Goal: Task Accomplishment & Management: Manage account settings

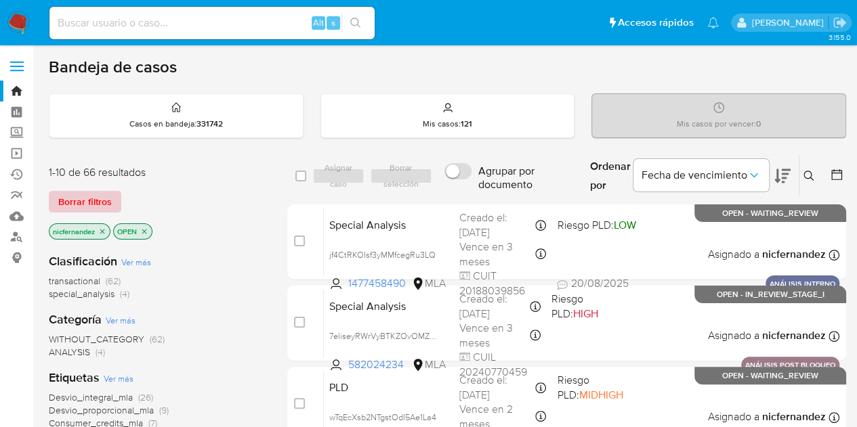
click at [106, 198] on span "Borrar filtros" at bounding box center [85, 201] width 54 height 19
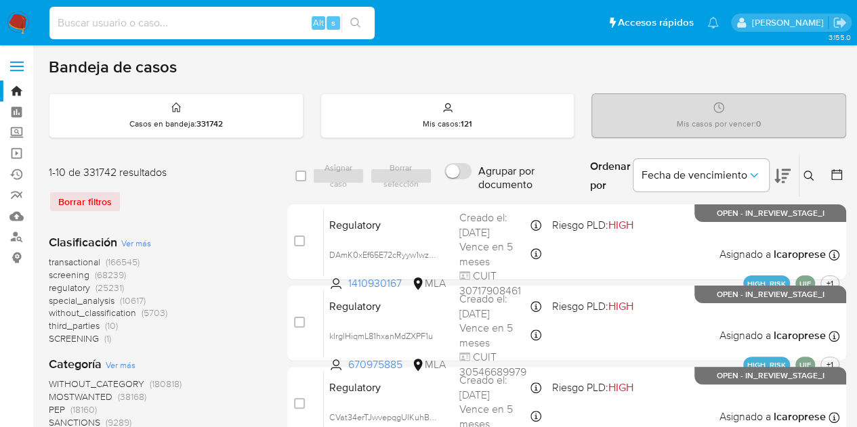
click at [205, 28] on input at bounding box center [211, 23] width 325 height 18
paste input "141088408"
type input "141088408"
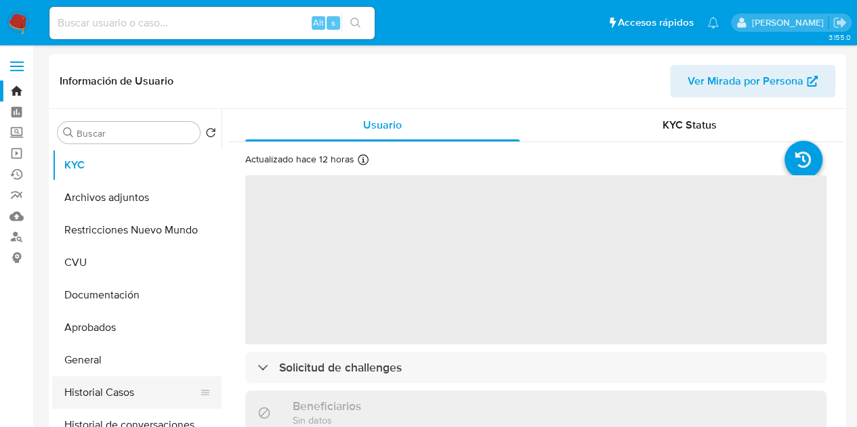
click at [108, 396] on button "Historial Casos" at bounding box center [131, 393] width 159 height 33
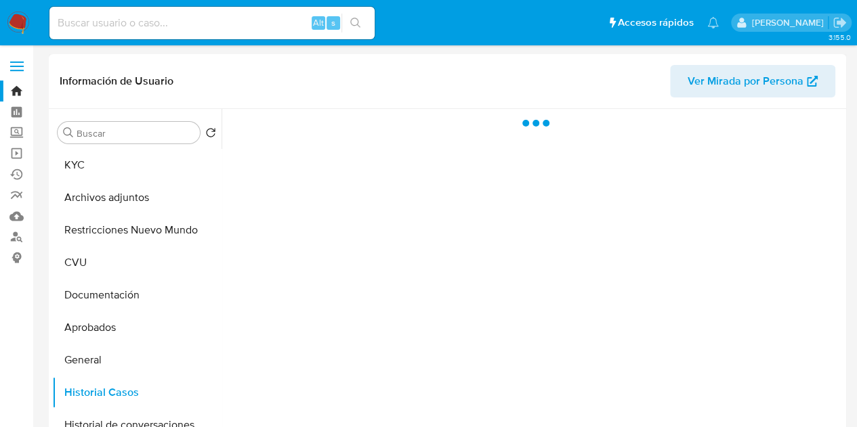
select select "10"
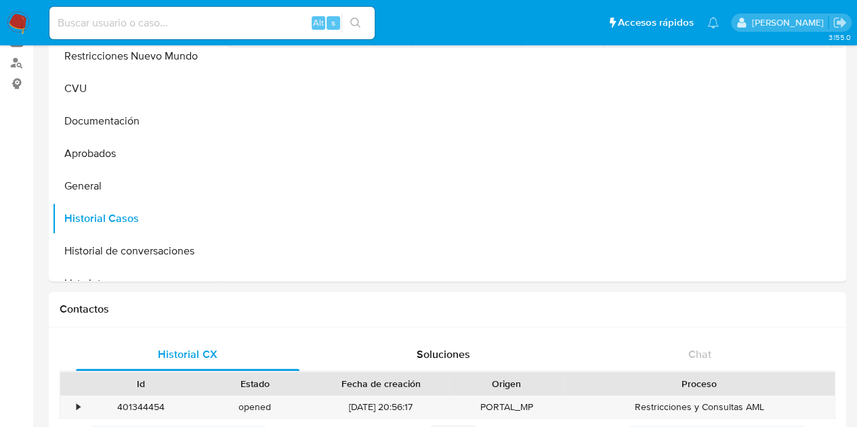
scroll to position [225, 0]
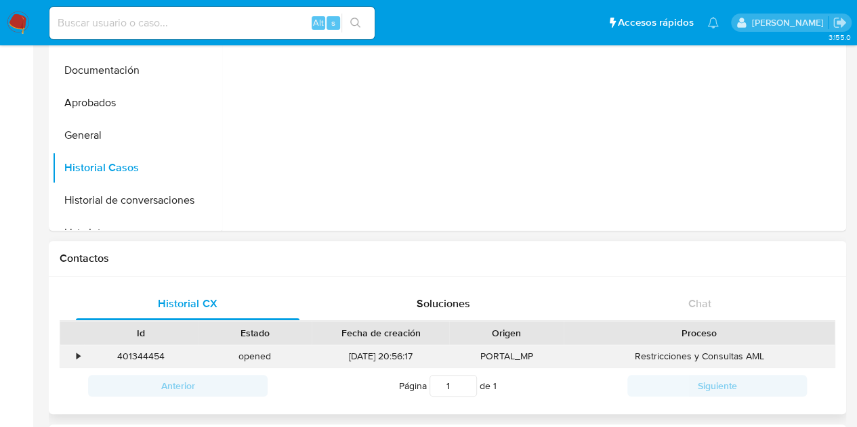
click at [155, 354] on div "401344454" at bounding box center [141, 356] width 114 height 22
copy div "401344454"
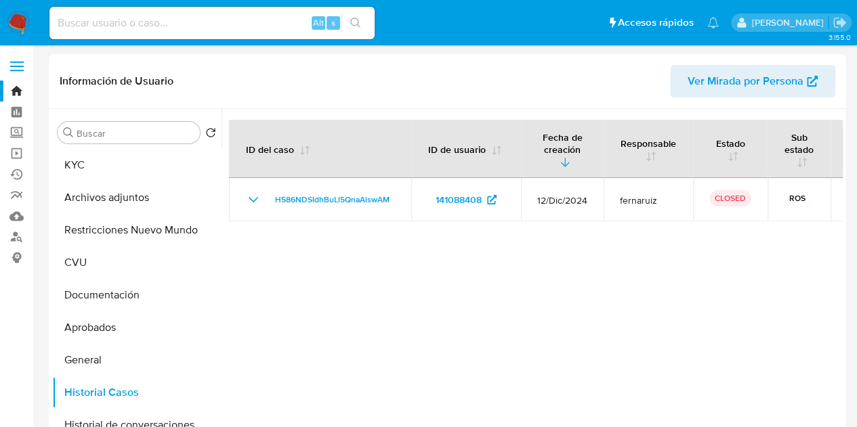
scroll to position [53, 0]
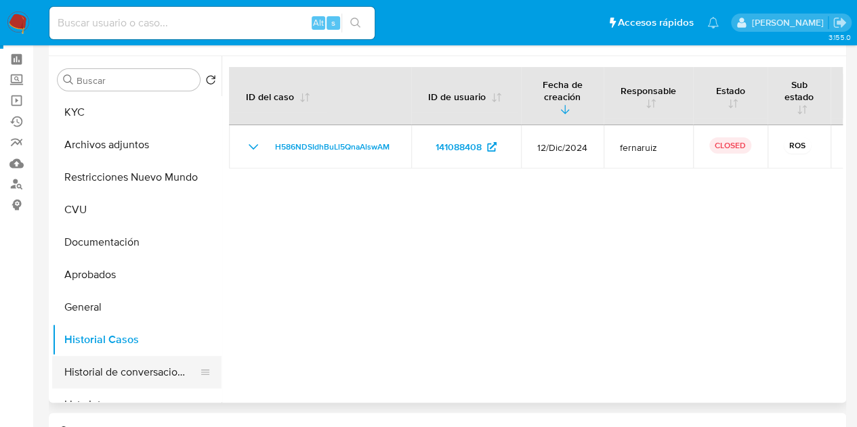
click at [122, 381] on button "Historial de conversaciones" at bounding box center [131, 372] width 159 height 33
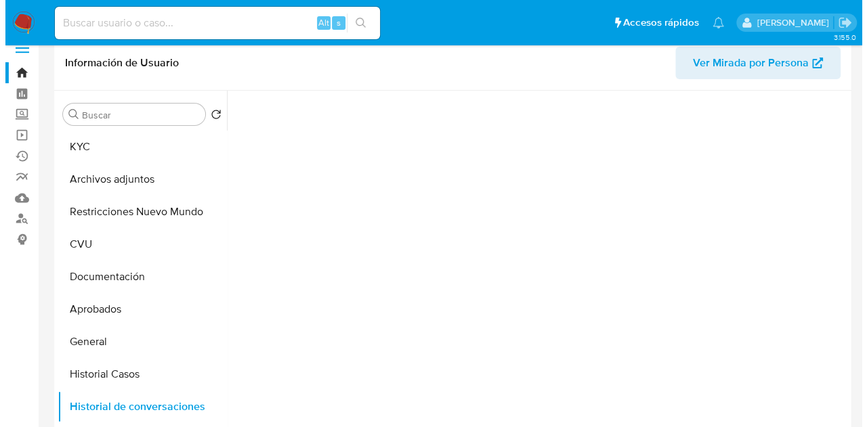
scroll to position [16, 0]
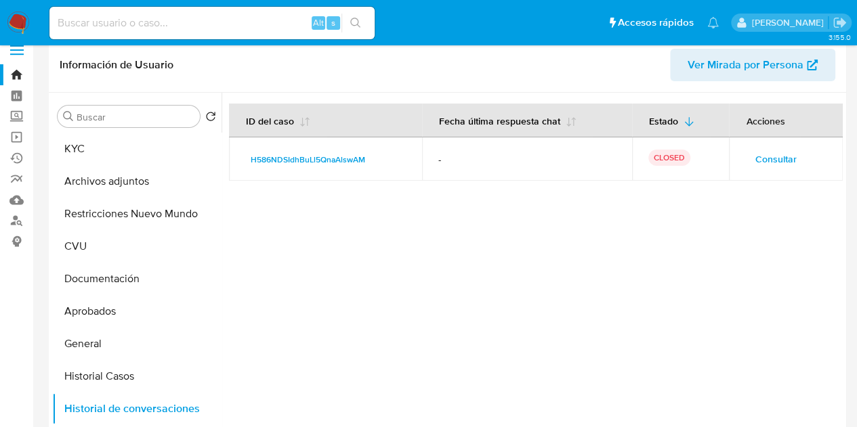
click at [765, 156] on span "Consultar" at bounding box center [775, 159] width 41 height 19
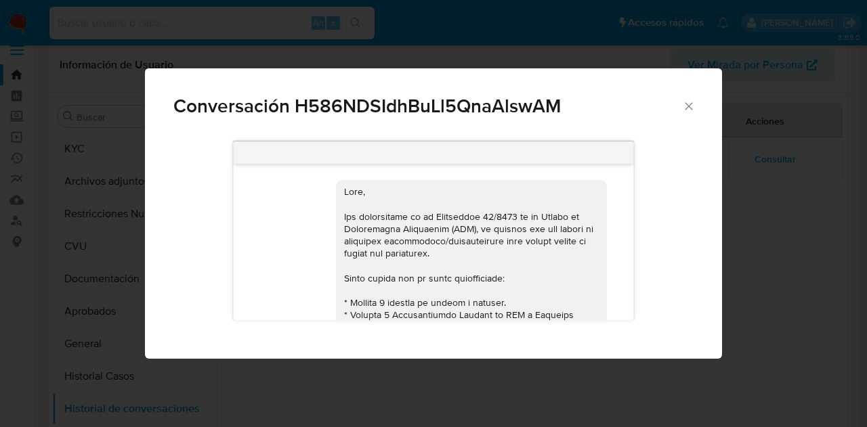
scroll to position [315, 0]
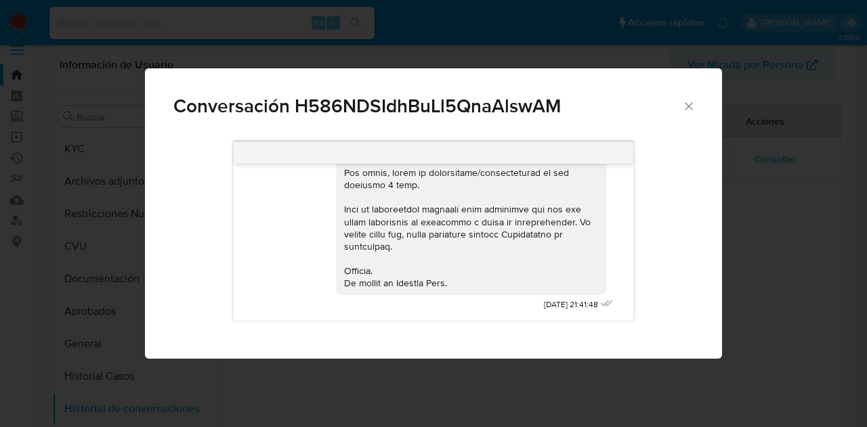
click at [693, 108] on icon "Cerrar" at bounding box center [689, 107] width 14 height 14
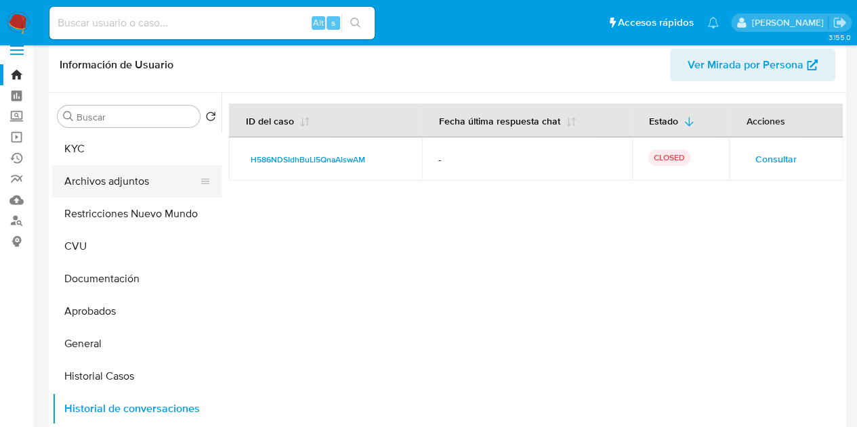
click at [119, 185] on button "Archivos adjuntos" at bounding box center [131, 181] width 159 height 33
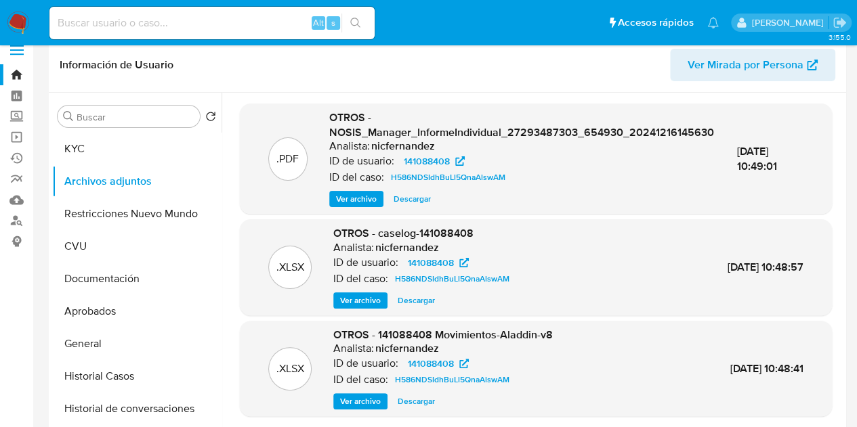
click at [362, 303] on span "Ver archivo" at bounding box center [360, 301] width 41 height 14
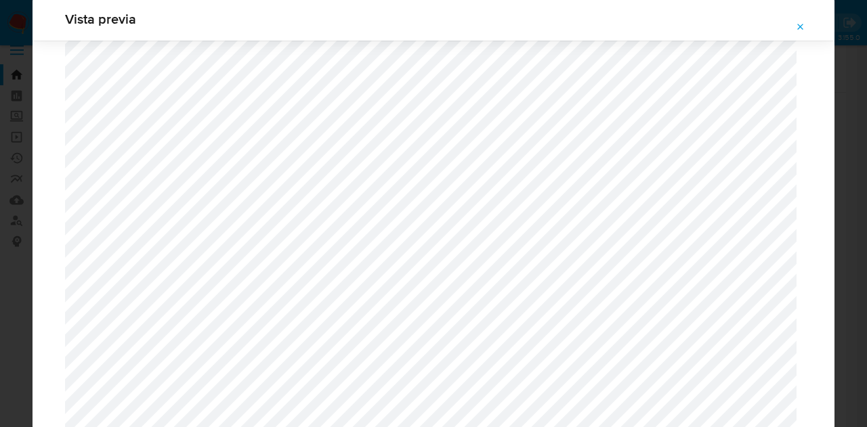
scroll to position [669, 0]
drag, startPoint x: 801, startPoint y: 28, endPoint x: 797, endPoint y: 35, distance: 8.2
click at [801, 28] on icon "Attachment preview" at bounding box center [800, 27] width 11 height 11
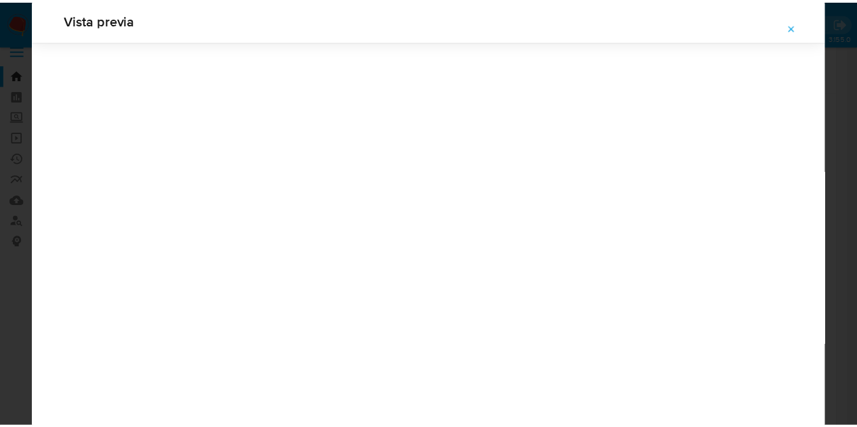
scroll to position [43, 0]
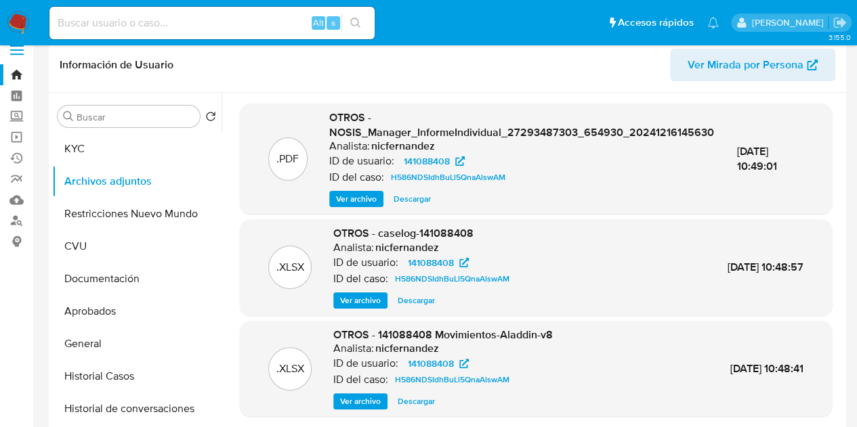
click at [770, 71] on span "Ver Mirada por Persona" at bounding box center [746, 65] width 116 height 33
click at [350, 192] on span "Ver archivo" at bounding box center [356, 199] width 41 height 14
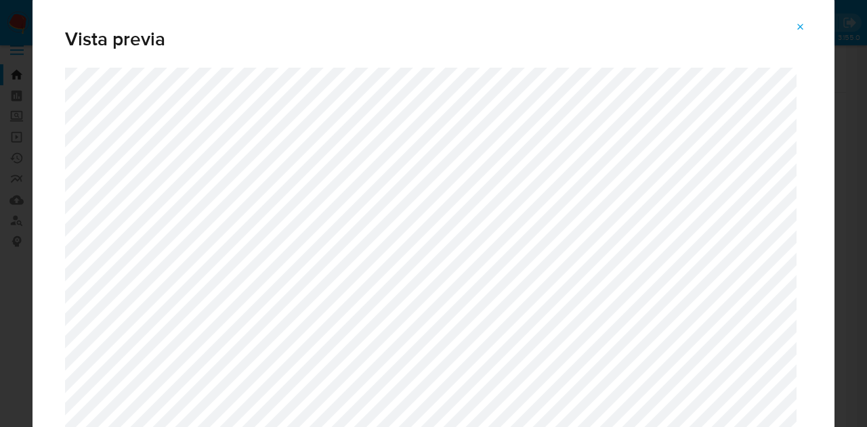
click at [799, 28] on icon "Attachment preview" at bounding box center [800, 27] width 11 height 11
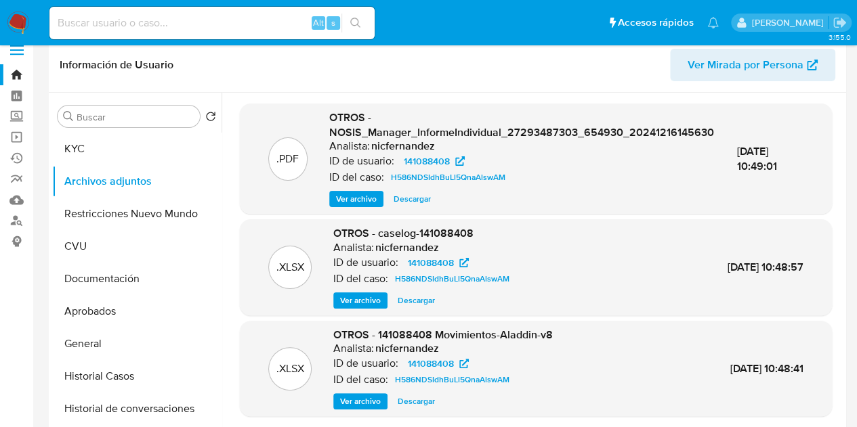
click at [18, 75] on link "Bandeja" at bounding box center [80, 74] width 161 height 21
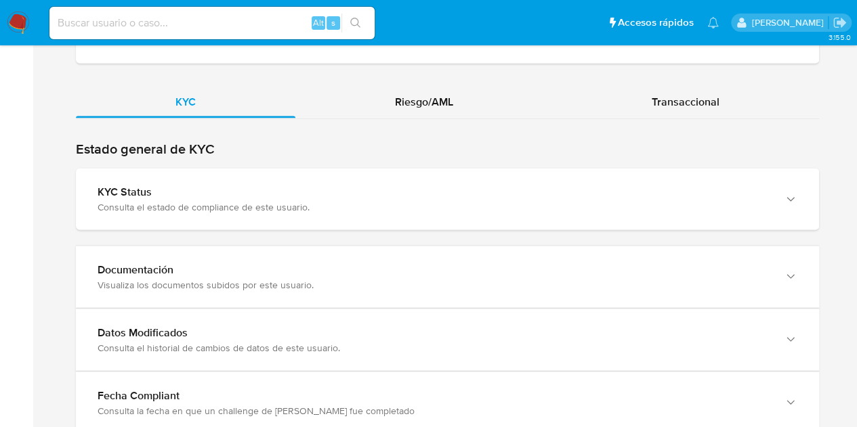
scroll to position [1391, 0]
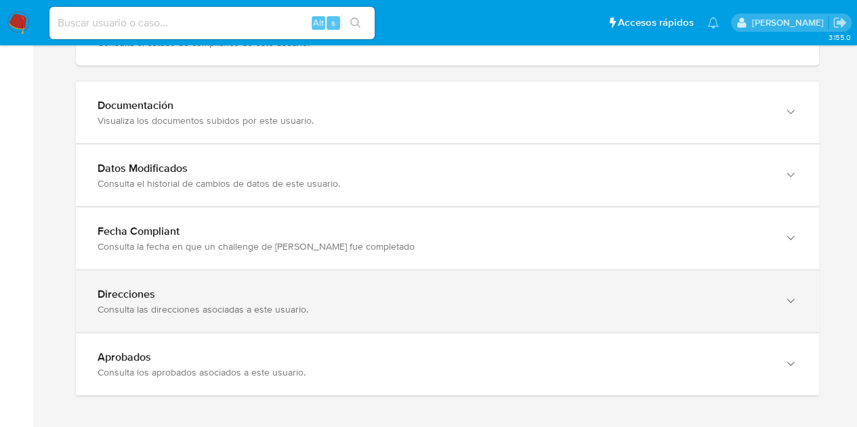
click at [750, 319] on div "Direcciones Consulta las direcciones asociadas a este usuario." at bounding box center [447, 302] width 743 height 62
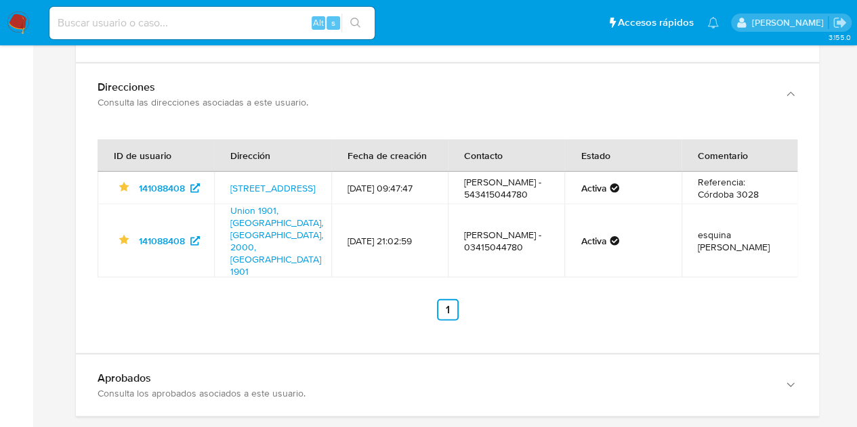
scroll to position [1599, 0]
click at [287, 181] on link "Cordoba 3028, Rosario, Santa Fe, 2002, Argentina 3028" at bounding box center [272, 188] width 85 height 14
click at [263, 228] on link "Union 1901, Rosario, Santa Fe, 2000, Argentina 1901" at bounding box center [276, 240] width 93 height 75
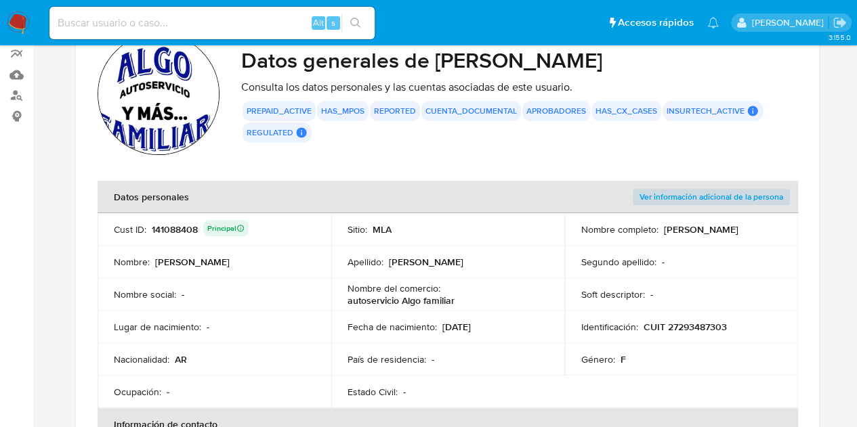
scroll to position [146, 0]
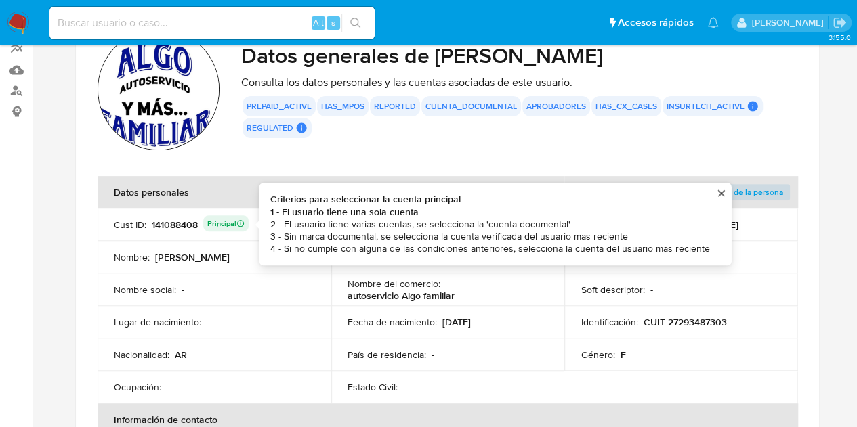
click at [170, 224] on div "141088408 Principal Criterios para seleccionar la cuenta principal 1 - El usuar…" at bounding box center [200, 224] width 97 height 19
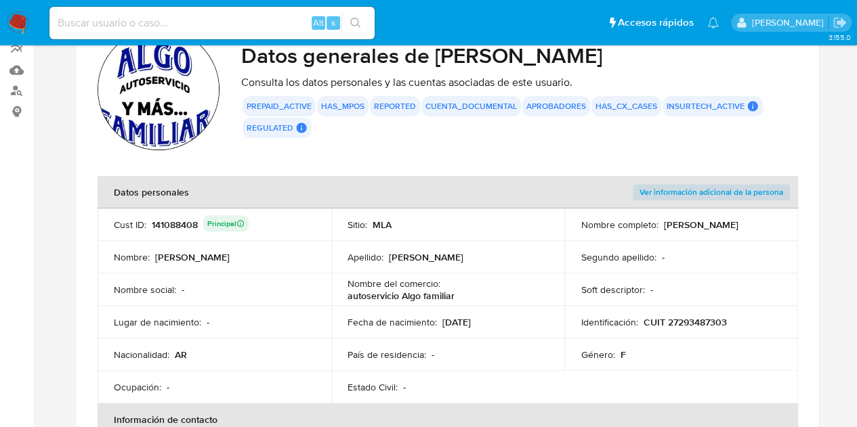
click at [683, 322] on p "CUIT 27293487303" at bounding box center [684, 322] width 83 height 12
click at [178, 227] on div "141088408 Principal" at bounding box center [200, 224] width 97 height 19
click at [316, 323] on td "Lugar de nacimiento : -" at bounding box center [215, 322] width 234 height 33
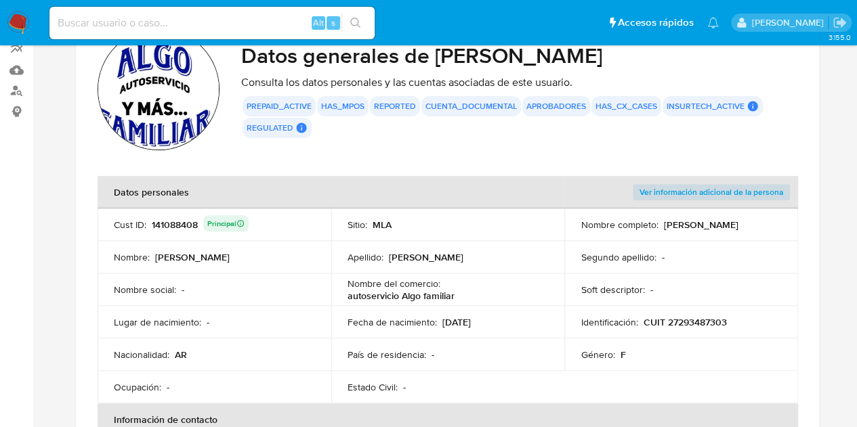
drag, startPoint x: 664, startPoint y: 227, endPoint x: 764, endPoint y: 228, distance: 100.3
click at [764, 228] on div "Nombre completo : Yanina Nieves Mansilla" at bounding box center [681, 225] width 201 height 12
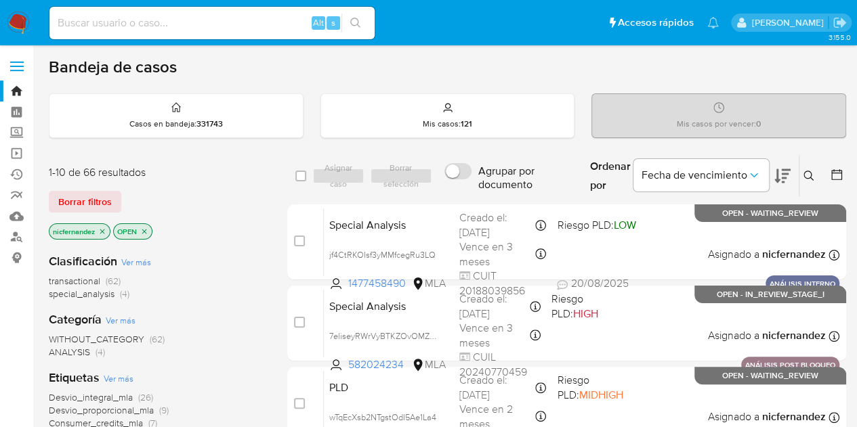
click at [95, 200] on span "Borrar filtros" at bounding box center [85, 201] width 54 height 19
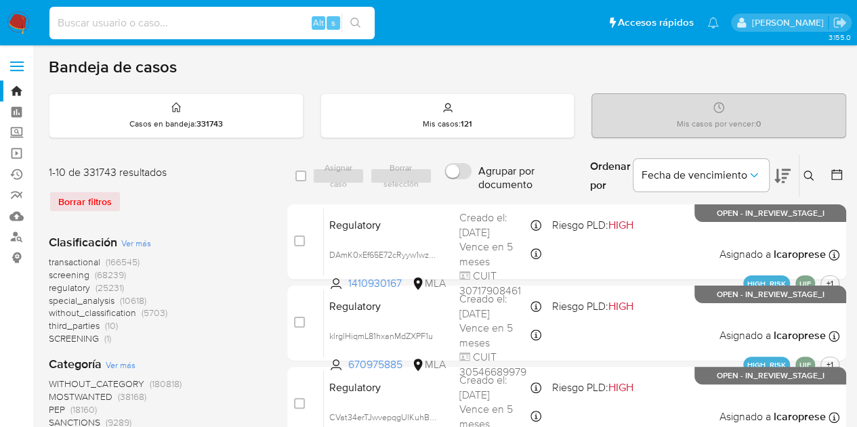
click at [152, 18] on input at bounding box center [211, 23] width 325 height 18
paste input "258295792"
type input "258295792"
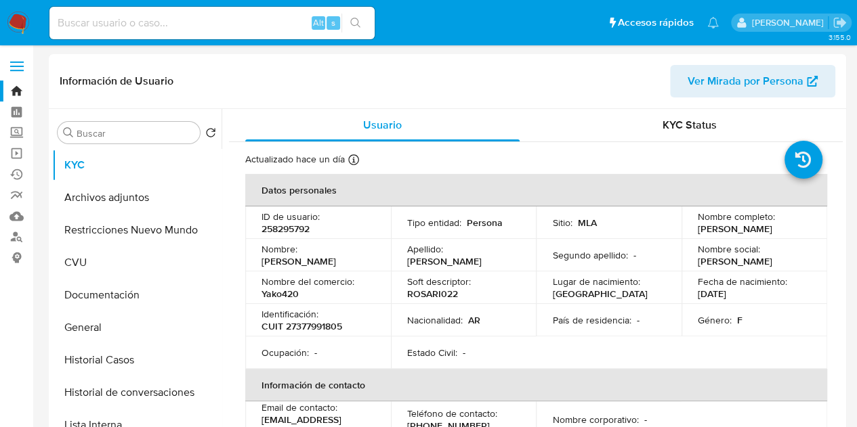
select select "10"
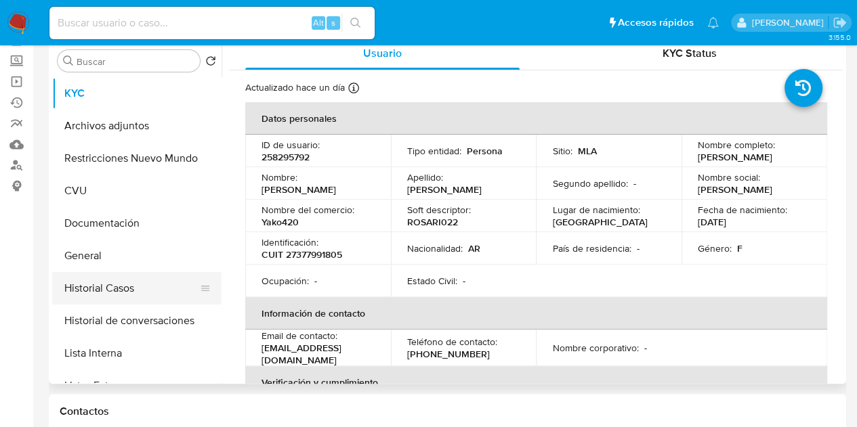
click at [125, 297] on button "Historial Casos" at bounding box center [131, 288] width 159 height 33
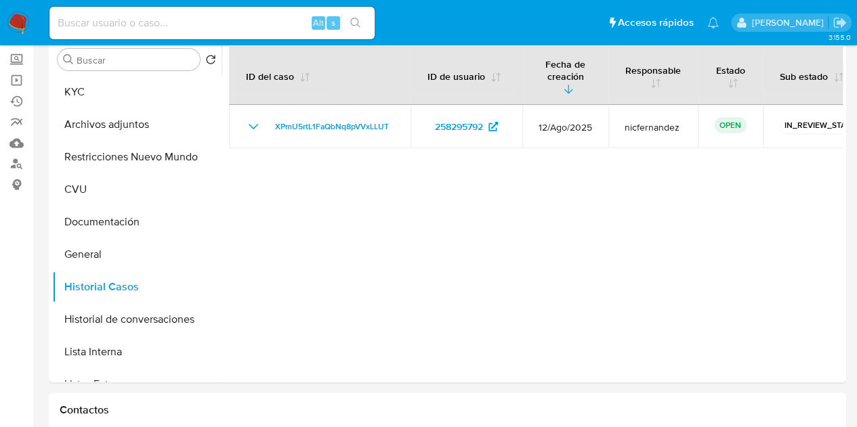
scroll to position [68, 0]
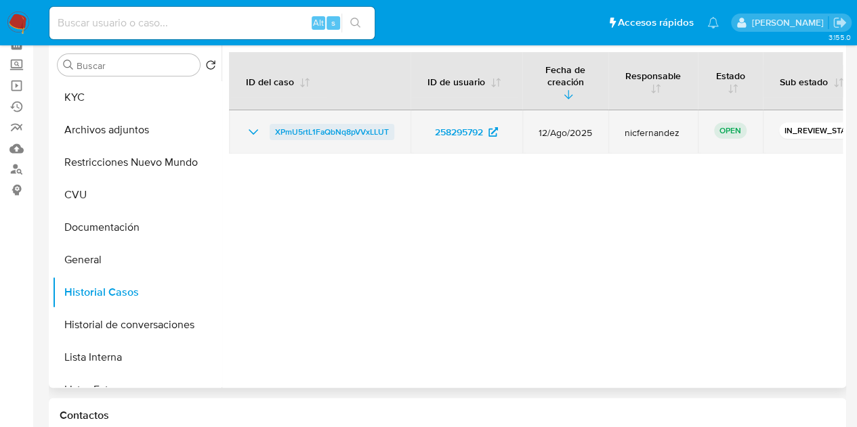
click at [298, 124] on span "XPmU5rtL1FaQbNq8pVVxLLUT" at bounding box center [332, 132] width 114 height 16
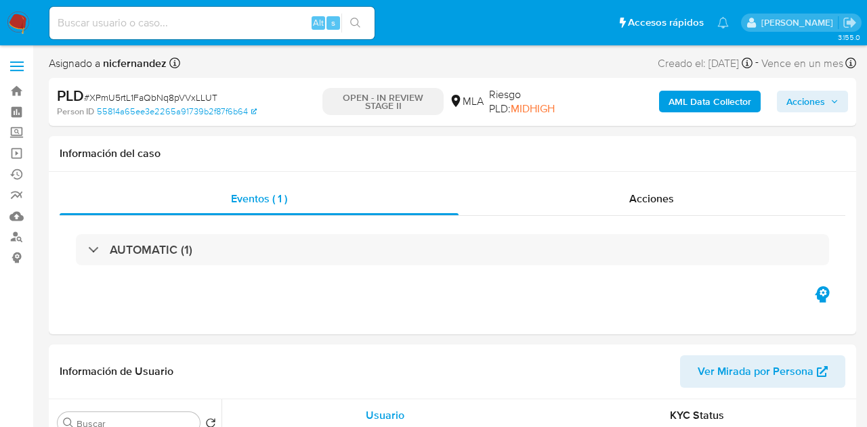
select select "10"
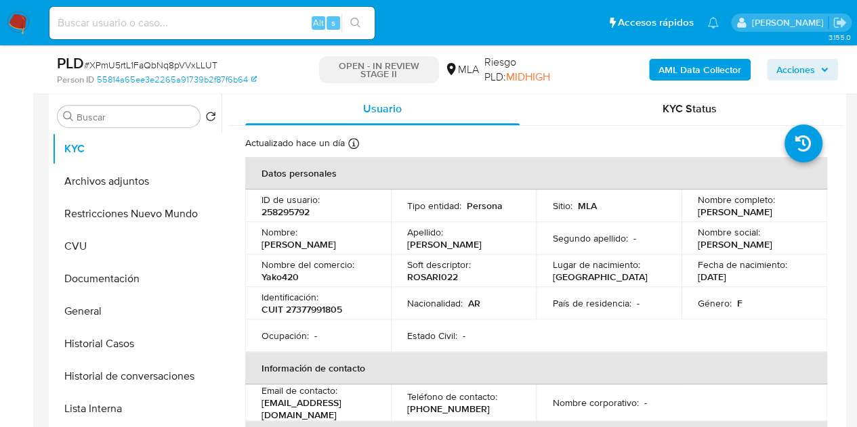
scroll to position [271, 0]
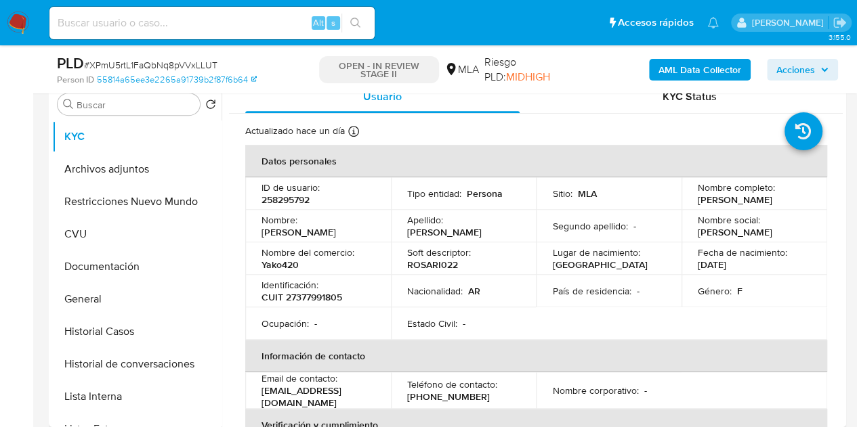
click at [299, 202] on p "258295792" at bounding box center [285, 200] width 48 height 12
copy p "258295792"
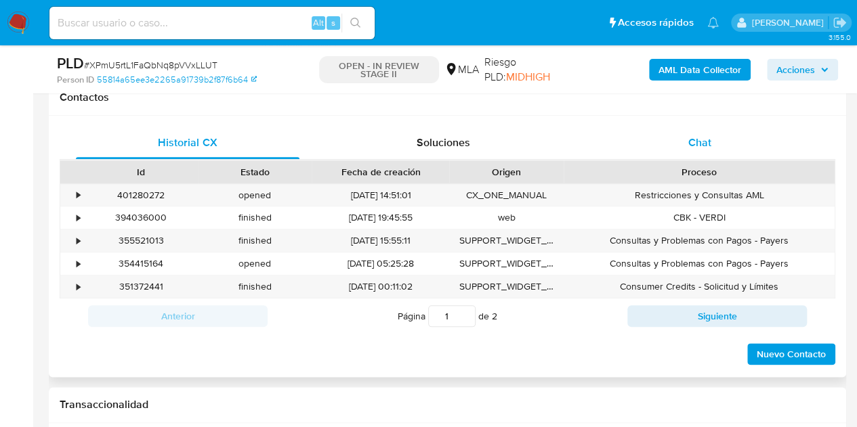
scroll to position [625, 0]
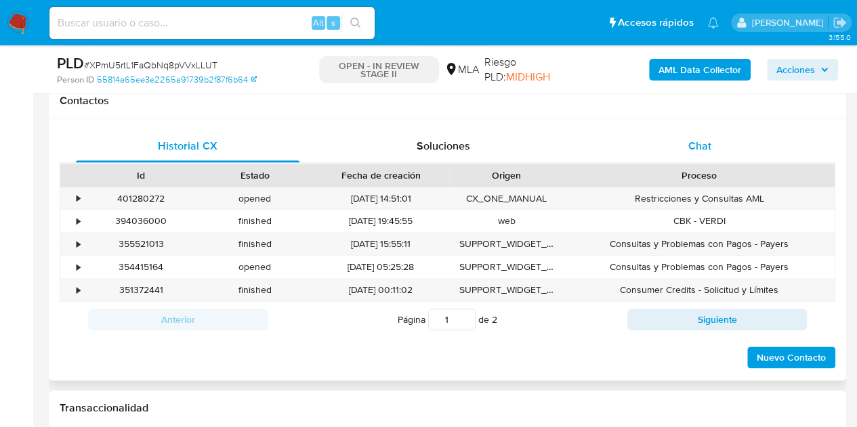
click at [707, 158] on div "Chat" at bounding box center [700, 146] width 224 height 33
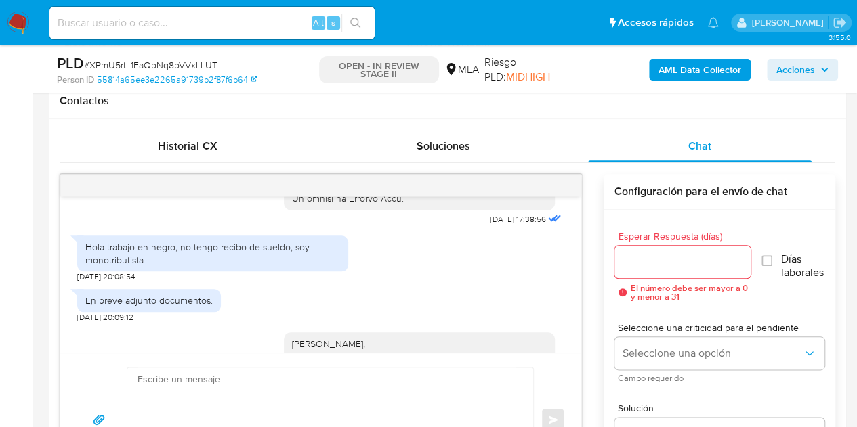
scroll to position [954, 0]
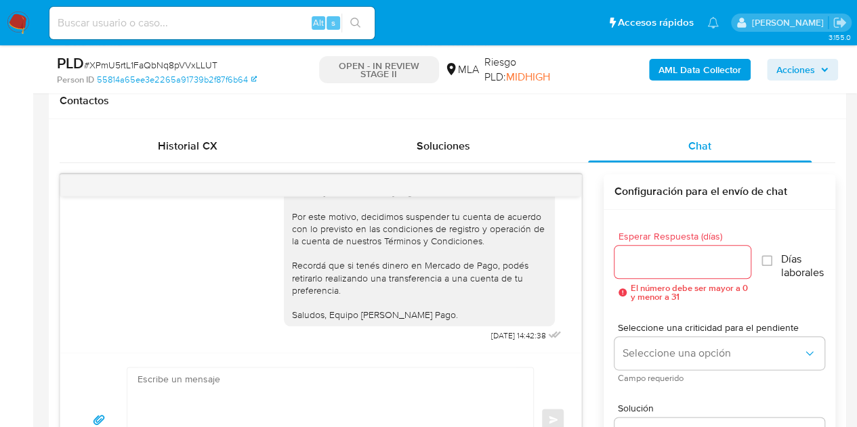
click at [238, 127] on div "Historial CX Soluciones Chat Id Estado Fecha de creación Origen Proceso • 40128…" at bounding box center [447, 308] width 797 height 379
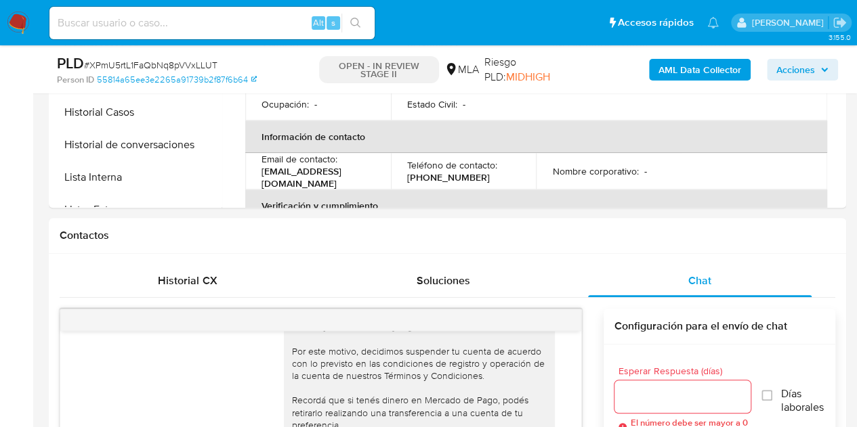
scroll to position [554, 0]
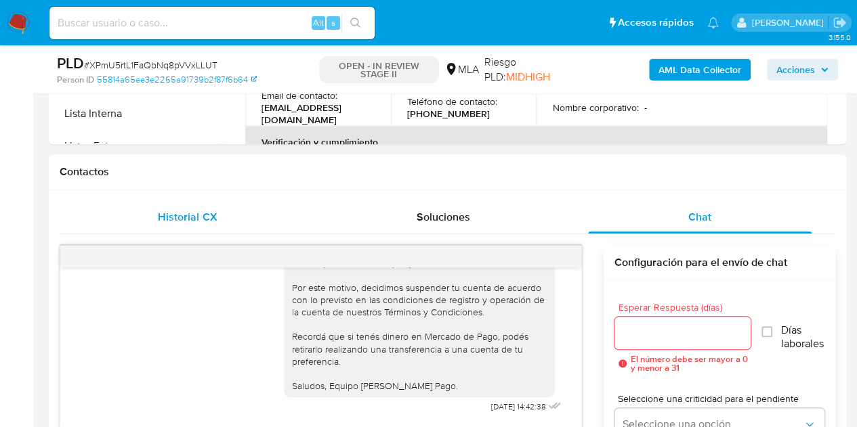
click at [228, 205] on div "Historial CX" at bounding box center [188, 217] width 224 height 33
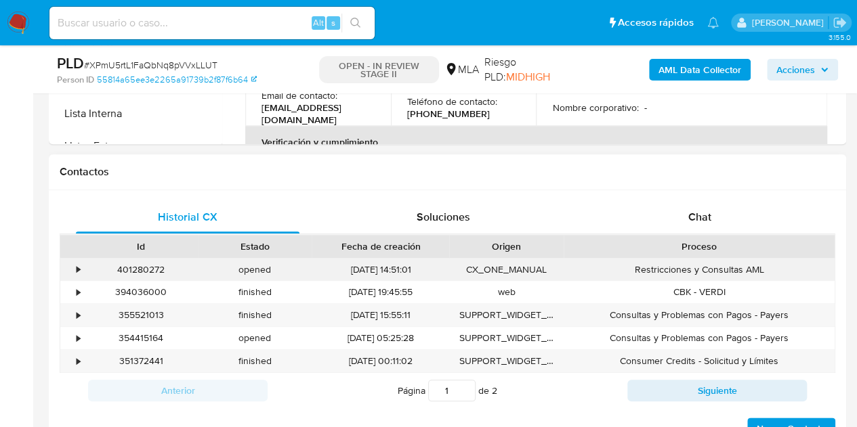
click at [148, 269] on div "401280272" at bounding box center [141, 270] width 114 height 22
copy div "401280272"
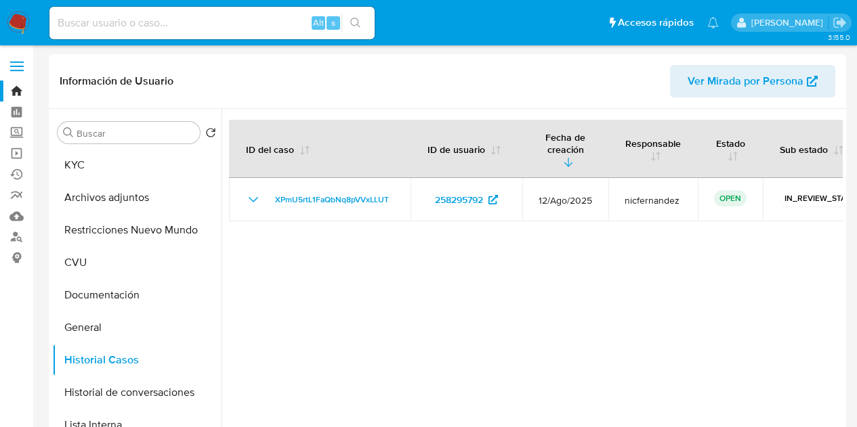
select select "10"
click at [150, 18] on input at bounding box center [211, 23] width 325 height 18
paste input "699301812"
type input "699301812"
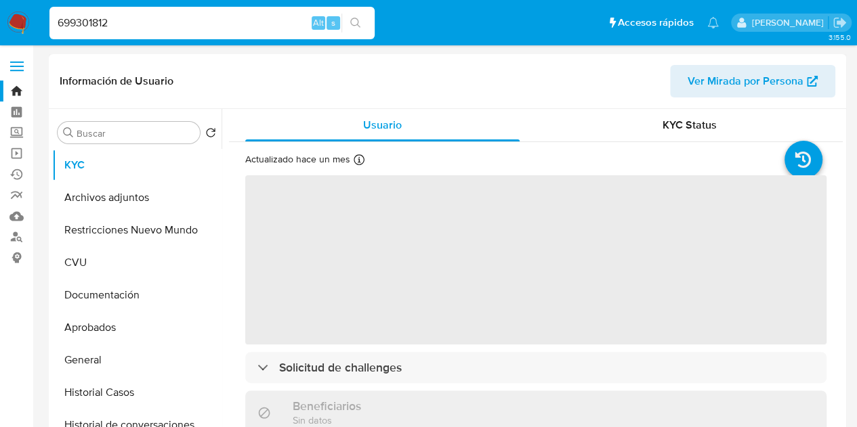
select select "10"
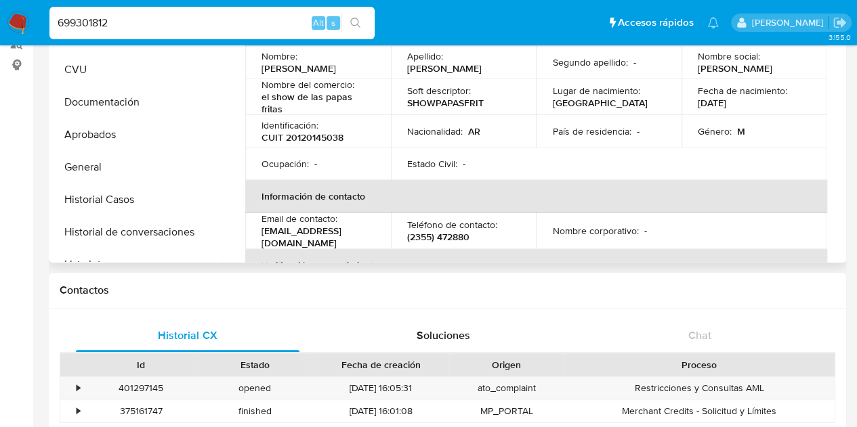
scroll to position [120, 0]
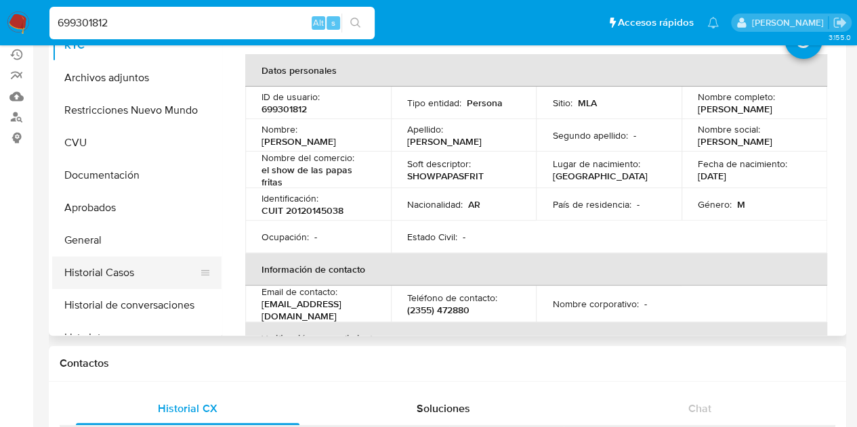
click at [114, 268] on button "Historial Casos" at bounding box center [131, 273] width 159 height 33
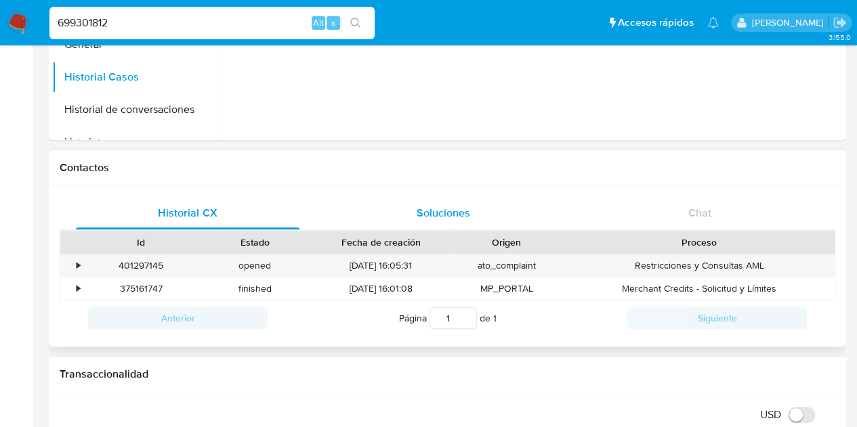
scroll to position [318, 0]
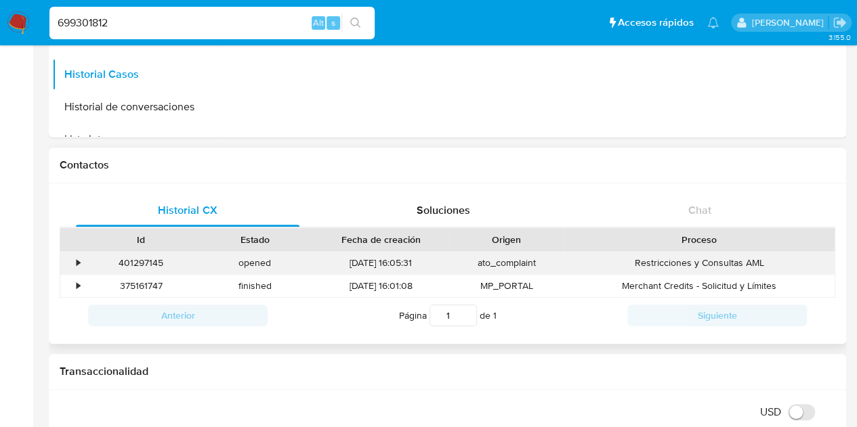
click at [133, 261] on div "401297145" at bounding box center [141, 263] width 114 height 22
copy div "401297145"
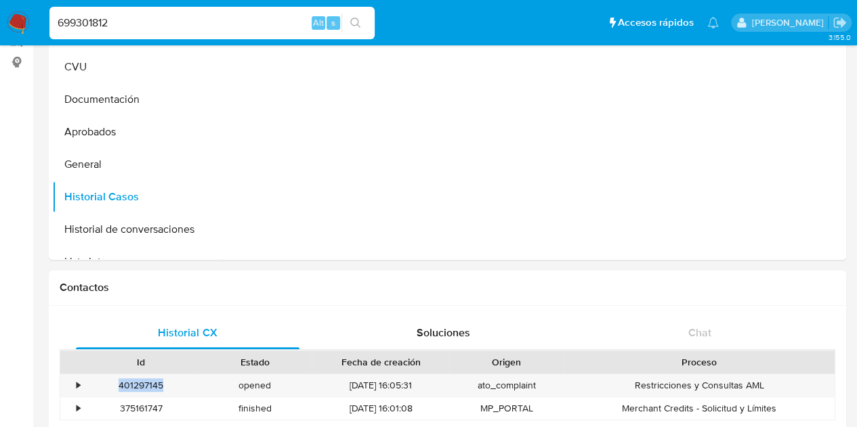
scroll to position [158, 0]
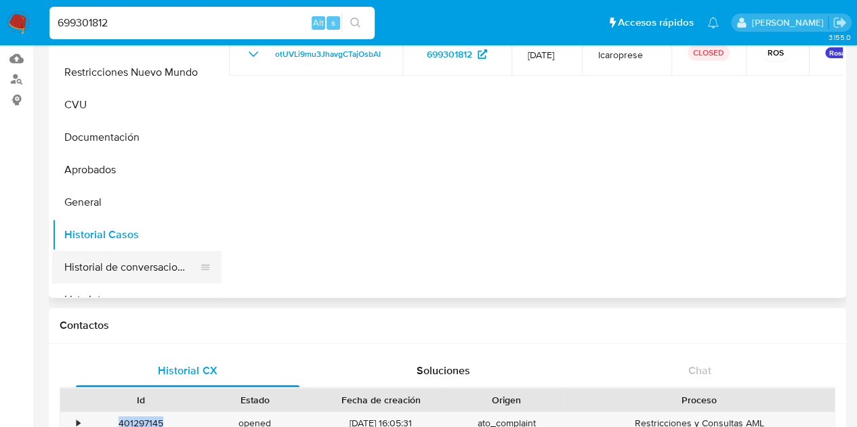
click at [131, 265] on button "Historial de conversaciones" at bounding box center [131, 267] width 159 height 33
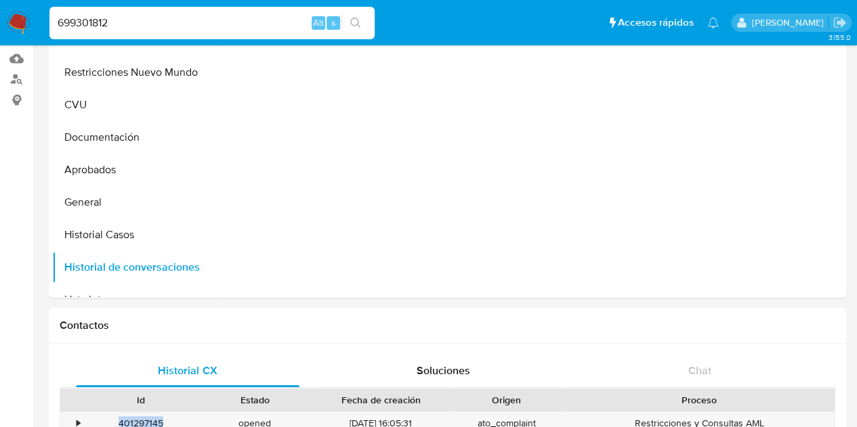
scroll to position [35, 0]
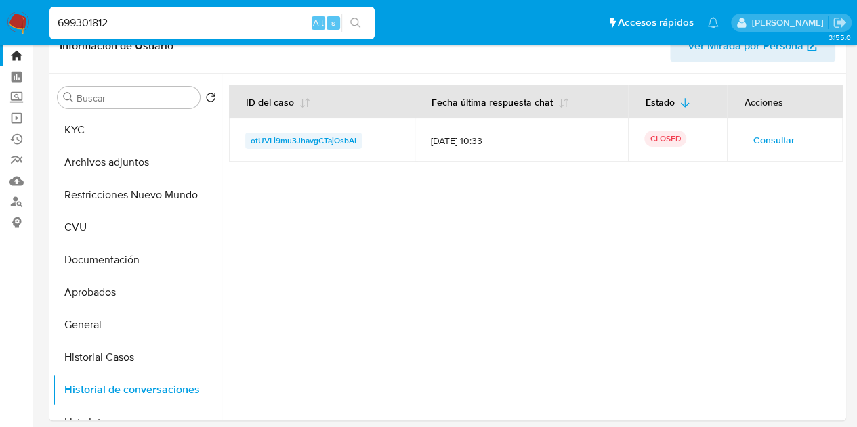
click at [335, 142] on span "otUVLi9mu3JhavgCTajOsbAI" at bounding box center [304, 141] width 106 height 16
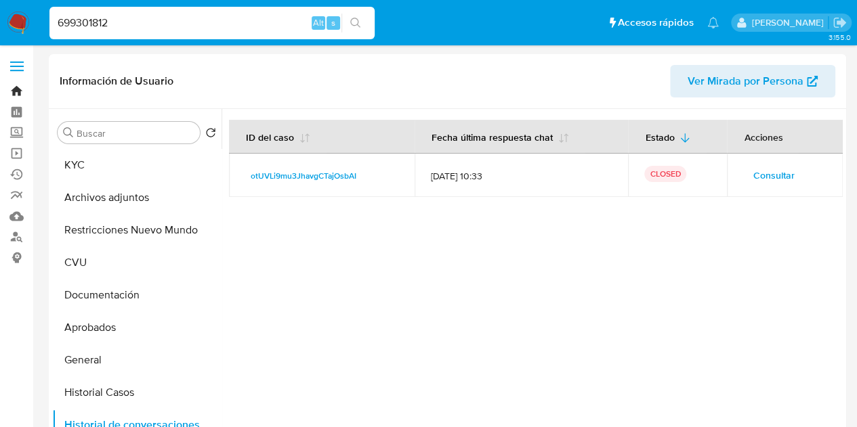
click at [22, 87] on link "Bandeja" at bounding box center [80, 91] width 161 height 21
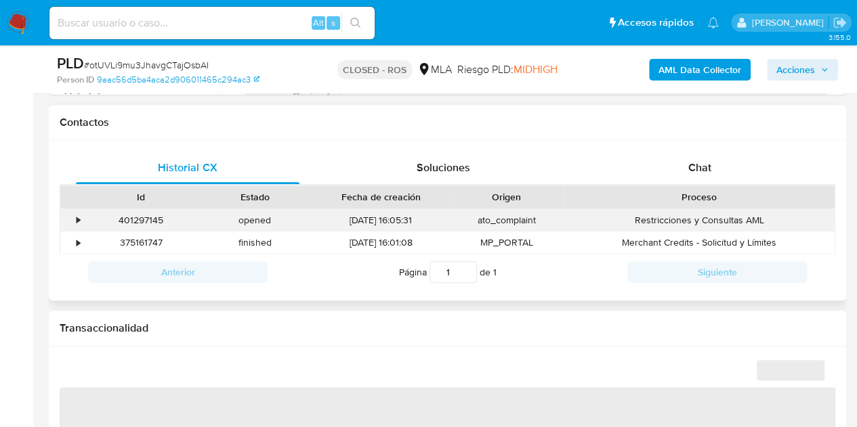
scroll to position [603, 0]
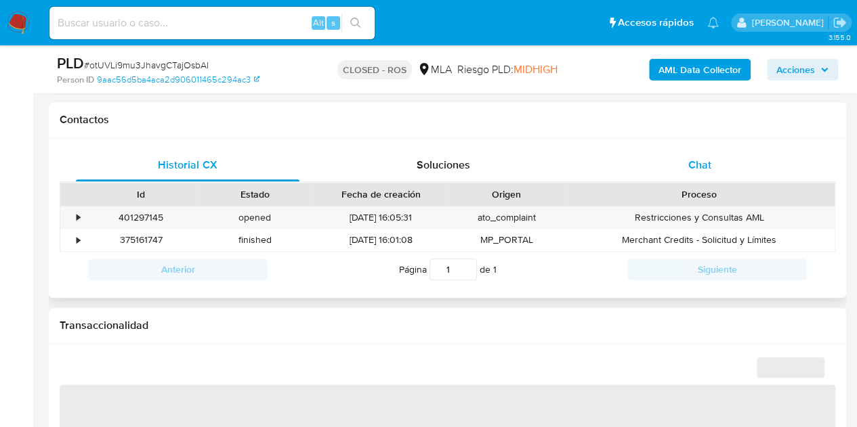
click at [706, 171] on span "Chat" at bounding box center [699, 165] width 23 height 16
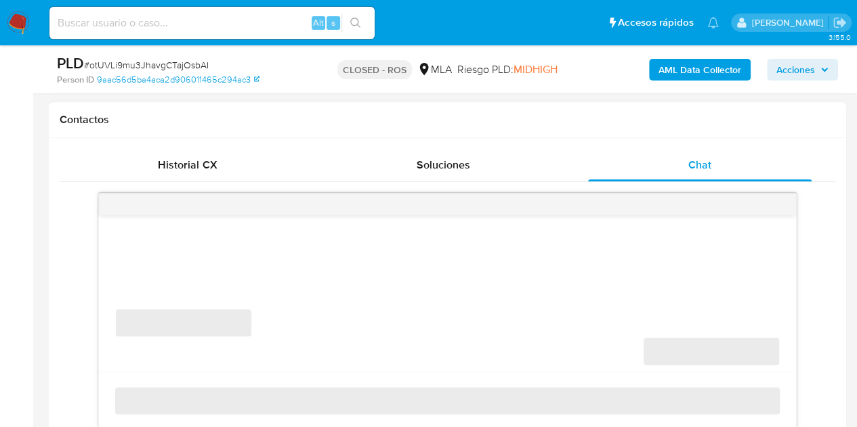
select select "10"
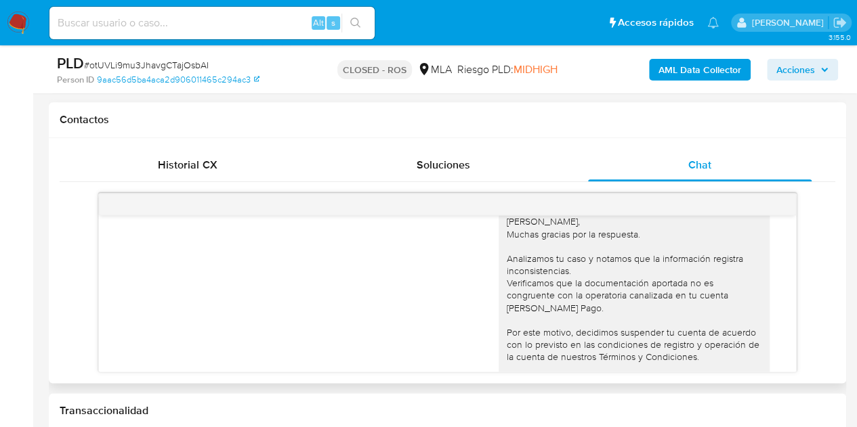
scroll to position [1666, 0]
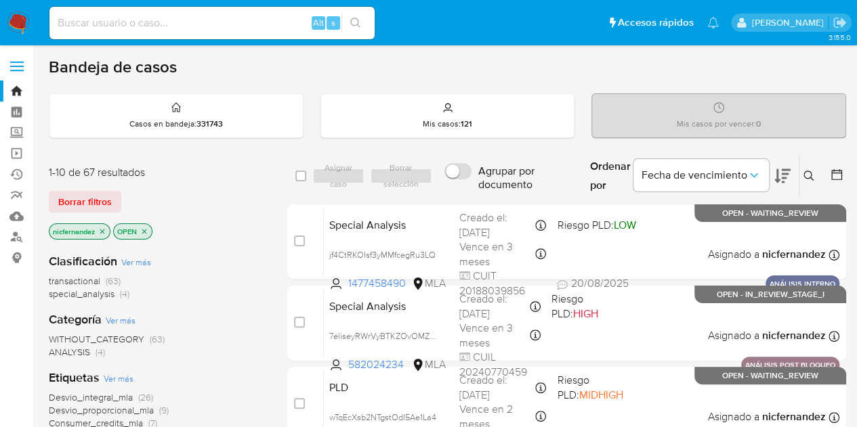
click at [249, 295] on div "transactional (63) special_analysis (4)" at bounding box center [157, 288] width 217 height 26
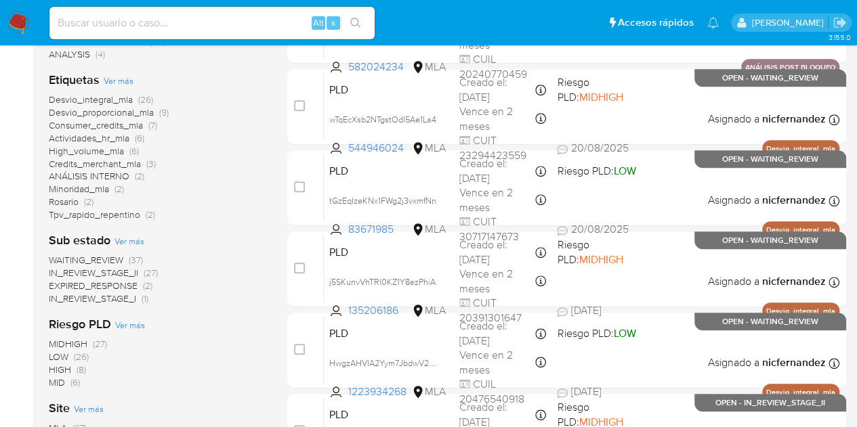
scroll to position [249, 0]
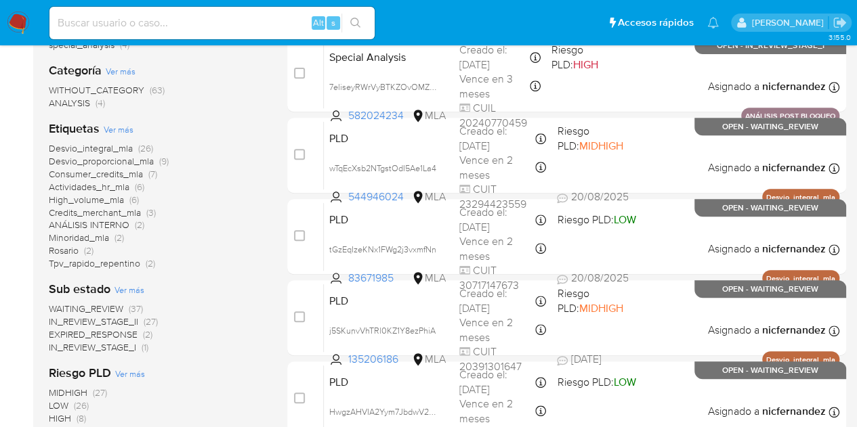
click at [121, 307] on span "WAITING_REVIEW" at bounding box center [86, 309] width 75 height 14
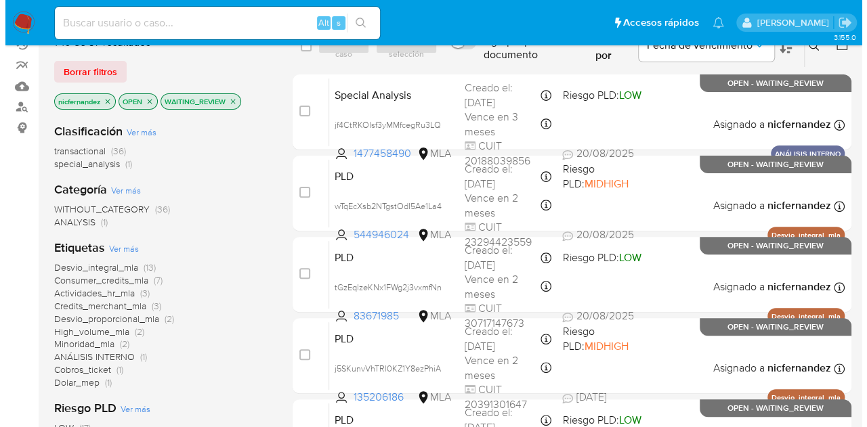
scroll to position [147, 0]
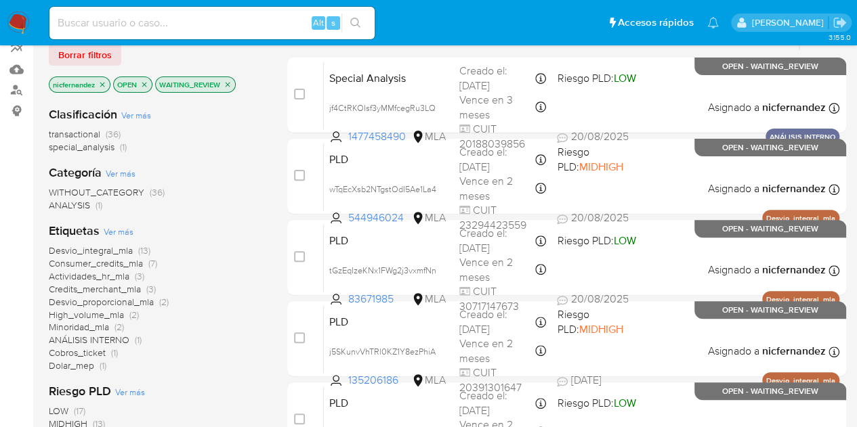
click at [121, 228] on span "Ver más" at bounding box center [119, 232] width 30 height 12
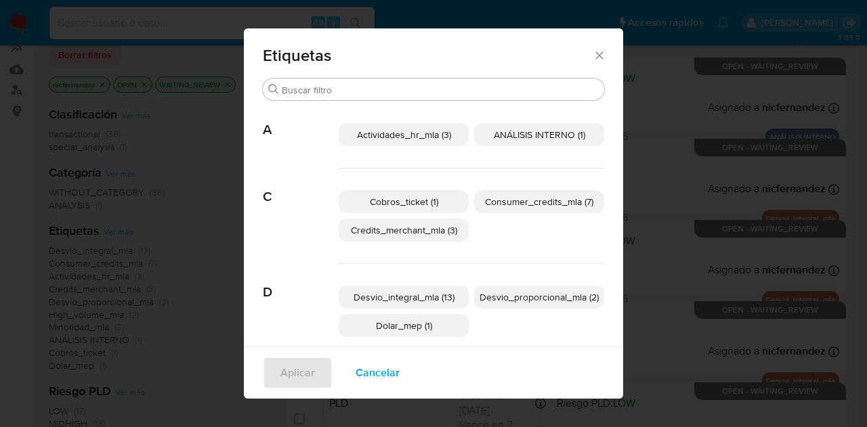
click at [450, 138] on p "Actividades_hr_mla (3)" at bounding box center [404, 134] width 130 height 23
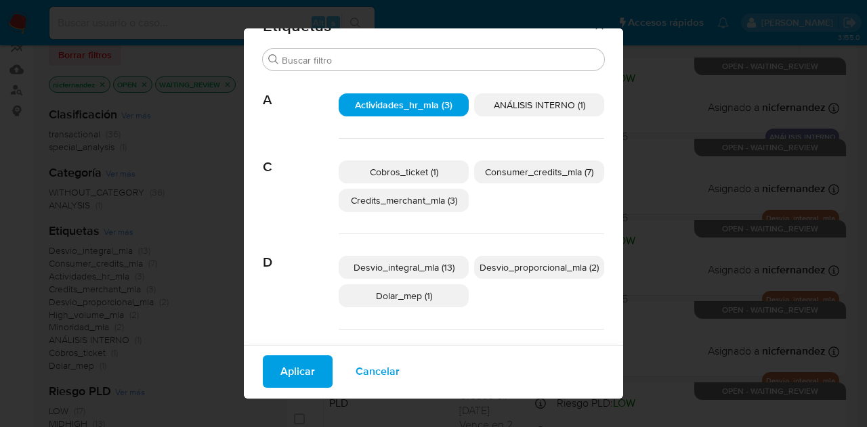
scroll to position [0, 0]
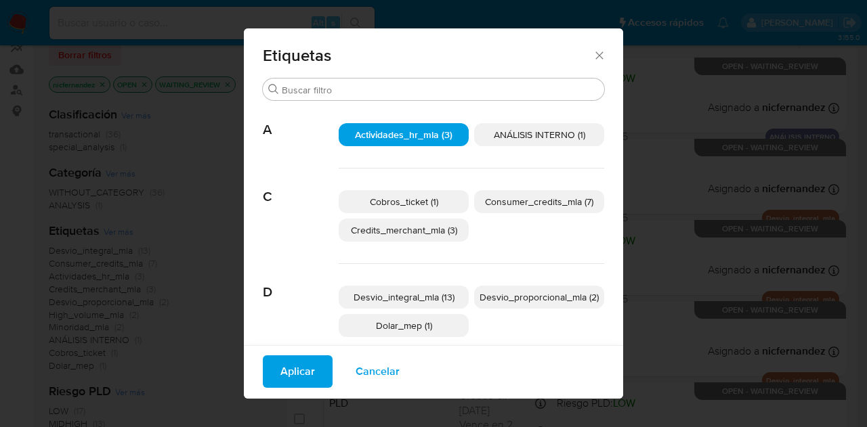
click at [519, 144] on p "ANÁLISIS INTERNO (1)" at bounding box center [539, 134] width 130 height 23
click at [299, 374] on span "Aplicar" at bounding box center [297, 372] width 35 height 30
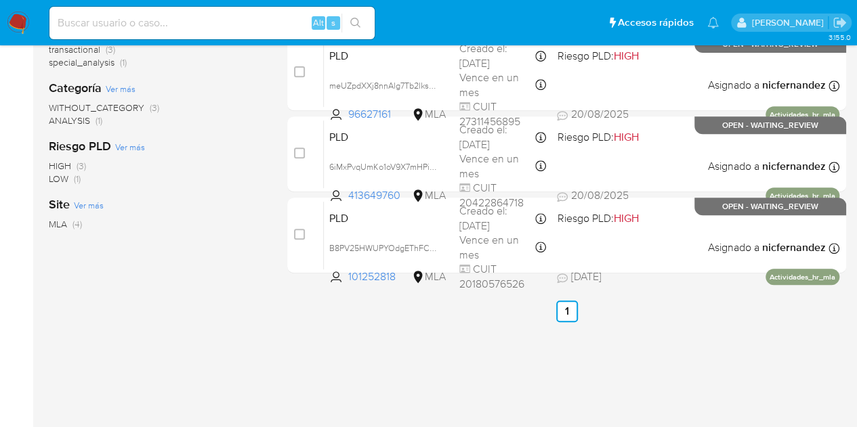
scroll to position [85, 0]
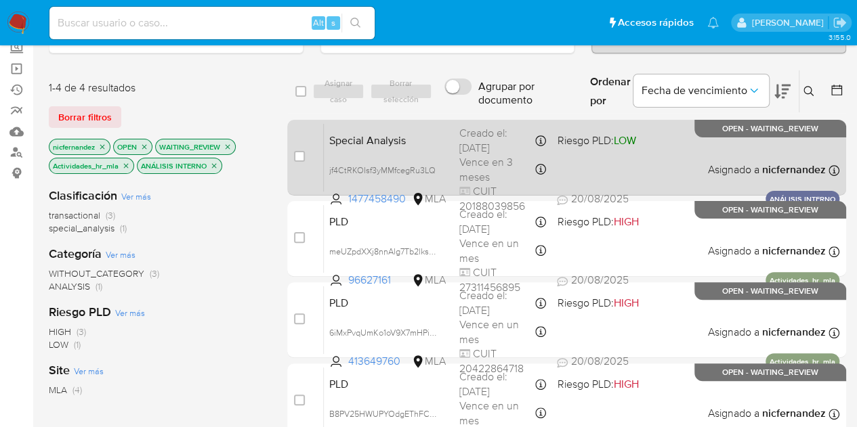
click at [350, 152] on div "Special Analysis jf4CtRKOIsf3yMMfcegRu3LQ 1477458490 MLA Riesgo PLD: LOW Creado…" at bounding box center [582, 157] width 516 height 68
click at [299, 155] on input "checkbox" at bounding box center [299, 156] width 11 height 11
checkbox input "true"
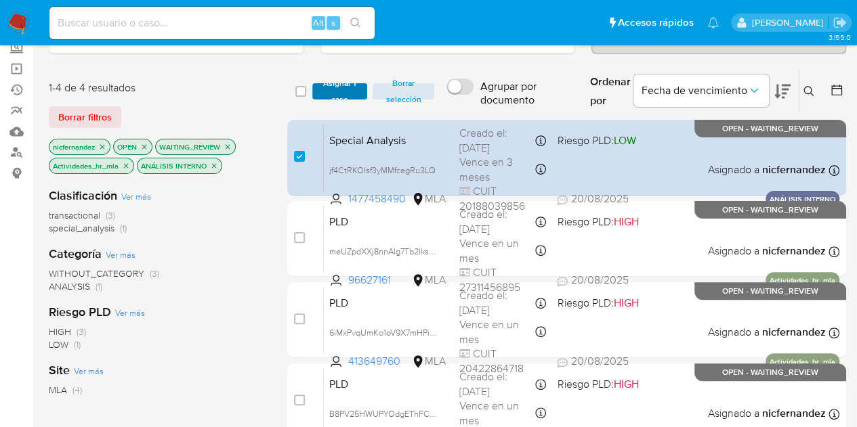
click at [320, 87] on span "Asignar 1 caso" at bounding box center [340, 92] width 42 height 14
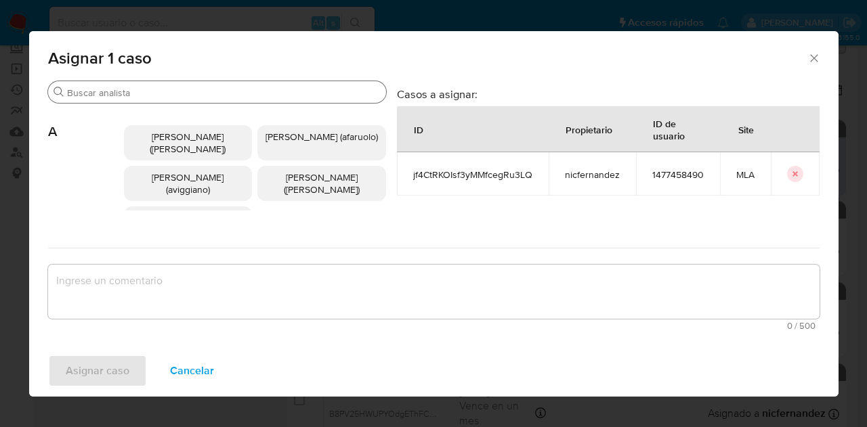
click at [110, 96] on input "Buscar" at bounding box center [224, 93] width 314 height 12
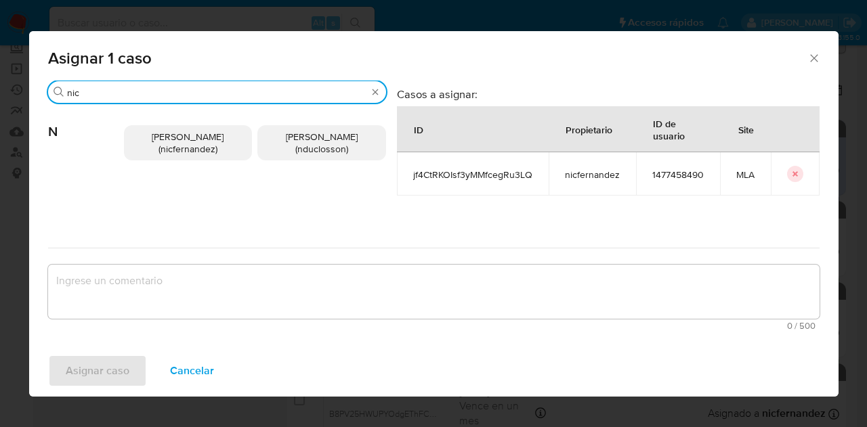
type input "nic"
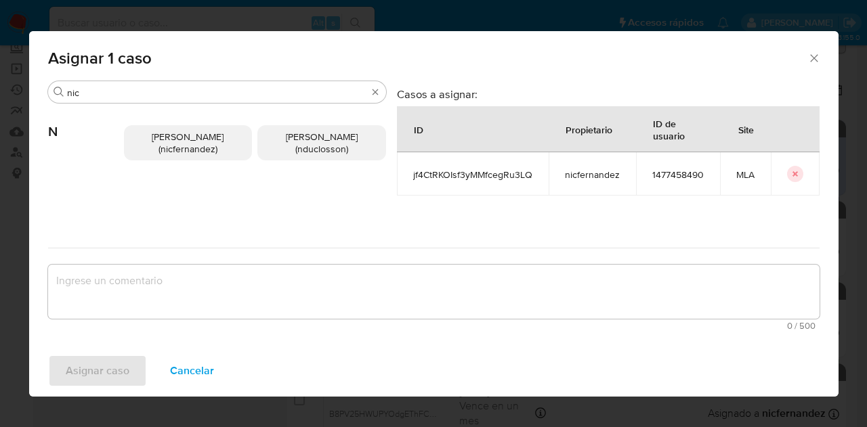
click at [187, 146] on span "Nicolas Fernandez Allen (nicfernandez)" at bounding box center [188, 143] width 72 height 26
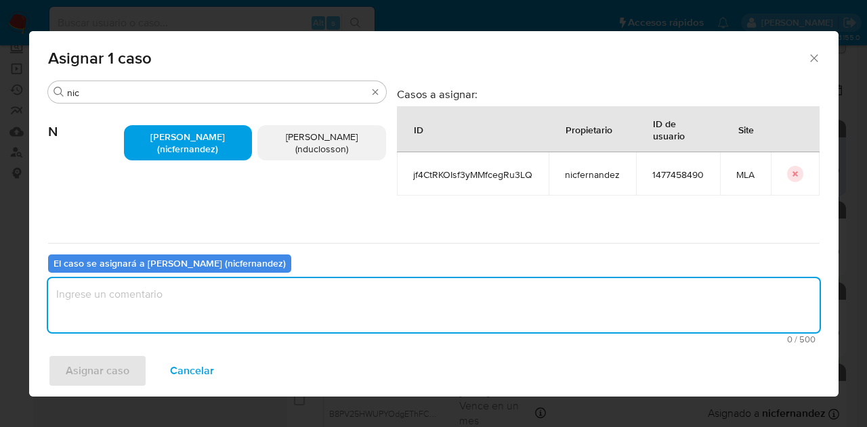
click at [216, 289] on textarea "assign-modal" at bounding box center [434, 305] width 772 height 54
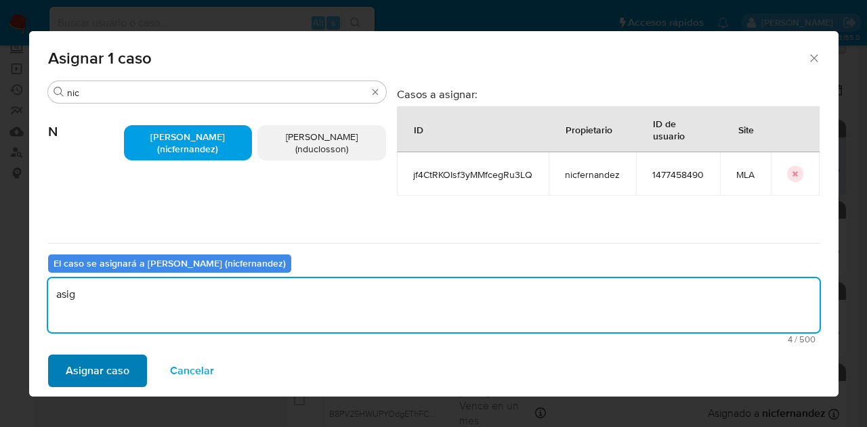
type textarea "asig"
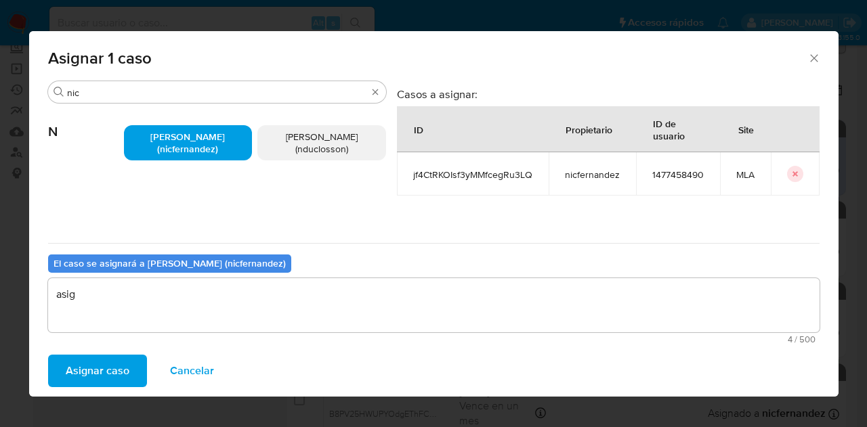
click at [108, 368] on span "Asignar caso" at bounding box center [98, 371] width 64 height 30
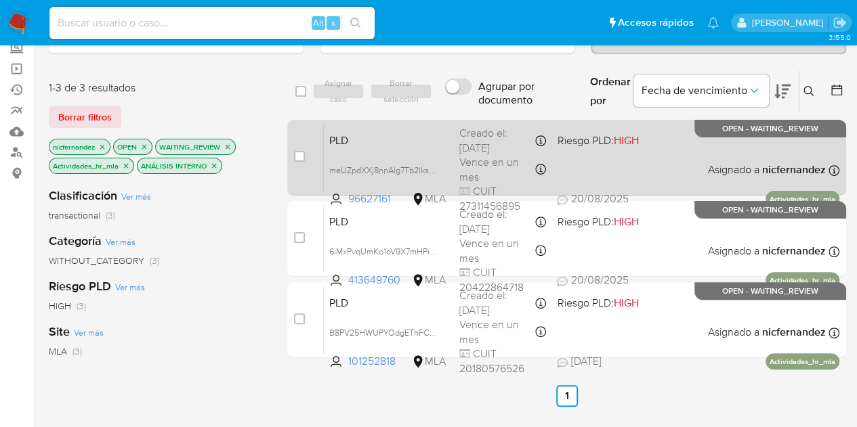
click at [357, 146] on span "PLD" at bounding box center [388, 140] width 119 height 18
click at [298, 156] on input "checkbox" at bounding box center [299, 156] width 11 height 11
checkbox input "true"
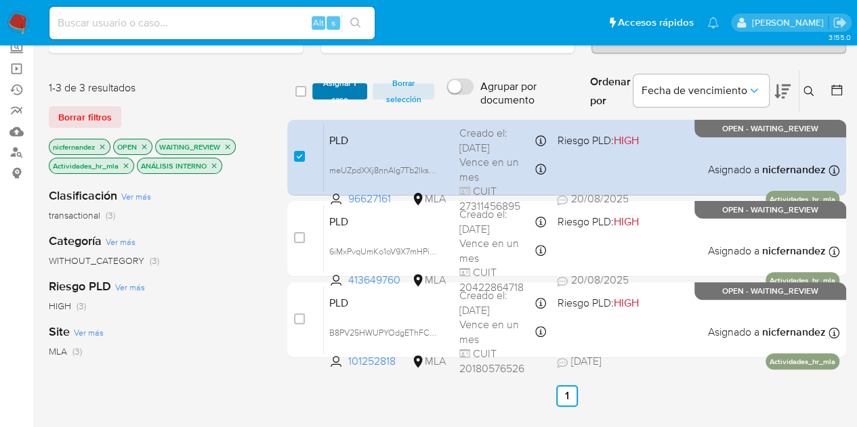
click at [329, 93] on span "Asignar 1 caso" at bounding box center [340, 92] width 42 height 14
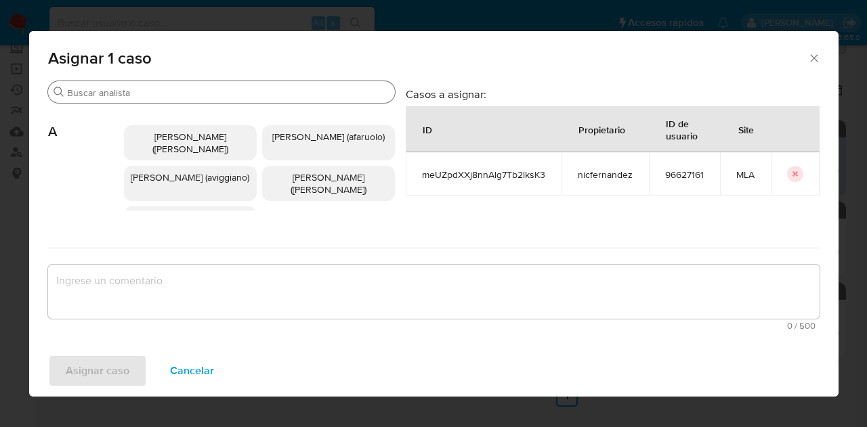
click at [156, 91] on input "Buscar" at bounding box center [228, 93] width 322 height 12
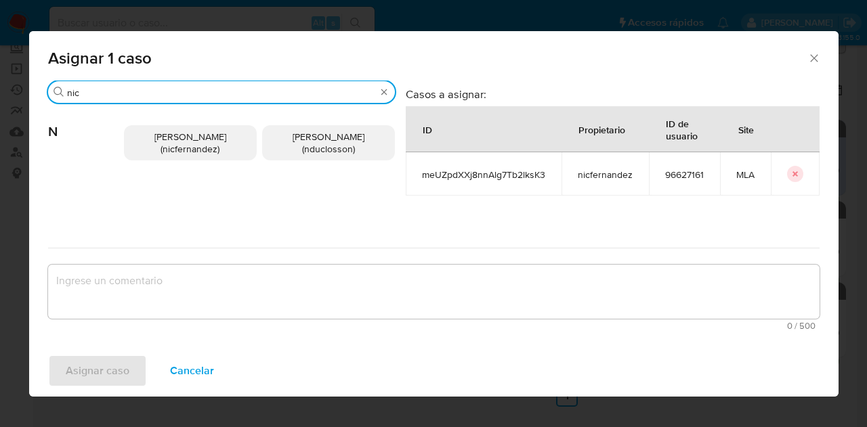
type input "nic"
click at [165, 148] on span "Nicolas Fernandez Allen (nicfernandez)" at bounding box center [190, 143] width 72 height 26
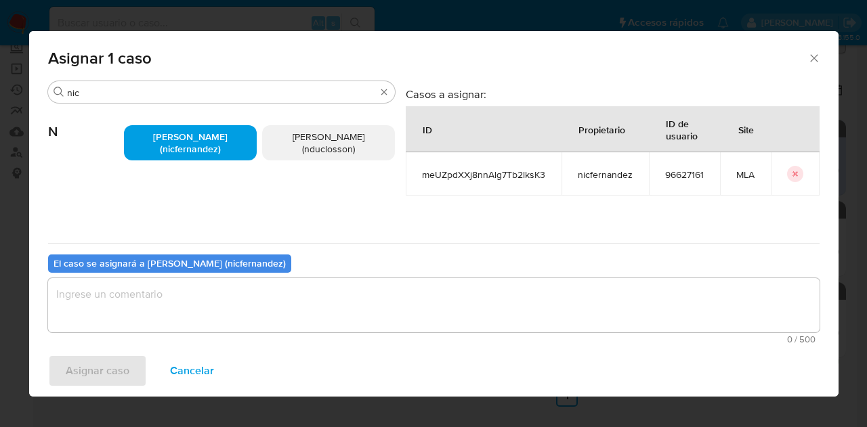
click at [204, 333] on div "0 / 500 500 caracteres restantes" at bounding box center [434, 311] width 772 height 66
click at [206, 305] on textarea "assign-modal" at bounding box center [434, 305] width 772 height 54
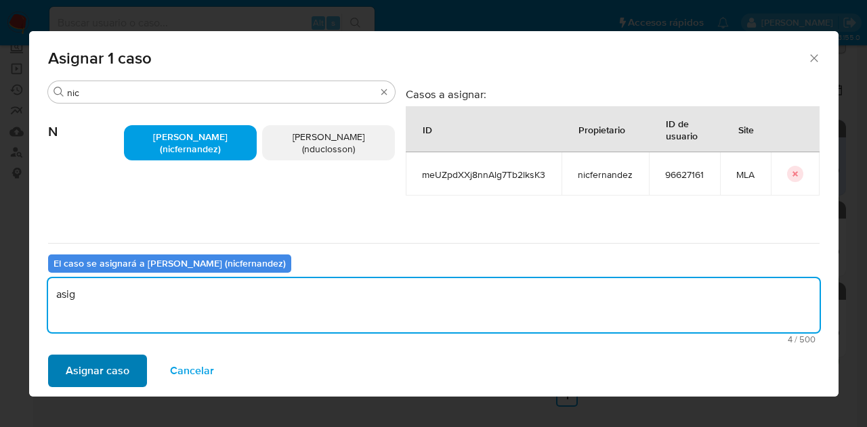
type textarea "asig"
click at [84, 373] on span "Asignar caso" at bounding box center [98, 371] width 64 height 30
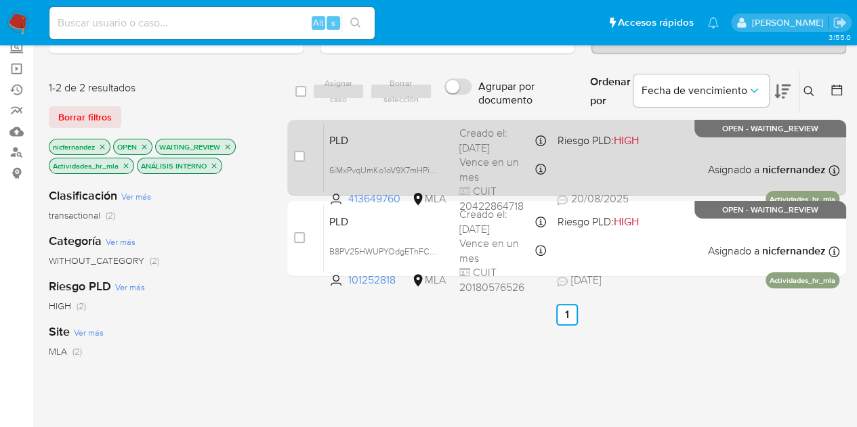
click at [388, 150] on div "PLD 6iMxPvqUmKo1oV9X7mHPigmW 413649760 MLA Riesgo PLD: HIGH Creado el: 12/08/20…" at bounding box center [582, 157] width 516 height 68
click at [375, 144] on span "PLD" at bounding box center [388, 140] width 119 height 18
click at [297, 151] on input "checkbox" at bounding box center [299, 156] width 11 height 11
checkbox input "true"
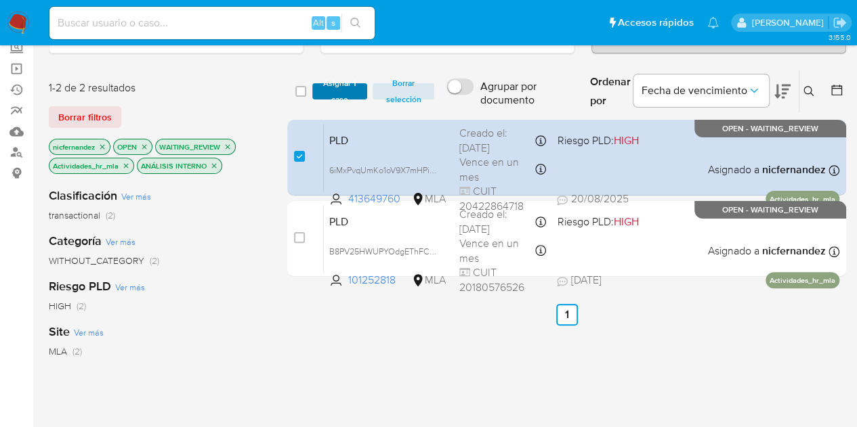
click at [336, 90] on span "Asignar 1 caso" at bounding box center [340, 92] width 42 height 14
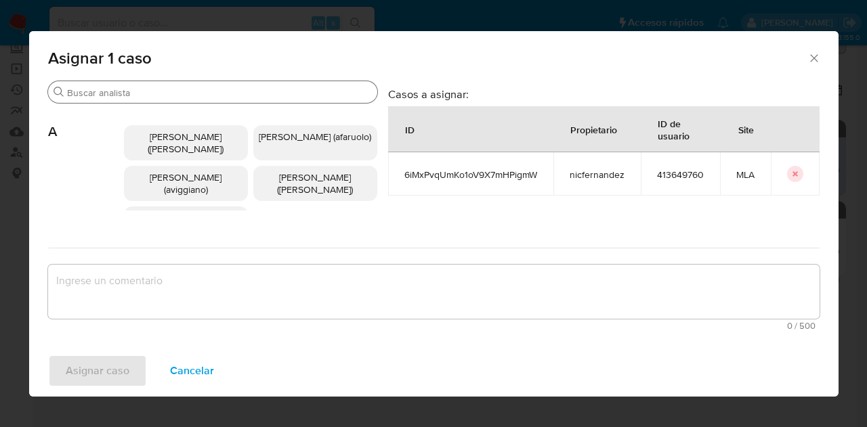
click at [119, 93] on input "Buscar" at bounding box center [219, 93] width 305 height 12
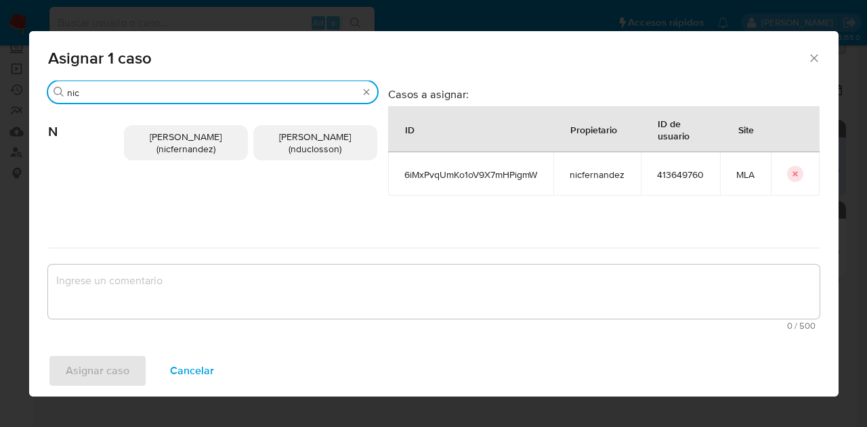
type input "nic"
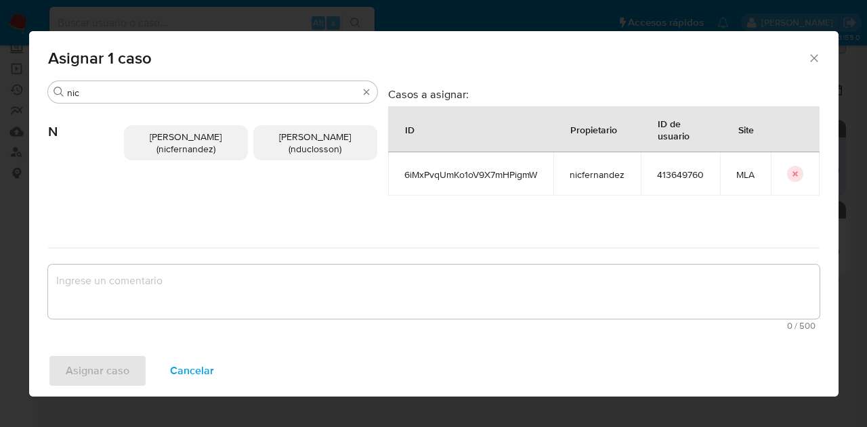
click at [179, 147] on span "Nicolas Fernandez Allen (nicfernandez)" at bounding box center [186, 143] width 72 height 26
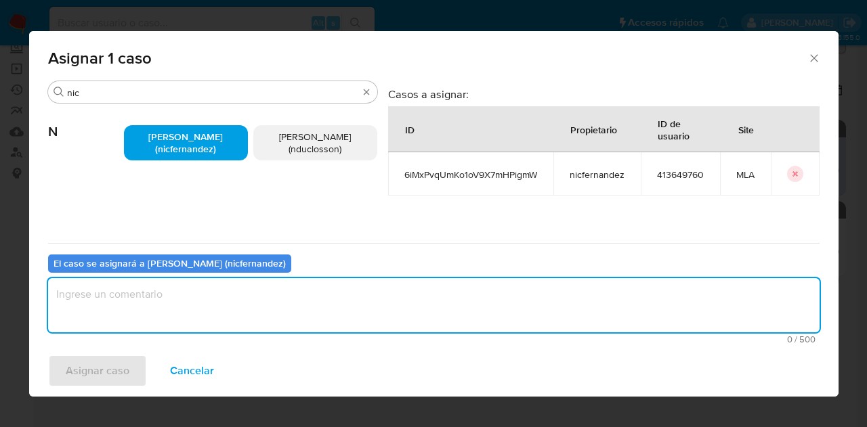
click at [203, 293] on textarea "assign-modal" at bounding box center [434, 305] width 772 height 54
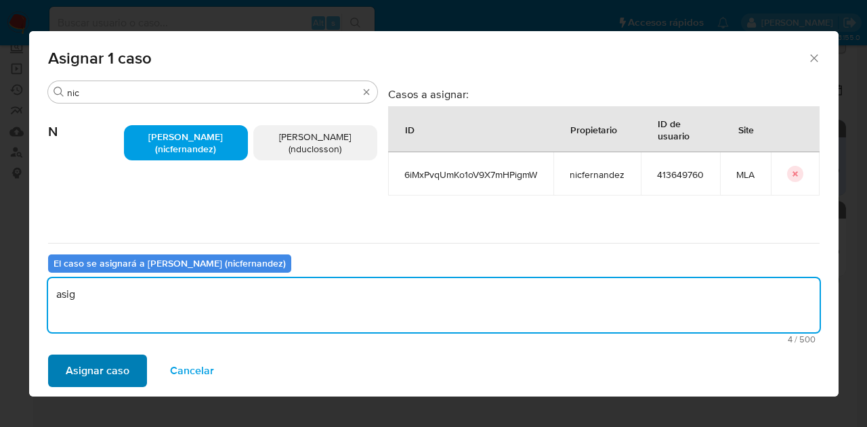
type textarea "asig"
click at [91, 371] on span "Asignar caso" at bounding box center [98, 371] width 64 height 30
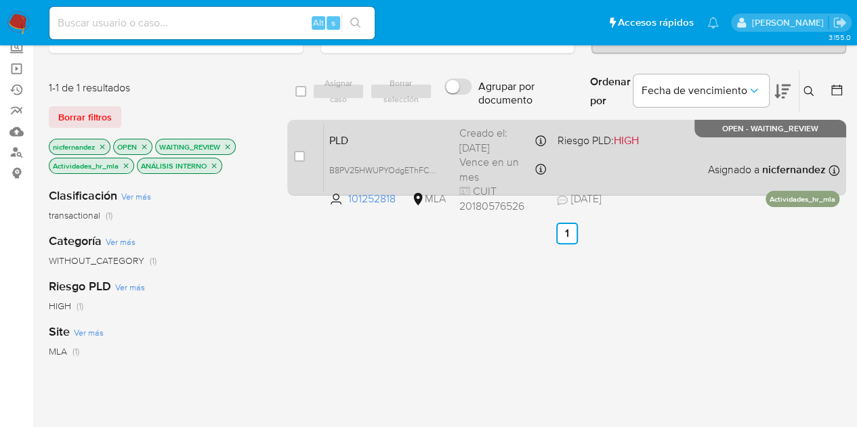
click at [359, 146] on span "PLD" at bounding box center [388, 140] width 119 height 18
click at [402, 135] on span "PLD" at bounding box center [388, 140] width 119 height 18
click at [347, 140] on span "PLD" at bounding box center [388, 140] width 119 height 18
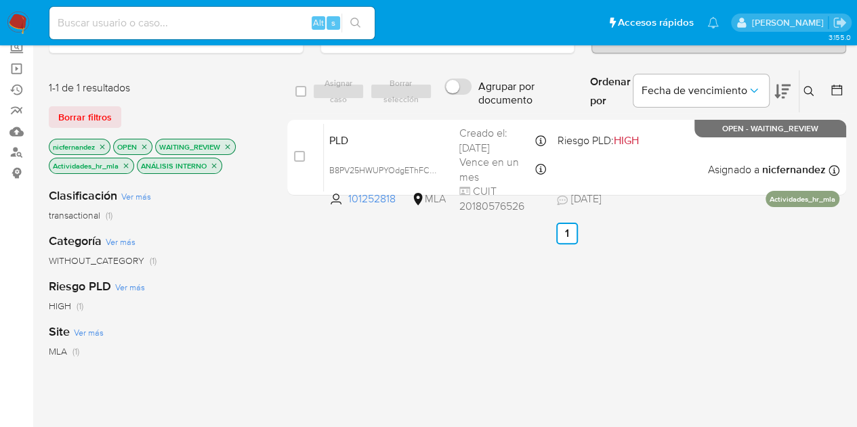
drag, startPoint x: 809, startPoint y: 91, endPoint x: 780, endPoint y: 124, distance: 43.2
click at [809, 91] on icon at bounding box center [808, 91] width 11 height 11
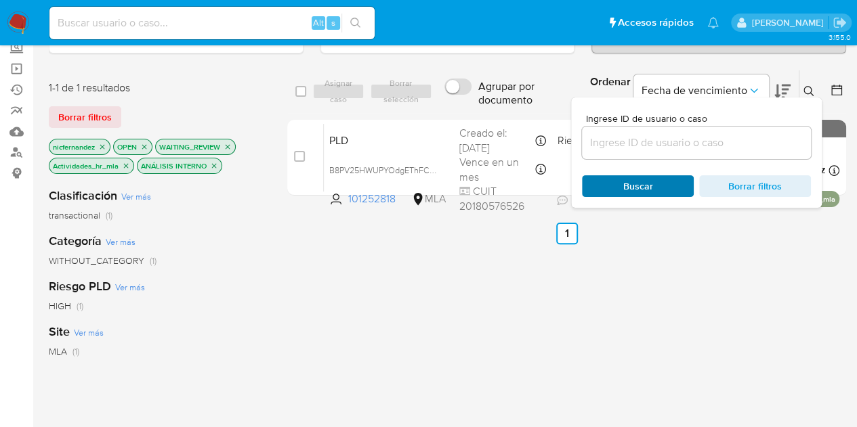
click at [649, 189] on span "Buscar" at bounding box center [638, 186] width 30 height 22
click at [812, 88] on icon at bounding box center [808, 91] width 11 height 11
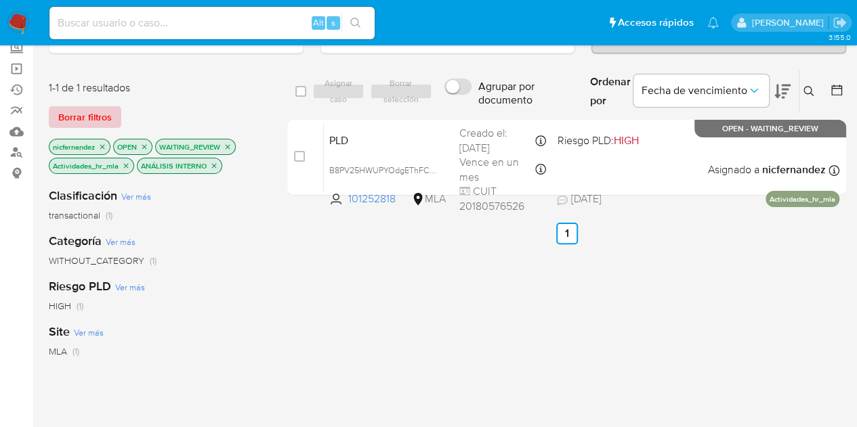
click at [66, 108] on span "Borrar filtros" at bounding box center [85, 117] width 54 height 19
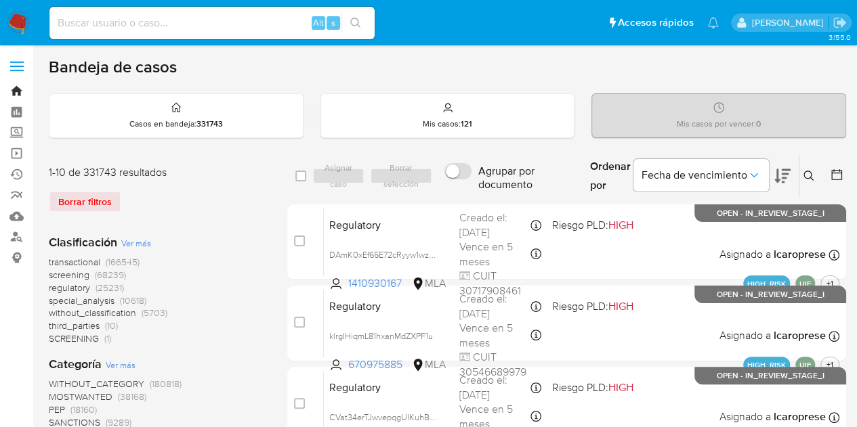
click at [18, 92] on link "Bandeja" at bounding box center [80, 91] width 161 height 21
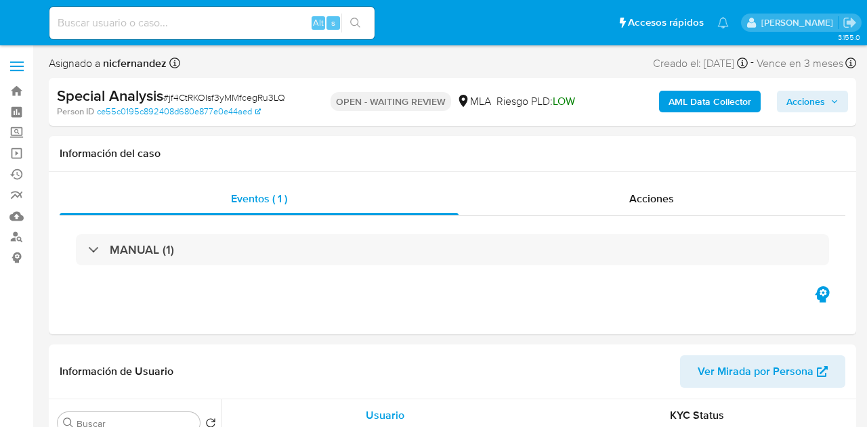
select select "10"
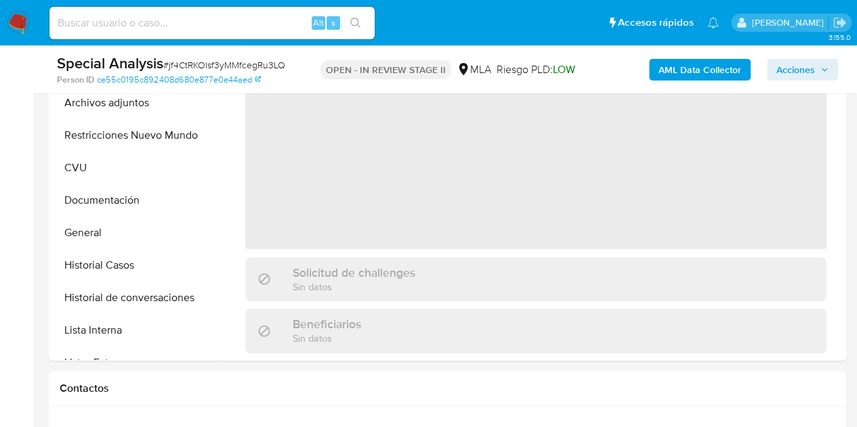
select select "10"
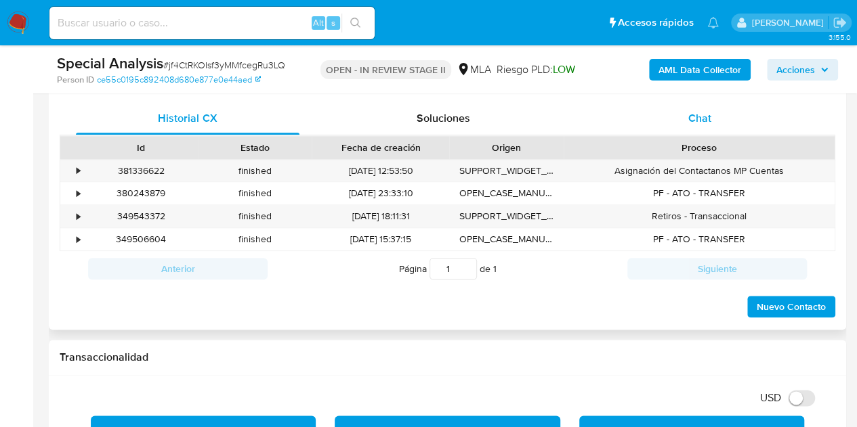
scroll to position [628, 0]
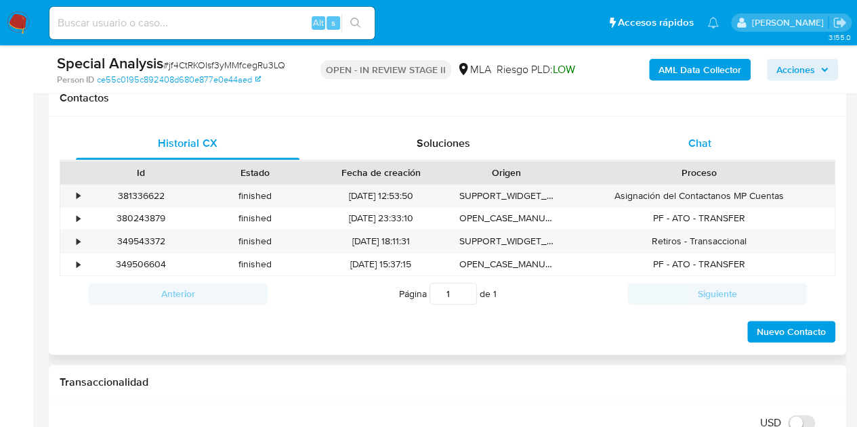
click at [707, 140] on span "Chat" at bounding box center [699, 143] width 23 height 16
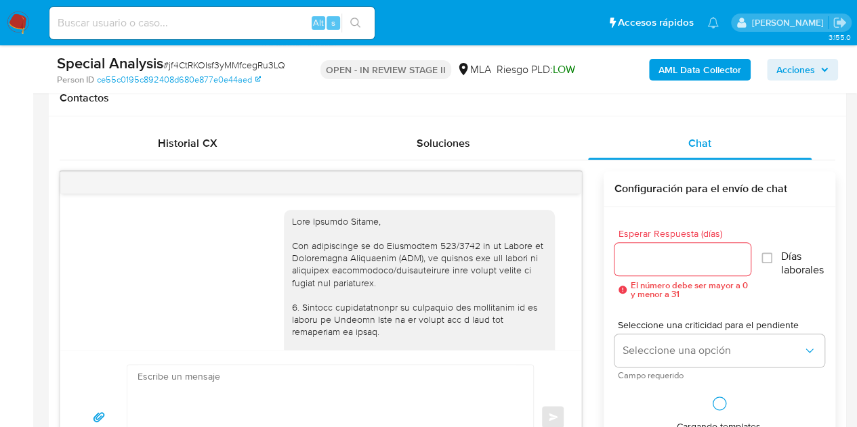
scroll to position [689, 0]
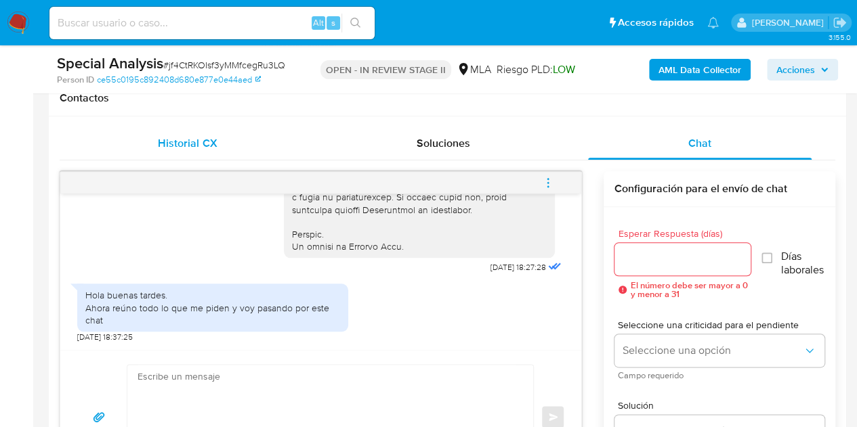
click at [230, 140] on div "Historial CX" at bounding box center [188, 143] width 224 height 33
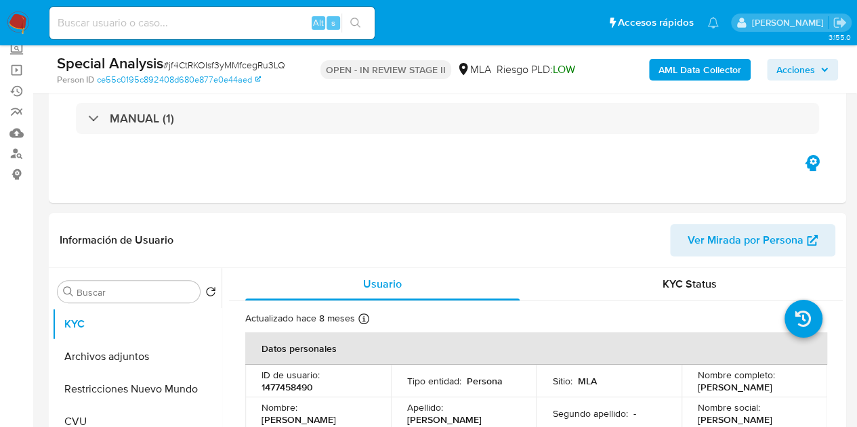
scroll to position [74, 0]
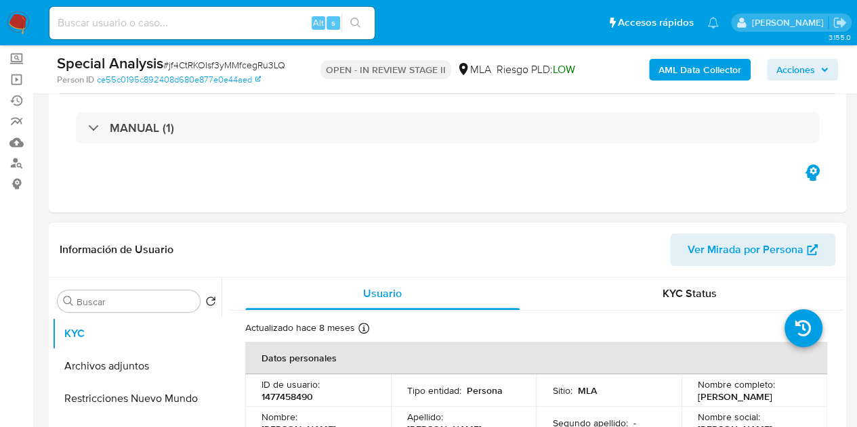
click at [696, 248] on span "Ver Mirada por Persona" at bounding box center [746, 250] width 116 height 33
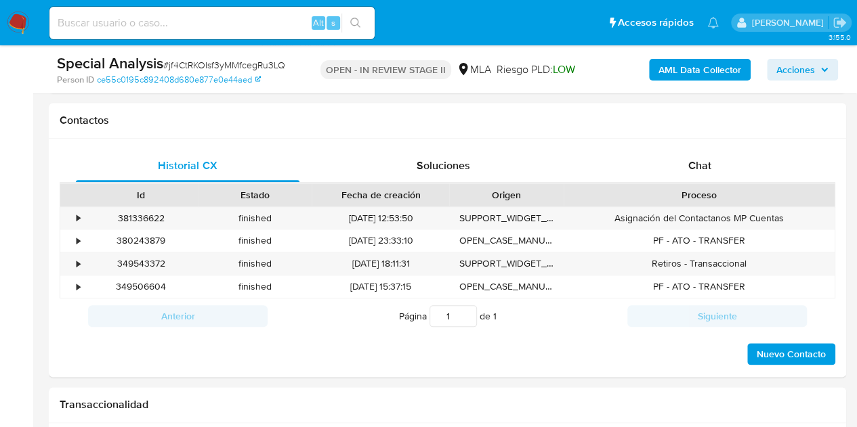
scroll to position [581, 0]
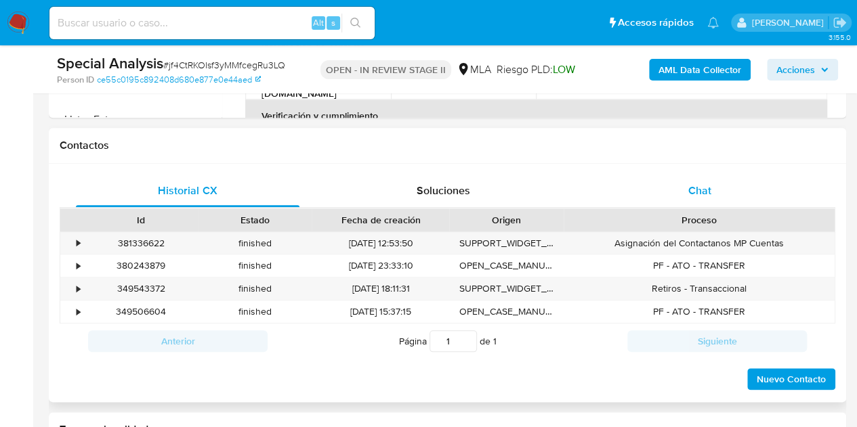
click at [702, 201] on div "Chat" at bounding box center [700, 191] width 224 height 33
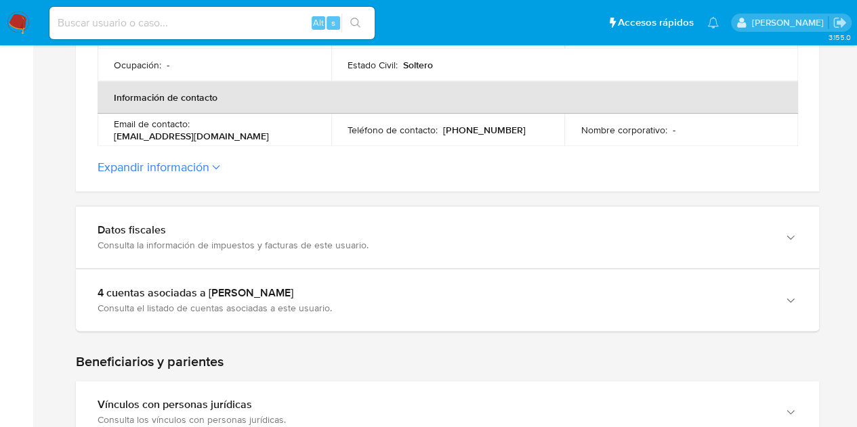
scroll to position [475, 0]
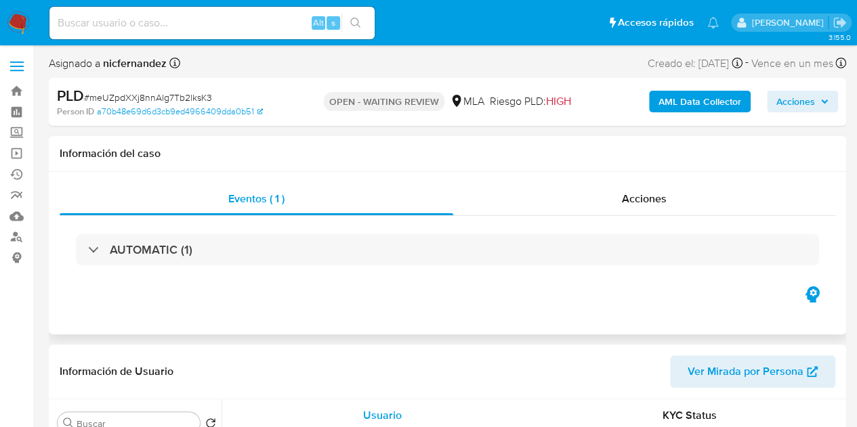
select select "10"
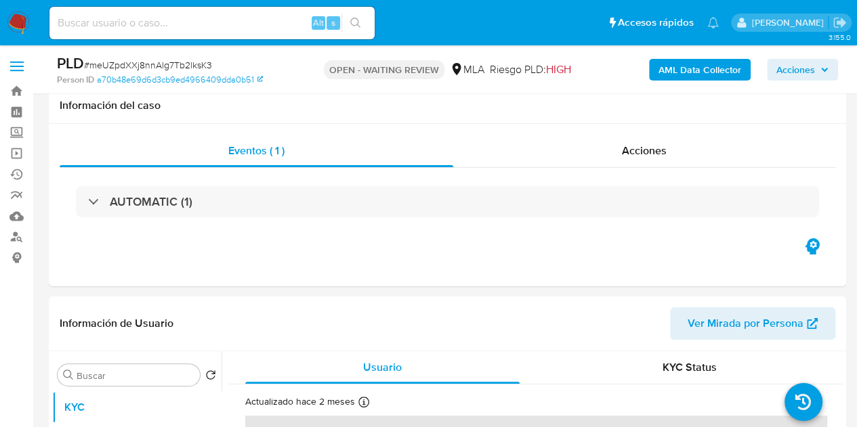
scroll to position [236, 0]
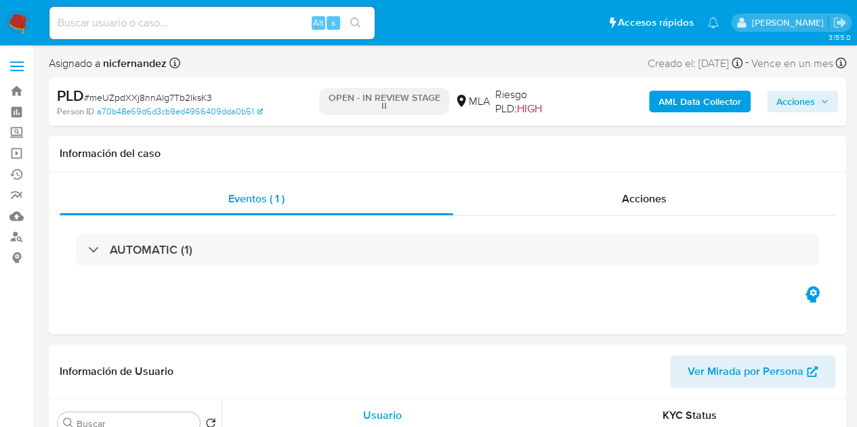
select select "10"
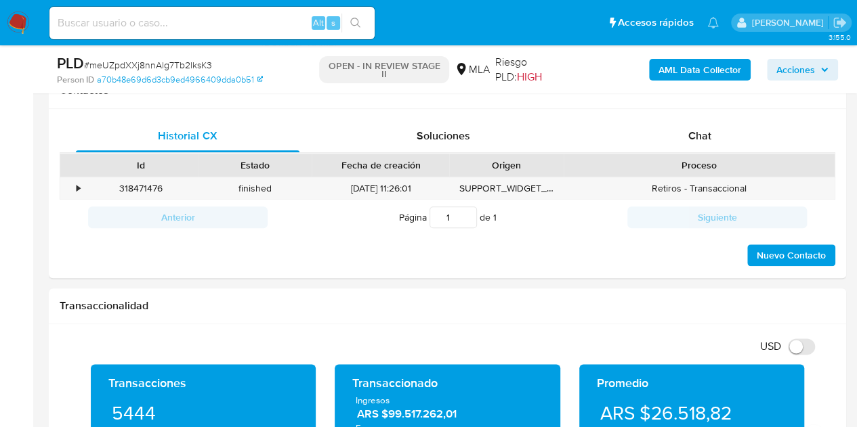
scroll to position [623, 0]
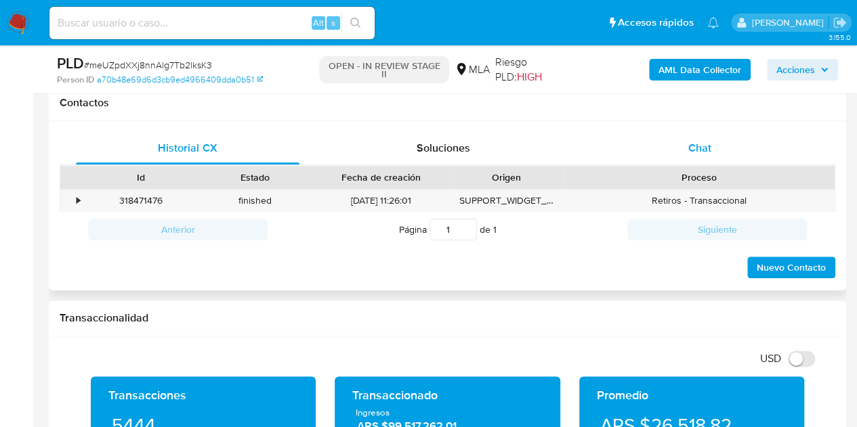
click at [726, 132] on div "Chat" at bounding box center [700, 148] width 224 height 33
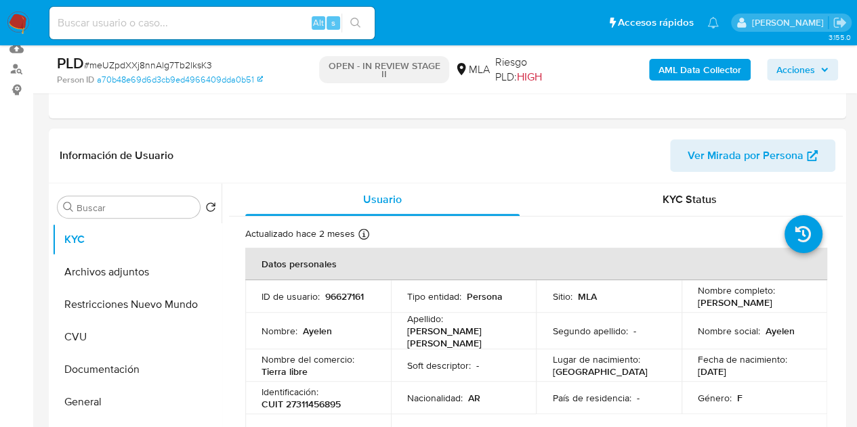
scroll to position [112, 0]
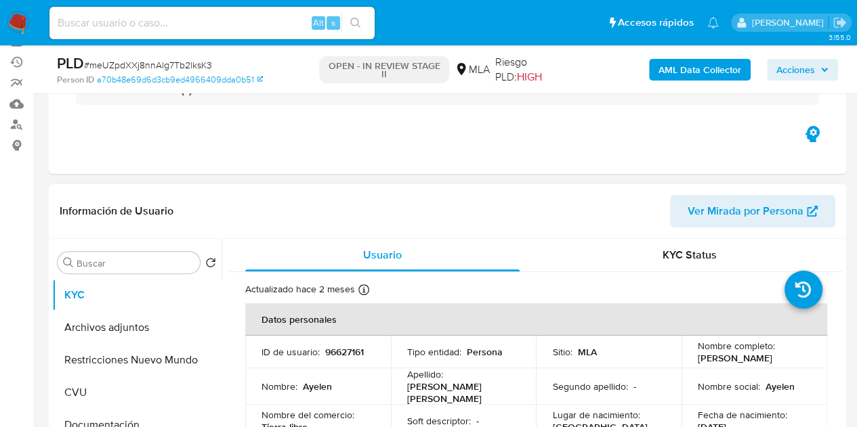
click at [744, 216] on span "Ver Mirada por Persona" at bounding box center [746, 211] width 116 height 33
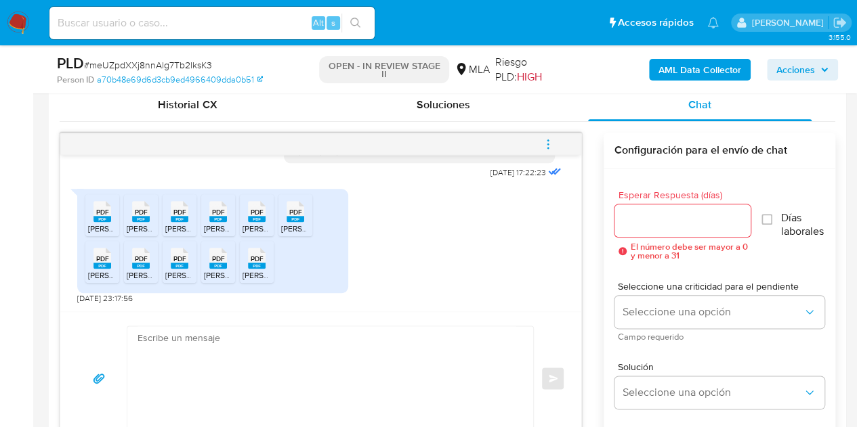
scroll to position [673, 0]
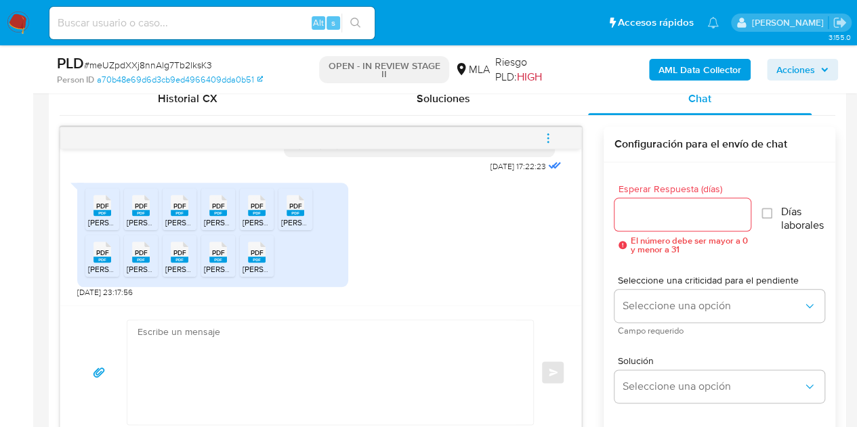
click at [96, 203] on span "PDF" at bounding box center [102, 206] width 13 height 9
click at [134, 213] on rect at bounding box center [141, 213] width 18 height 6
click at [180, 208] on span "PDF" at bounding box center [179, 206] width 13 height 9
click at [111, 206] on icon at bounding box center [102, 205] width 18 height 21
click at [255, 215] on icon "PDF" at bounding box center [257, 206] width 18 height 24
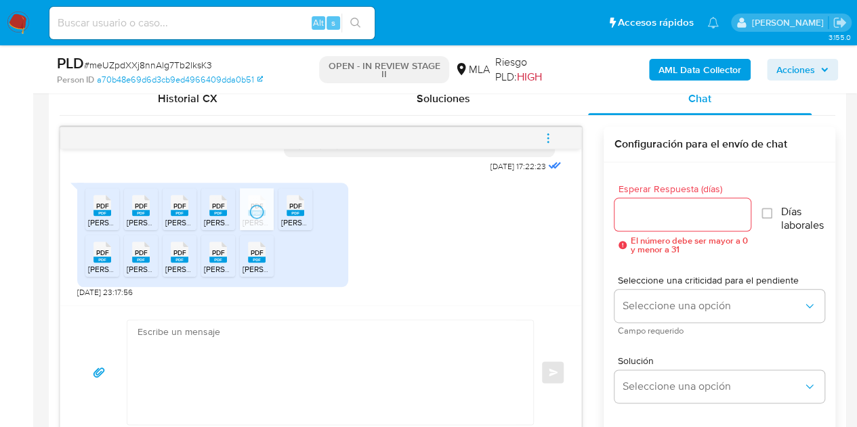
click at [300, 205] on span "PDF" at bounding box center [295, 206] width 13 height 9
drag, startPoint x: 18, startPoint y: 287, endPoint x: 49, endPoint y: 285, distance: 31.9
click at [97, 259] on rect at bounding box center [102, 260] width 18 height 6
click at [135, 251] on span "PDF" at bounding box center [141, 253] width 13 height 9
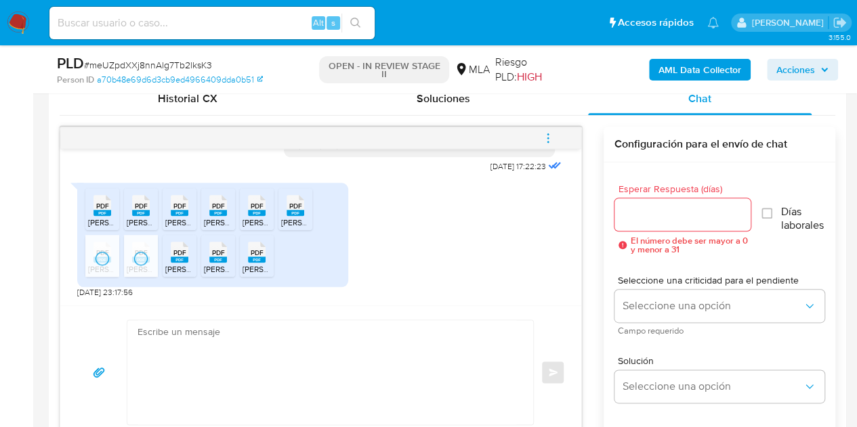
click at [180, 257] on rect at bounding box center [180, 260] width 18 height 6
click at [218, 254] on span "PDF" at bounding box center [218, 253] width 13 height 9
click at [261, 249] on span "PDF" at bounding box center [257, 253] width 13 height 9
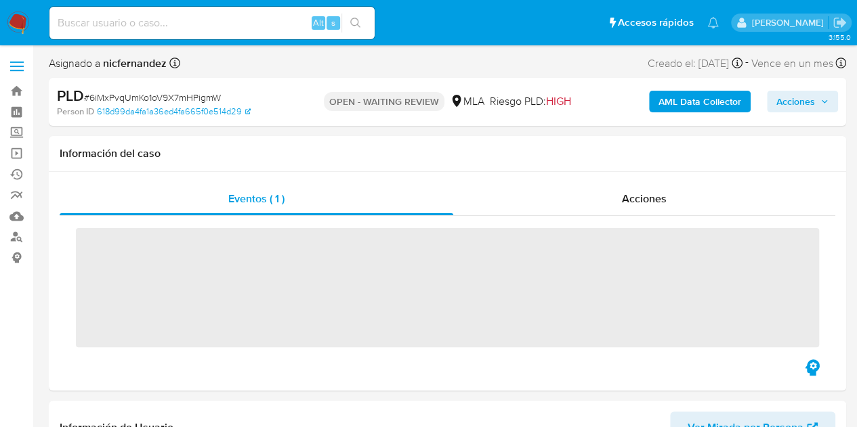
click at [152, 26] on input at bounding box center [211, 23] width 325 height 18
paste input "kg9qKYEBBIetbPf4hK5GpLDZ"
type input "kg9qKYEBBIetbPf4hK5GpLDZ"
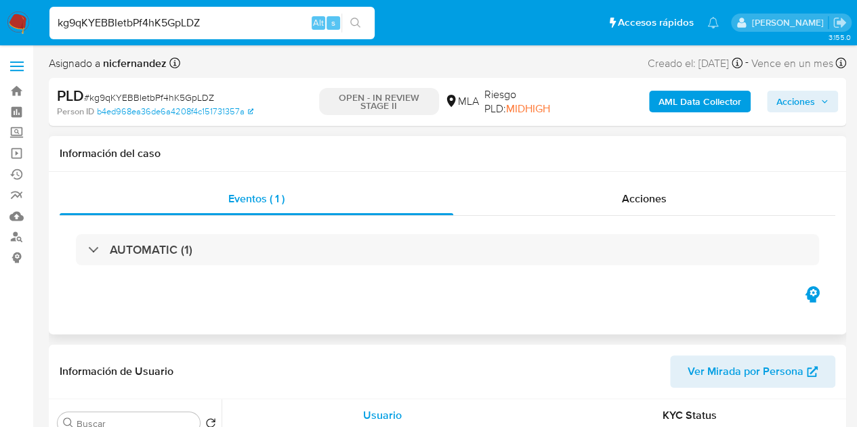
select select "10"
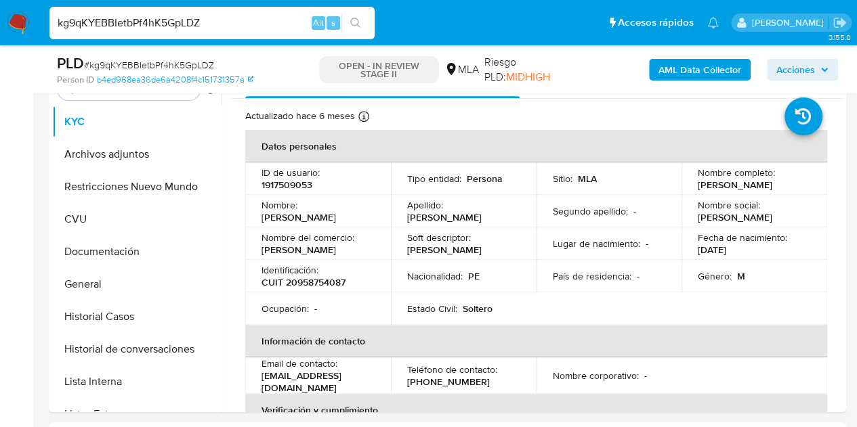
scroll to position [283, 0]
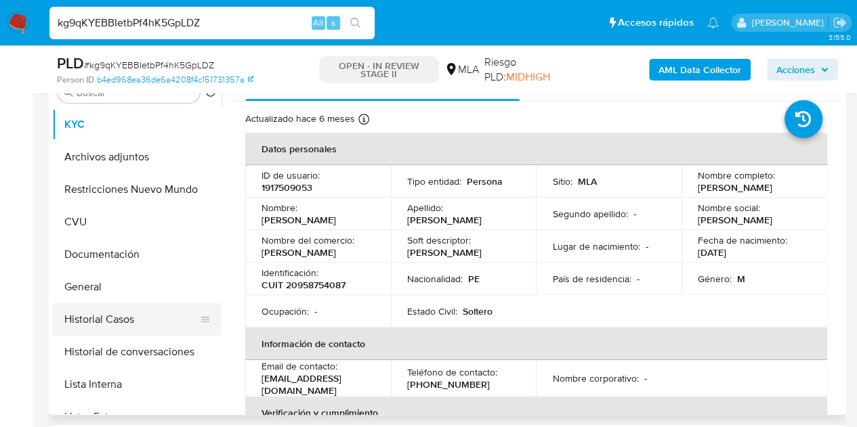
click at [121, 329] on button "Historial Casos" at bounding box center [131, 319] width 159 height 33
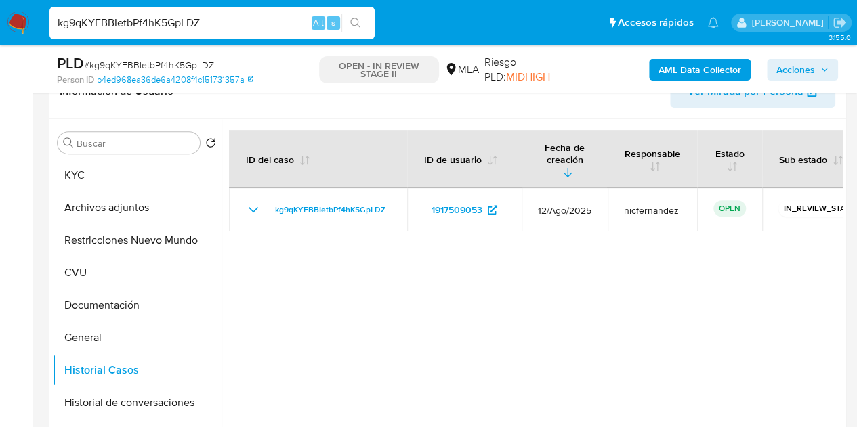
scroll to position [271, 0]
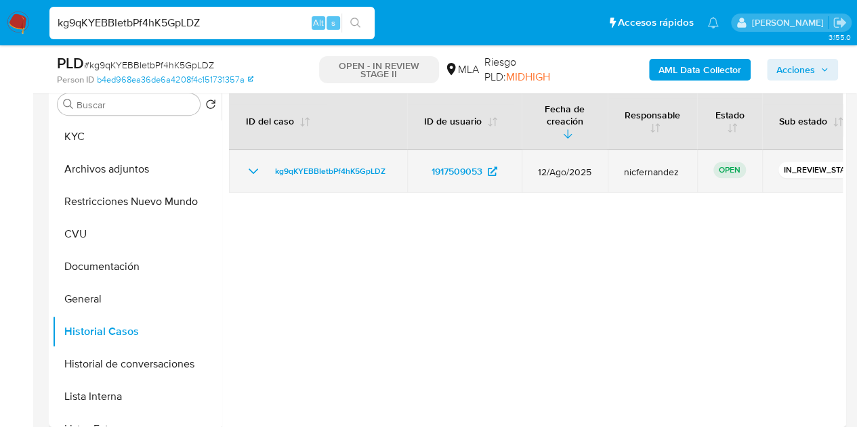
click at [251, 163] on icon "Mostrar/Ocultar" at bounding box center [253, 171] width 16 height 16
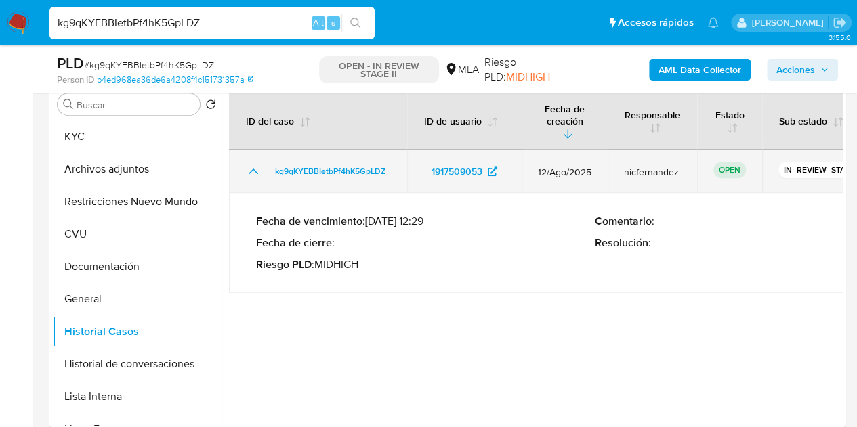
click at [251, 169] on icon "Mostrar/Ocultar" at bounding box center [253, 171] width 9 height 5
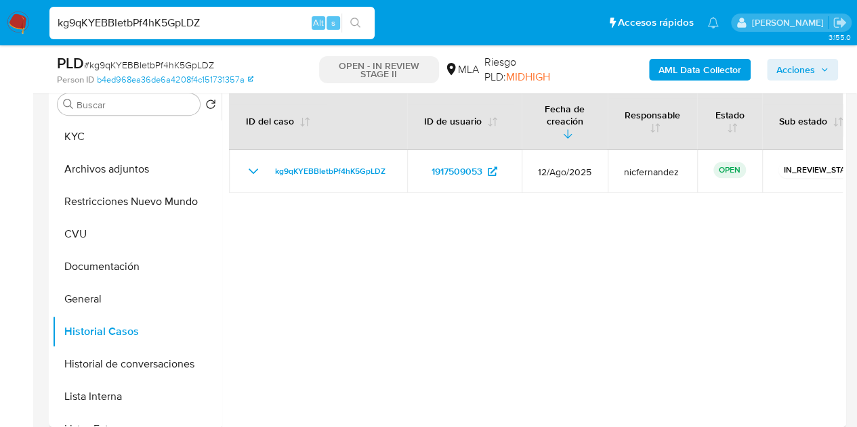
drag, startPoint x: 797, startPoint y: 159, endPoint x: 866, endPoint y: 148, distance: 69.9
click at [800, 188] on div at bounding box center [532, 254] width 621 height 347
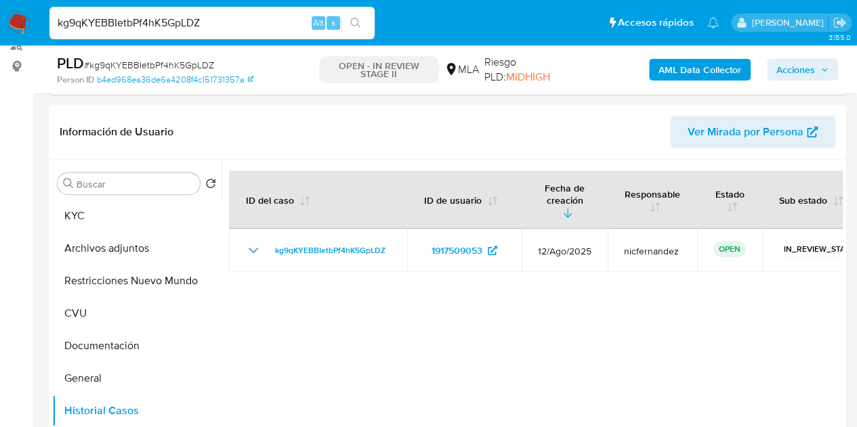
scroll to position [141, 0]
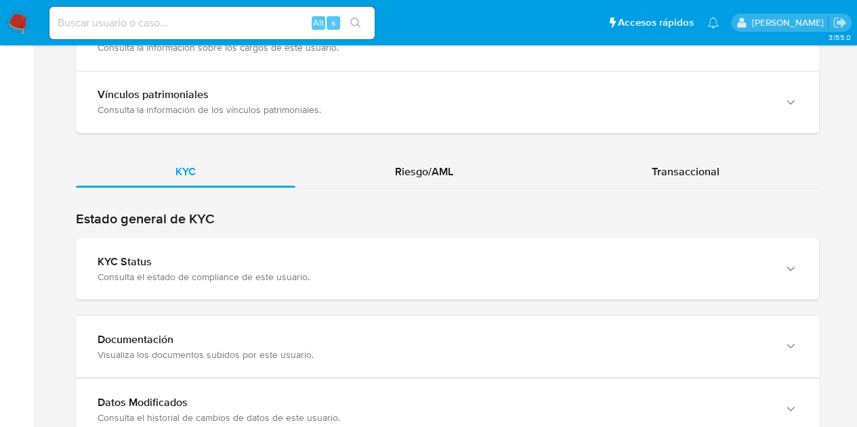
scroll to position [1328, 0]
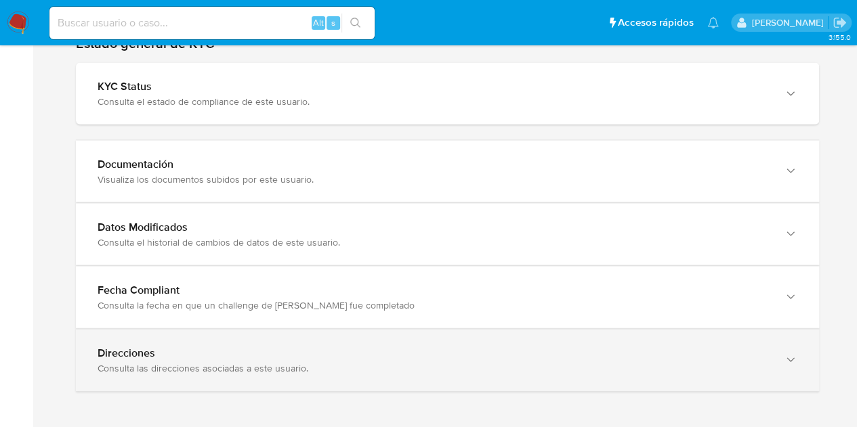
click at [787, 339] on div "Direcciones Consulta las direcciones asociadas a este usuario." at bounding box center [447, 361] width 743 height 62
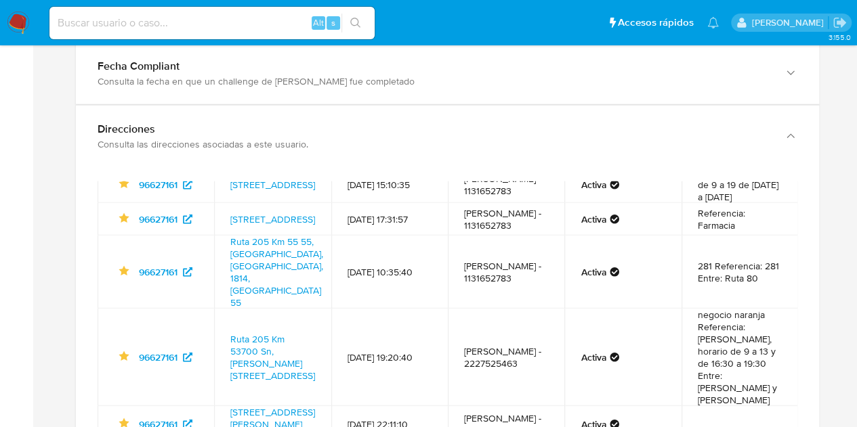
scroll to position [0, 0]
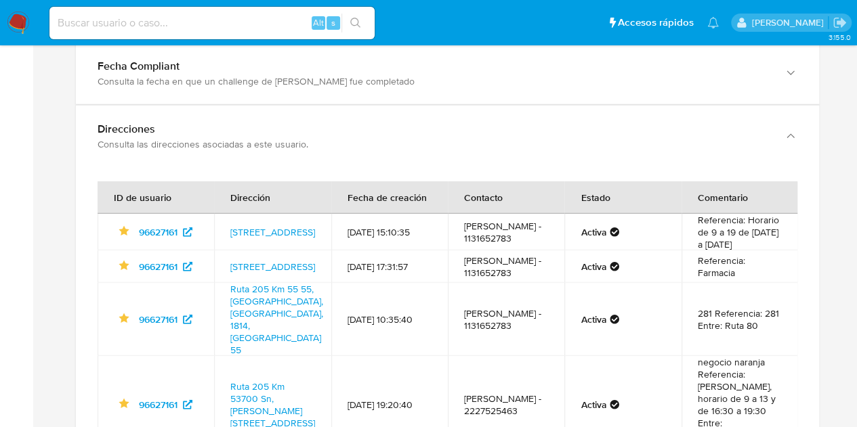
click at [729, 250] on td "Referencia: Horario de 9 a 19 de lunes a viernes" at bounding box center [739, 232] width 117 height 37
click at [279, 226] on link "Avenida Libertad 755, Cañuelas, Buenos Aires, 1814, Argentina 755" at bounding box center [272, 233] width 85 height 14
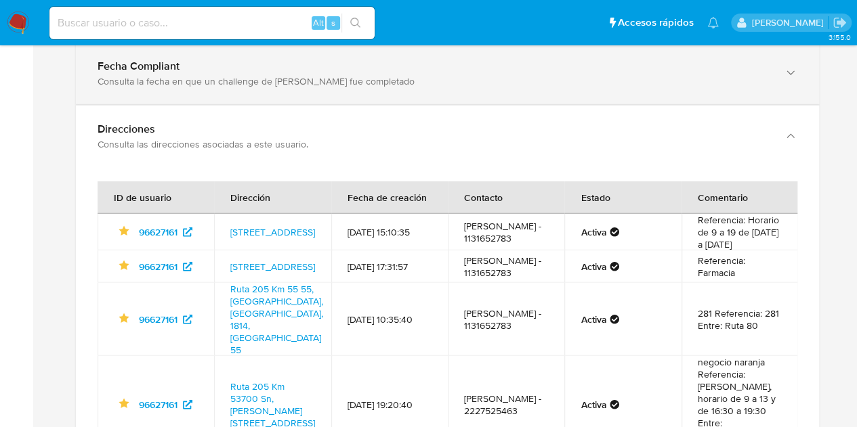
drag, startPoint x: 223, startPoint y: 213, endPoint x: 264, endPoint y: 78, distance: 141.0
click at [286, 242] on td "Avenida Libertad 755, Cañuelas, Buenos Aires, 1814, Argentina 755" at bounding box center [272, 232] width 117 height 37
drag, startPoint x: 368, startPoint y: 276, endPoint x: 267, endPoint y: 47, distance: 250.2
click at [368, 276] on td "01/04/2020 17:31:57" at bounding box center [389, 267] width 117 height 33
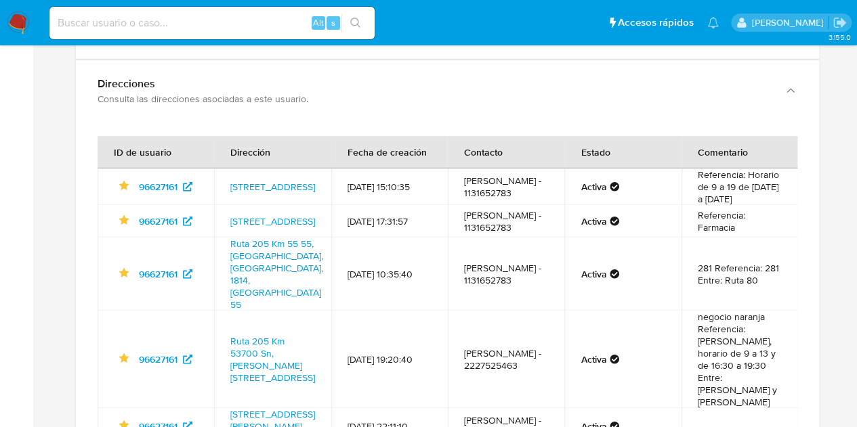
scroll to position [1608, 0]
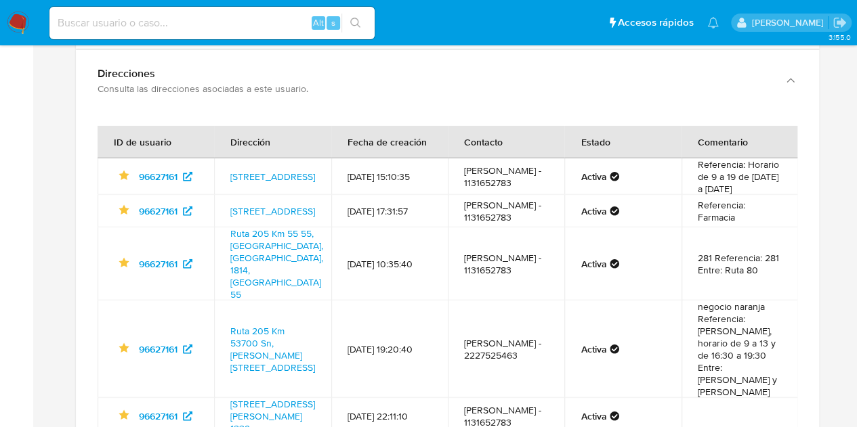
drag, startPoint x: 786, startPoint y: 290, endPoint x: 793, endPoint y: 360, distance: 70.1
click at [793, 360] on div "ID de usuario Dirección Fecha de creación Contacto Estado Comentario Identifica…" at bounding box center [448, 329] width 700 height 406
click at [768, 357] on td "negocio naranja Referencia: Negocio naranja, horario de 9 a 13 y de 16:30 a 19:…" at bounding box center [739, 350] width 117 height 98
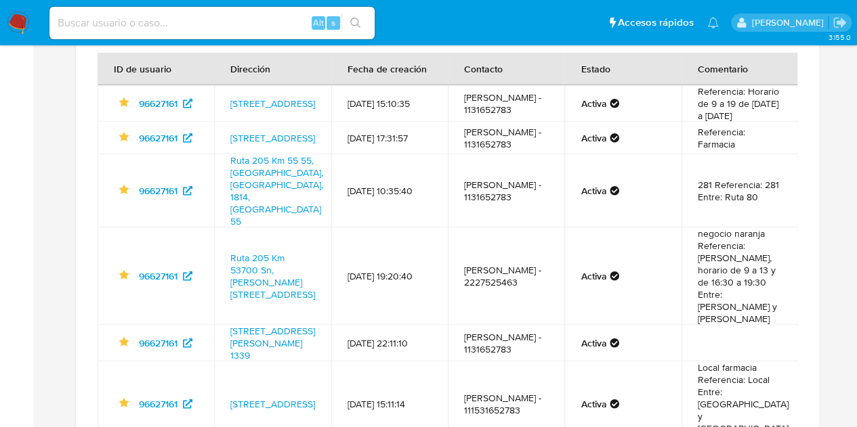
scroll to position [1669, 0]
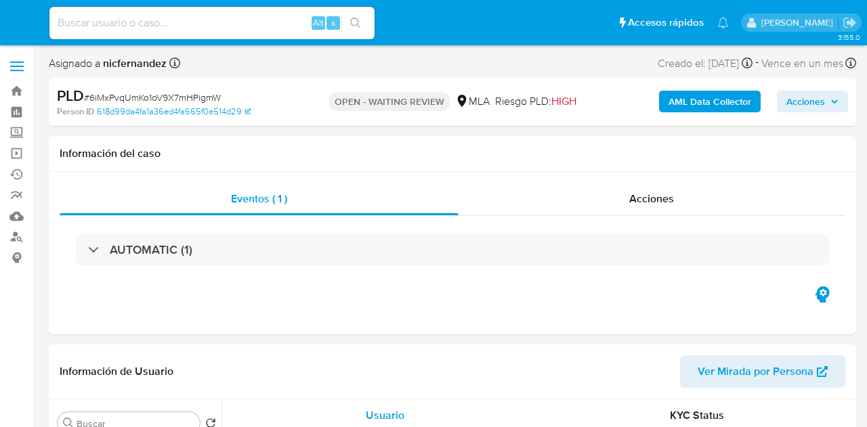
select select "10"
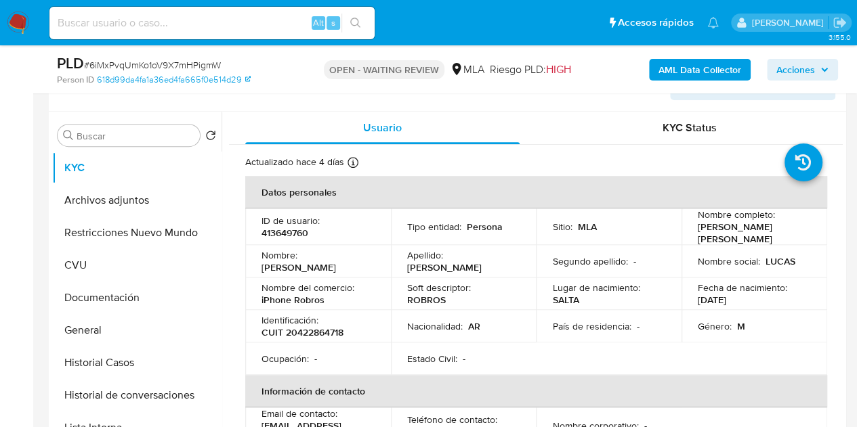
scroll to position [299, 0]
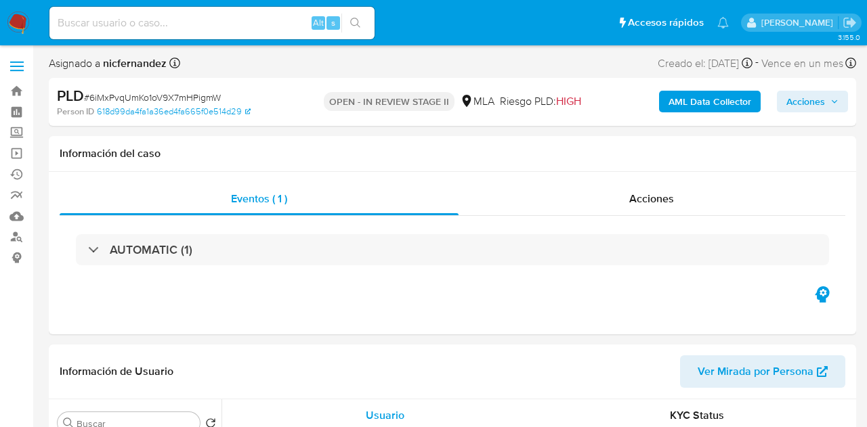
select select "10"
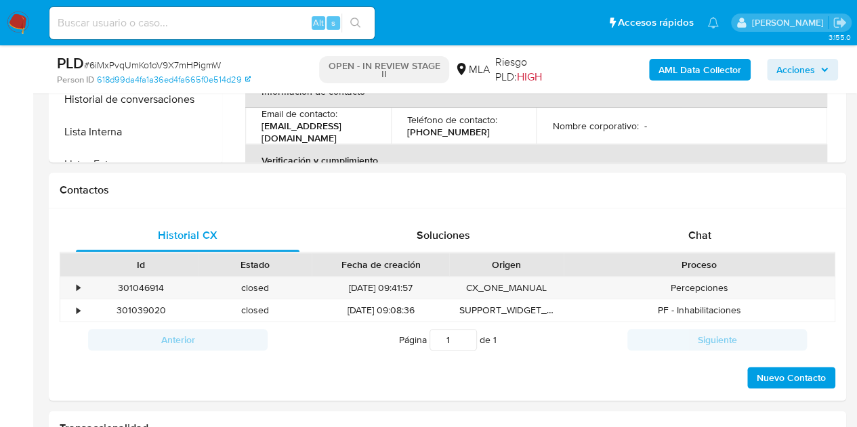
scroll to position [616, 0]
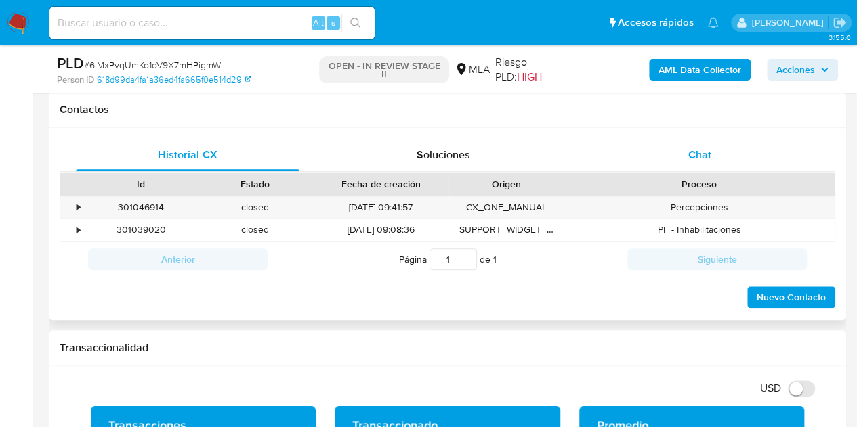
click at [734, 161] on div "Chat" at bounding box center [700, 155] width 224 height 33
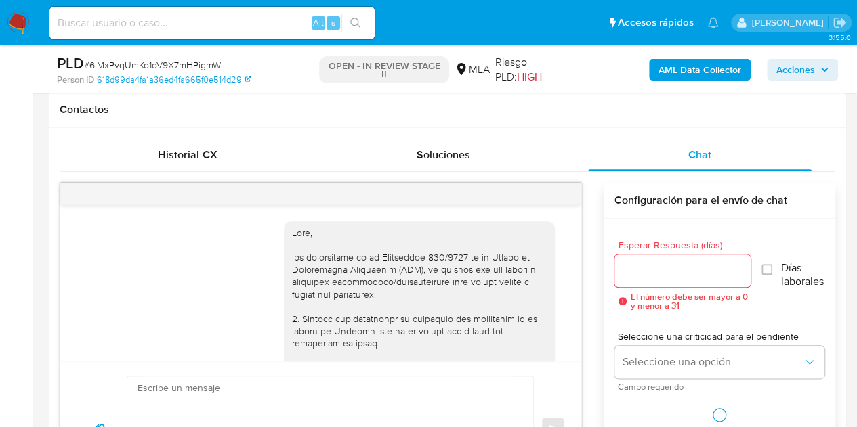
scroll to position [752, 0]
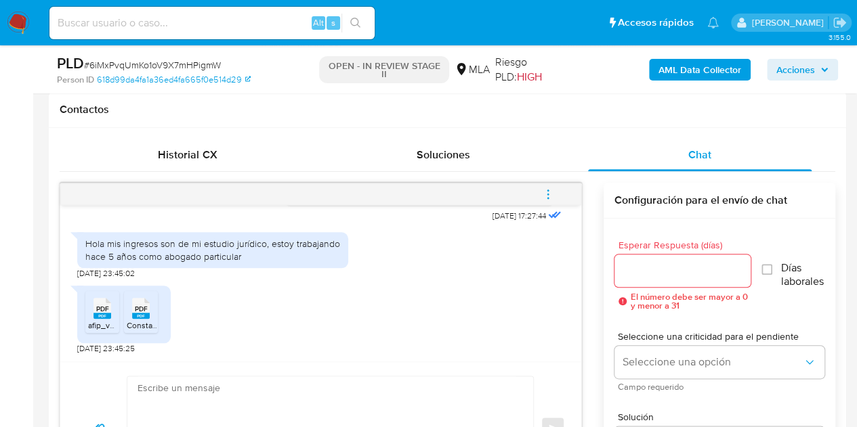
click at [101, 313] on rect at bounding box center [102, 316] width 18 height 6
click at [142, 313] on rect at bounding box center [141, 316] width 18 height 6
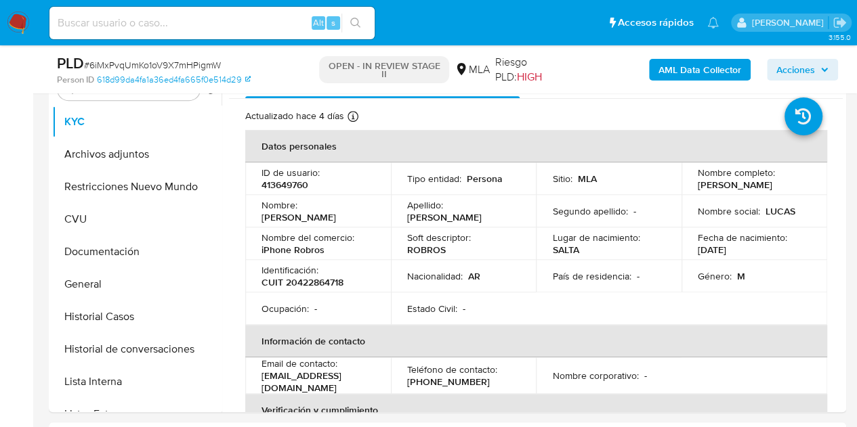
scroll to position [174, 0]
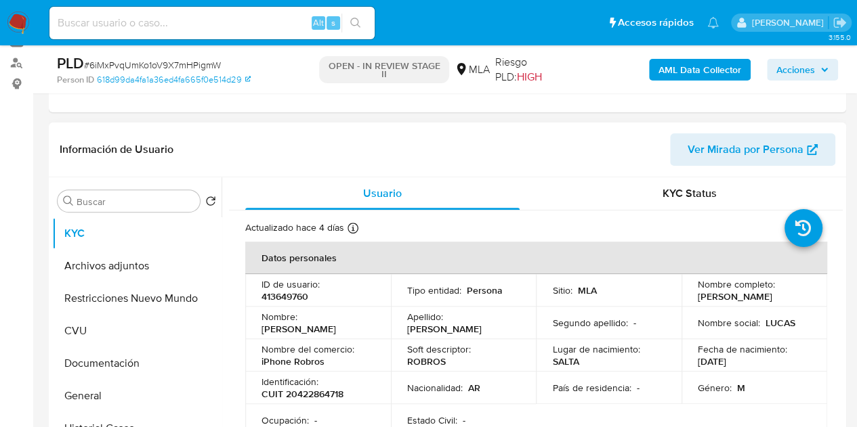
click at [759, 156] on span "Ver Mirada por Persona" at bounding box center [746, 149] width 116 height 33
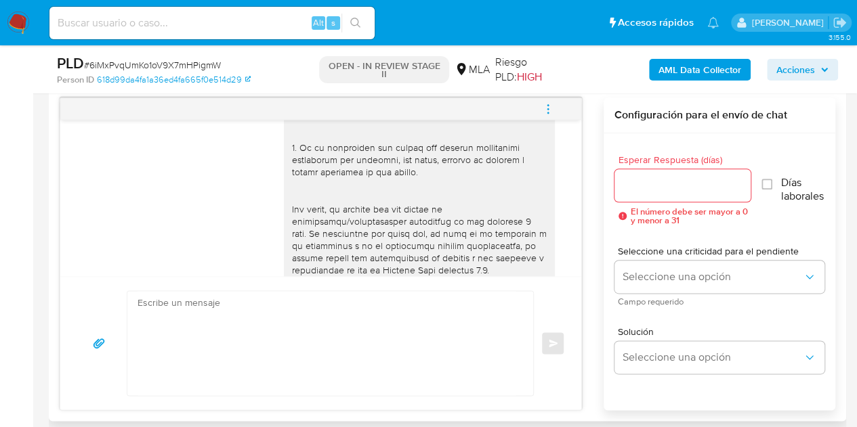
scroll to position [752, 0]
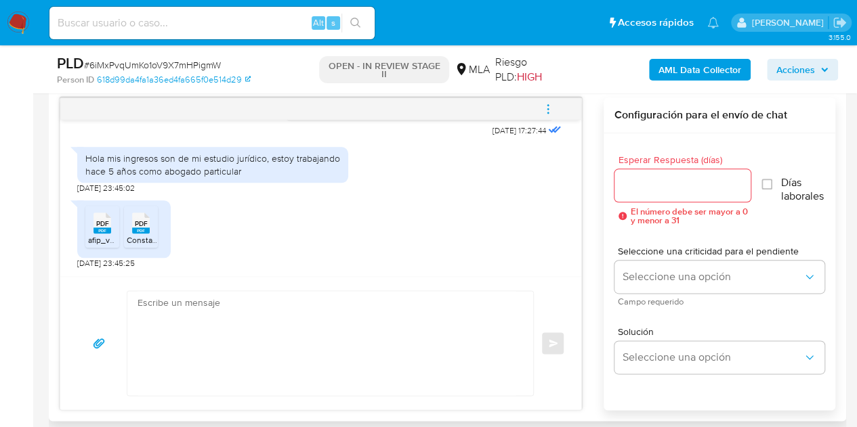
click at [401, 316] on textarea at bounding box center [327, 343] width 379 height 104
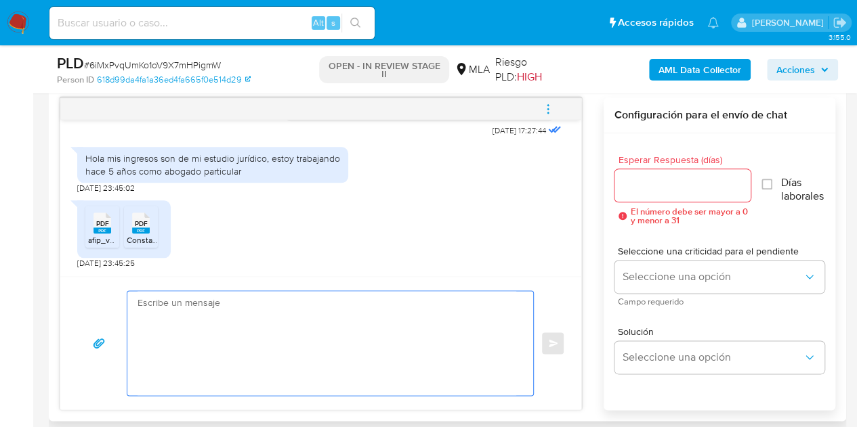
paste textarea "Hola, Muchas gracias por la respuesta. Analizamos tu caso y notamos que la info…"
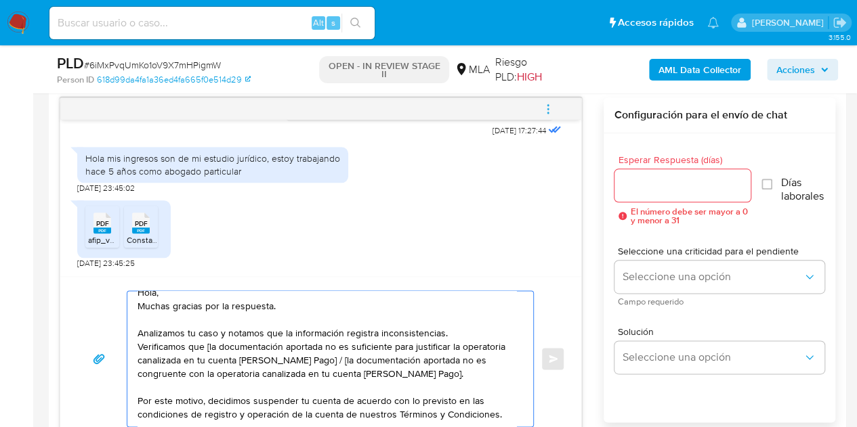
scroll to position [0, 0]
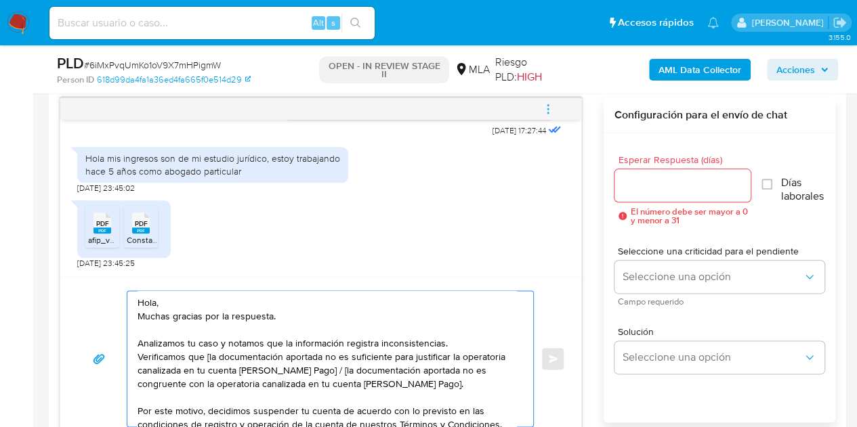
drag, startPoint x: 318, startPoint y: 368, endPoint x: 380, endPoint y: 379, distance: 62.6
click at [415, 377] on textarea "Hola, Muchas gracias por la respuesta. Analizamos tu caso y notamos que la info…" at bounding box center [327, 358] width 379 height 135
click at [332, 371] on textarea "Hola, Muchas gracias por la respuesta. Analizamos tu caso y notamos que la info…" at bounding box center [327, 358] width 379 height 135
drag, startPoint x: 322, startPoint y: 371, endPoint x: 219, endPoint y: 357, distance: 103.2
click at [219, 357] on textarea "Hola, Muchas gracias por la respuesta. Analizamos tu caso y notamos que la info…" at bounding box center [327, 358] width 379 height 135
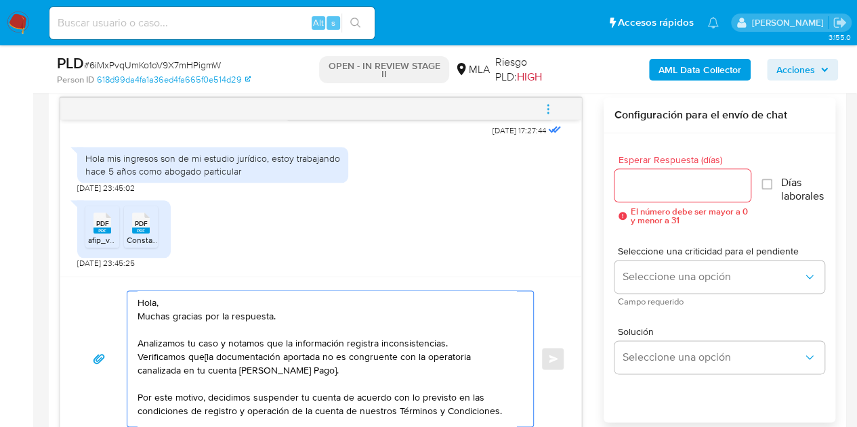
click at [208, 354] on textarea "Hola, Muchas gracias por la respuesta. Analizamos tu caso y notamos que la info…" at bounding box center [327, 358] width 379 height 135
click at [315, 372] on textarea "Hola, Muchas gracias por la respuesta. Analizamos tu caso y notamos que la info…" at bounding box center [327, 358] width 379 height 135
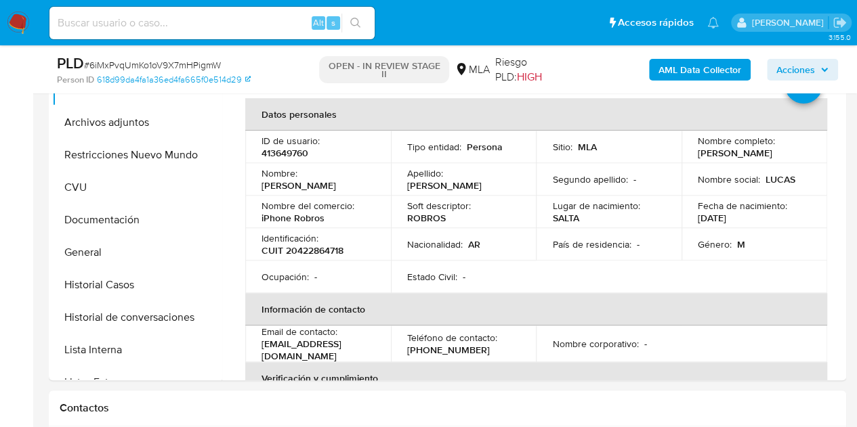
scroll to position [311, 0]
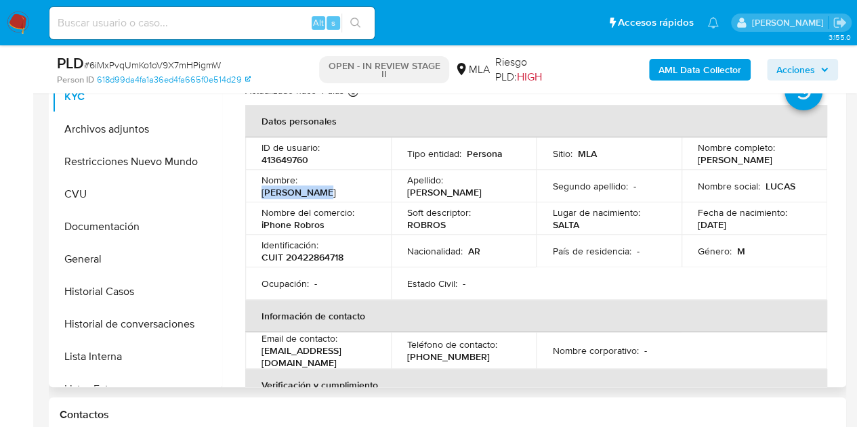
drag, startPoint x: 302, startPoint y: 185, endPoint x: 384, endPoint y: 189, distance: 82.1
click at [384, 189] on td "Nombre : Lucas Damian" at bounding box center [318, 186] width 146 height 33
copy p "Lucas Damian"
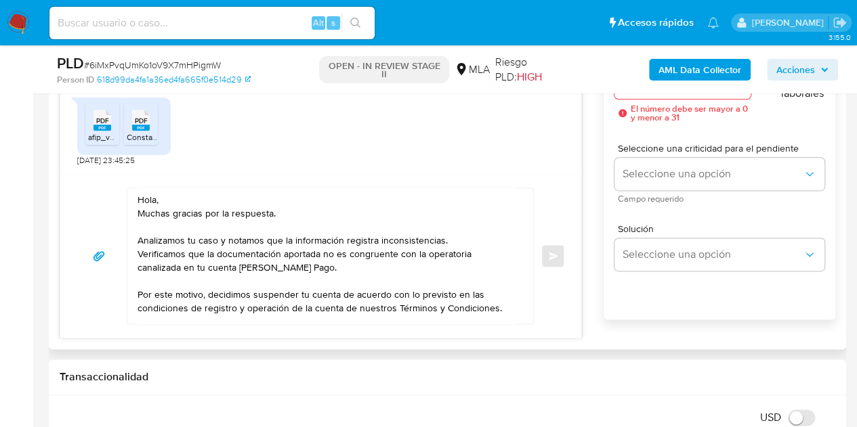
scroll to position [801, 0]
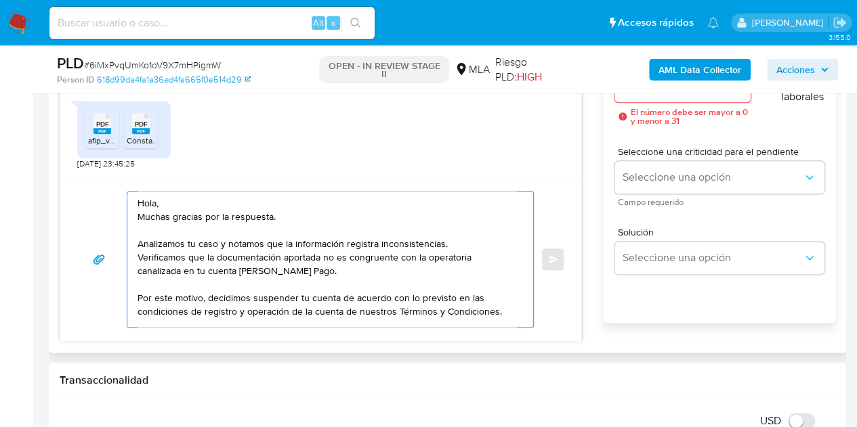
click at [157, 205] on textarea "Hola, Muchas gracias por la respuesta. Analizamos tu caso y notamos que la info…" at bounding box center [327, 259] width 379 height 135
paste textarea "Lucas Damian"
click at [256, 198] on textarea "Hola Lucas Damian, Muchas gracias por la respuesta. Analizamos tu caso y notamo…" at bounding box center [327, 259] width 379 height 135
click at [209, 205] on textarea "Hola Lucas Damian, Muchas gracias por la respuesta. Analizamos tu caso y notamo…" at bounding box center [327, 259] width 379 height 135
click at [264, 198] on textarea "Hola Lucas Damián, Muchas gracias por la respuesta. Analizamos tu caso y notamo…" at bounding box center [327, 259] width 379 height 135
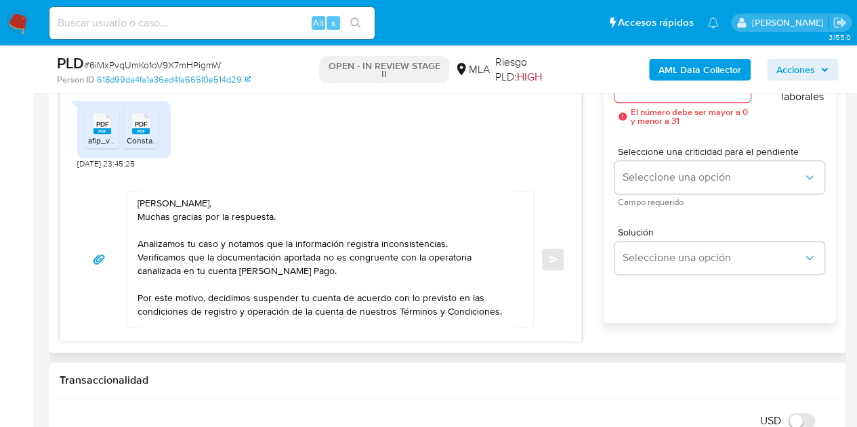
click at [293, 207] on textarea "Hola Lucas Damián, Muchas gracias por la respuesta. Analizamos tu caso y notamo…" at bounding box center [327, 259] width 379 height 135
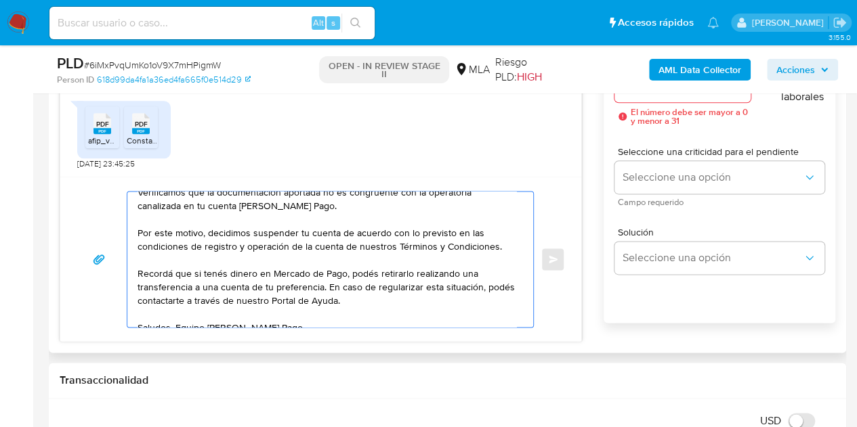
scroll to position [77, 0]
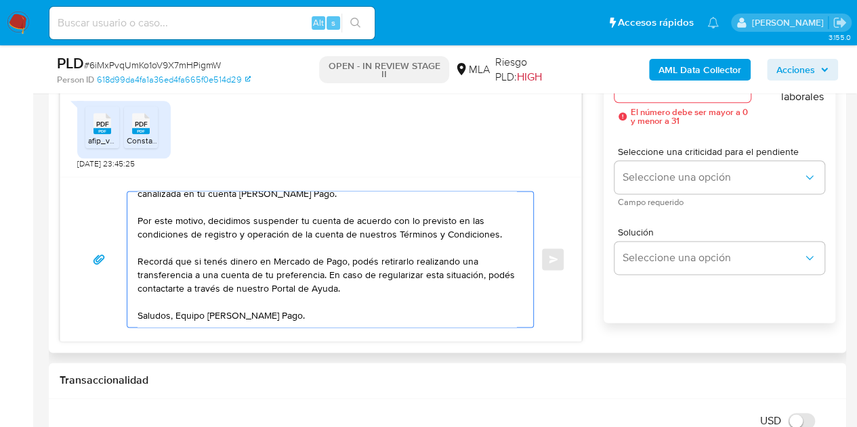
drag, startPoint x: 369, startPoint y: 285, endPoint x: 329, endPoint y: 274, distance: 40.8
click at [329, 274] on textarea "Hola Lucas Damián, Muchas gracias por la respuesta. Analizamos tu caso y notamo…" at bounding box center [327, 259] width 379 height 135
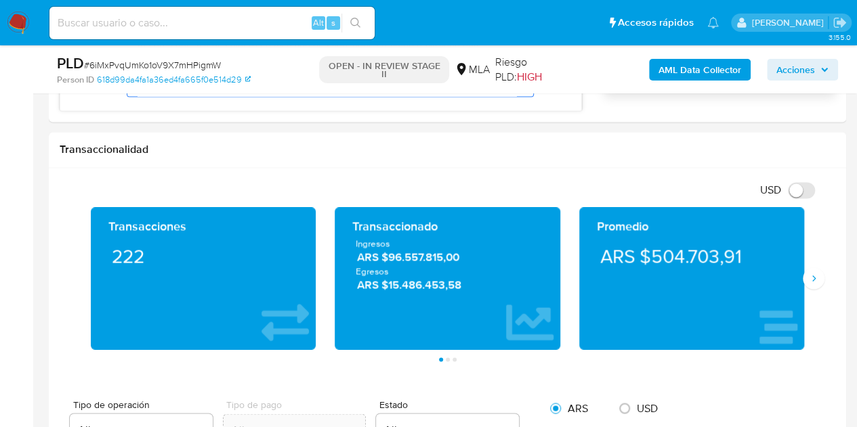
scroll to position [1042, 0]
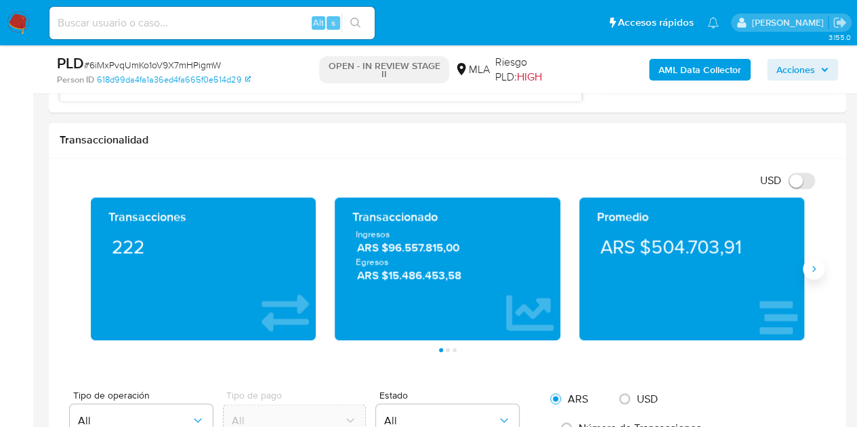
type textarea "Hola Lucas Damián, Muchas gracias por la respuesta. Analizamos tu caso y notamo…"
click at [823, 262] on button "Siguiente" at bounding box center [814, 269] width 22 height 22
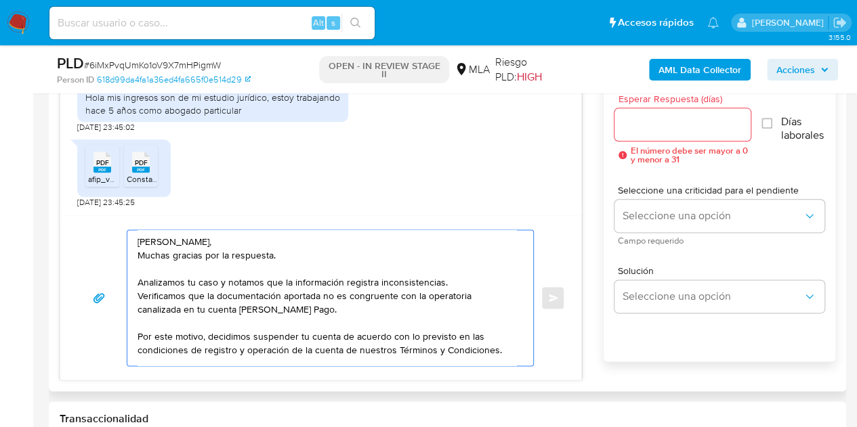
scroll to position [60, 0]
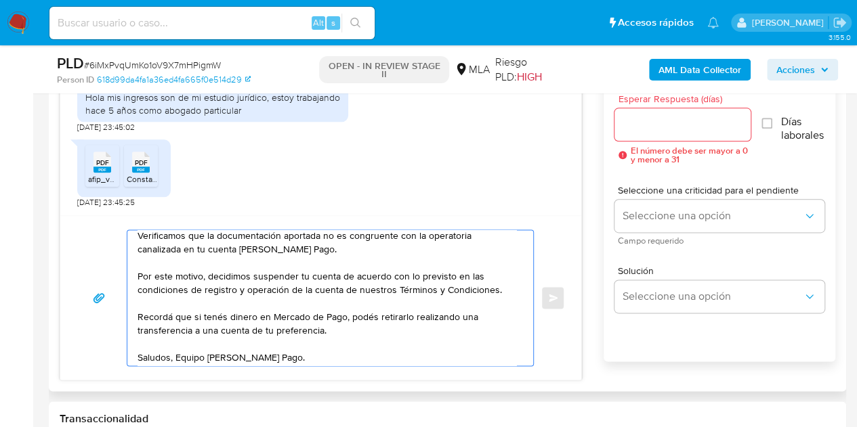
click at [387, 352] on textarea "Hola Lucas Damián, Muchas gracias por la respuesta. Analizamos tu caso y notamo…" at bounding box center [327, 297] width 379 height 135
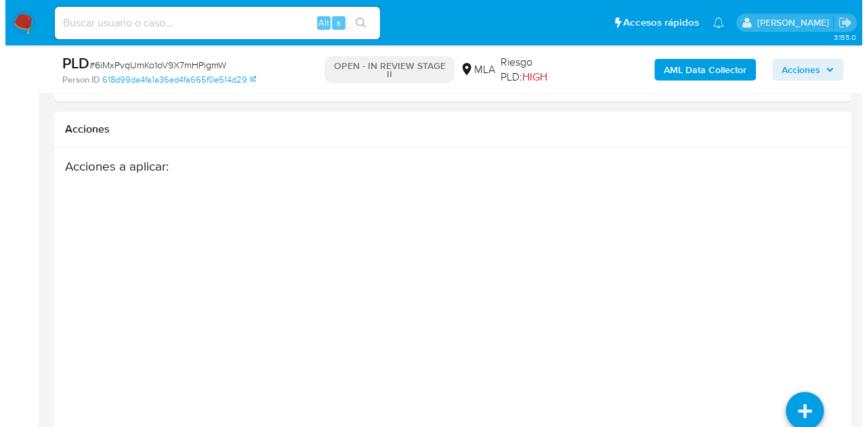
scroll to position [2539, 0]
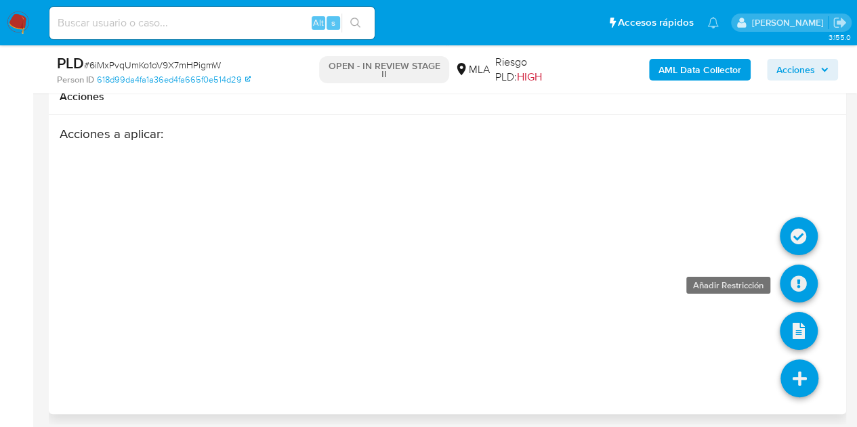
click at [795, 280] on icon at bounding box center [799, 284] width 38 height 38
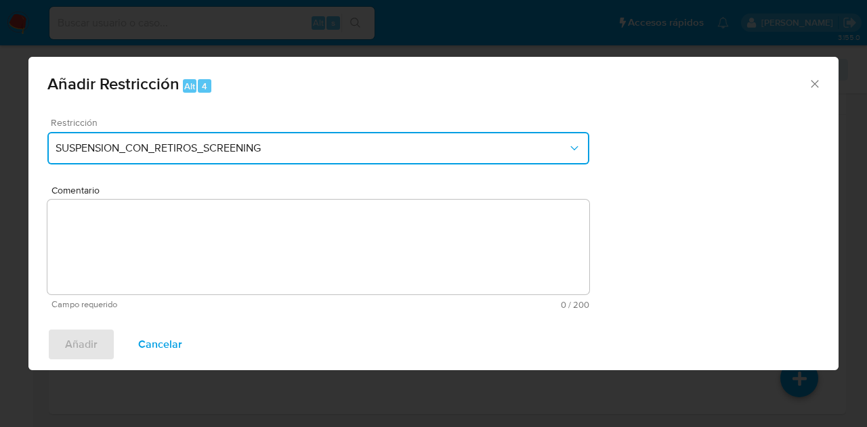
click at [352, 161] on button "SUSPENSION_CON_RETIROS_SCREENING" at bounding box center [318, 148] width 542 height 33
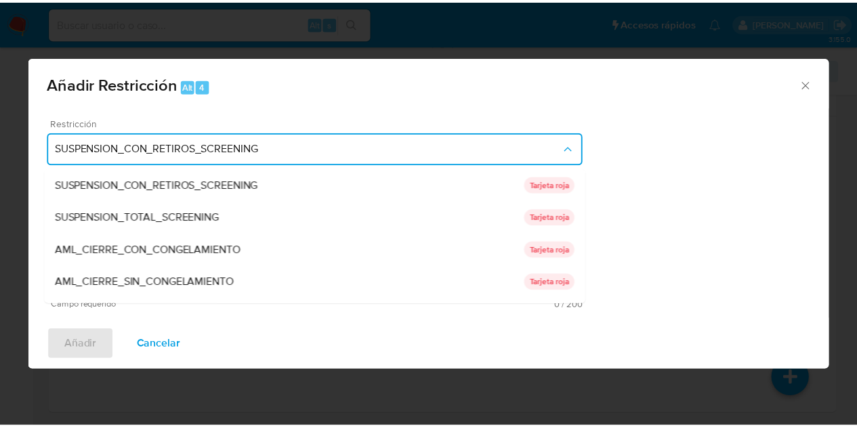
scroll to position [287, 0]
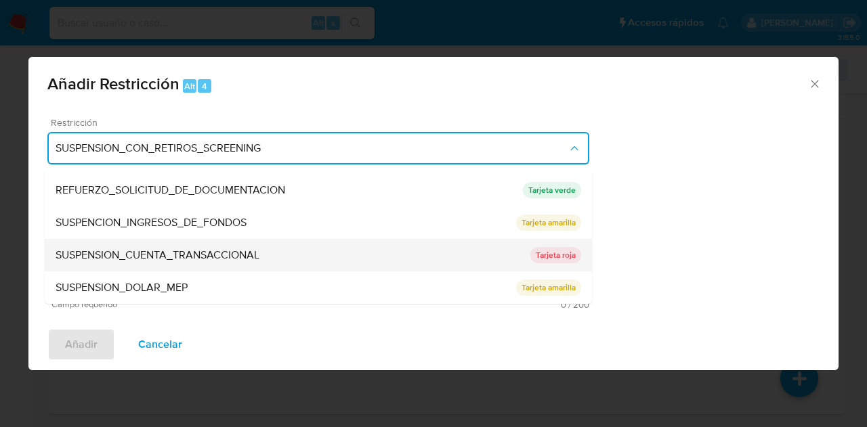
click at [251, 253] on span "SUSPENSION_CUENTA_TRANSACCIONAL" at bounding box center [158, 256] width 204 height 14
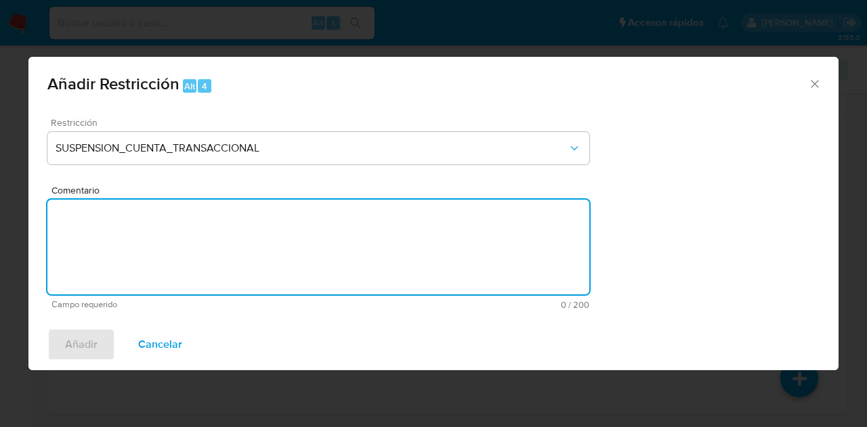
click at [239, 234] on textarea "Comentario" at bounding box center [318, 247] width 542 height 95
type textarea "AML"
click at [76, 340] on span "Añadir" at bounding box center [81, 345] width 33 height 30
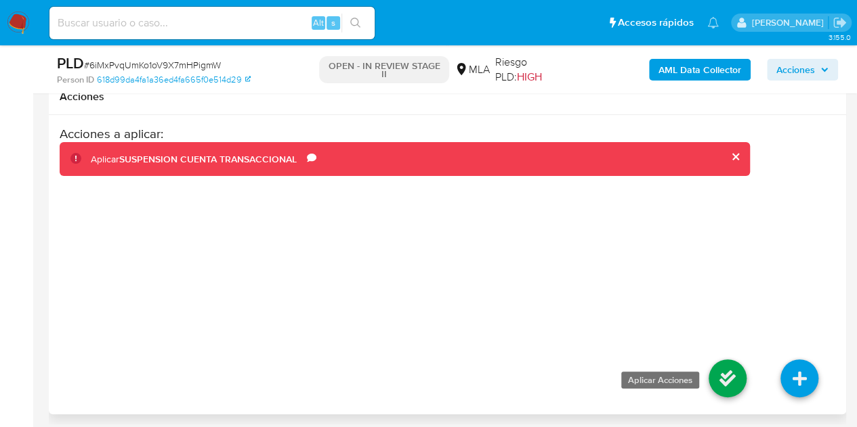
click at [726, 362] on icon at bounding box center [728, 379] width 38 height 38
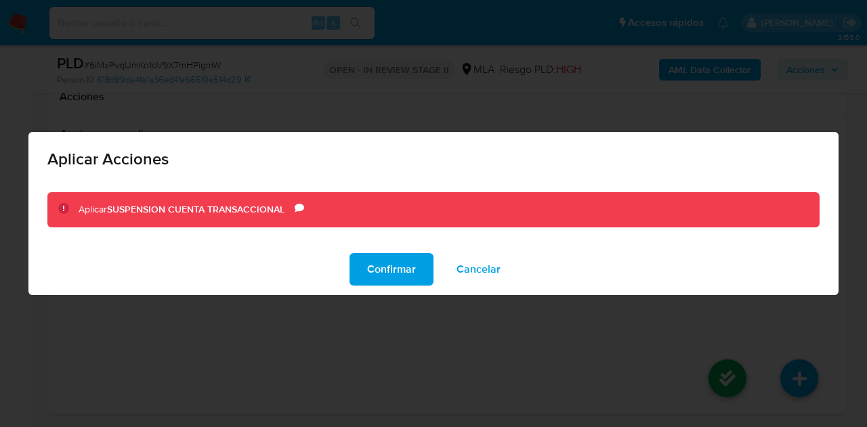
click at [385, 266] on span "Confirmar" at bounding box center [391, 270] width 49 height 30
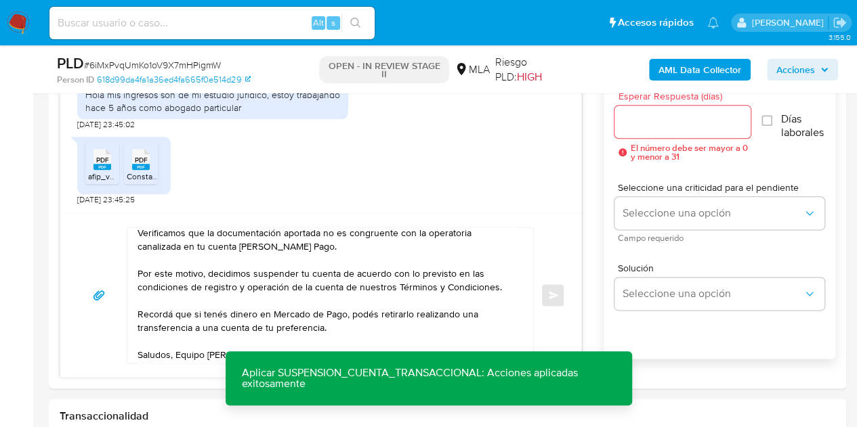
scroll to position [753, 0]
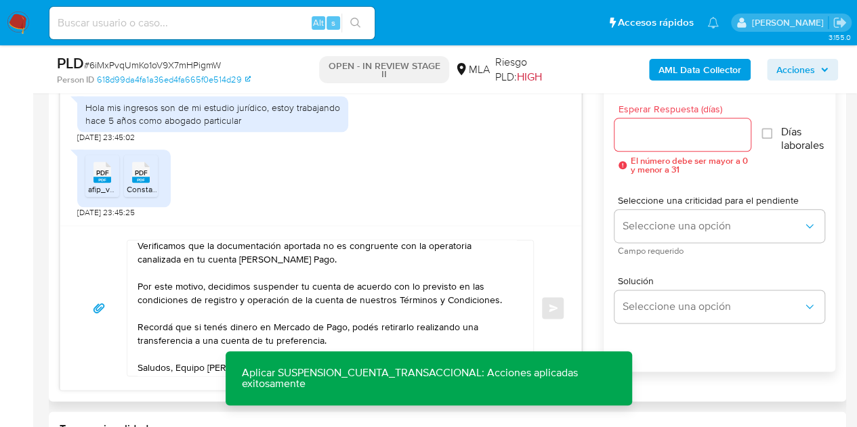
click at [656, 138] on input "Esperar Respuesta (días)" at bounding box center [682, 135] width 137 height 18
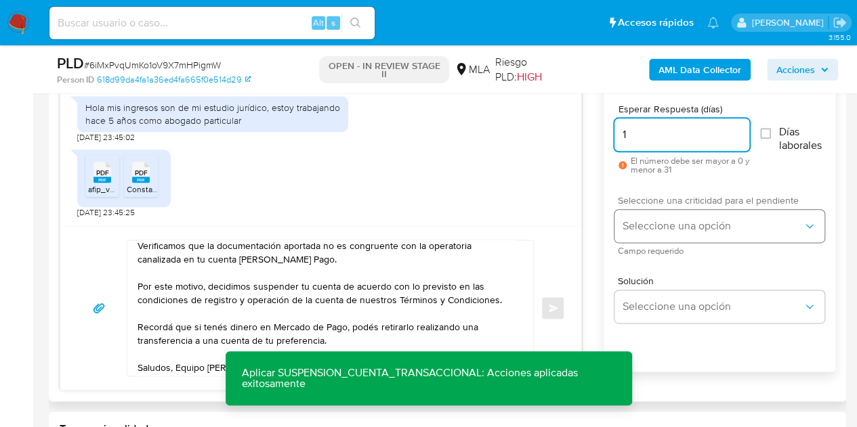
type input "1"
click at [656, 226] on span "Seleccione una opción" at bounding box center [713, 226] width 180 height 14
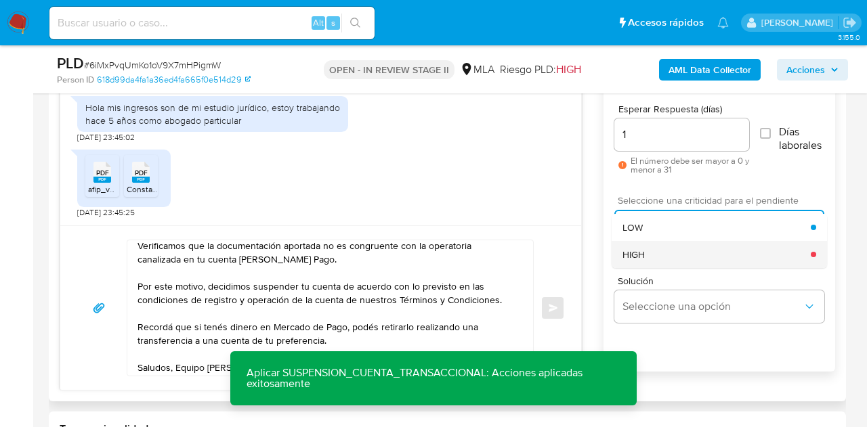
click at [660, 255] on div "HIGH" at bounding box center [717, 254] width 188 height 27
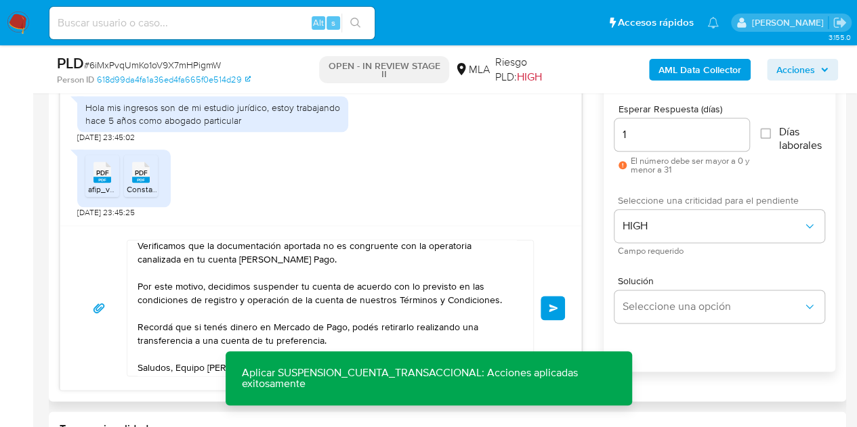
click at [574, 249] on div "Hola Lucas Damián, Muchas gracias por la respuesta. Analizamos tu caso y notamo…" at bounding box center [320, 308] width 521 height 165
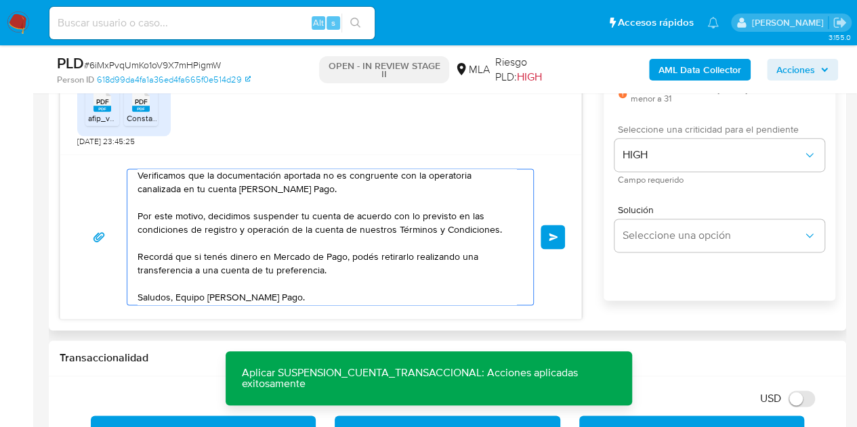
scroll to position [64, 0]
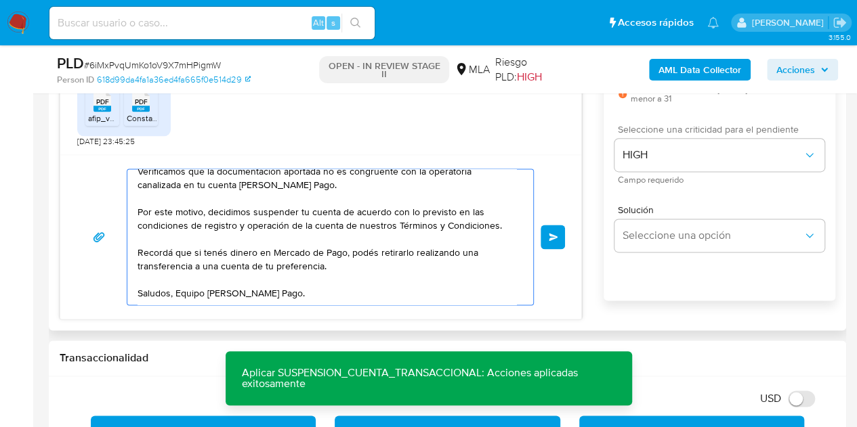
click at [459, 293] on textarea "Hola Lucas Damián, Muchas gracias por la respuesta. Analizamos tu caso y notamo…" at bounding box center [327, 236] width 379 height 135
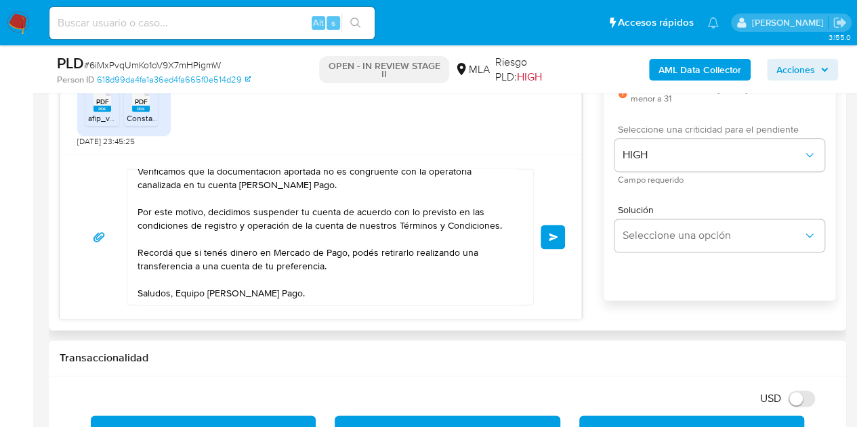
click at [558, 236] on button "Enviar" at bounding box center [553, 237] width 24 height 24
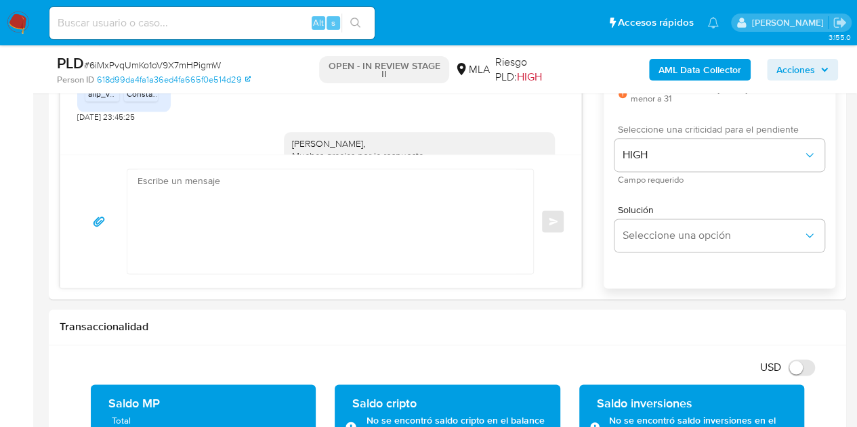
scroll to position [1013, 0]
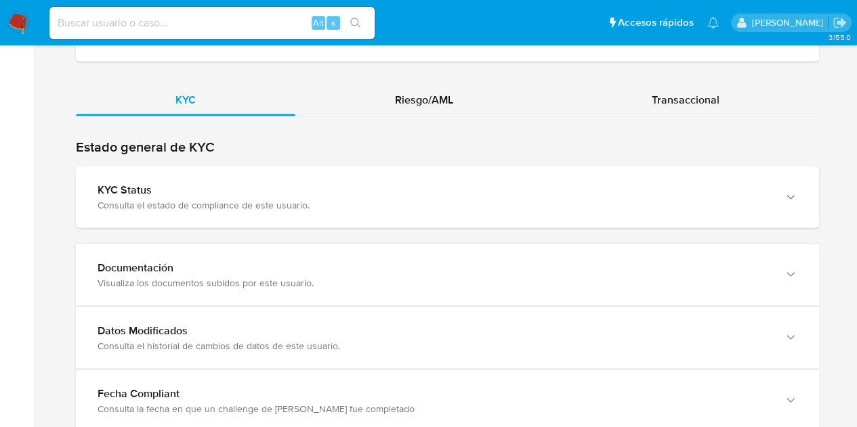
scroll to position [1328, 0]
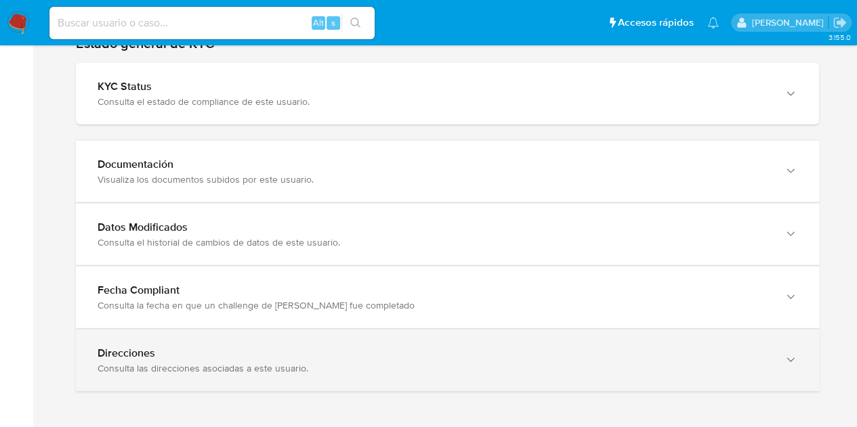
click at [782, 384] on div "Direcciones Consulta las direcciones asociadas a este usuario." at bounding box center [447, 361] width 743 height 62
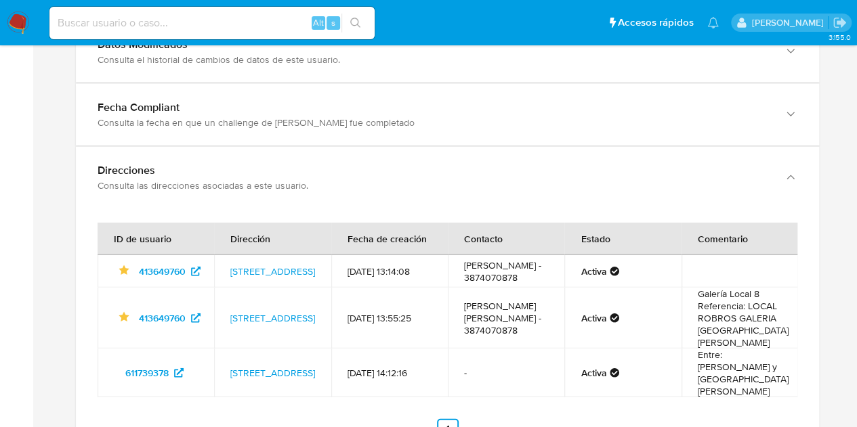
scroll to position [1515, 0]
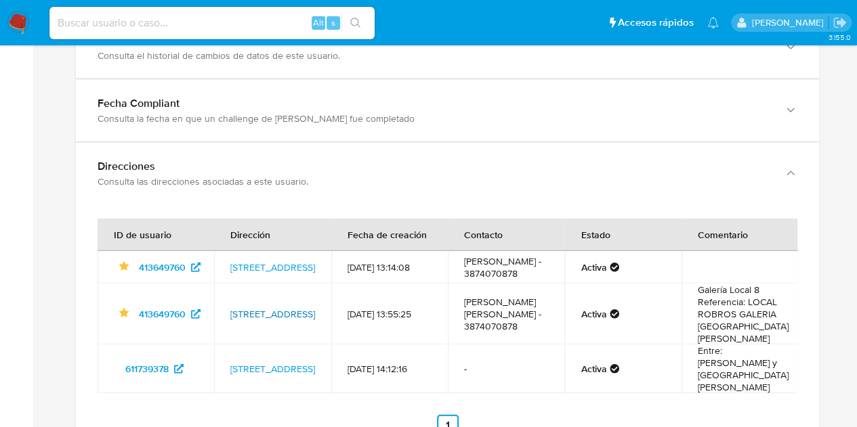
click at [283, 308] on link "[STREET_ADDRESS]" at bounding box center [272, 315] width 85 height 14
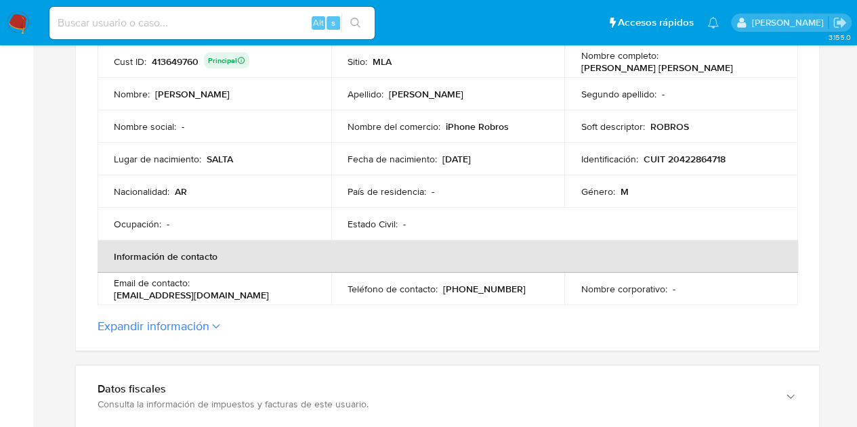
scroll to position [217, 0]
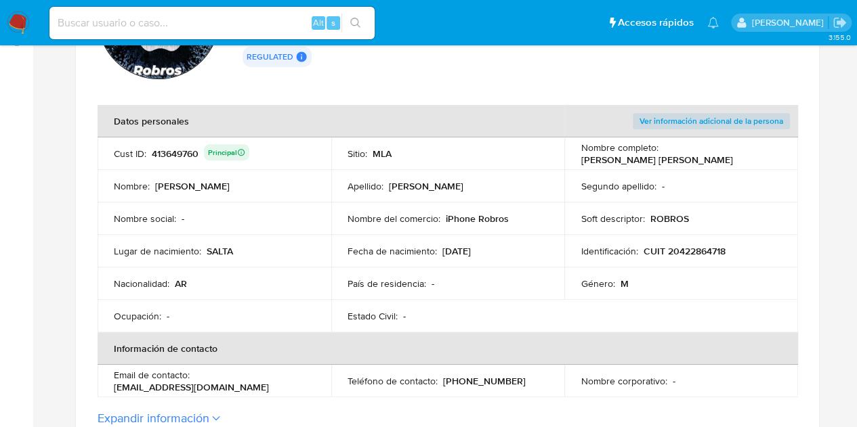
drag, startPoint x: 443, startPoint y: 220, endPoint x: 516, endPoint y: 214, distance: 73.4
click at [516, 214] on div "Nombre del comercio : iPhone Robros" at bounding box center [448, 219] width 201 height 12
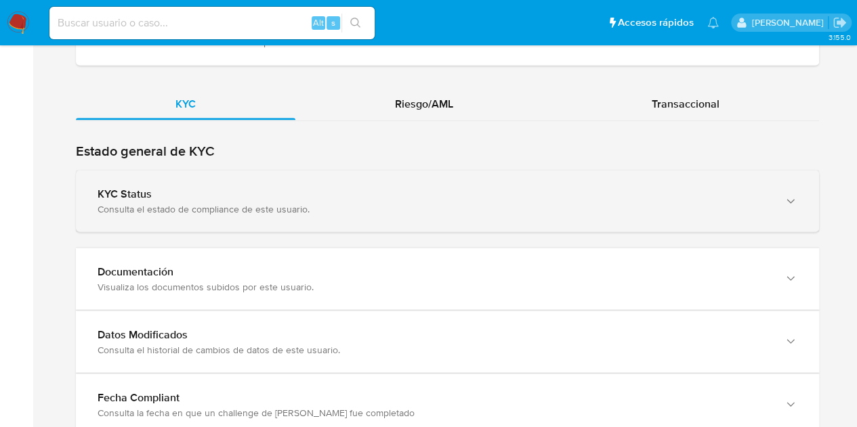
scroll to position [1205, 0]
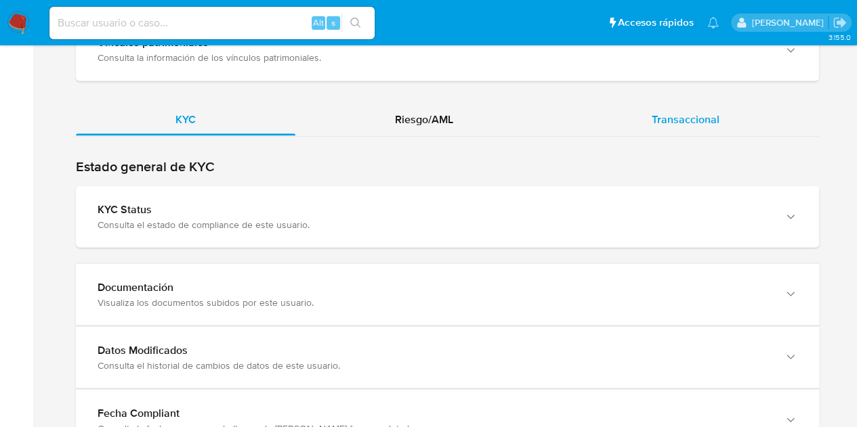
click at [702, 125] on div "Transaccional" at bounding box center [685, 119] width 267 height 33
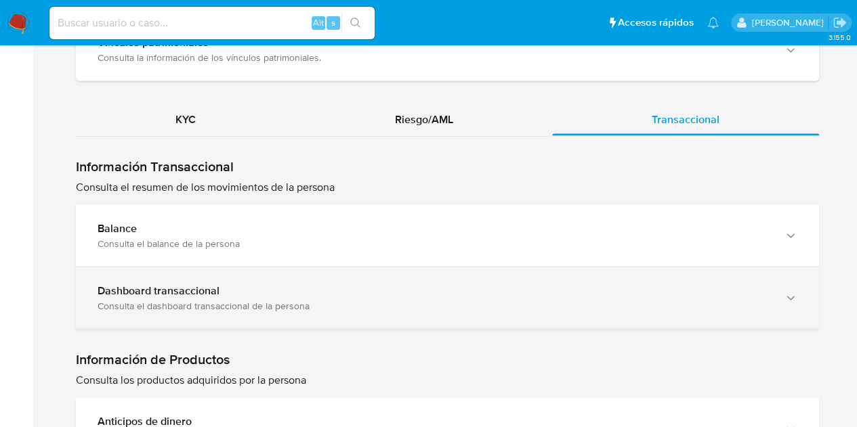
click at [434, 289] on div "Dashboard transaccional" at bounding box center [434, 291] width 673 height 14
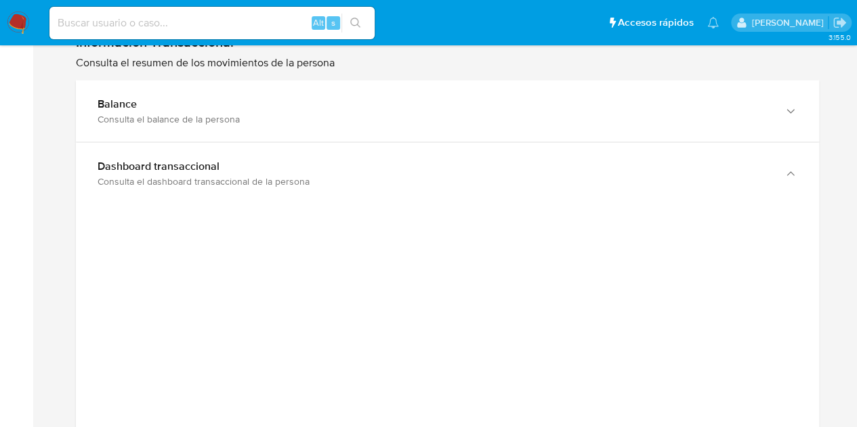
scroll to position [1394, 0]
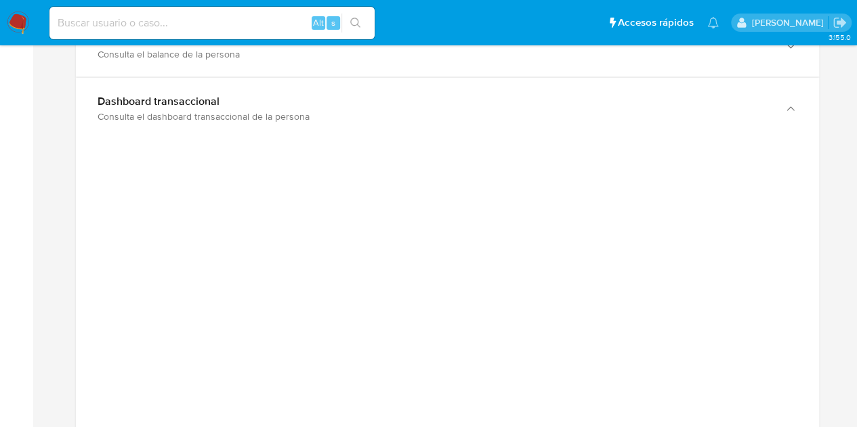
click at [24, 26] on img at bounding box center [18, 23] width 23 height 23
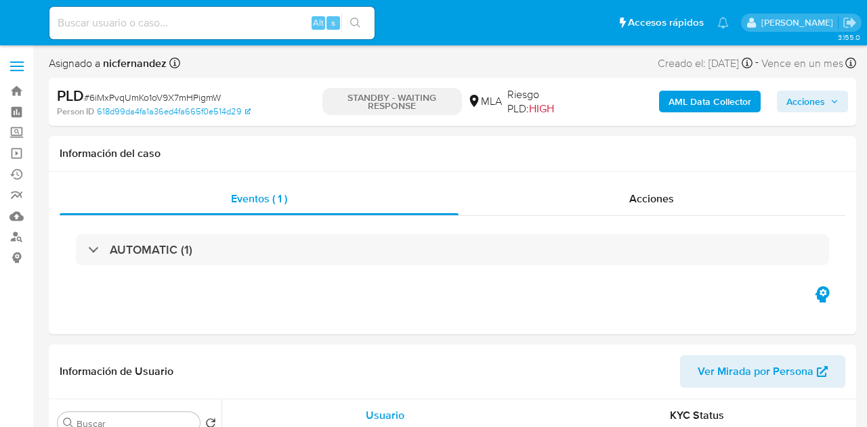
select select "10"
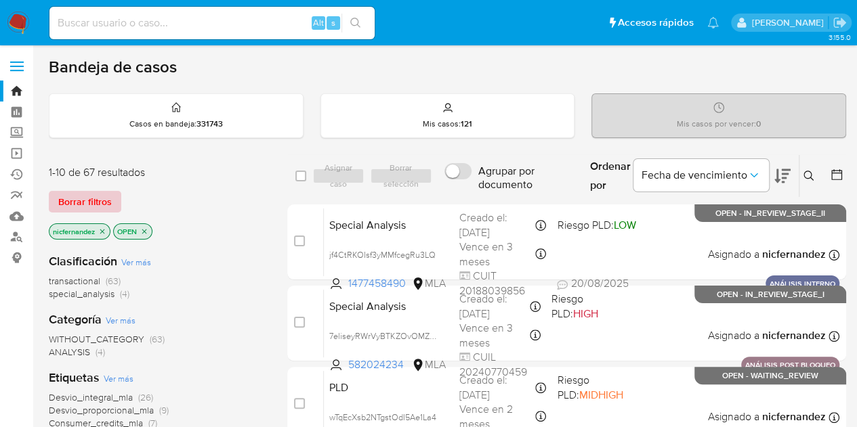
click at [99, 207] on span "Borrar filtros" at bounding box center [85, 201] width 54 height 19
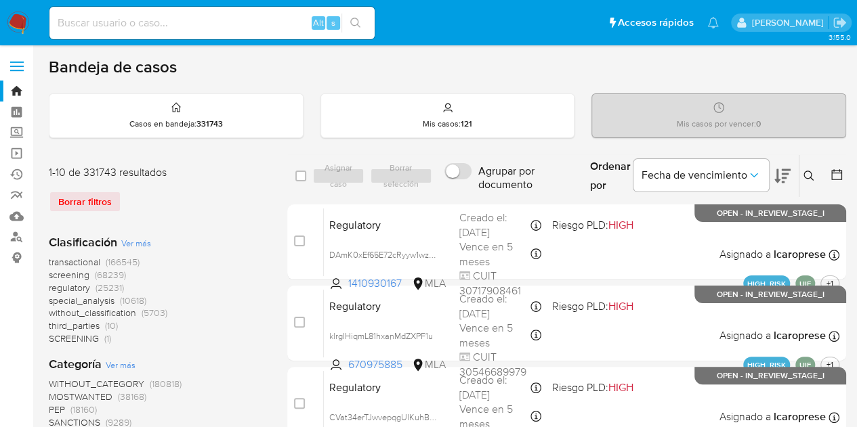
click at [813, 176] on icon at bounding box center [808, 176] width 11 height 11
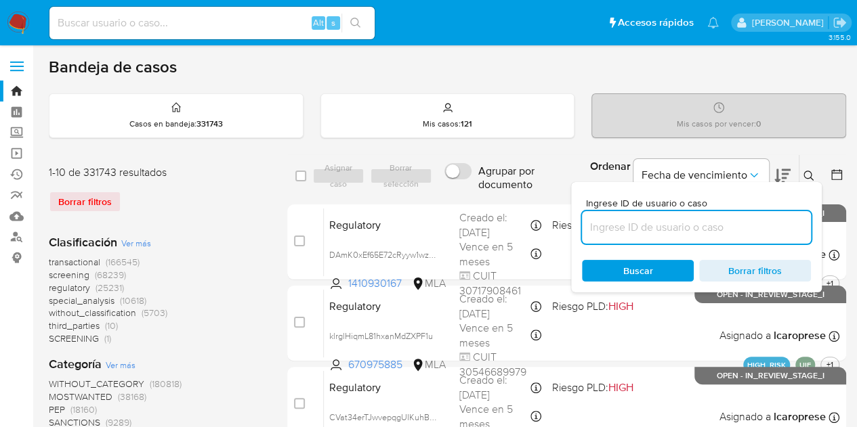
click at [686, 230] on input at bounding box center [696, 228] width 229 height 18
type input "413649760"
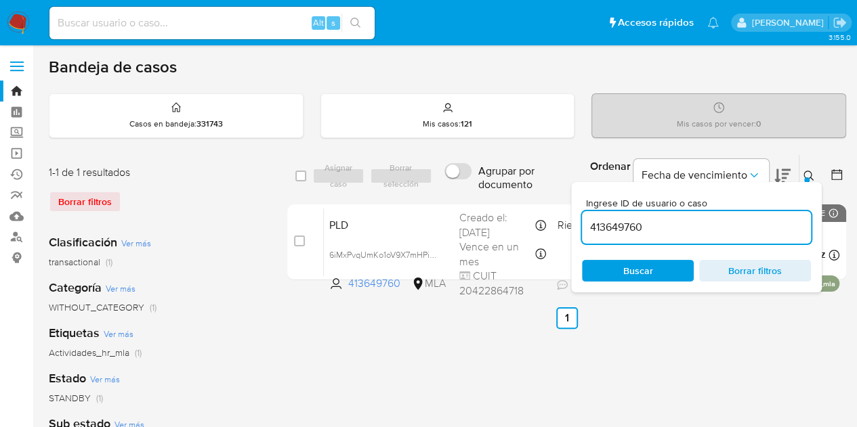
click at [814, 173] on icon at bounding box center [808, 176] width 11 height 11
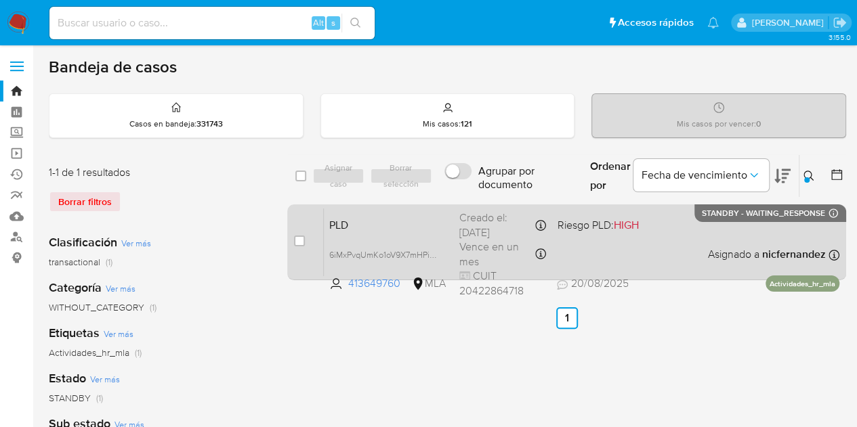
click at [297, 240] on input "checkbox" at bounding box center [299, 241] width 11 height 11
checkbox input "true"
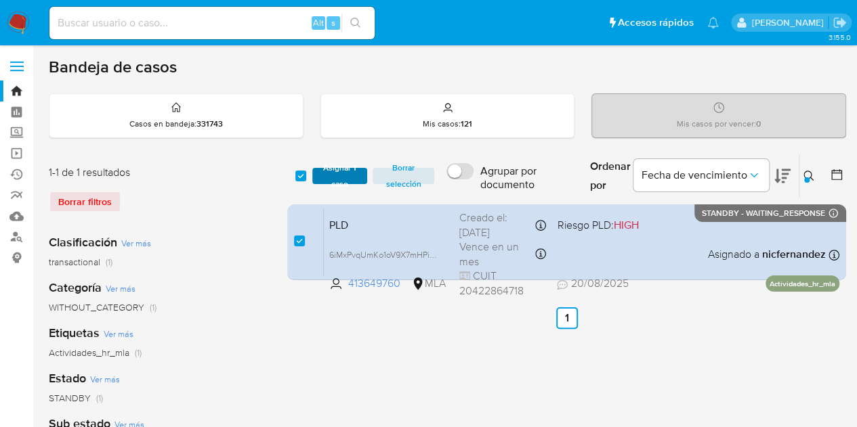
click at [341, 174] on span "Asignar 1 caso" at bounding box center [340, 176] width 42 height 14
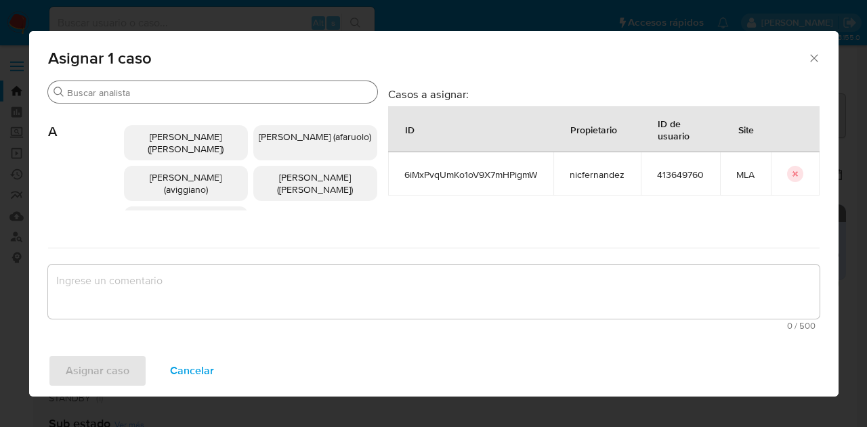
click at [180, 90] on input "Buscar" at bounding box center [219, 93] width 305 height 12
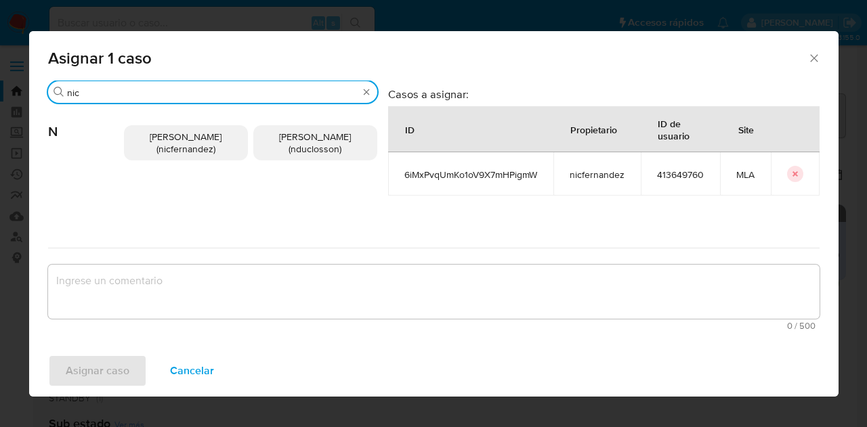
type input "nic"
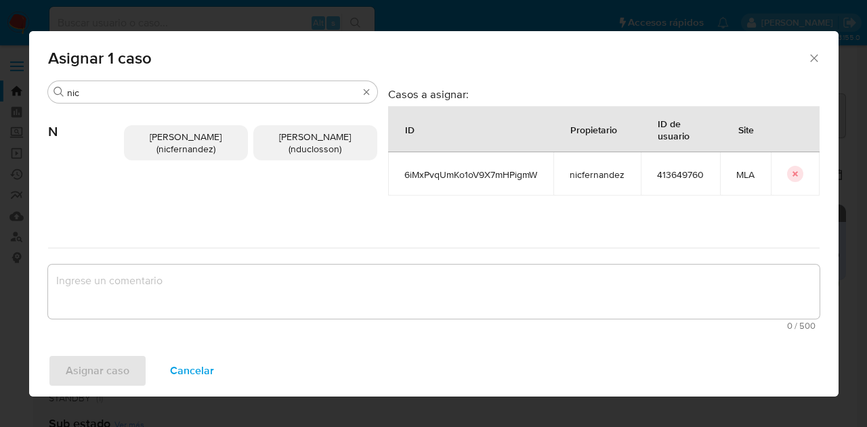
click at [194, 145] on span "Nicolas Fernandez Allen (nicfernandez)" at bounding box center [186, 143] width 72 height 26
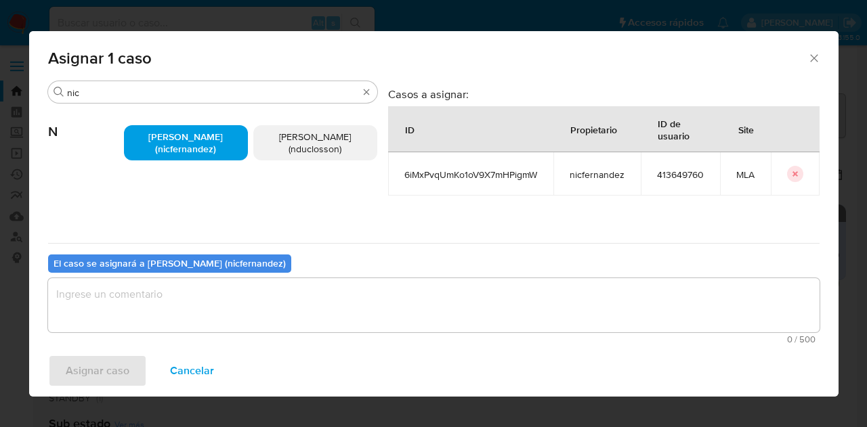
click at [211, 306] on textarea "assign-modal" at bounding box center [434, 305] width 772 height 54
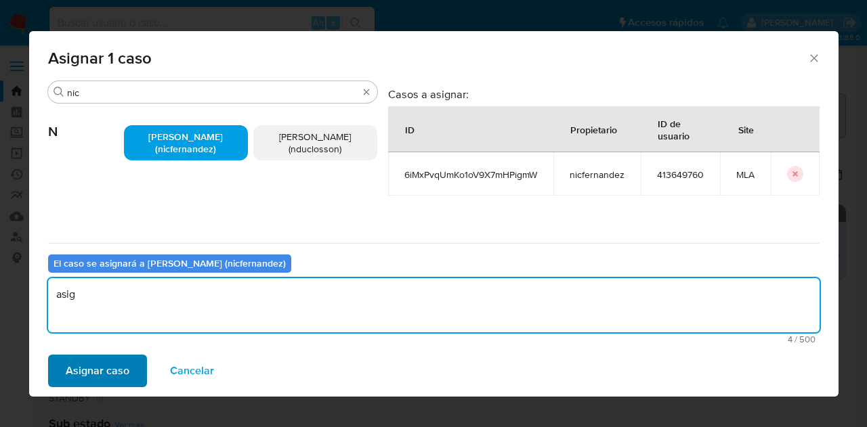
type textarea "asig"
click at [92, 356] on span "Asignar caso" at bounding box center [98, 371] width 64 height 30
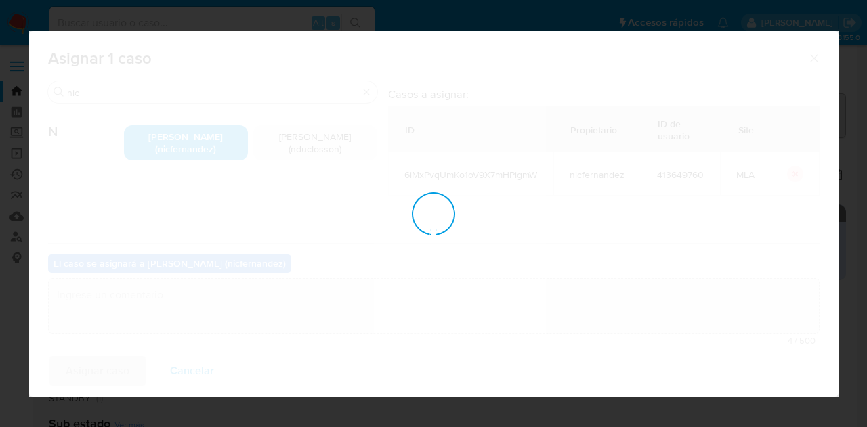
checkbox input "false"
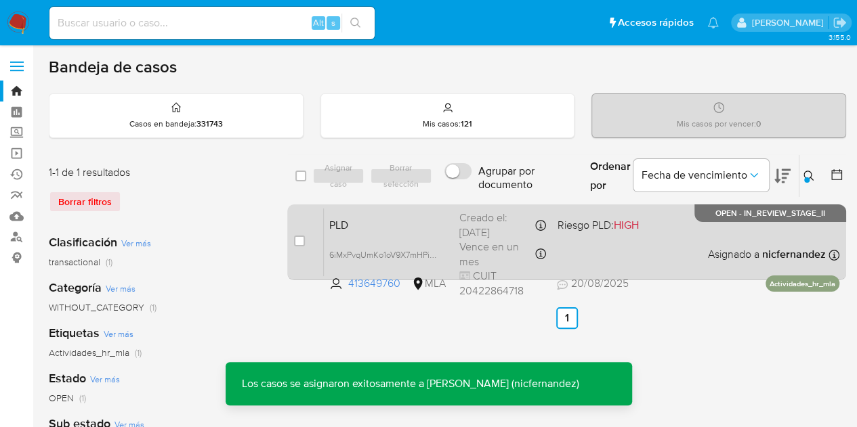
click at [373, 226] on span "PLD" at bounding box center [388, 224] width 119 height 18
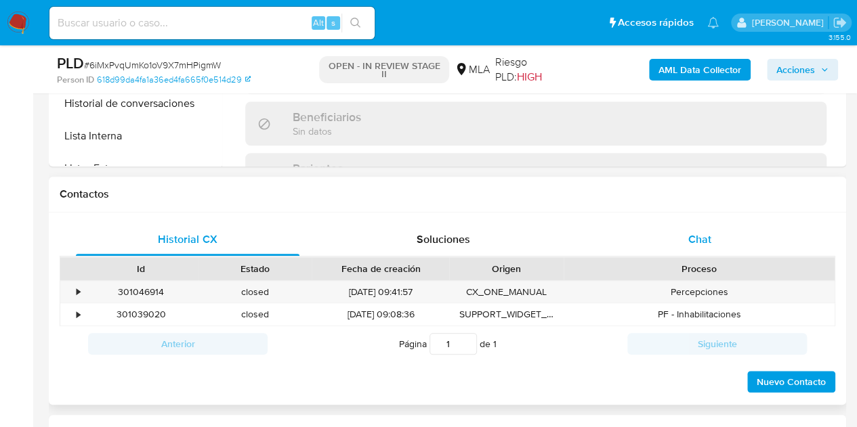
select select "10"
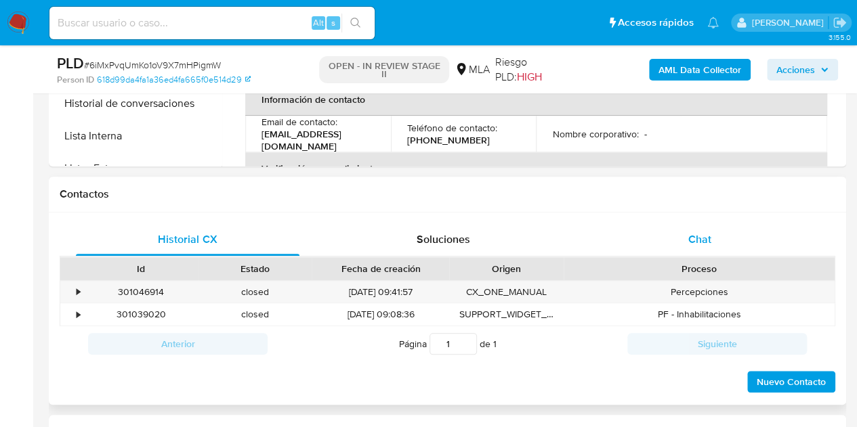
click at [709, 239] on span "Chat" at bounding box center [699, 240] width 23 height 16
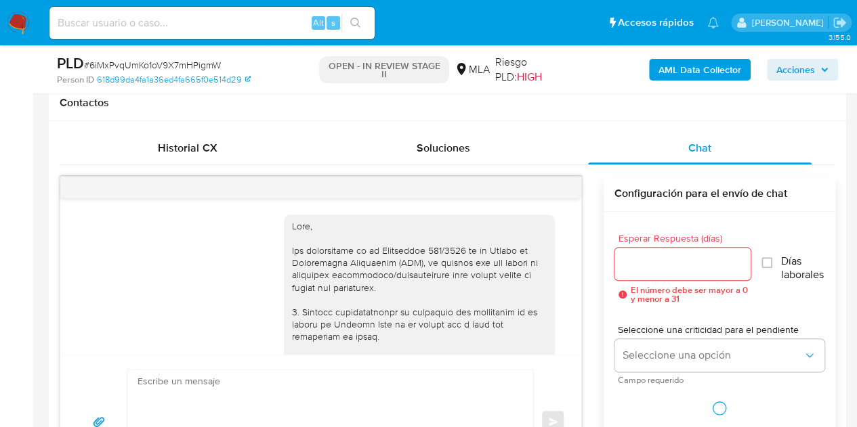
scroll to position [1013, 0]
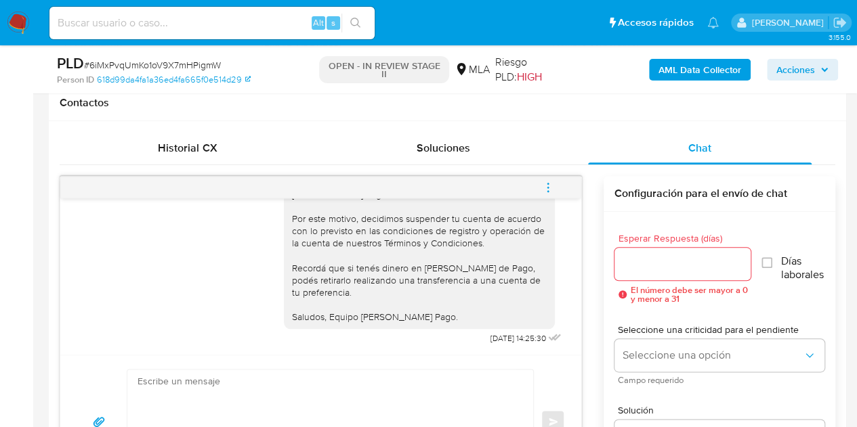
click at [549, 190] on icon "menu-action" at bounding box center [547, 190] width 1 height 1
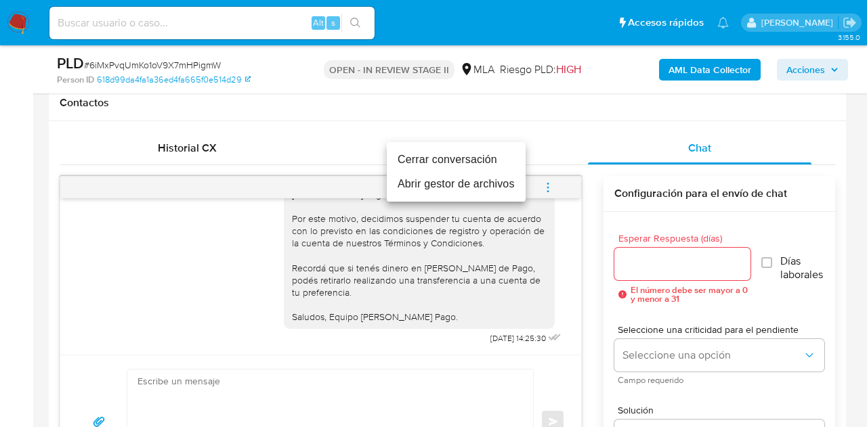
click at [486, 162] on li "Cerrar conversación" at bounding box center [456, 160] width 139 height 24
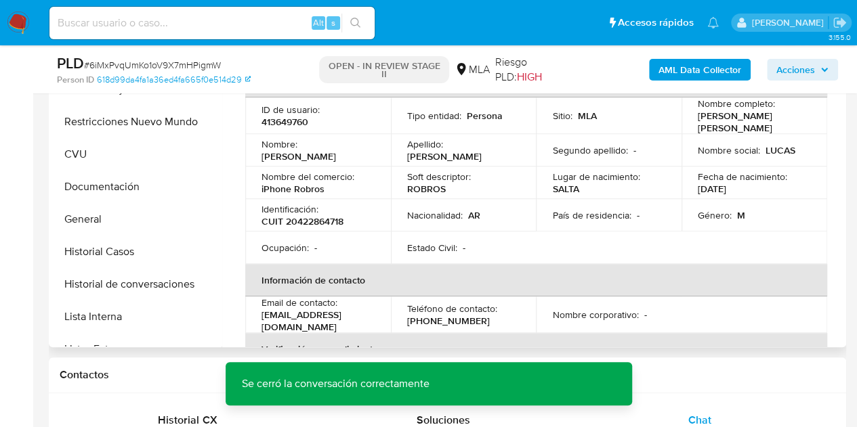
scroll to position [344, 0]
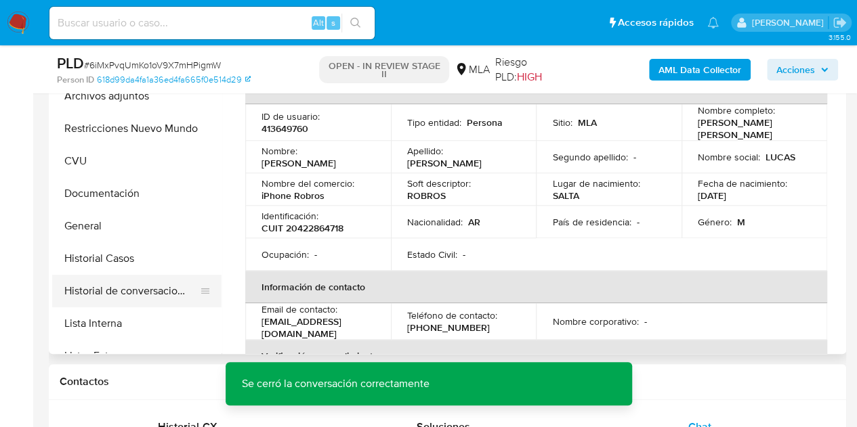
click at [142, 285] on button "Historial de conversaciones" at bounding box center [131, 291] width 159 height 33
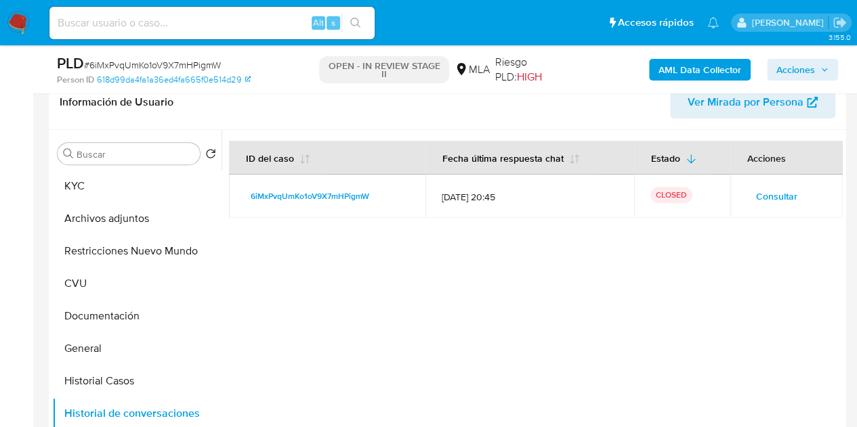
scroll to position [232, 0]
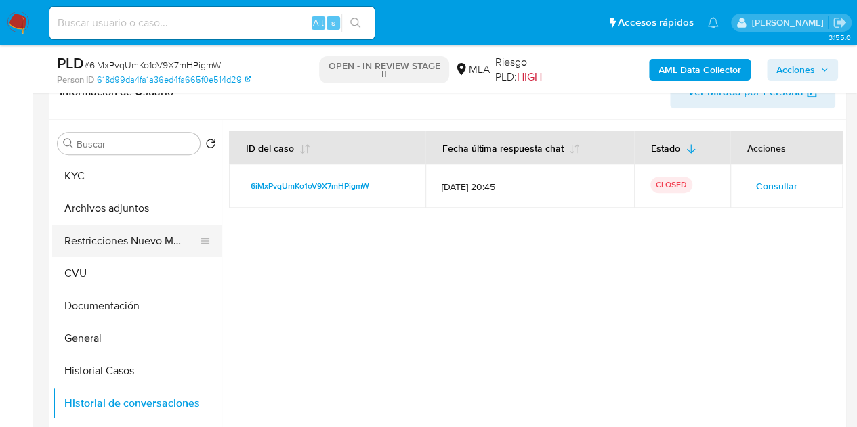
click at [106, 236] on button "Restricciones Nuevo Mundo" at bounding box center [131, 241] width 159 height 33
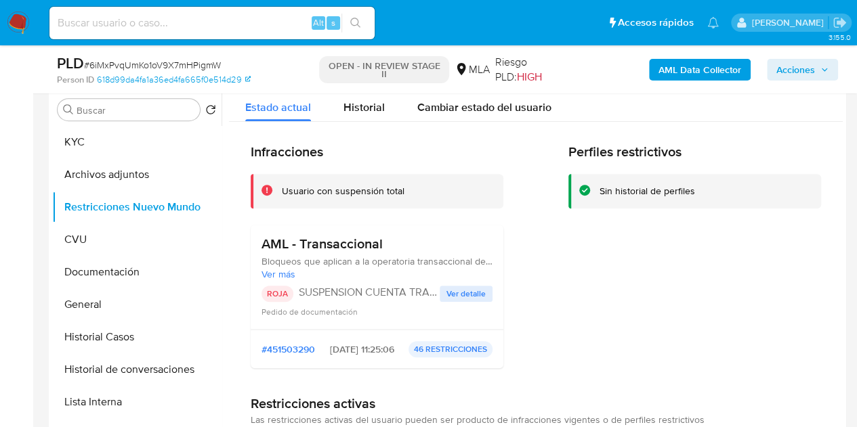
scroll to position [272, 0]
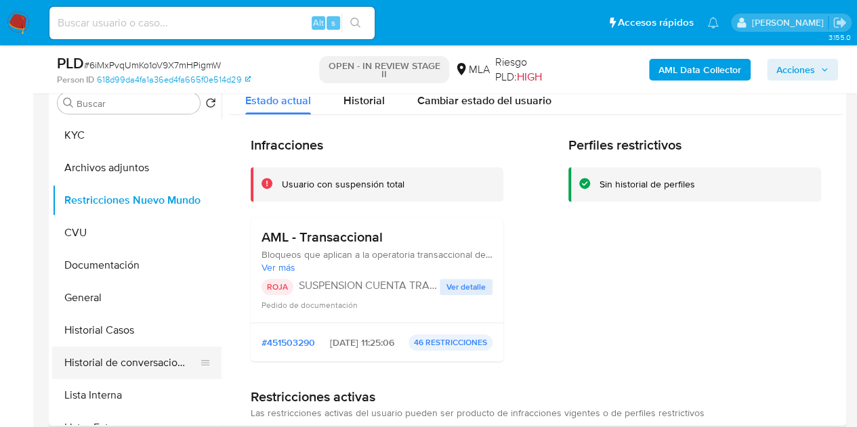
click at [104, 353] on button "Historial de conversaciones" at bounding box center [131, 363] width 159 height 33
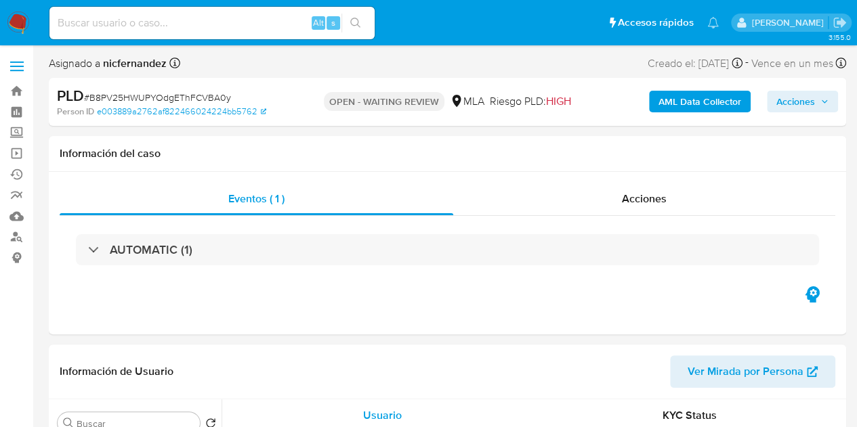
select select "10"
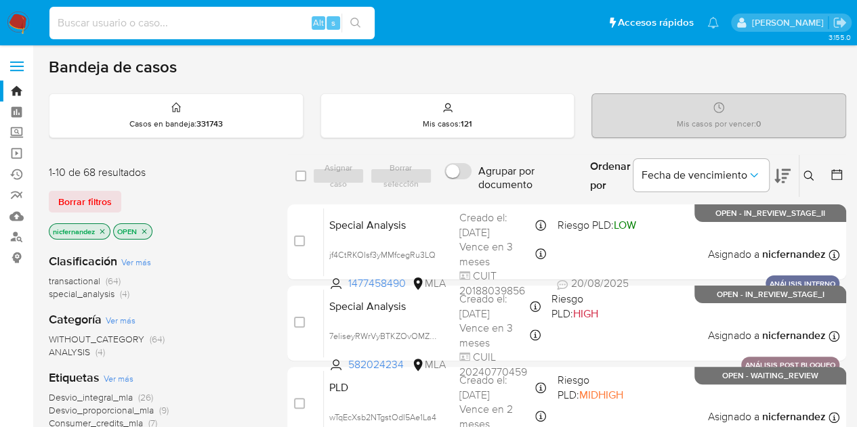
click at [182, 16] on input at bounding box center [211, 23] width 325 height 18
paste input "XZzqzHNmje8iWJhI9YjUKb0F"
type input "XZzqzHNmje8iWJhI9YjUKb0F"
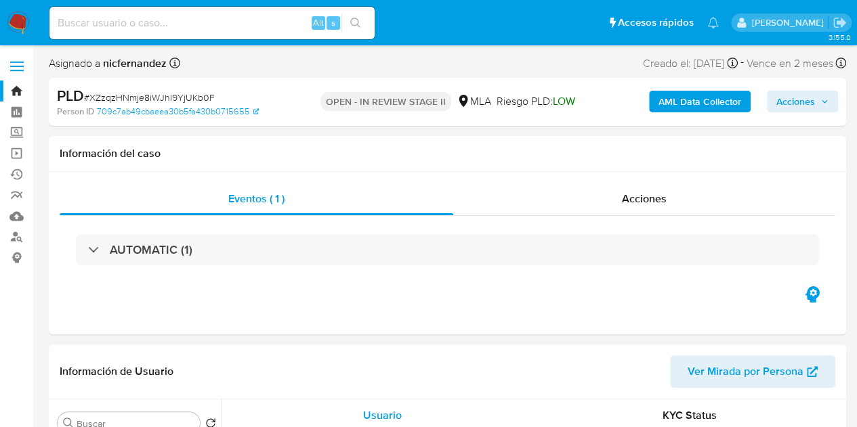
select select "10"
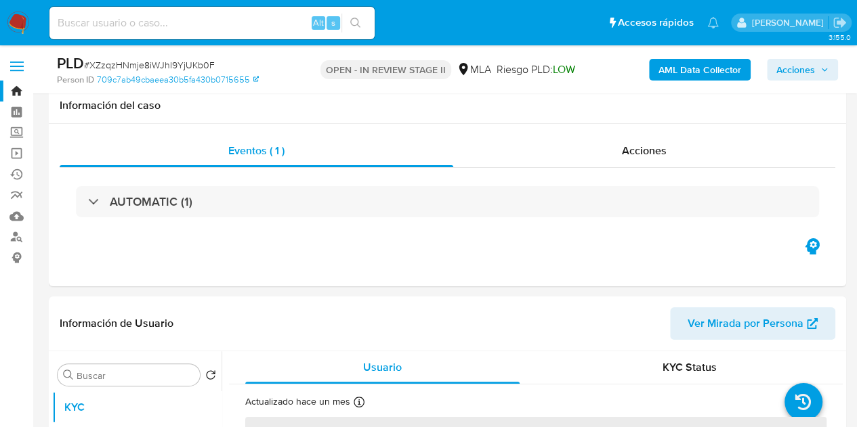
scroll to position [251, 0]
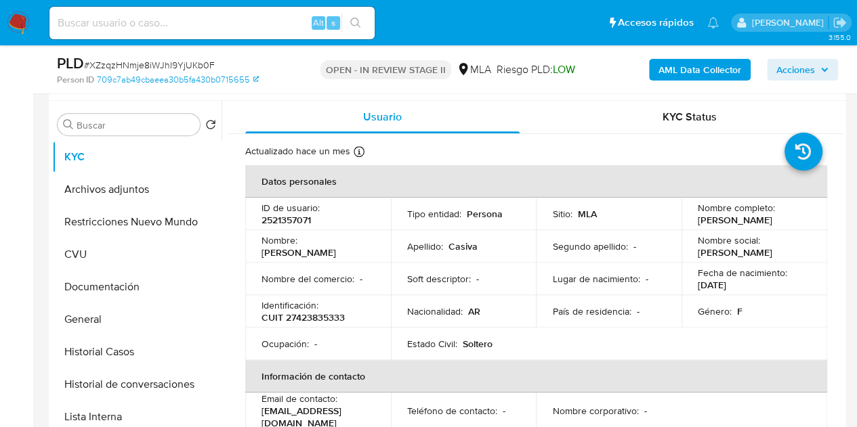
click at [283, 224] on p "2521357071" at bounding box center [285, 220] width 49 height 12
copy p "2521357071"
click at [166, 28] on input at bounding box center [211, 23] width 325 height 18
paste input "kg9qKYEBBIetbPf4hK5GpLDZ"
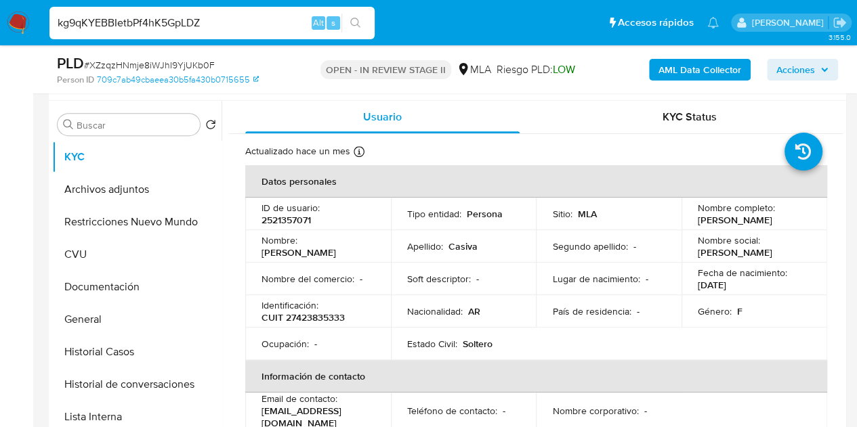
type input "kg9qKYEBBIetbPf4hK5GpLDZ"
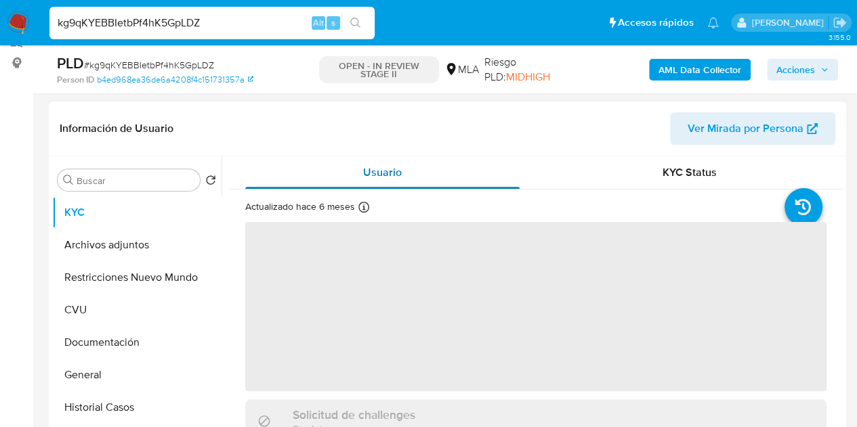
scroll to position [203, 0]
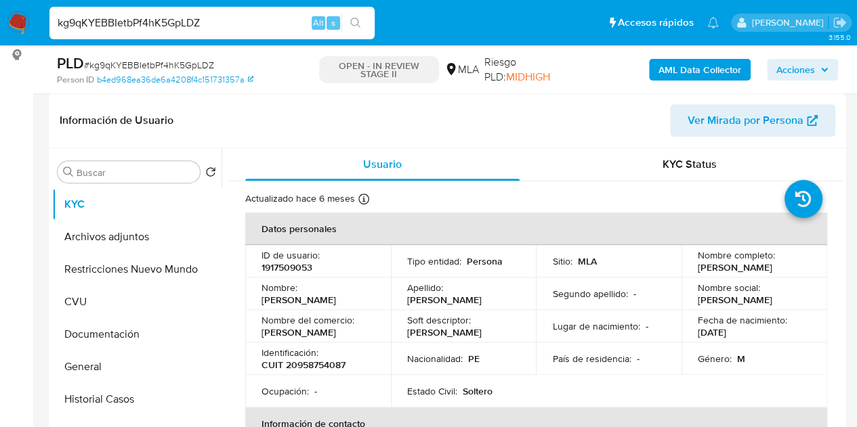
select select "10"
click at [276, 274] on p "1917509053" at bounding box center [286, 267] width 51 height 12
copy p "1917509053"
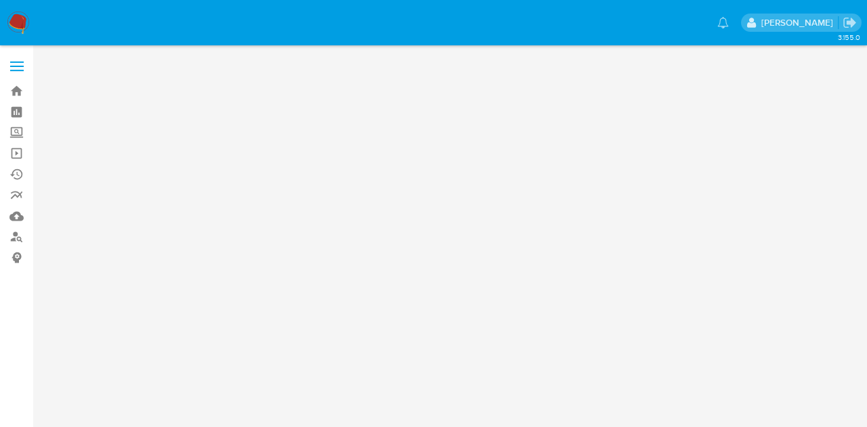
click at [14, 93] on link "Bandeja" at bounding box center [80, 91] width 161 height 21
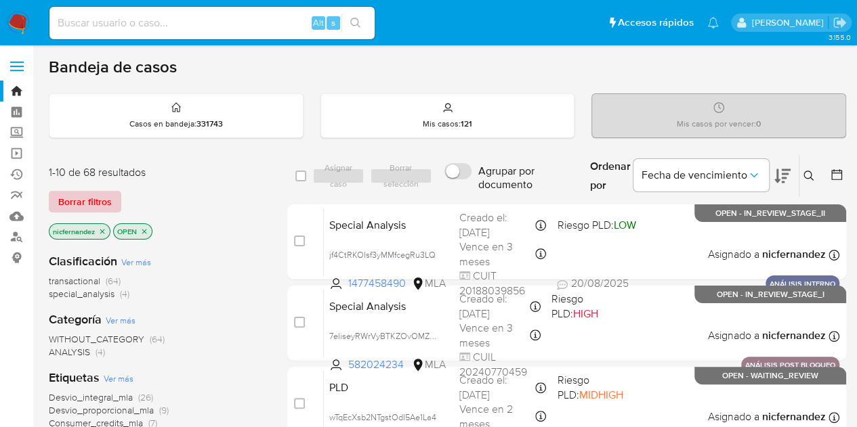
click at [106, 204] on span "Borrar filtros" at bounding box center [85, 201] width 54 height 19
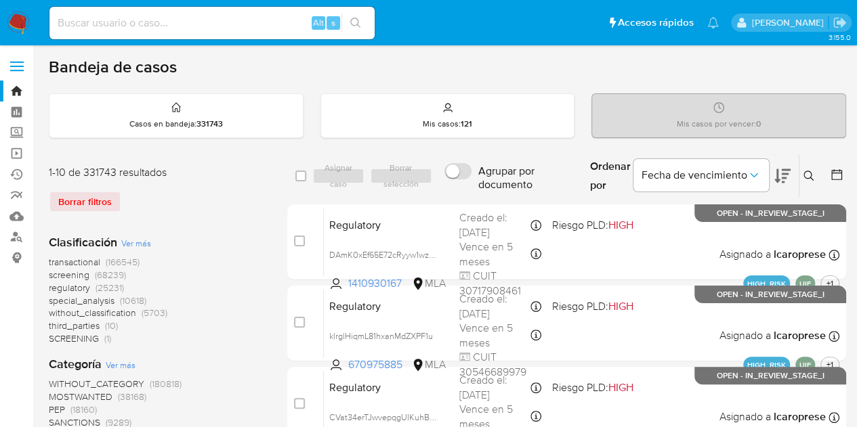
click at [805, 175] on icon at bounding box center [808, 176] width 11 height 11
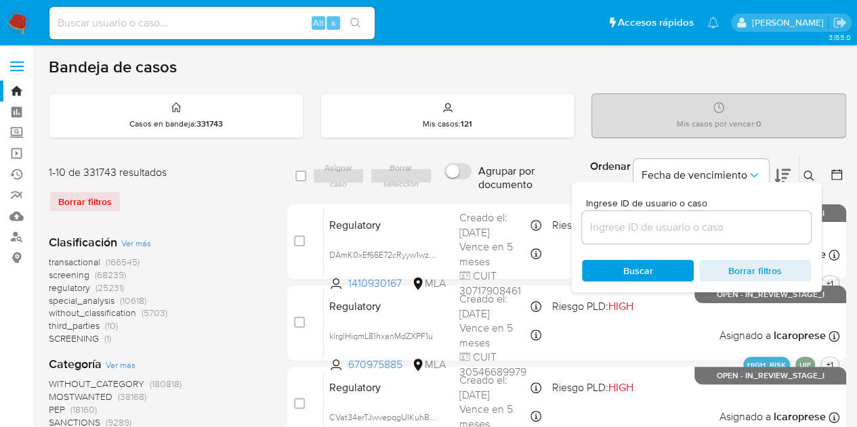
click at [679, 226] on input at bounding box center [696, 228] width 229 height 18
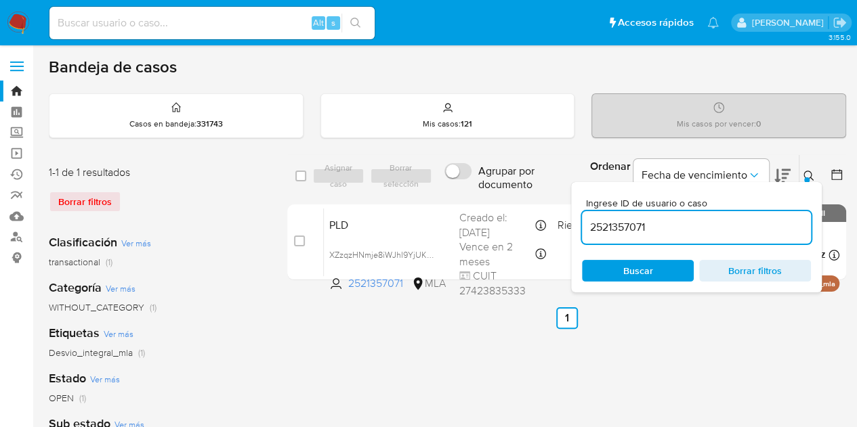
click at [807, 171] on icon at bounding box center [808, 176] width 10 height 10
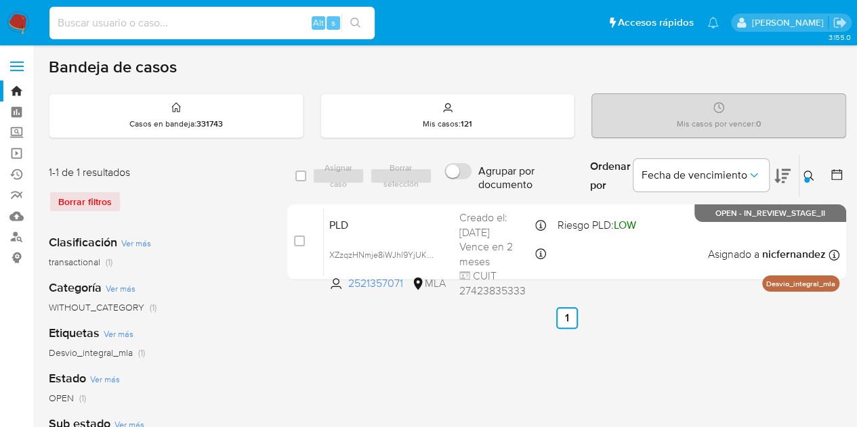
click at [196, 22] on input at bounding box center [211, 23] width 325 height 18
drag, startPoint x: 810, startPoint y: 181, endPoint x: 800, endPoint y: 184, distance: 9.9
click at [808, 182] on button at bounding box center [810, 176] width 22 height 16
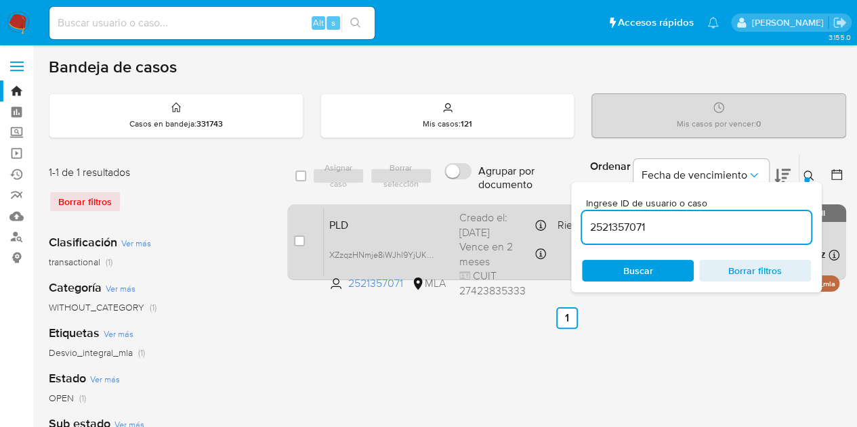
drag, startPoint x: 545, startPoint y: 211, endPoint x: 495, endPoint y: 207, distance: 50.4
click at [495, 207] on div "select-all-cases-checkbox Asignar caso Borrar selección Agrupar por documento O…" at bounding box center [566, 219] width 559 height 131
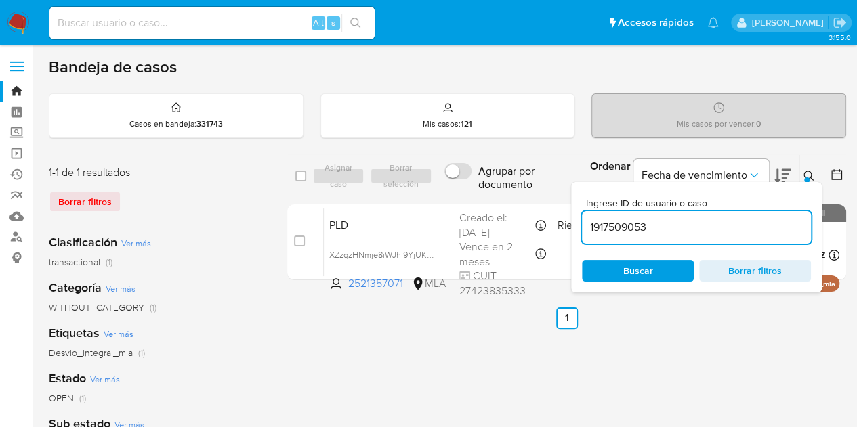
type input "1917509053"
click at [817, 174] on button at bounding box center [810, 176] width 22 height 16
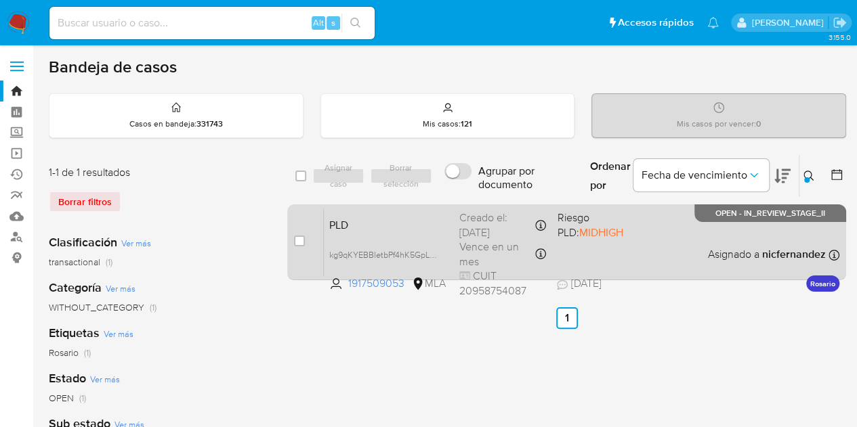
click at [379, 231] on span "PLD" at bounding box center [388, 224] width 119 height 18
click at [432, 251] on span "kg9qKYEBBIetbPf4hK5GpLDZ" at bounding box center [384, 254] width 111 height 15
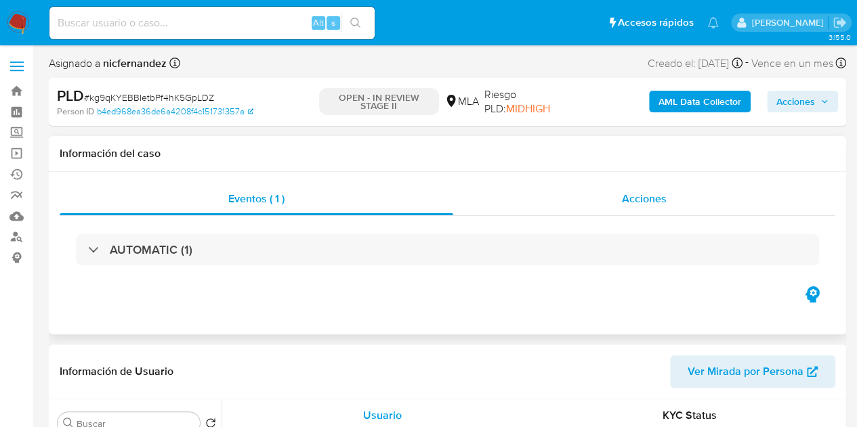
click at [578, 187] on div "Acciones" at bounding box center [644, 199] width 382 height 33
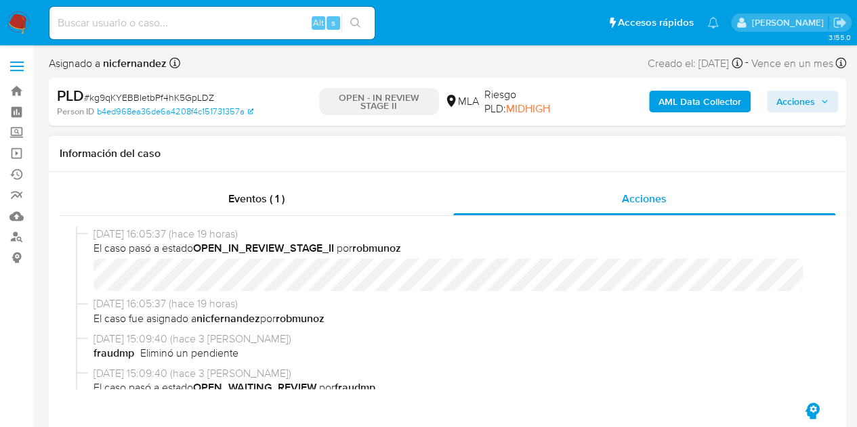
select select "10"
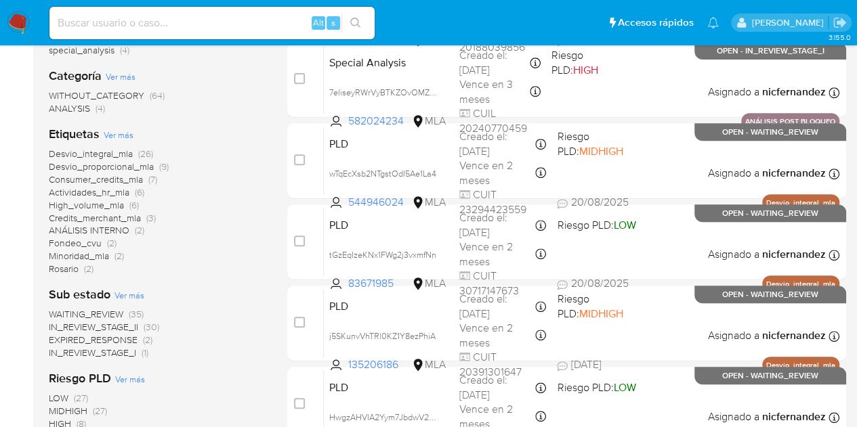
scroll to position [255, 0]
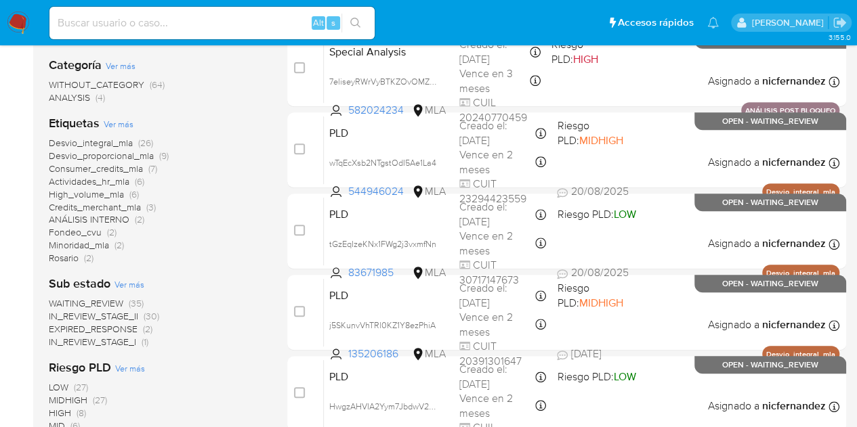
click at [132, 299] on span "(35)" at bounding box center [136, 304] width 15 height 14
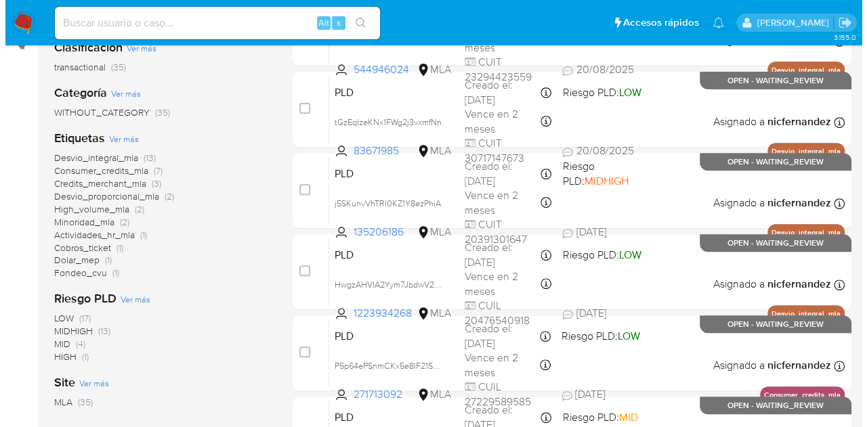
scroll to position [213, 0]
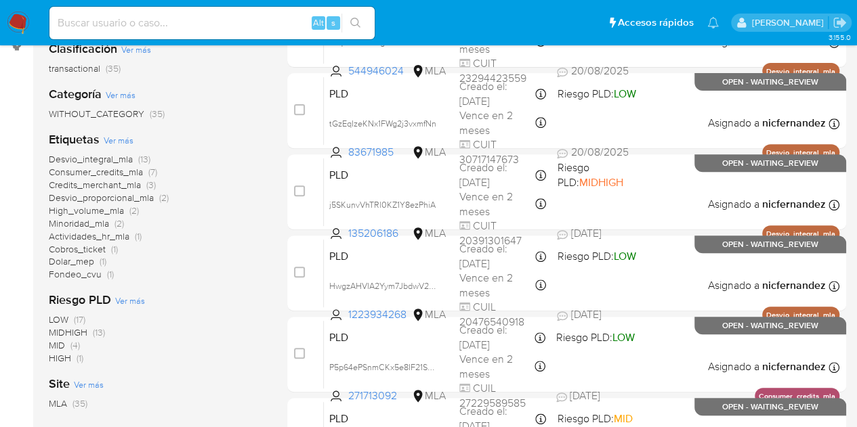
click at [114, 136] on span "Ver más" at bounding box center [119, 140] width 30 height 12
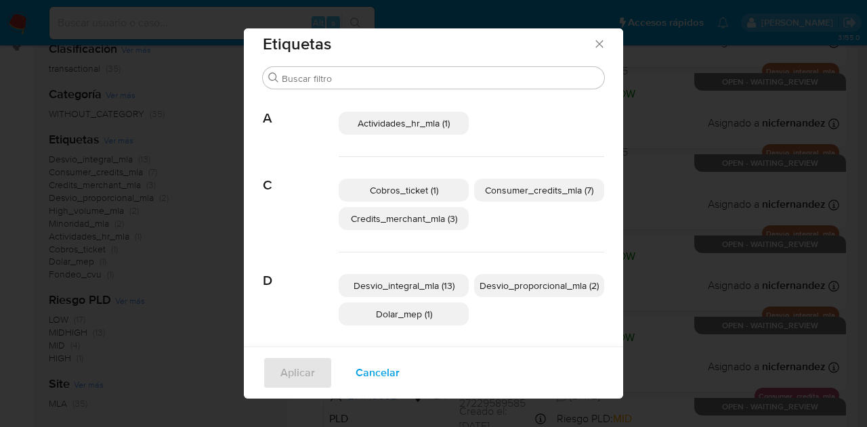
scroll to position [7, 0]
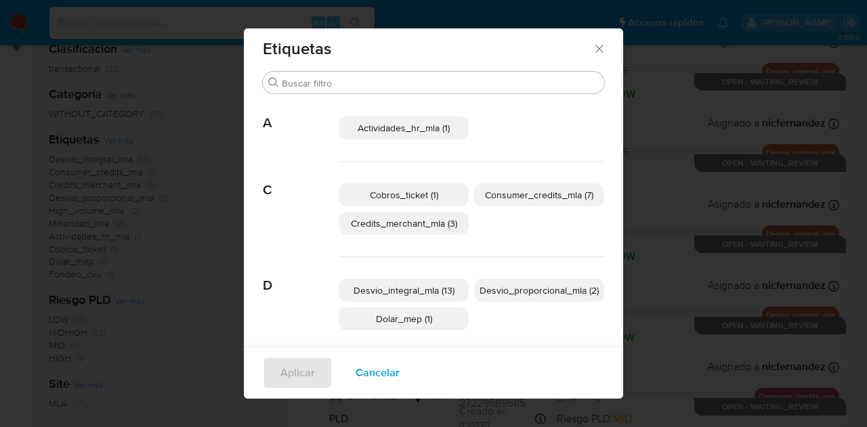
click at [424, 194] on span "Cobros_ticket (1)" at bounding box center [404, 195] width 68 height 14
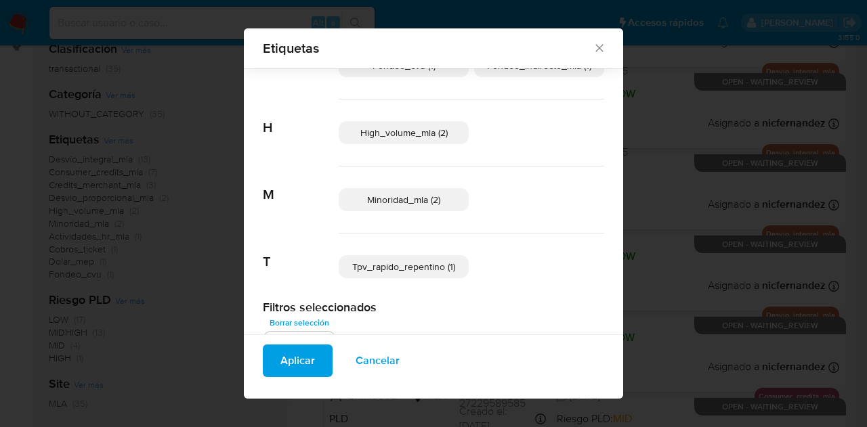
scroll to position [325, 0]
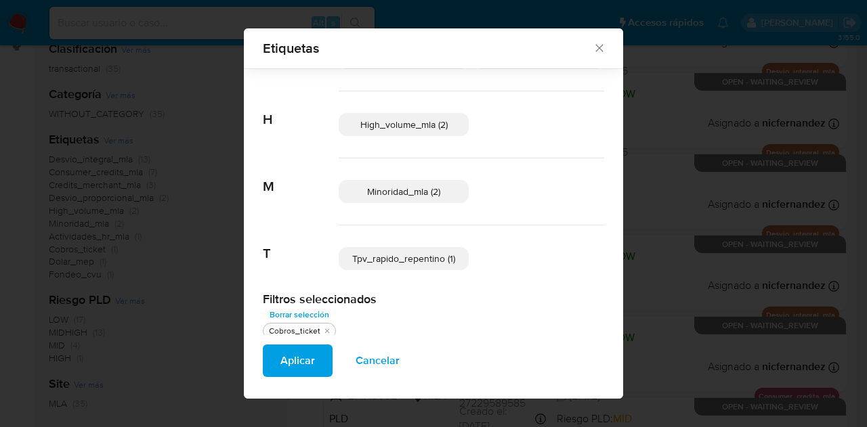
click at [418, 261] on span "Tpv_rapido_repentino (1)" at bounding box center [403, 259] width 103 height 14
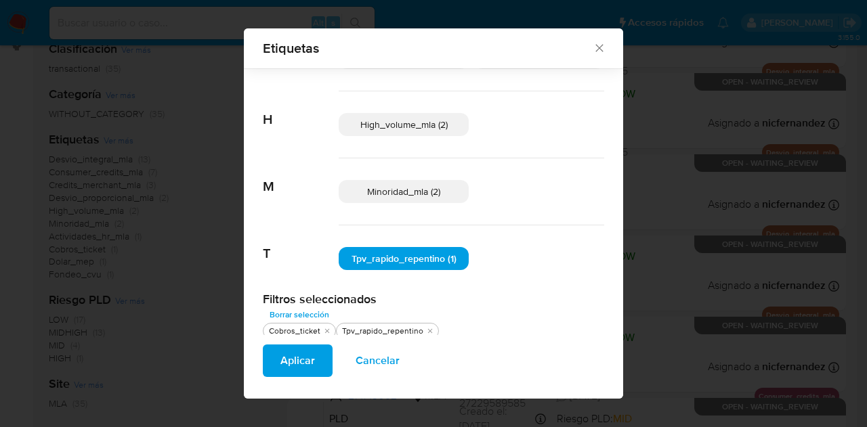
click at [444, 189] on p "Minoridad_mla (2)" at bounding box center [404, 191] width 130 height 23
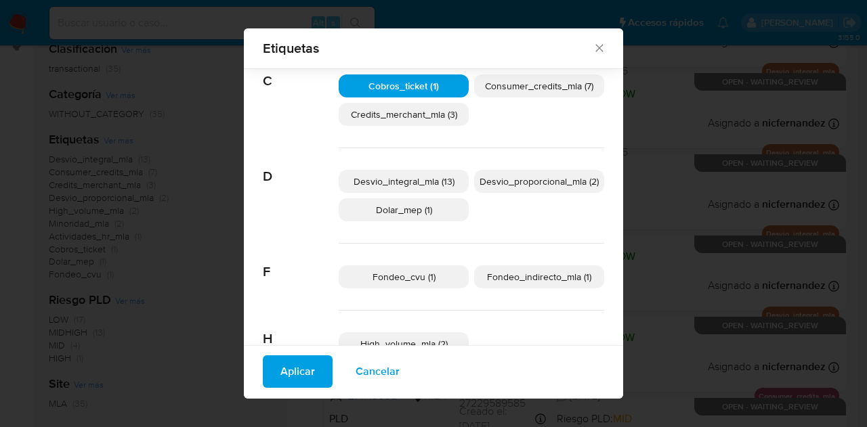
scroll to position [107, 0]
click at [549, 284] on p "Fondeo_indirecto_mla (1)" at bounding box center [539, 275] width 130 height 23
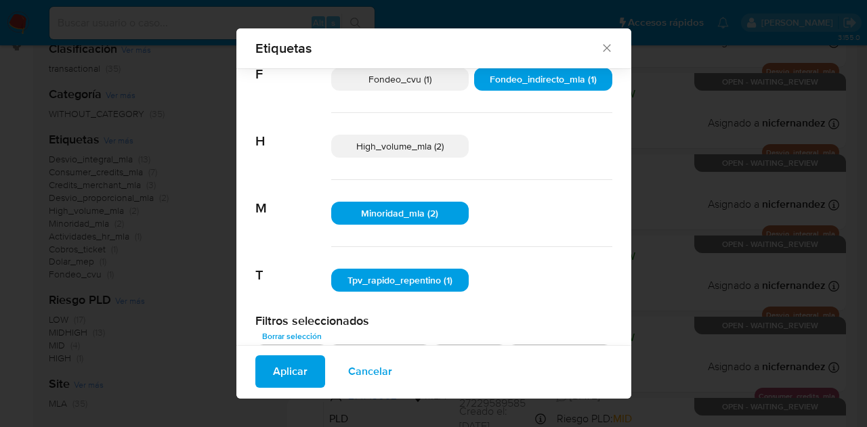
scroll to position [306, 0]
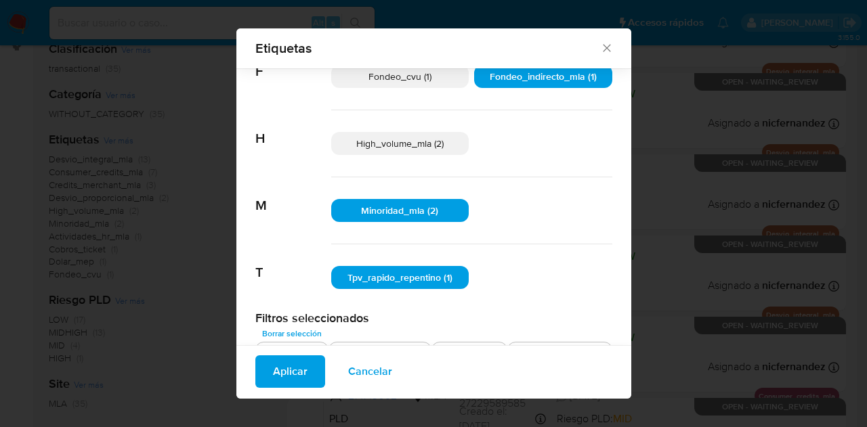
click at [263, 377] on button "Aplicar" at bounding box center [290, 372] width 70 height 33
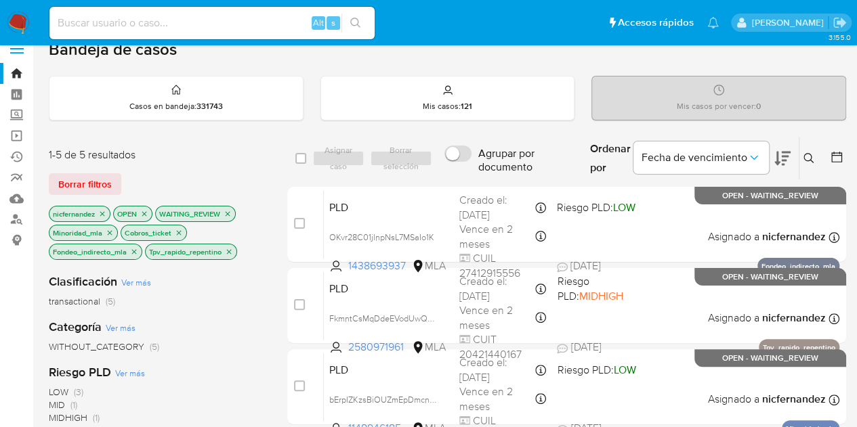
scroll to position [15, 0]
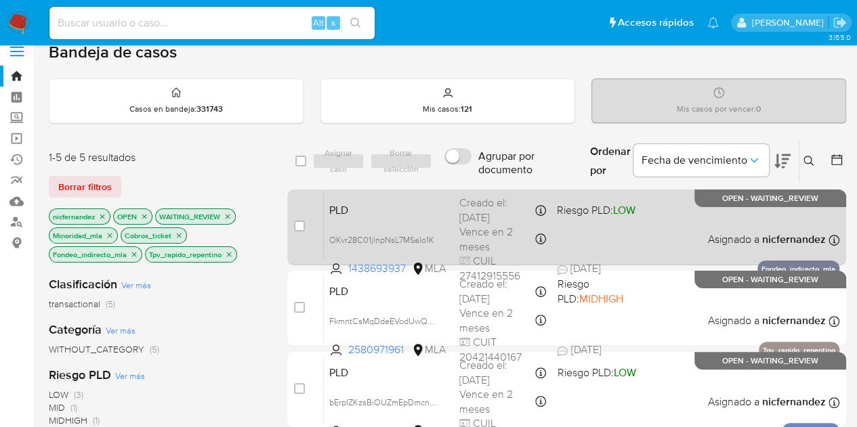
click at [438, 211] on span "PLD" at bounding box center [388, 210] width 119 height 18
click at [303, 227] on input "checkbox" at bounding box center [299, 226] width 11 height 11
checkbox input "true"
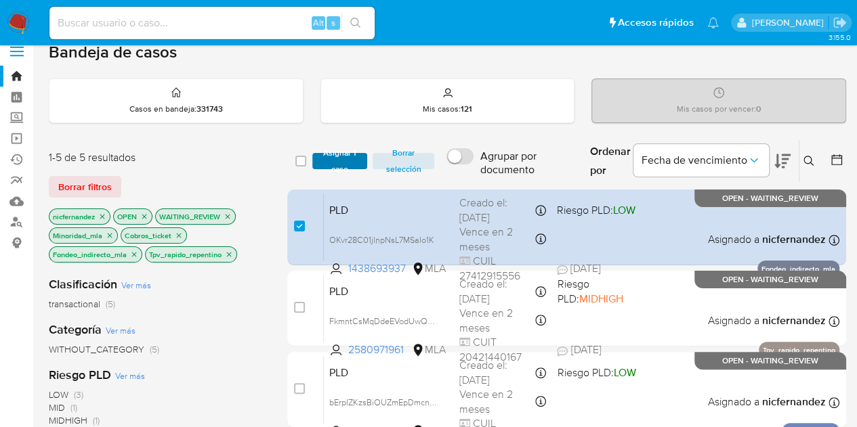
click at [337, 156] on span "Asignar 1 caso" at bounding box center [340, 161] width 42 height 14
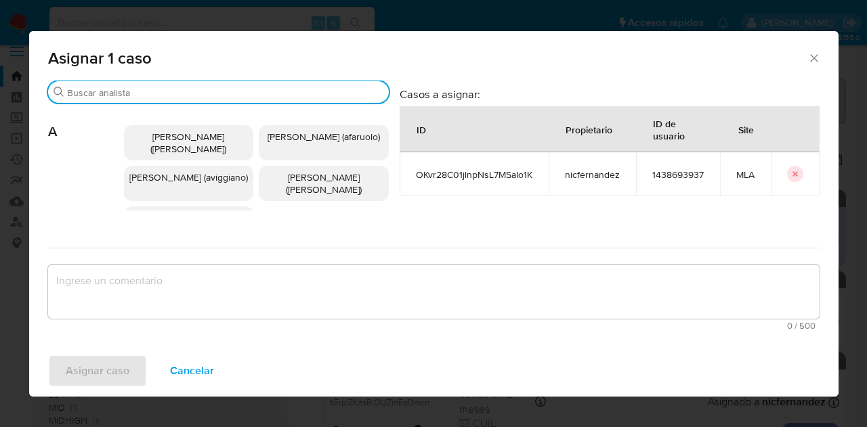
click at [135, 96] on input "Buscar" at bounding box center [225, 93] width 316 height 12
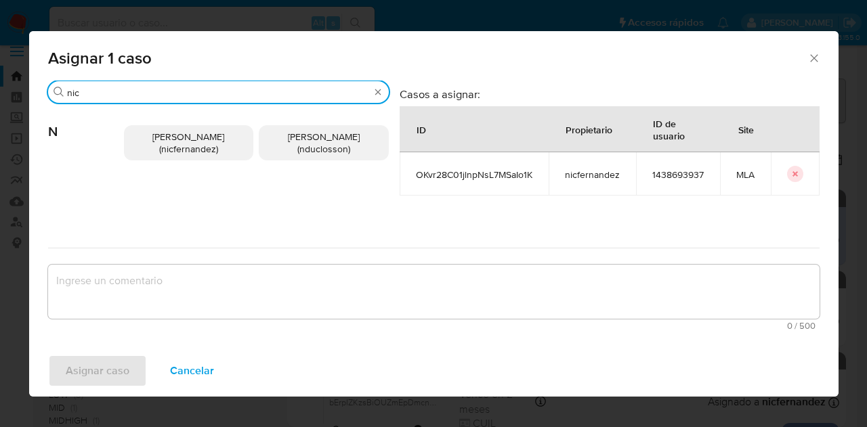
type input "nic"
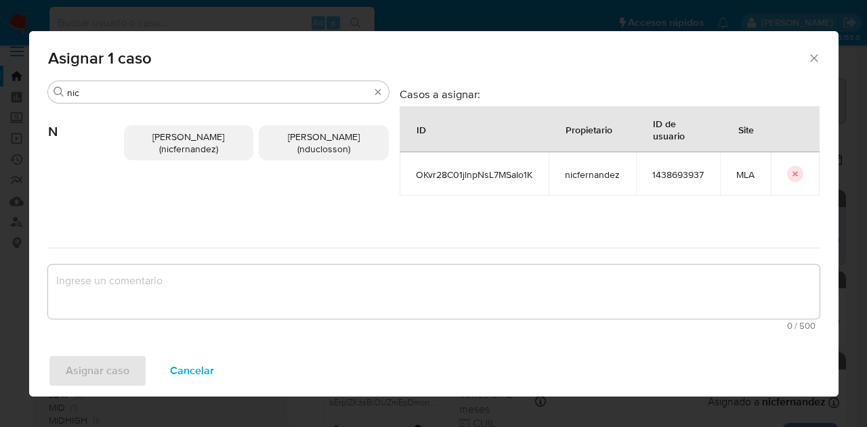
click at [164, 142] on span "Nicolas Fernandez Allen (nicfernandez)" at bounding box center [188, 143] width 72 height 26
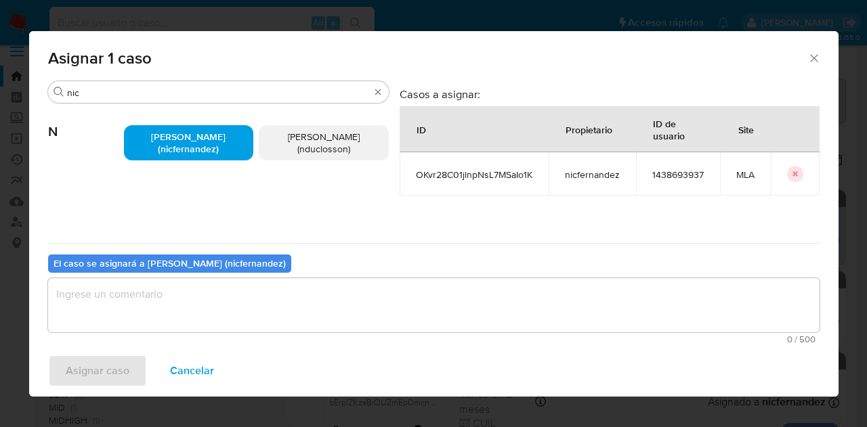
click at [199, 293] on textarea "assign-modal" at bounding box center [434, 305] width 772 height 54
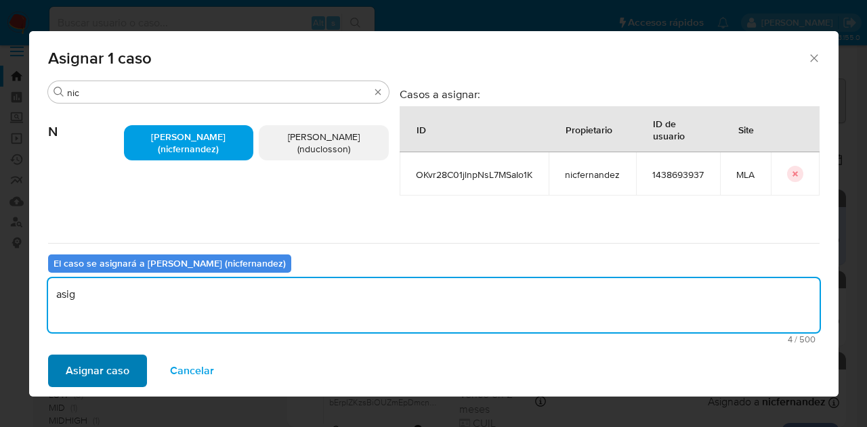
type textarea "asig"
click at [115, 371] on span "Asignar caso" at bounding box center [98, 371] width 64 height 30
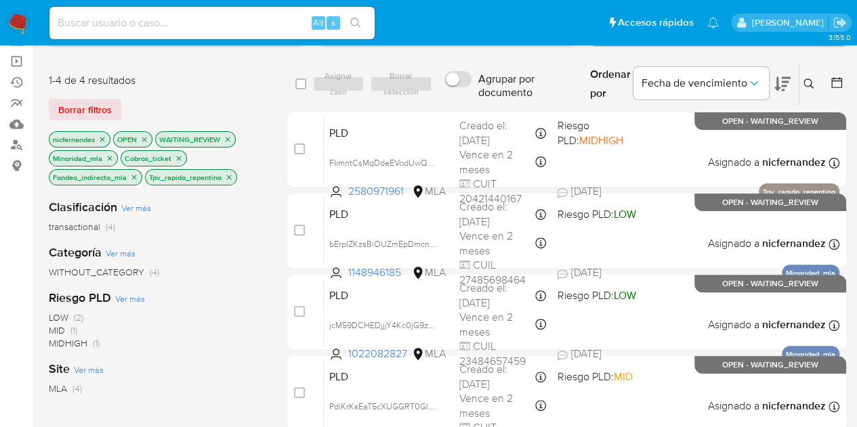
scroll to position [41, 0]
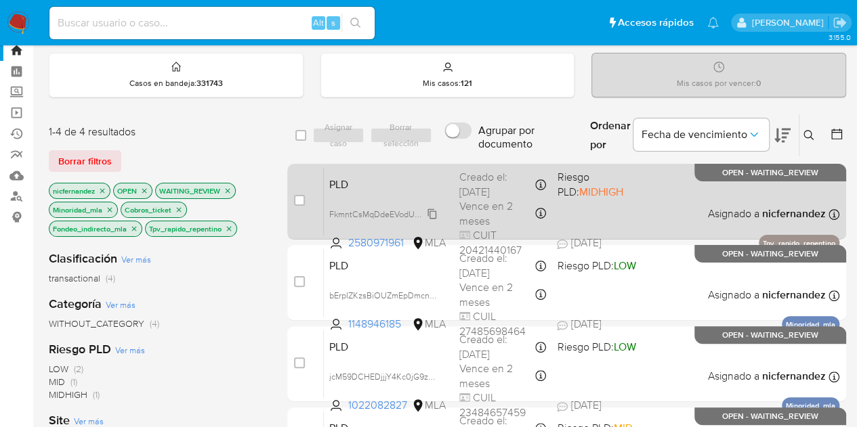
click at [434, 211] on span "FkmntCsMqDdeEVodUwQZfRFA" at bounding box center [389, 213] width 121 height 15
click at [293, 194] on div "case-item-checkbox No es posible asignar el caso PLD FkmntCsMqDdeEVodUwQZfRFA 2…" at bounding box center [566, 202] width 559 height 76
click at [302, 200] on input "checkbox" at bounding box center [299, 200] width 11 height 11
checkbox input "true"
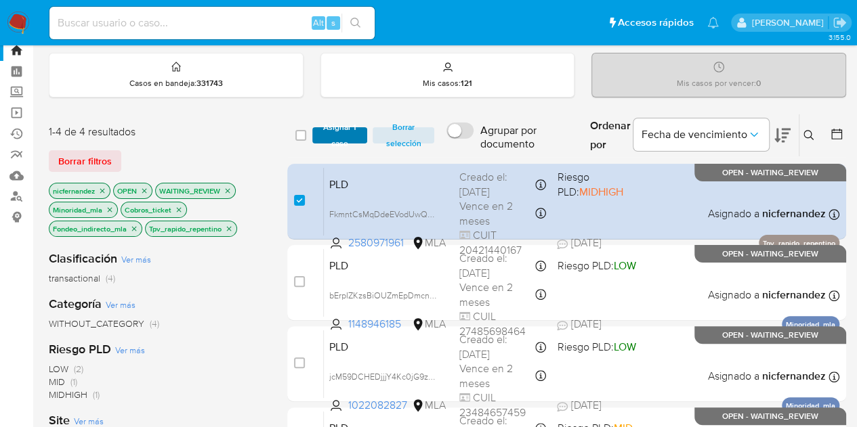
click at [327, 140] on span "Asignar 1 caso" at bounding box center [340, 136] width 42 height 14
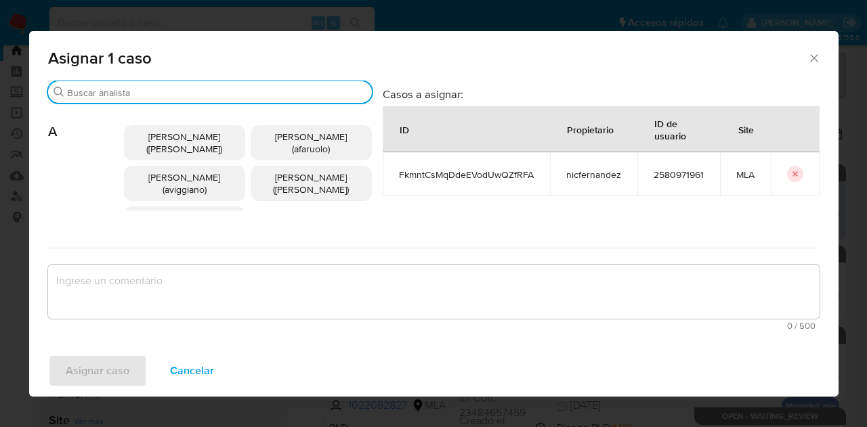
click at [142, 97] on input "Buscar" at bounding box center [216, 93] width 299 height 12
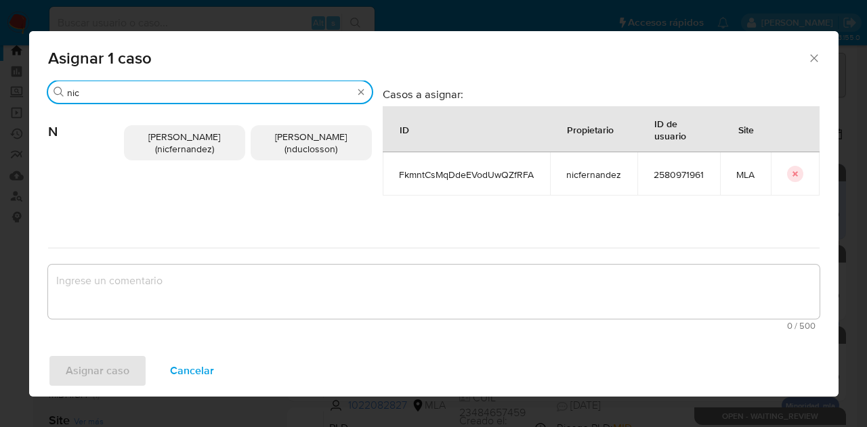
type input "nic"
click at [164, 127] on p "Nicolas Fernandez Allen (nicfernandez)" at bounding box center [184, 142] width 121 height 35
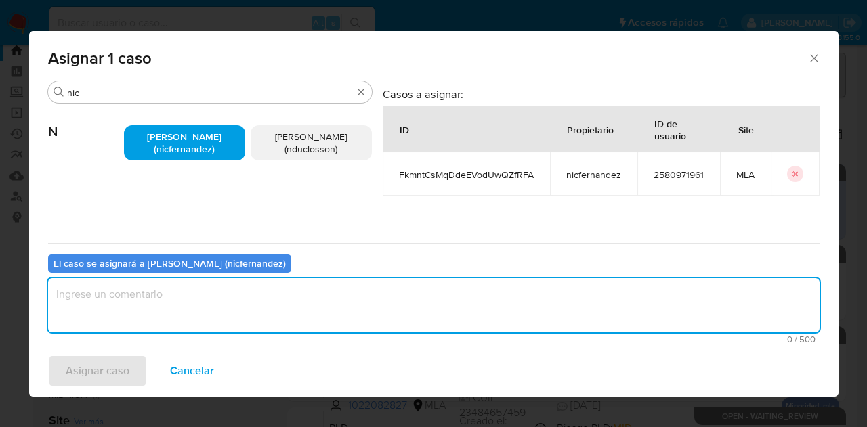
click at [213, 289] on textarea "assign-modal" at bounding box center [434, 305] width 772 height 54
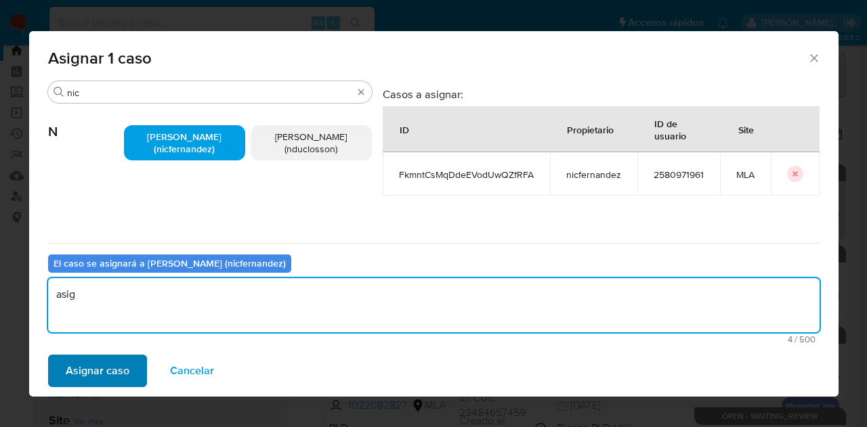
type textarea "asig"
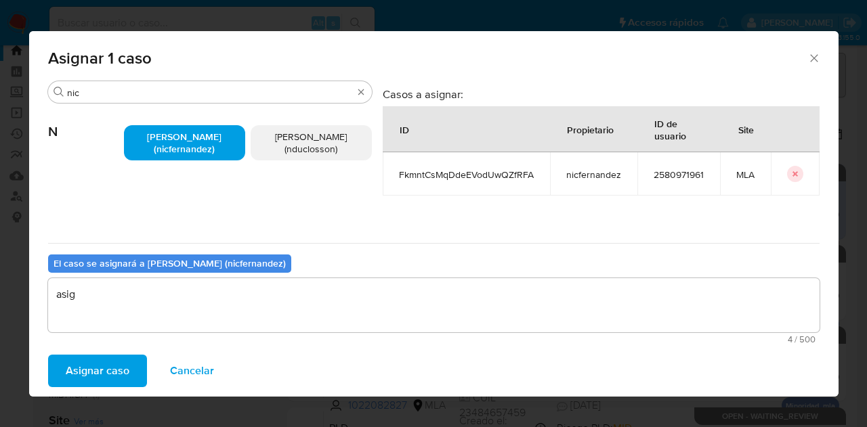
click at [105, 366] on span "Asignar caso" at bounding box center [98, 371] width 64 height 30
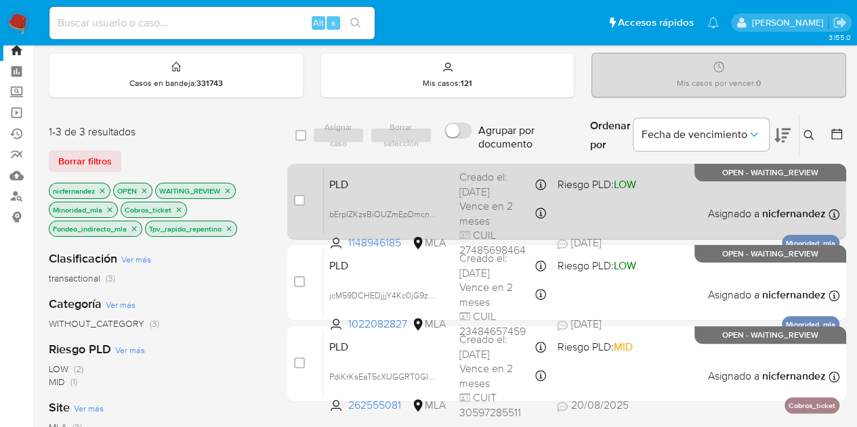
click at [377, 197] on div "PLD bErpIZKzsBiOUZmEpDmcn2k3 1148946185 MLA Riesgo PLD: LOW Creado el: 12/08/20…" at bounding box center [582, 201] width 516 height 68
click at [415, 200] on div "PLD bErpIZKzsBiOUZmEpDmcn2k3 1148946185 MLA Riesgo PLD: LOW Creado el: 12/08/20…" at bounding box center [582, 201] width 516 height 68
click at [362, 167] on div "PLD bErpIZKzsBiOUZmEpDmcn2k3 1148946185 MLA Riesgo PLD: LOW Creado el: 12/08/20…" at bounding box center [582, 201] width 516 height 68
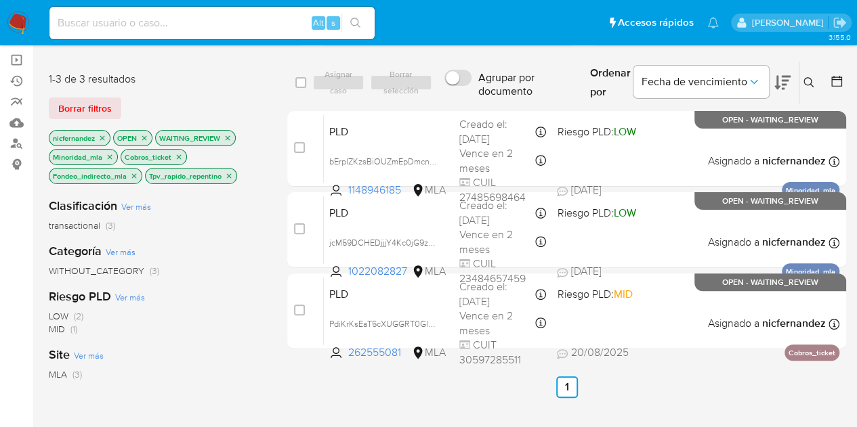
scroll to position [72, 0]
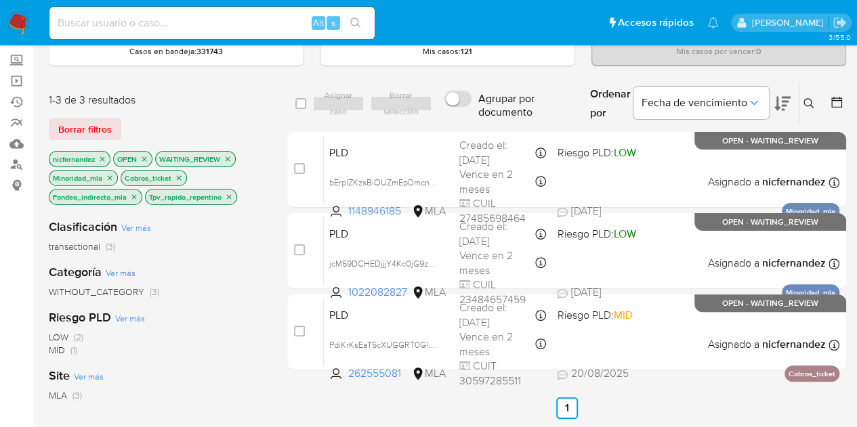
drag, startPoint x: 433, startPoint y: 342, endPoint x: 395, endPoint y: 394, distance: 64.0
click at [433, 342] on span "PdiKrKsEaT5cXUGGRT0GlqD2" at bounding box center [386, 344] width 114 height 15
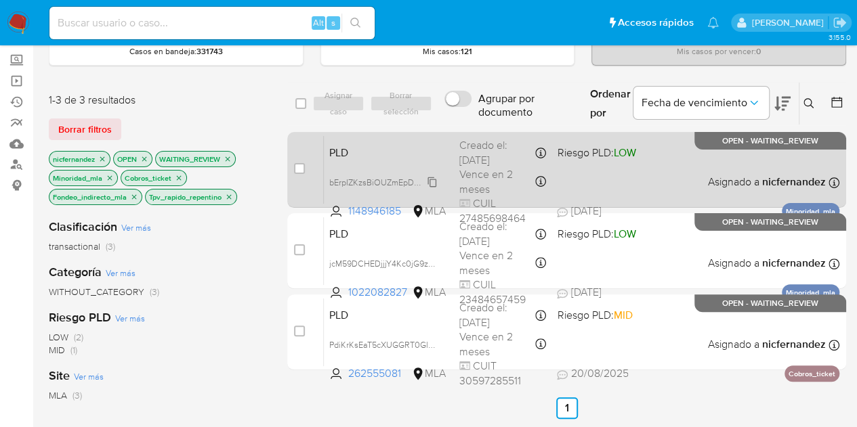
click at [435, 177] on span "bErpIZKzsBiOUZmEpDmcn2k3" at bounding box center [386, 181] width 114 height 15
click at [416, 150] on span "PLD" at bounding box center [388, 152] width 119 height 18
click at [298, 169] on input "checkbox" at bounding box center [299, 168] width 11 height 11
checkbox input "true"
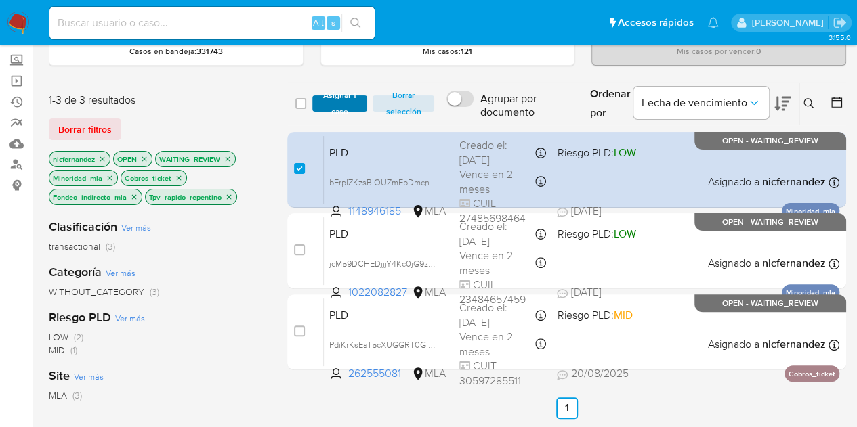
click at [338, 104] on span "Asignar 1 caso" at bounding box center [340, 104] width 42 height 14
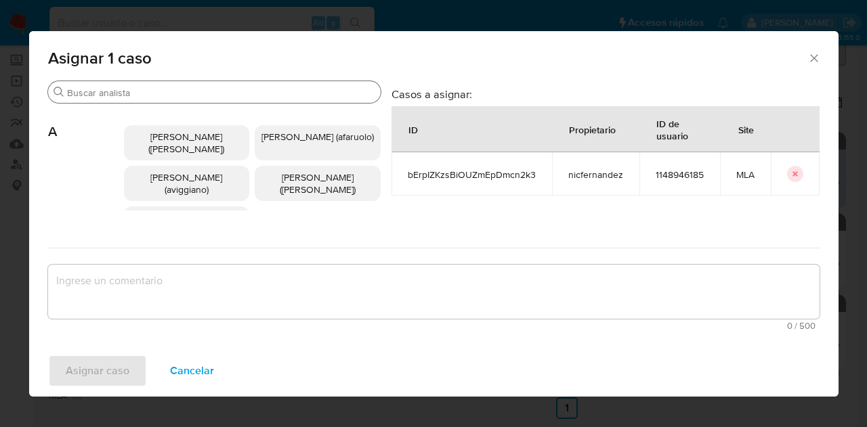
click at [125, 102] on div "Buscar" at bounding box center [214, 92] width 333 height 22
click at [125, 93] on input "Buscar" at bounding box center [221, 93] width 308 height 12
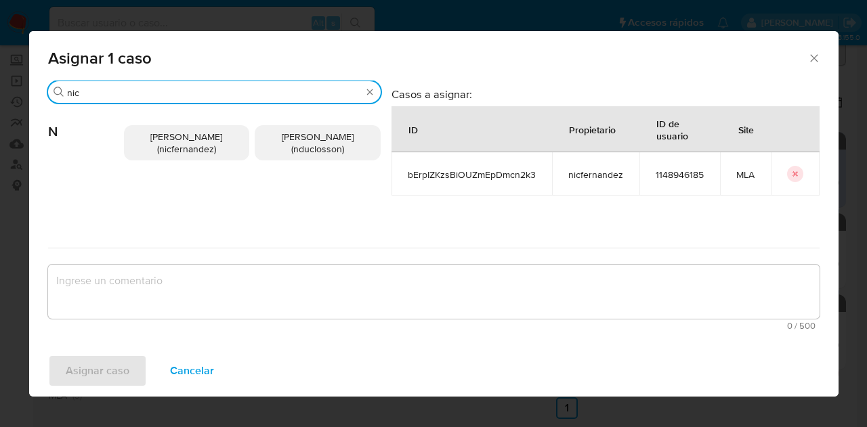
type input "nic"
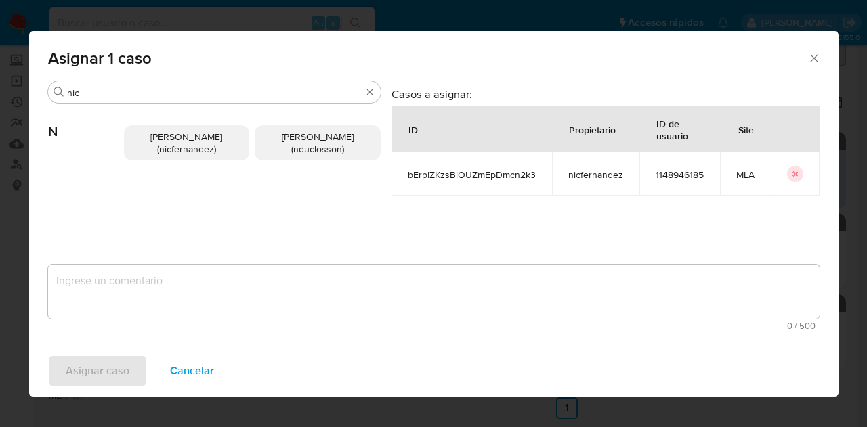
click at [168, 140] on span "Nicolas Fernandez Allen (nicfernandez)" at bounding box center [186, 143] width 72 height 26
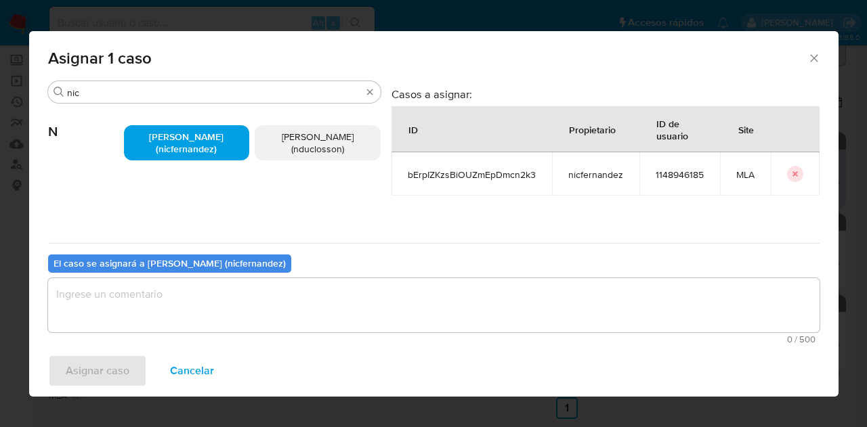
click at [219, 316] on textarea "assign-modal" at bounding box center [434, 305] width 772 height 54
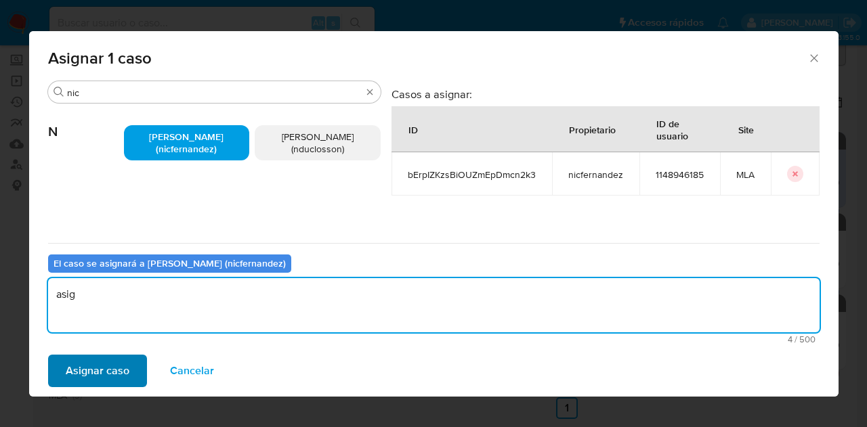
type textarea "asig"
click at [122, 373] on span "Asignar caso" at bounding box center [98, 371] width 64 height 30
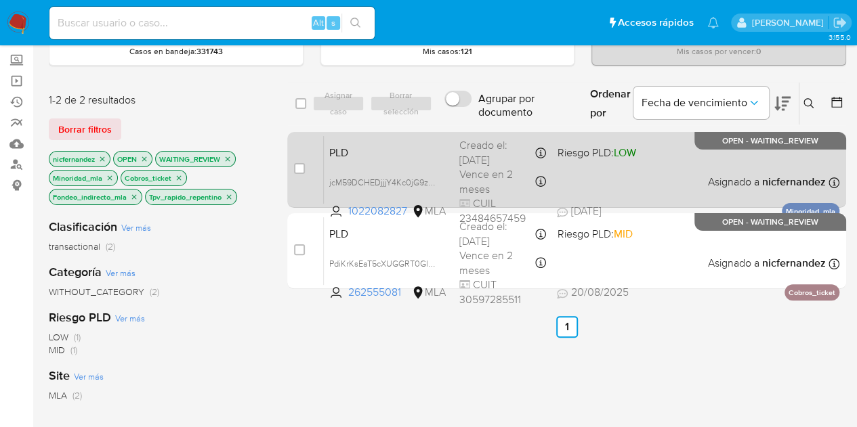
click at [341, 144] on span "PLD" at bounding box center [388, 152] width 119 height 18
click at [433, 178] on span "jcM59DCHEDjjjY4Kc0jG9zGY" at bounding box center [384, 181] width 110 height 15
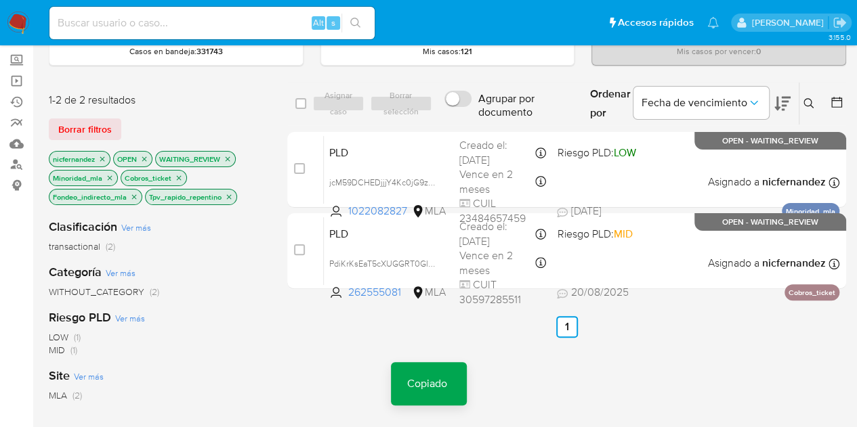
drag, startPoint x: 257, startPoint y: 383, endPoint x: 287, endPoint y: 338, distance: 53.4
click at [257, 383] on div "Site Ver más MLA (2)" at bounding box center [157, 385] width 217 height 35
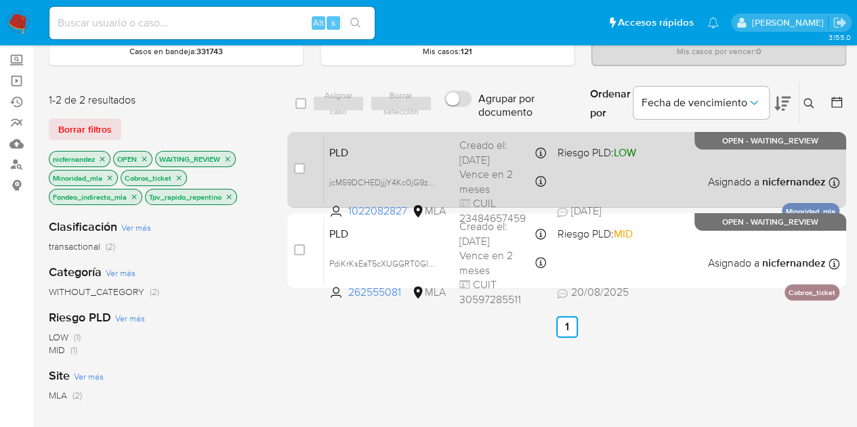
click at [371, 147] on span "PLD" at bounding box center [388, 152] width 119 height 18
click at [294, 166] on input "checkbox" at bounding box center [299, 168] width 11 height 11
checkbox input "true"
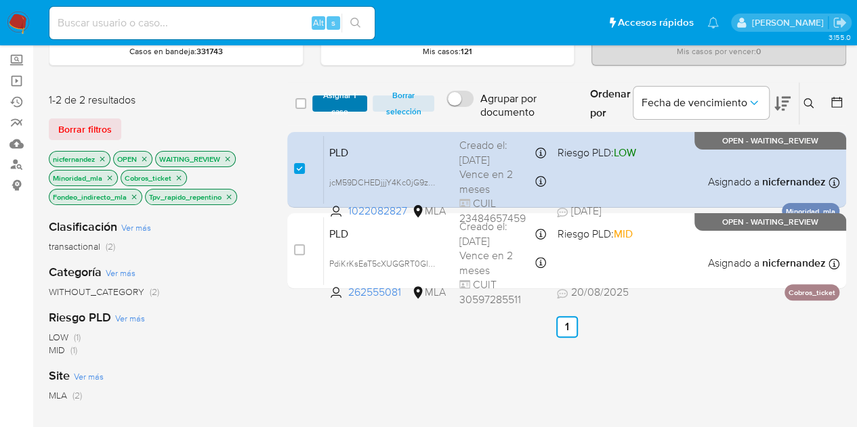
click at [330, 97] on span "Asignar 1 caso" at bounding box center [340, 104] width 42 height 14
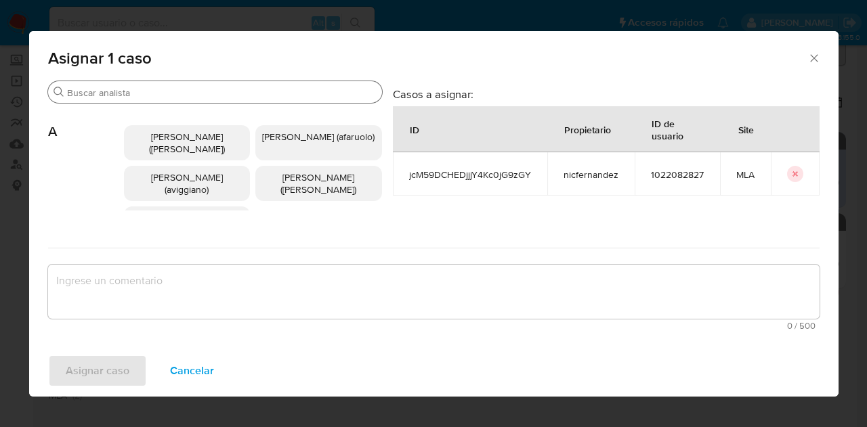
click at [196, 90] on input "Buscar" at bounding box center [222, 93] width 310 height 12
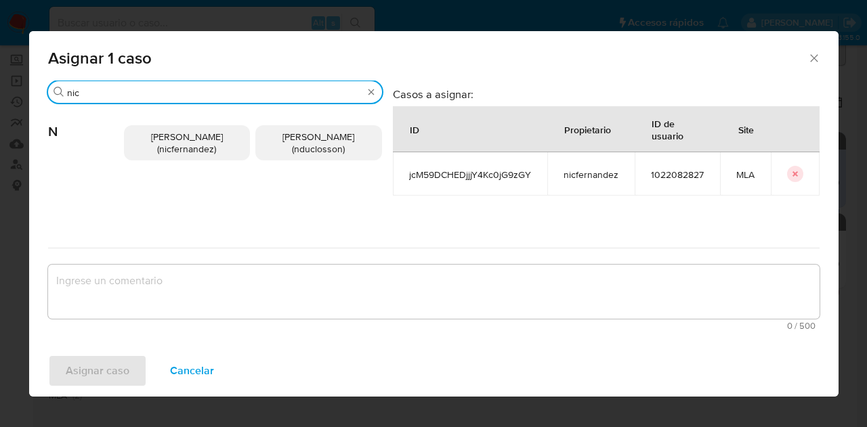
type input "nic"
click at [161, 150] on span "Nicolas Fernandez Allen (nicfernandez)" at bounding box center [187, 143] width 72 height 26
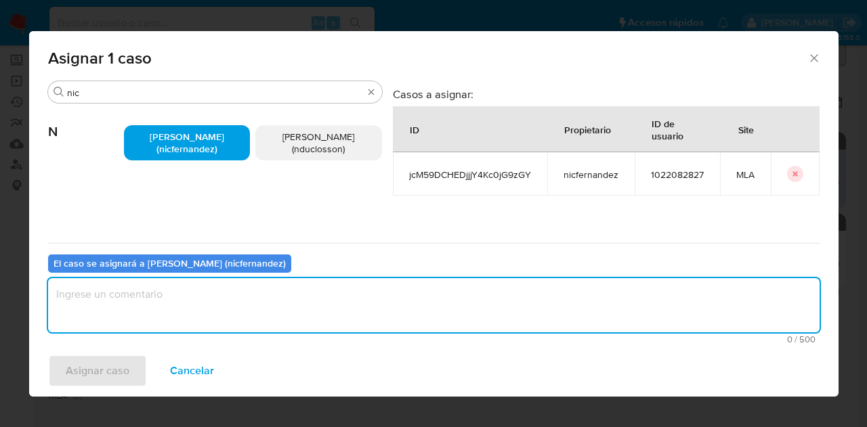
click at [209, 285] on textarea "assign-modal" at bounding box center [434, 305] width 772 height 54
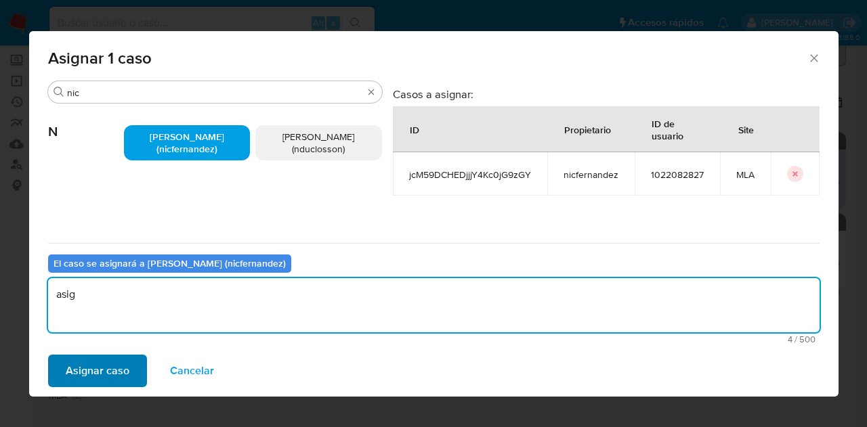
type textarea "asig"
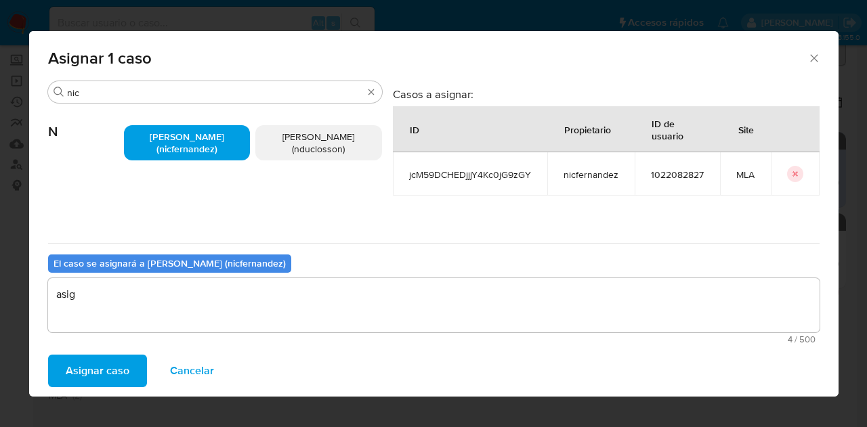
click at [108, 368] on span "Asignar caso" at bounding box center [98, 371] width 64 height 30
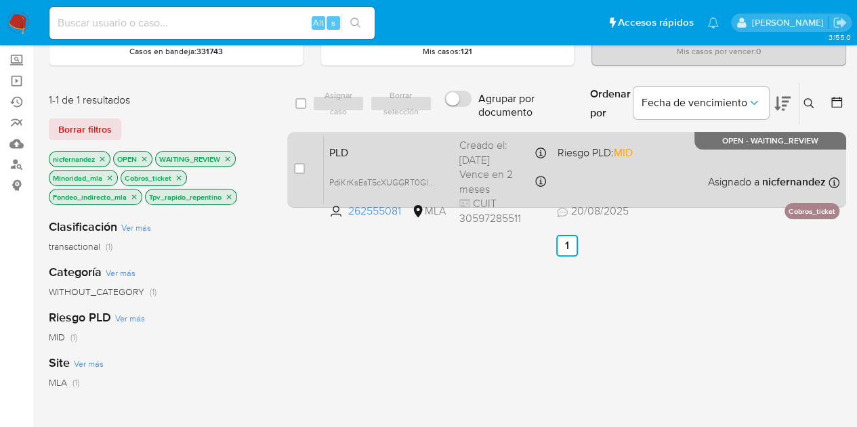
click at [358, 158] on span "PLD" at bounding box center [388, 152] width 119 height 18
click at [378, 154] on span "PLD" at bounding box center [388, 152] width 119 height 18
click at [299, 170] on input "checkbox" at bounding box center [299, 168] width 11 height 11
checkbox input "true"
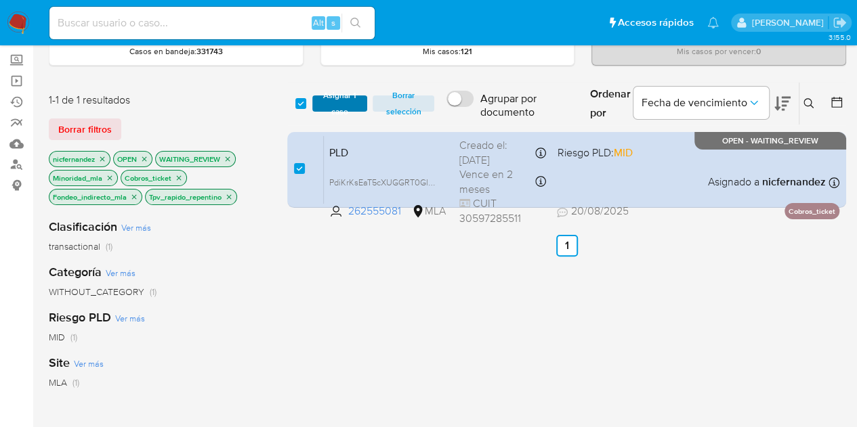
click at [331, 102] on span "Asignar 1 caso" at bounding box center [340, 104] width 42 height 14
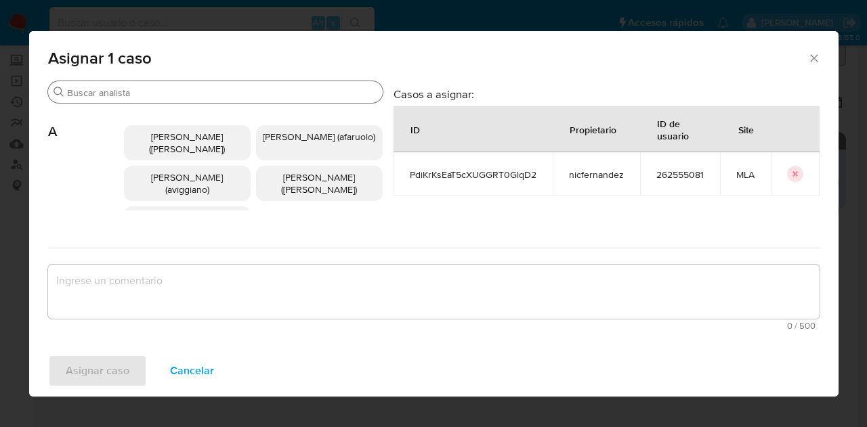
click at [122, 98] on div "Buscar" at bounding box center [215, 92] width 335 height 22
click at [122, 97] on input "Buscar" at bounding box center [222, 93] width 310 height 12
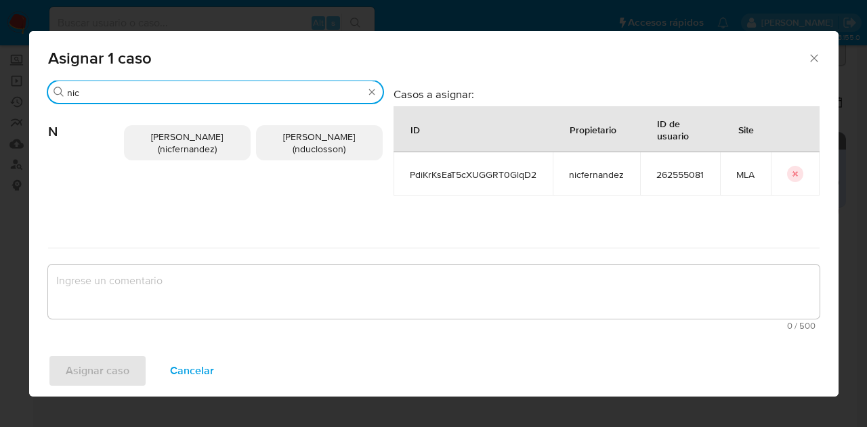
type input "nic"
click at [160, 142] on span "Nicolas Fernandez Allen (nicfernandez)" at bounding box center [187, 143] width 72 height 26
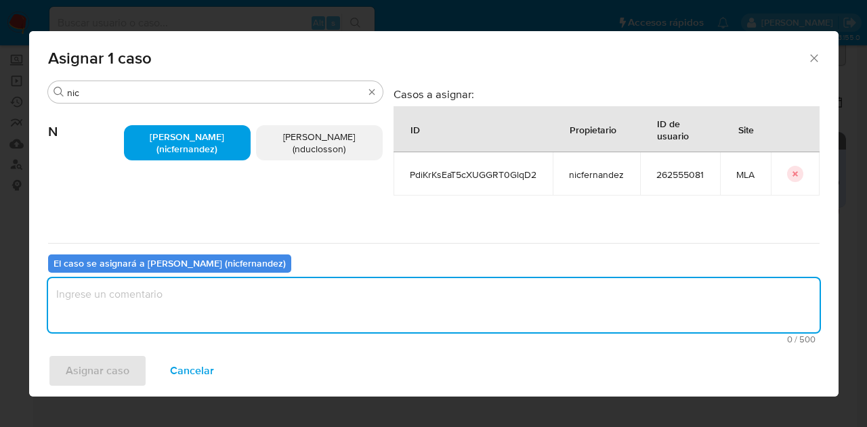
click at [186, 304] on textarea "assign-modal" at bounding box center [434, 305] width 772 height 54
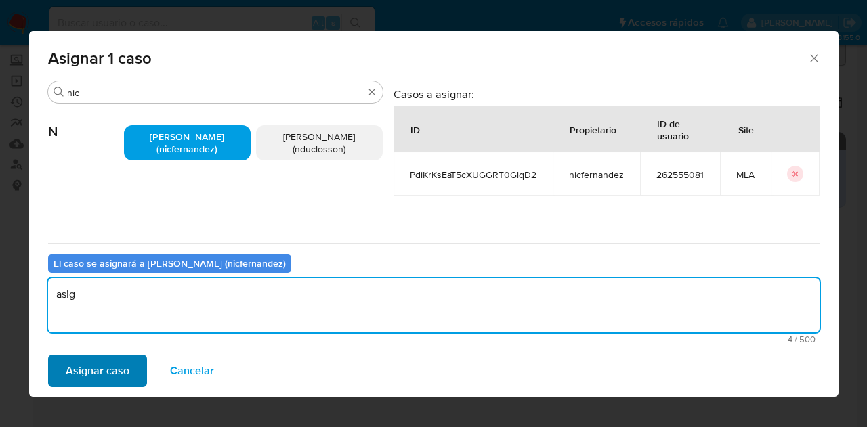
type textarea "asig"
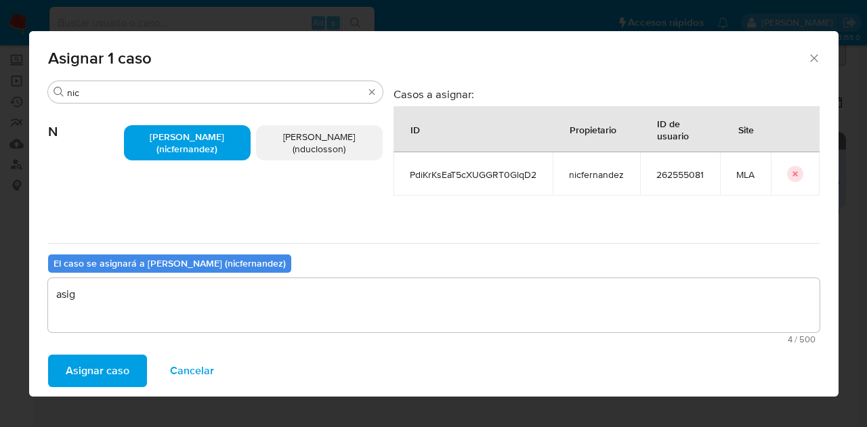
click at [114, 366] on span "Asignar caso" at bounding box center [98, 371] width 64 height 30
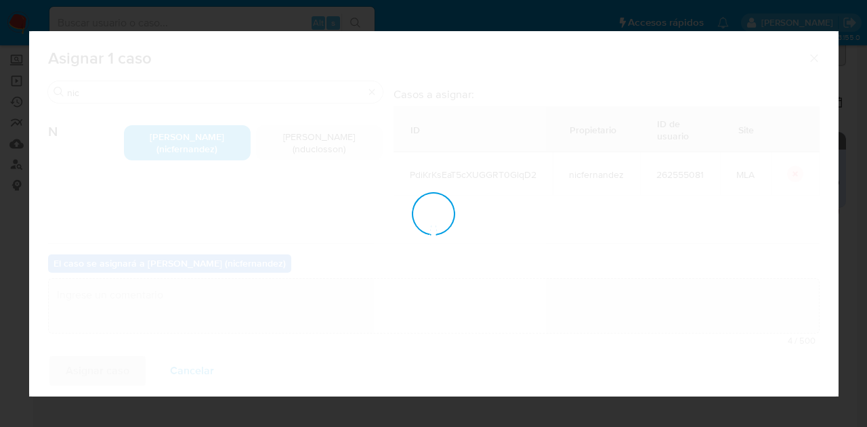
checkbox input "false"
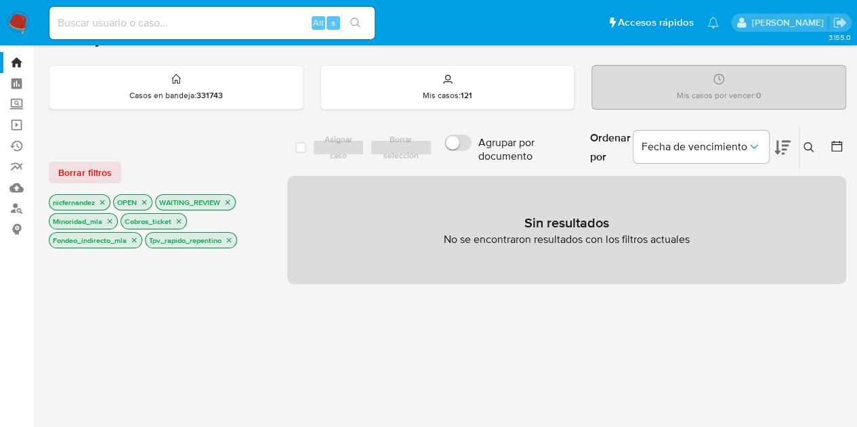
scroll to position [0, 0]
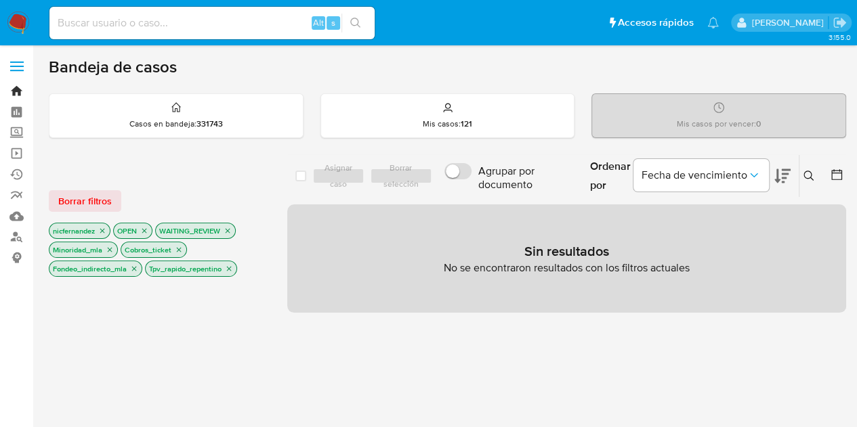
click at [14, 89] on link "Bandeja" at bounding box center [80, 91] width 161 height 21
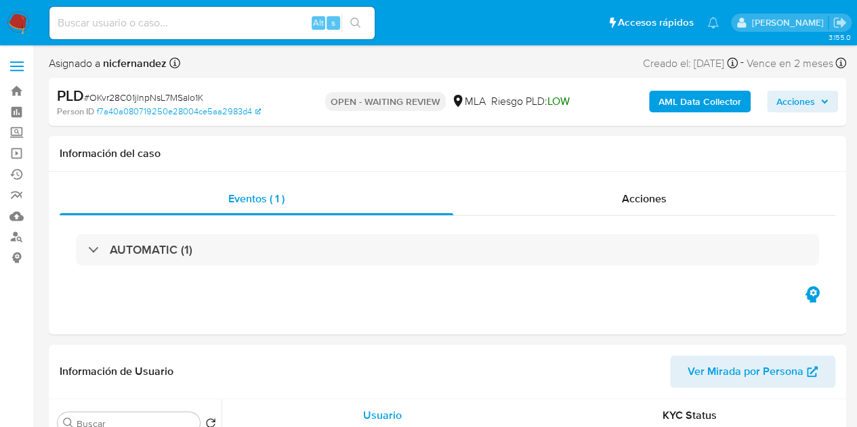
select select "10"
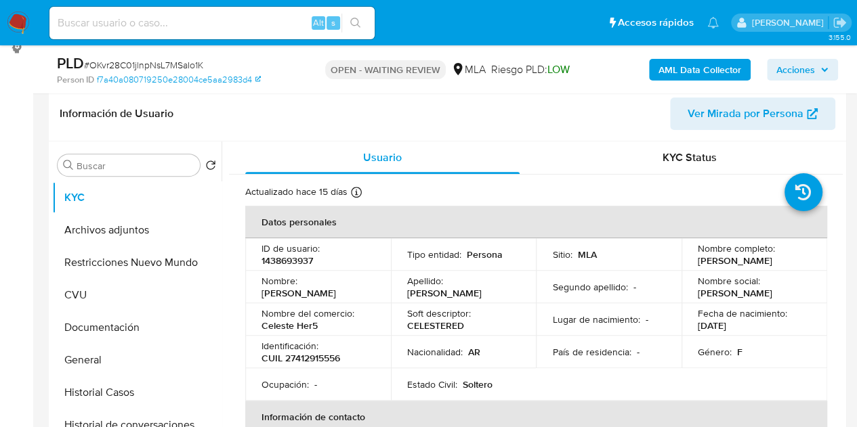
scroll to position [202, 0]
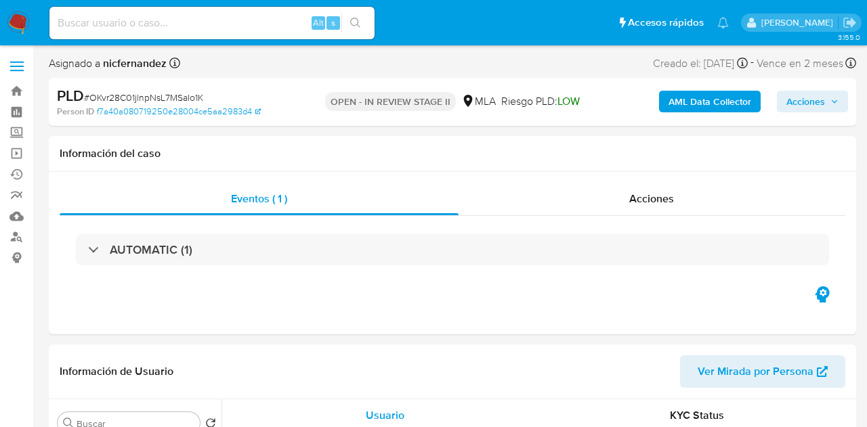
select select "10"
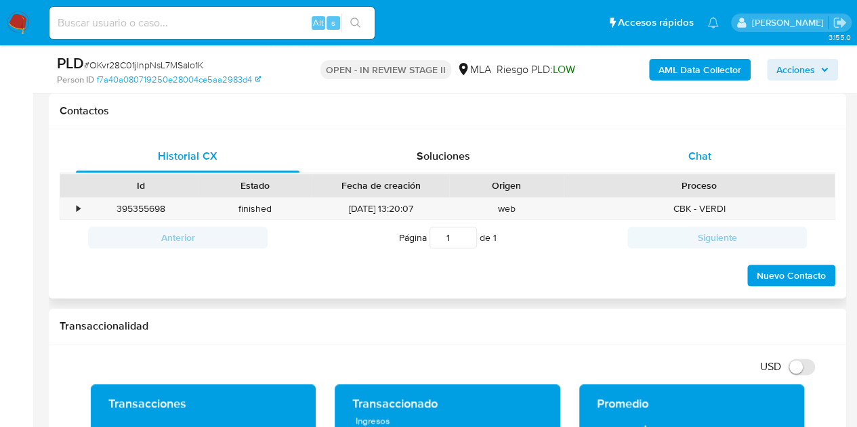
scroll to position [612, 0]
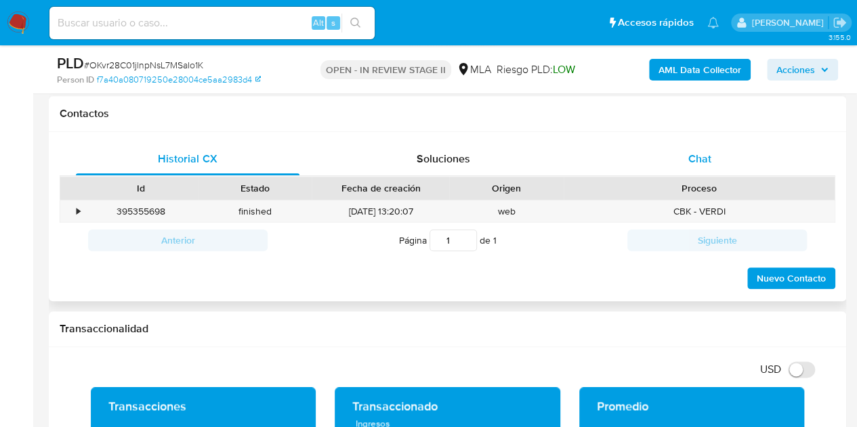
click at [706, 165] on span "Chat" at bounding box center [699, 159] width 23 height 16
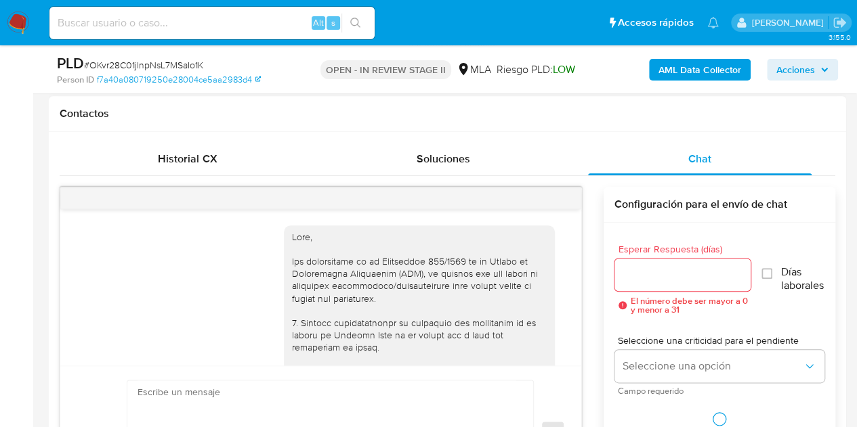
scroll to position [677, 0]
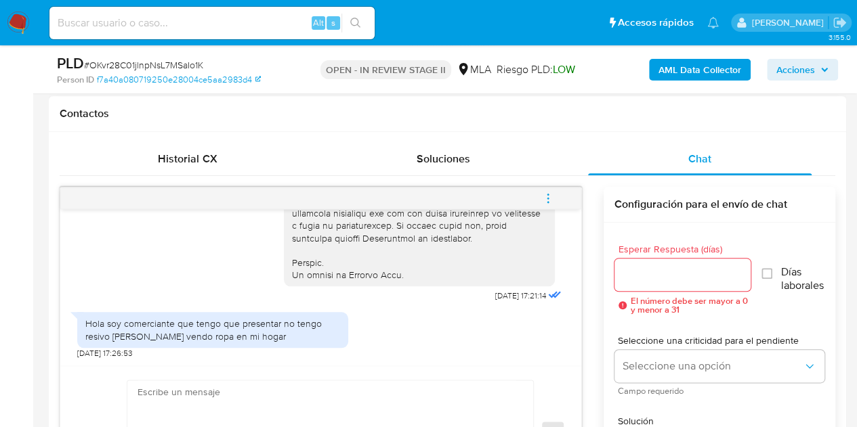
click at [148, 312] on div "Hola soy comerciante que tengo que presentar no tengo resivo de sueldo vendo ro…" at bounding box center [212, 329] width 271 height 35
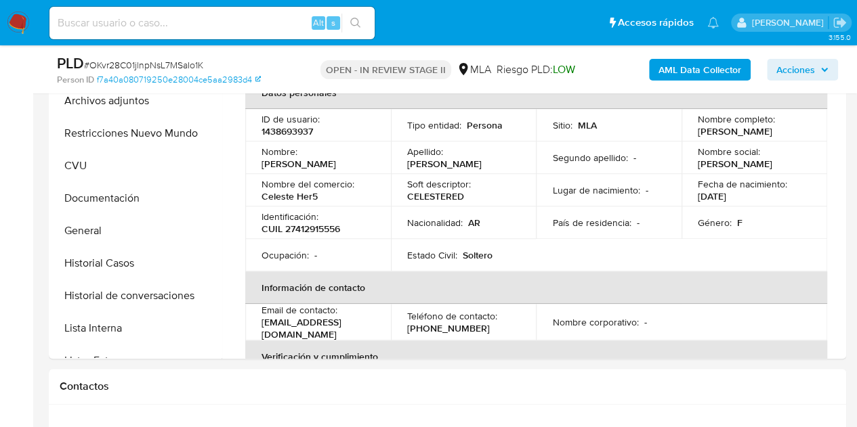
scroll to position [305, 0]
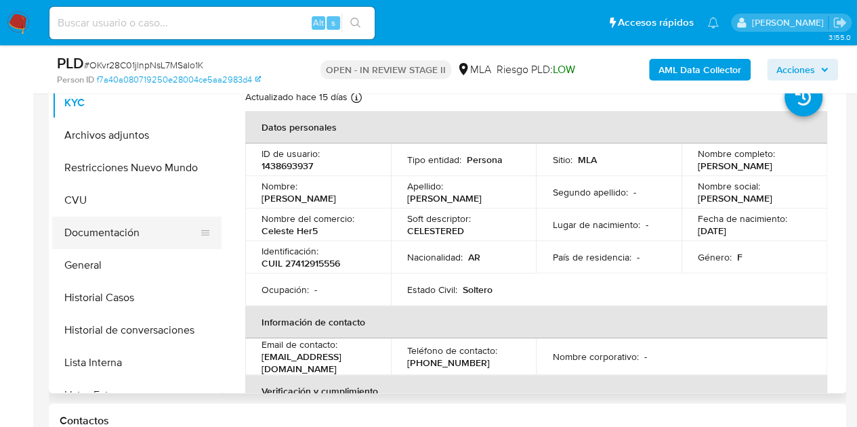
click at [140, 241] on button "Documentación" at bounding box center [131, 233] width 159 height 33
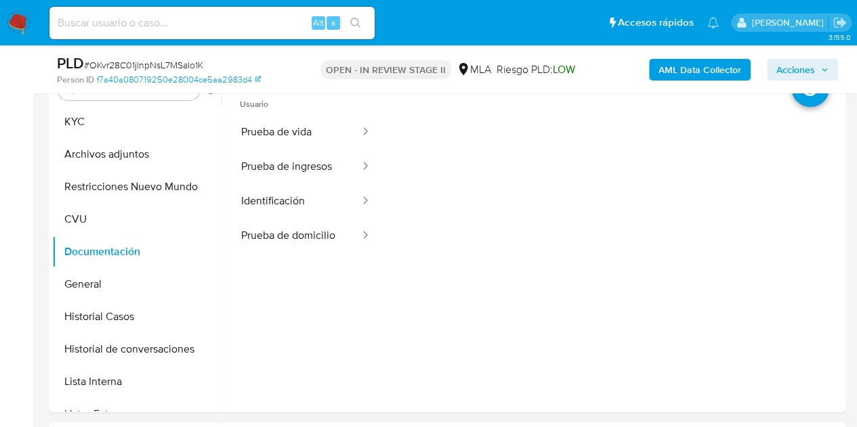
scroll to position [254, 0]
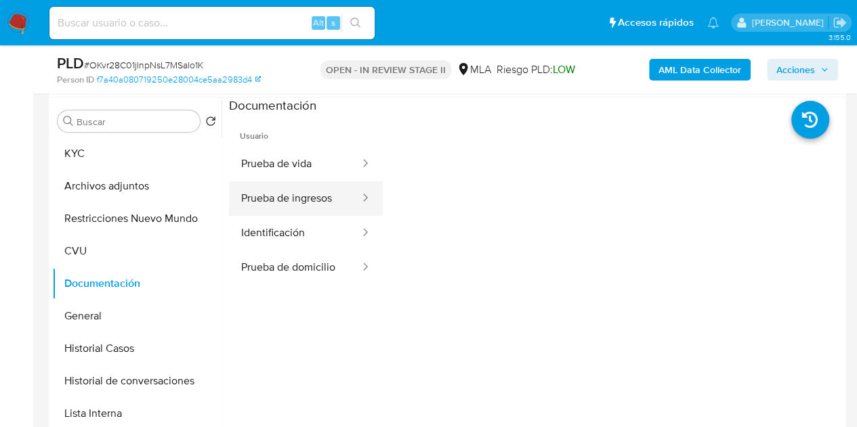
click at [289, 194] on button "Prueba de ingresos" at bounding box center [295, 199] width 132 height 35
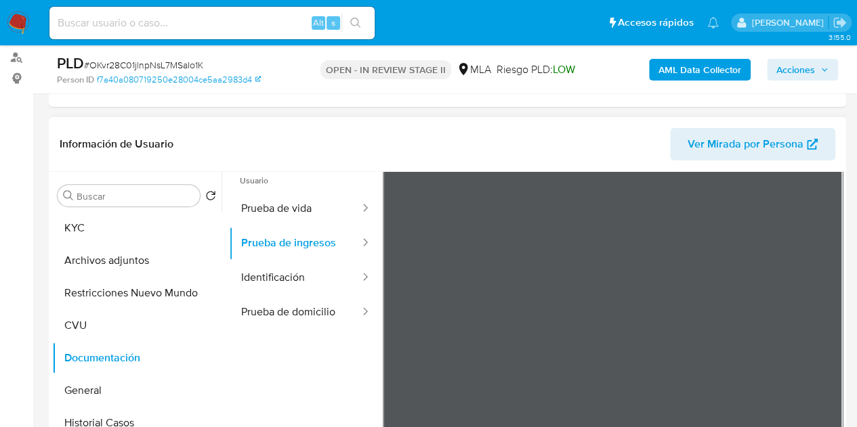
scroll to position [12, 0]
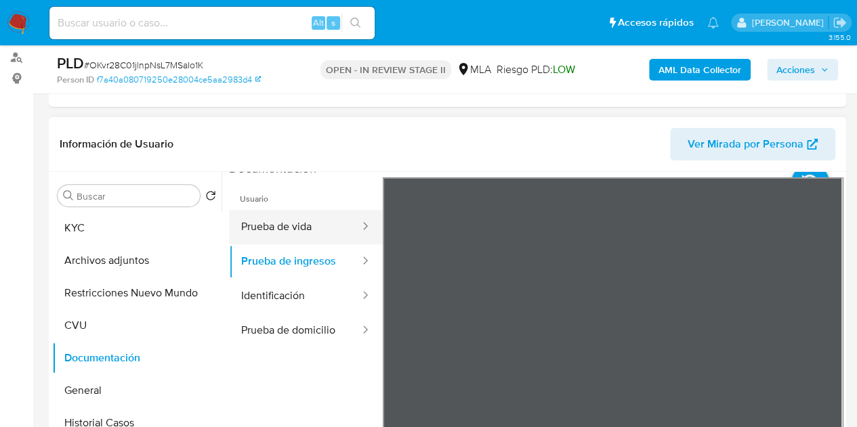
click at [291, 232] on button "Prueba de vida" at bounding box center [295, 227] width 132 height 35
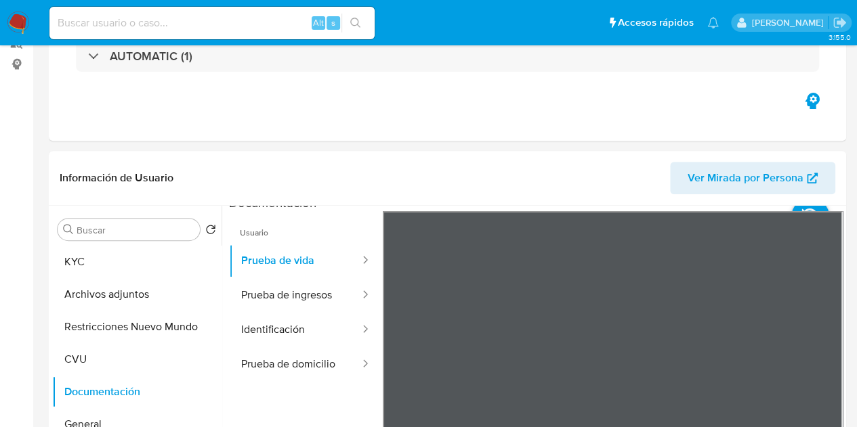
scroll to position [0, 0]
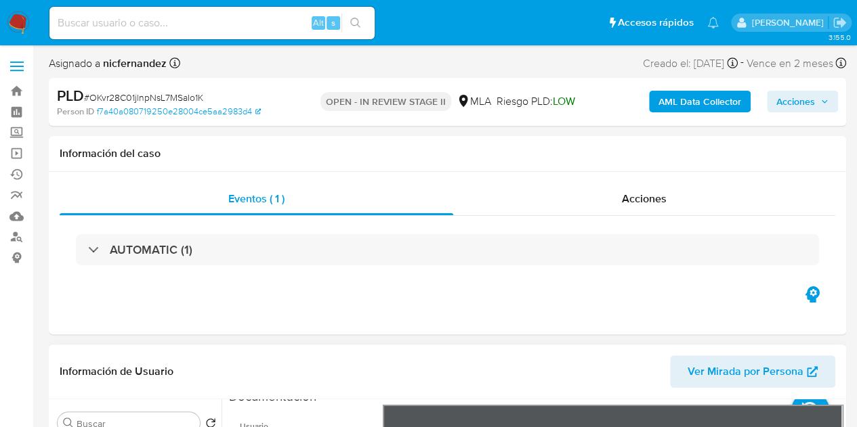
click at [719, 364] on span "Ver Mirada por Persona" at bounding box center [746, 372] width 116 height 33
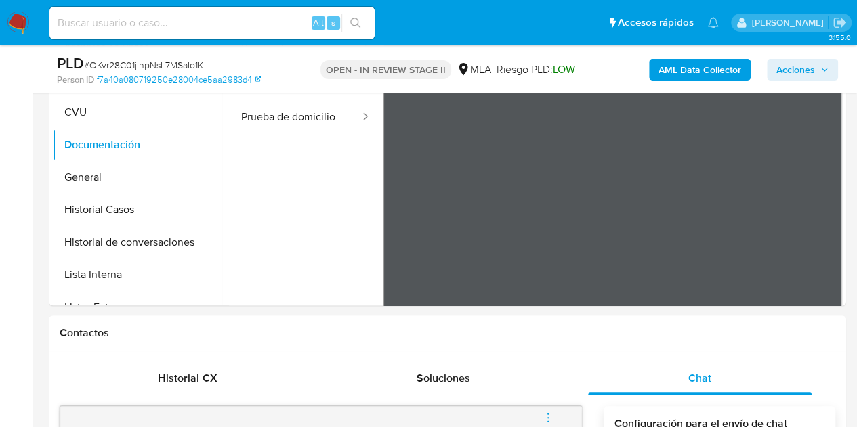
scroll to position [182, 0]
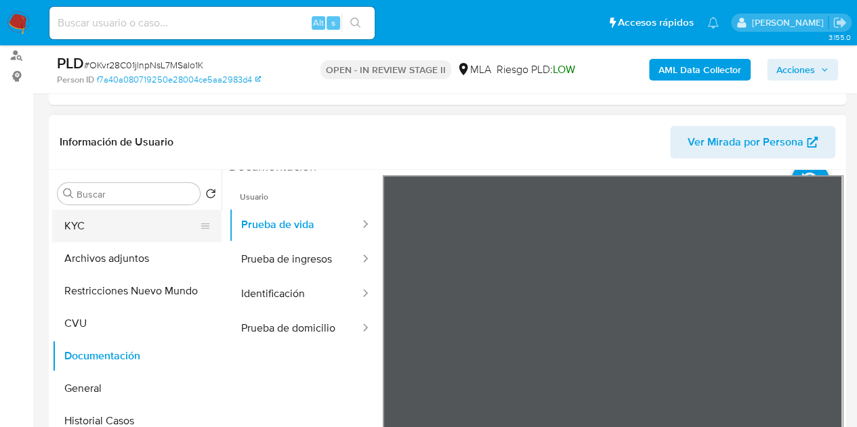
click at [121, 238] on button "KYC" at bounding box center [131, 226] width 159 height 33
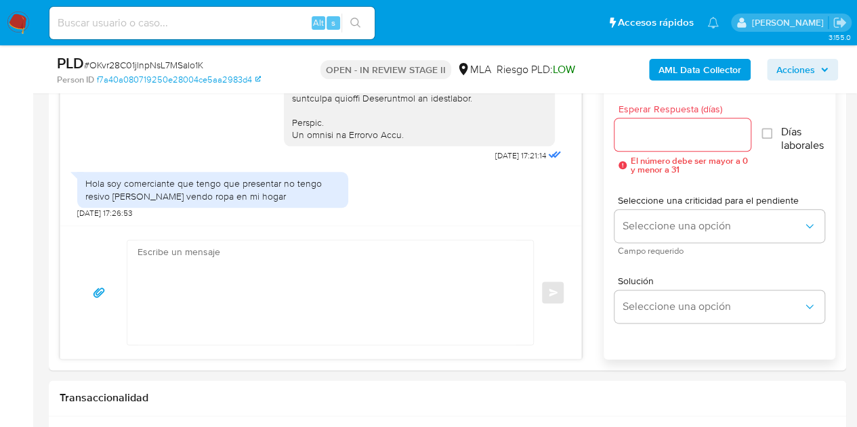
scroll to position [860, 0]
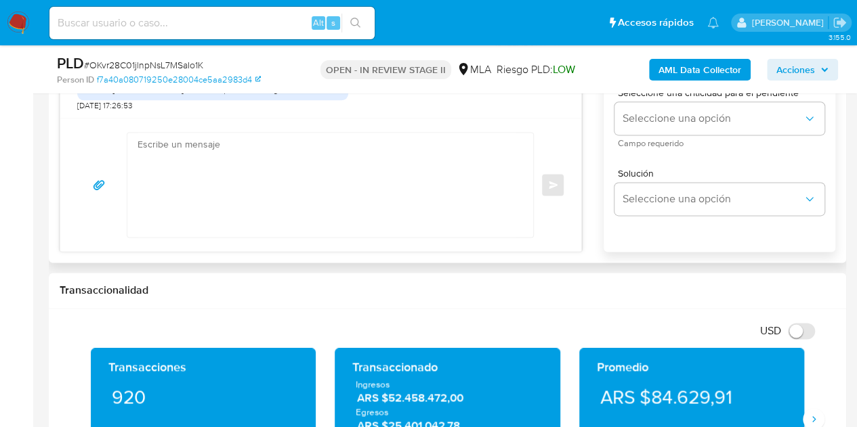
click at [442, 171] on textarea at bounding box center [327, 185] width 379 height 104
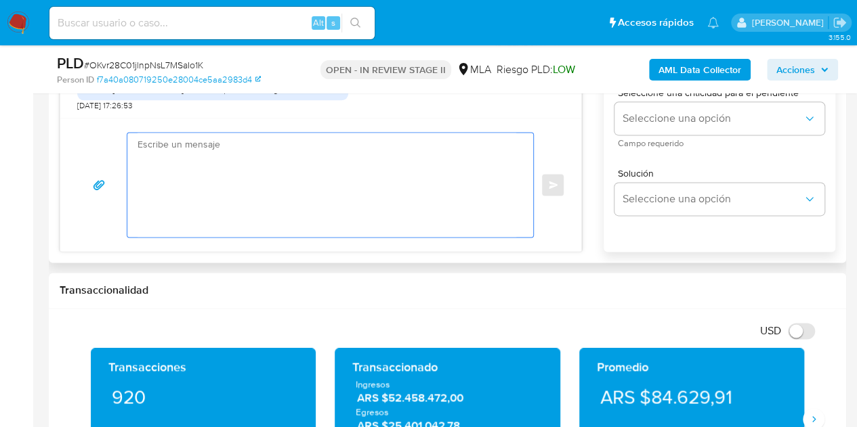
paste textarea "Hola, Muchas gracias por la respuesta. Analizamos tu caso y notamos que la info…"
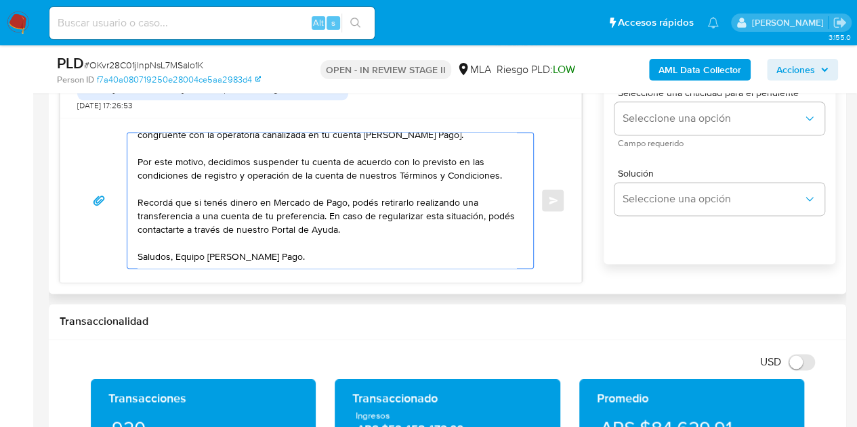
scroll to position [0, 0]
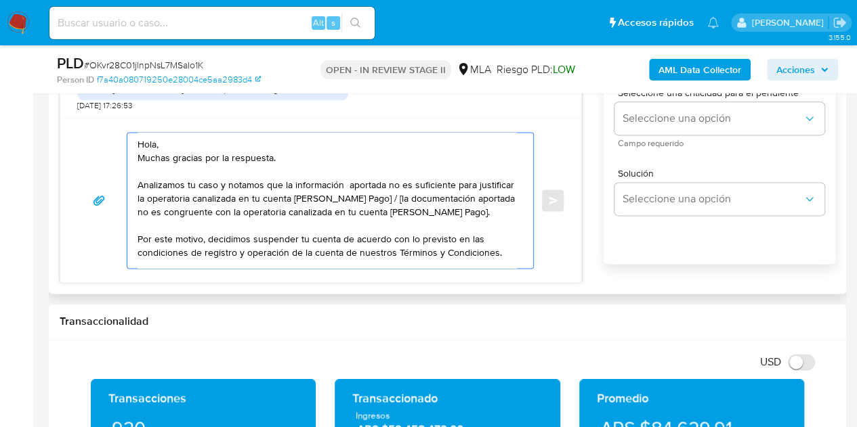
drag, startPoint x: 280, startPoint y: 201, endPoint x: 344, endPoint y: 188, distance: 65.1
drag, startPoint x: 505, startPoint y: 213, endPoint x: 409, endPoint y: 197, distance: 96.8
click at [409, 197] on textarea "Hola, Muchas gracias por la respuesta. Analizamos tu caso y notamos que la info…" at bounding box center [327, 200] width 379 height 135
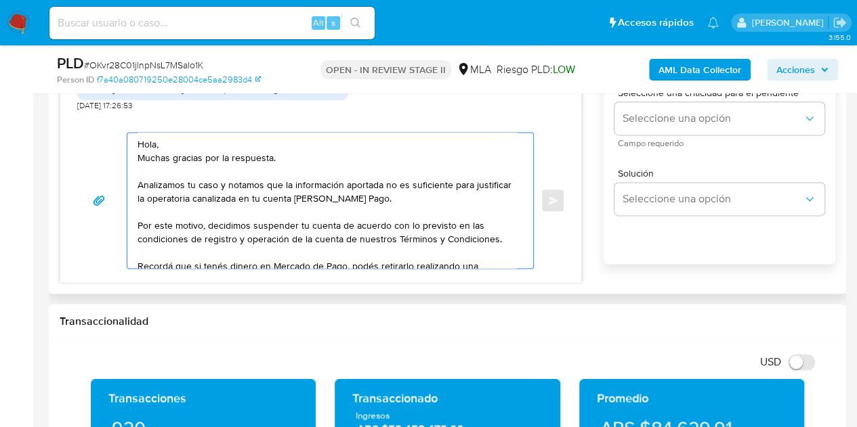
scroll to position [64, 0]
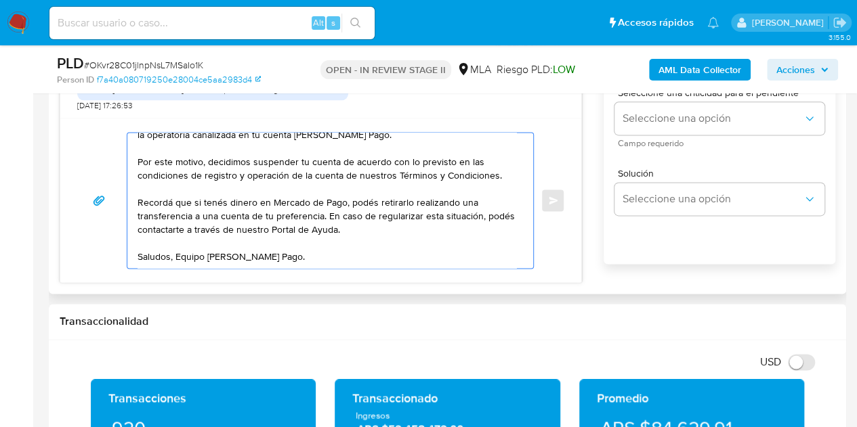
drag, startPoint x: 375, startPoint y: 229, endPoint x: 329, endPoint y: 217, distance: 47.0
click at [329, 217] on textarea "Hola, Muchas gracias por la respuesta. Analizamos tu caso y notamos que la info…" at bounding box center [327, 200] width 379 height 135
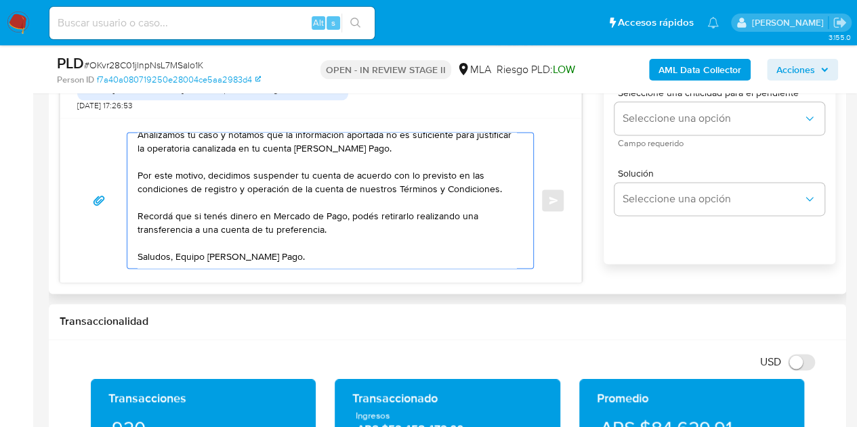
scroll to position [0, 0]
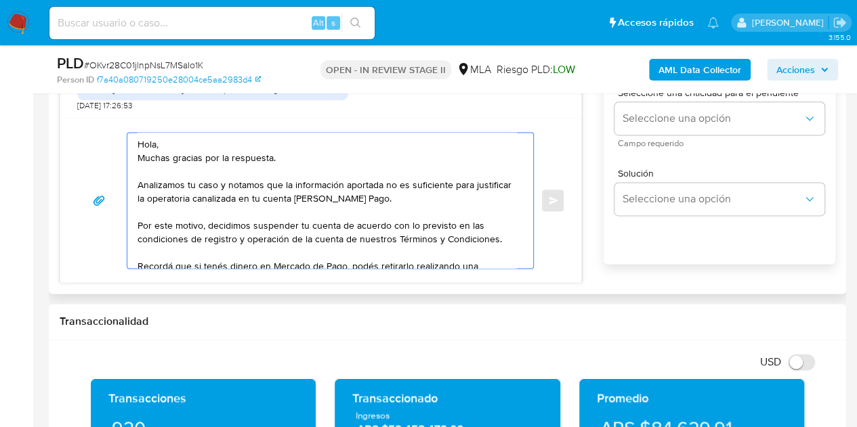
click at [324, 143] on textarea "Hola, Muchas gracias por la respuesta. Analizamos tu caso y notamos que la info…" at bounding box center [327, 200] width 379 height 135
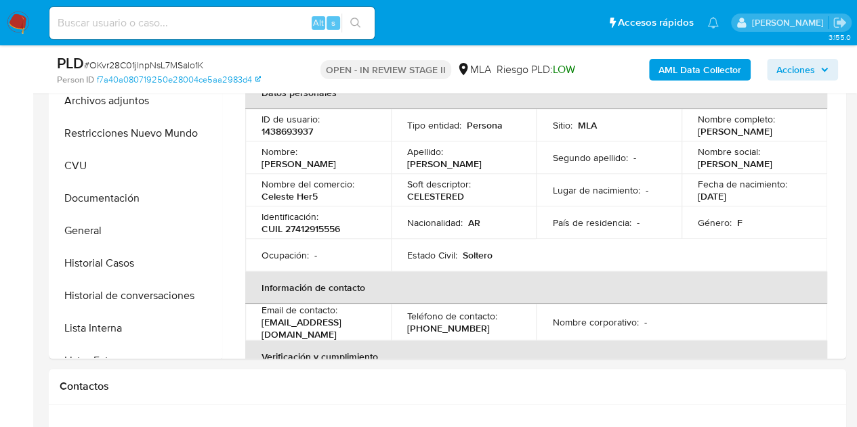
scroll to position [336, 0]
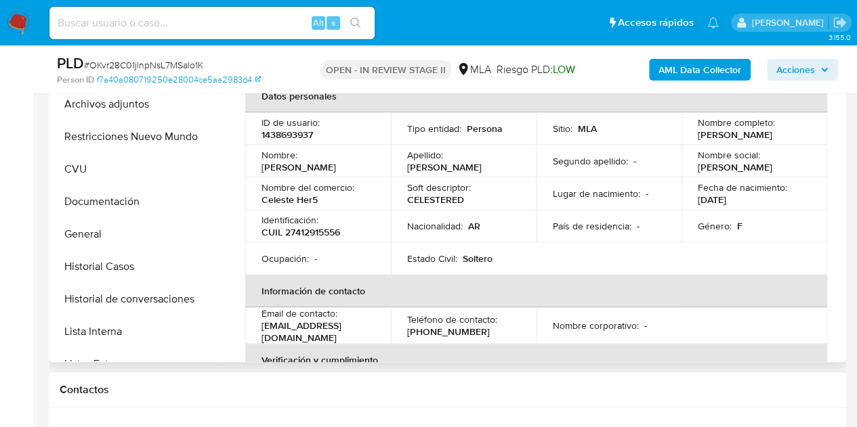
drag, startPoint x: 261, startPoint y: 175, endPoint x: 349, endPoint y: 173, distance: 87.4
click at [346, 173] on div "Nombre : Celeste Maribel" at bounding box center [317, 161] width 113 height 24
copy p "Celeste Maribel"
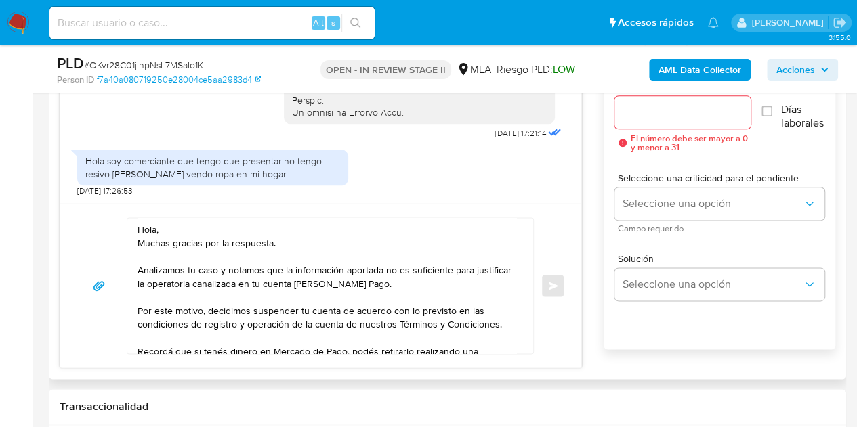
scroll to position [827, 0]
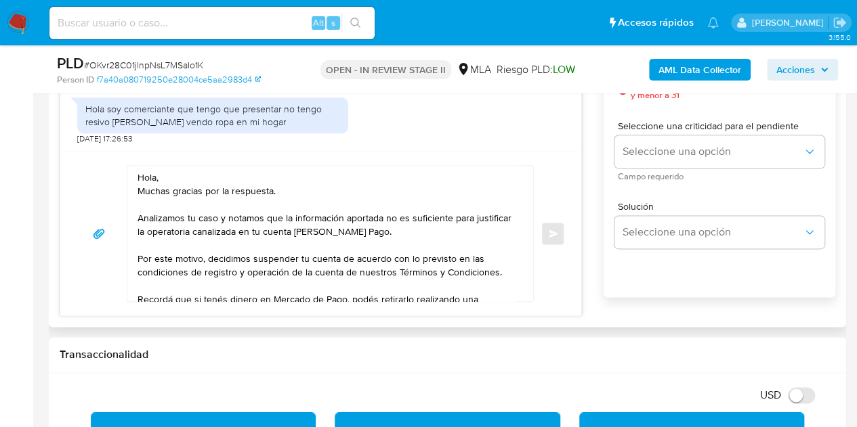
click at [155, 176] on textarea "Hola, Muchas gracias por la respuesta. Analizamos tu caso y notamos que la info…" at bounding box center [327, 233] width 379 height 135
paste textarea "Celeste Maribel"
click at [272, 177] on textarea "Hola Celeste Maribel, Muchas gracias por la respuesta. Analizamos tu caso y not…" at bounding box center [327, 233] width 379 height 135
type textarea "Hola Celeste Maribel, Muchas gracias por la respuesta. Analizamos tu caso y not…"
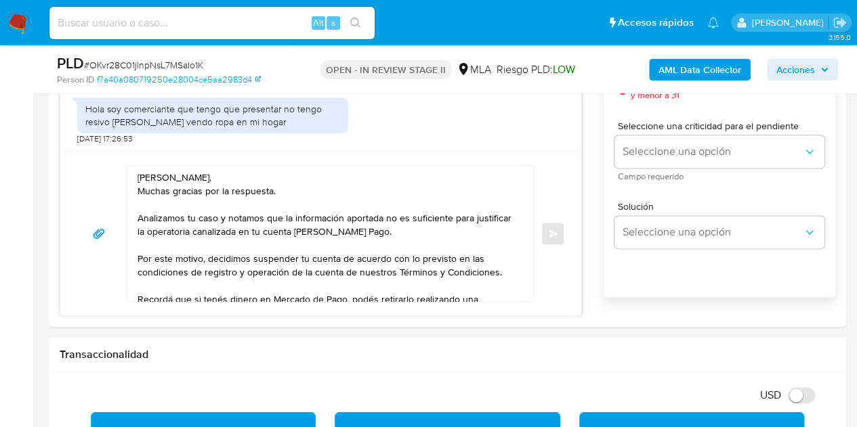
scroll to position [825, 0]
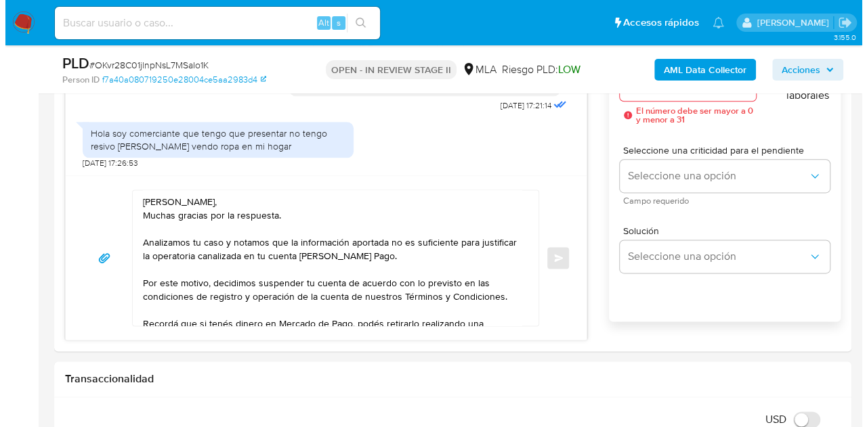
scroll to position [2706, 0]
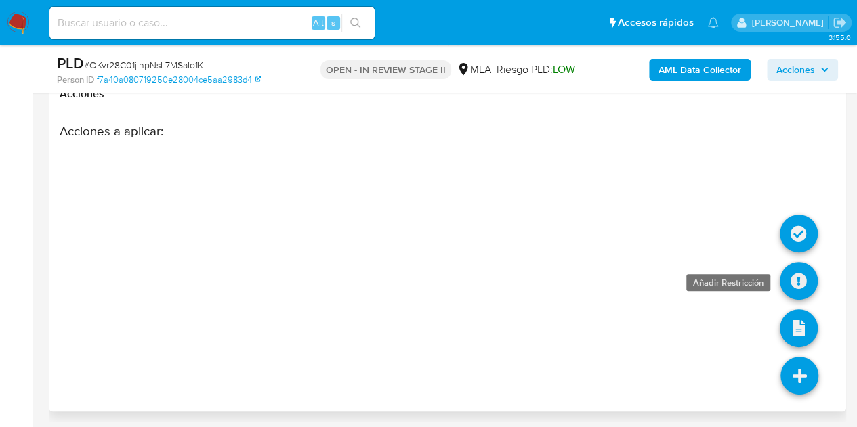
click at [805, 269] on icon at bounding box center [799, 281] width 38 height 38
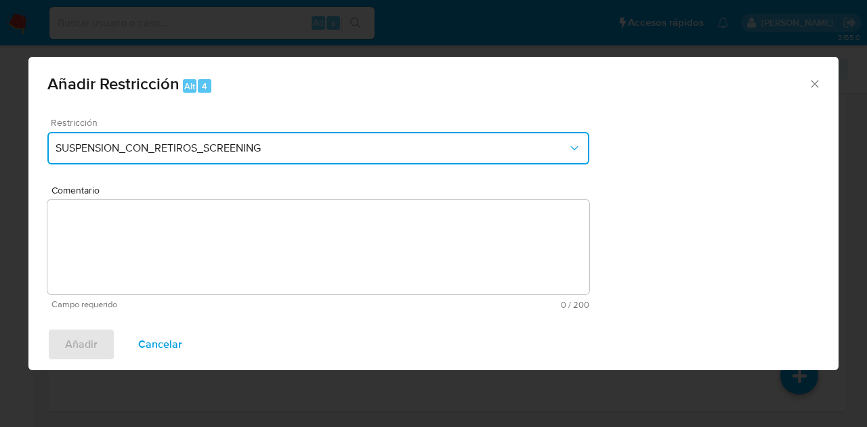
click at [442, 161] on button "SUSPENSION_CON_RETIROS_SCREENING" at bounding box center [318, 148] width 542 height 33
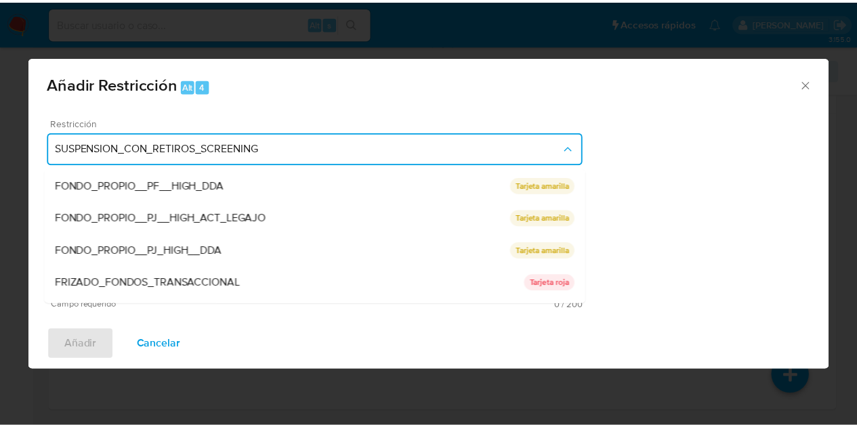
scroll to position [287, 0]
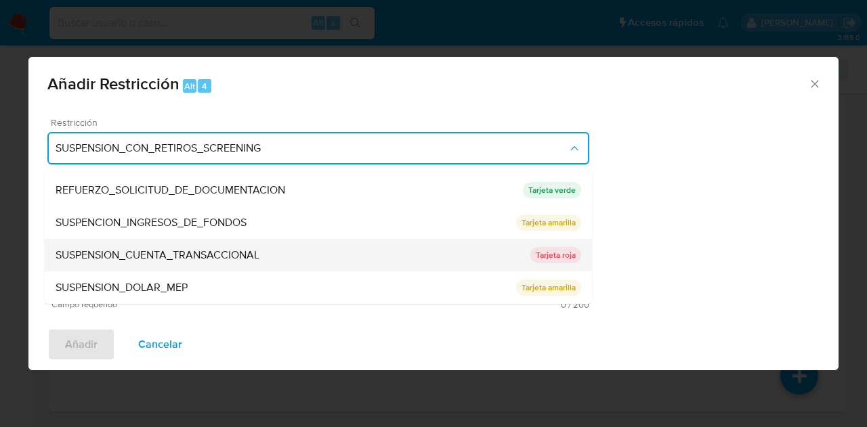
click at [318, 252] on div "SUSPENSION_CUENTA_TRANSACCIONAL" at bounding box center [293, 255] width 475 height 33
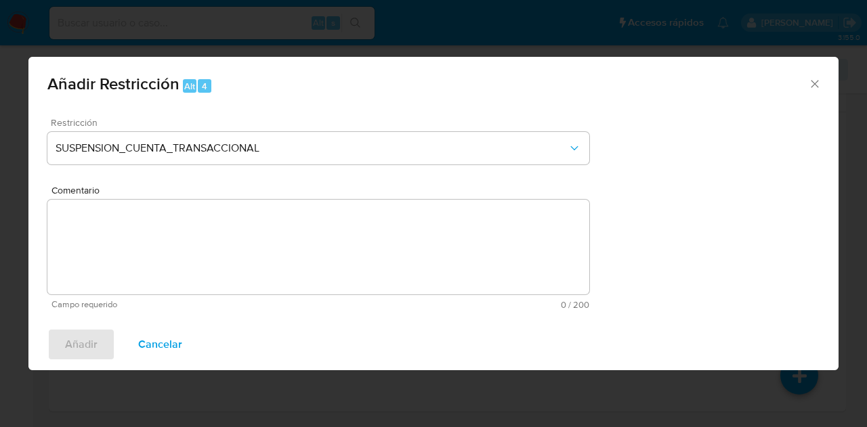
click at [295, 245] on textarea "Comentario" at bounding box center [318, 247] width 542 height 95
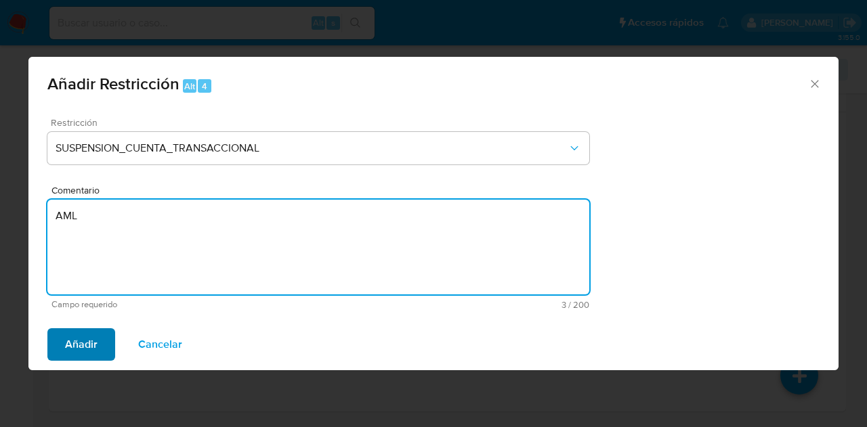
type textarea "AML"
click at [73, 339] on span "Añadir" at bounding box center [81, 345] width 33 height 30
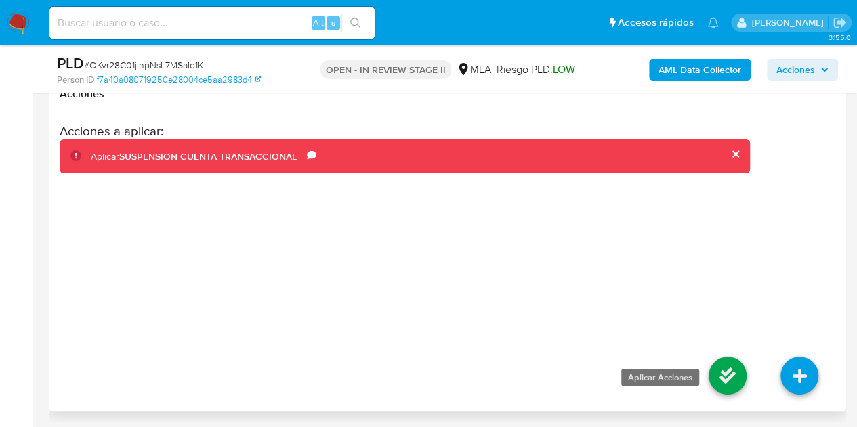
click at [714, 371] on icon at bounding box center [728, 376] width 38 height 38
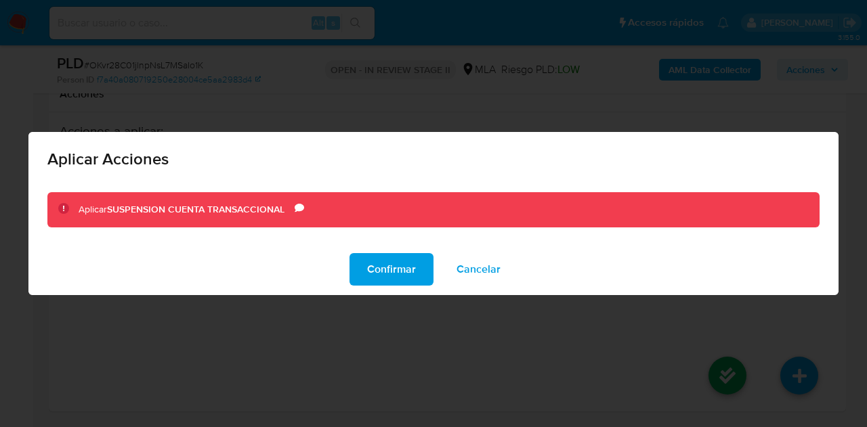
click at [381, 280] on span "Confirmar" at bounding box center [391, 270] width 49 height 30
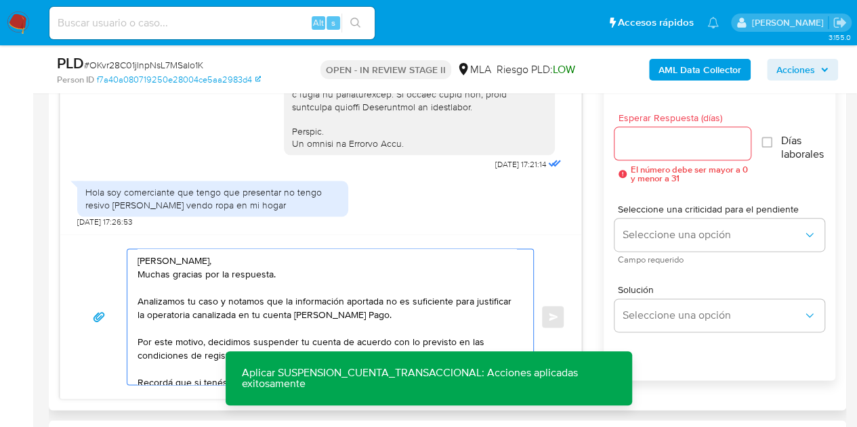
scroll to position [737, 0]
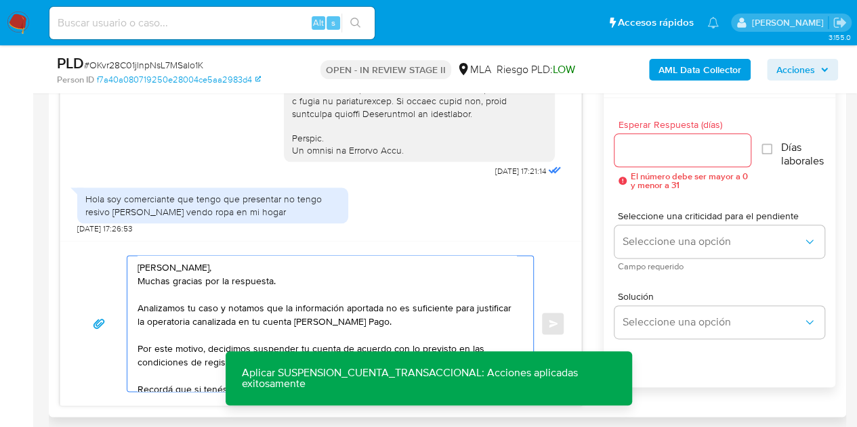
click at [678, 153] on input "Esperar Respuesta (días)" at bounding box center [682, 151] width 137 height 18
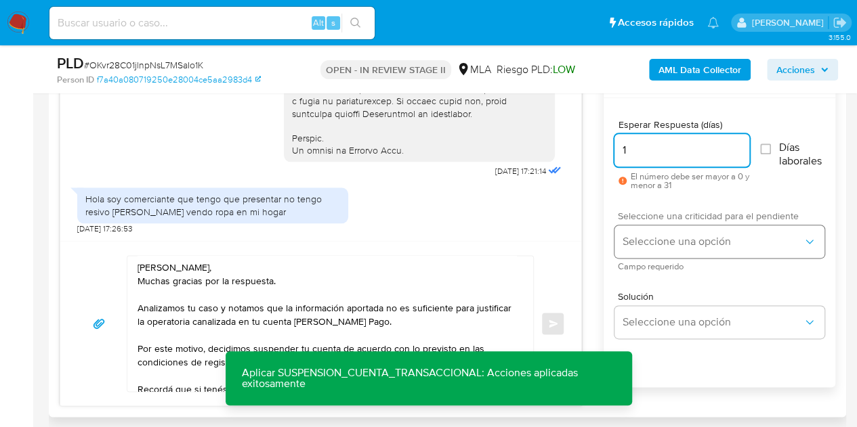
type input "1"
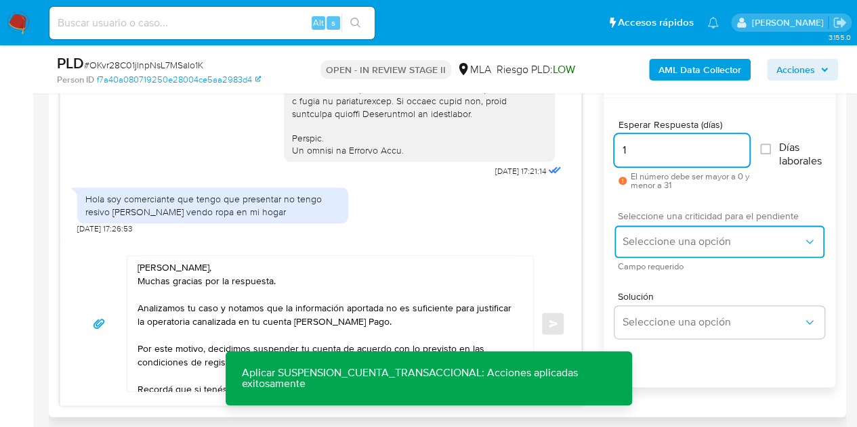
click at [660, 236] on span "Seleccione una opción" at bounding box center [713, 242] width 180 height 14
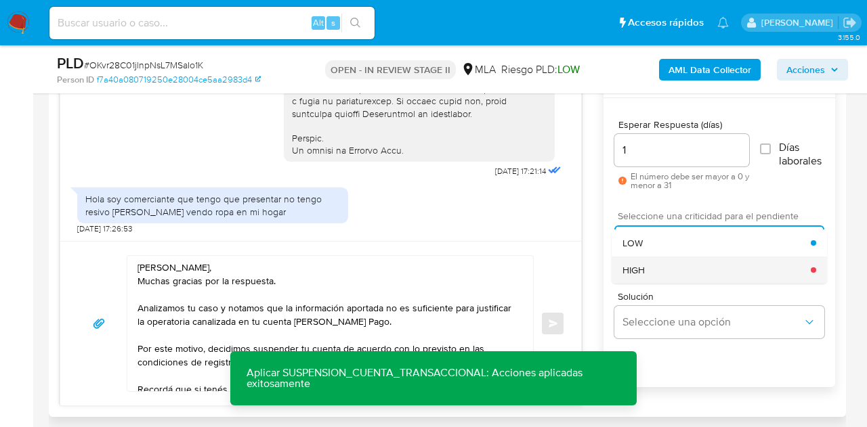
click at [660, 274] on div "HIGH" at bounding box center [717, 270] width 188 height 27
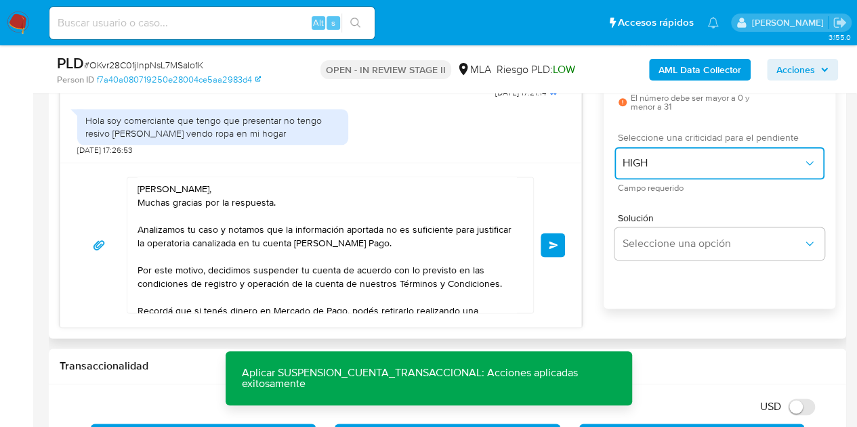
scroll to position [837, 0]
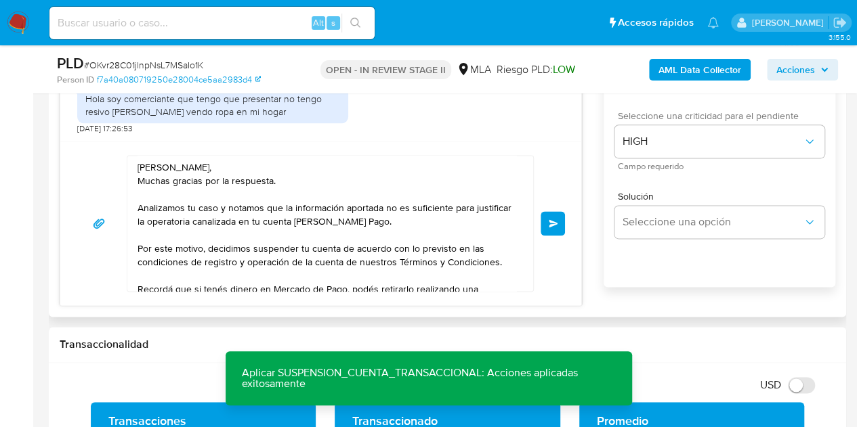
click at [546, 225] on button "Enviar" at bounding box center [553, 223] width 24 height 24
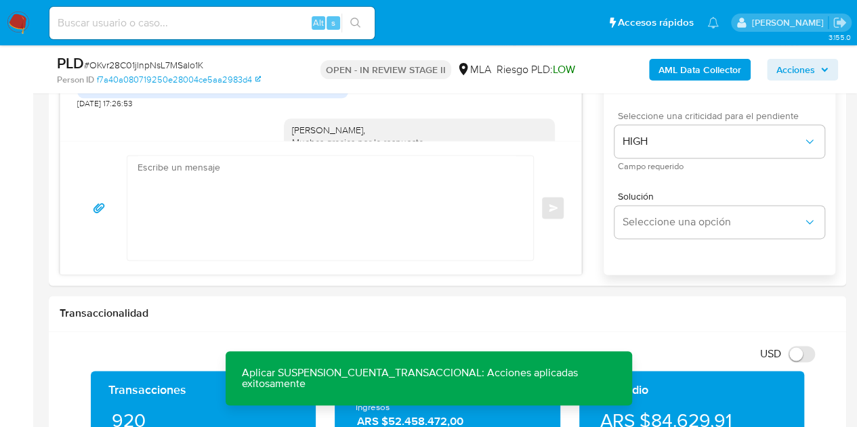
scroll to position [913, 0]
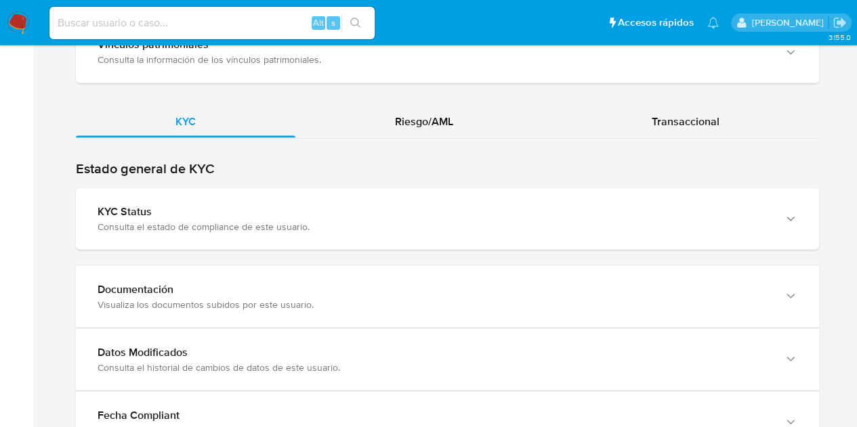
scroll to position [1328, 0]
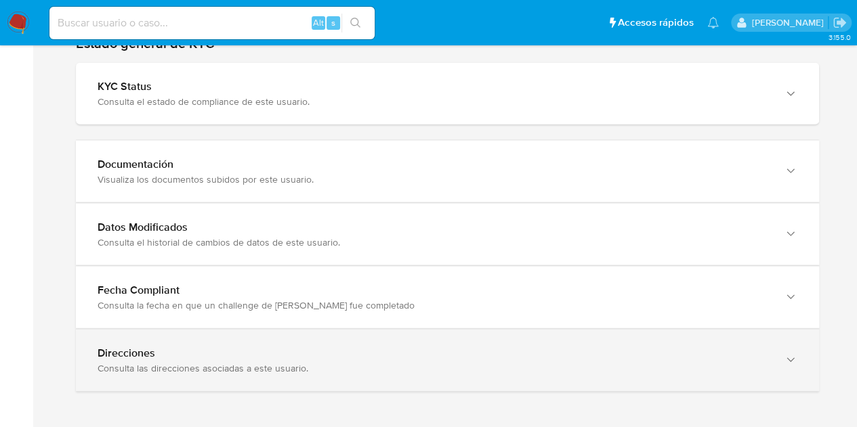
click at [747, 347] on div "Direcciones" at bounding box center [434, 354] width 673 height 14
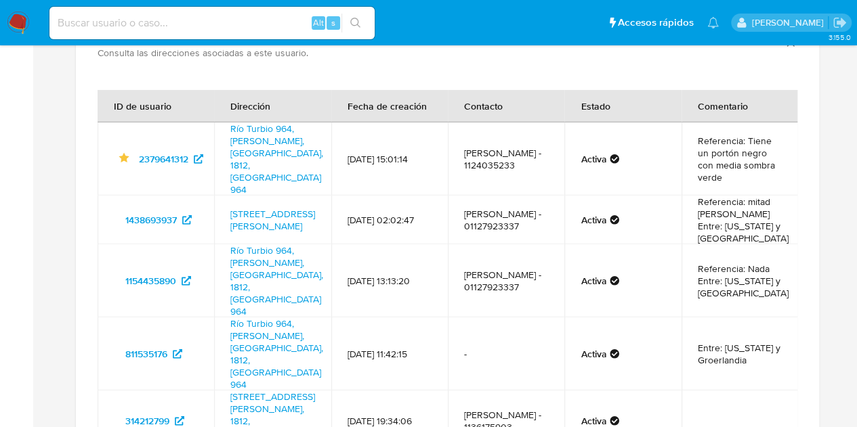
scroll to position [0, 0]
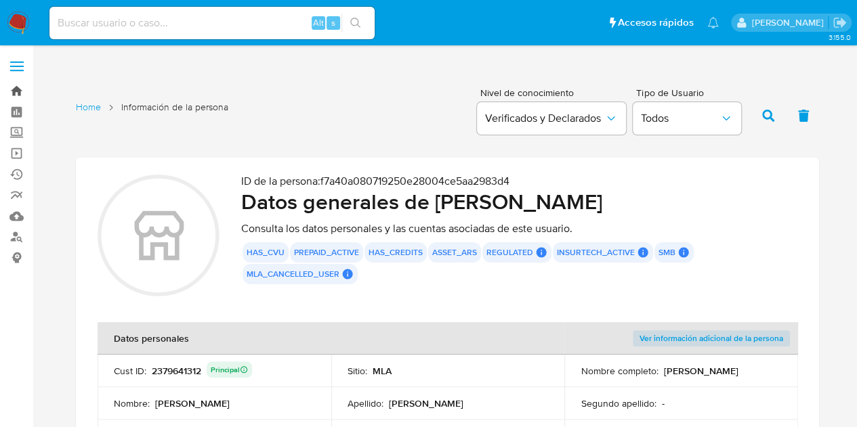
click at [20, 91] on link "Bandeja" at bounding box center [80, 91] width 161 height 21
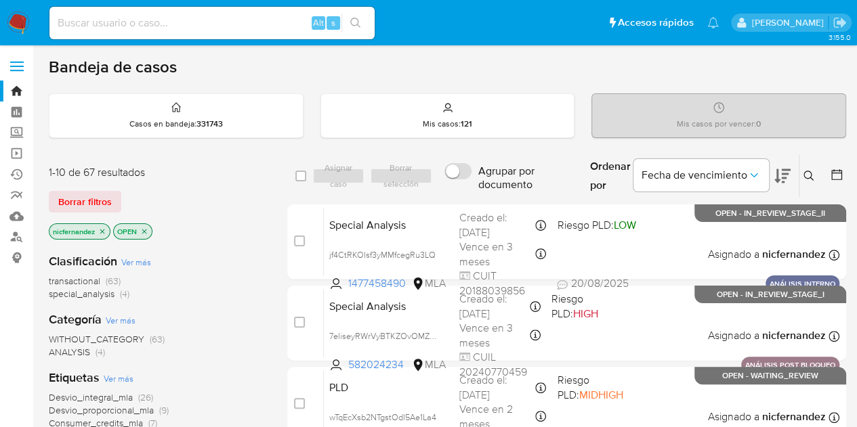
click at [89, 200] on span "Borrar filtros" at bounding box center [85, 201] width 54 height 19
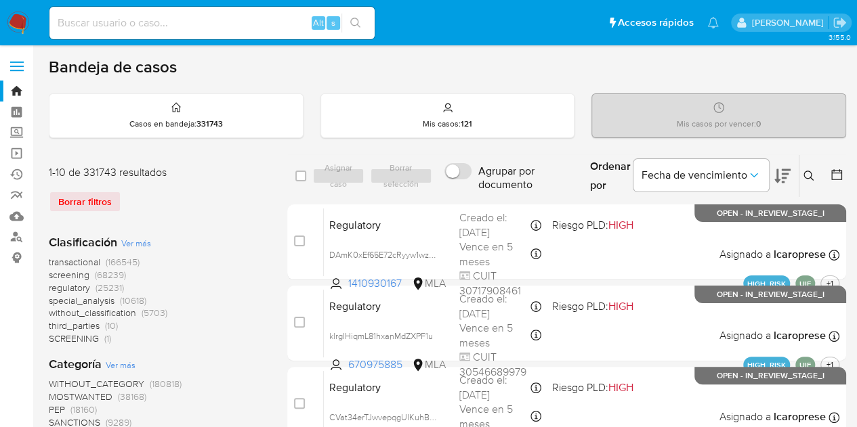
drag, startPoint x: 813, startPoint y: 175, endPoint x: 732, endPoint y: 212, distance: 88.5
click at [812, 177] on icon at bounding box center [808, 176] width 11 height 11
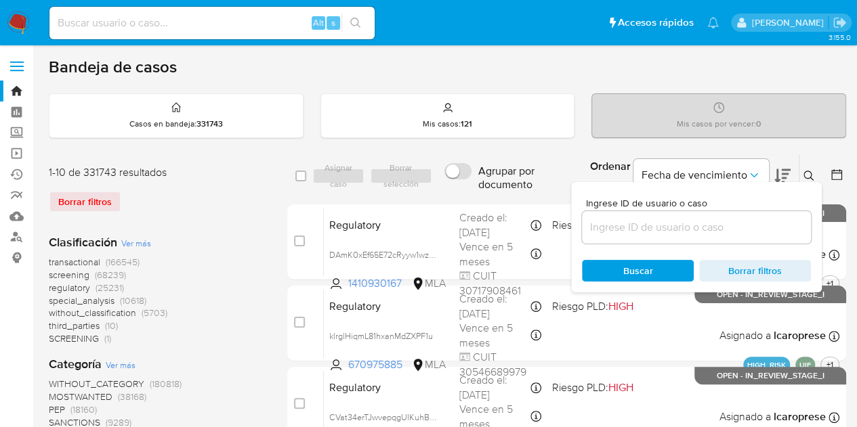
click at [724, 219] on input at bounding box center [696, 228] width 229 height 18
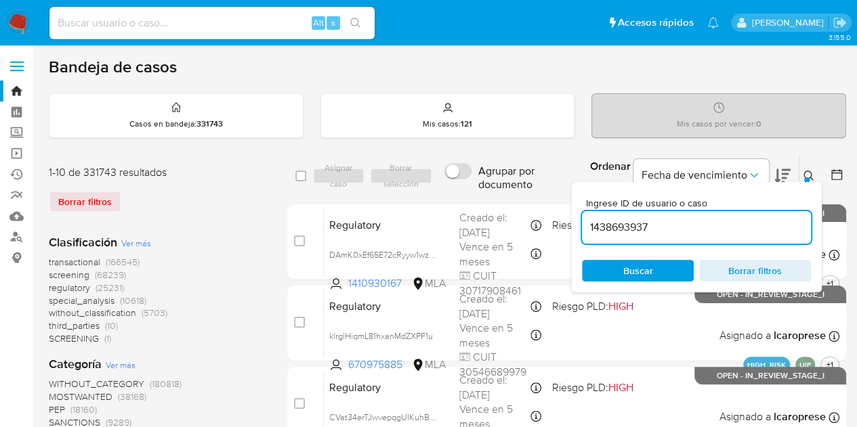
type input "1438693937"
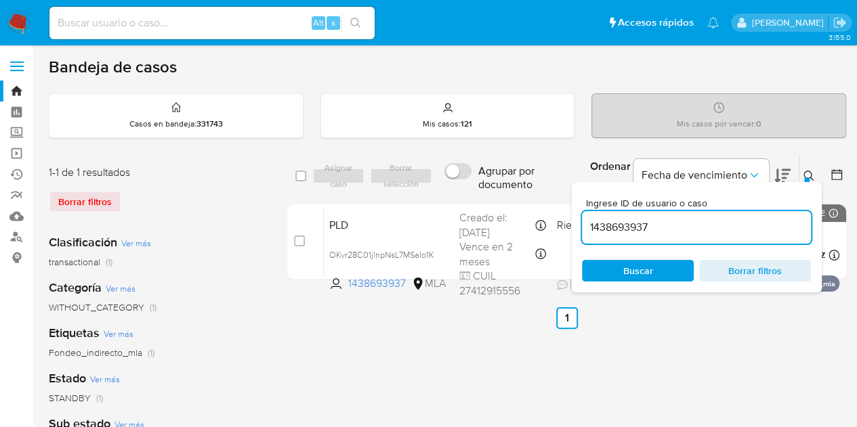
click at [809, 175] on icon at bounding box center [808, 176] width 11 height 11
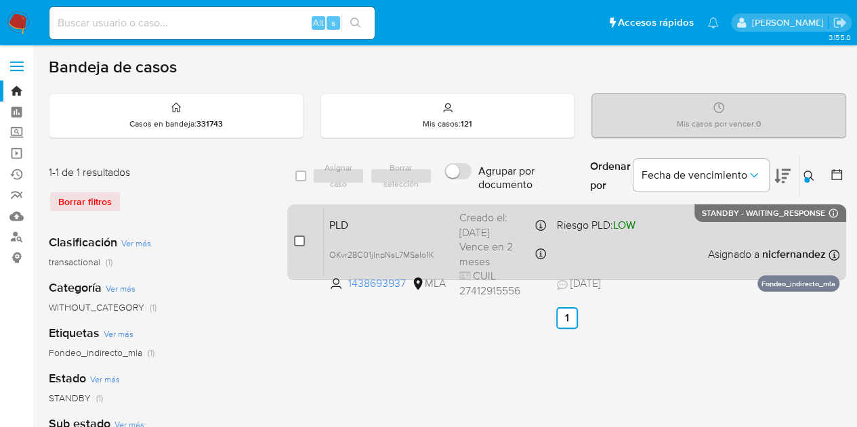
click at [301, 236] on input "checkbox" at bounding box center [299, 241] width 11 height 11
checkbox input "true"
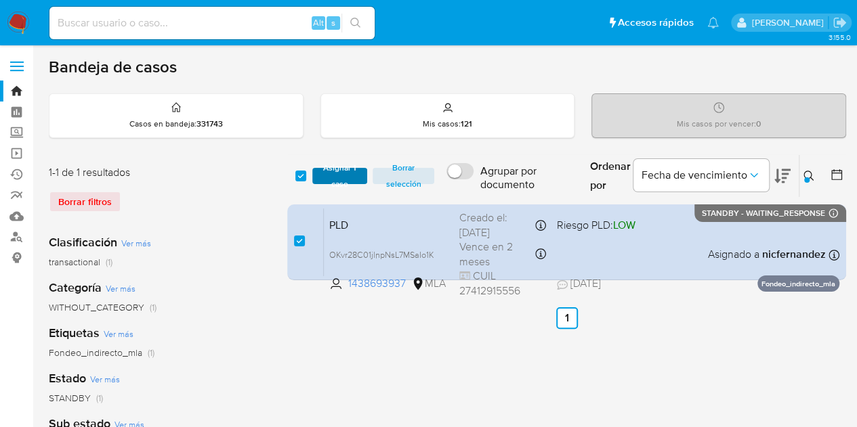
click at [324, 183] on span "Asignar 1 caso" at bounding box center [340, 176] width 42 height 14
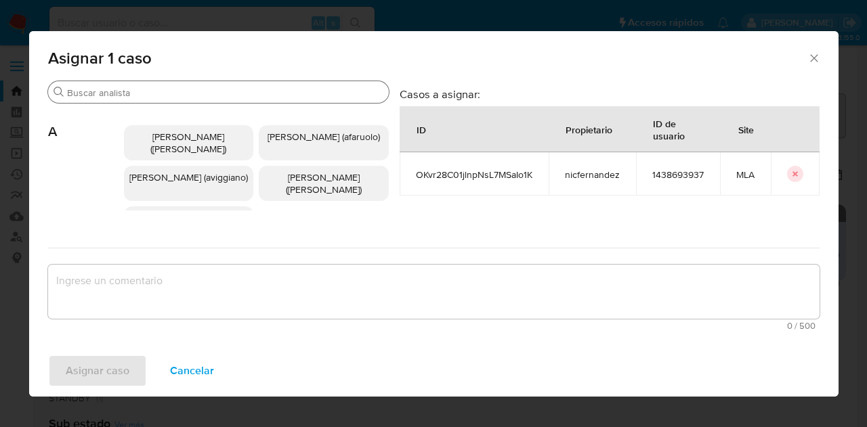
click at [150, 101] on div "Buscar" at bounding box center [218, 92] width 341 height 22
click at [144, 92] on input "Buscar" at bounding box center [225, 93] width 316 height 12
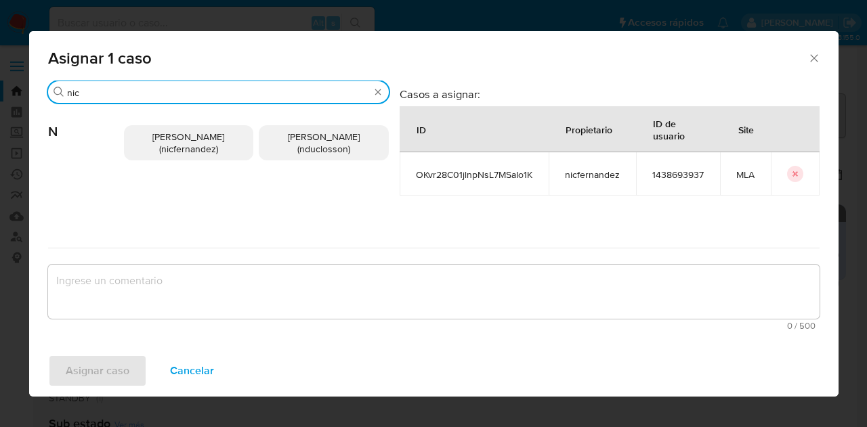
type input "nic"
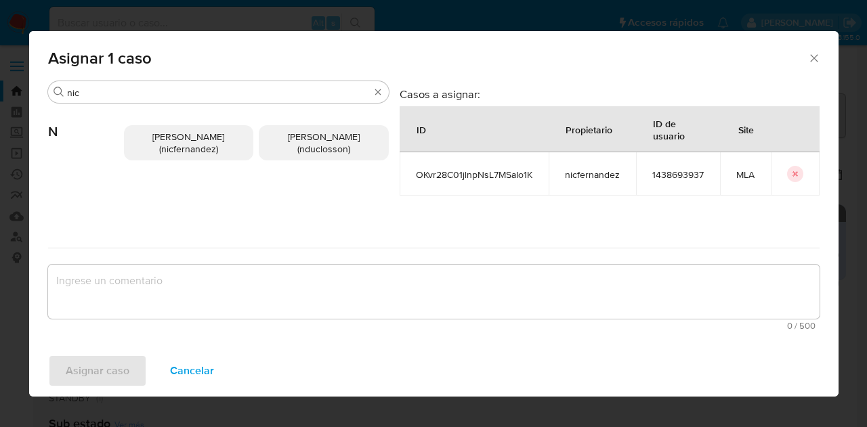
click at [187, 141] on span "[PERSON_NAME] (nicfernandez)" at bounding box center [188, 143] width 72 height 26
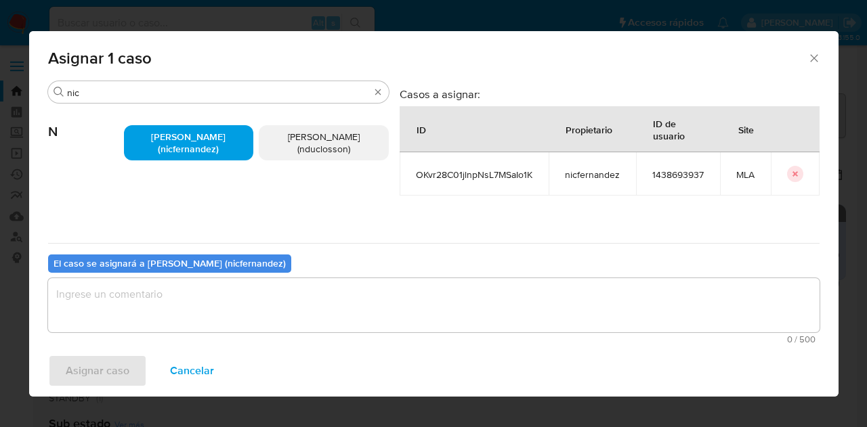
click at [211, 302] on textarea "assign-modal" at bounding box center [434, 305] width 772 height 54
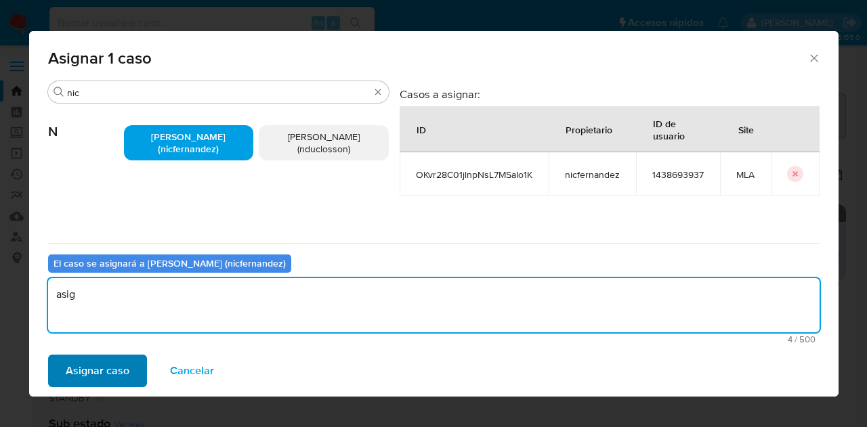
type textarea "asig"
click at [114, 379] on span "Asignar caso" at bounding box center [98, 371] width 64 height 30
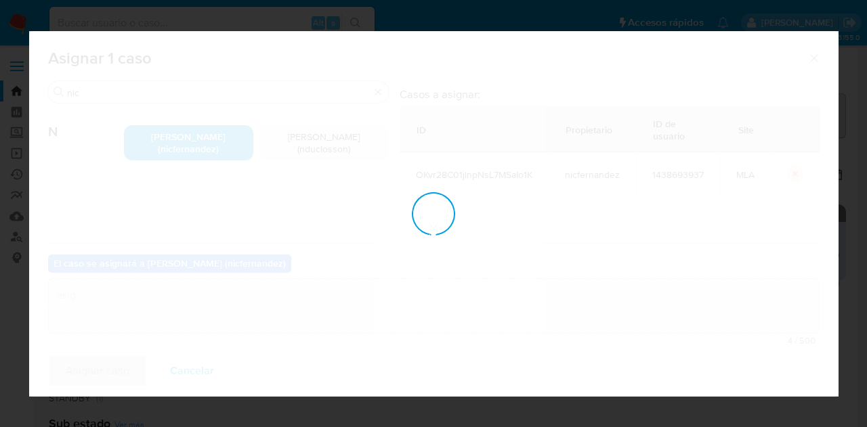
checkbox input "false"
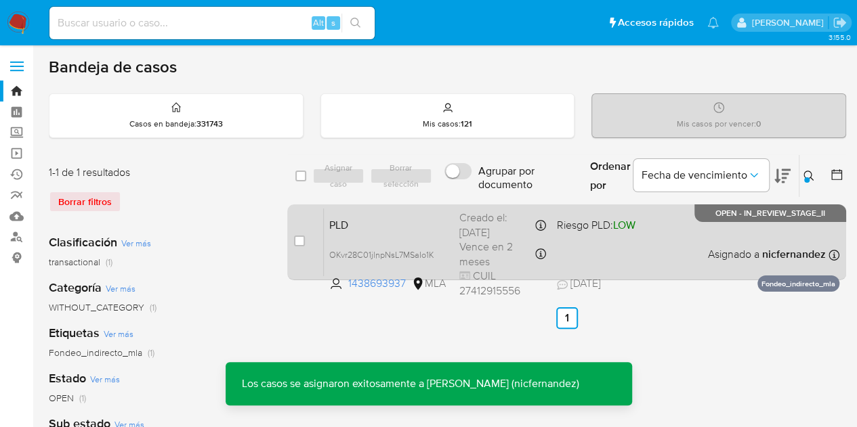
click at [375, 229] on span "PLD" at bounding box center [388, 224] width 119 height 18
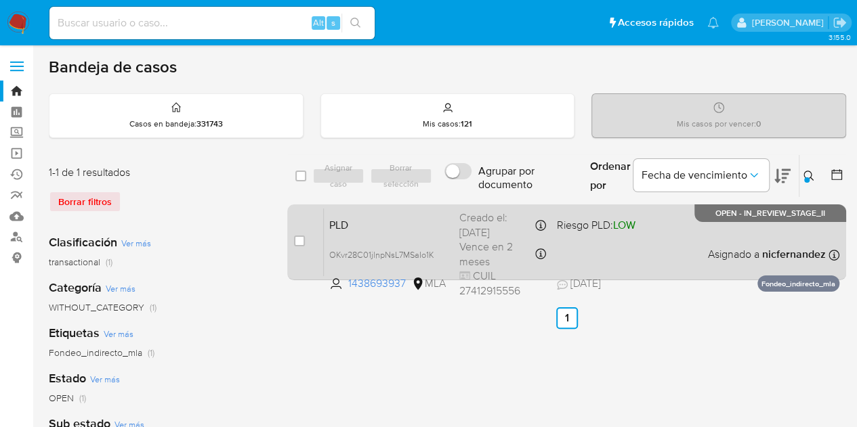
click at [377, 221] on span "PLD" at bounding box center [388, 224] width 119 height 18
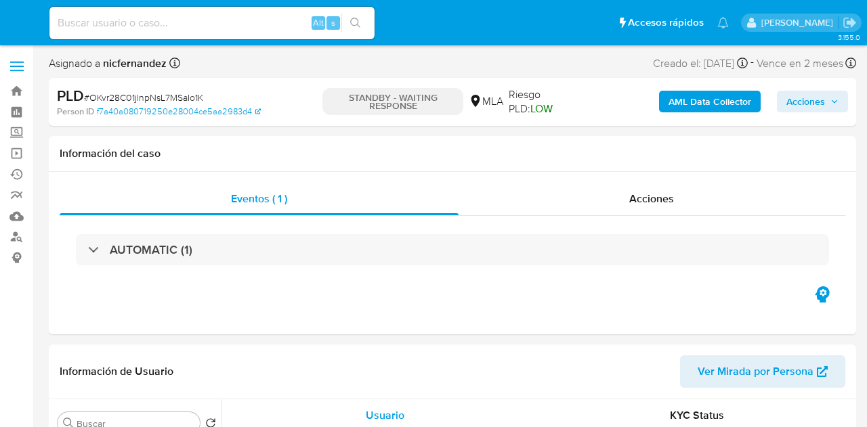
select select "10"
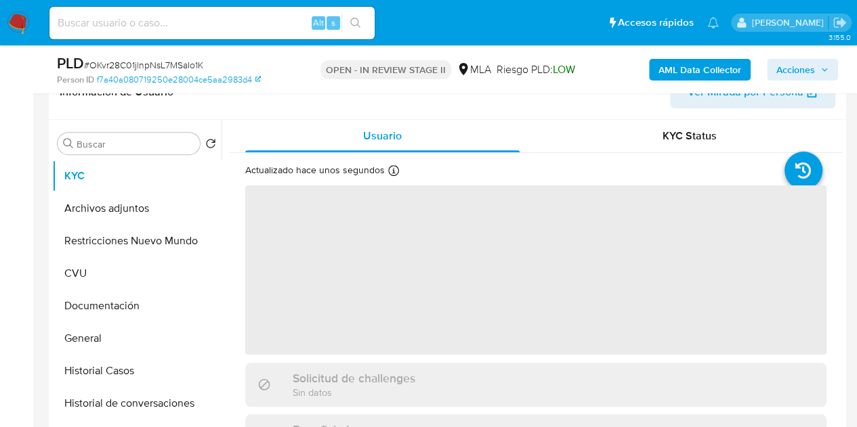
select select "10"
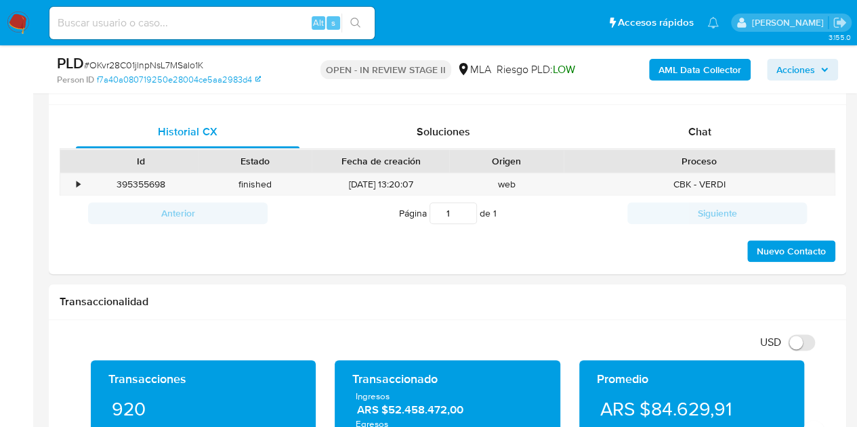
scroll to position [673, 0]
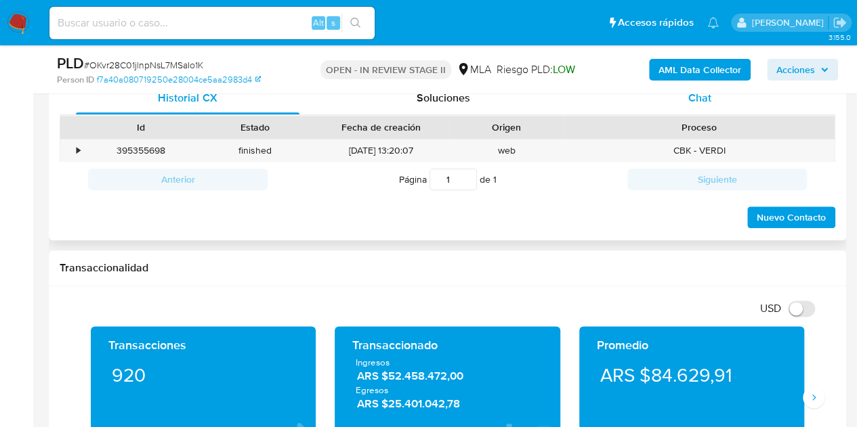
click at [697, 103] on span "Chat" at bounding box center [699, 98] width 23 height 16
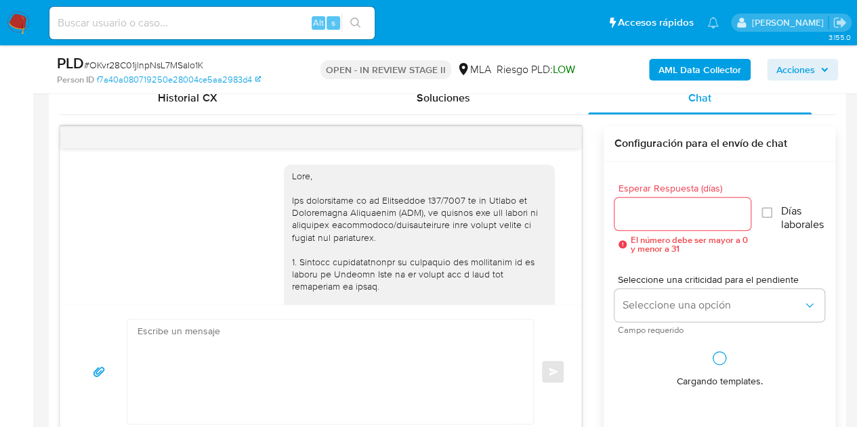
scroll to position [913, 0]
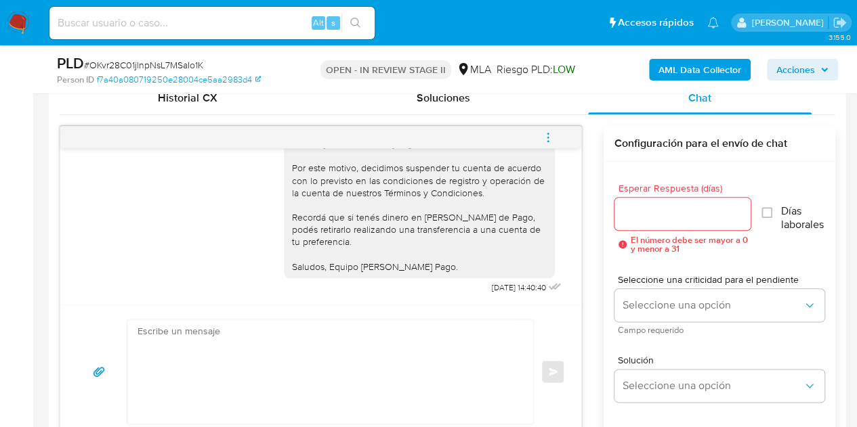
click at [550, 133] on icon "menu-action" at bounding box center [548, 137] width 12 height 12
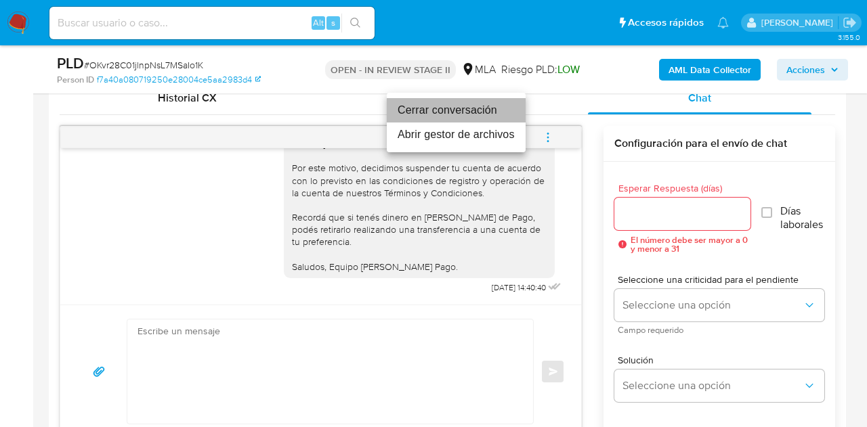
click at [483, 117] on li "Cerrar conversación" at bounding box center [456, 110] width 139 height 24
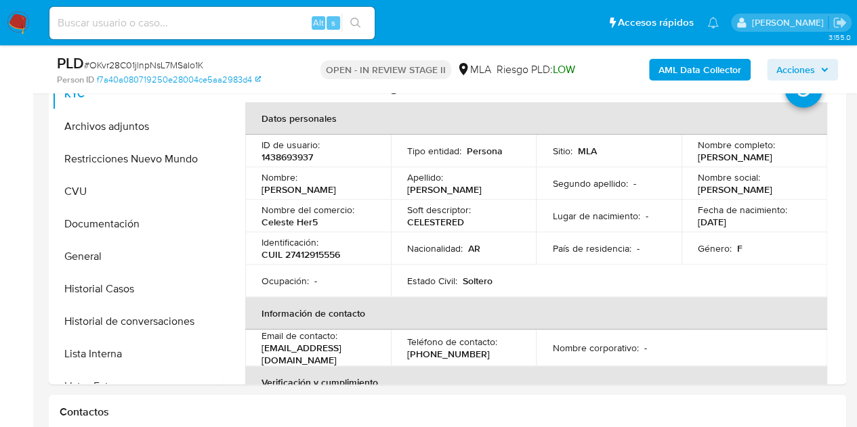
scroll to position [303, 0]
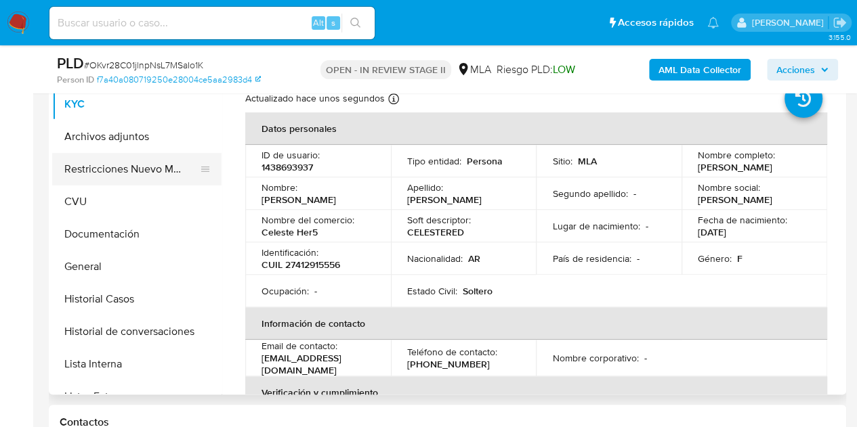
click at [134, 166] on button "Restricciones Nuevo Mundo" at bounding box center [131, 169] width 159 height 33
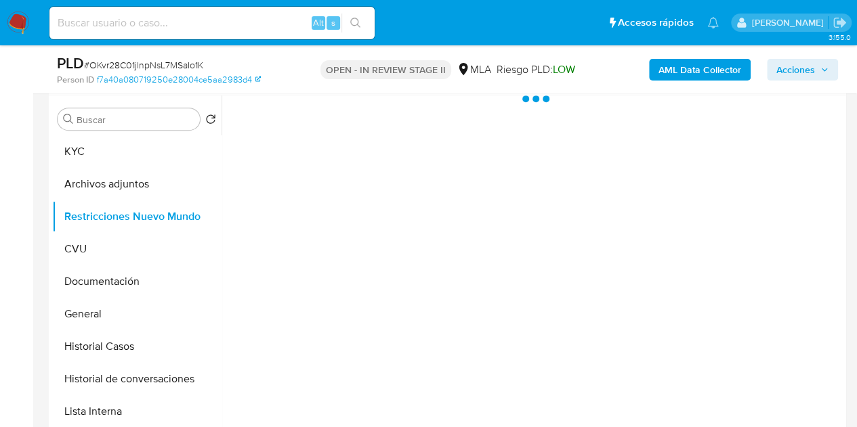
scroll to position [253, 0]
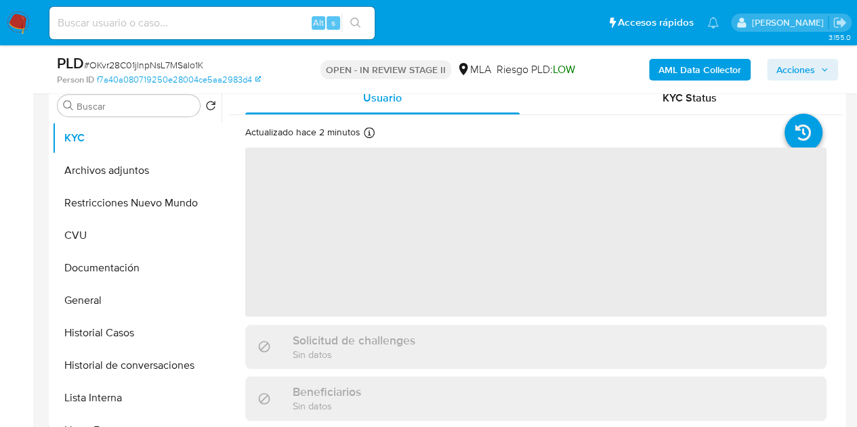
scroll to position [286, 0]
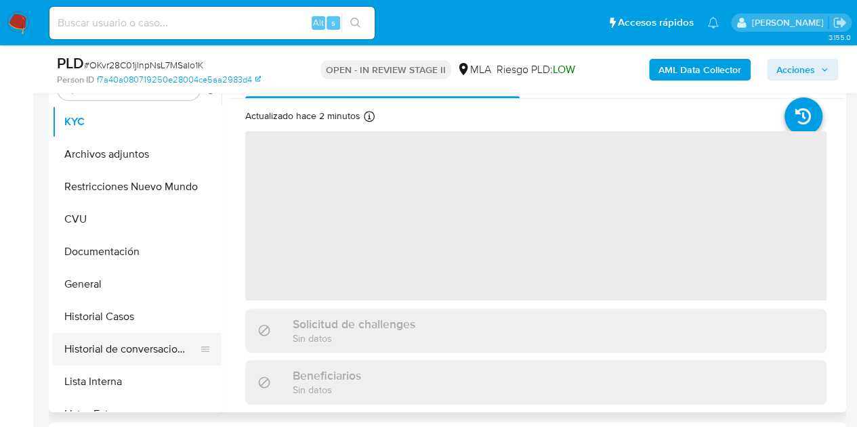
click at [112, 343] on button "Historial de conversaciones" at bounding box center [131, 349] width 159 height 33
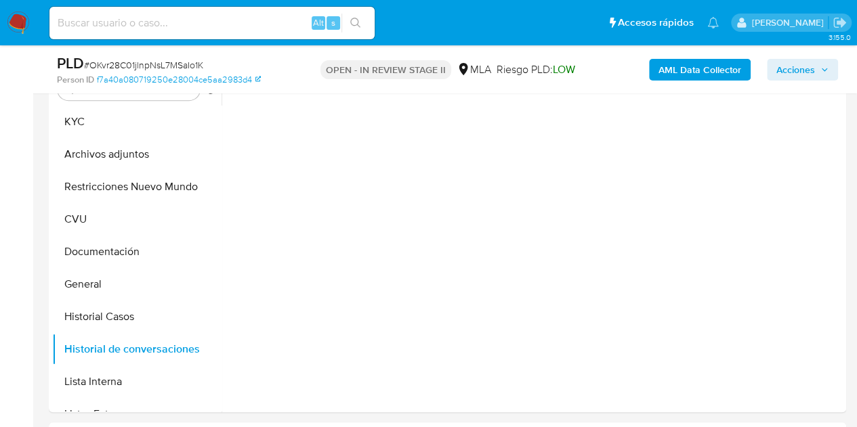
select select "10"
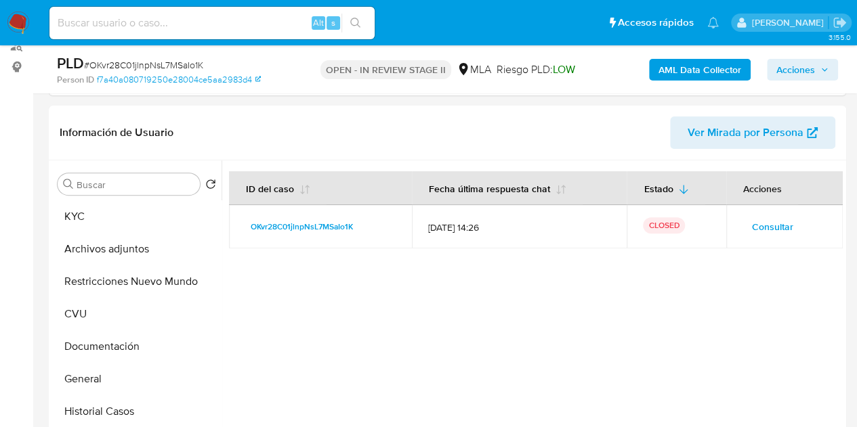
scroll to position [194, 0]
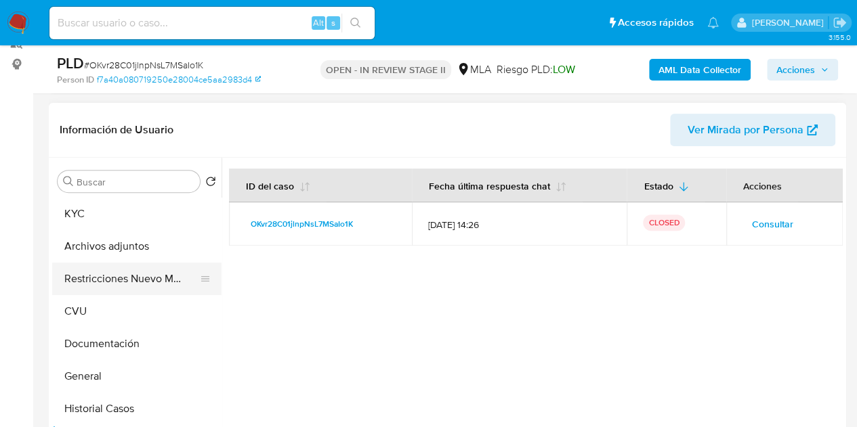
click at [110, 274] on button "Restricciones Nuevo Mundo" at bounding box center [131, 279] width 159 height 33
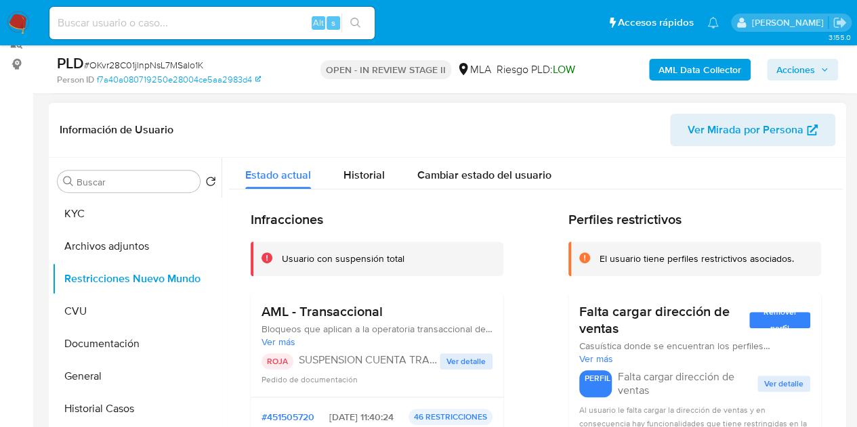
scroll to position [49, 0]
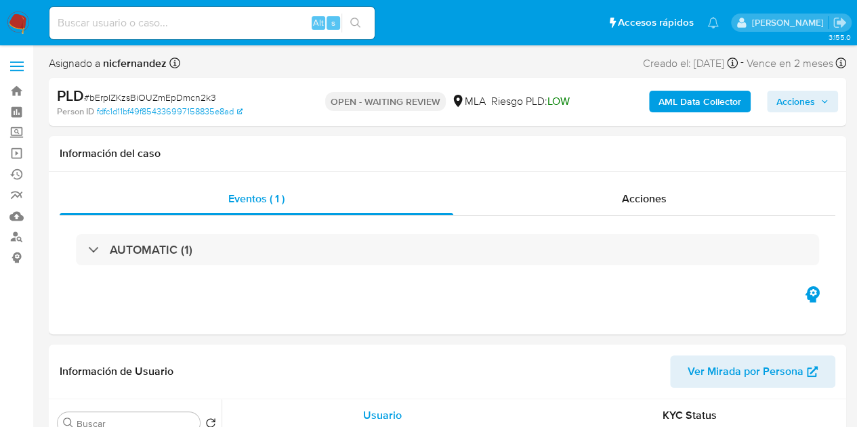
select select "10"
click at [184, 26] on input at bounding box center [211, 23] width 325 height 18
paste input "FkmntCsMqDdeEVodUwQZfRFA"
type input "FkmntCsMqDdeEVodUwQZfRFA"
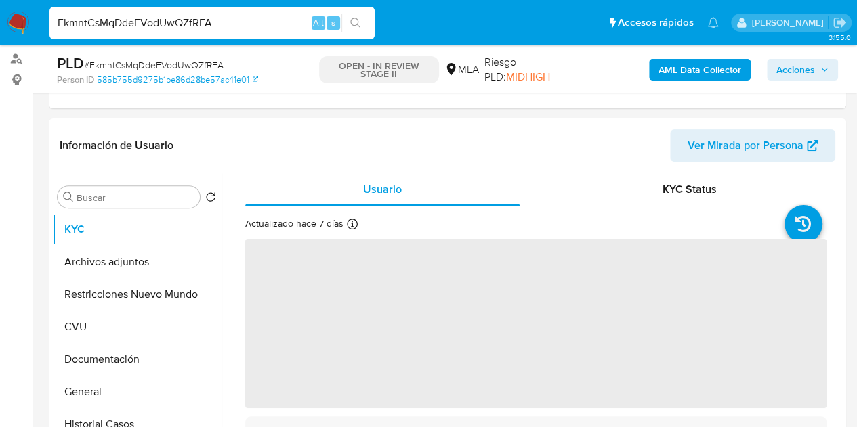
select select "10"
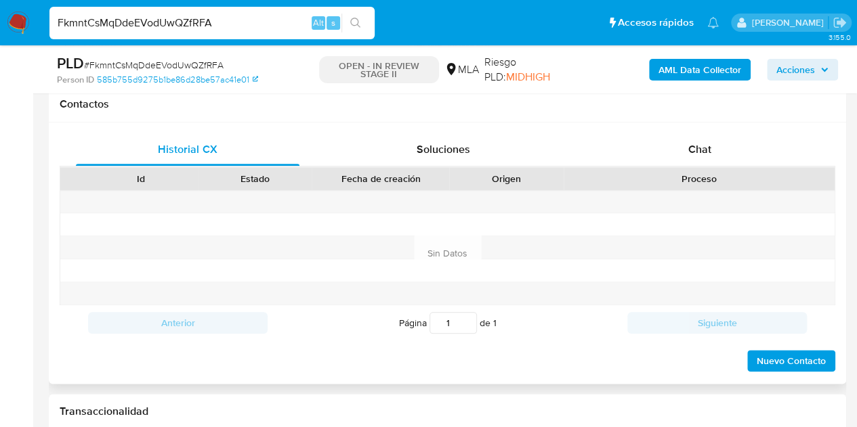
scroll to position [616, 0]
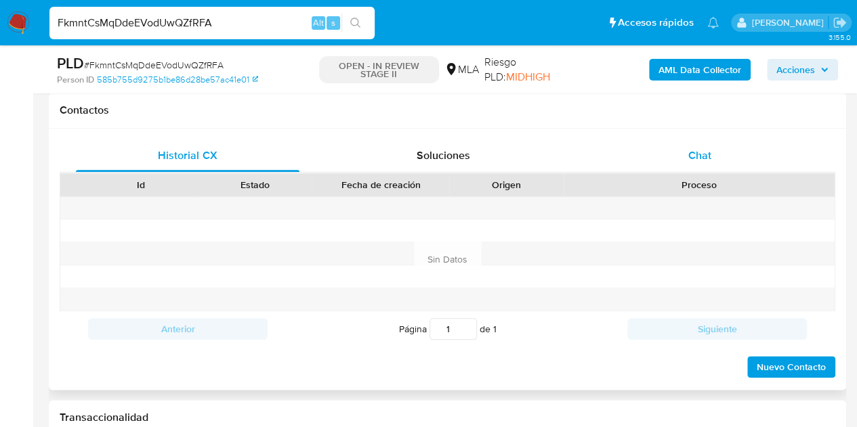
click at [734, 151] on div "Chat" at bounding box center [700, 156] width 224 height 33
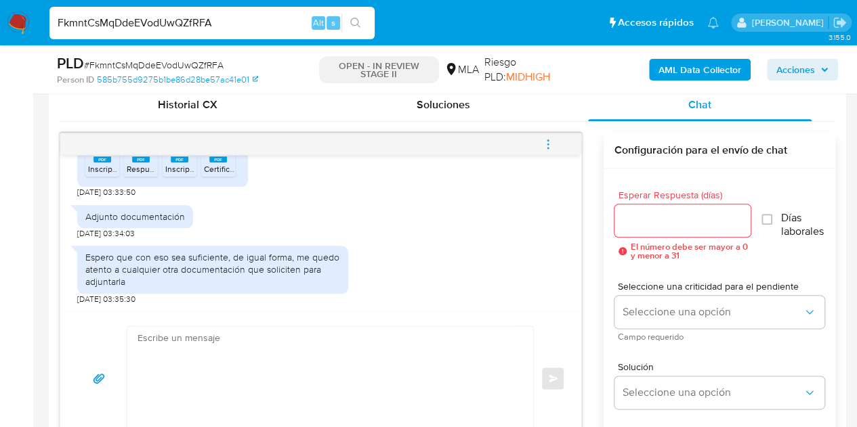
scroll to position [736, 0]
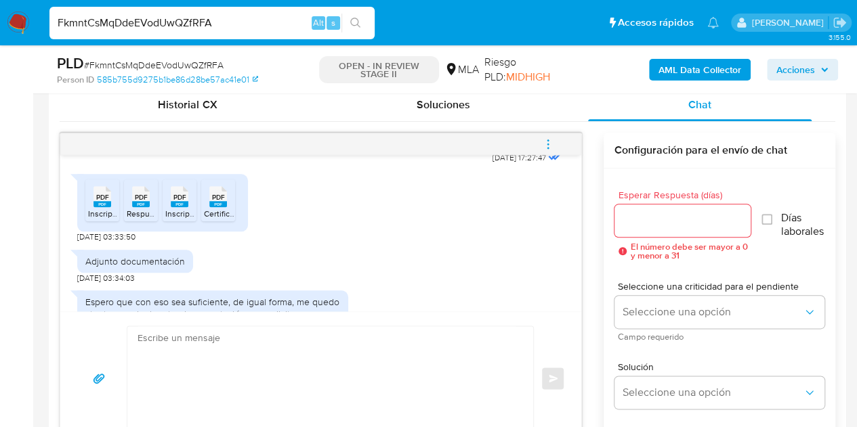
click at [100, 207] on rect at bounding box center [102, 204] width 18 height 6
click at [141, 207] on rect at bounding box center [141, 204] width 18 height 6
click at [177, 202] on span "PDF" at bounding box center [179, 197] width 13 height 9
click at [218, 207] on rect at bounding box center [218, 204] width 18 height 6
click at [293, 267] on div "Adjunto documentación 21/08/2025 03:34:03" at bounding box center [320, 263] width 487 height 41
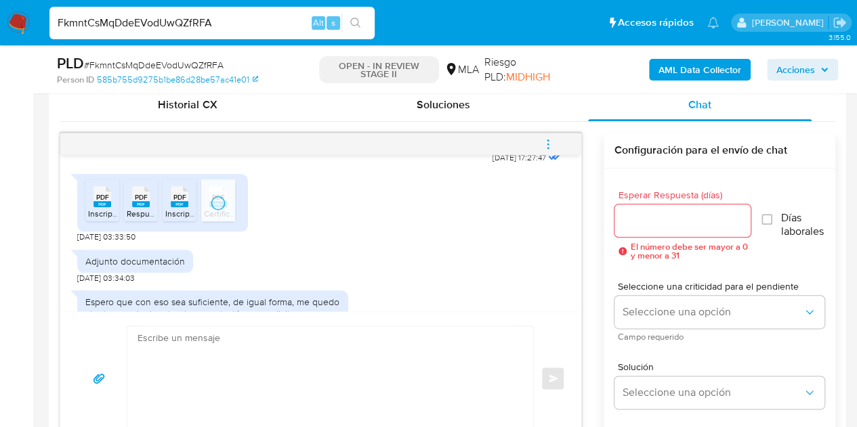
click at [294, 243] on div "PDF PDF InscripcionMonotributo.pdf PDF PDF RespuestaFondos.pdf PDF PDF Inscripc…" at bounding box center [320, 204] width 487 height 75
click at [496, 243] on div "PDF PDF InscripcionMonotributo.pdf PDF PDF RespuestaFondos.pdf PDF PDF Inscripc…" at bounding box center [320, 204] width 487 height 75
click at [274, 352] on textarea at bounding box center [327, 379] width 379 height 104
paste textarea "Hola, Muchas gracias por la respuesta. Analizamos tu caso y notamos que la info…"
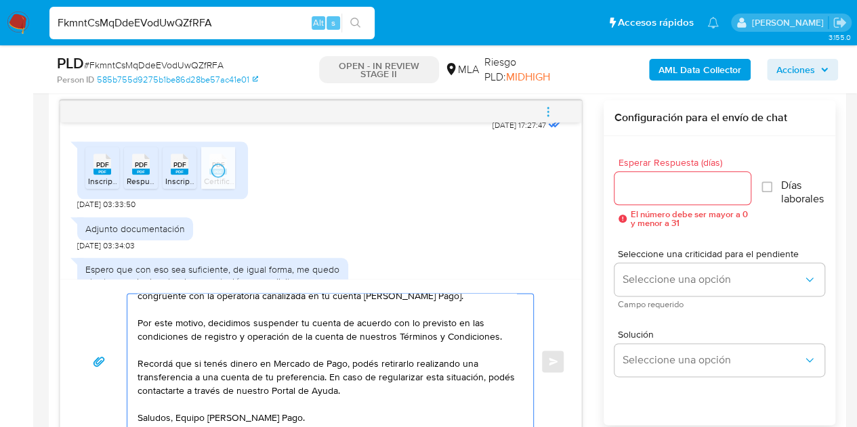
scroll to position [0, 0]
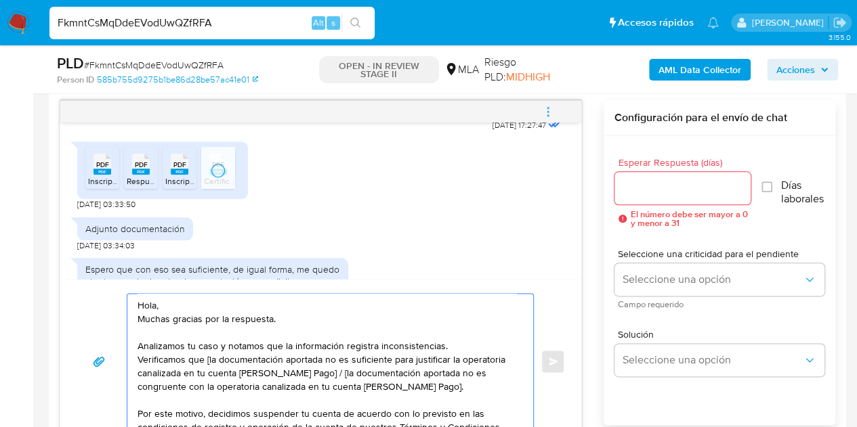
click at [259, 332] on textarea "Hola, Muchas gracias por la respuesta. Analizamos tu caso y notamos que la info…" at bounding box center [327, 361] width 379 height 135
drag, startPoint x: 323, startPoint y: 373, endPoint x: 207, endPoint y: 354, distance: 117.3
click at [207, 354] on textarea "Hola, Muchas gracias por la respuesta. Analizamos tu caso y notamos que la info…" at bounding box center [327, 361] width 379 height 135
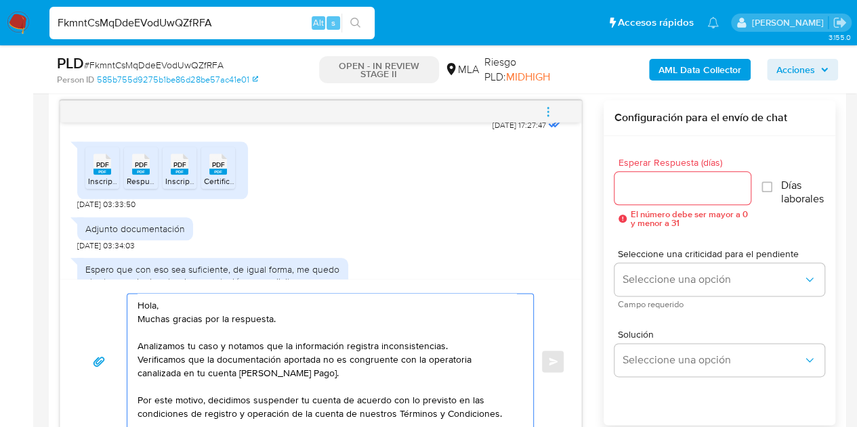
click at [312, 373] on textarea "Hola, Muchas gracias por la respuesta. Analizamos tu caso y notamos que la info…" at bounding box center [327, 361] width 379 height 135
click at [314, 375] on textarea "Hola, Muchas gracias por la respuesta. Analizamos tu caso y notamos que la info…" at bounding box center [327, 361] width 379 height 135
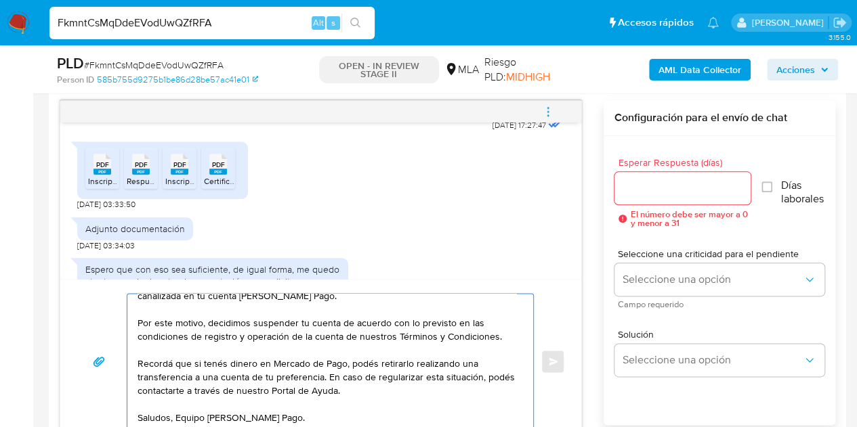
drag, startPoint x: 374, startPoint y: 391, endPoint x: 327, endPoint y: 371, distance: 51.6
click at [327, 371] on textarea "Hola, Muchas gracias por la respuesta. Analizamos tu caso y notamos que la info…" at bounding box center [327, 361] width 379 height 135
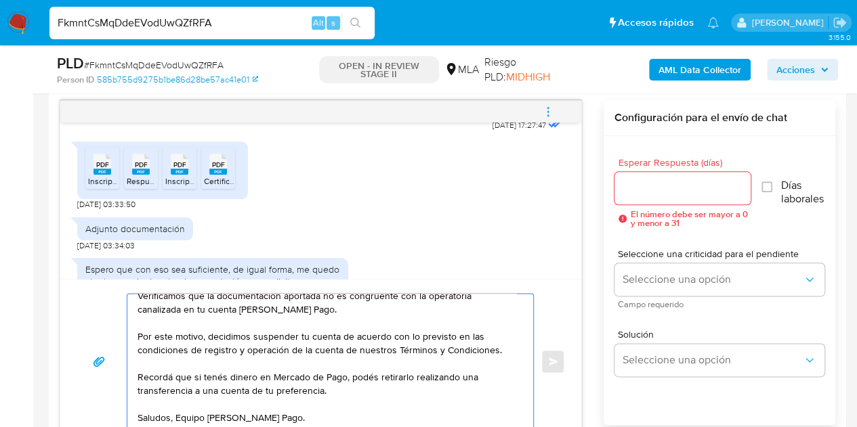
scroll to position [64, 0]
click at [408, 410] on textarea "Hola, Muchas gracias por la respuesta. Analizamos tu caso y notamos que la info…" at bounding box center [327, 361] width 379 height 135
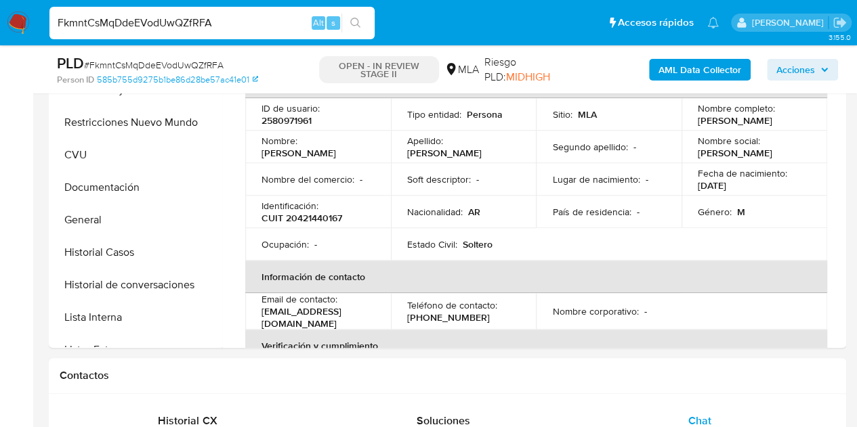
scroll to position [324, 0]
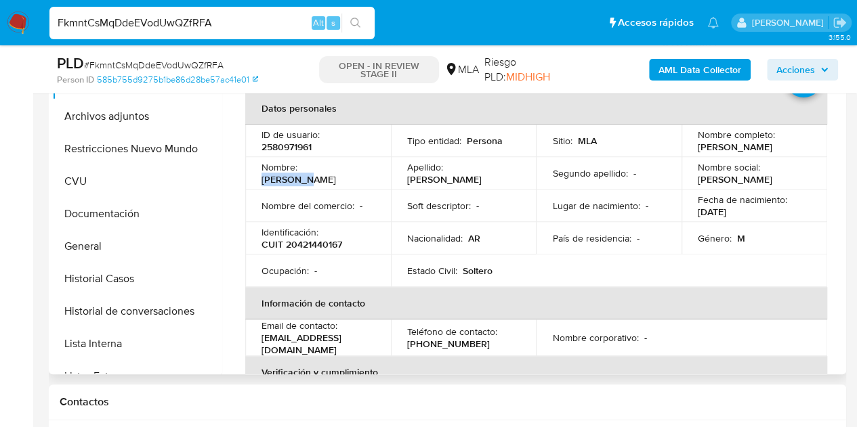
drag, startPoint x: 302, startPoint y: 176, endPoint x: 356, endPoint y: 173, distance: 54.3
click at [356, 173] on div "Nombre : Sebastian" at bounding box center [317, 173] width 113 height 24
copy p "[PERSON_NAME]"
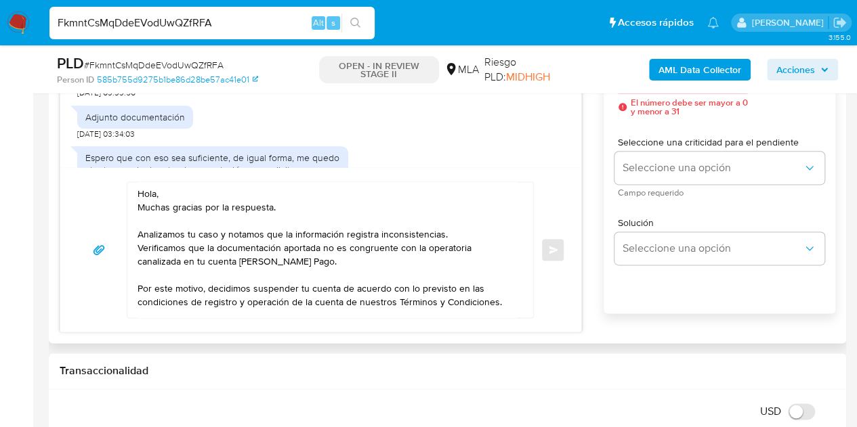
scroll to position [814, 0]
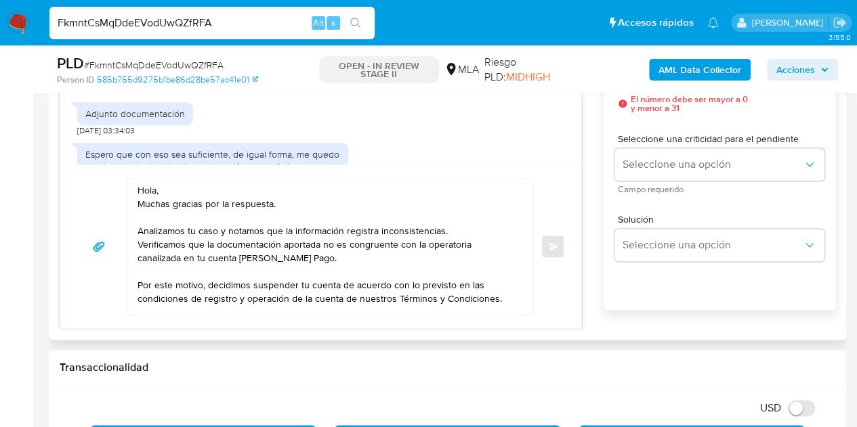
click at [154, 191] on textarea "Hola, Muchas gracias por la respuesta. Analizamos tu caso y notamos que la info…" at bounding box center [327, 246] width 379 height 135
paste textarea "[PERSON_NAME]"
click at [226, 188] on textarea "Hola Sebastian, Muchas gracias por la respuesta. Analizamos tu caso y notamos q…" at bounding box center [327, 246] width 379 height 135
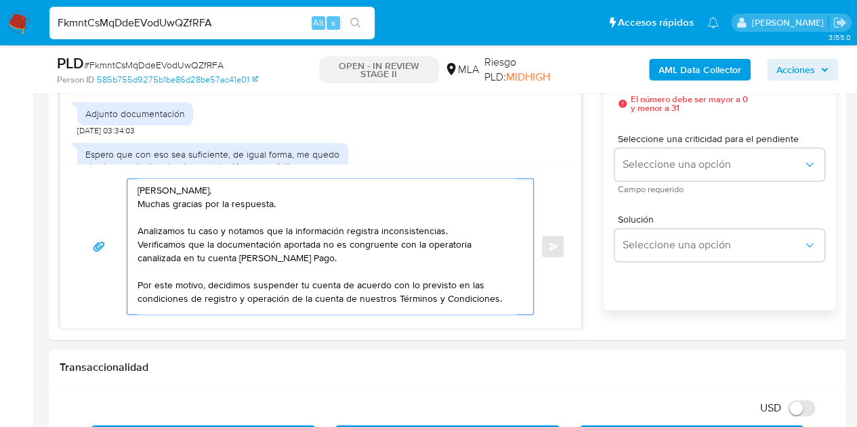
scroll to position [780, 0]
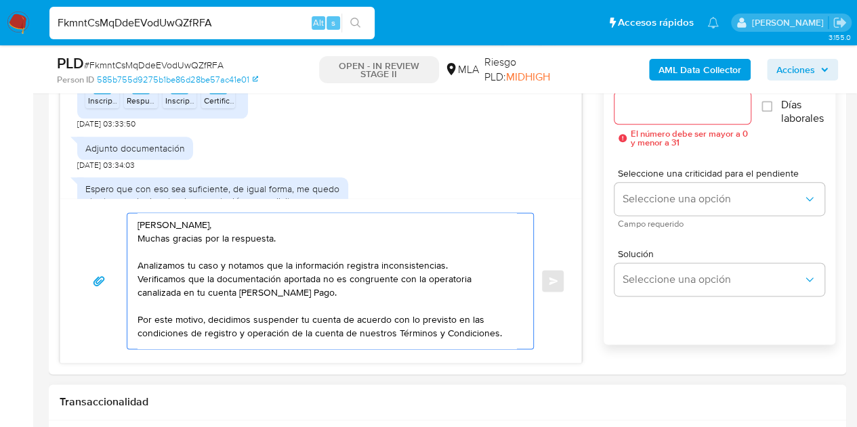
type textarea "[PERSON_NAME], Muchas gracias por la respuesta. Analizamos tu caso y notamos qu…"
click at [293, 223] on textarea "Hola Sebastián, Muchas gracias por la respuesta. Analizamos tu caso y notamos q…" at bounding box center [327, 280] width 379 height 135
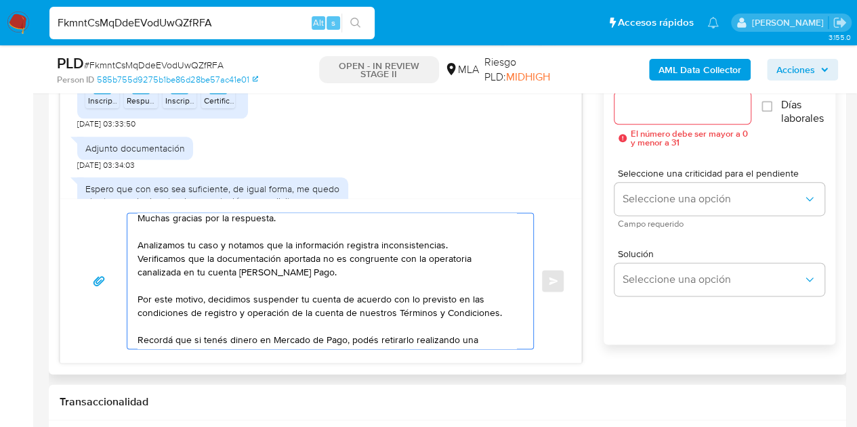
scroll to position [64, 0]
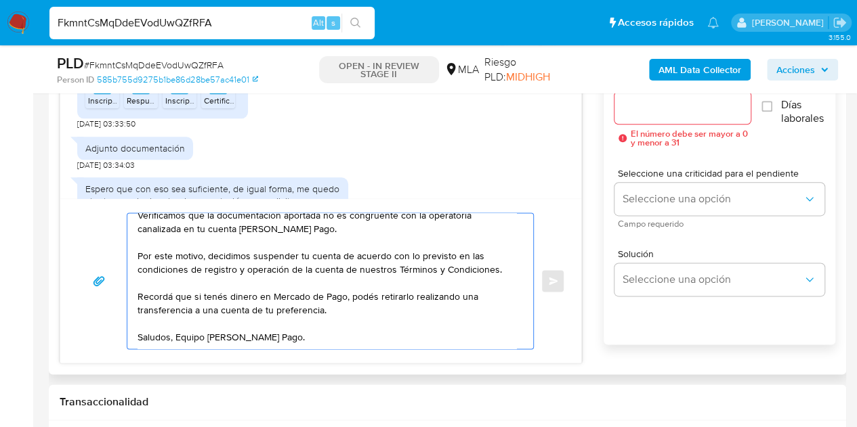
click at [478, 345] on textarea "Hola Sebastián, Muchas gracias por la respuesta. Analizamos tu caso y notamos q…" at bounding box center [327, 280] width 379 height 135
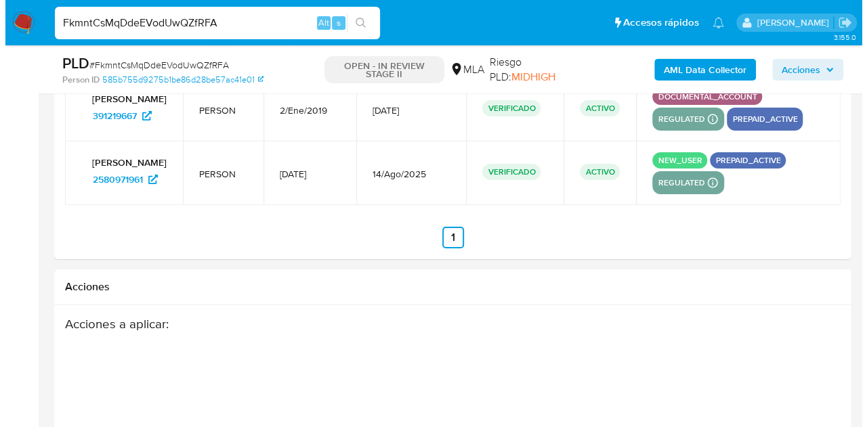
scroll to position [2519, 0]
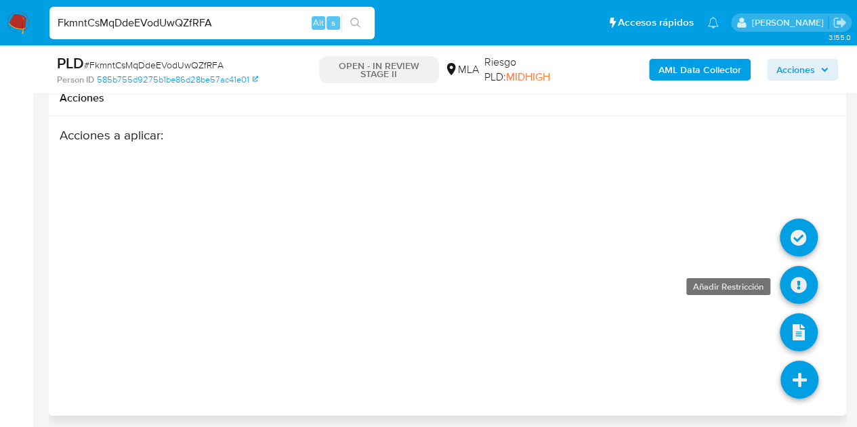
click at [805, 284] on icon at bounding box center [799, 285] width 38 height 38
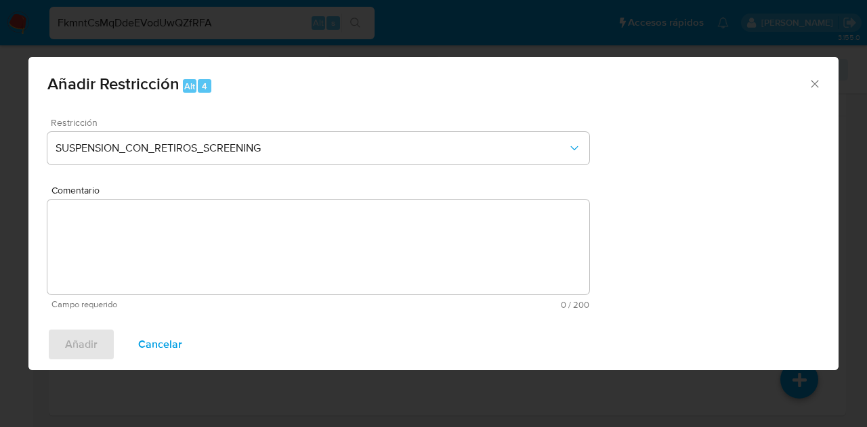
click at [467, 166] on div "Restricción SUSPENSION_CON_RETIROS_SCREENING" at bounding box center [318, 150] width 542 height 64
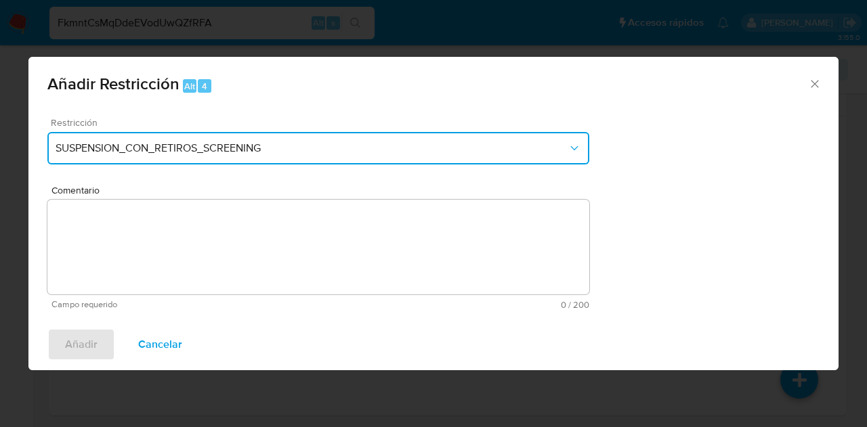
click at [560, 158] on button "SUSPENSION_CON_RETIROS_SCREENING" at bounding box center [318, 148] width 542 height 33
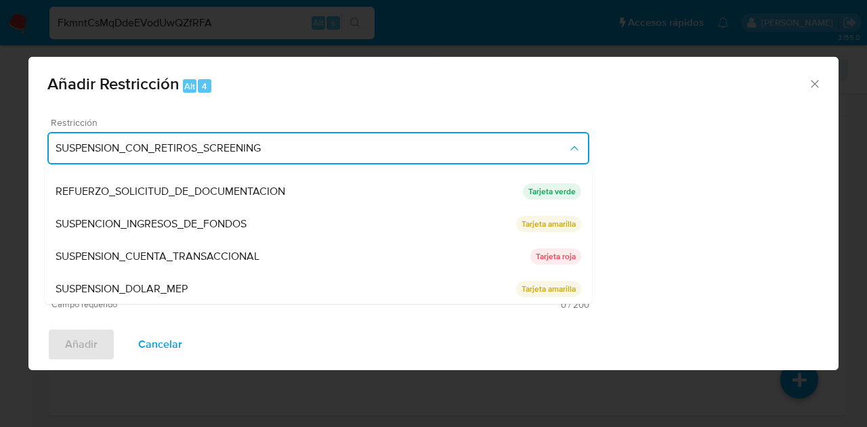
scroll to position [287, 0]
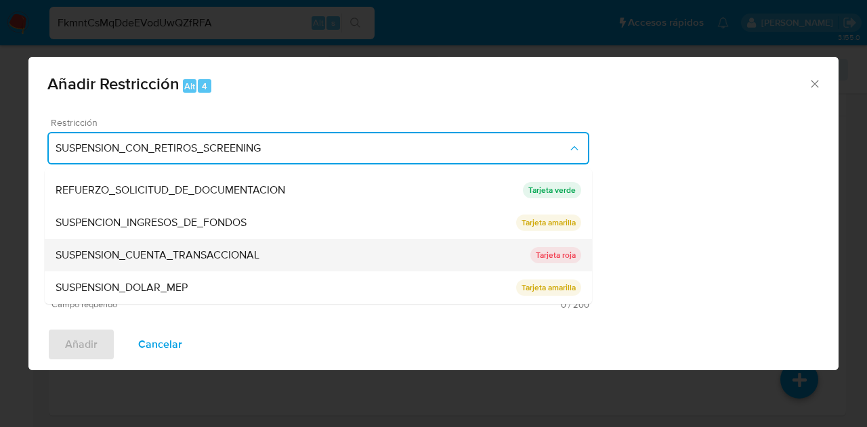
click at [321, 257] on div "SUSPENSION_CUENTA_TRANSACCIONAL" at bounding box center [293, 255] width 475 height 33
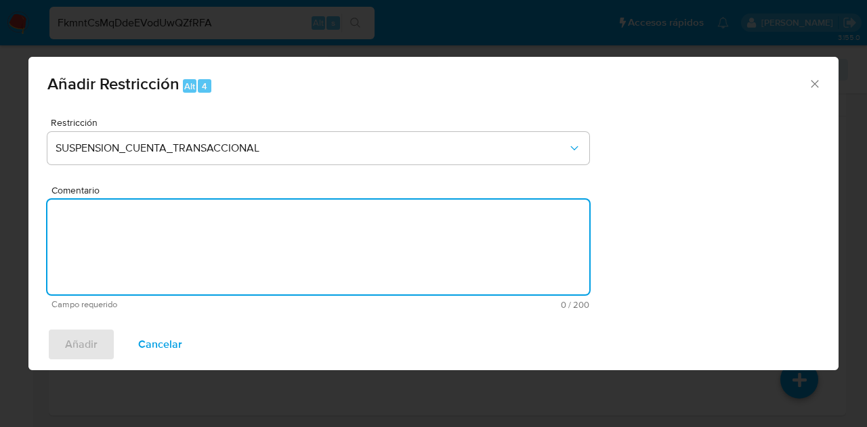
click at [302, 247] on textarea "Comentario" at bounding box center [318, 247] width 542 height 95
type textarea "AML"
click at [95, 341] on span "Añadir" at bounding box center [81, 345] width 33 height 30
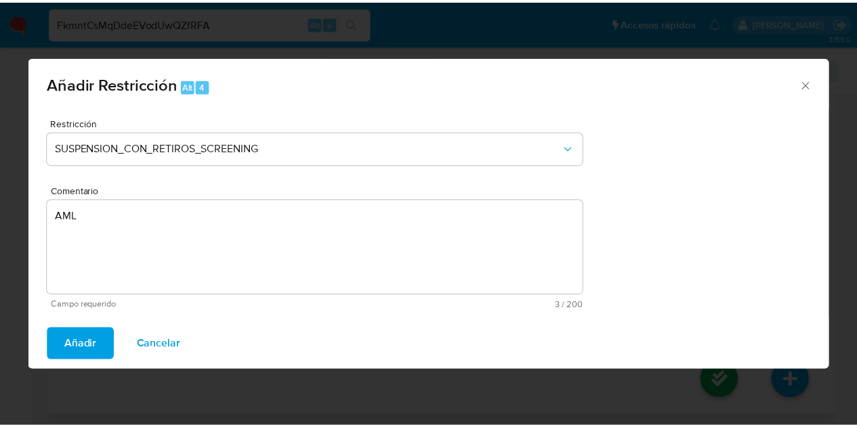
scroll to position [2506, 0]
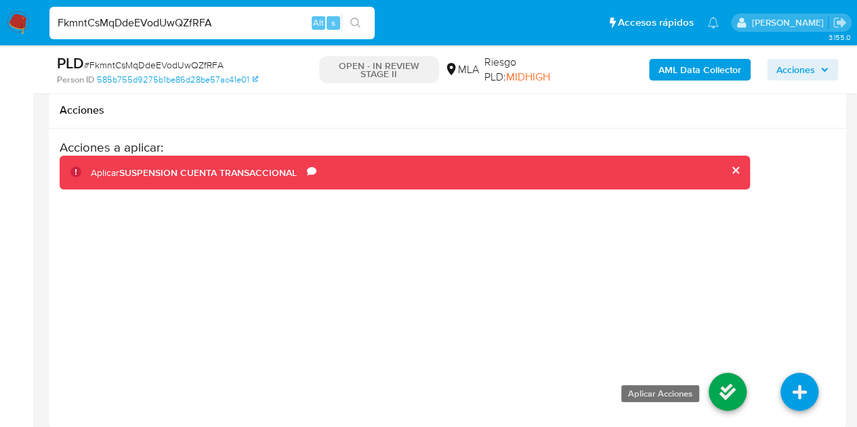
drag, startPoint x: 732, startPoint y: 388, endPoint x: 715, endPoint y: 384, distance: 17.4
click at [731, 387] on icon at bounding box center [728, 392] width 38 height 38
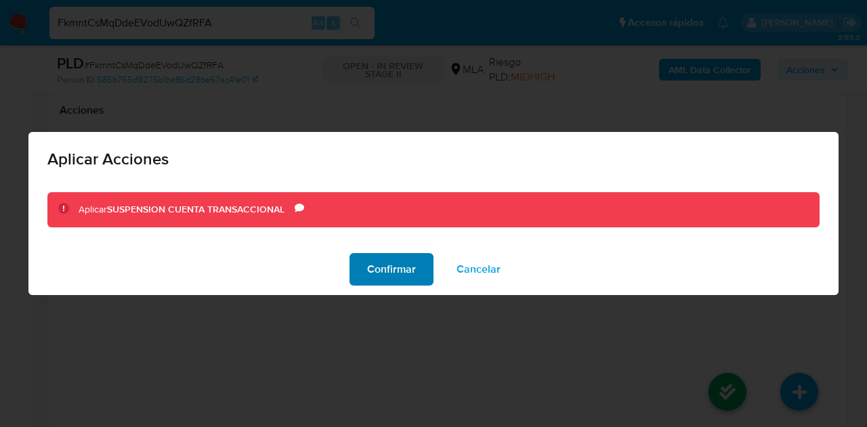
click at [384, 265] on span "Confirmar" at bounding box center [391, 270] width 49 height 30
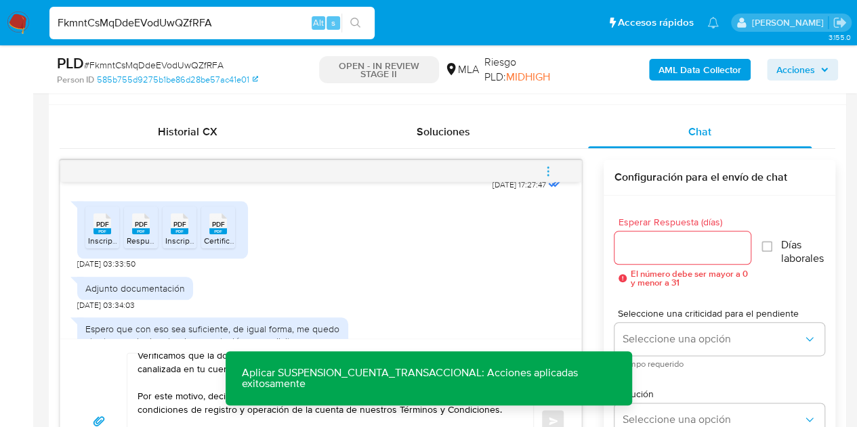
scroll to position [690, 0]
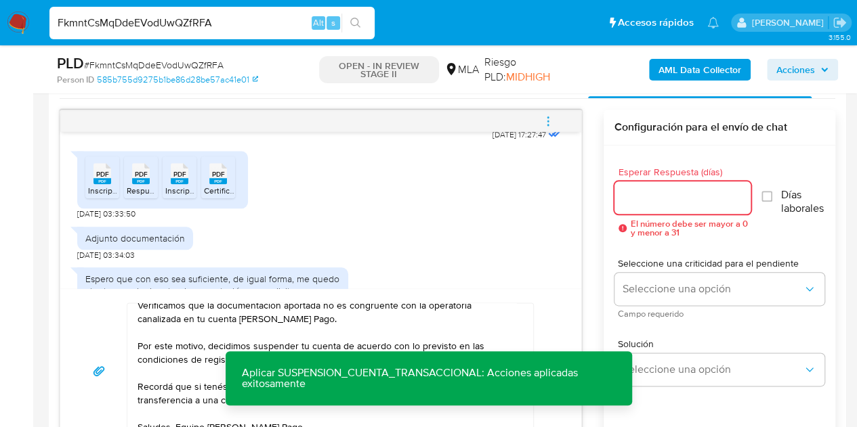
click at [694, 192] on input "Esperar Respuesta (días)" at bounding box center [682, 198] width 137 height 18
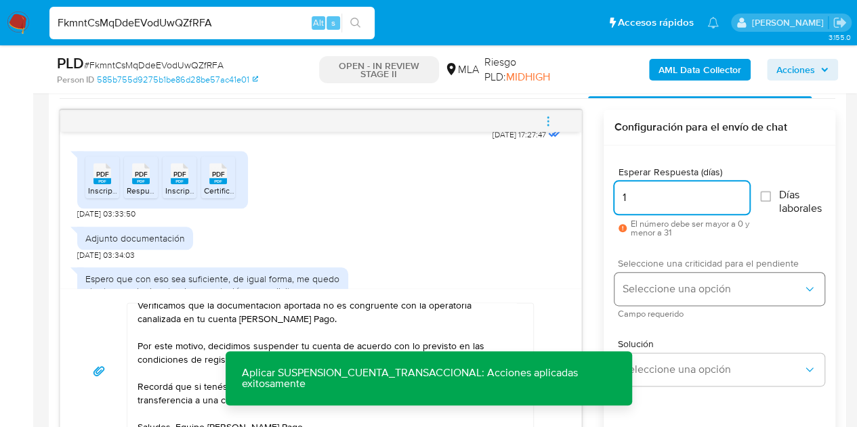
type input "1"
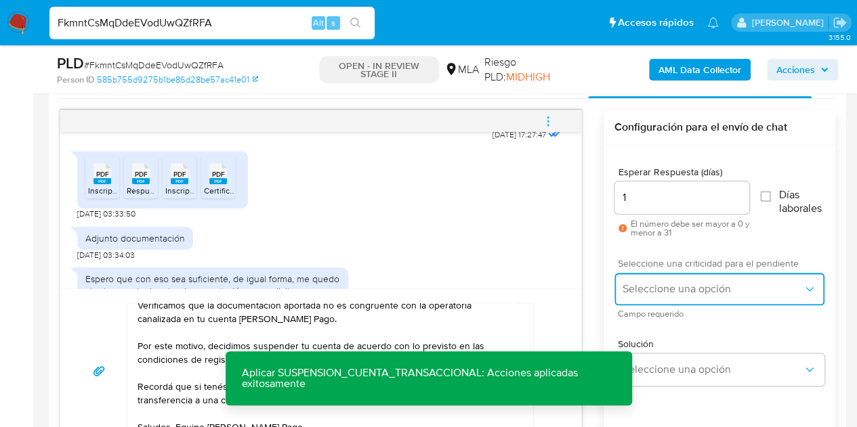
click at [684, 295] on span "Seleccione una opción" at bounding box center [713, 289] width 180 height 14
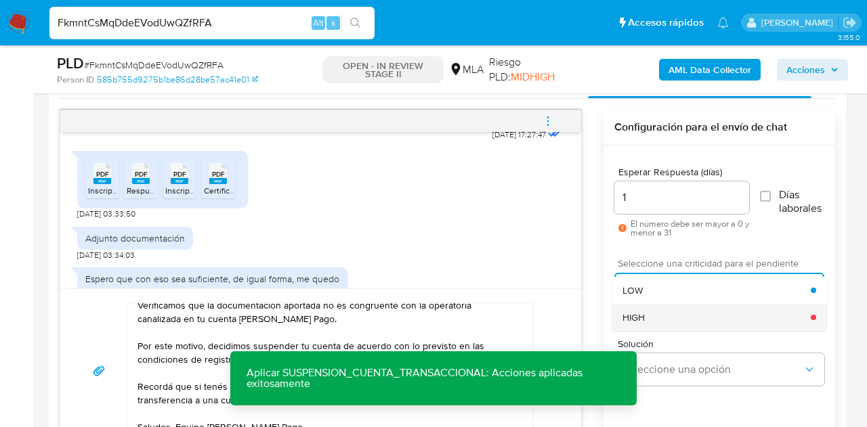
click at [677, 314] on div "HIGH" at bounding box center [717, 317] width 188 height 27
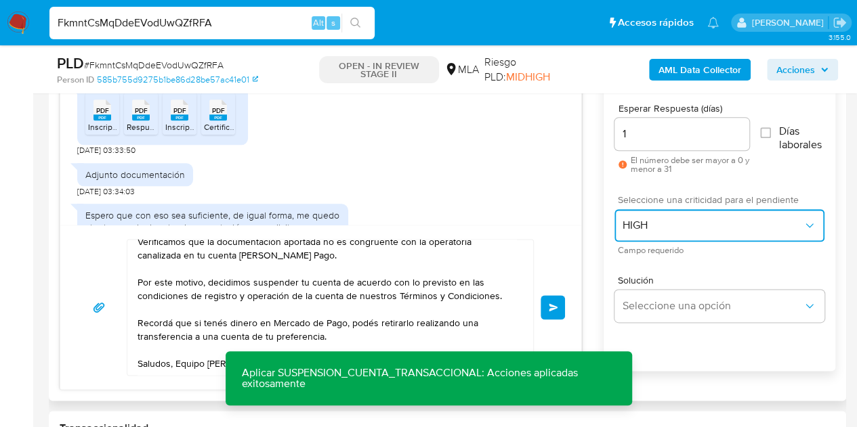
scroll to position [799, 0]
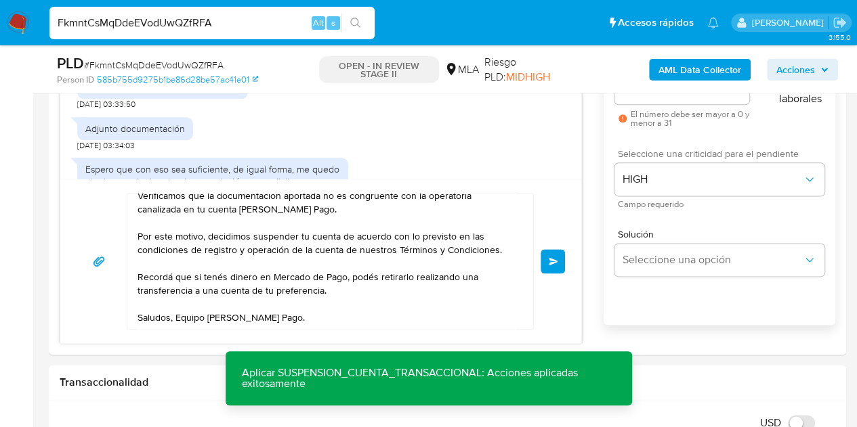
click at [565, 217] on div "Hola Sebastián, Muchas gracias por la respuesta. Analizamos tu caso y notamos q…" at bounding box center [320, 261] width 521 height 165
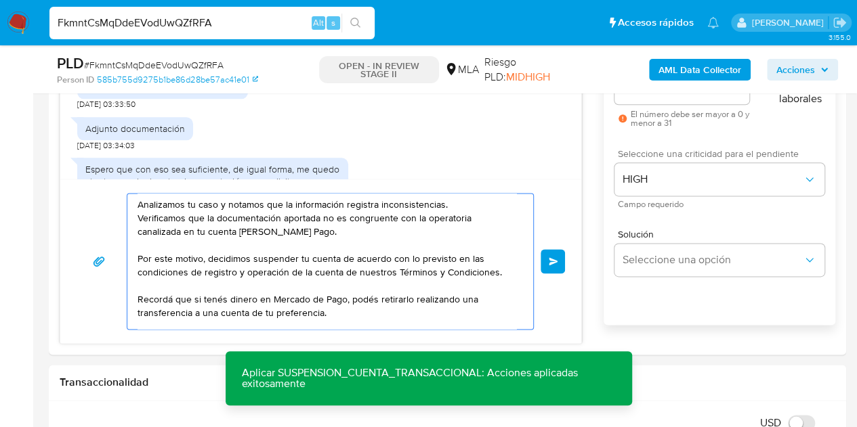
scroll to position [64, 0]
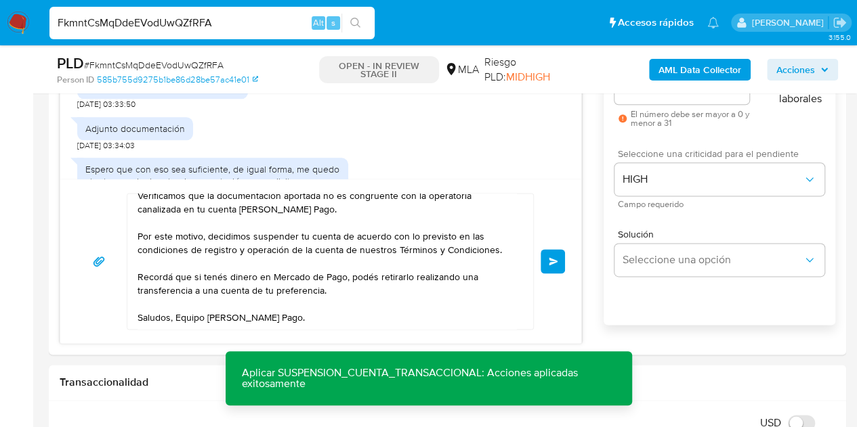
click at [547, 255] on button "Enviar" at bounding box center [553, 261] width 24 height 24
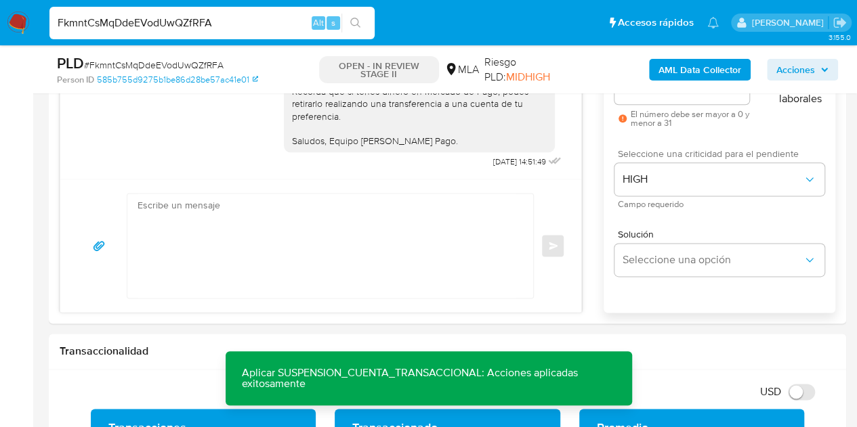
scroll to position [697, 0]
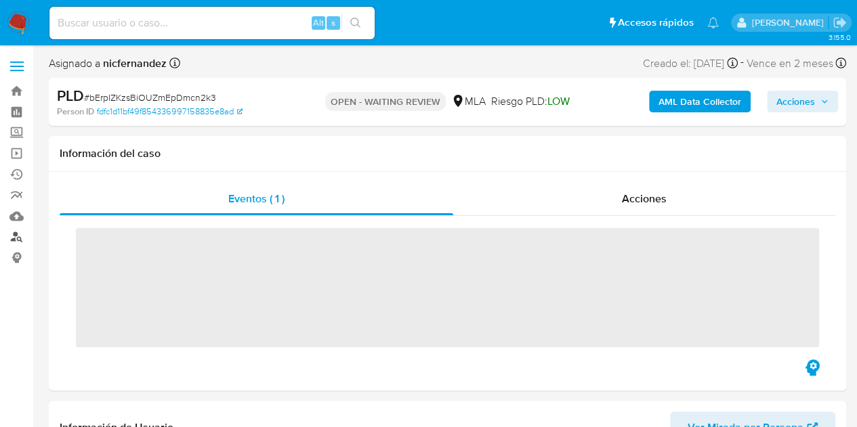
click at [19, 240] on link "Buscador de personas" at bounding box center [80, 237] width 161 height 21
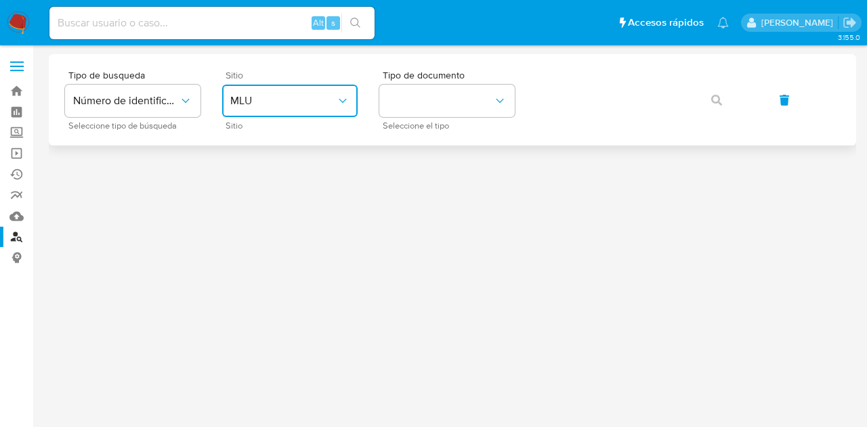
click at [286, 93] on button "MLU" at bounding box center [289, 101] width 135 height 33
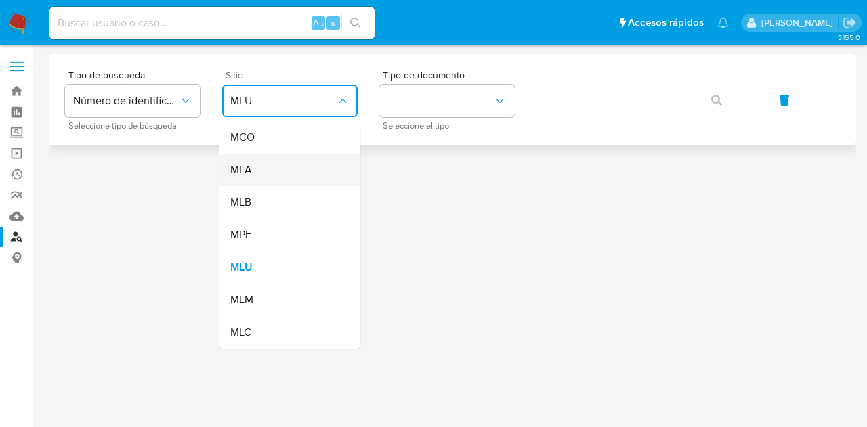
click at [293, 177] on div "MLA" at bounding box center [285, 170] width 111 height 33
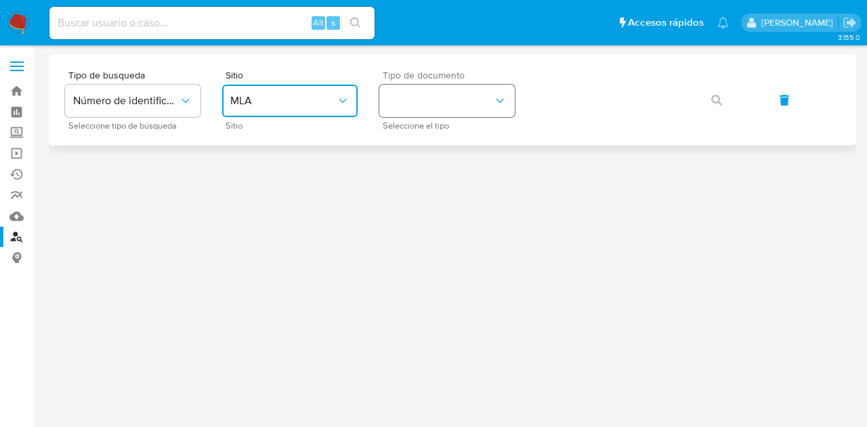
click at [422, 116] on button "identificationType" at bounding box center [446, 101] width 135 height 33
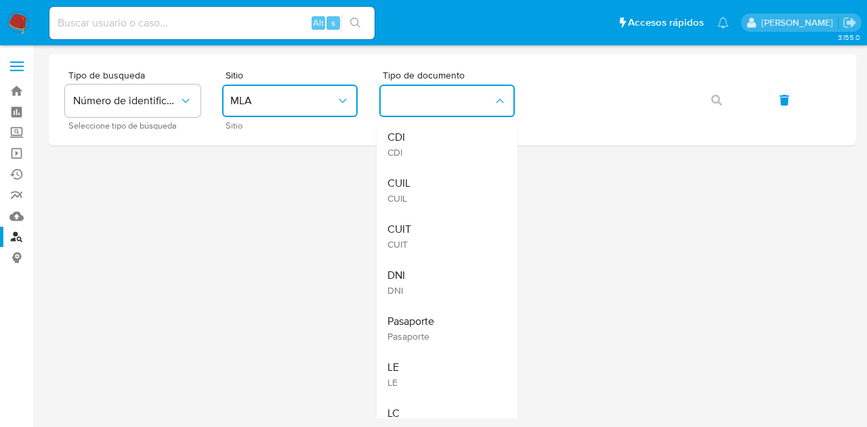
drag, startPoint x: 448, startPoint y: 185, endPoint x: 474, endPoint y: 169, distance: 30.1
click at [450, 184] on div "CUIL CUIL" at bounding box center [442, 190] width 111 height 46
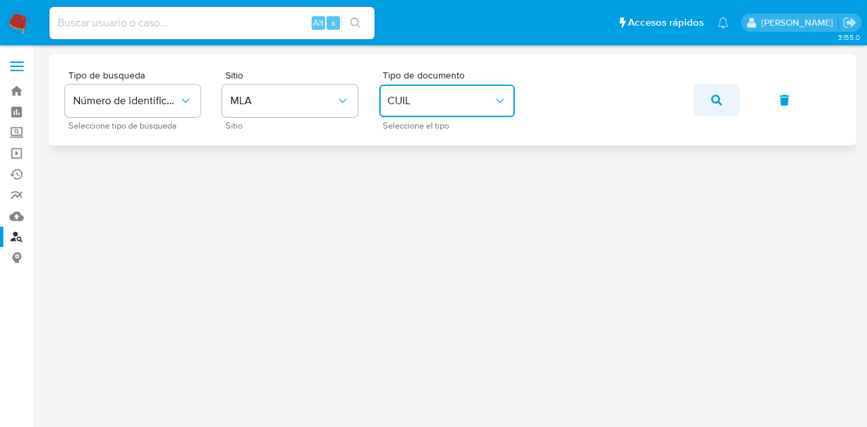
click at [725, 97] on button "button" at bounding box center [717, 100] width 46 height 33
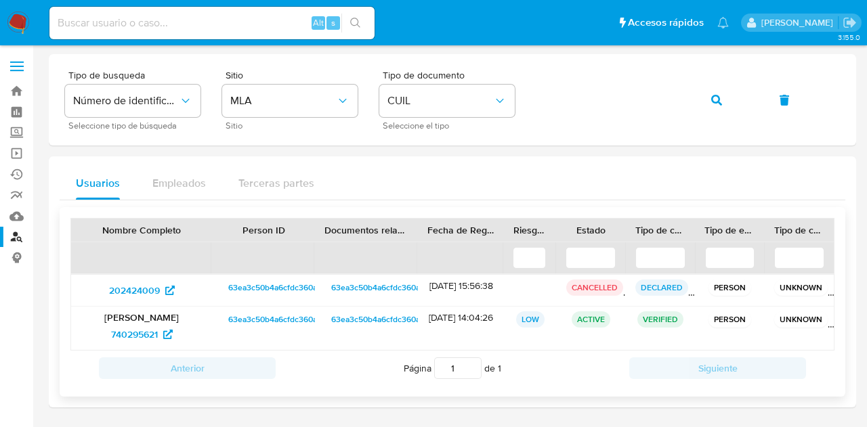
click at [286, 322] on span "63ea3c50b4a6cfdc360a000171c3b34a" at bounding box center [298, 320] width 141 height 16
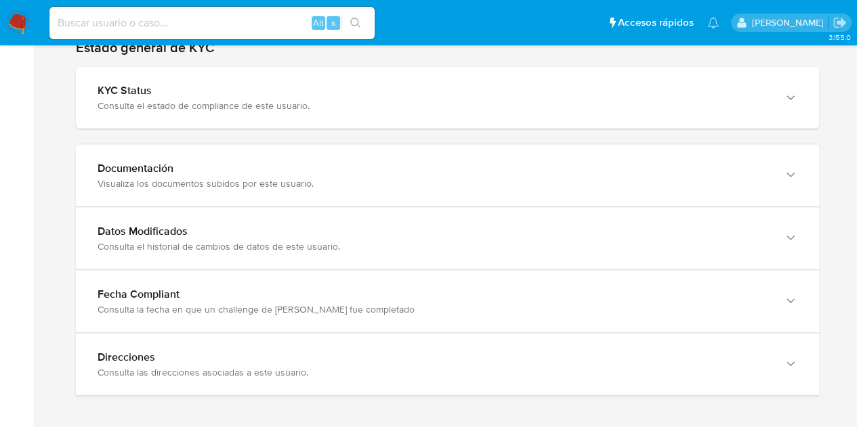
scroll to position [1187, 0]
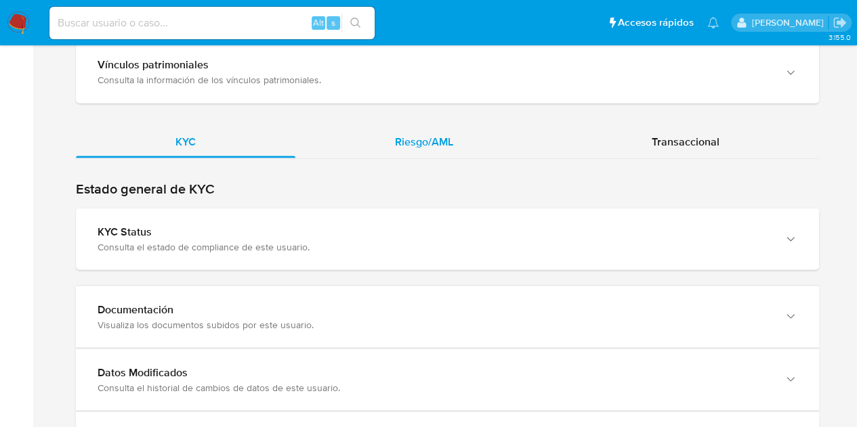
click at [442, 133] on span "Riesgo/AML" at bounding box center [424, 141] width 58 height 16
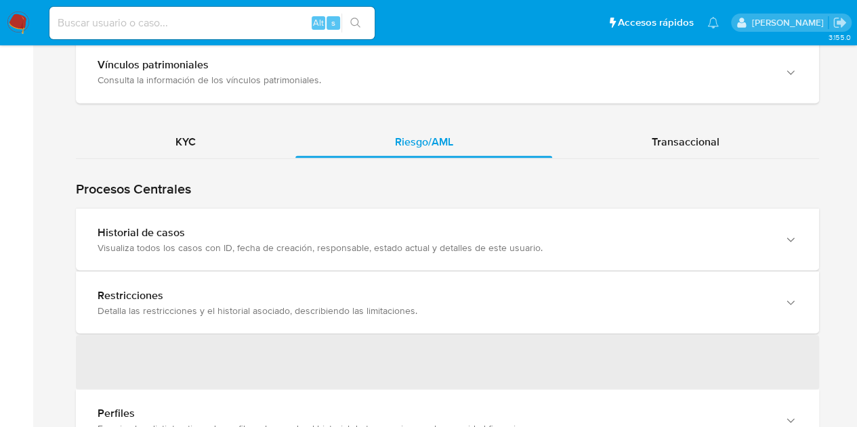
click at [359, 226] on div "Historial de casos" at bounding box center [434, 233] width 673 height 14
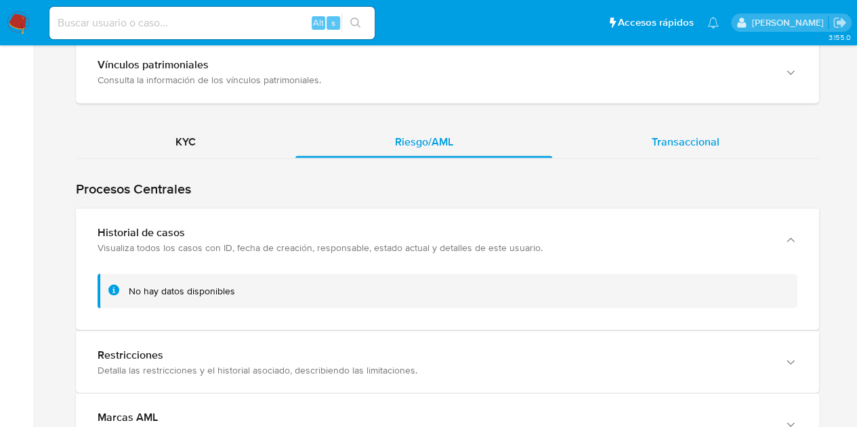
click at [696, 133] on span "Transaccional" at bounding box center [686, 141] width 68 height 16
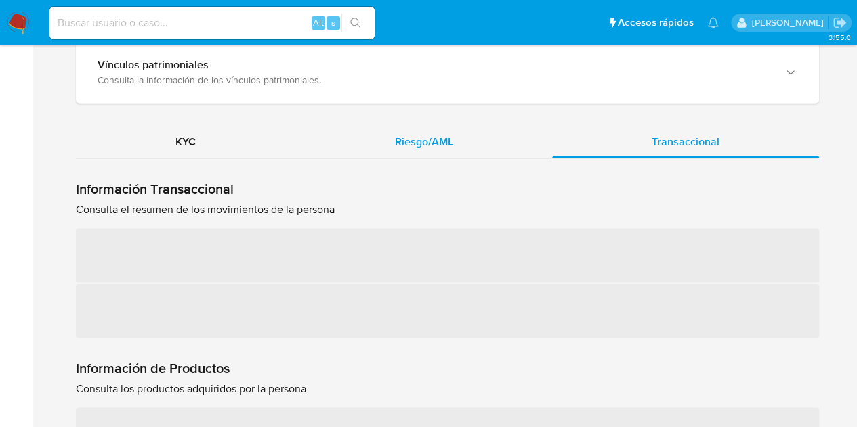
click at [442, 133] on span "Riesgo/AML" at bounding box center [424, 141] width 58 height 16
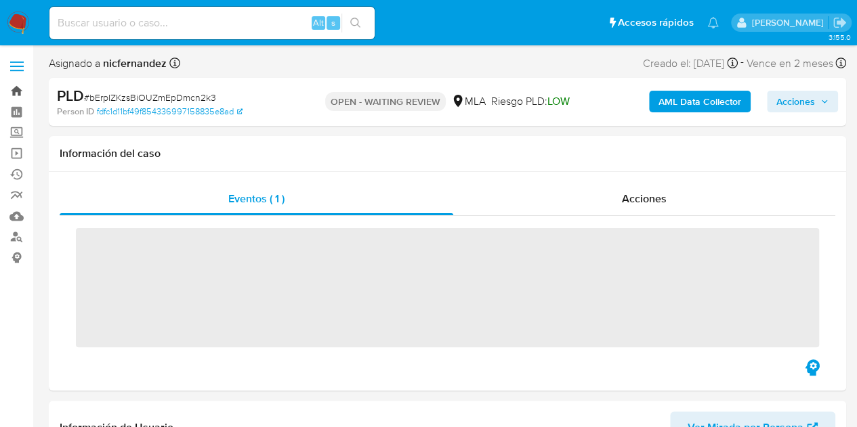
click at [20, 90] on link "Bandeja" at bounding box center [80, 91] width 161 height 21
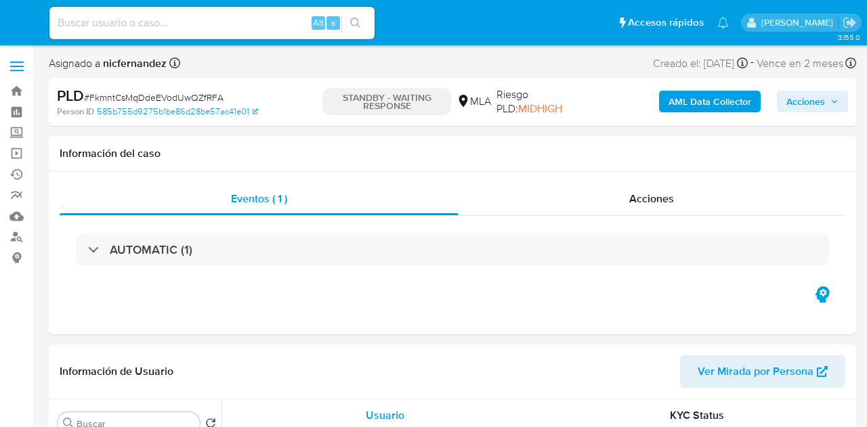
select select "10"
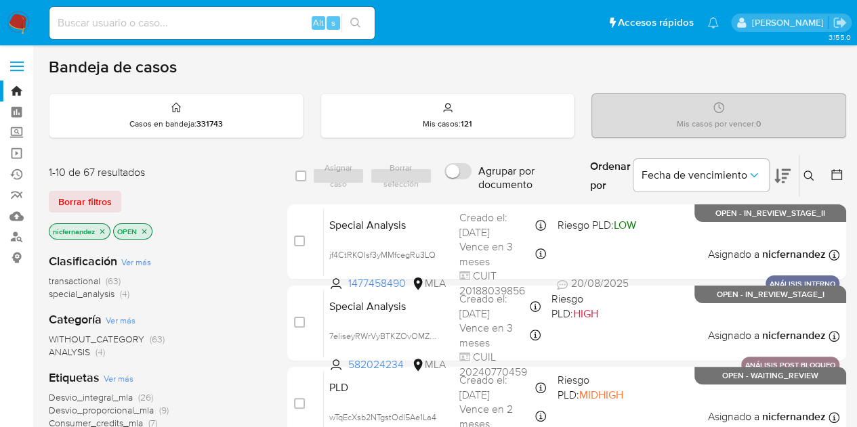
click at [108, 197] on span "Borrar filtros" at bounding box center [85, 201] width 54 height 19
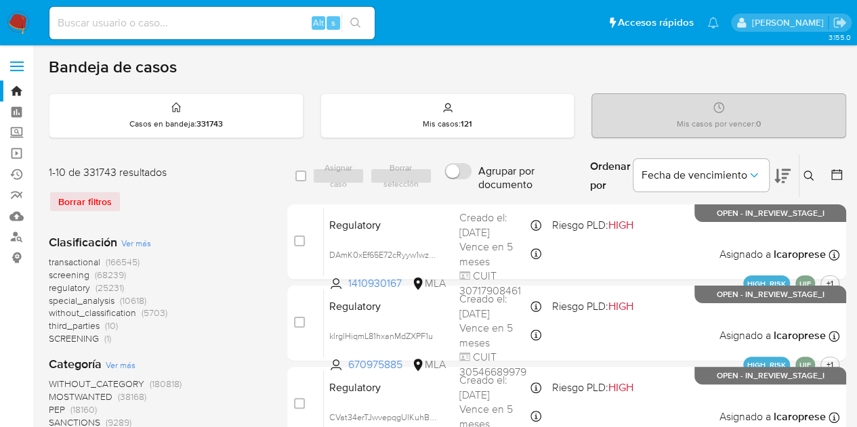
click at [812, 175] on icon at bounding box center [808, 176] width 11 height 11
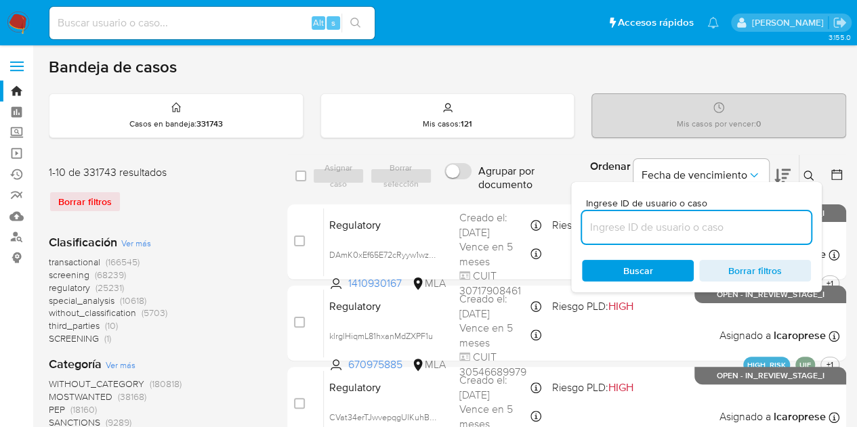
click at [681, 228] on input at bounding box center [696, 228] width 229 height 18
type input "2580971961"
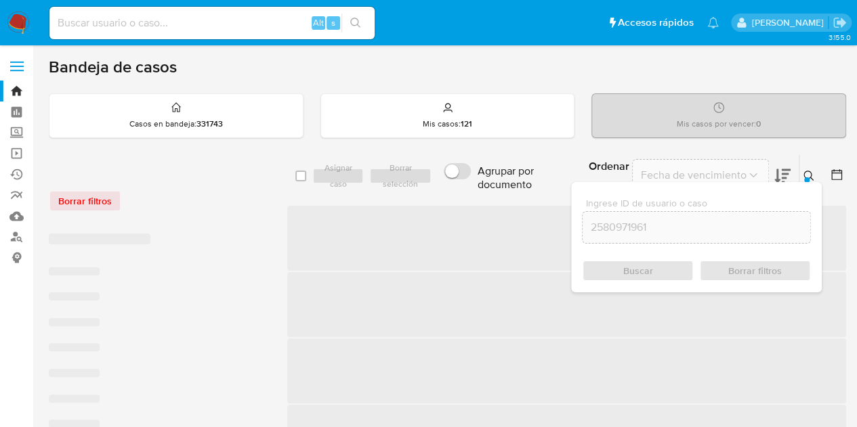
click at [806, 180] on div at bounding box center [806, 179] width 5 height 5
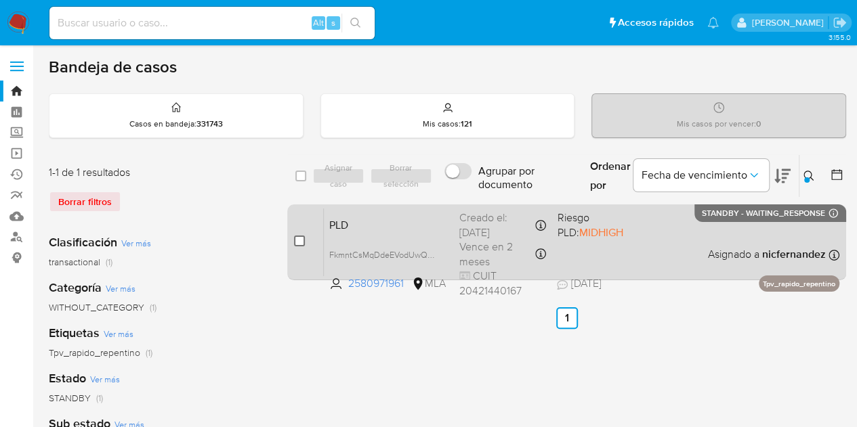
click at [298, 241] on input "checkbox" at bounding box center [299, 241] width 11 height 11
checkbox input "true"
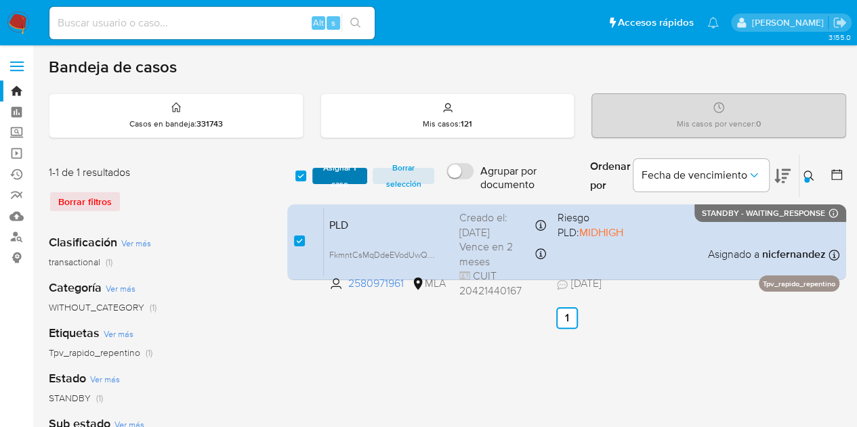
click at [335, 171] on span "Asignar 1 caso" at bounding box center [340, 176] width 42 height 14
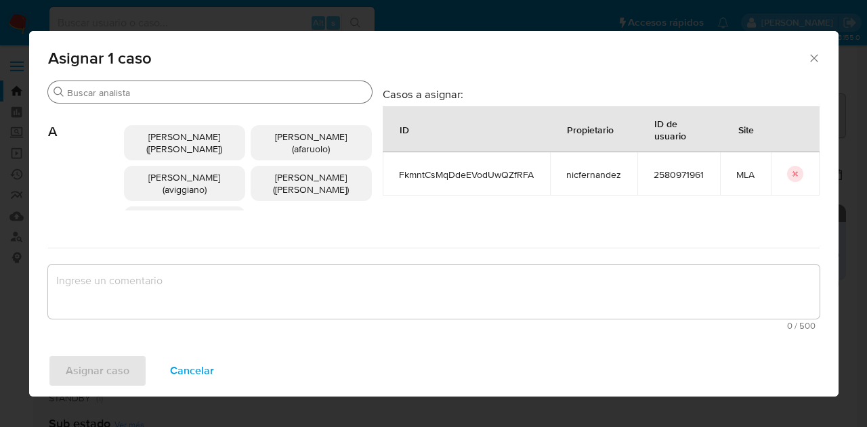
click at [154, 87] on input "Buscar" at bounding box center [216, 93] width 299 height 12
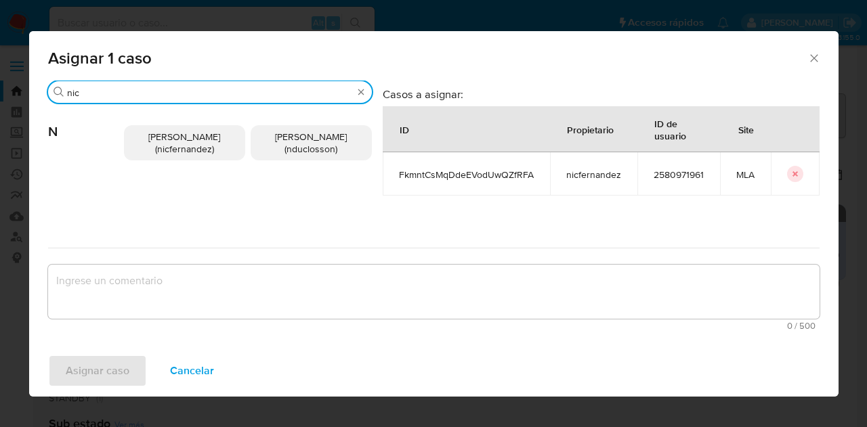
type input "nic"
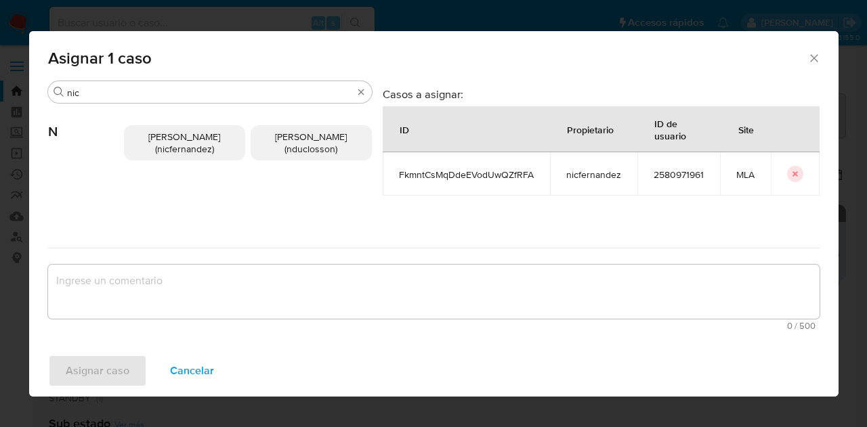
click at [157, 152] on span "[PERSON_NAME] (nicfernandez)" at bounding box center [184, 143] width 72 height 26
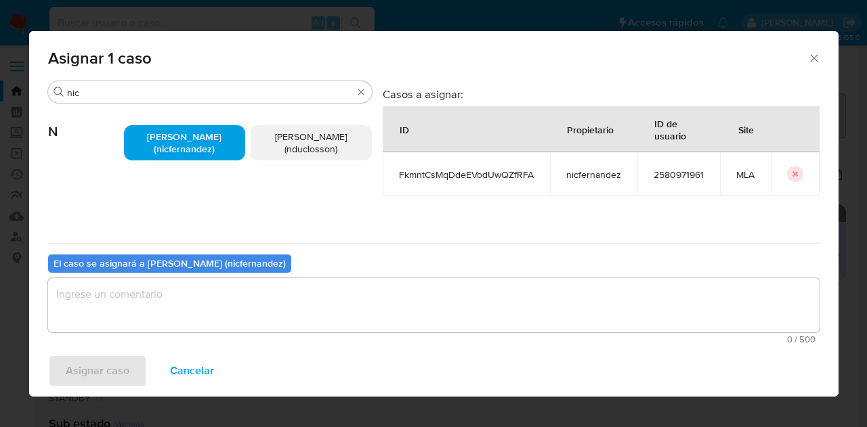
click at [182, 311] on textarea "assign-modal" at bounding box center [434, 305] width 772 height 54
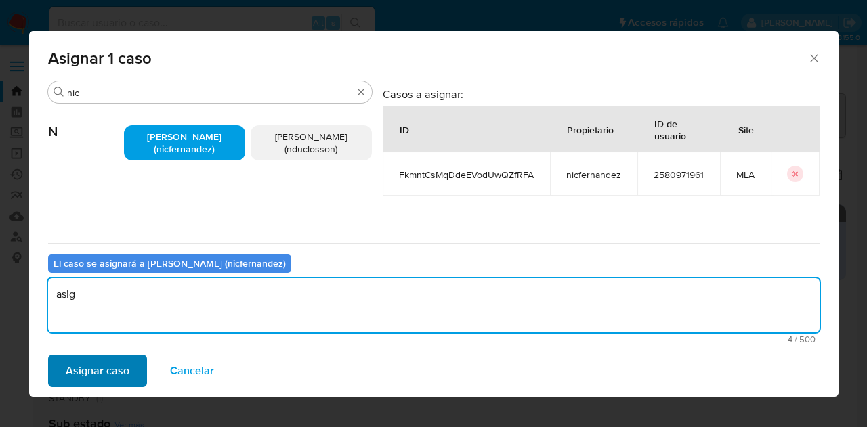
type textarea "asig"
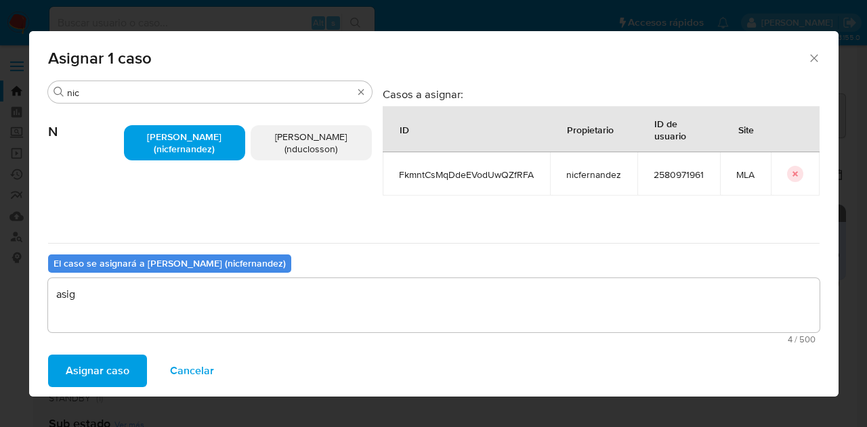
click at [95, 369] on span "Asignar caso" at bounding box center [98, 371] width 64 height 30
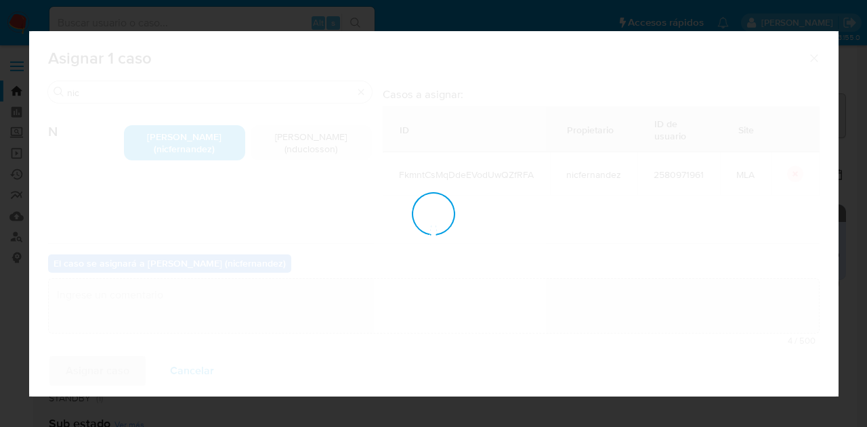
checkbox input "false"
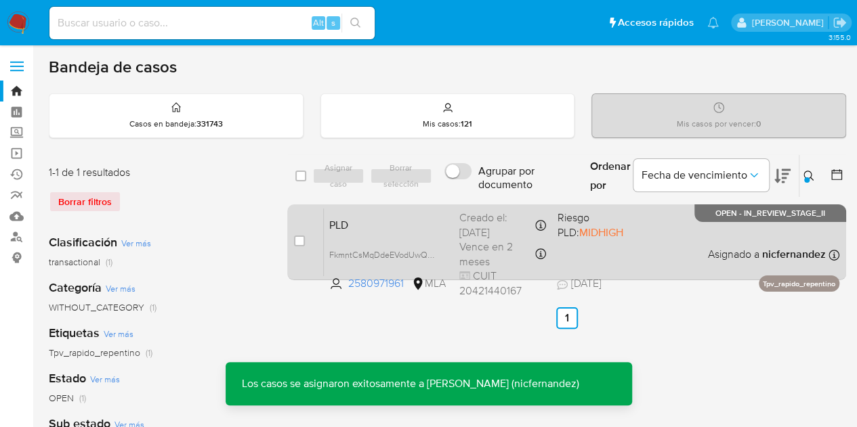
click at [343, 230] on span "PLD" at bounding box center [388, 224] width 119 height 18
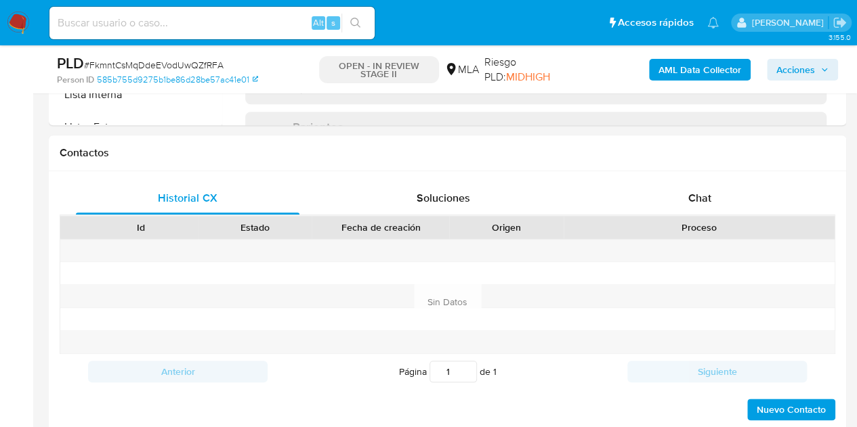
scroll to position [607, 0]
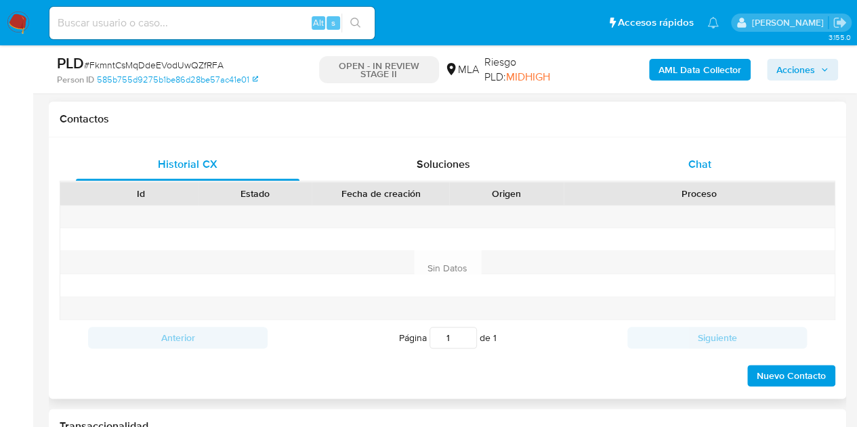
click at [696, 159] on span "Chat" at bounding box center [699, 164] width 23 height 16
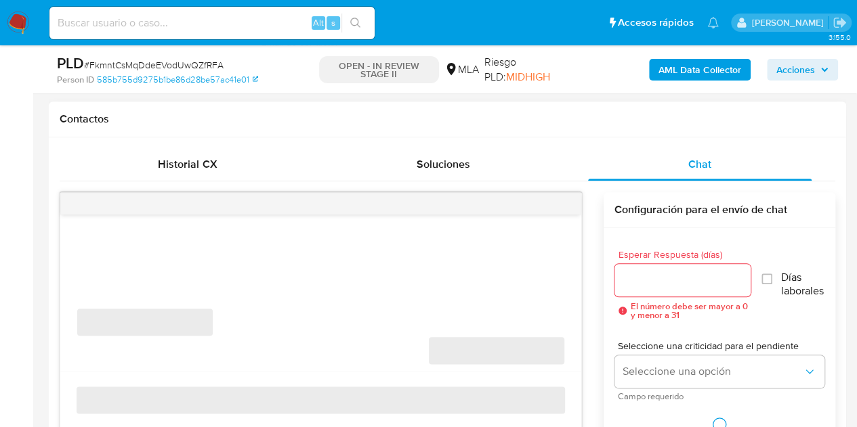
select select "10"
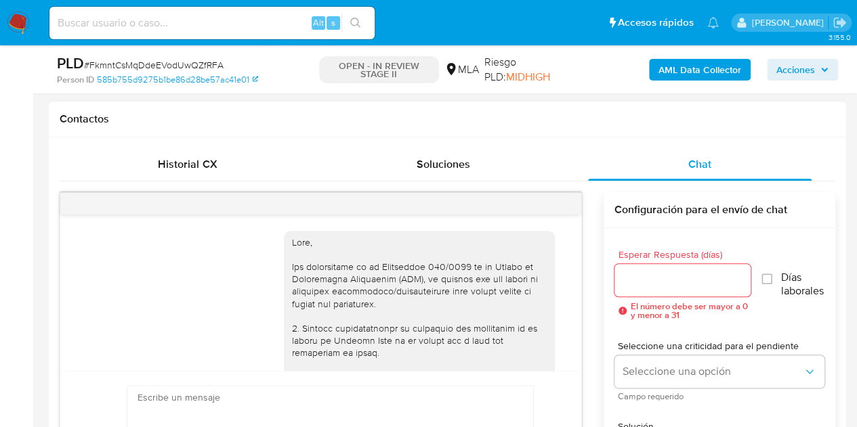
scroll to position [1066, 0]
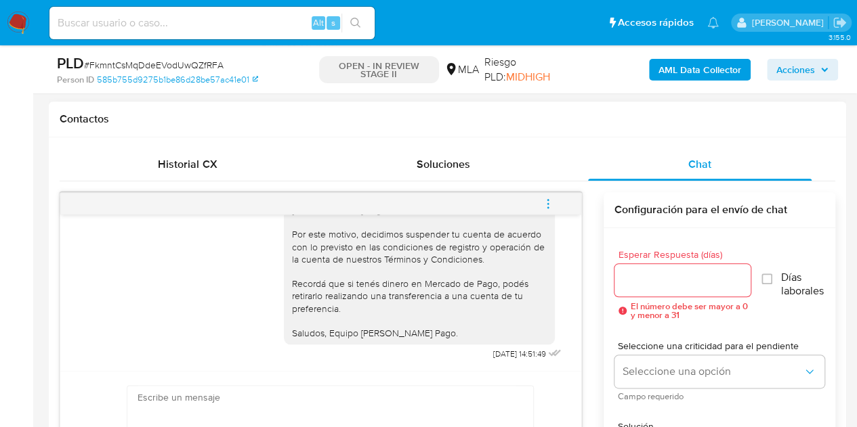
click at [549, 200] on icon "menu-action" at bounding box center [548, 204] width 12 height 12
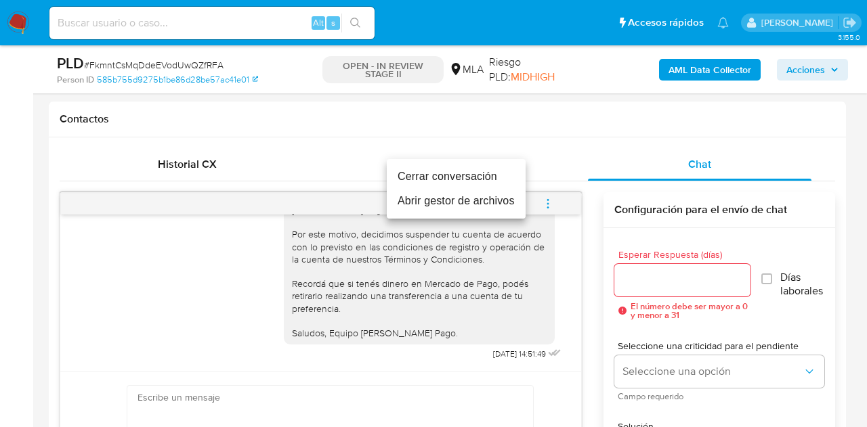
click at [490, 177] on li "Cerrar conversación" at bounding box center [456, 177] width 139 height 24
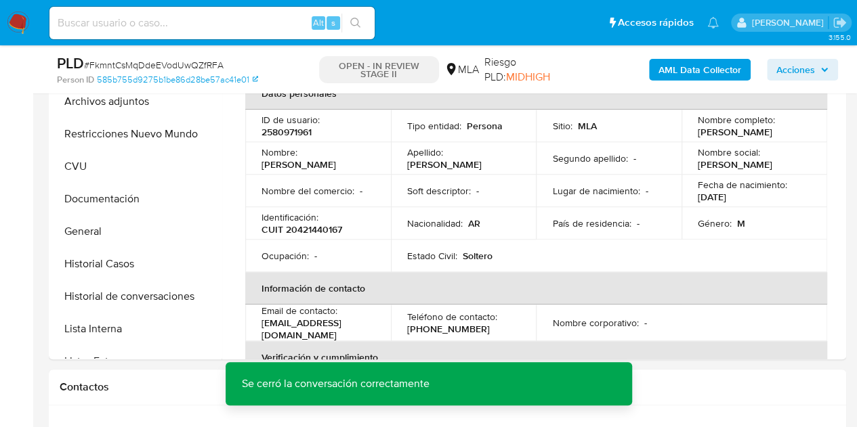
scroll to position [293, 0]
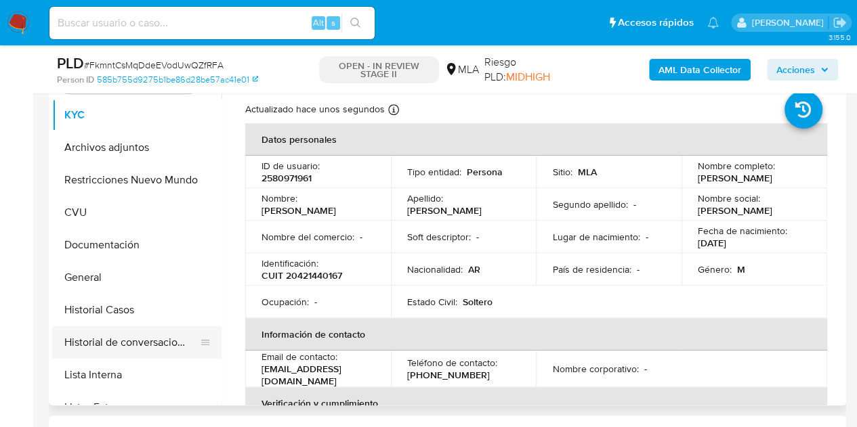
click at [130, 335] on button "Historial de conversaciones" at bounding box center [131, 343] width 159 height 33
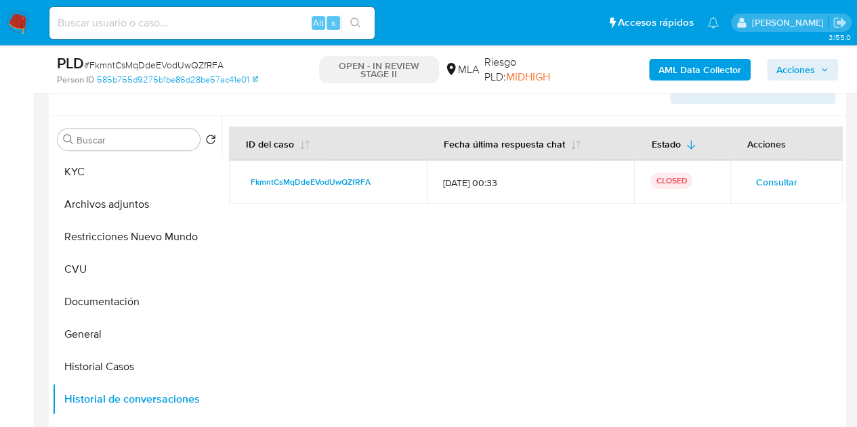
scroll to position [252, 0]
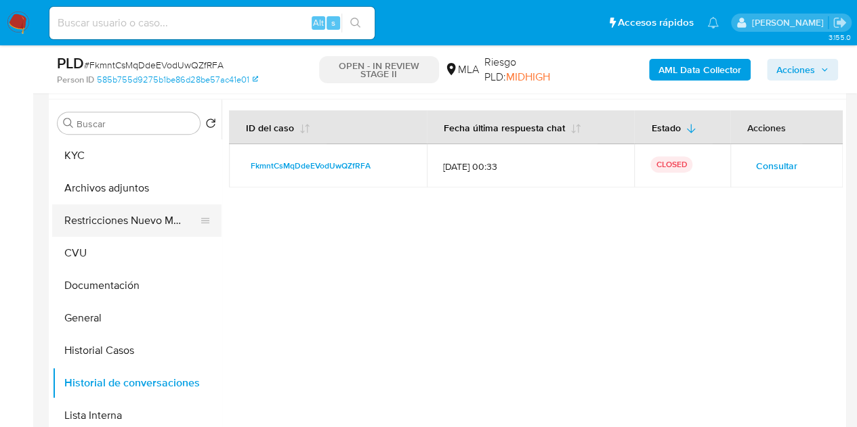
click at [83, 227] on button "Restricciones Nuevo Mundo" at bounding box center [131, 221] width 159 height 33
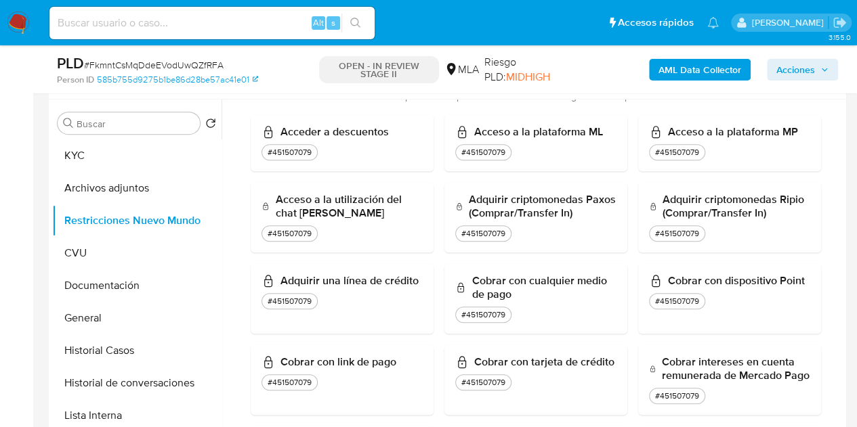
scroll to position [0, 0]
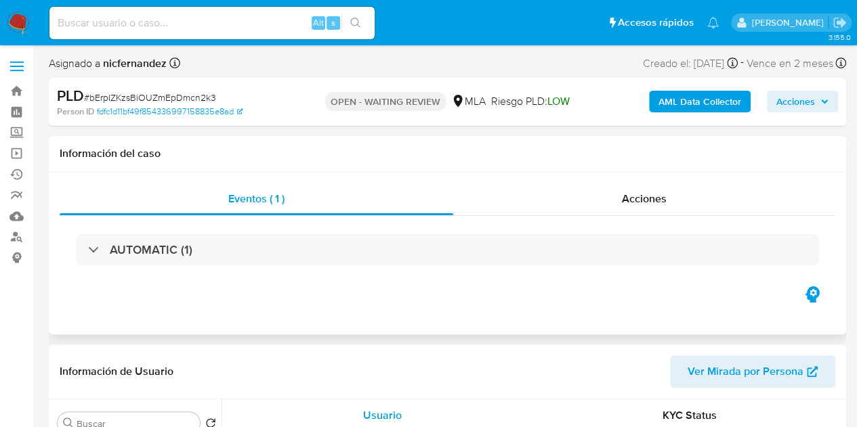
drag, startPoint x: 371, startPoint y: 155, endPoint x: 379, endPoint y: 158, distance: 7.9
click at [371, 155] on h1 "Información del caso" at bounding box center [448, 154] width 776 height 14
select select "10"
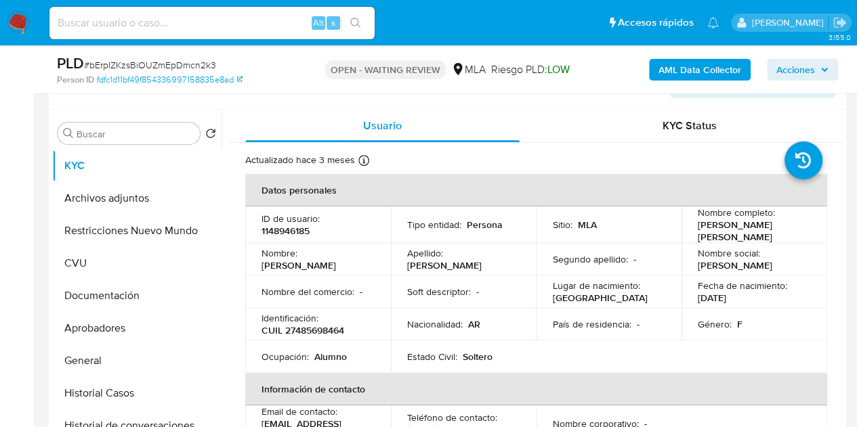
scroll to position [247, 0]
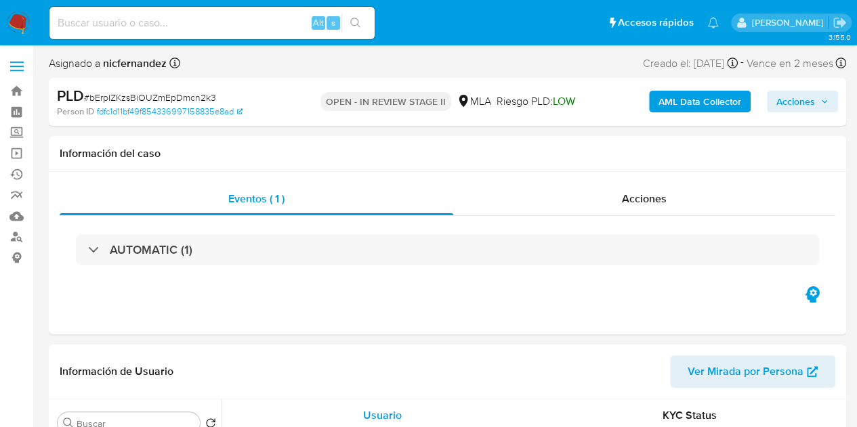
select select "10"
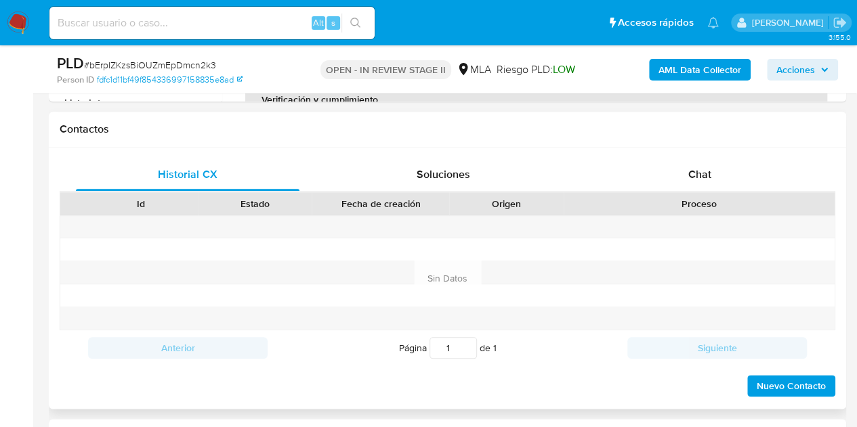
scroll to position [600, 0]
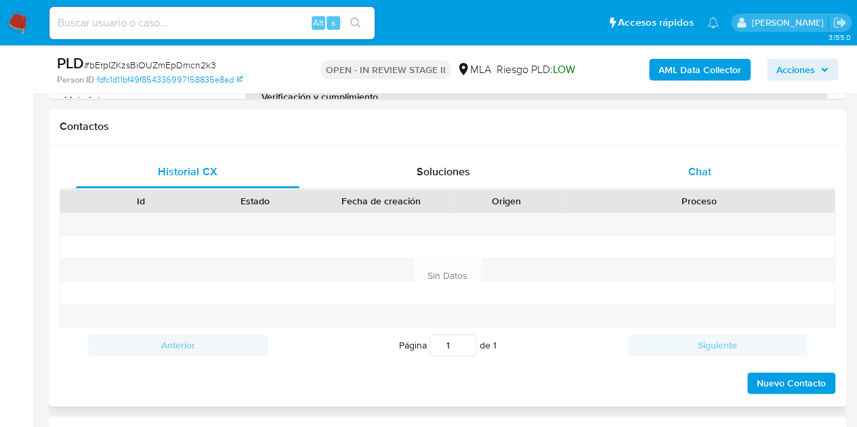
click at [726, 177] on div "Chat" at bounding box center [700, 172] width 224 height 33
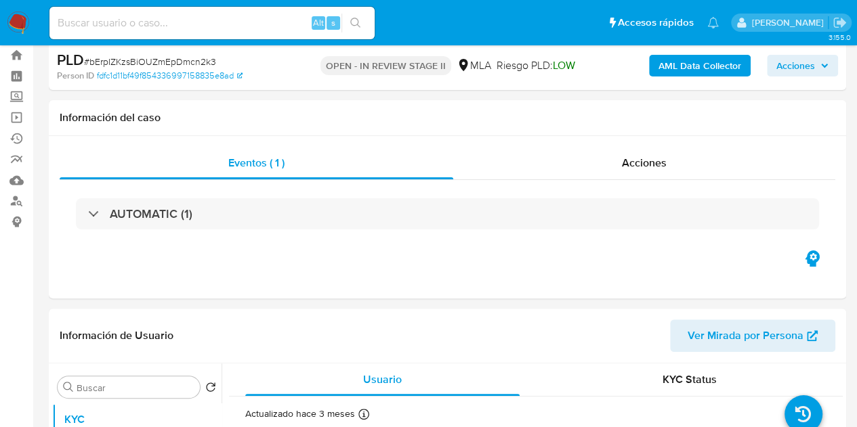
scroll to position [23, 0]
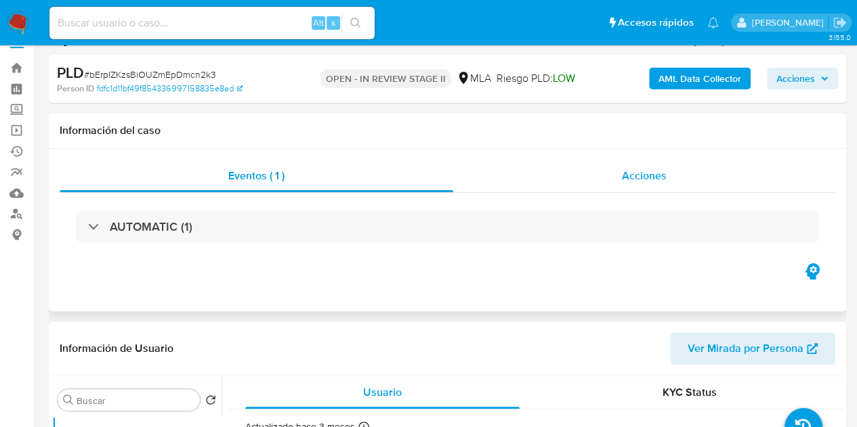
click at [707, 172] on div "Acciones" at bounding box center [644, 176] width 382 height 33
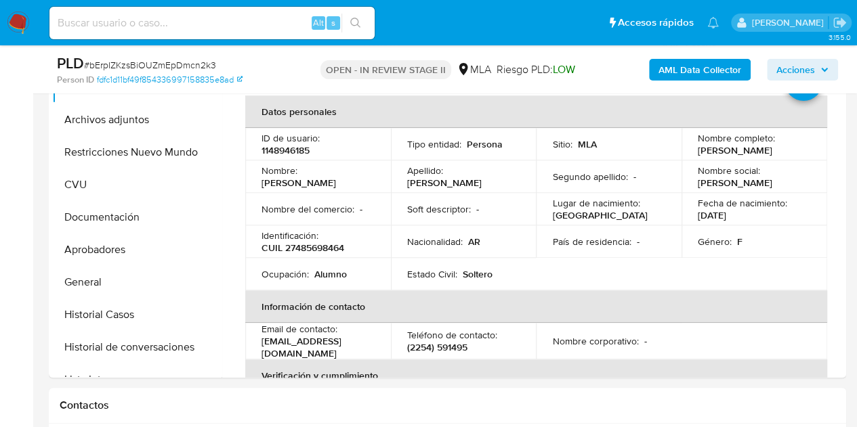
scroll to position [374, 0]
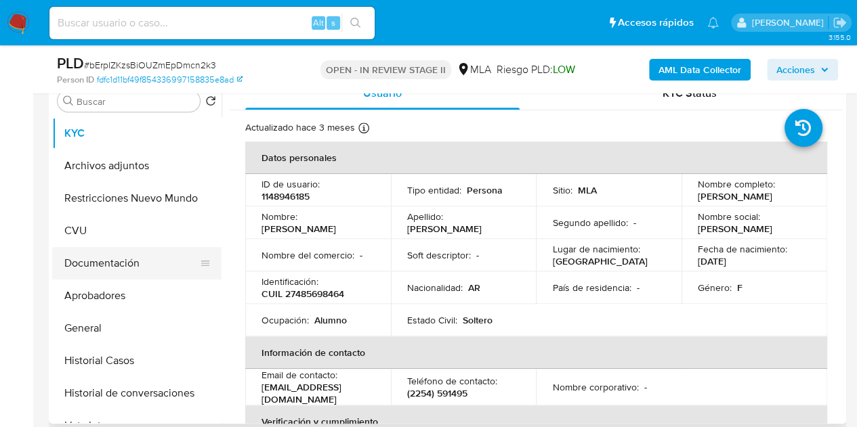
click at [125, 252] on button "Documentación" at bounding box center [131, 263] width 159 height 33
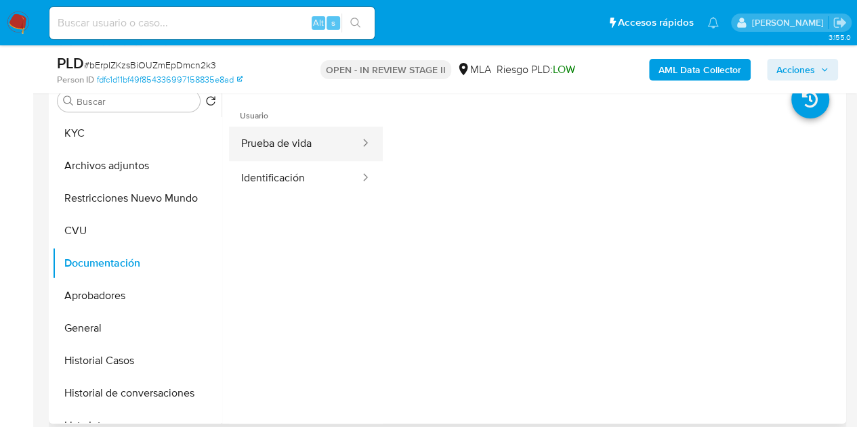
click at [293, 148] on button "Prueba de vida" at bounding box center [295, 144] width 132 height 35
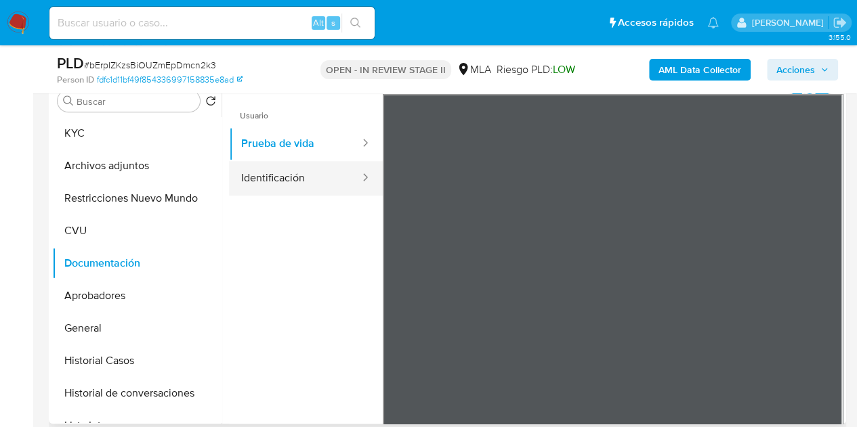
click at [299, 181] on button "Identificación" at bounding box center [295, 178] width 132 height 35
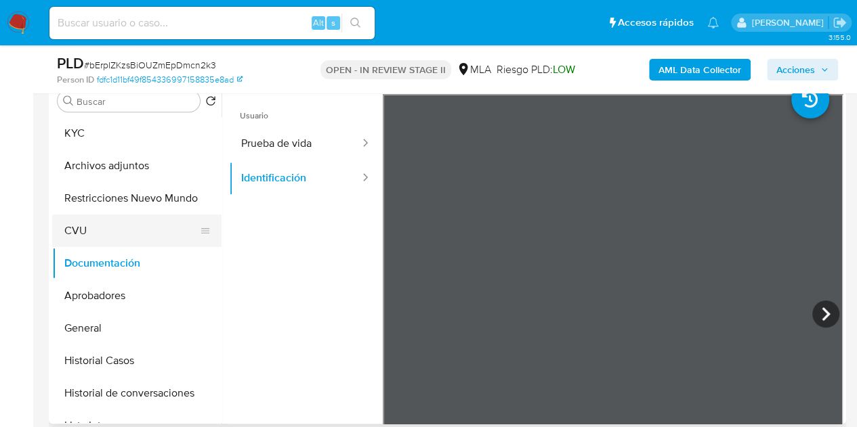
click at [110, 236] on button "CVU" at bounding box center [131, 231] width 159 height 33
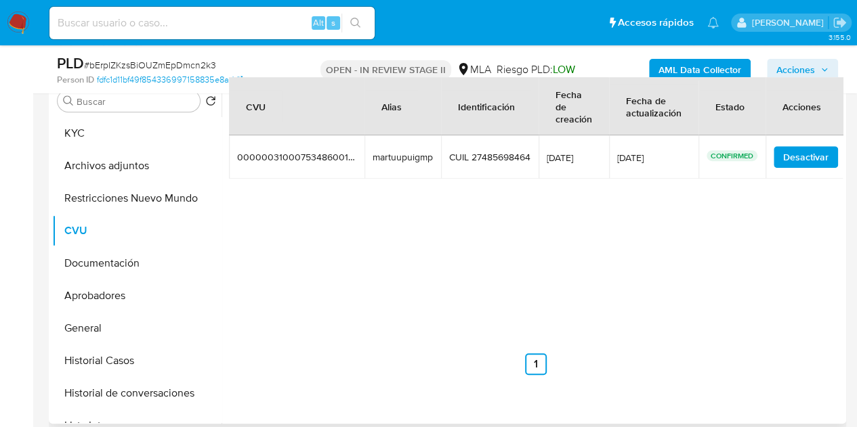
drag, startPoint x: 371, startPoint y: 159, endPoint x: 423, endPoint y: 159, distance: 51.5
click at [429, 163] on td "martuupuigmp martuupuigmp" at bounding box center [402, 156] width 77 height 43
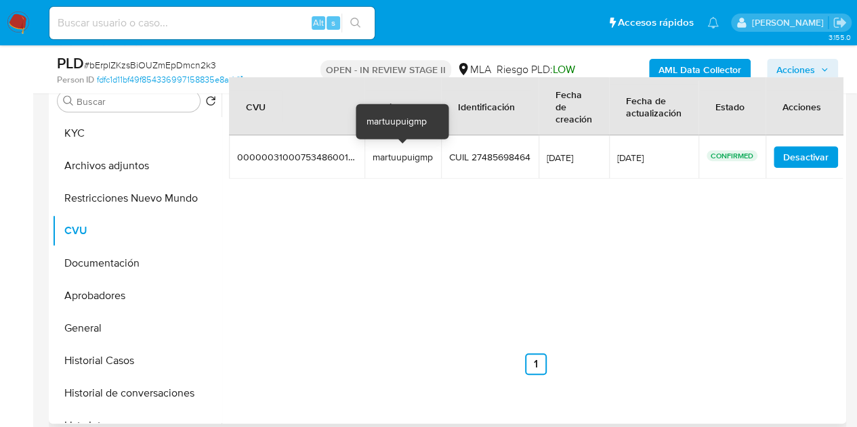
click at [423, 159] on div "martuupuigmp" at bounding box center [403, 157] width 60 height 12
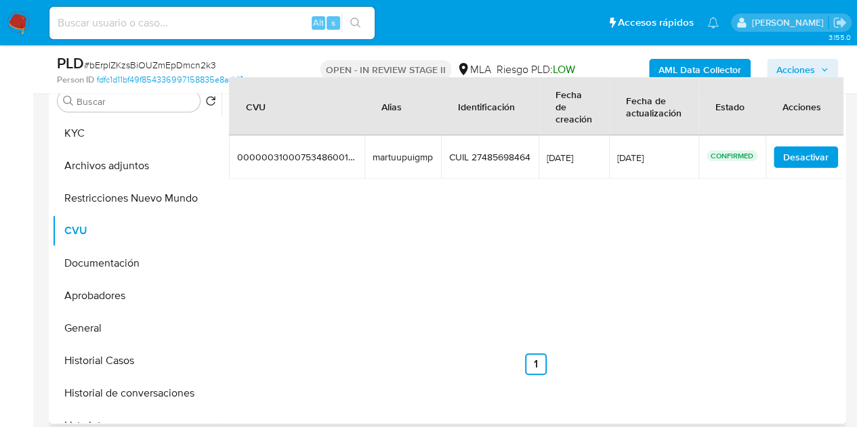
click at [458, 255] on div "CVU Alias Identificación Fecha de creación Fecha de actualización Estado Accion…" at bounding box center [536, 226] width 614 height 298
click at [104, 140] on button "KYC" at bounding box center [131, 133] width 159 height 33
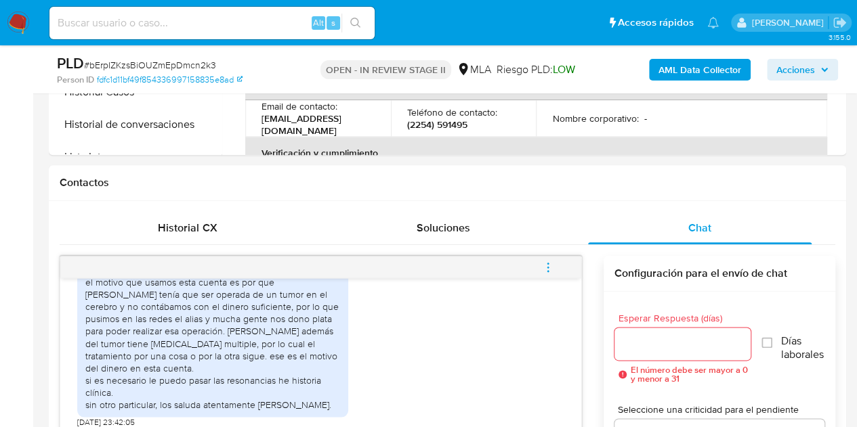
scroll to position [737, 0]
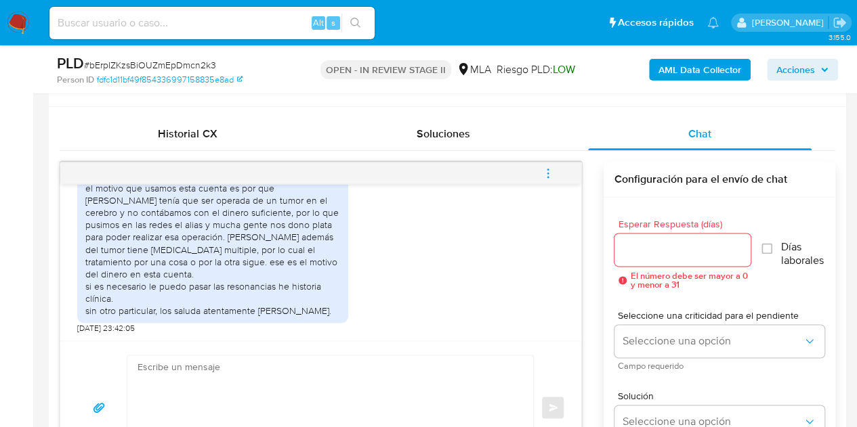
drag, startPoint x: 360, startPoint y: 280, endPoint x: 358, endPoint y: 297, distance: 16.4
click at [360, 280] on div "hola soy [PERSON_NAME] la mamá [PERSON_NAME]. el motivo que usamos esta cuenta …" at bounding box center [320, 245] width 487 height 176
click at [358, 364] on textarea at bounding box center [327, 408] width 379 height 104
paste textarea "Hola, Muchas gracias por tu respuesta. En caso de necesitar información adicion…"
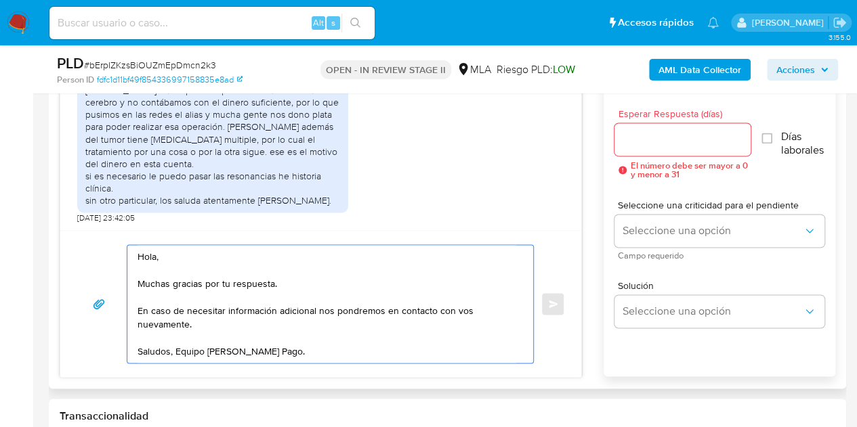
scroll to position [854, 0]
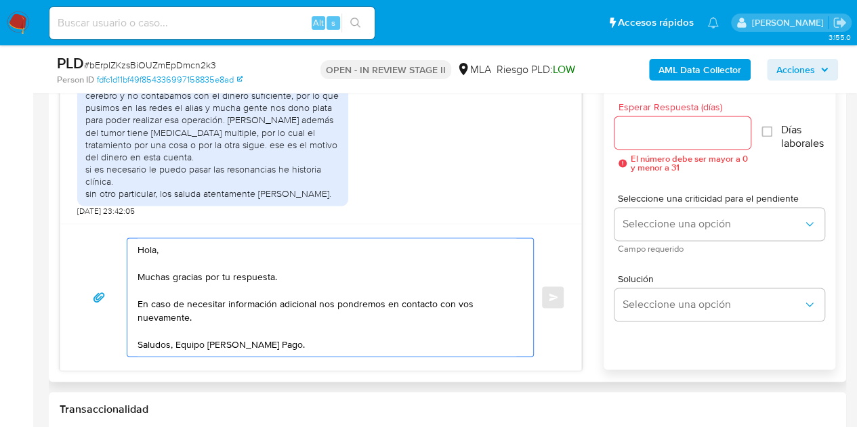
type textarea "Hola, Muchas gracias por tu respuesta. En caso de necesitar información adicion…"
click at [652, 133] on input "Esperar Respuesta (días)" at bounding box center [682, 133] width 137 height 18
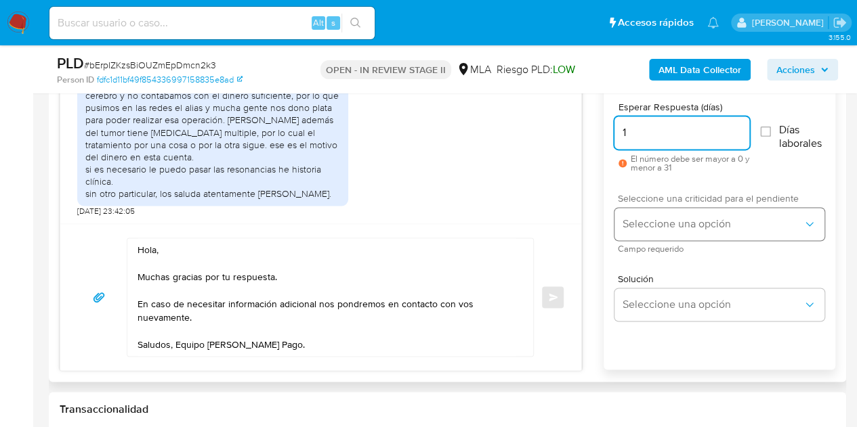
type input "1"
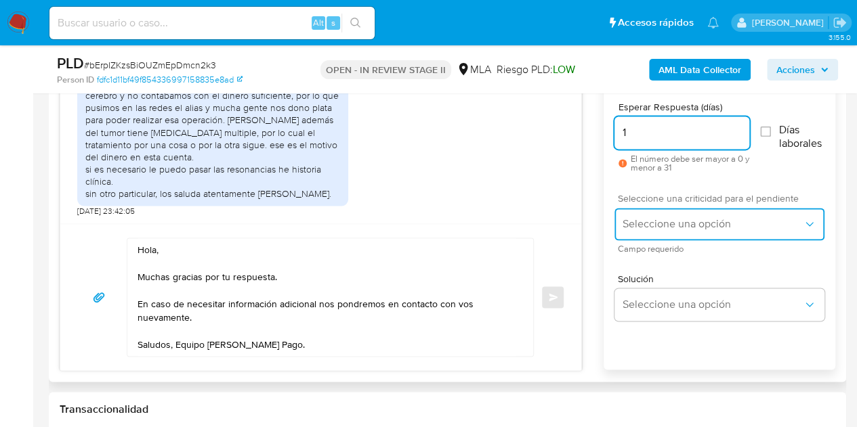
click at [650, 225] on span "Seleccione una opción" at bounding box center [713, 224] width 180 height 14
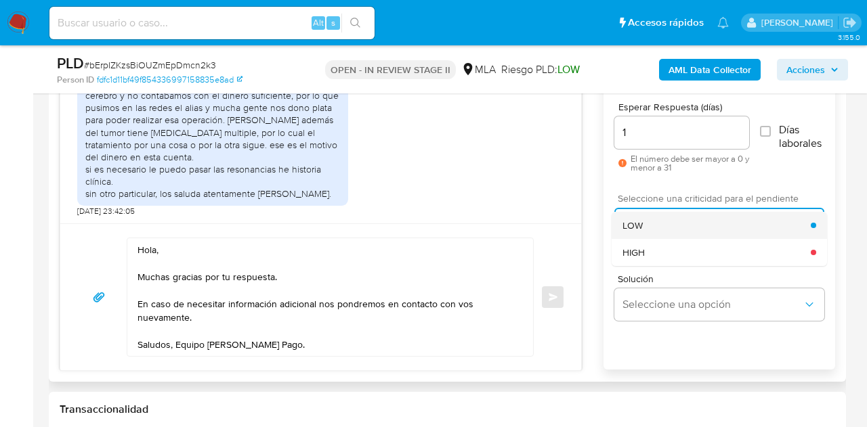
click at [645, 217] on div "LOW" at bounding box center [717, 225] width 188 height 27
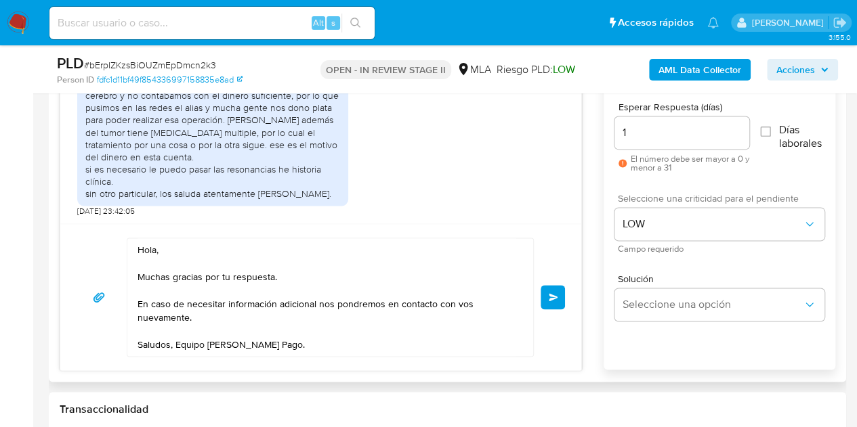
click at [557, 264] on div "Hola, Muchas gracias por tu respuesta. En caso de necesitar información adicion…" at bounding box center [321, 297] width 488 height 119
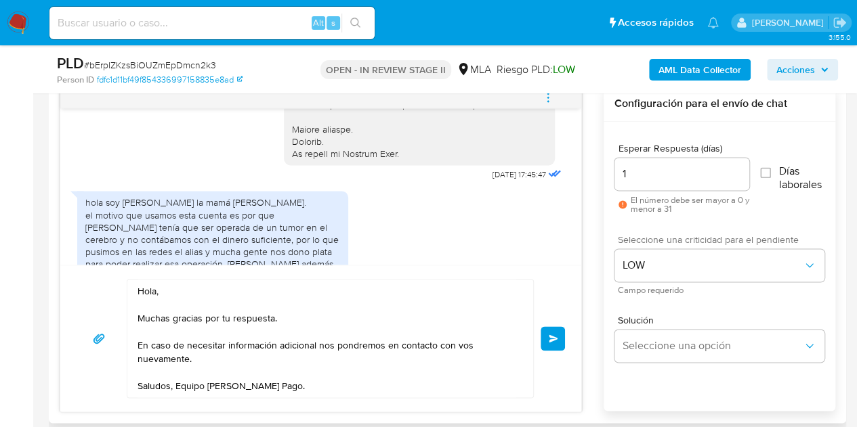
scroll to position [639, 0]
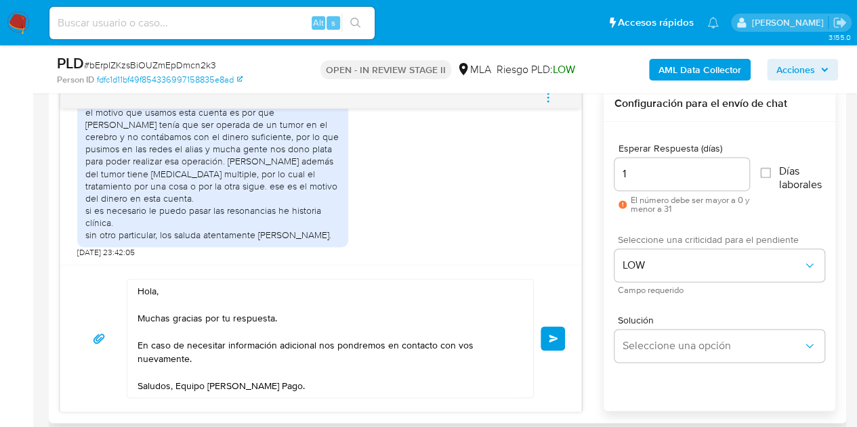
click at [546, 337] on button "Enviar" at bounding box center [553, 339] width 24 height 24
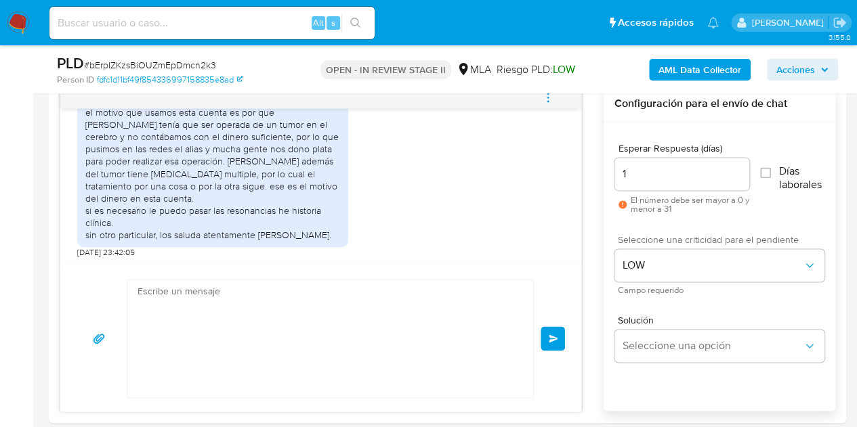
scroll to position [778, 0]
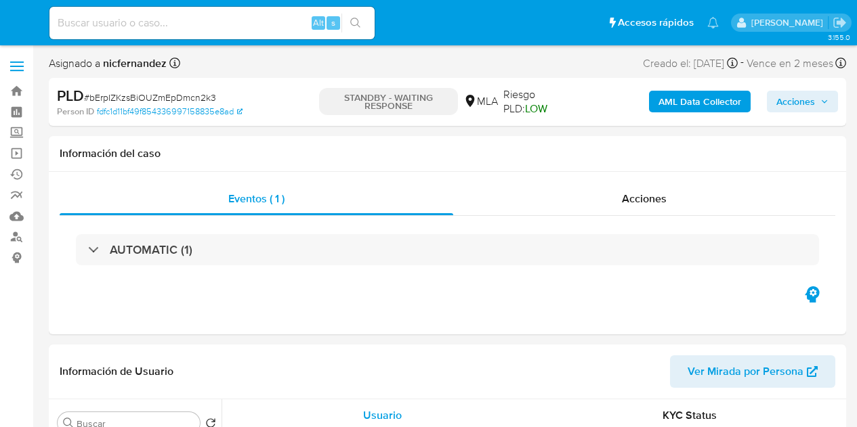
select select "10"
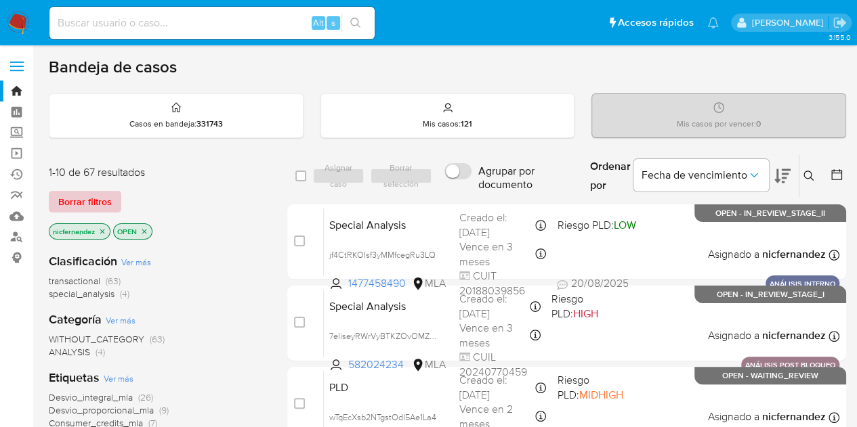
click at [99, 192] on span "Borrar filtros" at bounding box center [85, 201] width 54 height 19
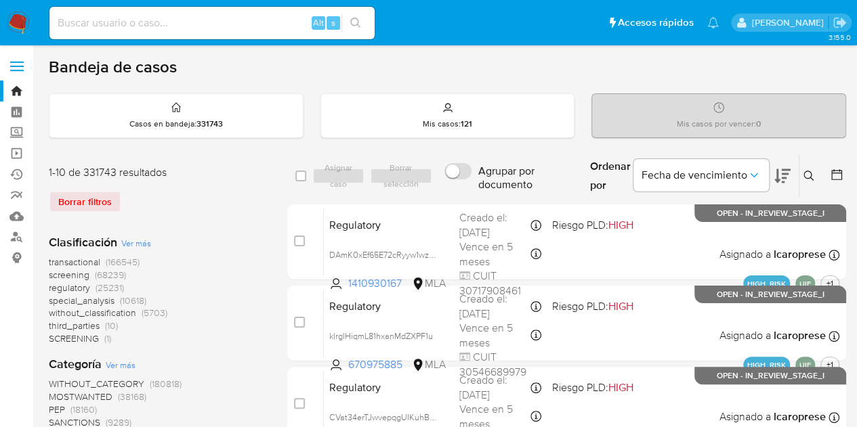
click at [805, 177] on icon at bounding box center [808, 176] width 10 height 10
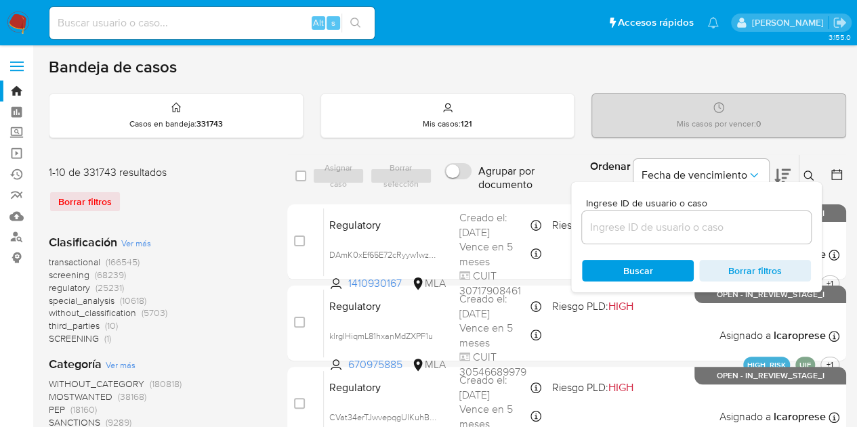
click at [659, 219] on input at bounding box center [696, 228] width 229 height 18
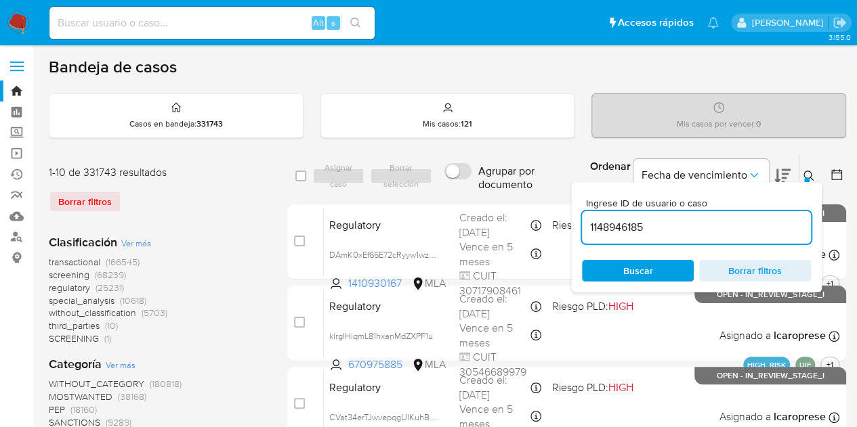
type input "1148946185"
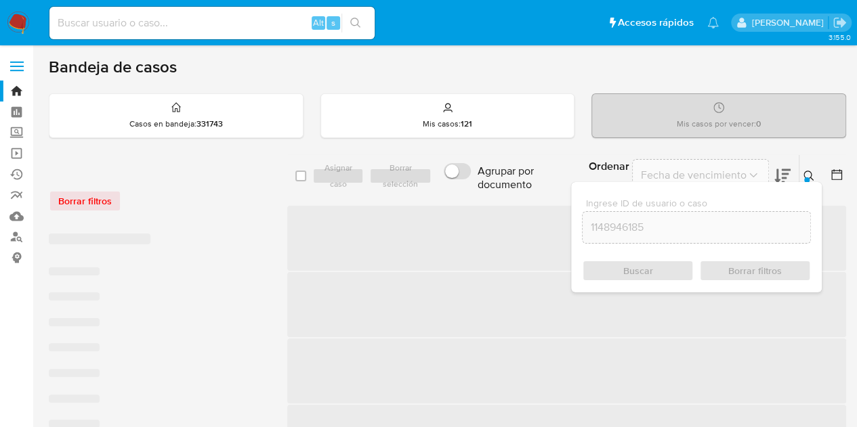
click at [813, 172] on icon at bounding box center [808, 176] width 11 height 11
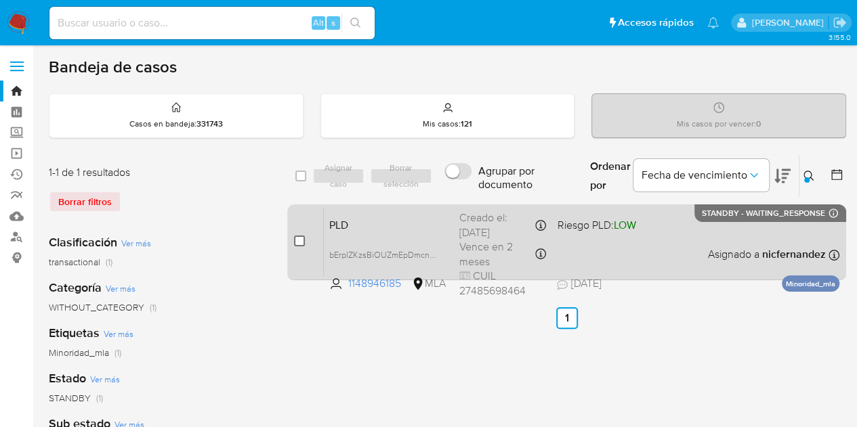
click at [297, 236] on input "checkbox" at bounding box center [299, 241] width 11 height 11
checkbox input "true"
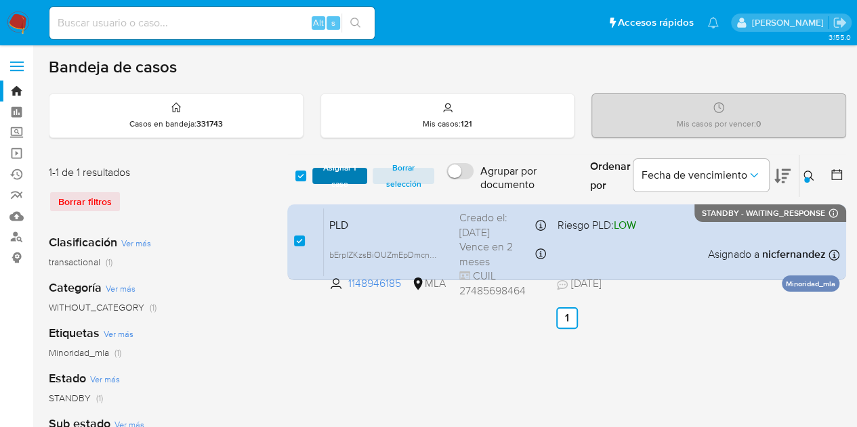
click at [332, 183] on span "Asignar 1 caso" at bounding box center [340, 176] width 42 height 14
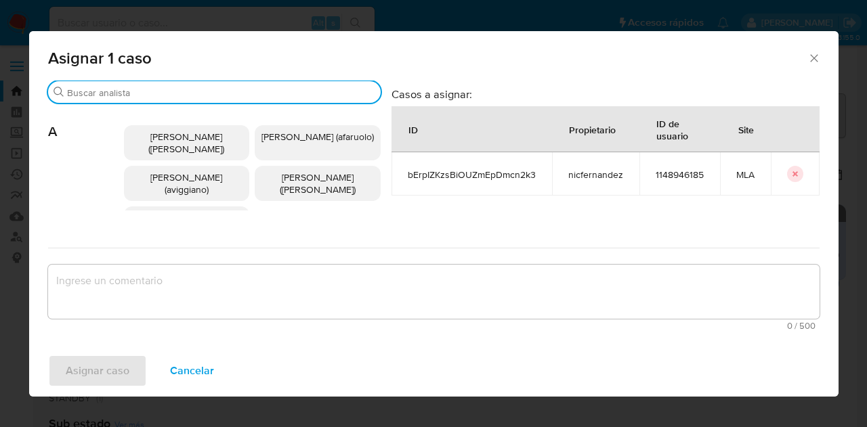
click at [160, 90] on input "Buscar" at bounding box center [221, 93] width 308 height 12
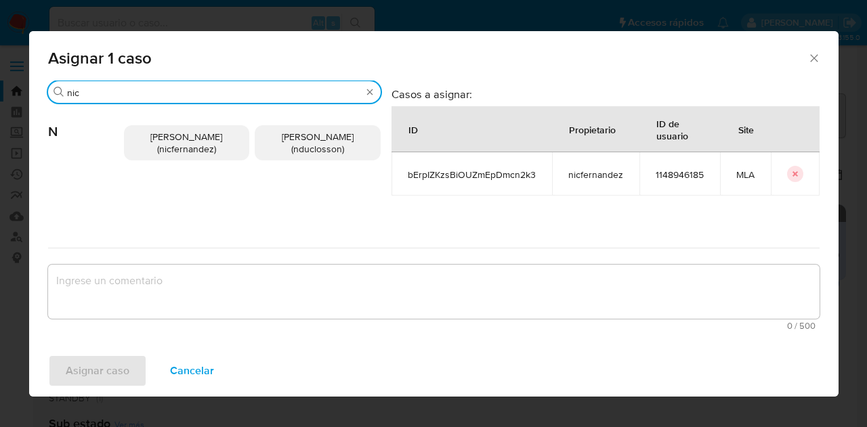
type input "nic"
click at [171, 138] on span "[PERSON_NAME] (nicfernandez)" at bounding box center [186, 143] width 72 height 26
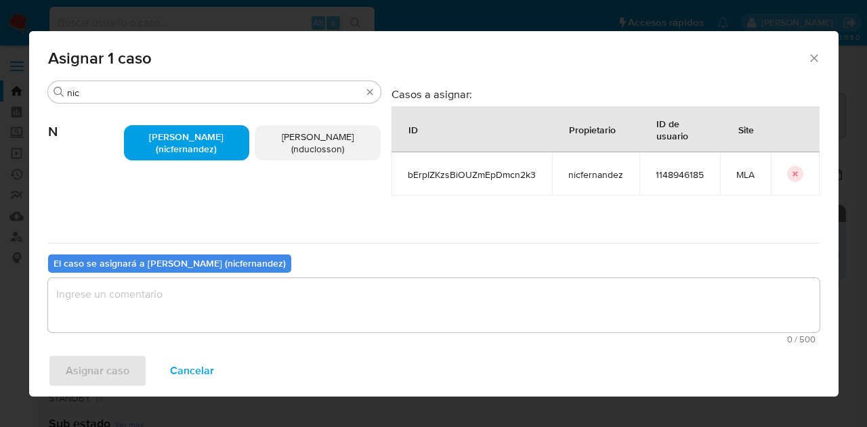
click at [201, 322] on textarea "assign-modal" at bounding box center [434, 305] width 772 height 54
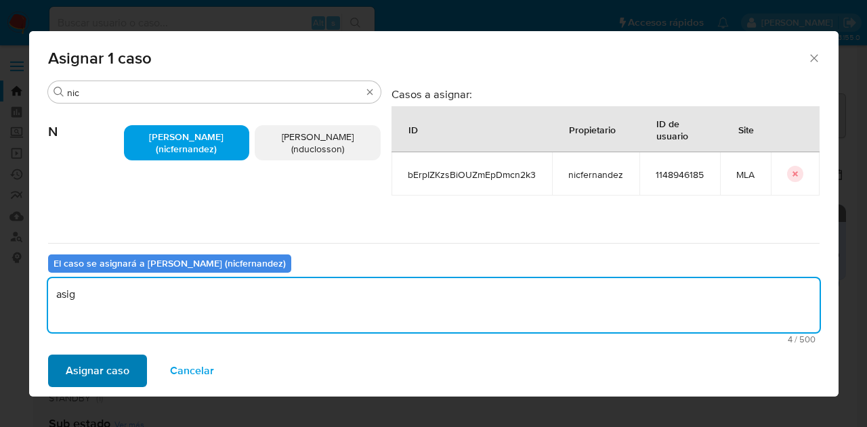
type textarea "asig"
click at [92, 356] on span "Asignar caso" at bounding box center [98, 371] width 64 height 30
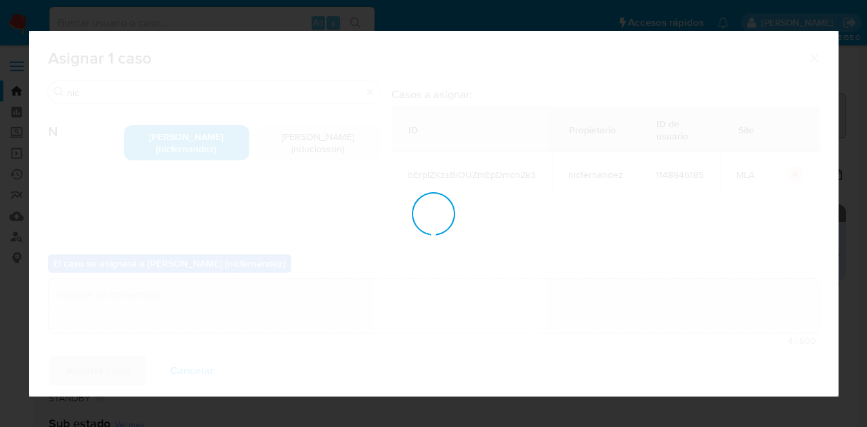
checkbox input "false"
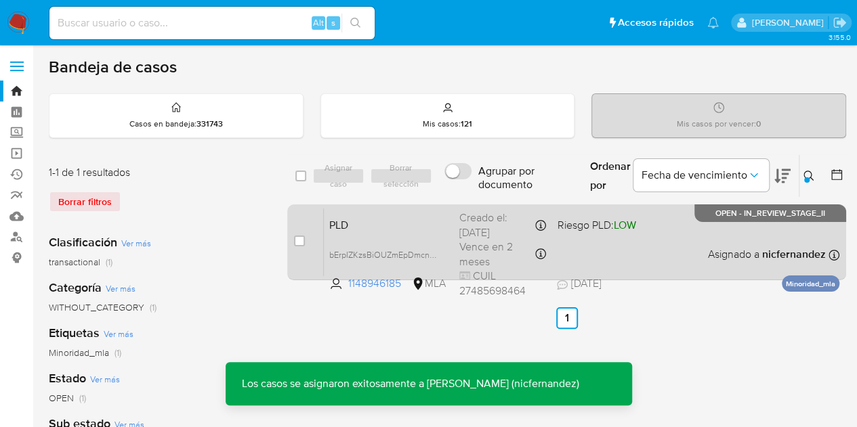
click at [354, 239] on div "PLD bErpIZKzsBiOUZmEpDmcn2k3 1148946185 MLA Riesgo PLD: LOW Creado el: [DATE] C…" at bounding box center [582, 242] width 516 height 68
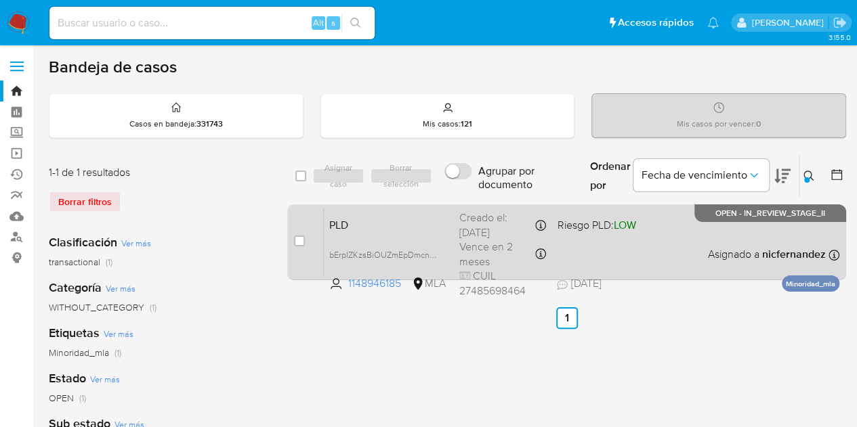
click at [406, 224] on span "PLD" at bounding box center [388, 224] width 119 height 18
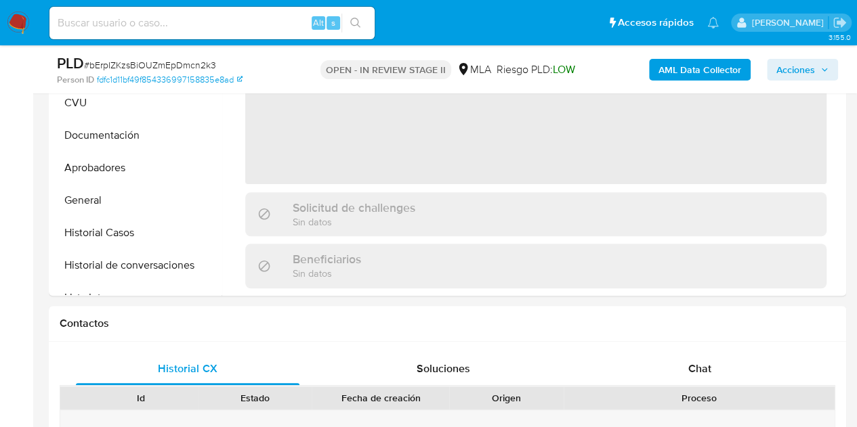
select select "10"
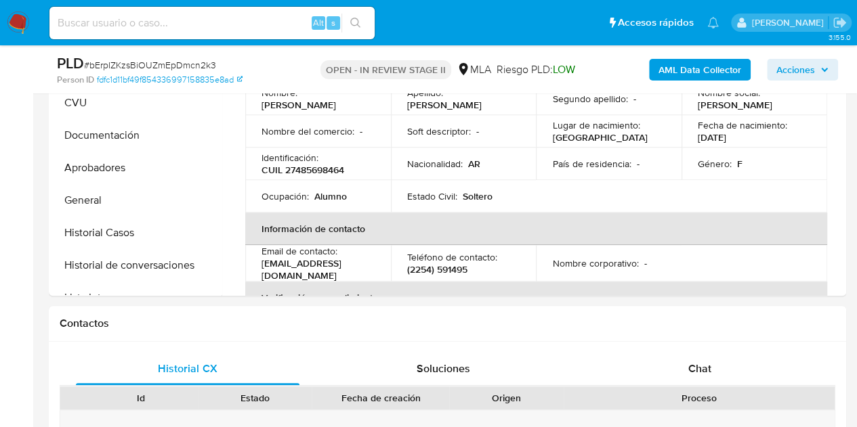
scroll to position [496, 0]
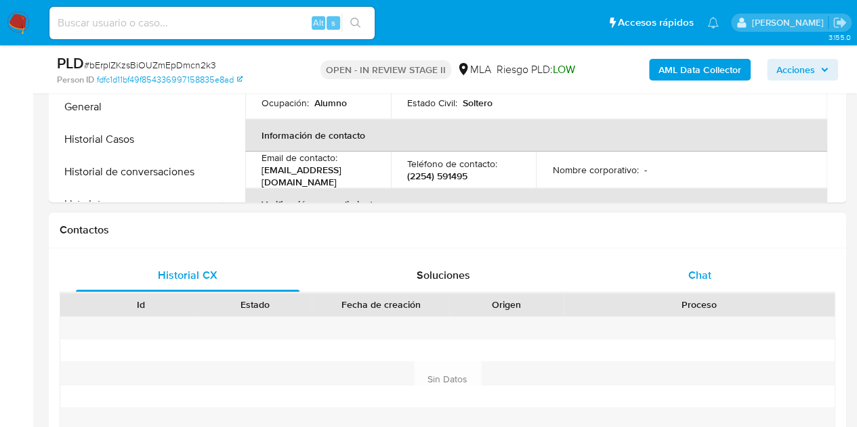
click at [720, 272] on div "Chat" at bounding box center [700, 275] width 224 height 33
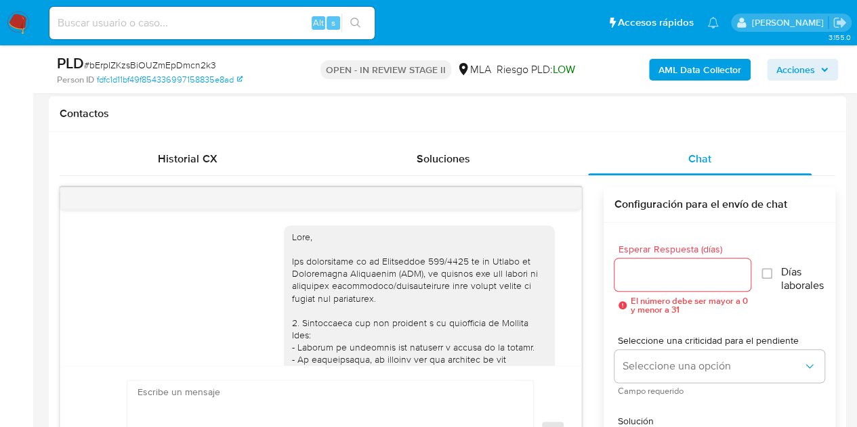
scroll to position [778, 0]
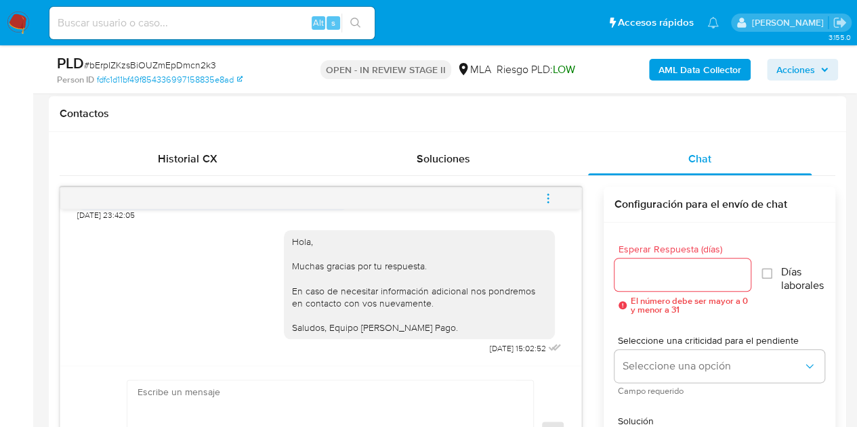
click at [545, 203] on span "menu-action" at bounding box center [548, 198] width 12 height 33
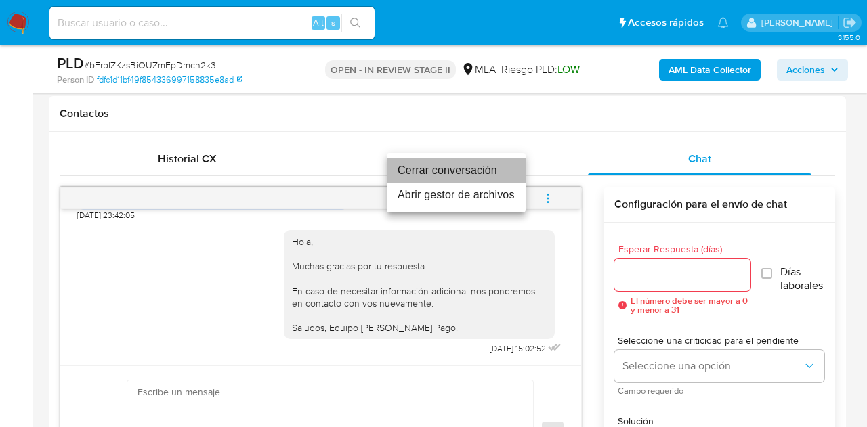
click at [487, 171] on li "Cerrar conversación" at bounding box center [456, 171] width 139 height 24
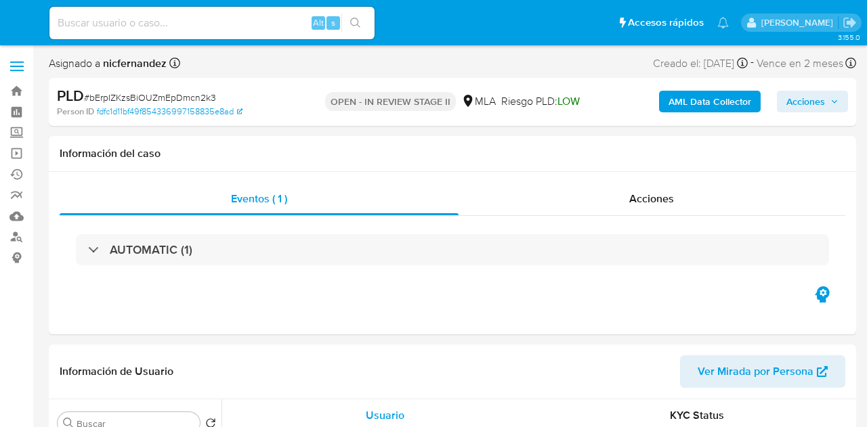
select select "10"
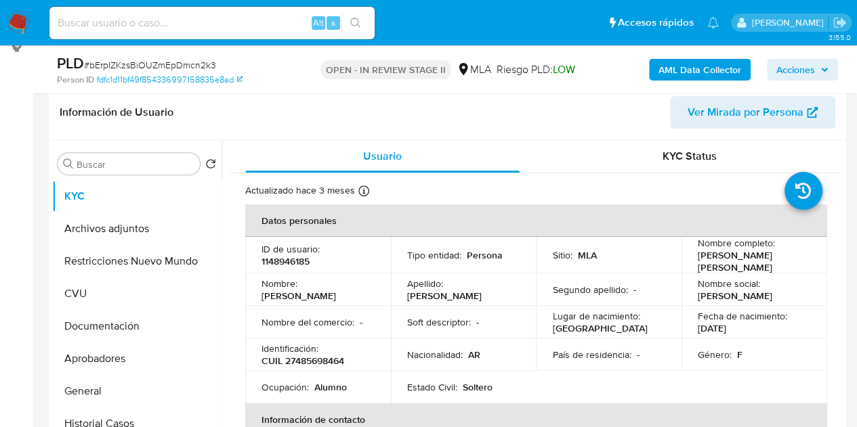
scroll to position [226, 0]
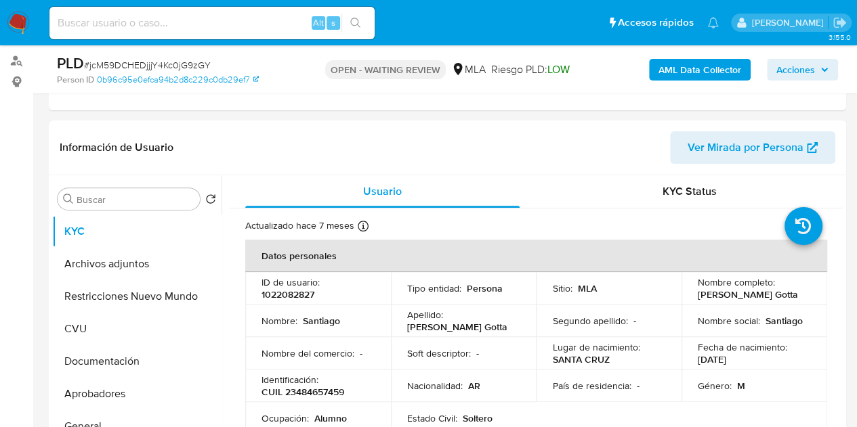
scroll to position [252, 0]
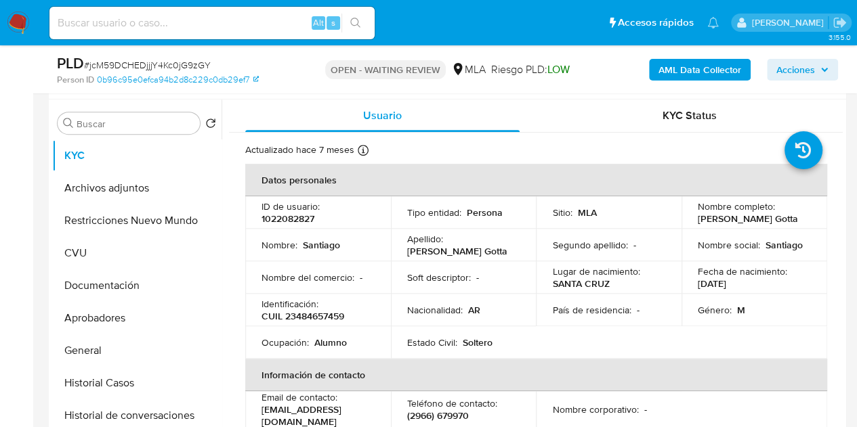
select select "10"
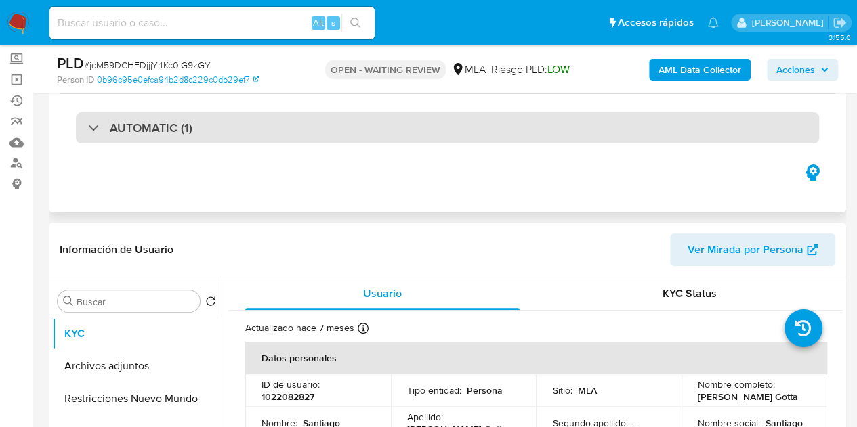
scroll to position [68, 0]
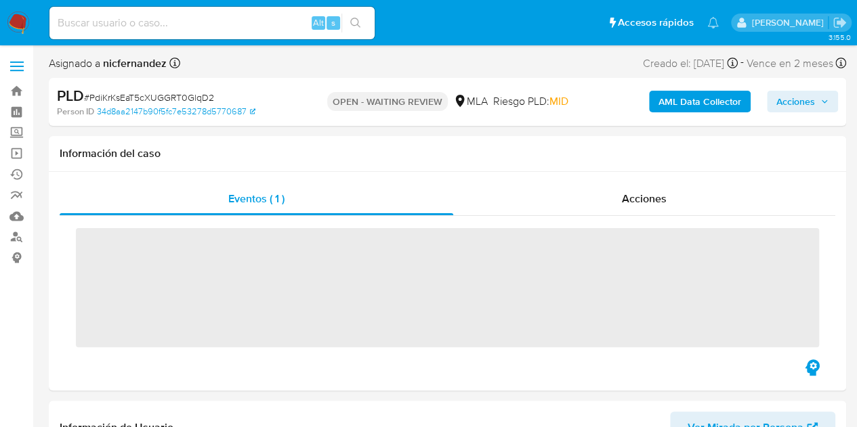
click at [198, 15] on input at bounding box center [211, 23] width 325 height 18
paste input "jcM59DCHEDjjjY4Kc0jG9zGY"
type input "jcM59DCHEDjjjY4Kc0jG9zGY"
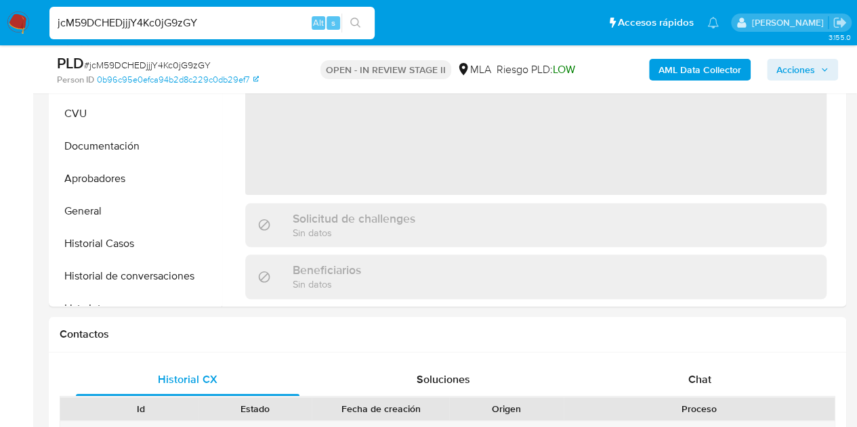
scroll to position [408, 0]
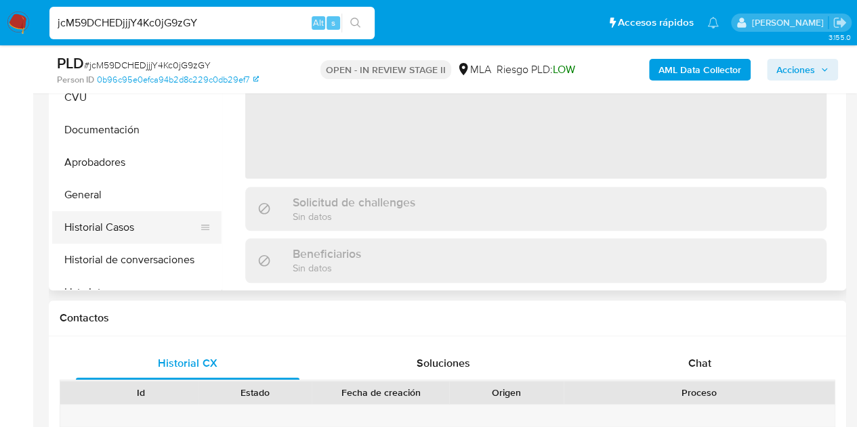
click at [121, 219] on button "Historial Casos" at bounding box center [131, 227] width 159 height 33
select select "10"
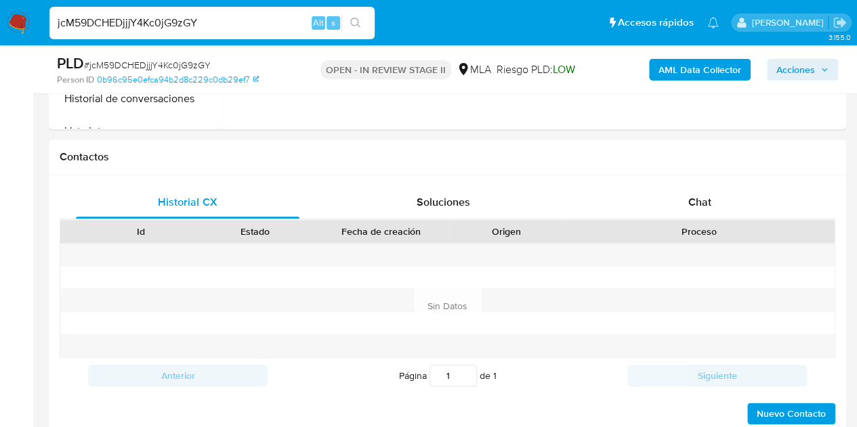
scroll to position [603, 0]
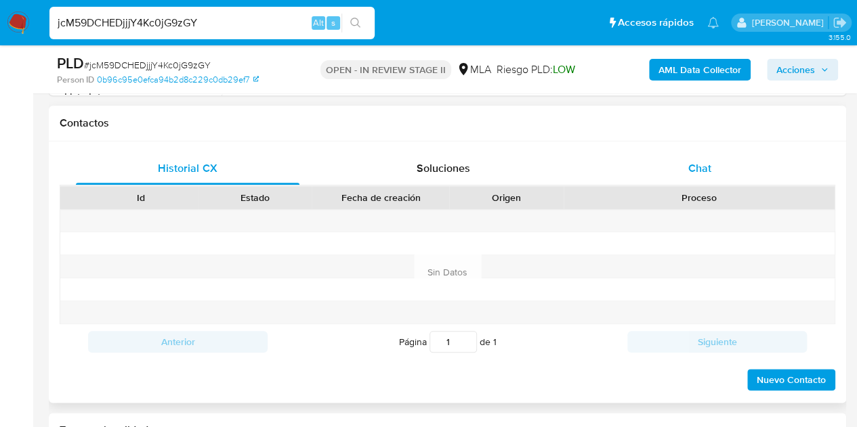
click at [723, 163] on div "Chat" at bounding box center [700, 168] width 224 height 33
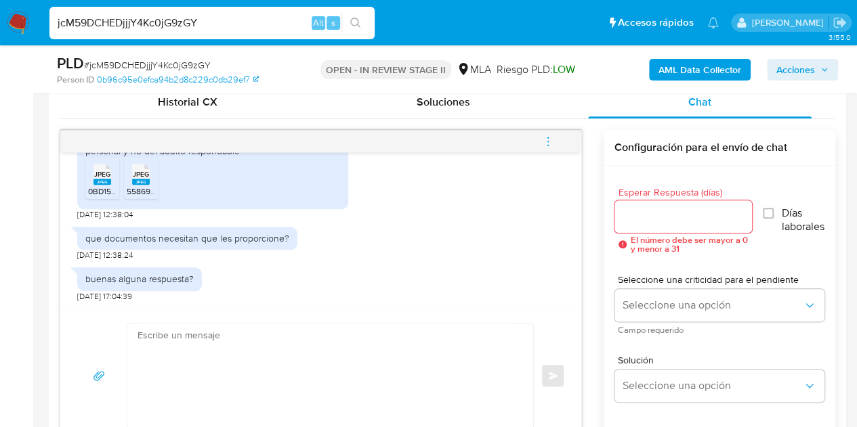
scroll to position [217, 0]
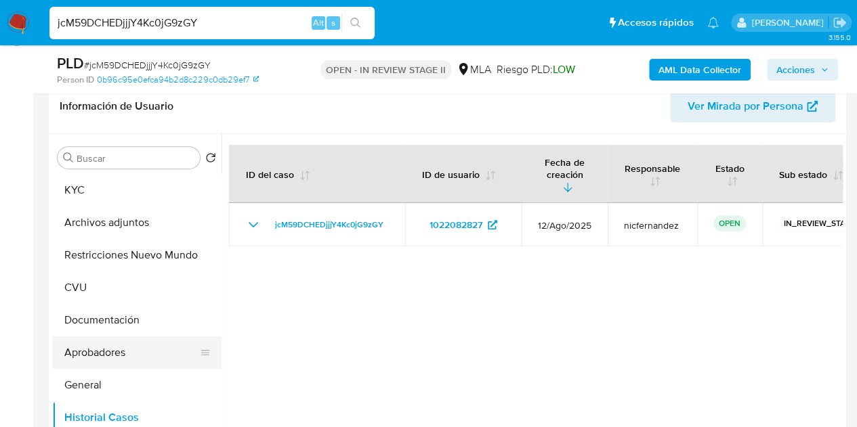
click at [116, 348] on button "Aprobadores" at bounding box center [131, 353] width 159 height 33
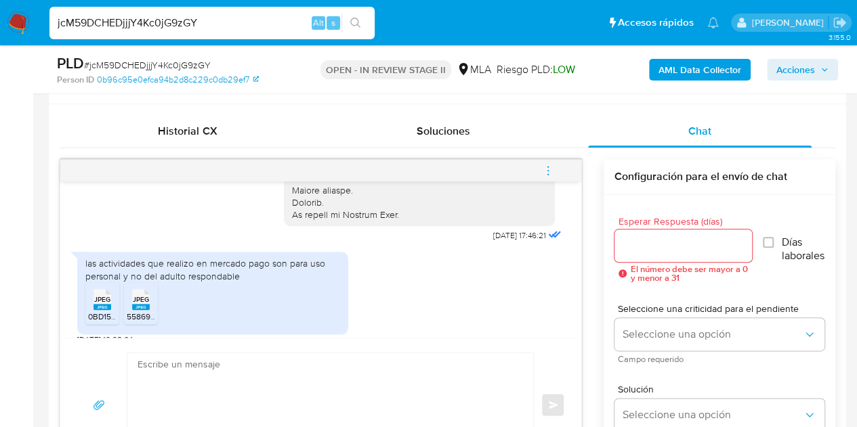
scroll to position [657, 0]
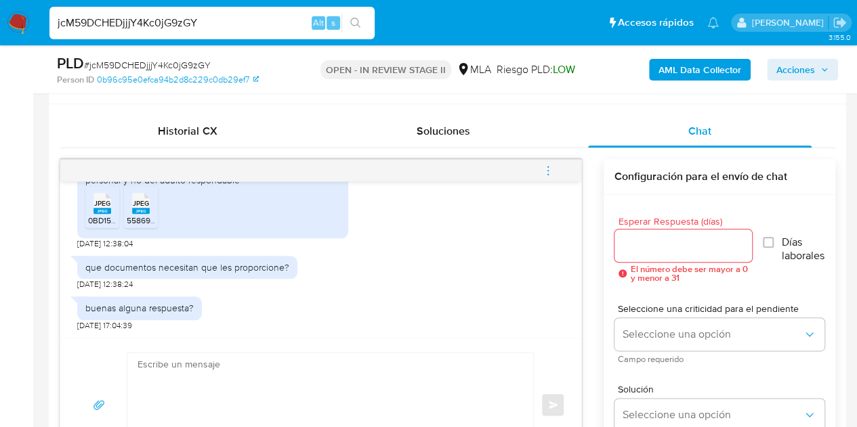
click at [104, 211] on rect at bounding box center [102, 211] width 18 height 6
click at [138, 209] on rect at bounding box center [141, 211] width 18 height 6
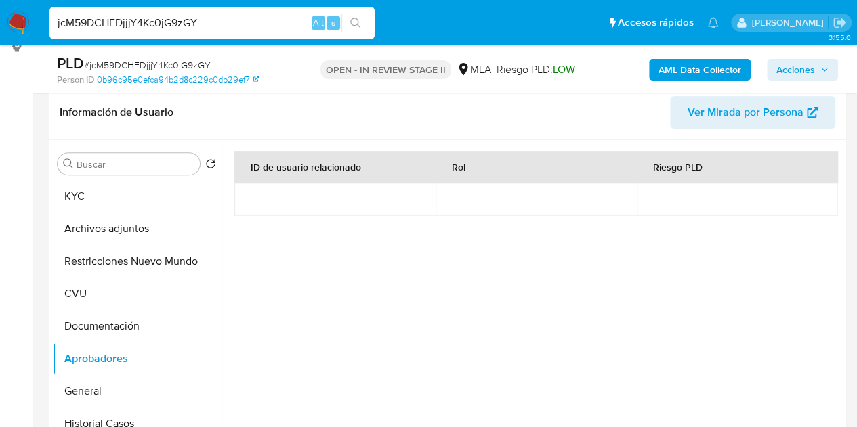
scroll to position [237, 0]
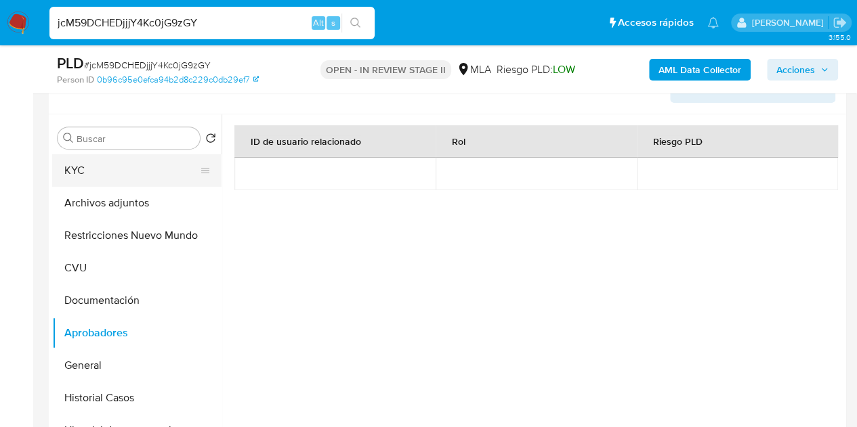
click at [123, 172] on button "KYC" at bounding box center [131, 170] width 159 height 33
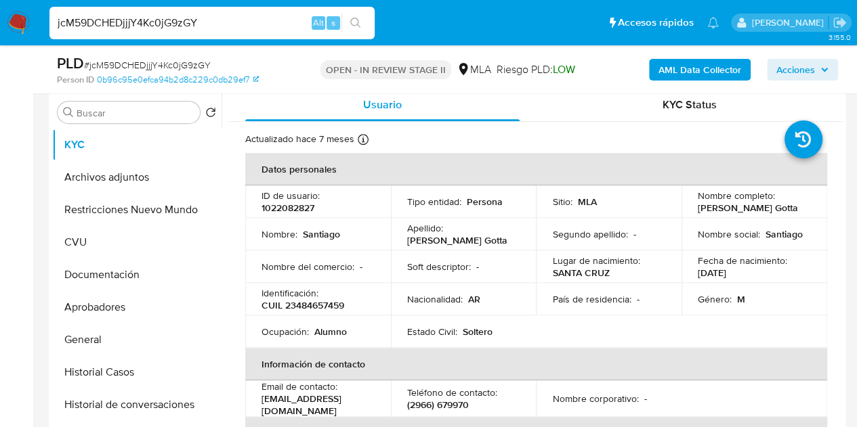
scroll to position [256, 0]
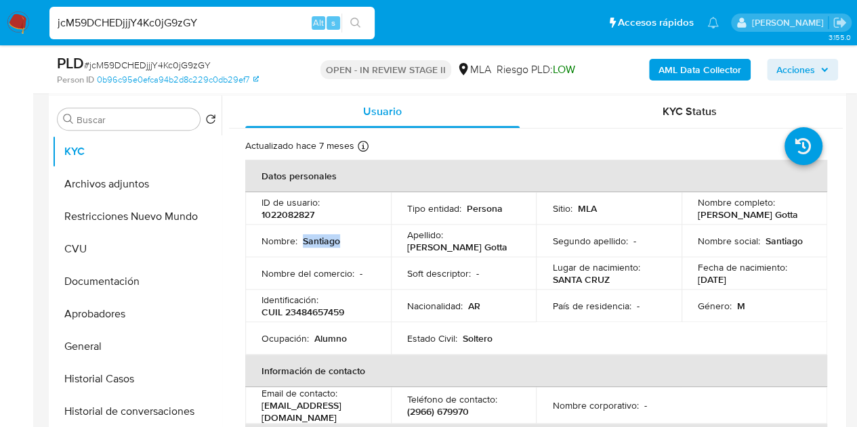
drag, startPoint x: 303, startPoint y: 242, endPoint x: 344, endPoint y: 240, distance: 40.7
click at [344, 240] on div "Nombre : [GEOGRAPHIC_DATA]" at bounding box center [317, 241] width 113 height 12
copy p "Santiago"
click at [560, 331] on table "Datos personales ID de usuario : 1022082827 Tipo entidad : Persona Sitio : MLA …" at bounding box center [536, 408] width 582 height 496
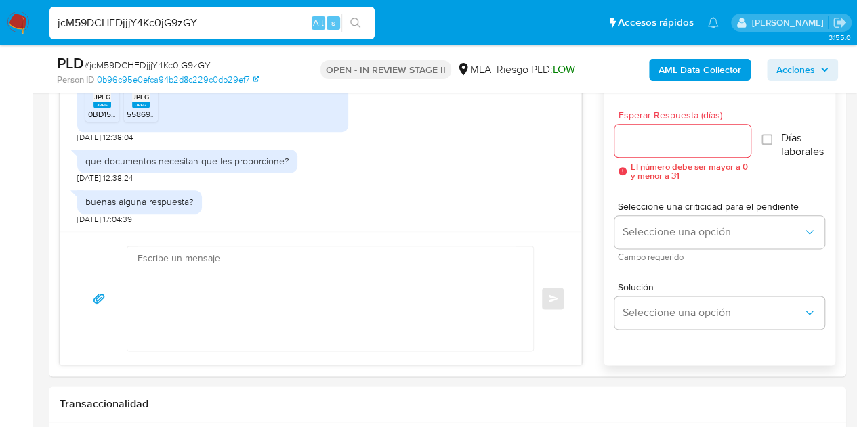
scroll to position [769, 0]
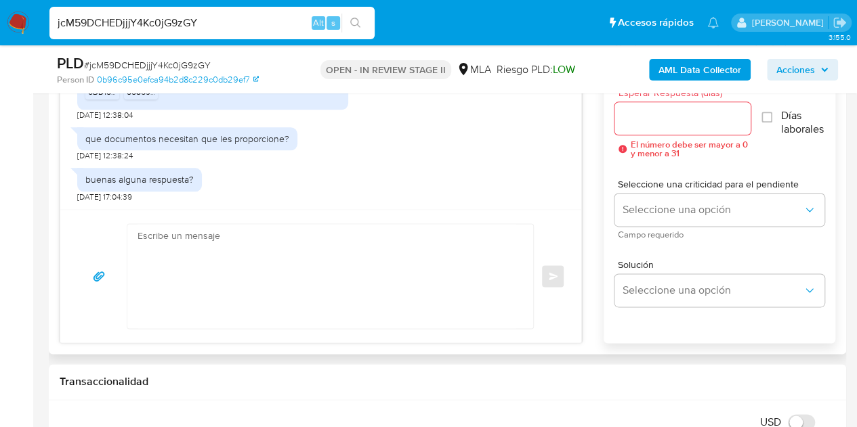
click at [311, 280] on textarea at bounding box center [327, 276] width 379 height 104
paste textarea "[PERSON_NAME], Esperamos que te encuentres muy bien. Te consultamos si utilizas…"
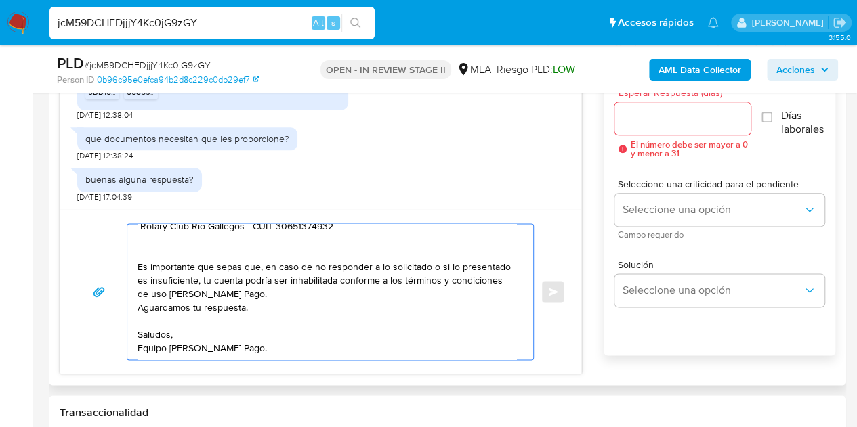
scroll to position [0, 0]
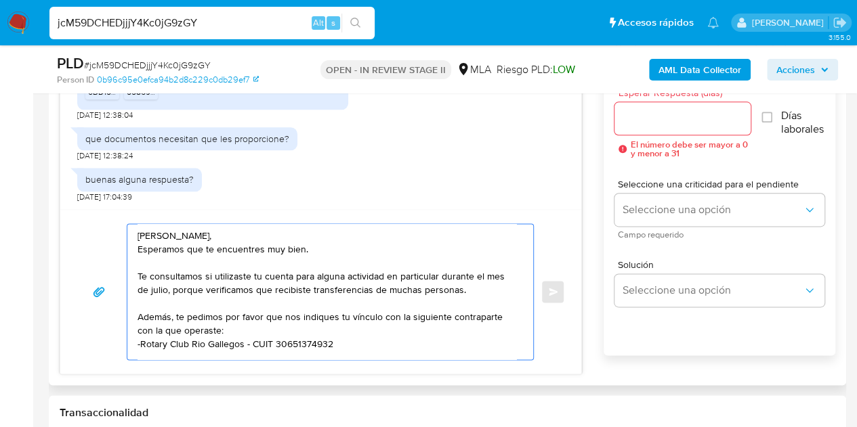
type textarea "[PERSON_NAME], Esperamos que te encuentres muy bien. Te consultamos si utilizas…"
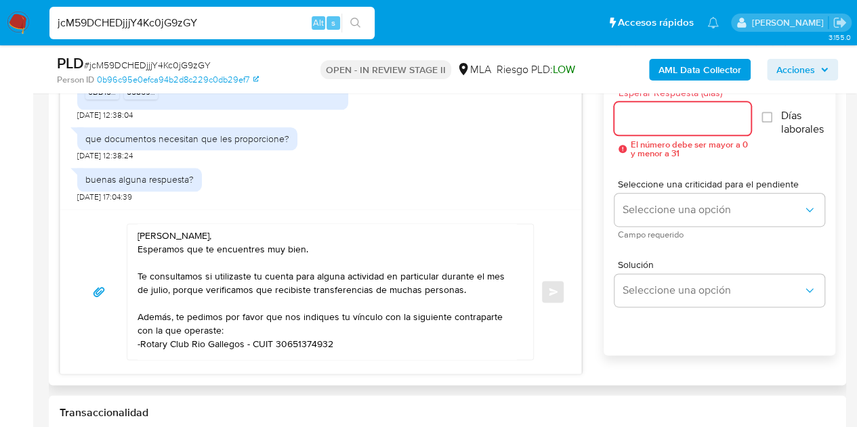
click at [694, 123] on input "Esperar Respuesta (días)" at bounding box center [682, 119] width 137 height 18
type input "3"
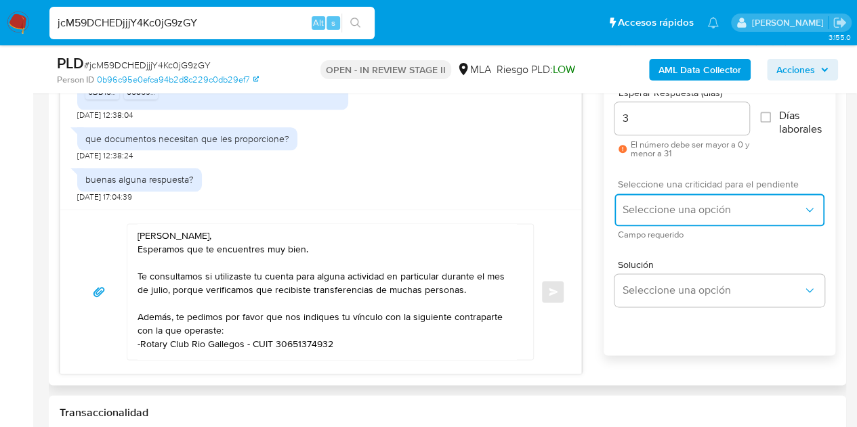
click at [667, 203] on span "Seleccione una opción" at bounding box center [713, 210] width 180 height 14
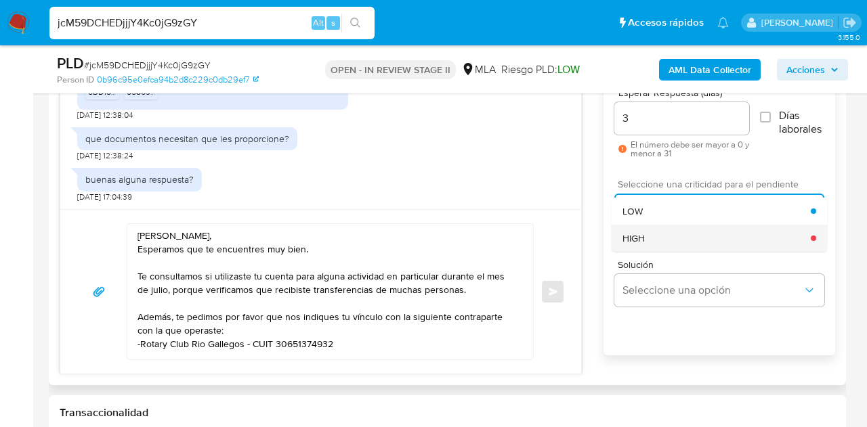
click at [660, 235] on div "HIGH" at bounding box center [717, 238] width 188 height 27
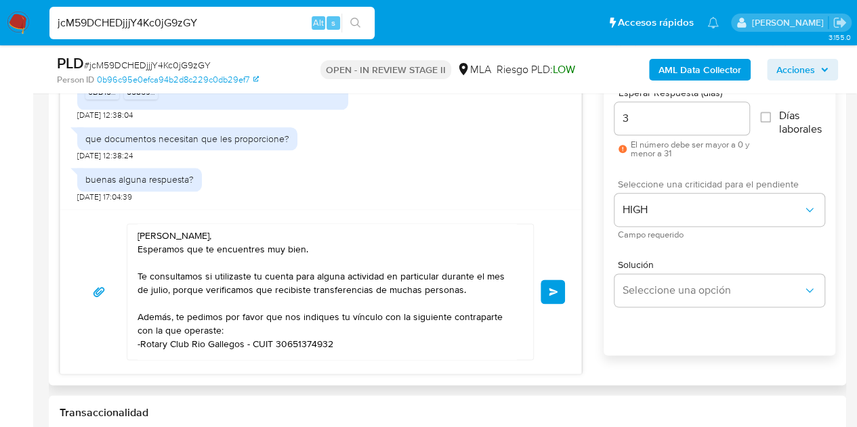
click at [551, 232] on div "[PERSON_NAME], Esperamos que te encuentres muy bien. Te consultamos si utilizas…" at bounding box center [321, 292] width 488 height 137
click at [339, 247] on textarea "[PERSON_NAME], Esperamos que te encuentres muy bien. Te consultamos si utilizas…" at bounding box center [327, 291] width 379 height 135
click at [329, 234] on textarea "[PERSON_NAME], Esperamos que te encuentres muy bien. Gracias por tu respuesta. …" at bounding box center [327, 291] width 379 height 135
click at [447, 251] on textarea "[PERSON_NAME], Esperamos que te encuentres muy bien. Gracias por tu respuesta. …" at bounding box center [327, 291] width 379 height 135
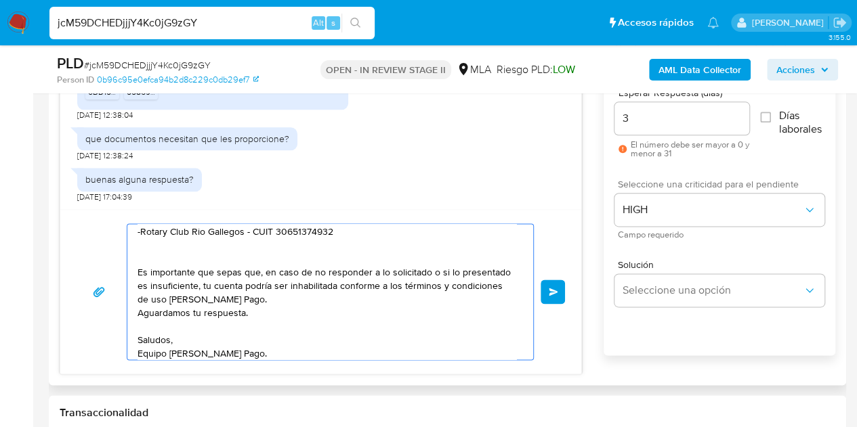
scroll to position [118, 0]
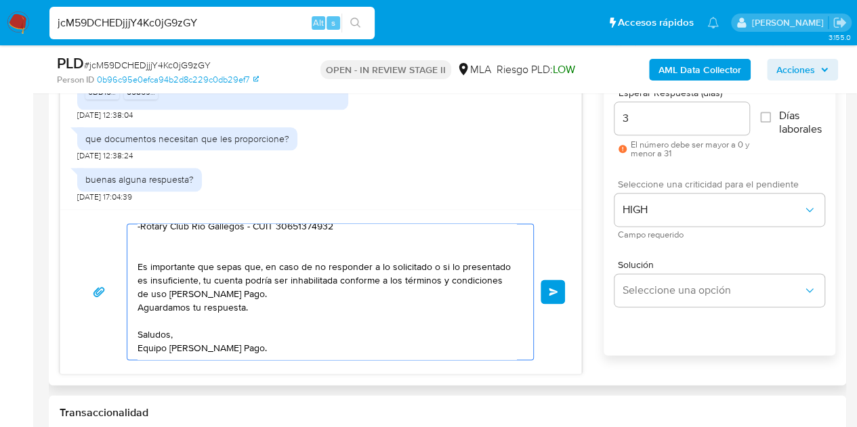
click at [449, 342] on textarea "[PERSON_NAME], Esperamos que te encuentres muy bien. Gracias por tu respuesta. …" at bounding box center [327, 291] width 379 height 135
type textarea "[PERSON_NAME], Esperamos que te encuentres muy bien. Gracias por tu respuesta. …"
click at [553, 288] on span "Enviar" at bounding box center [553, 292] width 9 height 8
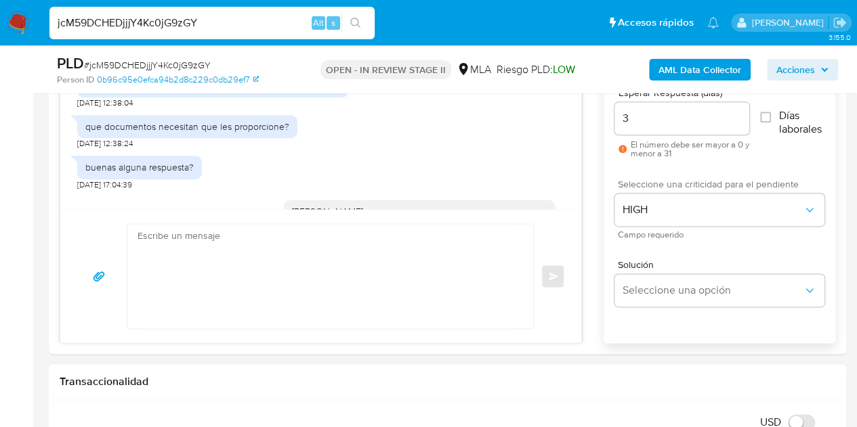
scroll to position [0, 0]
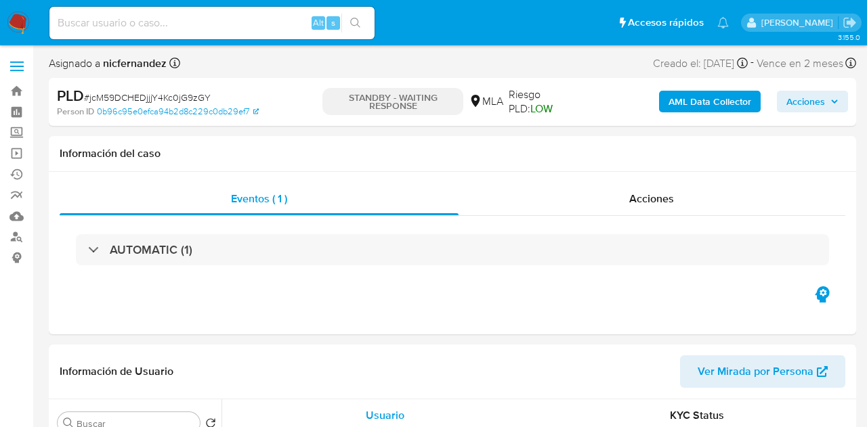
select select "10"
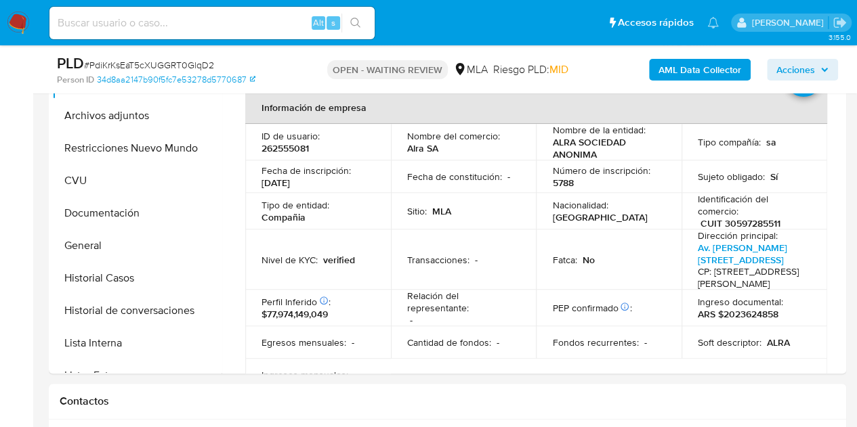
select select "10"
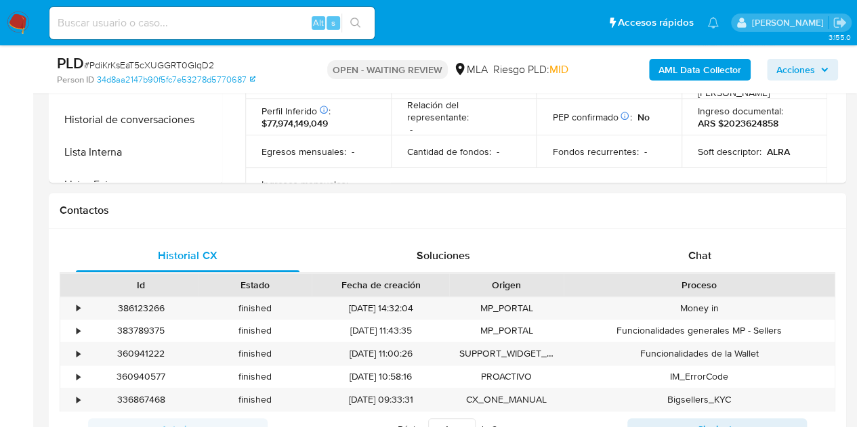
scroll to position [602, 0]
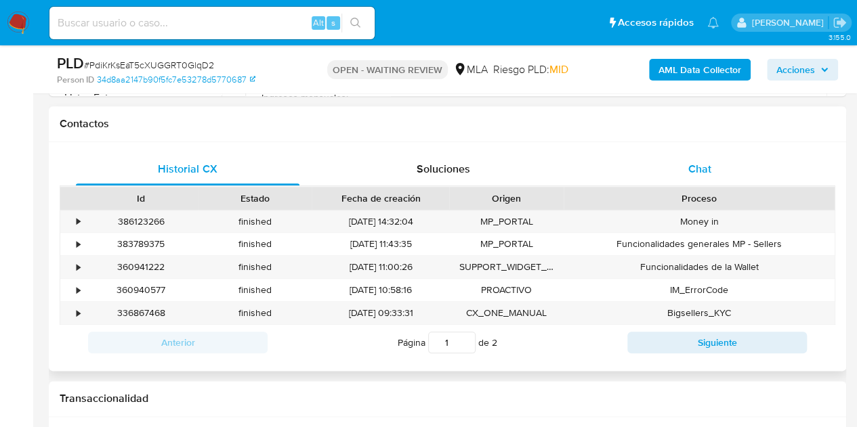
click at [755, 165] on div "Chat" at bounding box center [700, 169] width 224 height 33
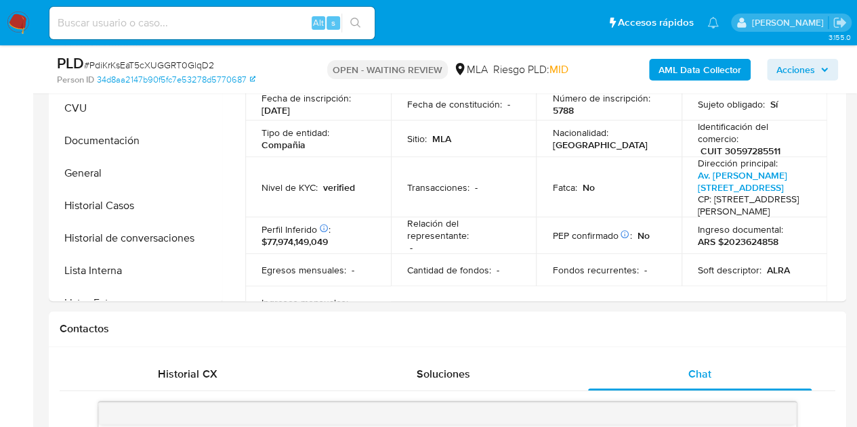
scroll to position [328, 0]
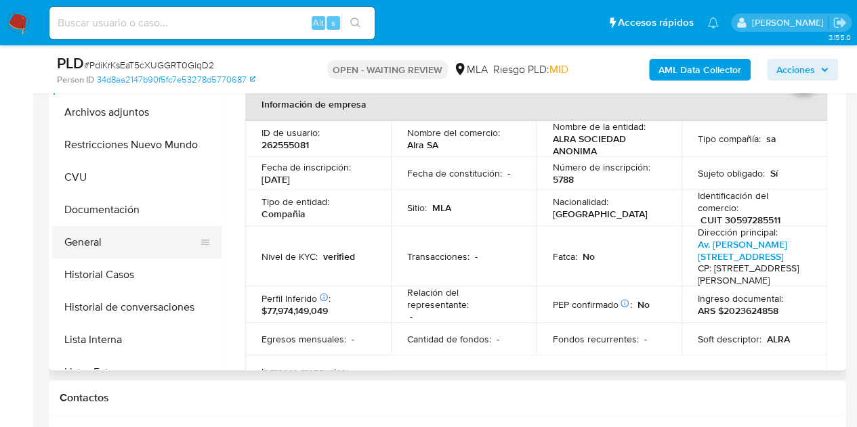
click at [141, 255] on button "General" at bounding box center [131, 242] width 159 height 33
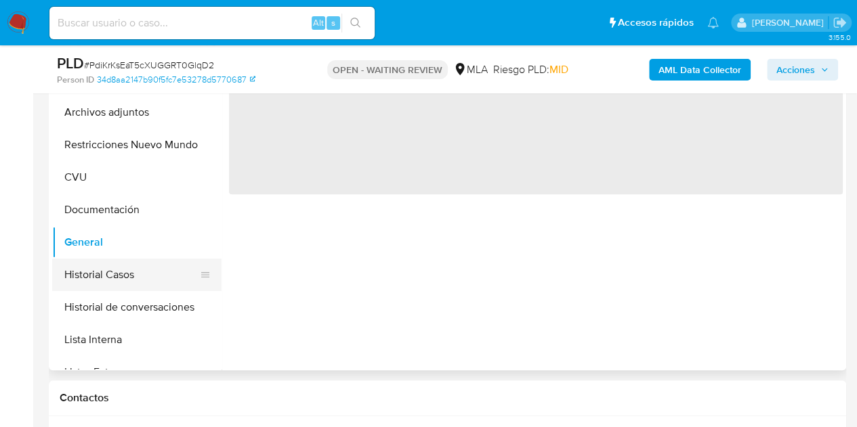
click at [133, 267] on button "Historial Casos" at bounding box center [131, 275] width 159 height 33
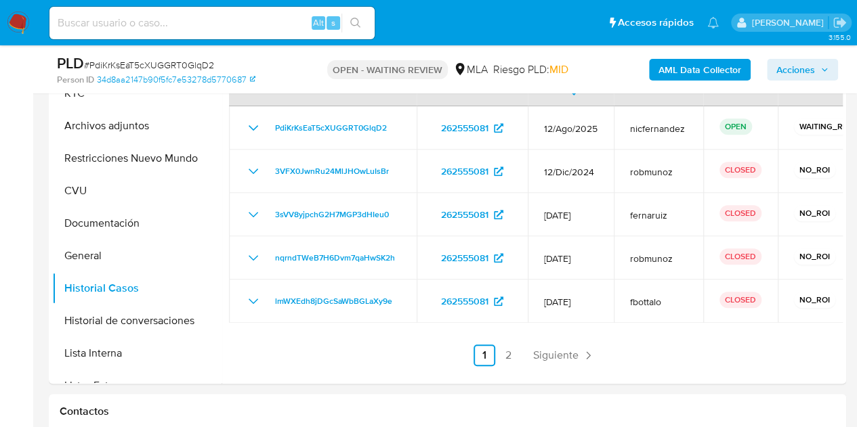
scroll to position [226, 0]
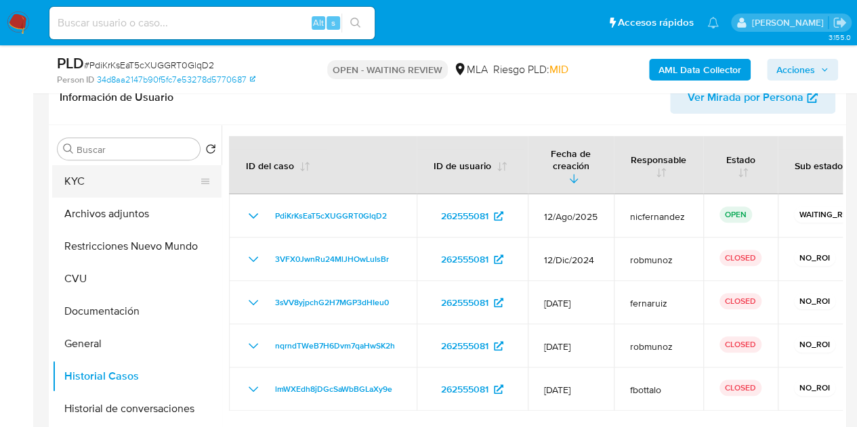
click at [80, 184] on button "KYC" at bounding box center [131, 181] width 159 height 33
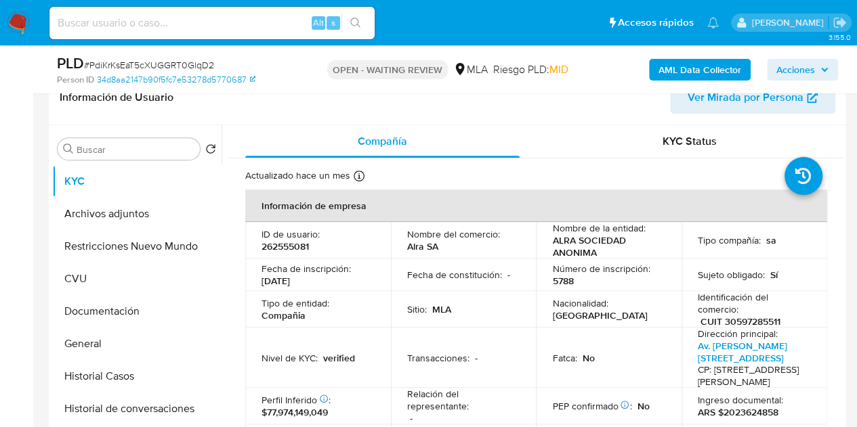
click at [285, 241] on p "262555081" at bounding box center [284, 246] width 47 height 12
click at [285, 240] on p "262555081" at bounding box center [284, 246] width 47 height 12
copy p "262555081"
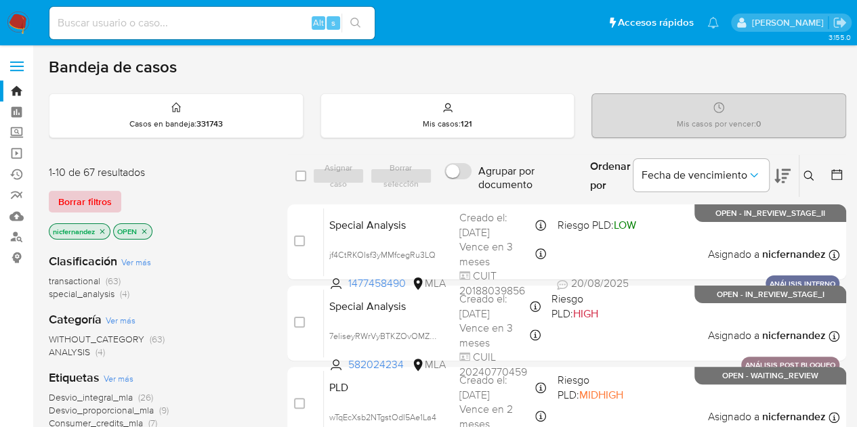
click at [99, 203] on span "Borrar filtros" at bounding box center [85, 201] width 54 height 19
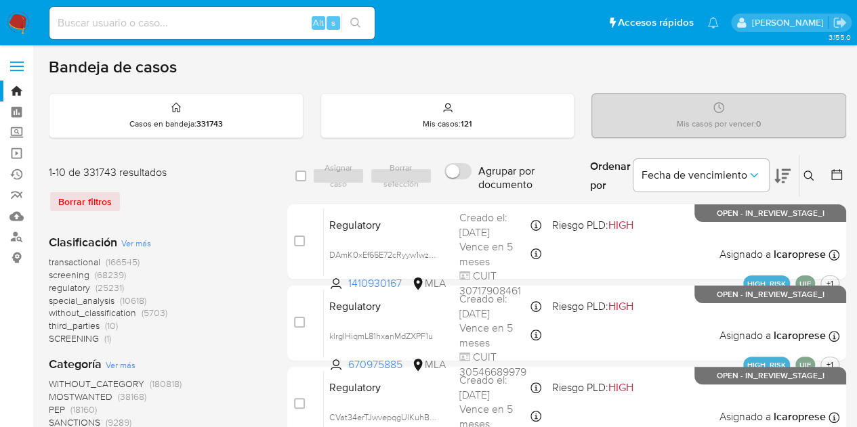
click at [809, 177] on icon at bounding box center [808, 176] width 11 height 11
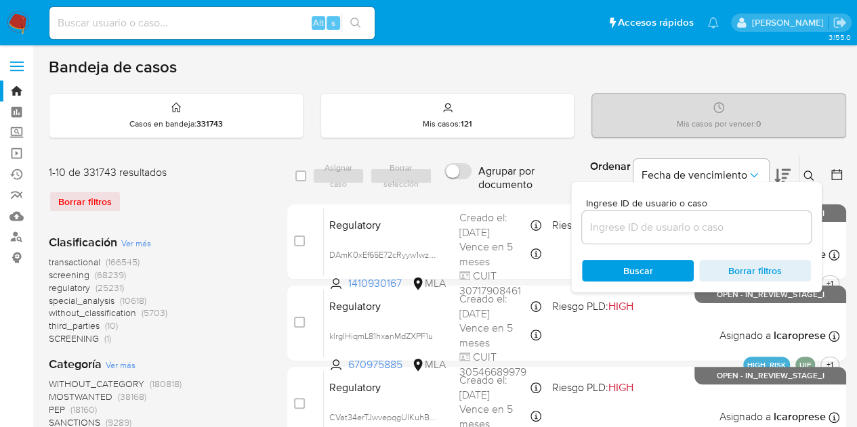
click at [633, 226] on input at bounding box center [696, 228] width 229 height 18
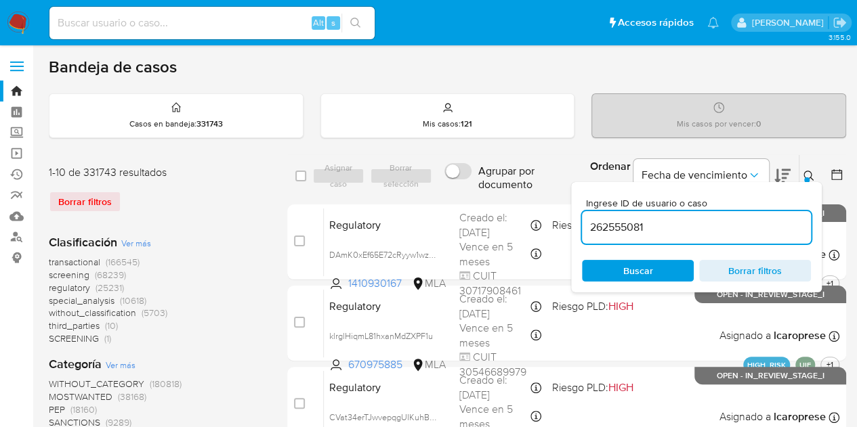
type input "262555081"
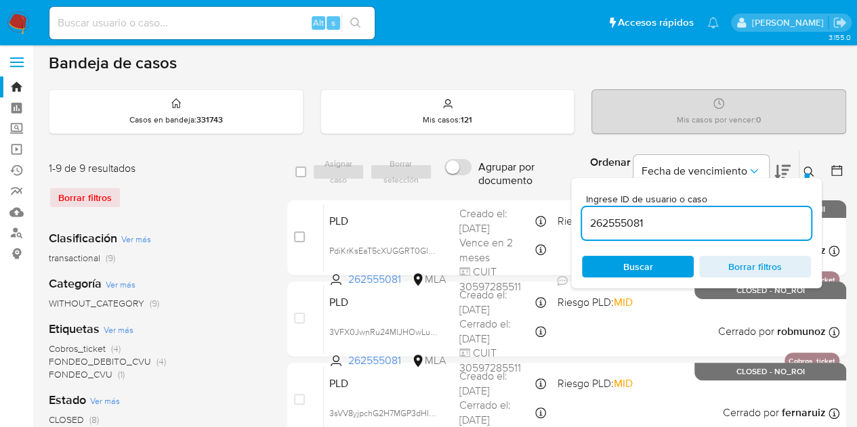
scroll to position [51, 0]
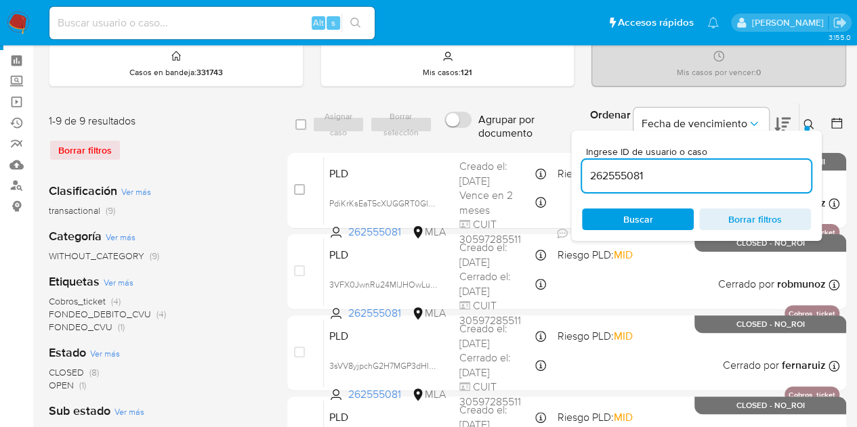
click at [806, 128] on div at bounding box center [806, 128] width 5 height 5
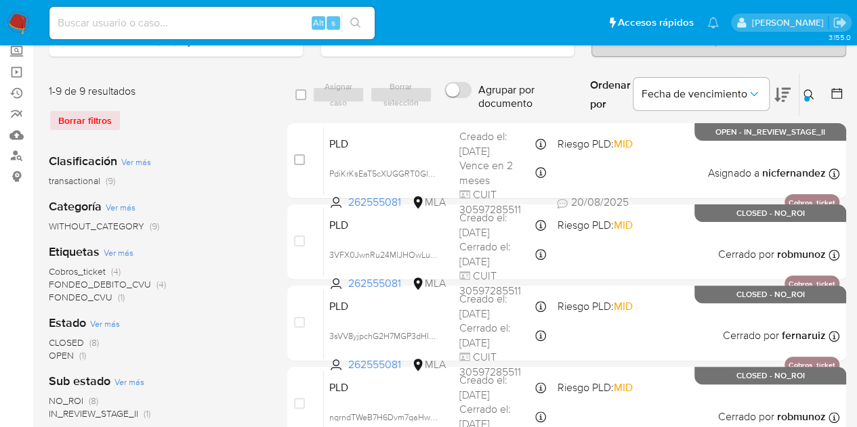
scroll to position [86, 0]
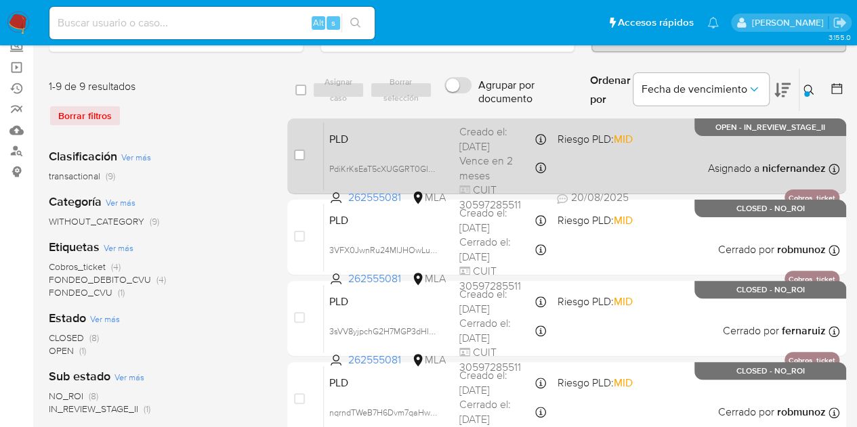
click at [373, 150] on div "PLD PdiKrKsEaT5cXUGGRT0GlqD2 262555081 MLA Riesgo PLD: MID Creado el: [DATE] Cr…" at bounding box center [582, 156] width 516 height 68
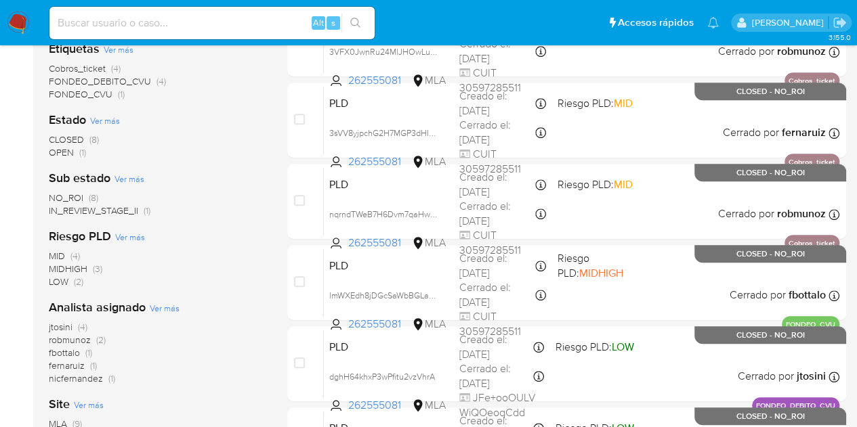
scroll to position [267, 0]
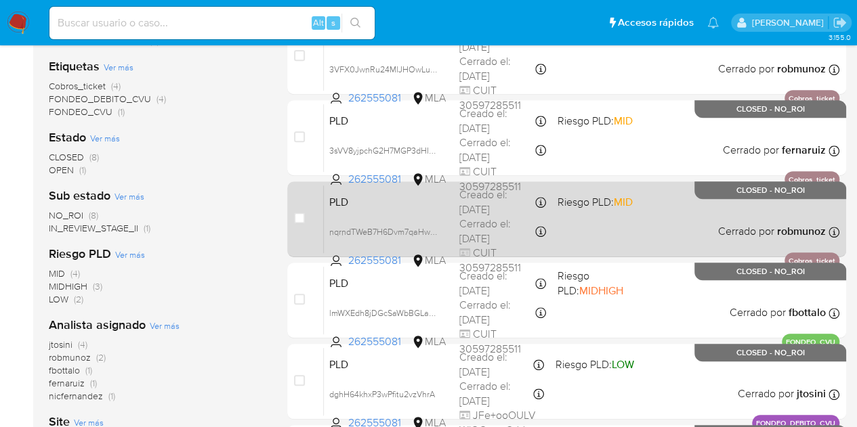
click at [392, 213] on div "PLD nqrndTWeB7H6Dvm7qaHwSK2h 262555081 MLA Riesgo PLD: MID Creado el: [DATE] Cr…" at bounding box center [582, 219] width 516 height 68
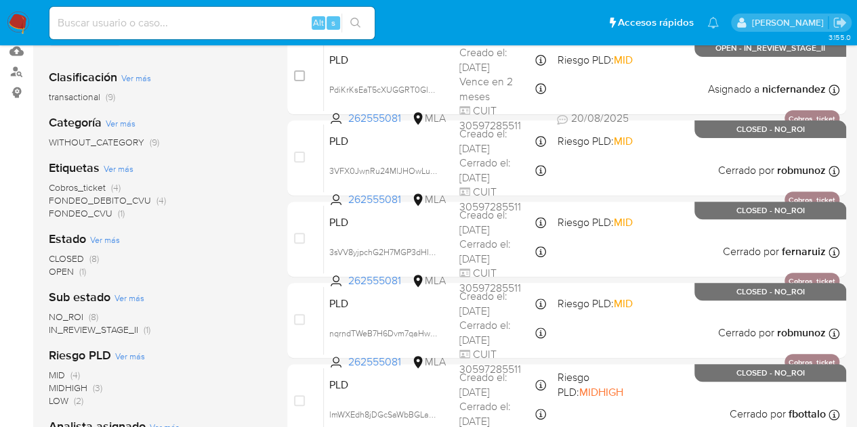
scroll to position [198, 0]
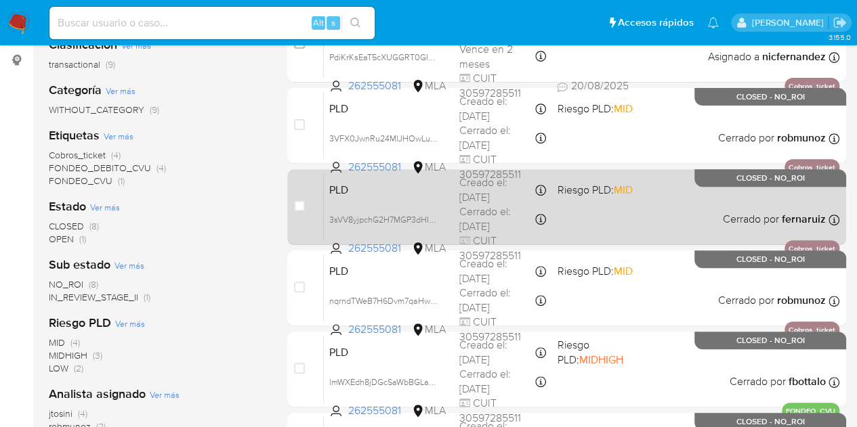
click at [394, 194] on span "PLD" at bounding box center [388, 189] width 119 height 18
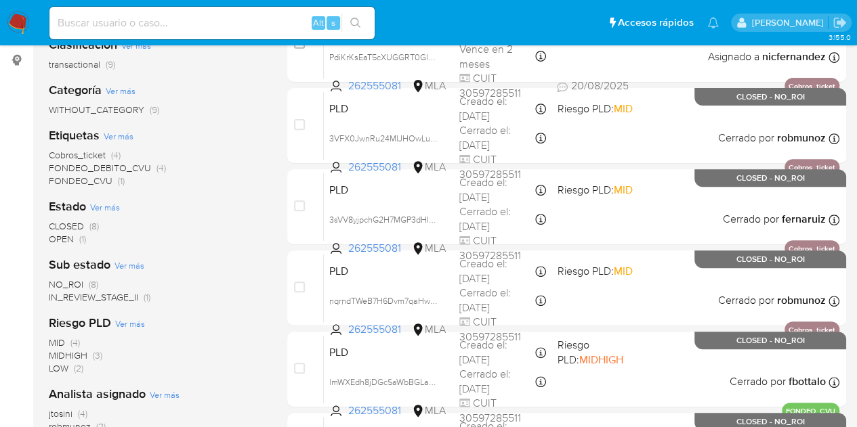
scroll to position [0, 0]
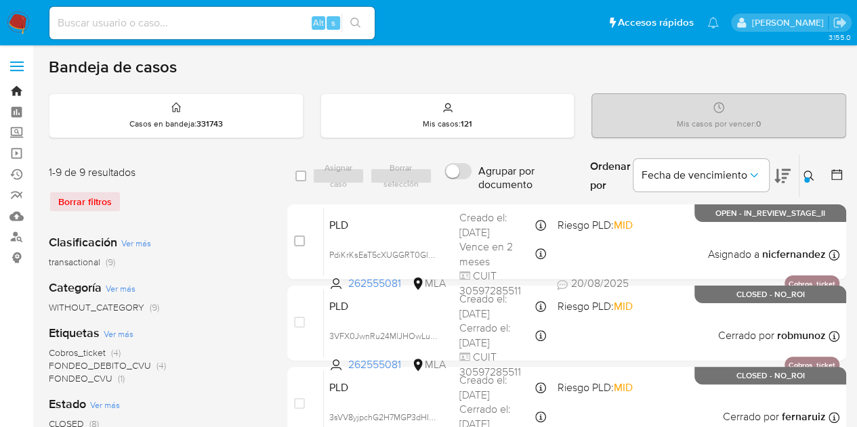
click at [14, 92] on link "Bandeja" at bounding box center [80, 91] width 161 height 21
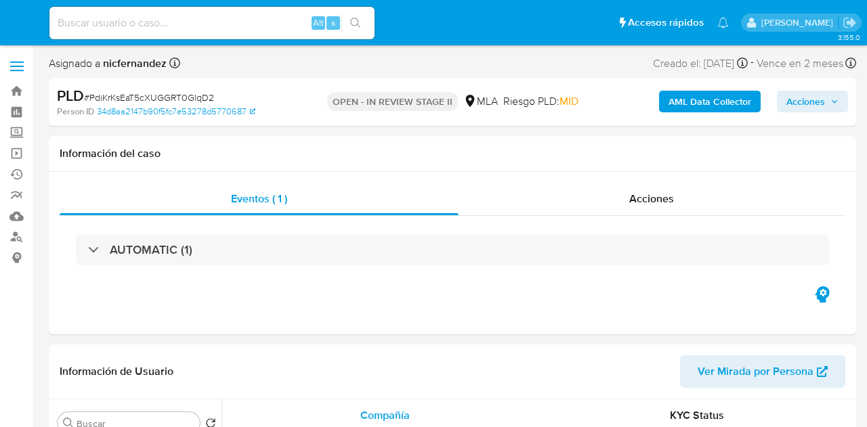
select select "10"
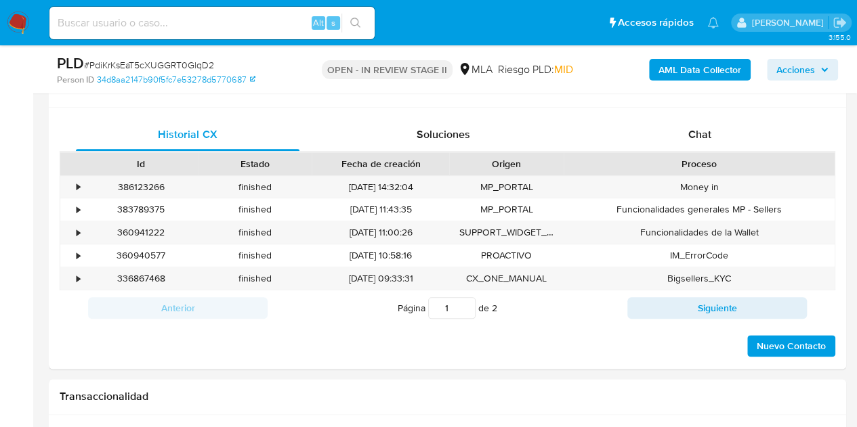
scroll to position [582, 0]
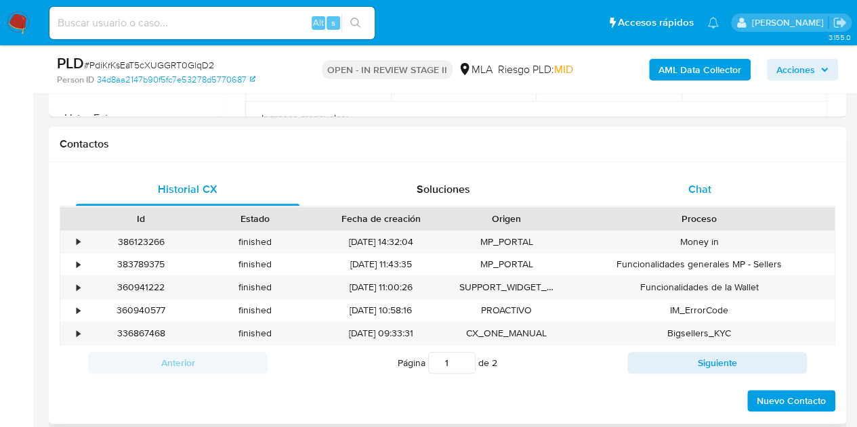
click at [715, 191] on div "Chat" at bounding box center [700, 189] width 224 height 33
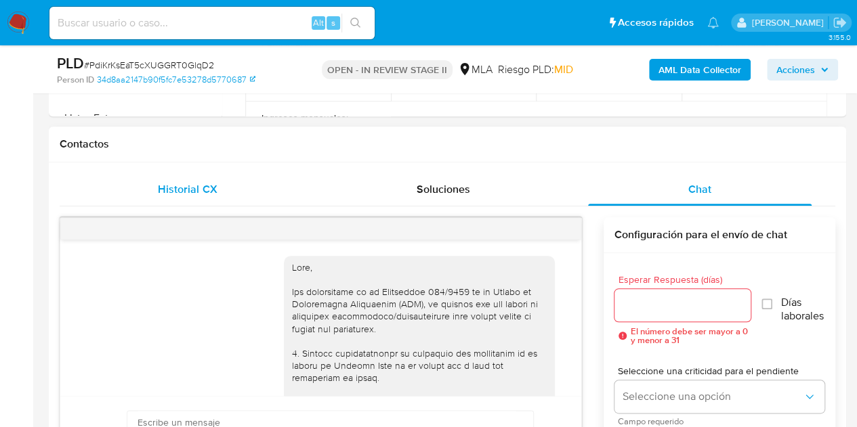
scroll to position [906, 0]
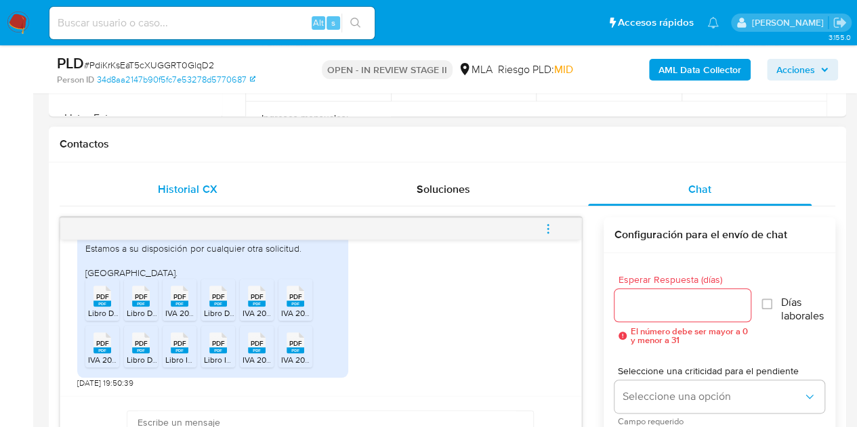
click at [219, 188] on div "Historial CX" at bounding box center [188, 189] width 224 height 33
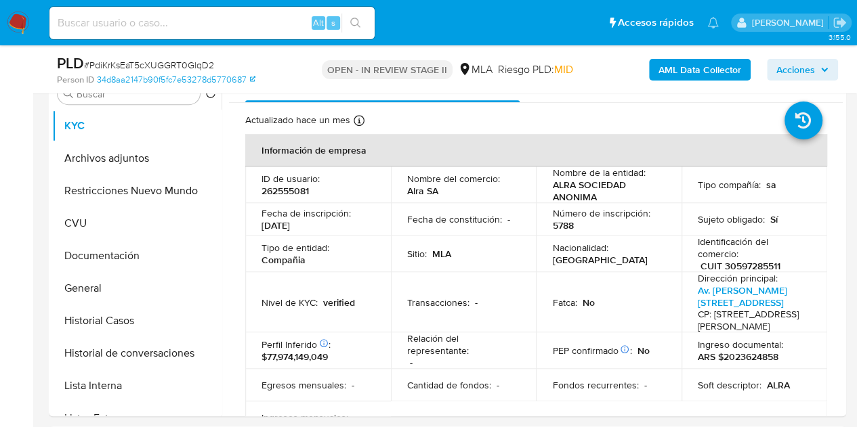
scroll to position [274, 0]
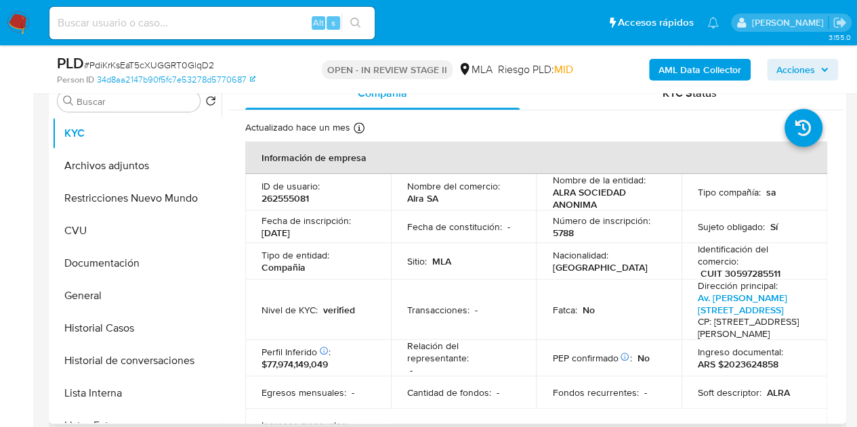
click at [457, 322] on td "Transacciones : -" at bounding box center [464, 310] width 146 height 60
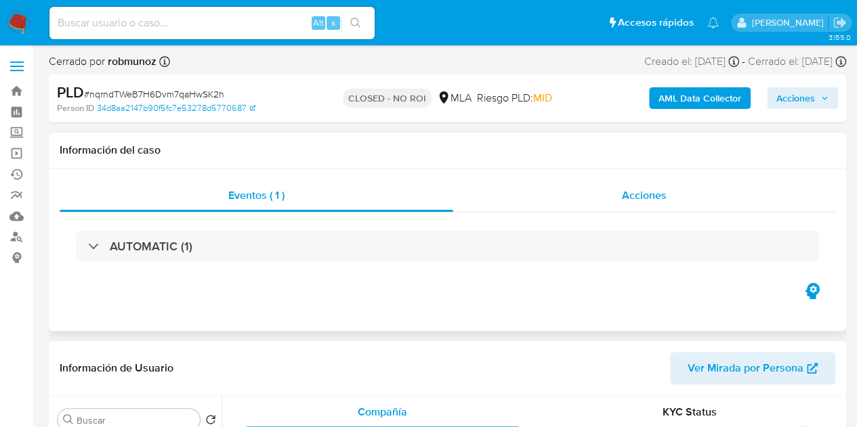
click at [615, 202] on div "Acciones" at bounding box center [644, 196] width 382 height 33
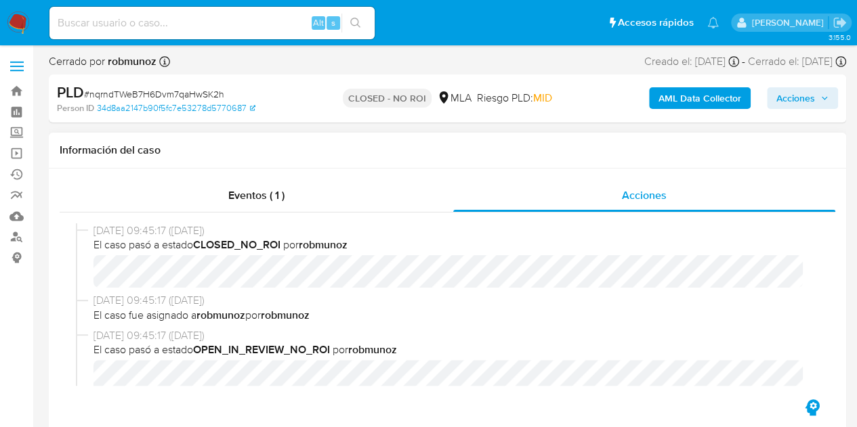
select select "10"
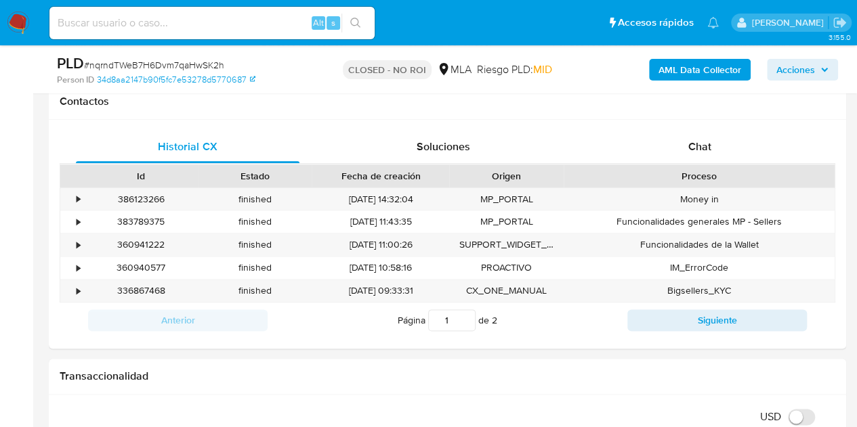
scroll to position [728, 0]
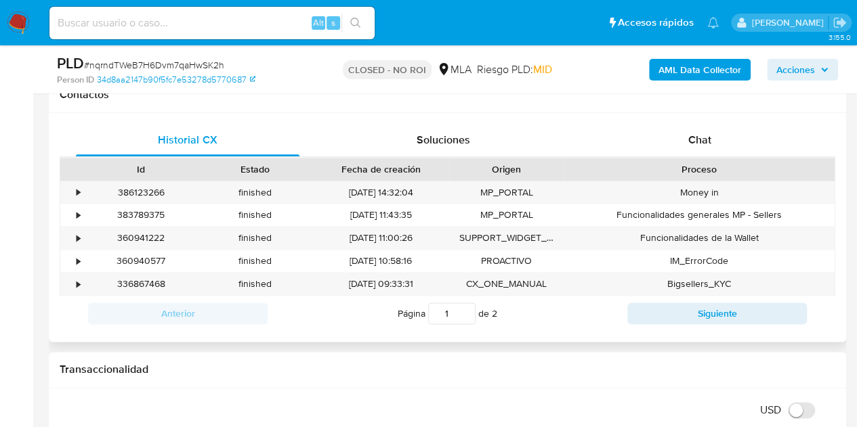
click at [736, 119] on div "Historial CX Soluciones Chat Id Estado Fecha de creación Origen Proceso • 38612…" at bounding box center [447, 227] width 797 height 229
click at [719, 135] on div "Chat" at bounding box center [700, 140] width 224 height 33
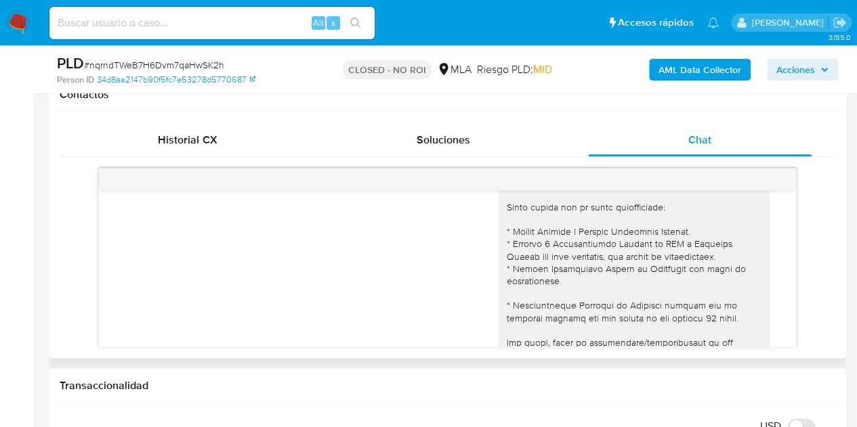
scroll to position [0, 0]
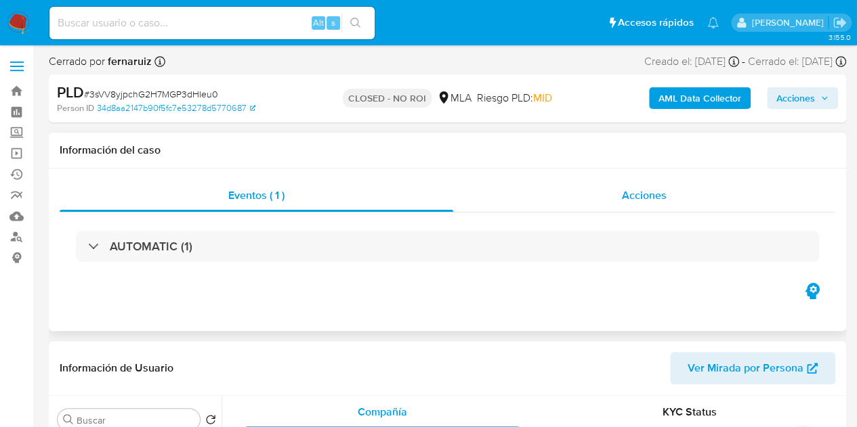
click at [668, 194] on div "Acciones" at bounding box center [644, 196] width 382 height 33
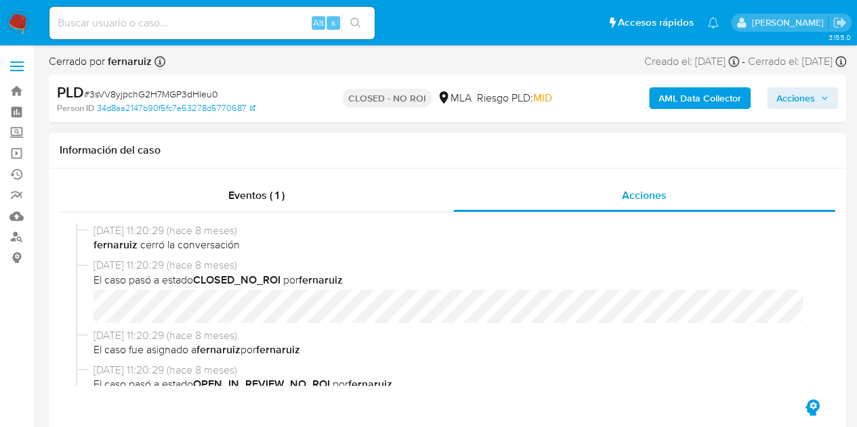
select select "10"
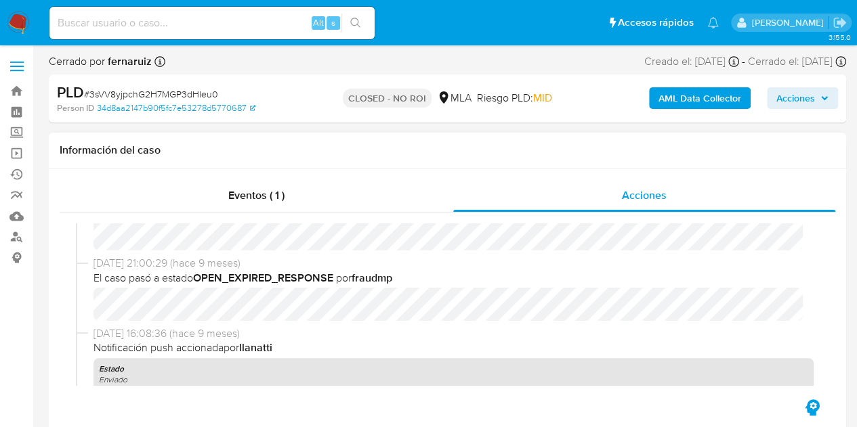
scroll to position [612, 0]
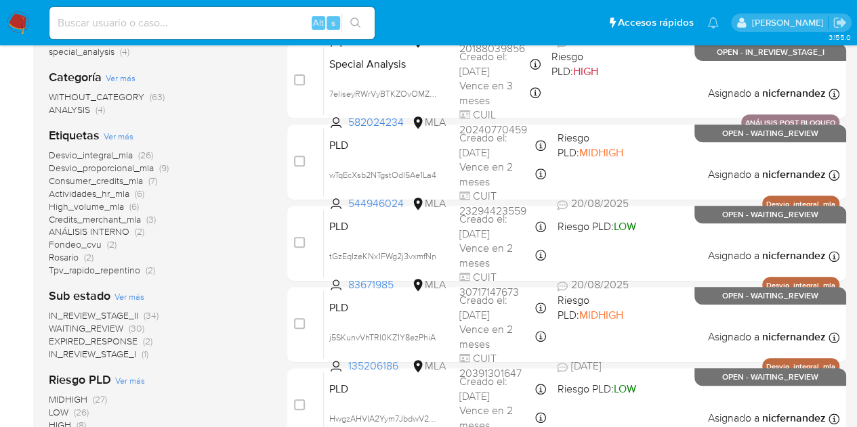
scroll to position [278, 0]
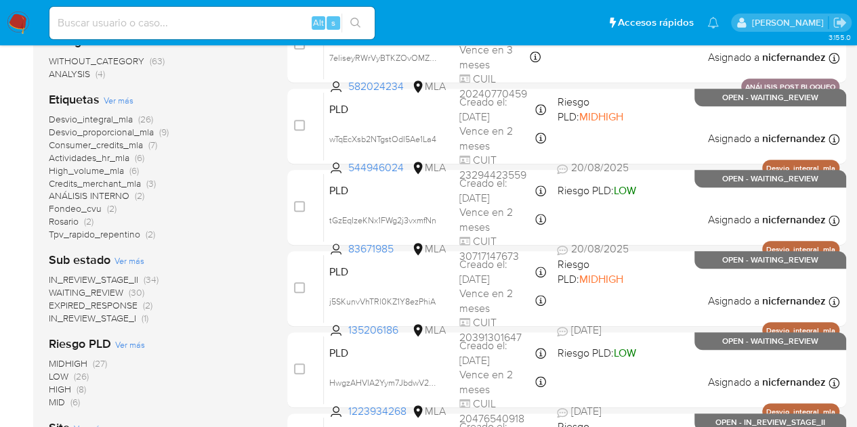
click at [107, 291] on span "WAITING_REVIEW" at bounding box center [86, 293] width 75 height 14
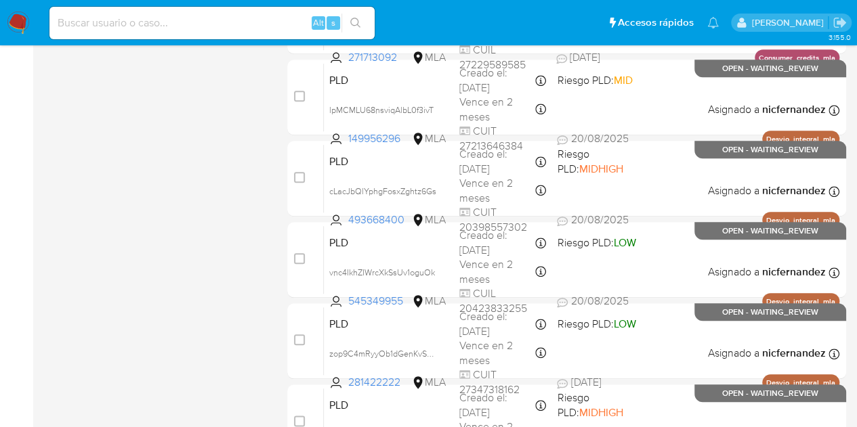
scroll to position [641, 0]
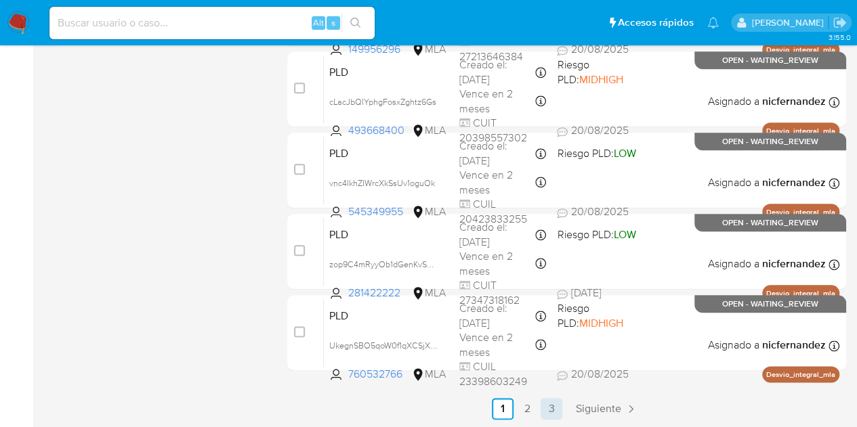
click at [550, 406] on link "3" at bounding box center [552, 409] width 22 height 22
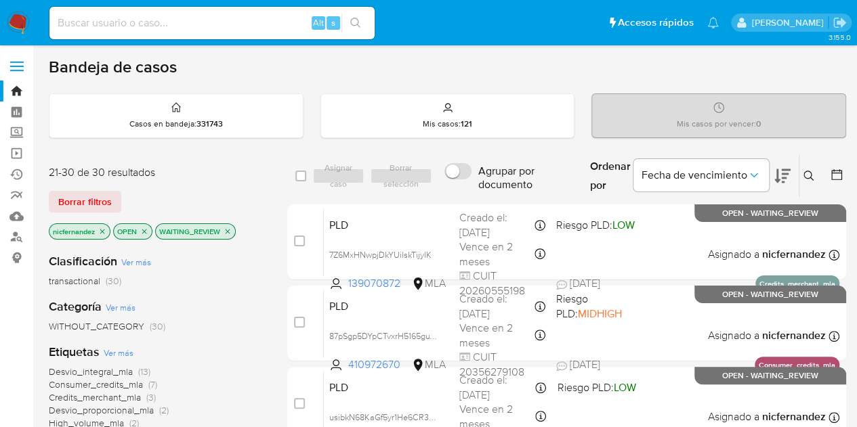
click at [787, 173] on icon at bounding box center [782, 176] width 16 height 14
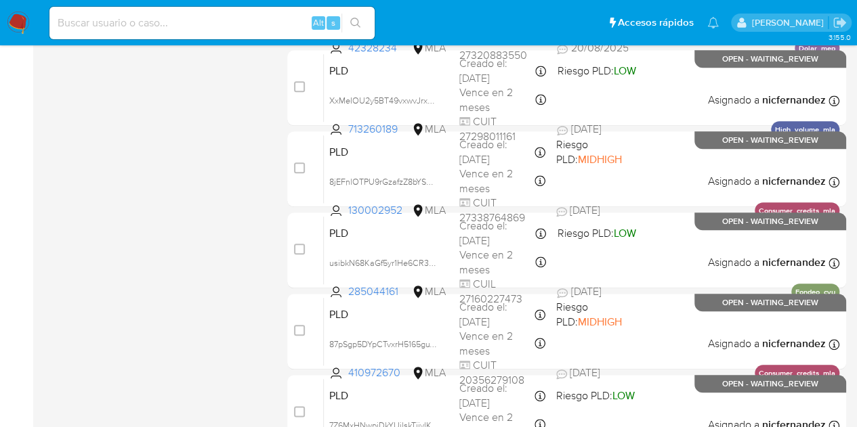
scroll to position [641, 0]
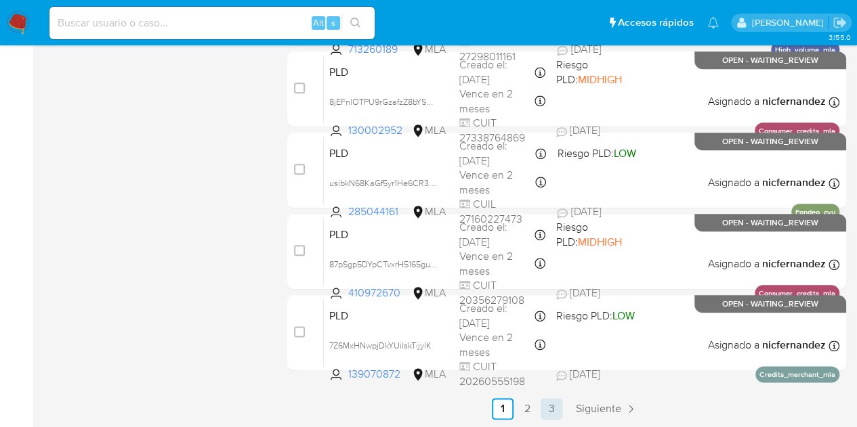
click at [544, 403] on link "3" at bounding box center [552, 409] width 22 height 22
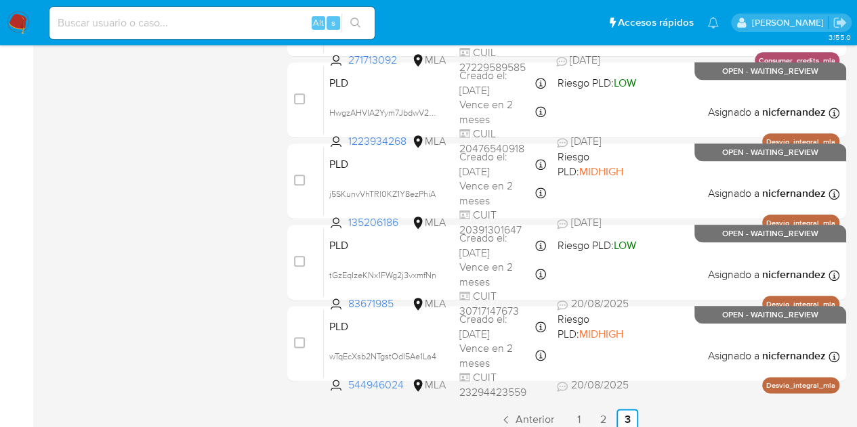
scroll to position [641, 0]
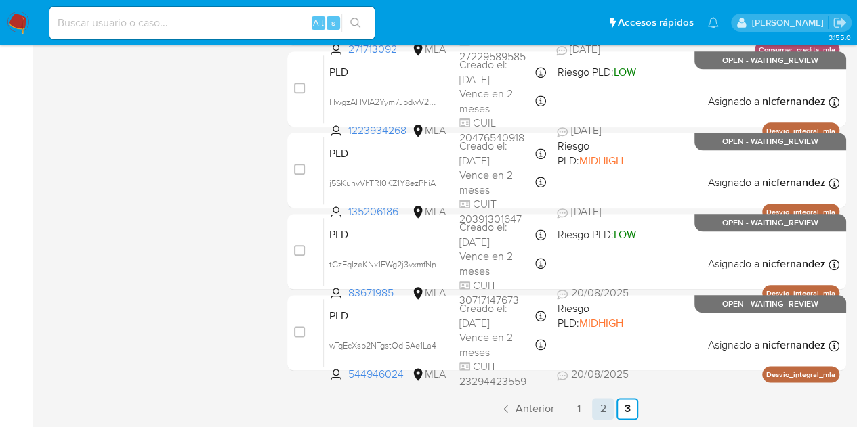
click at [599, 411] on link "2" at bounding box center [603, 409] width 22 height 22
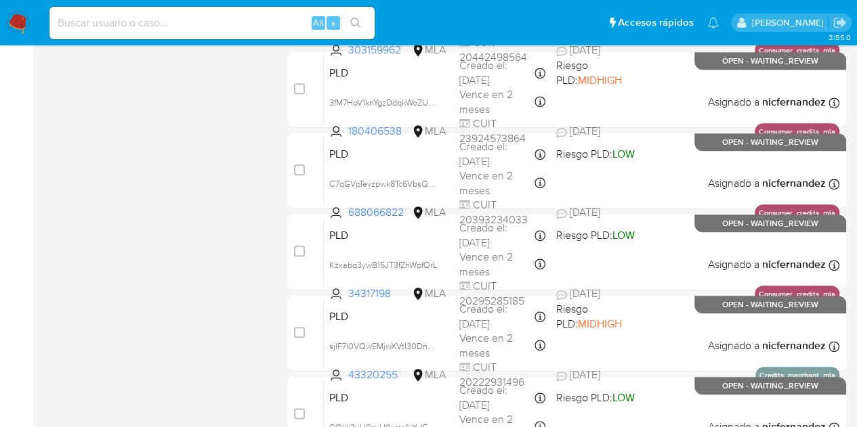
scroll to position [641, 0]
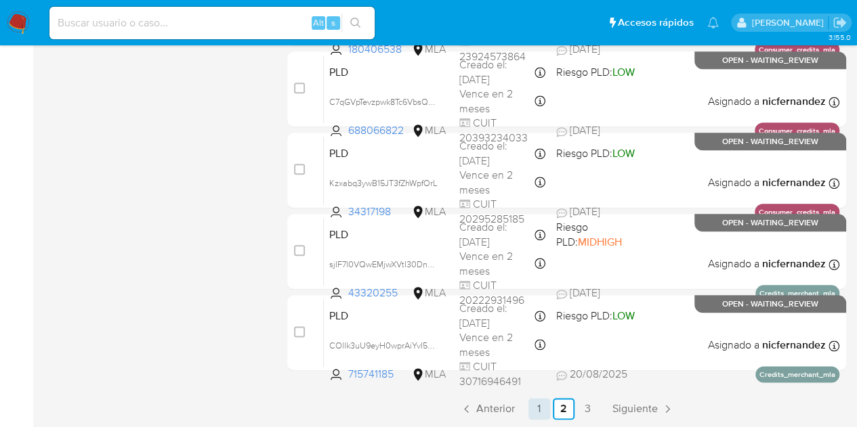
click at [545, 407] on link "1" at bounding box center [539, 409] width 22 height 22
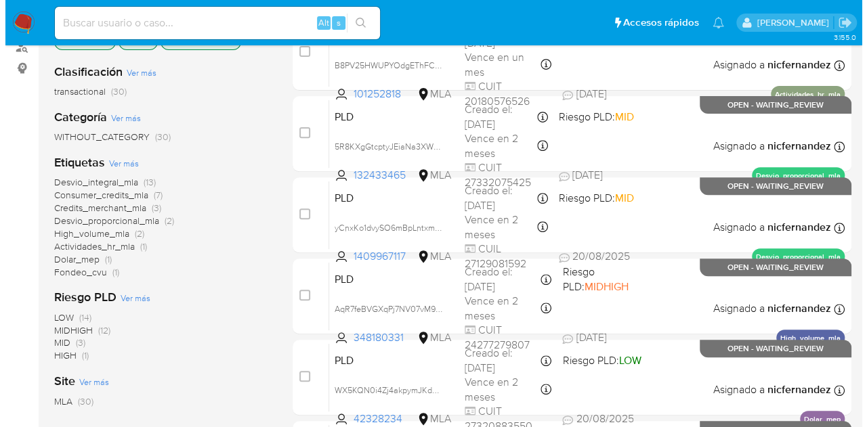
scroll to position [196, 0]
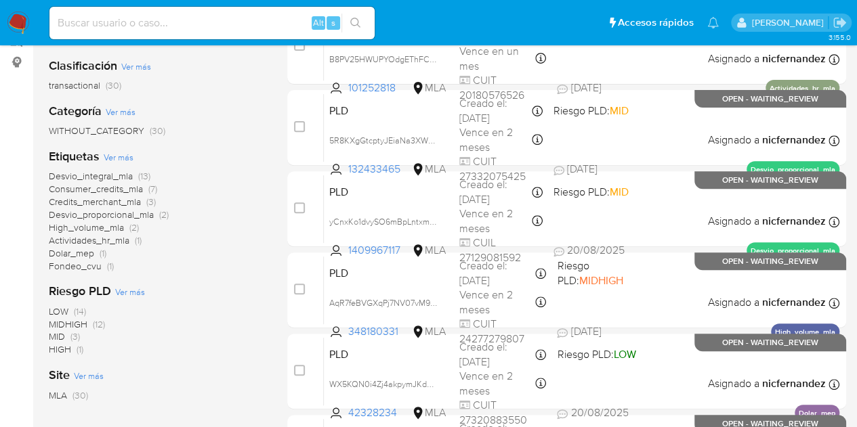
click at [121, 152] on span "Ver más" at bounding box center [119, 157] width 30 height 12
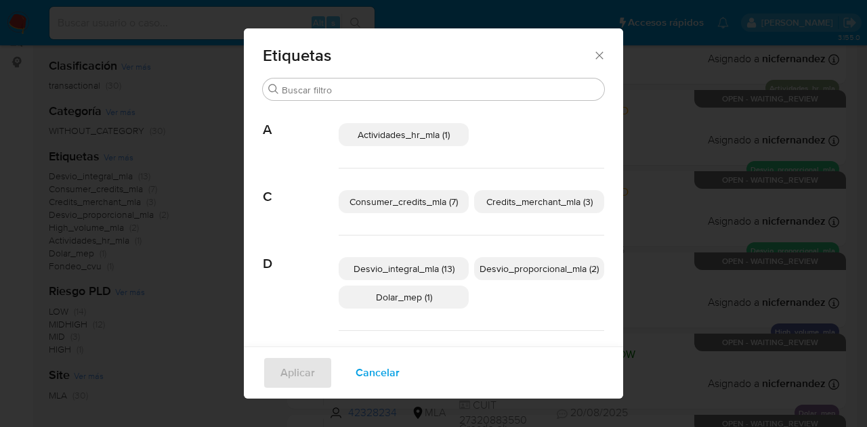
click at [534, 259] on p "Desvio_proporcional_mla (2)" at bounding box center [539, 268] width 130 height 23
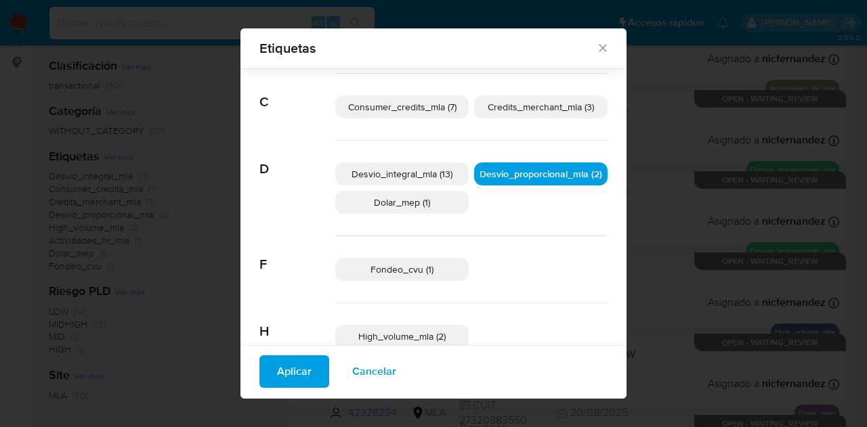
scroll to position [0, 0]
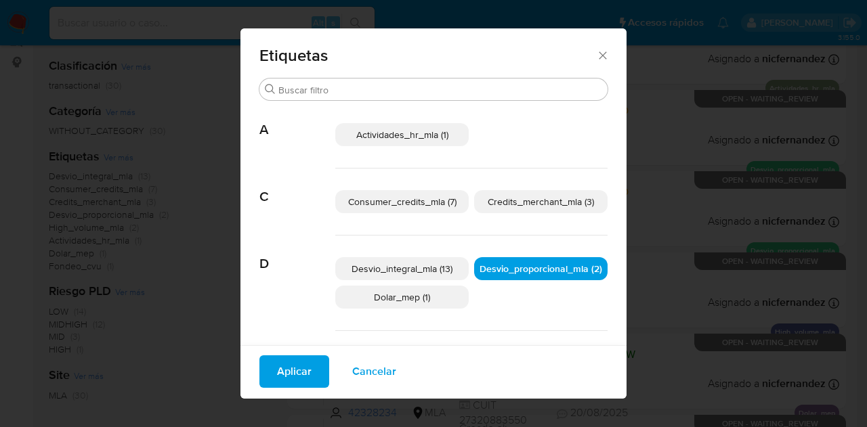
click at [282, 383] on span "Aplicar" at bounding box center [294, 372] width 35 height 30
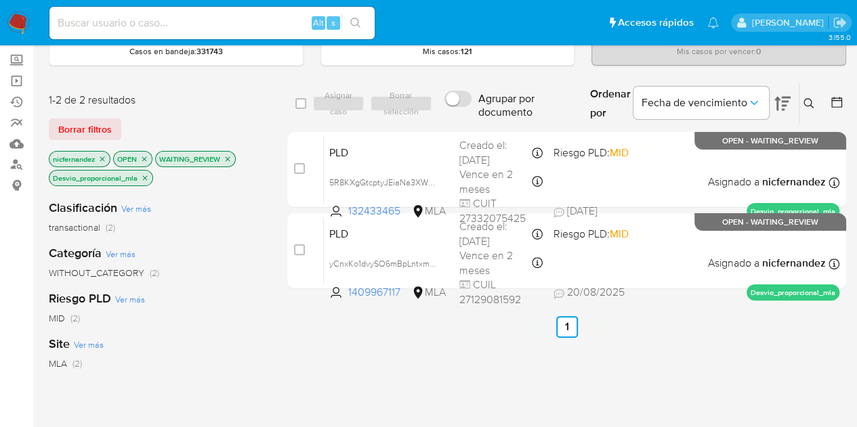
scroll to position [61, 0]
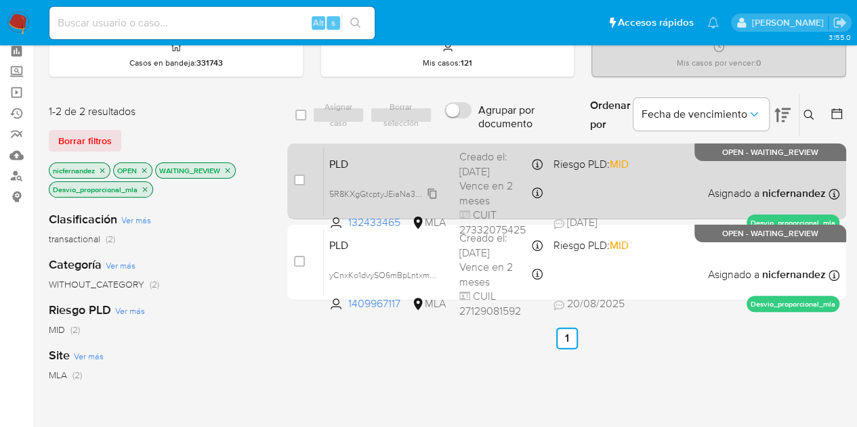
click at [428, 189] on span "5R8KXgGtcptyJEiaNa3XWCHx" at bounding box center [386, 193] width 115 height 15
click at [362, 164] on span "PLD" at bounding box center [388, 163] width 119 height 18
click at [300, 177] on input "checkbox" at bounding box center [299, 180] width 11 height 11
checkbox input "true"
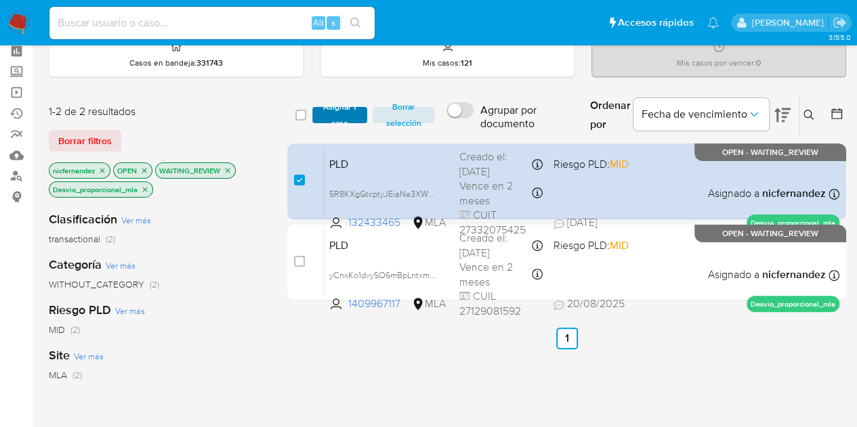
click at [337, 115] on span "Asignar 1 caso" at bounding box center [340, 115] width 42 height 14
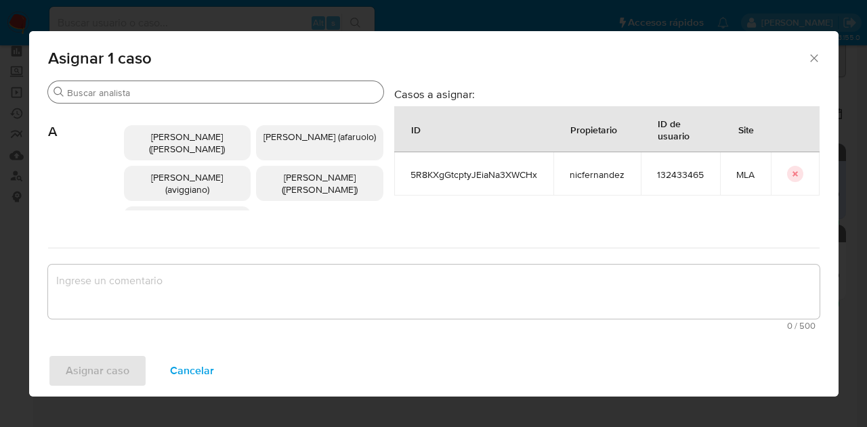
click at [170, 88] on input "Buscar" at bounding box center [222, 93] width 311 height 12
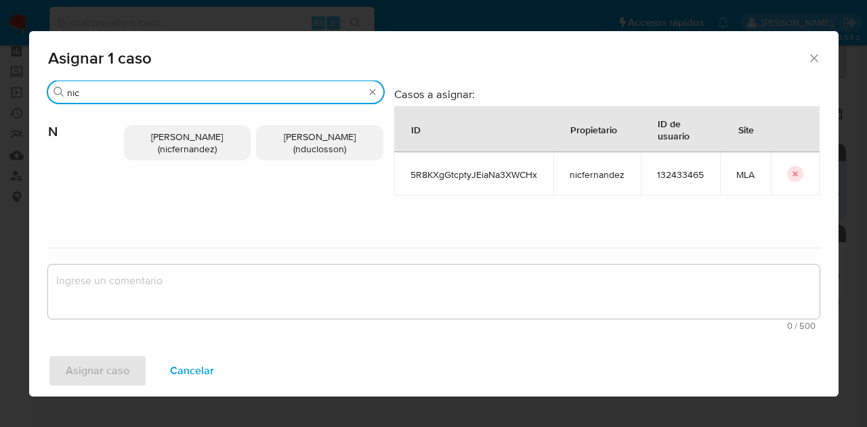
type input "nic"
click at [180, 139] on span "[PERSON_NAME] (nicfernandez)" at bounding box center [187, 143] width 72 height 26
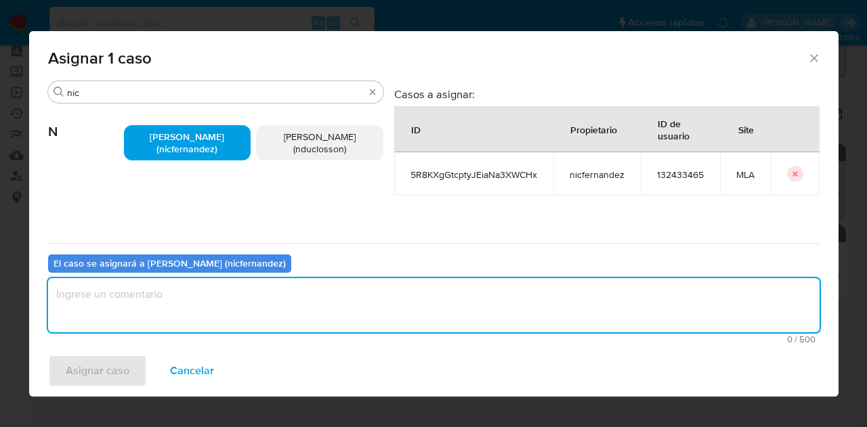
click at [192, 307] on textarea "assign-modal" at bounding box center [434, 305] width 772 height 54
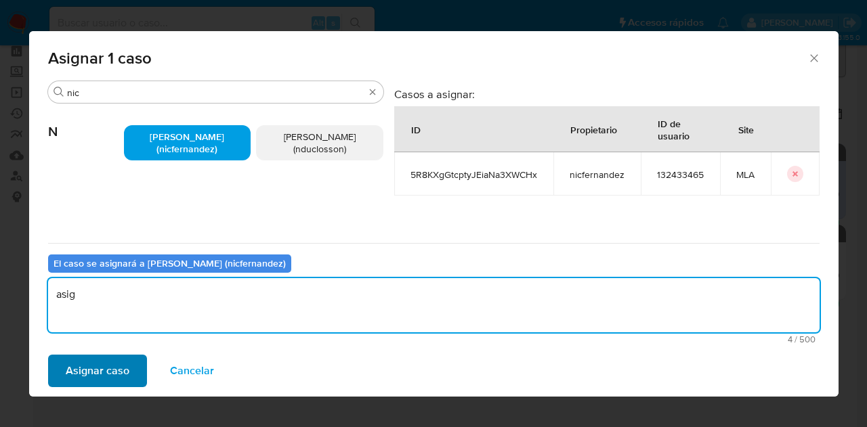
type textarea "asig"
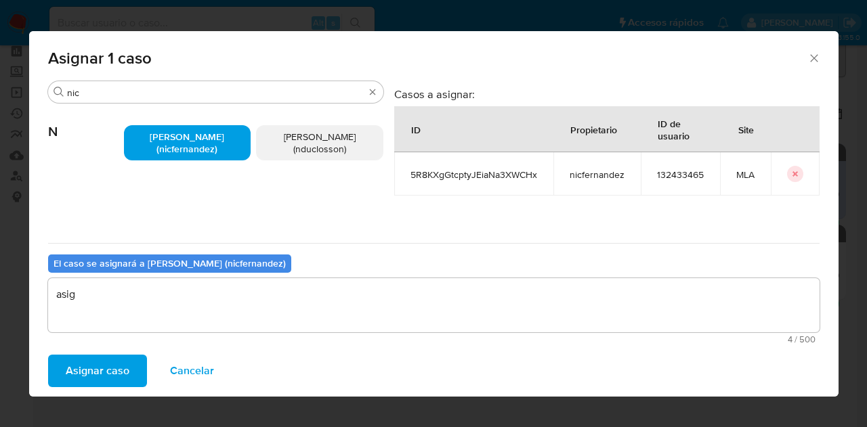
click at [115, 369] on span "Asignar caso" at bounding box center [98, 371] width 64 height 30
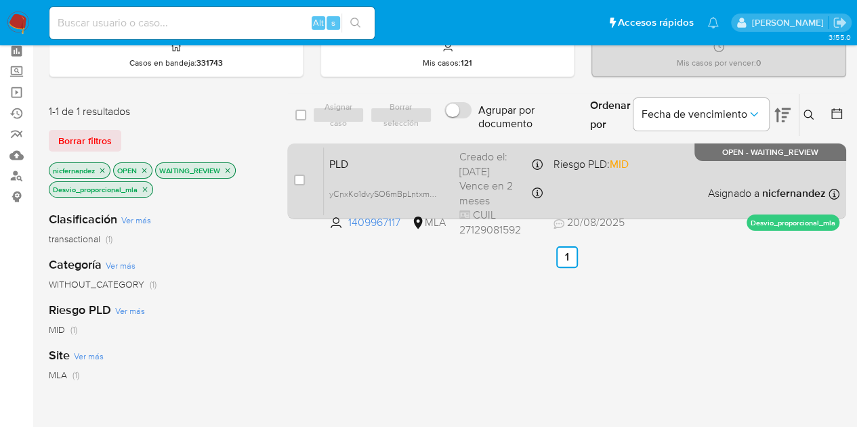
click at [341, 172] on div "PLD yCnxKo1dvySO6mBpLntxmOTD 1409967117 MLA Riesgo PLD: MID Creado el: [DATE] C…" at bounding box center [582, 181] width 516 height 68
click at [358, 151] on div "PLD yCnxKo1dvySO6mBpLntxmOTD 1409967117 MLA Riesgo PLD: MID Creado el: [DATE] C…" at bounding box center [582, 181] width 516 height 68
click at [432, 194] on span "yCnxKo1dvySO6mBpLntxmOTD" at bounding box center [388, 193] width 118 height 15
click at [297, 176] on input "checkbox" at bounding box center [299, 180] width 11 height 11
checkbox input "true"
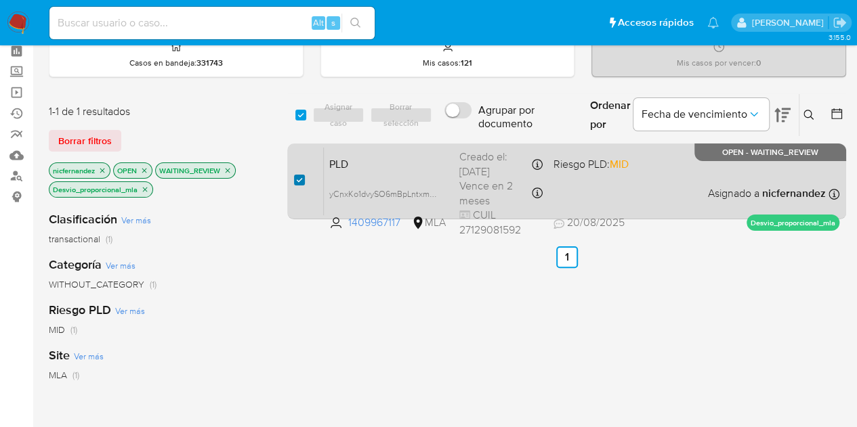
checkbox input "true"
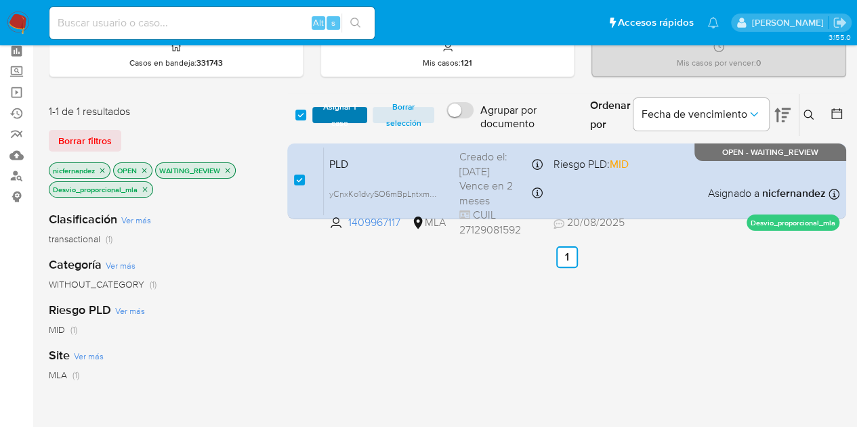
click at [333, 116] on span "Asignar 1 caso" at bounding box center [340, 115] width 42 height 14
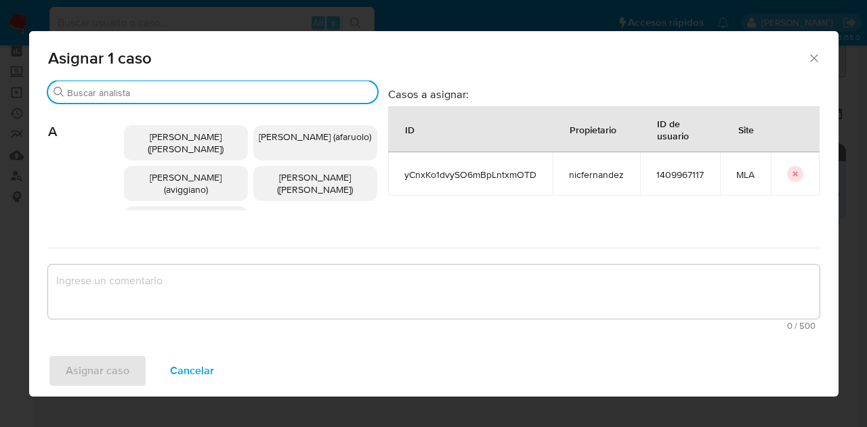
click at [167, 91] on input "Buscar" at bounding box center [219, 93] width 305 height 12
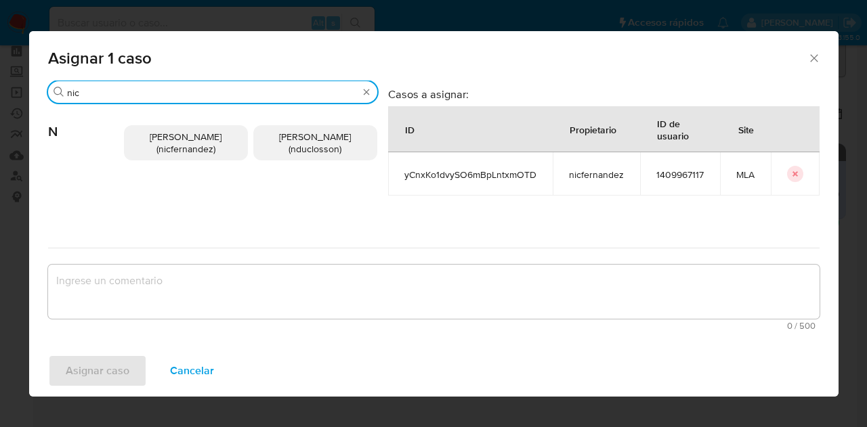
type input "nic"
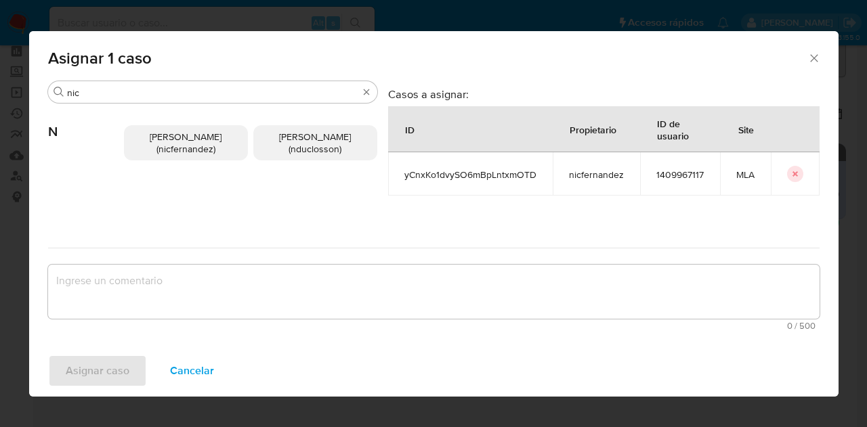
click at [195, 150] on span "[PERSON_NAME] (nicfernandez)" at bounding box center [186, 143] width 72 height 26
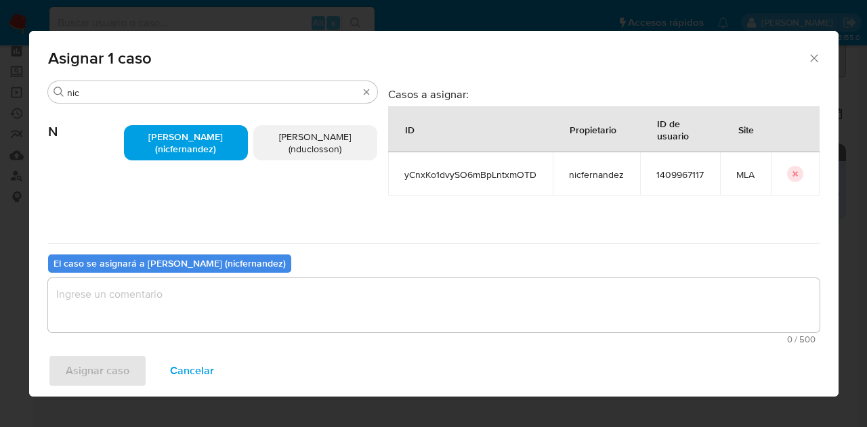
click at [231, 316] on textarea "assign-modal" at bounding box center [434, 305] width 772 height 54
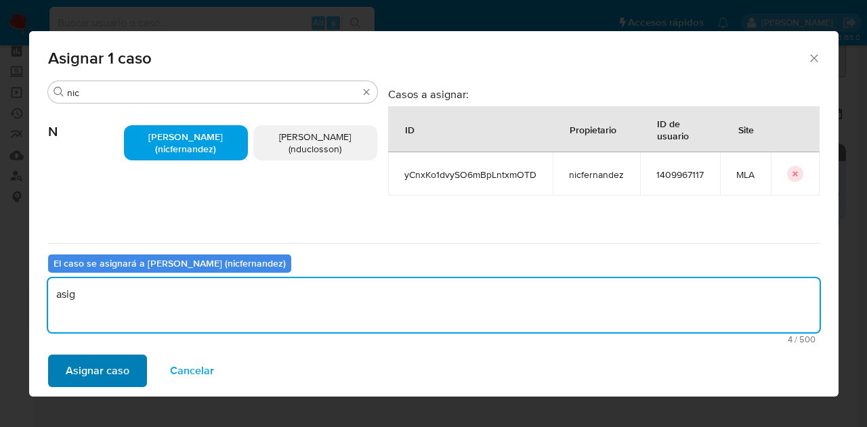
type textarea "asig"
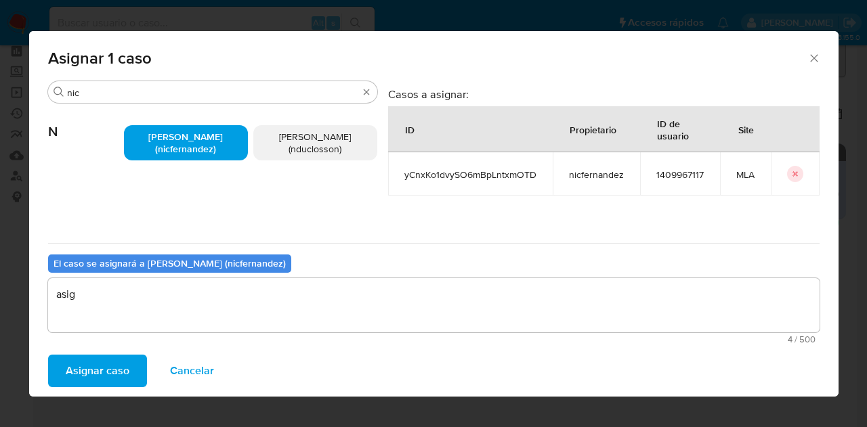
click at [91, 375] on span "Asignar caso" at bounding box center [98, 371] width 64 height 30
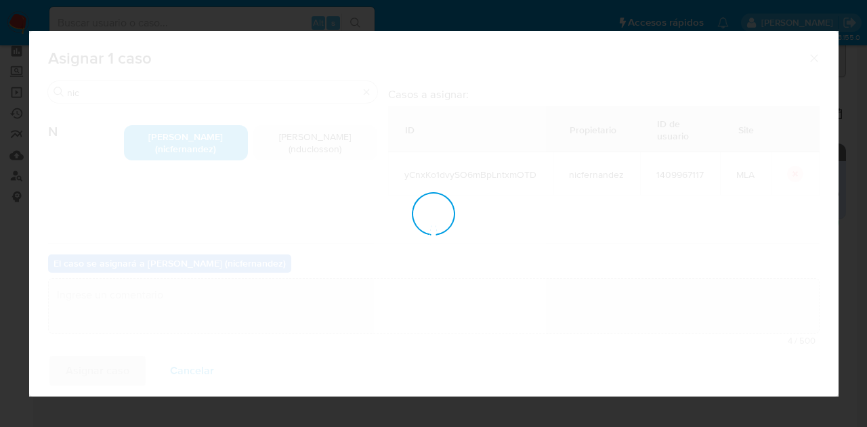
checkbox input "false"
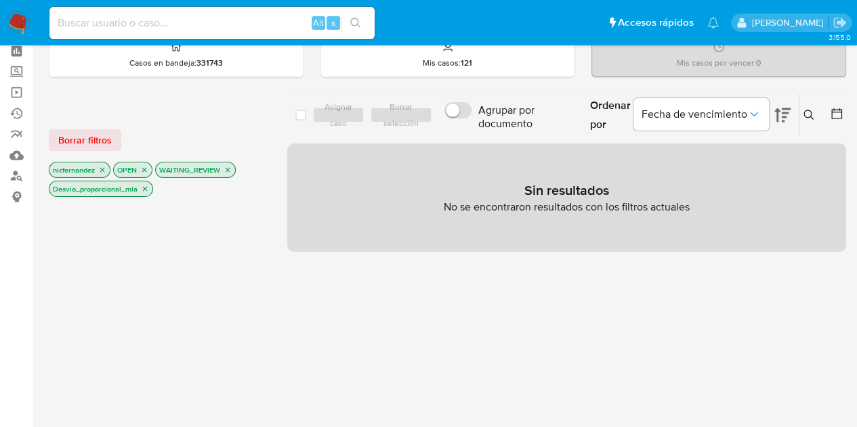
scroll to position [0, 0]
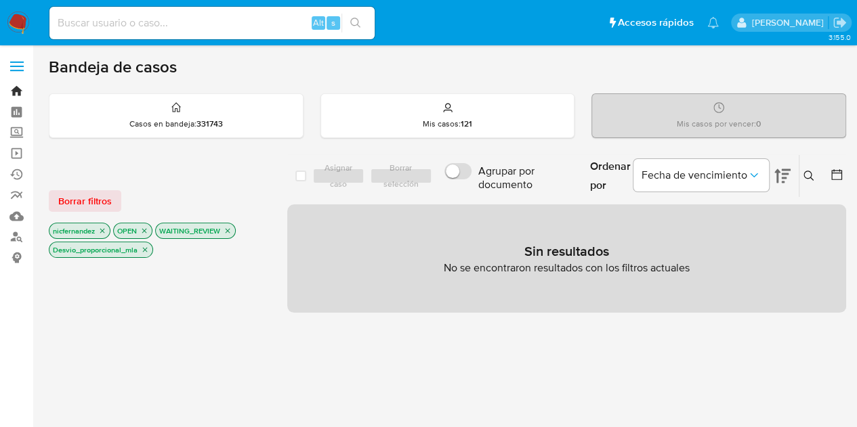
click at [18, 93] on link "Bandeja" at bounding box center [80, 91] width 161 height 21
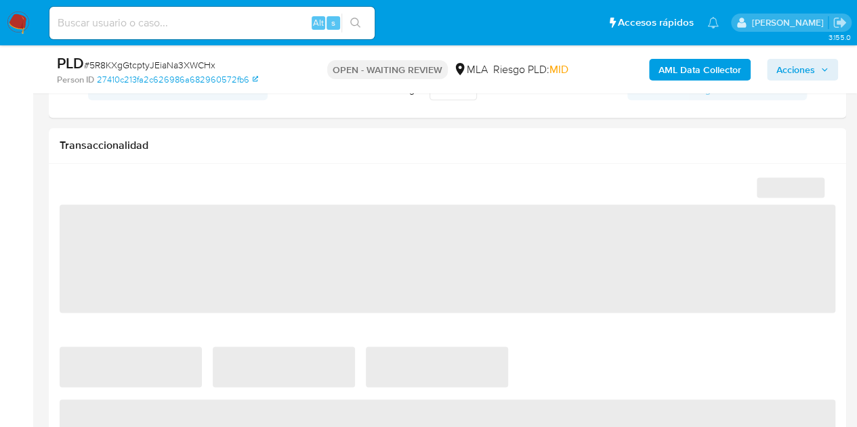
select select "10"
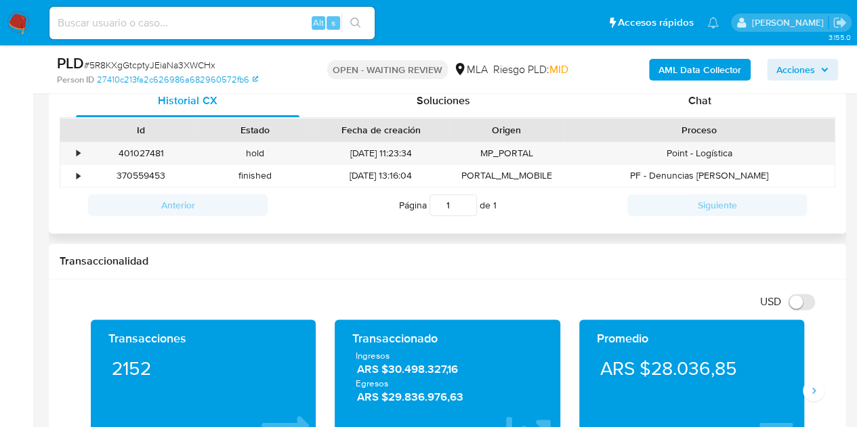
scroll to position [667, 0]
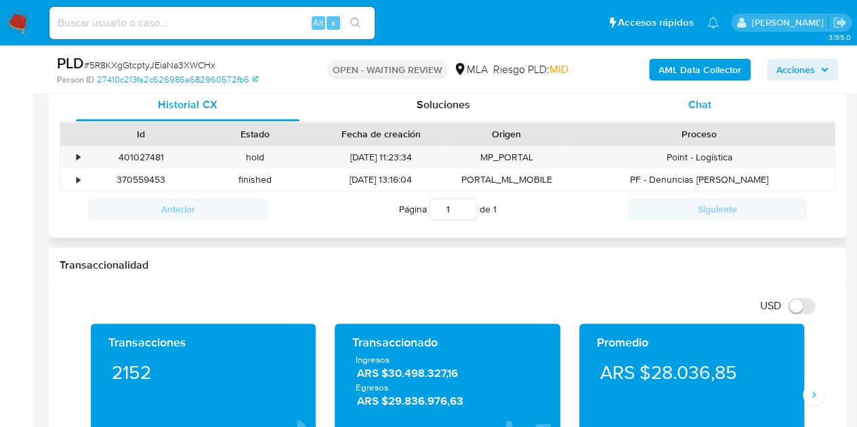
click at [707, 109] on span "Chat" at bounding box center [699, 105] width 23 height 16
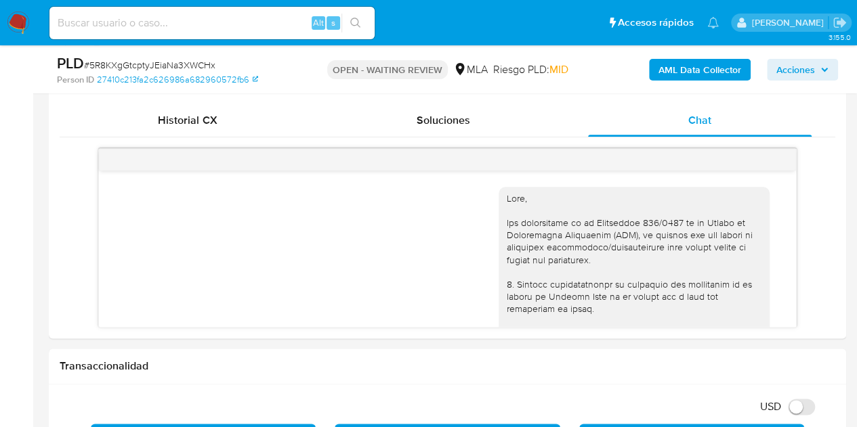
scroll to position [677, 0]
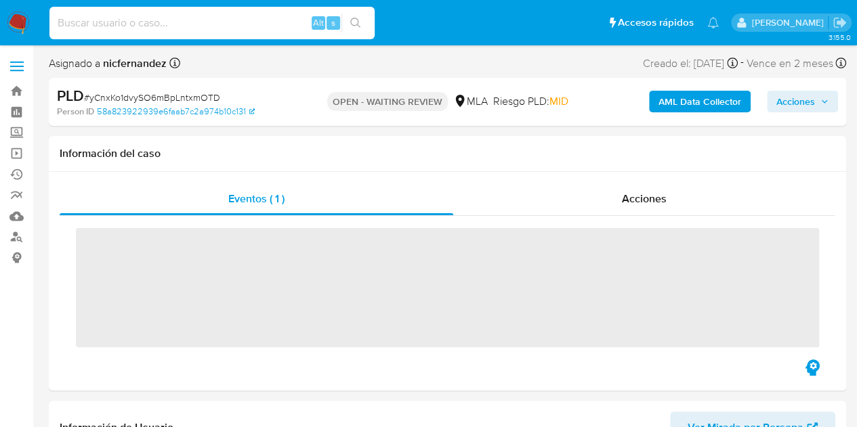
click at [198, 24] on input at bounding box center [211, 23] width 325 height 18
paste input "5R8KXgGtcptyJEiaNa3XWCHx"
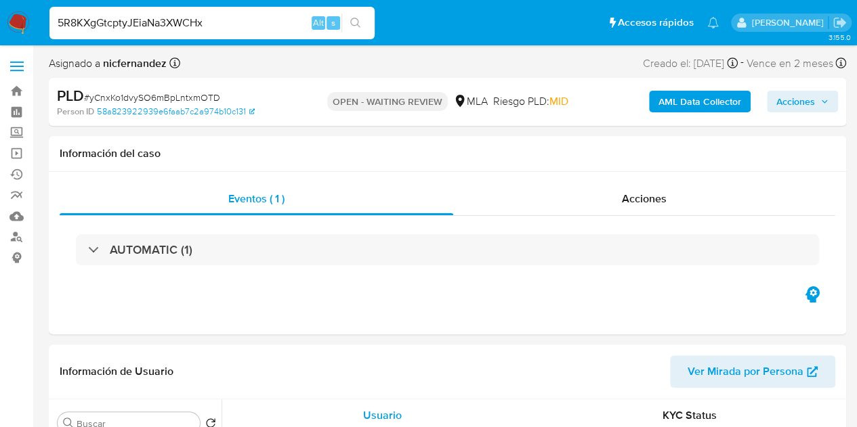
type input "5R8KXgGtcptyJEiaNa3XWCHx"
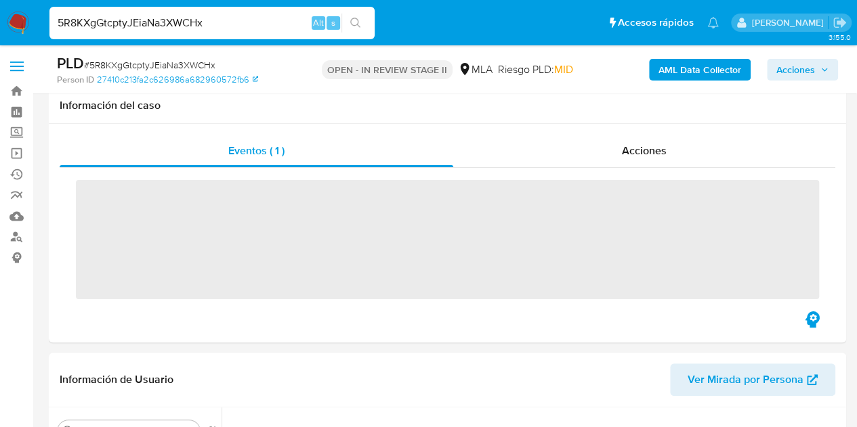
scroll to position [374, 0]
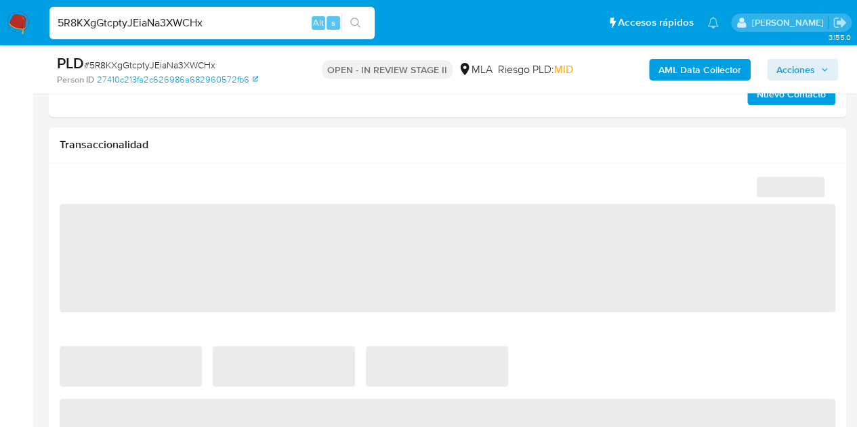
select select "10"
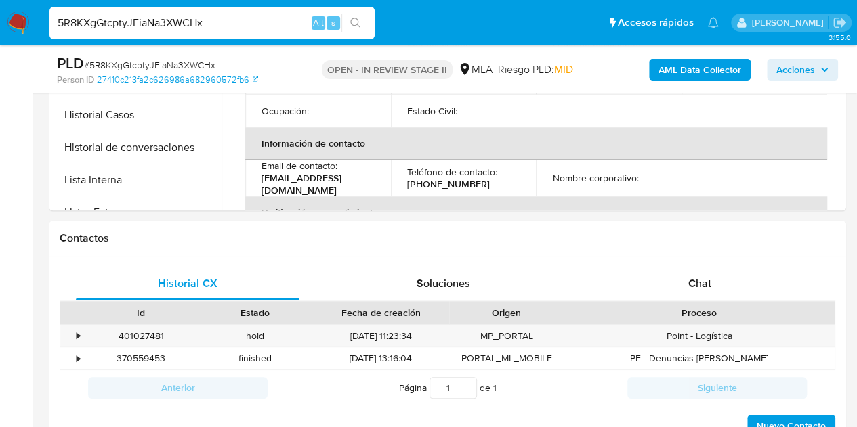
scroll to position [463, 0]
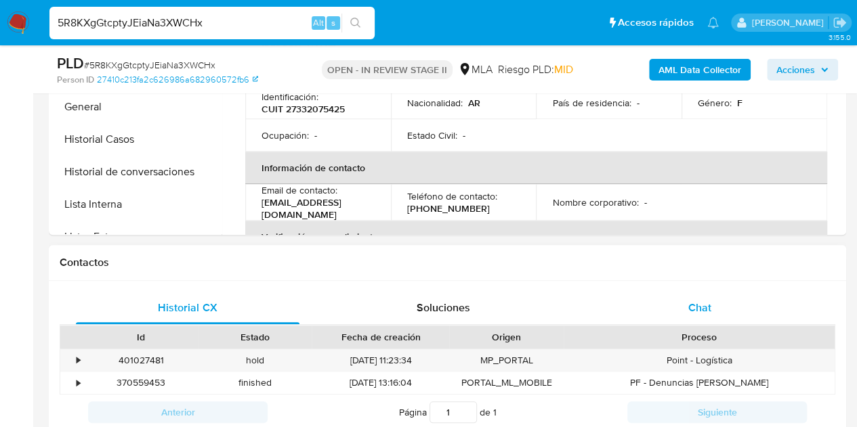
click at [700, 315] on div "Chat" at bounding box center [700, 308] width 224 height 33
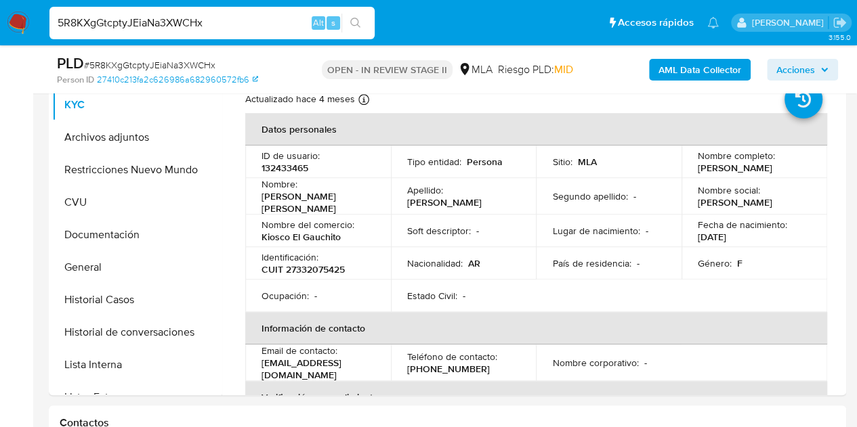
scroll to position [293, 0]
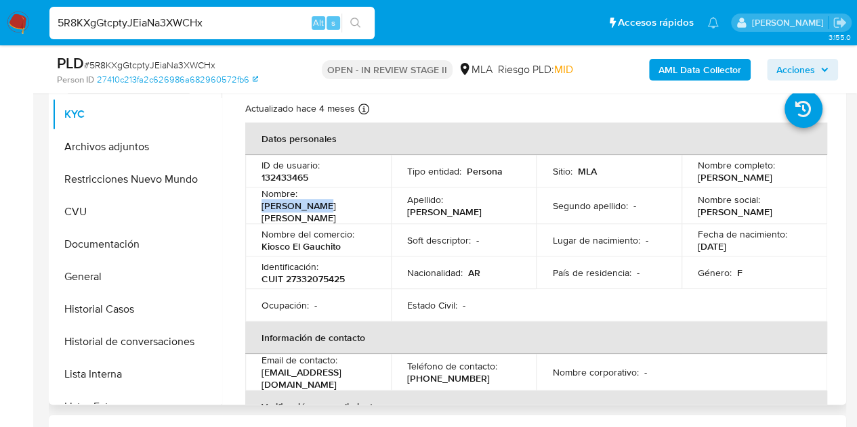
drag, startPoint x: 302, startPoint y: 201, endPoint x: 374, endPoint y: 207, distance: 72.0
click at [374, 207] on td "Nombre : [PERSON_NAME] [PERSON_NAME]" at bounding box center [318, 206] width 146 height 37
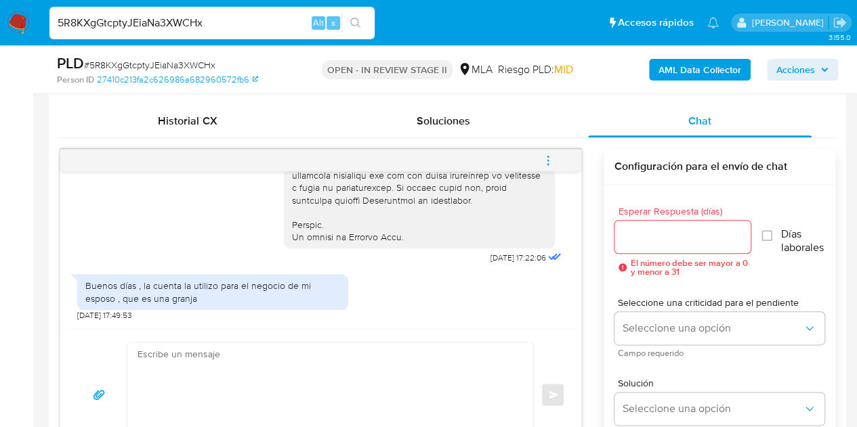
scroll to position [725, 0]
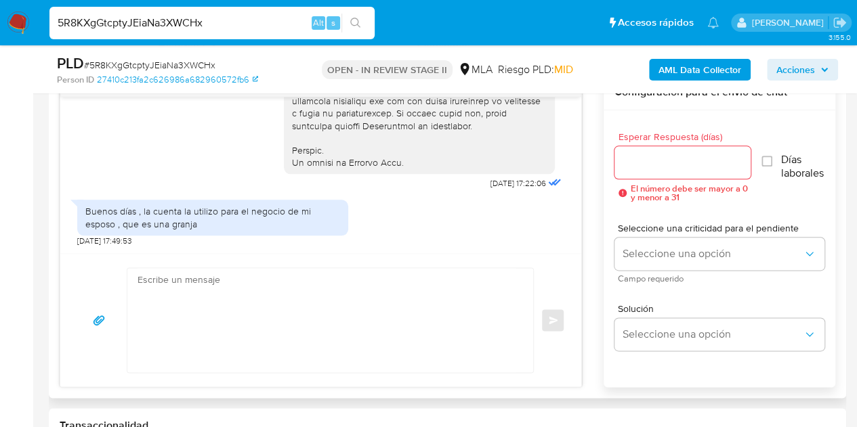
click at [405, 315] on textarea at bounding box center [327, 320] width 379 height 104
paste textarea "Hola [PERSON_NAME] [PERSON_NAME], Esperamos que te encuentres muy bien. Gracias…"
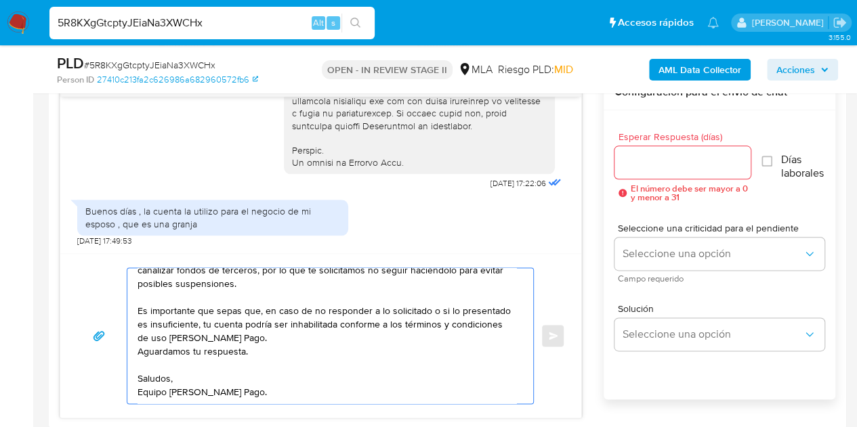
scroll to position [0, 0]
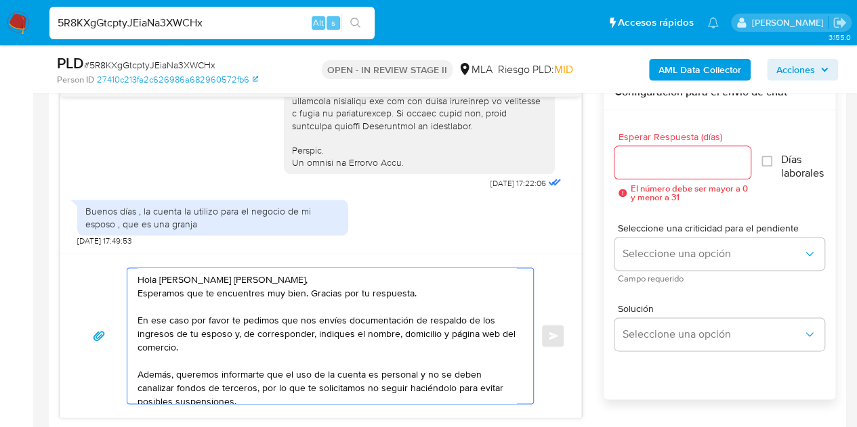
type textarea "Hola [PERSON_NAME] [PERSON_NAME], Esperamos que te encuentres muy bien. Gracias…"
click at [634, 160] on input "Esperar Respuesta (días)" at bounding box center [682, 163] width 137 height 18
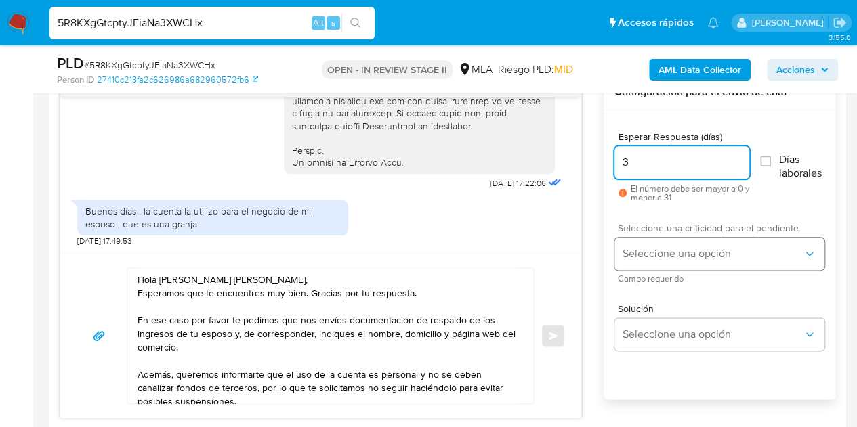
type input "3"
click at [661, 245] on button "Seleccione una opción" at bounding box center [719, 254] width 210 height 33
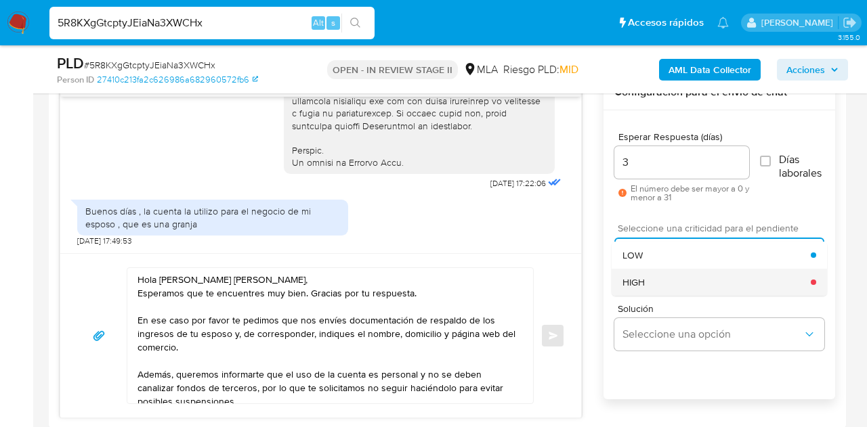
click at [648, 279] on div "HIGH" at bounding box center [717, 282] width 188 height 27
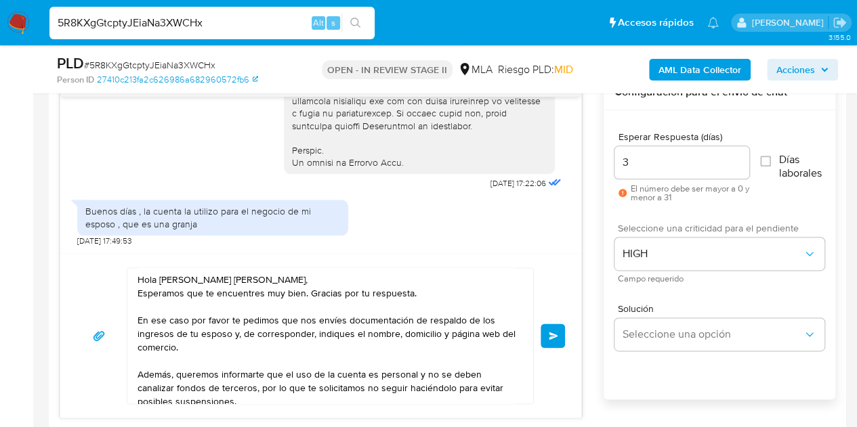
click at [576, 283] on div "Hola [PERSON_NAME] [PERSON_NAME], Esperamos que te encuentres muy bien. Gracias…" at bounding box center [320, 335] width 521 height 165
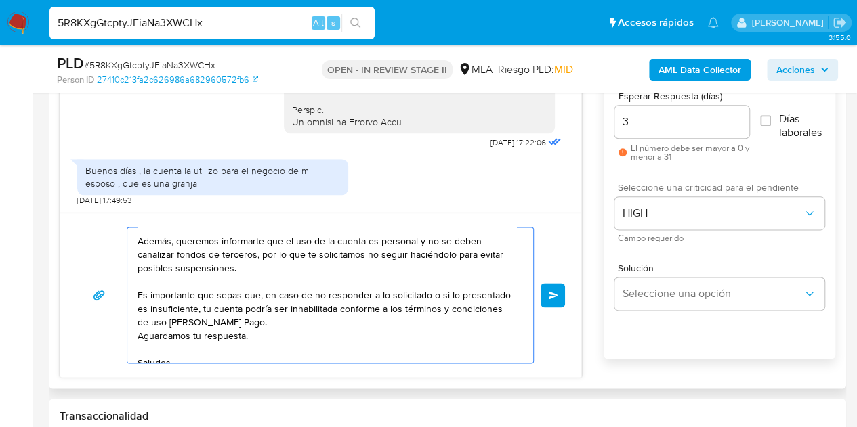
scroll to position [118, 0]
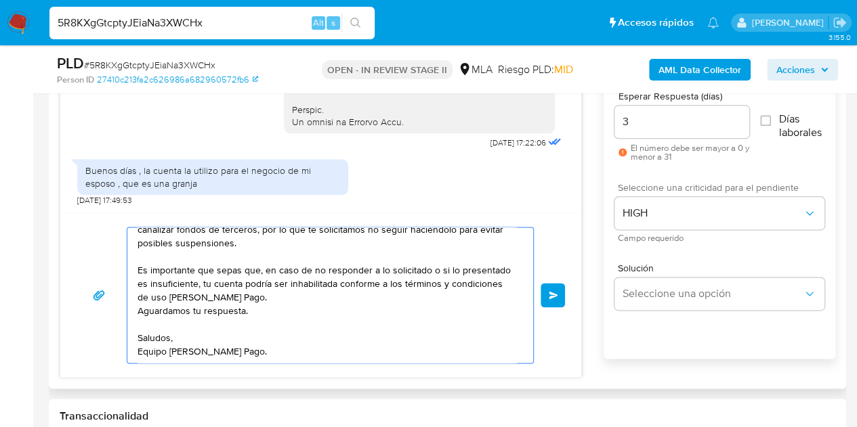
click at [328, 354] on textarea "Hola Johana Edith, Esperamos que te encuentres muy bien. Gracias por tu respues…" at bounding box center [327, 295] width 379 height 135
click at [549, 293] on span "Enviar" at bounding box center [553, 295] width 9 height 8
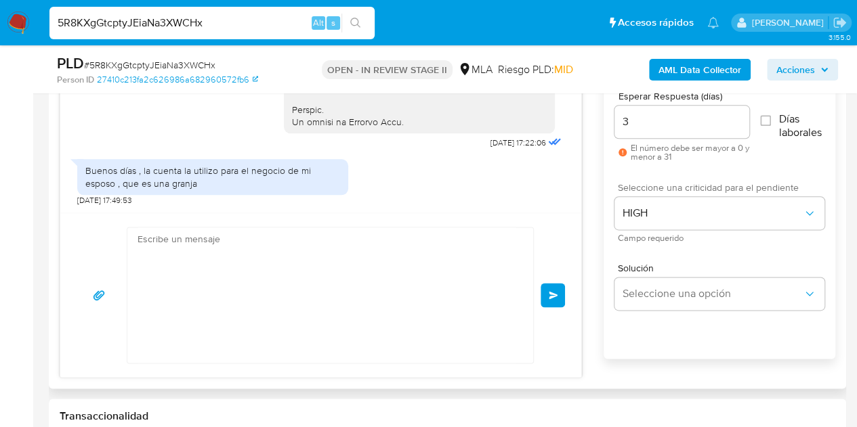
scroll to position [988, 0]
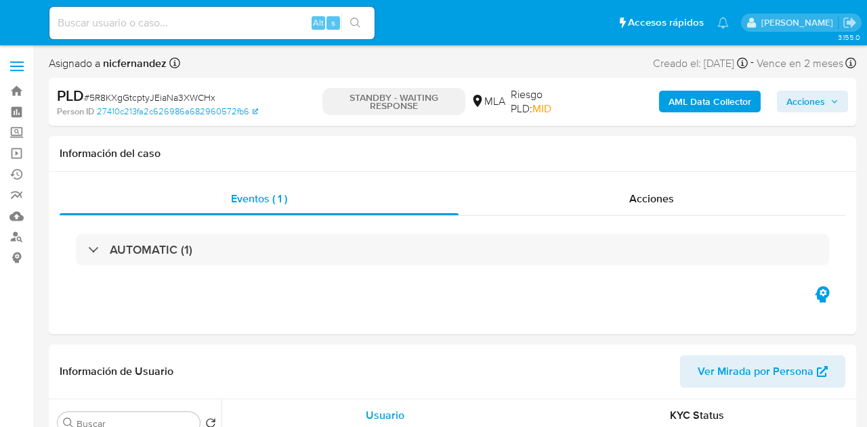
select select "10"
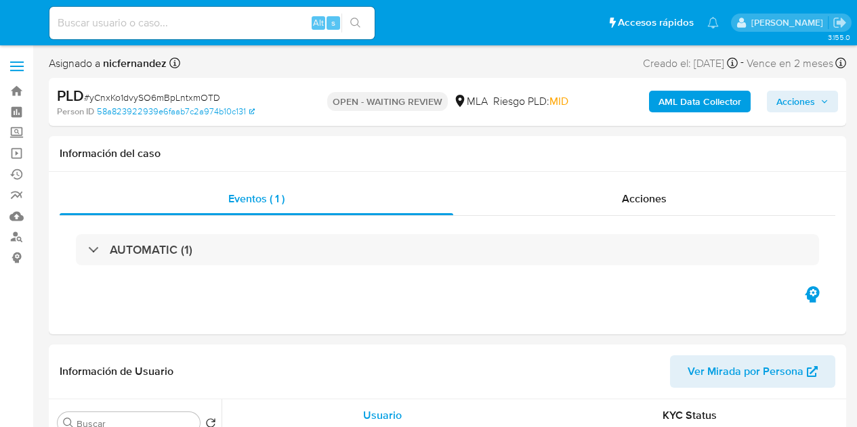
select select "10"
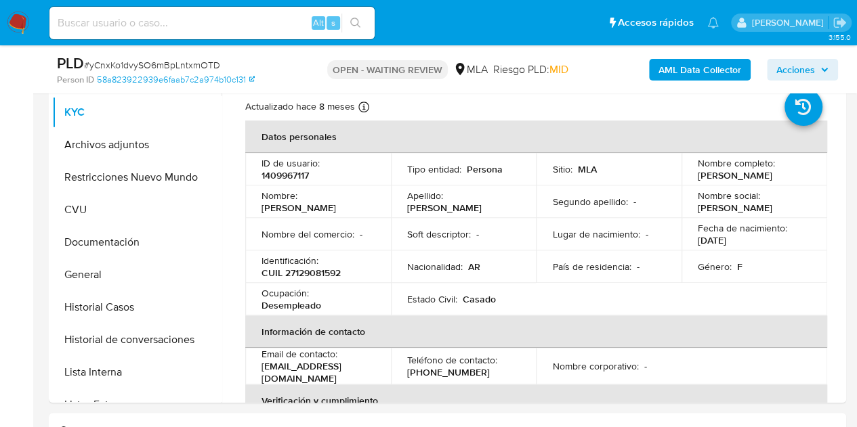
scroll to position [327, 0]
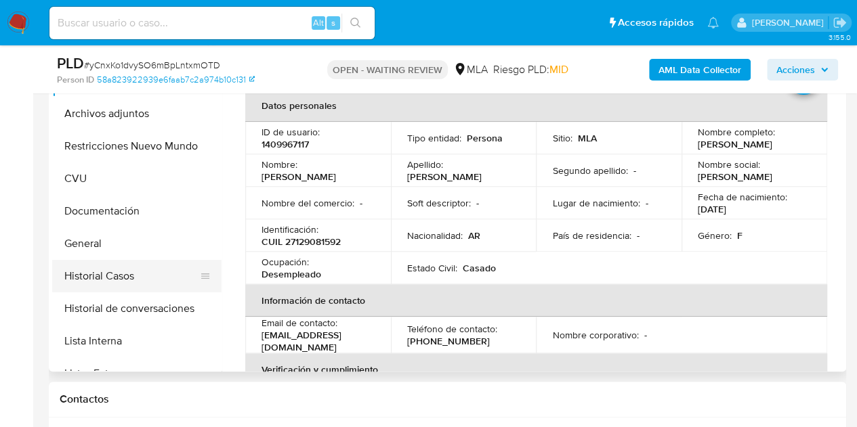
click at [131, 268] on button "Historial Casos" at bounding box center [131, 276] width 159 height 33
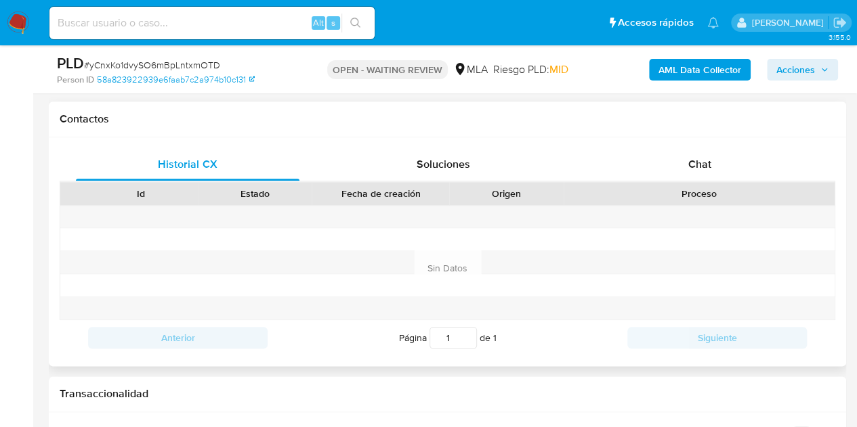
scroll to position [620, 0]
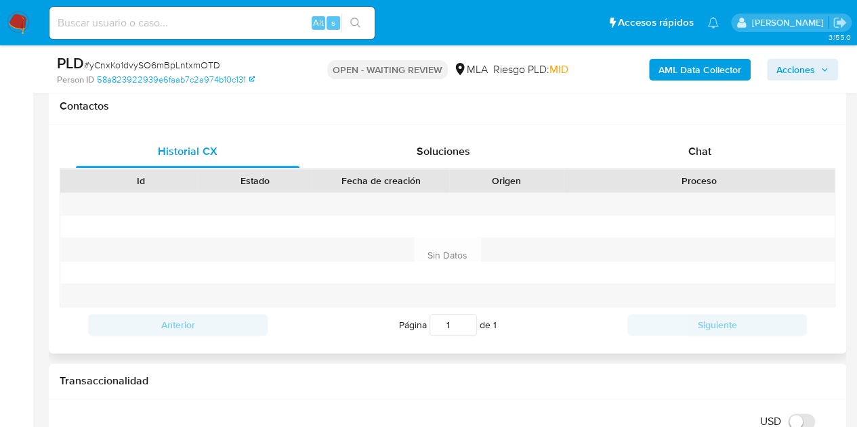
click at [687, 169] on div "Id Estado Fecha de creación Origen Proceso" at bounding box center [448, 181] width 776 height 24
click at [694, 157] on span "Chat" at bounding box center [699, 152] width 23 height 16
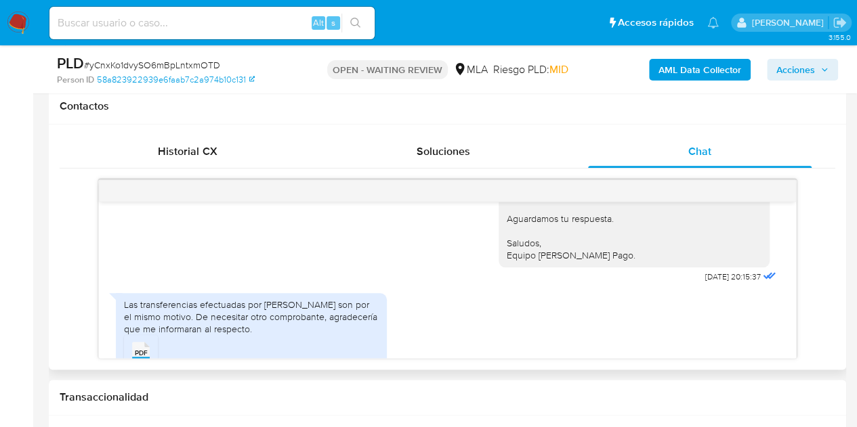
scroll to position [1050, 0]
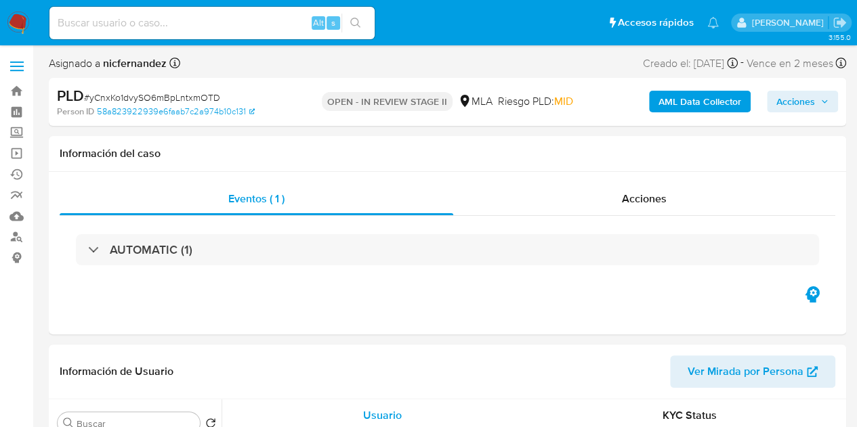
select select "10"
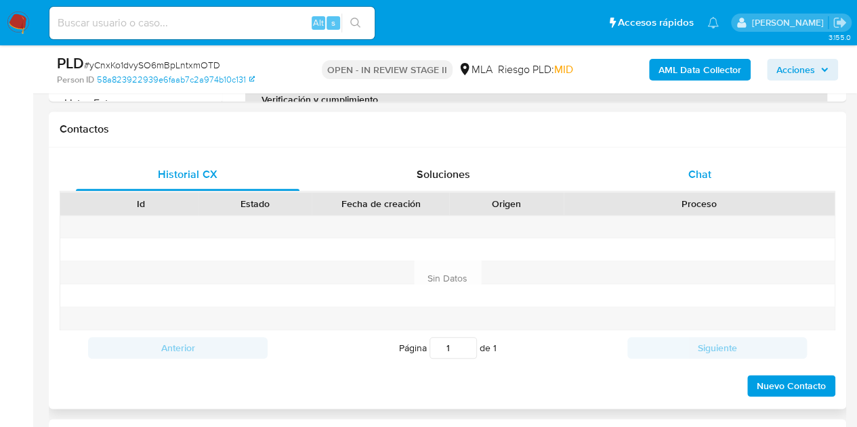
click at [738, 173] on div "Chat" at bounding box center [700, 175] width 224 height 33
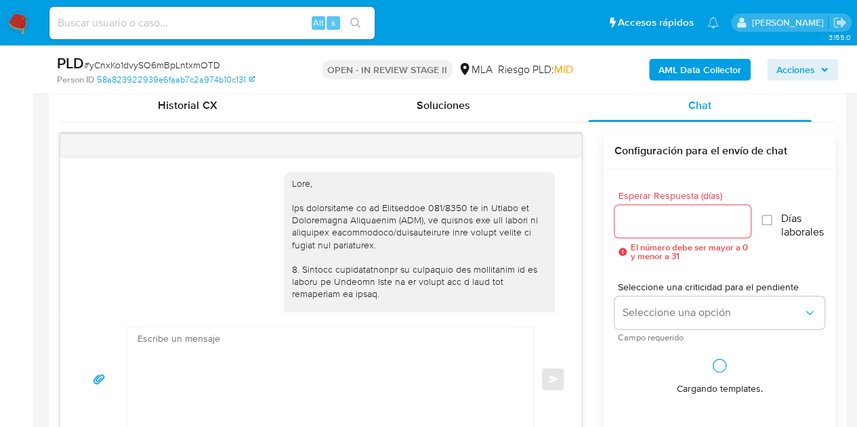
scroll to position [1050, 0]
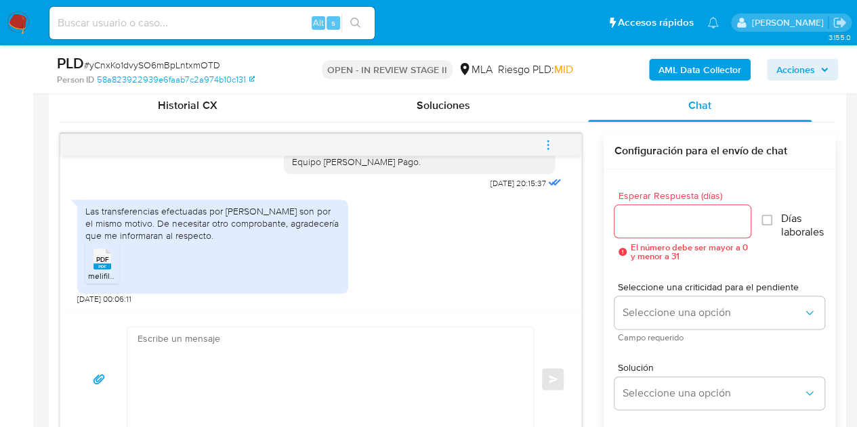
click at [89, 268] on div "PDF PDF" at bounding box center [102, 258] width 28 height 26
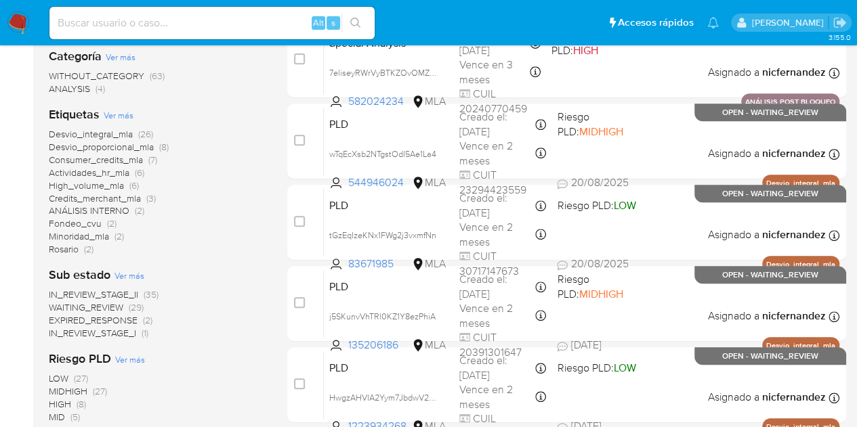
scroll to position [255, 0]
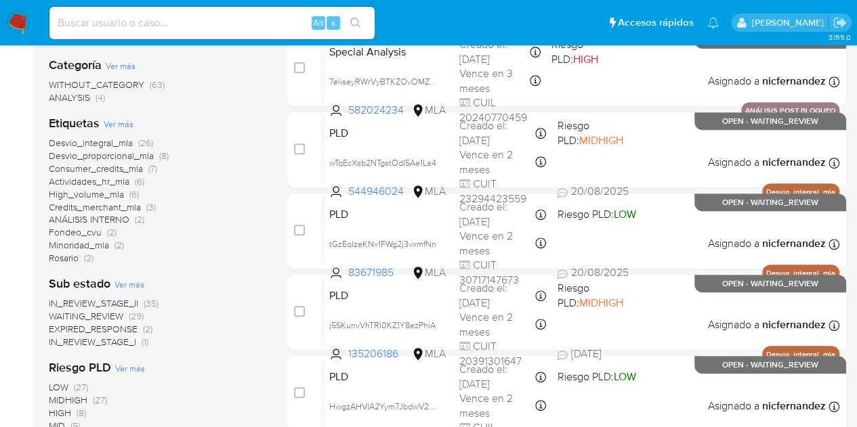
click at [95, 314] on span "WAITING_REVIEW" at bounding box center [86, 317] width 75 height 14
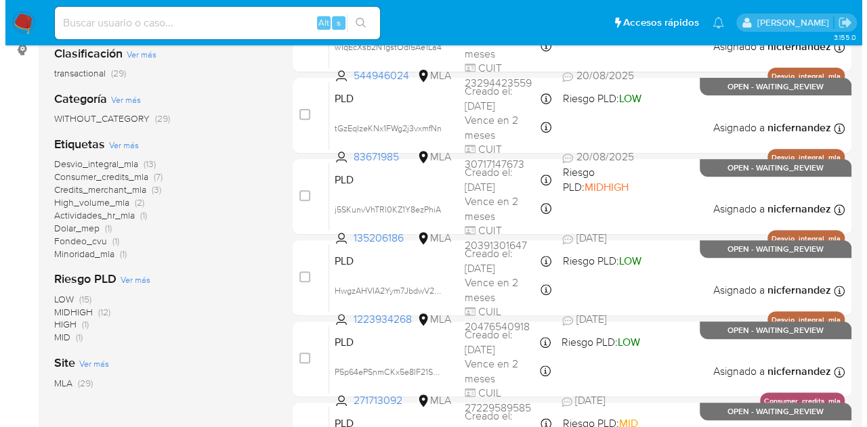
scroll to position [202, 0]
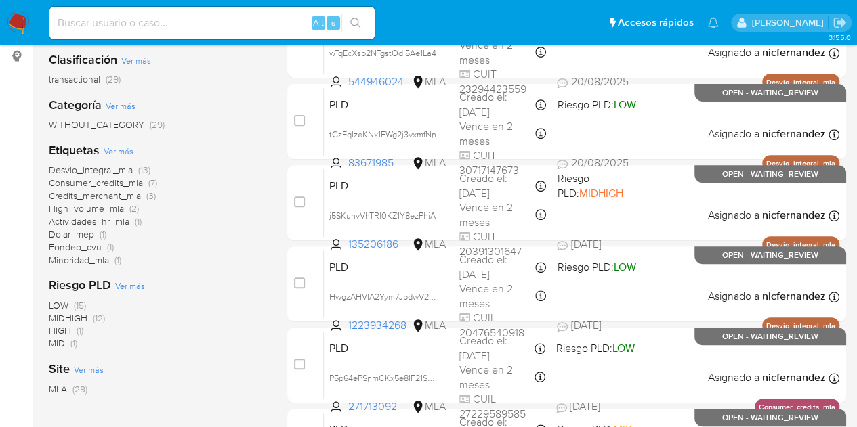
click at [124, 145] on span "Ver más" at bounding box center [119, 151] width 30 height 12
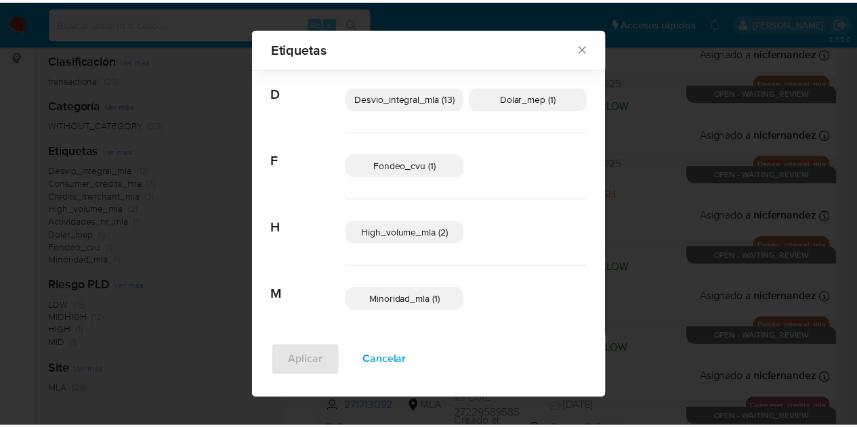
scroll to position [161, 0]
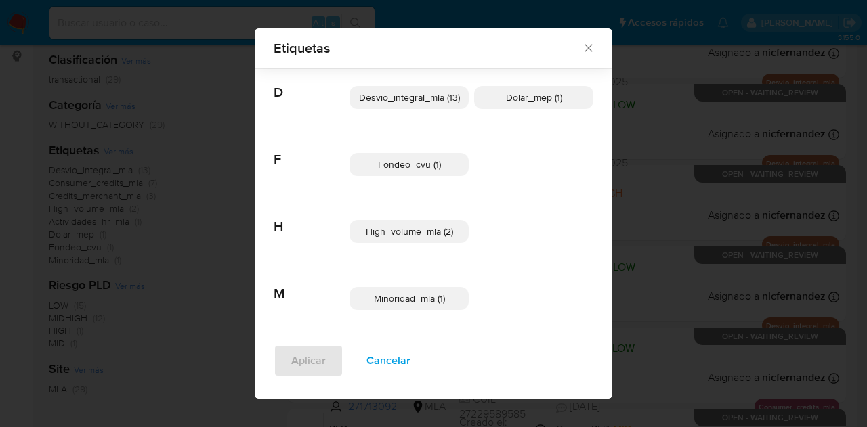
click at [585, 48] on icon "Cerrar" at bounding box center [588, 48] width 7 height 7
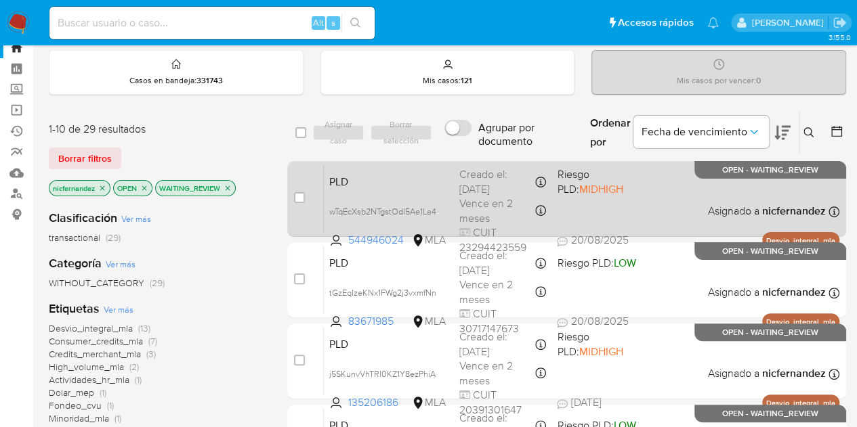
scroll to position [51, 0]
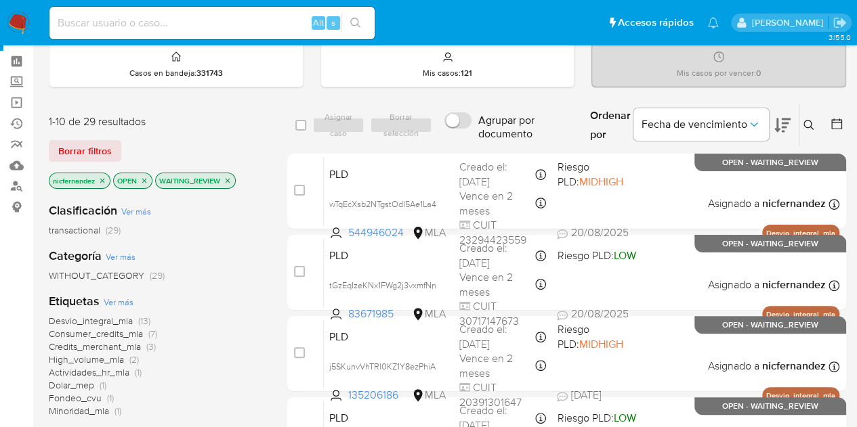
click at [102, 366] on span "Actividades_hr_mla" at bounding box center [89, 373] width 81 height 14
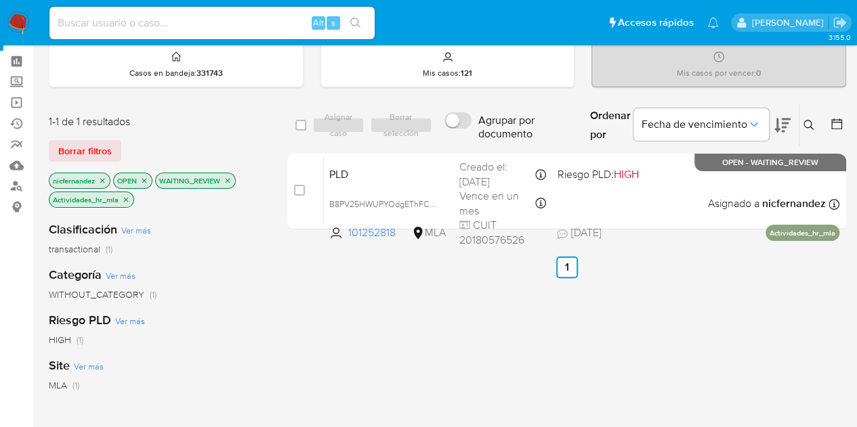
click at [125, 196] on icon "close-filter" at bounding box center [126, 200] width 8 height 8
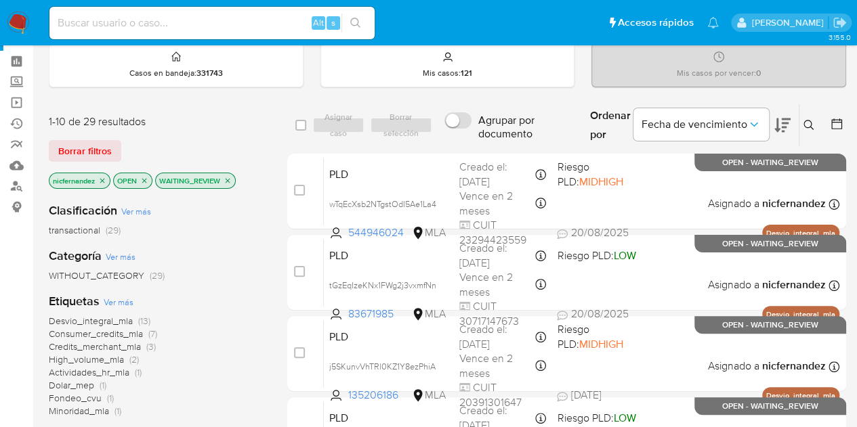
click at [75, 358] on span "High_volume_mla" at bounding box center [86, 360] width 75 height 14
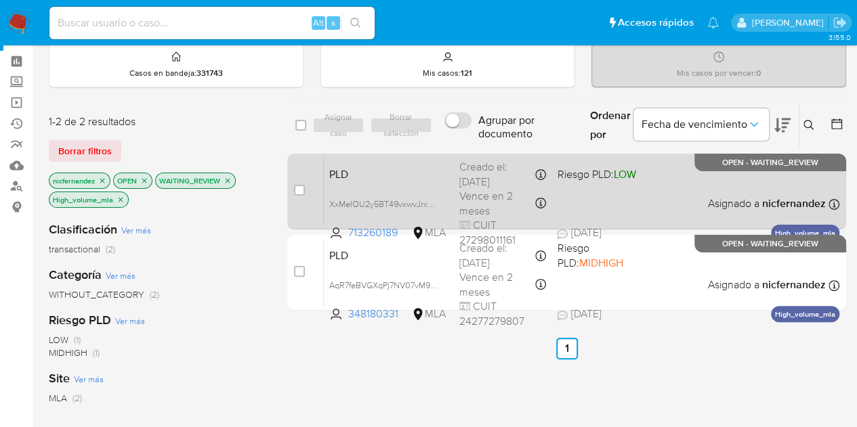
click at [401, 176] on span "PLD" at bounding box center [388, 174] width 119 height 18
click at [431, 205] on span "XxMeIOU2y5BT49vxwvJrxkXK" at bounding box center [385, 203] width 113 height 15
click at [302, 190] on input "checkbox" at bounding box center [299, 190] width 11 height 11
checkbox input "true"
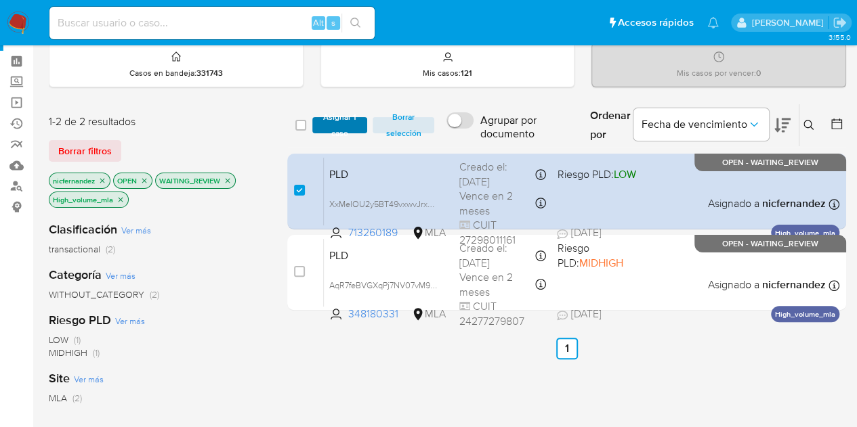
click at [329, 125] on span "Asignar 1 caso" at bounding box center [340, 126] width 42 height 14
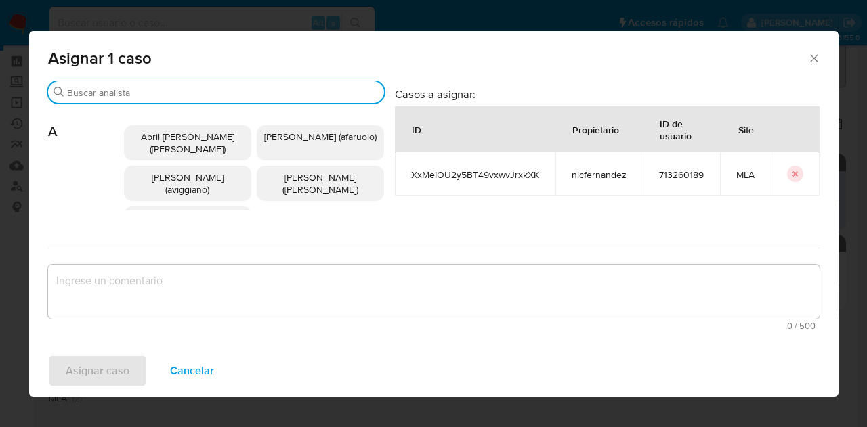
click at [162, 93] on input "Buscar" at bounding box center [223, 93] width 312 height 12
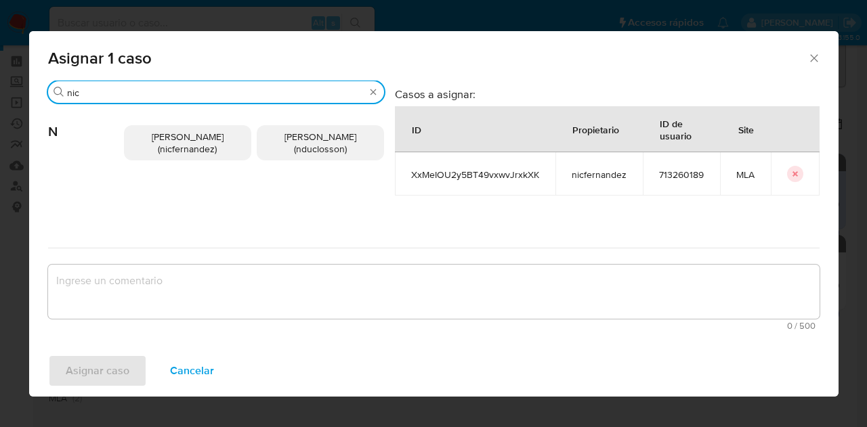
type input "nic"
click at [184, 153] on span "[PERSON_NAME] (nicfernandez)" at bounding box center [188, 143] width 72 height 26
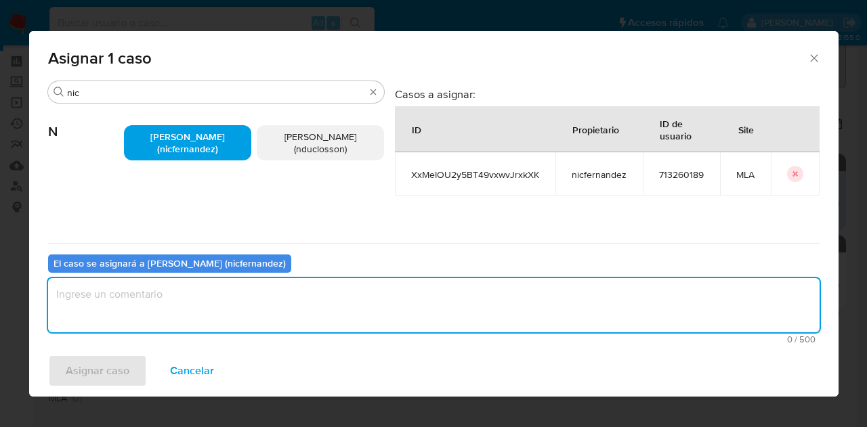
click at [190, 323] on textarea "assign-modal" at bounding box center [434, 305] width 772 height 54
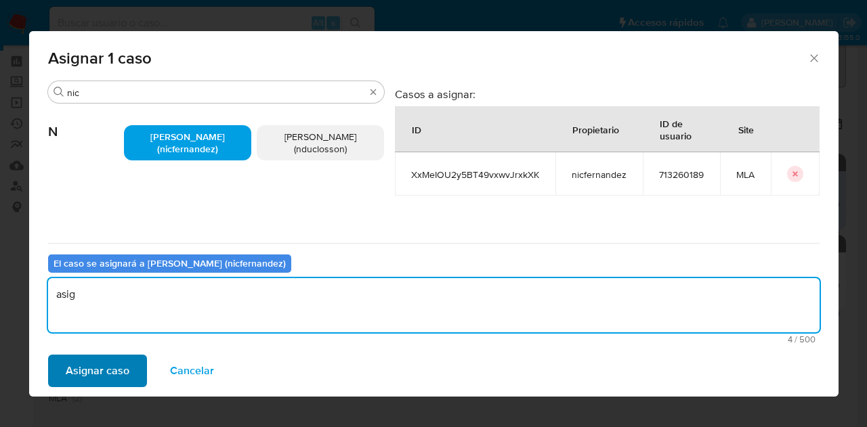
type textarea "asig"
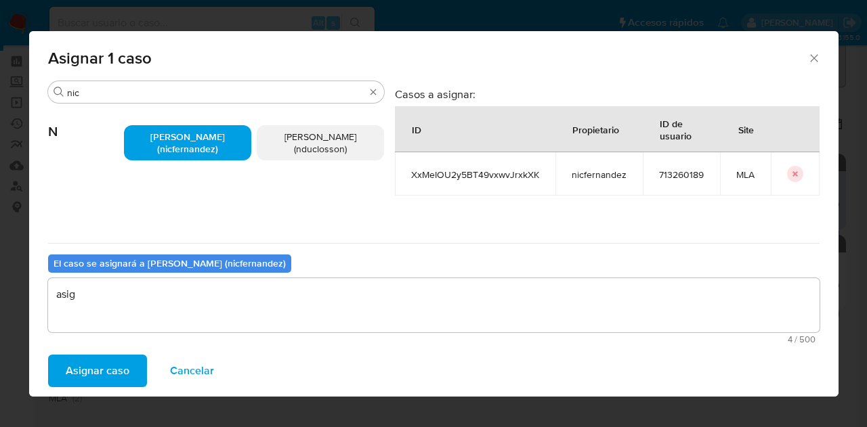
click at [121, 364] on span "Asignar caso" at bounding box center [98, 371] width 64 height 30
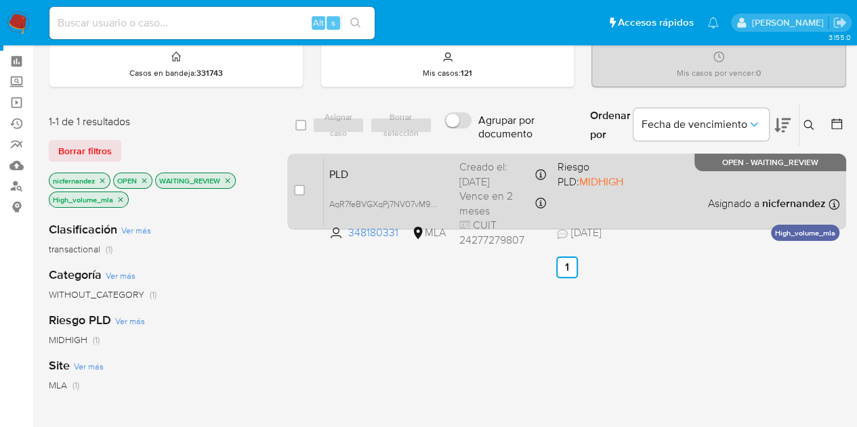
click at [373, 182] on div "PLD AqR7feBVGXqPj7NV07vM9WgU 348180331 MLA Riesgo PLD: MIDHIGH Creado el: [DATE…" at bounding box center [582, 191] width 516 height 68
click at [434, 203] on span "AqR7feBVGXqPj7NV07vM9WgU" at bounding box center [388, 203] width 119 height 15
click at [293, 183] on div "case-item-checkbox No es posible asignar el caso PLD AqR7feBVGXqPj7NV07vM9WgU 3…" at bounding box center [566, 192] width 559 height 76
click at [298, 185] on input "checkbox" at bounding box center [299, 190] width 11 height 11
checkbox input "true"
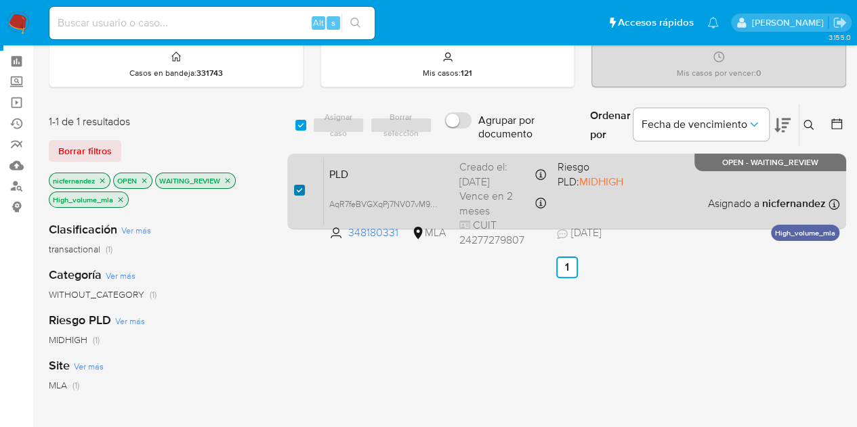
checkbox input "true"
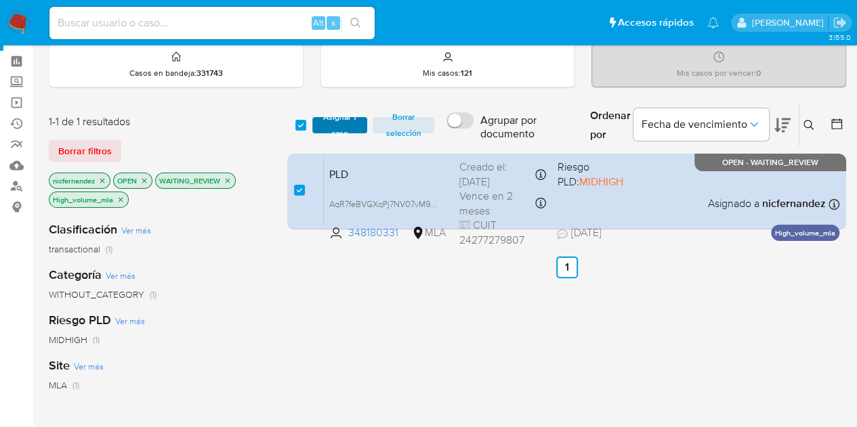
click at [333, 127] on span "Asignar 1 caso" at bounding box center [340, 126] width 42 height 14
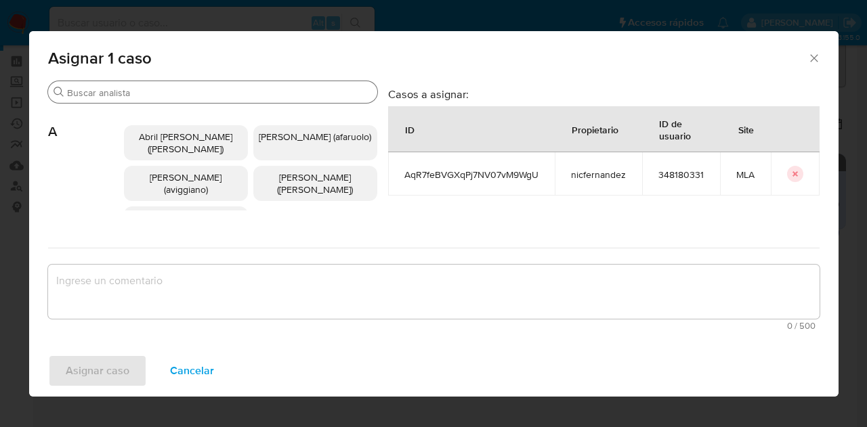
click at [177, 100] on div "Buscar" at bounding box center [212, 92] width 329 height 22
click at [172, 90] on input "Buscar" at bounding box center [219, 93] width 305 height 12
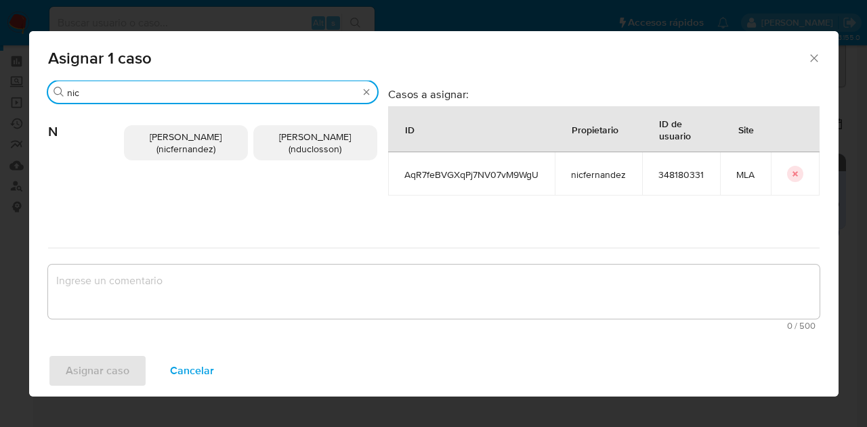
type input "nic"
click at [186, 130] on span "[PERSON_NAME] (nicfernandez)" at bounding box center [186, 143] width 72 height 26
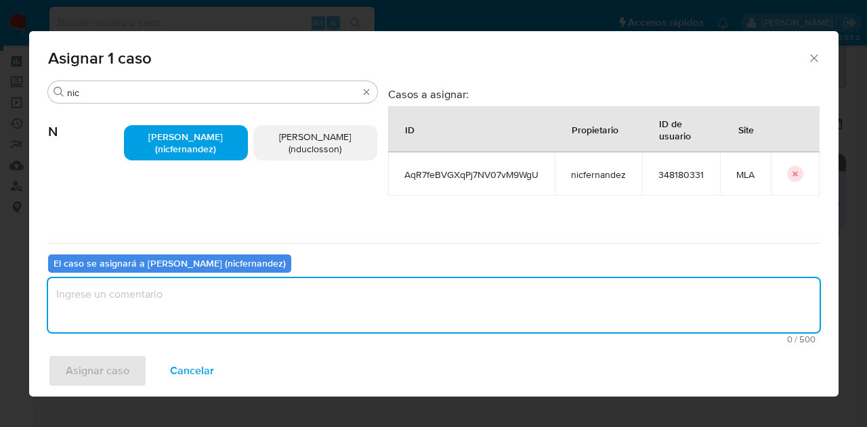
drag, startPoint x: 225, startPoint y: 284, endPoint x: 227, endPoint y: 296, distance: 12.4
click at [226, 288] on textarea "assign-modal" at bounding box center [434, 305] width 772 height 54
click at [227, 296] on textarea "assign-modal" at bounding box center [434, 305] width 772 height 54
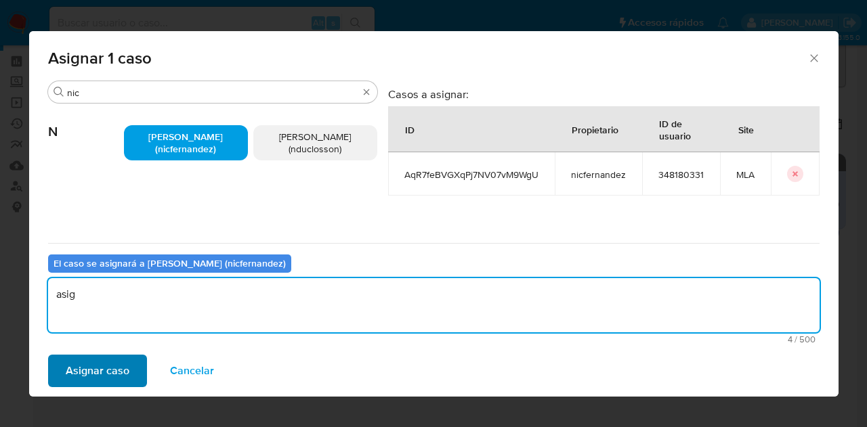
type textarea "asig"
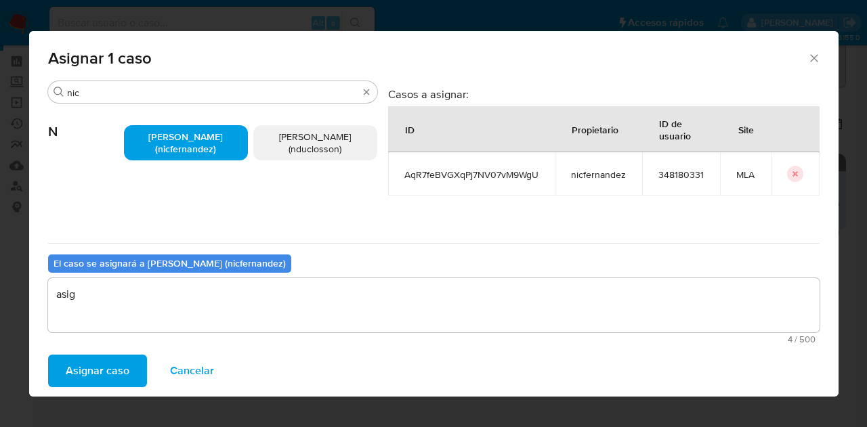
click at [106, 379] on span "Asignar caso" at bounding box center [98, 371] width 64 height 30
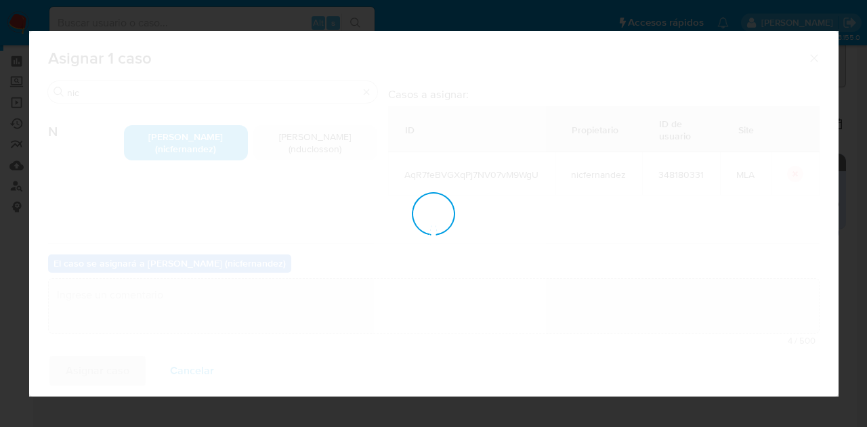
checkbox input "false"
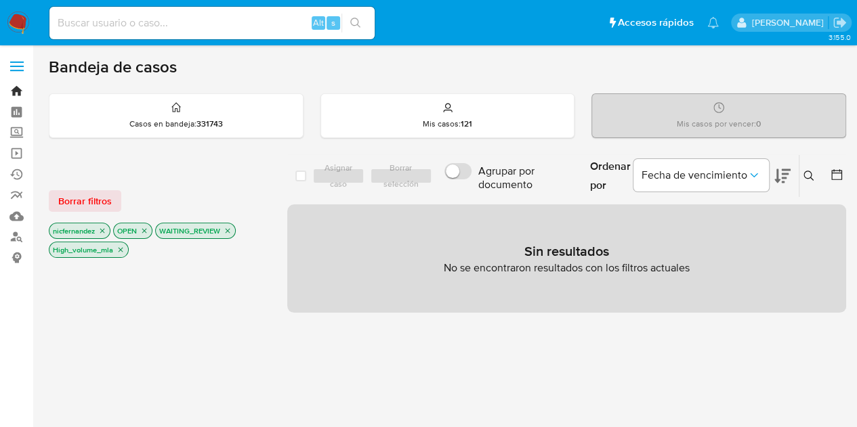
click at [17, 85] on link "Bandeja" at bounding box center [80, 91] width 161 height 21
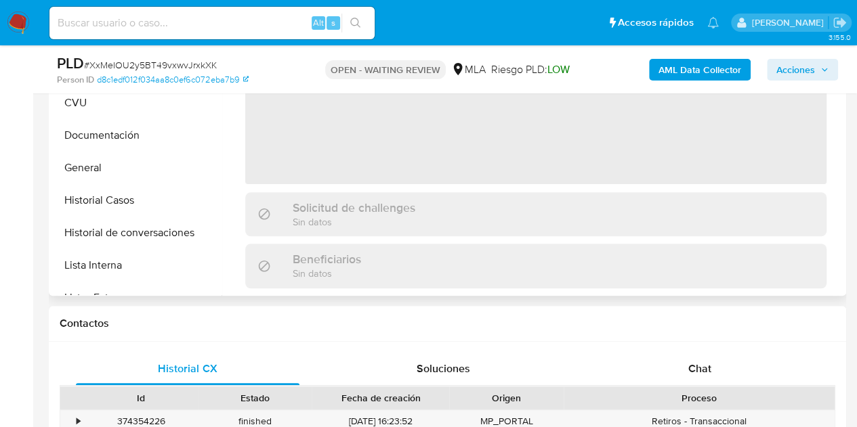
scroll to position [404, 0]
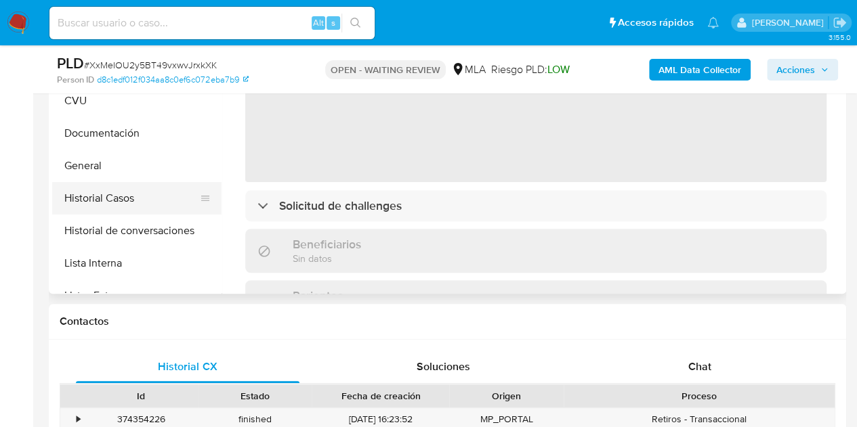
click at [151, 206] on button "Historial Casos" at bounding box center [131, 198] width 159 height 33
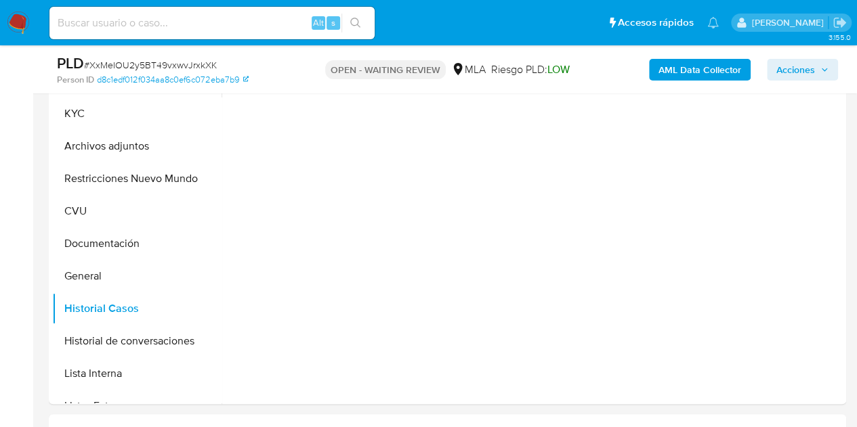
select select "10"
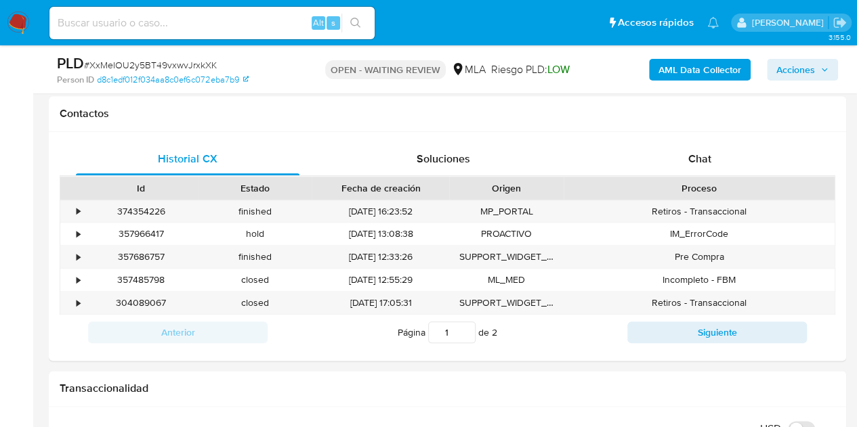
scroll to position [658, 0]
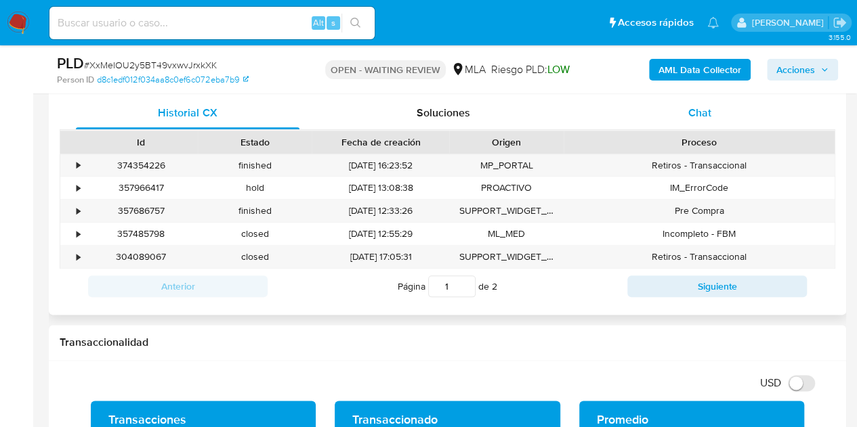
click at [713, 114] on div "Chat" at bounding box center [700, 113] width 224 height 33
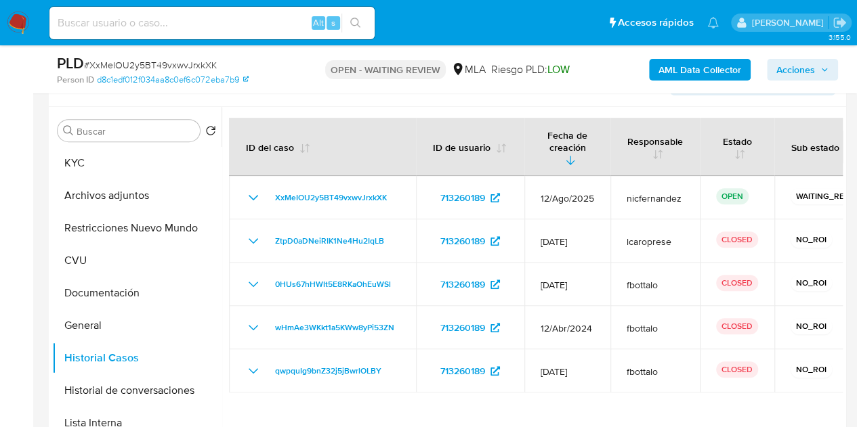
scroll to position [258, 0]
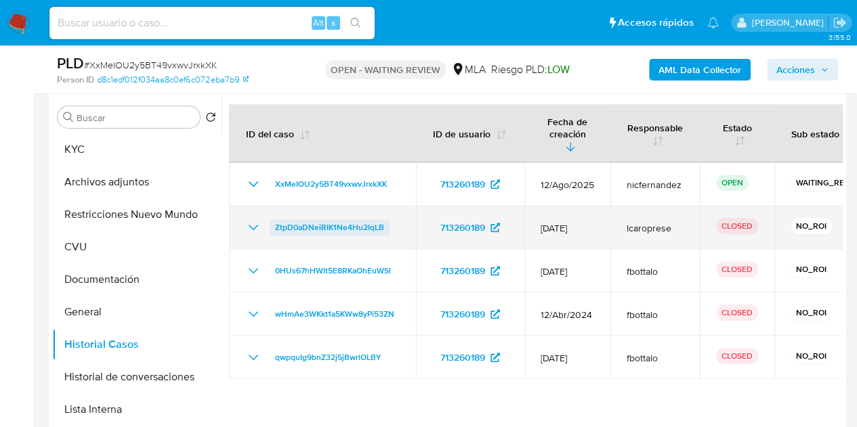
click at [327, 219] on span "ZtpD0aDNeiRIK1Ne4Hu2IqLB" at bounding box center [329, 227] width 109 height 16
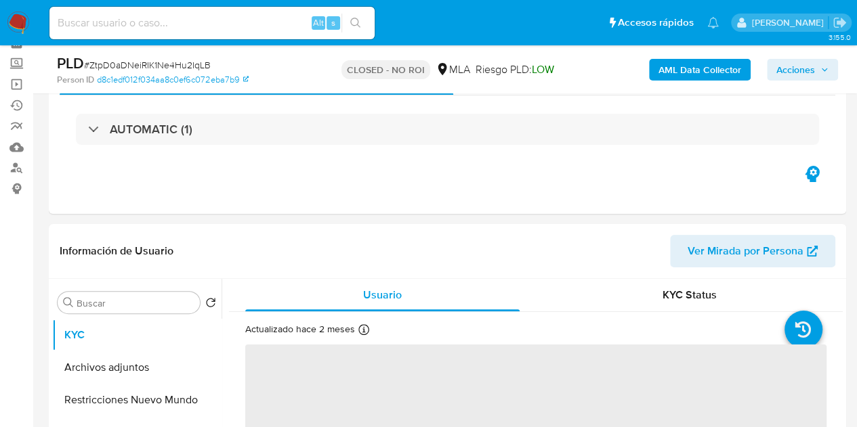
scroll to position [35, 0]
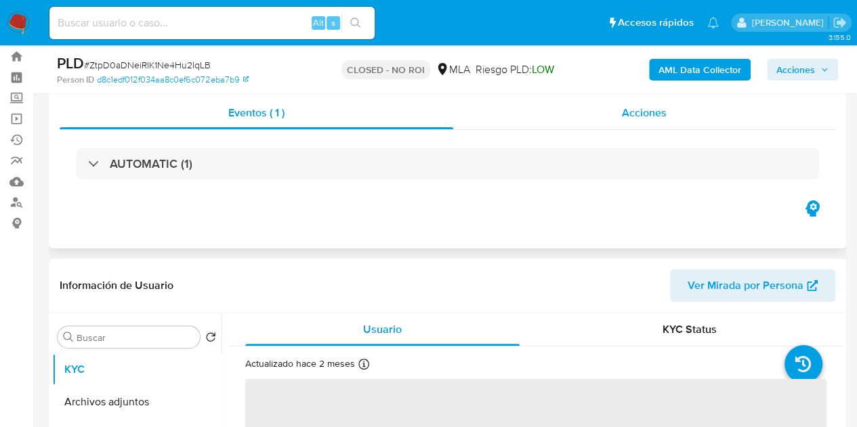
select select "10"
click at [649, 109] on span "Acciones" at bounding box center [644, 113] width 45 height 16
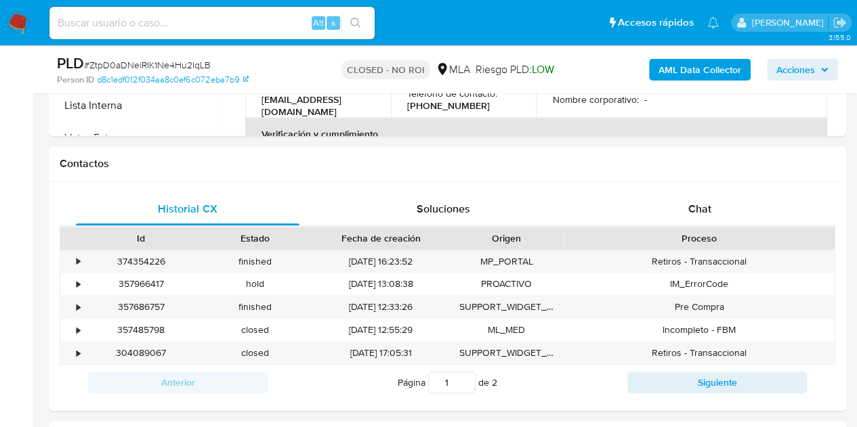
scroll to position [684, 0]
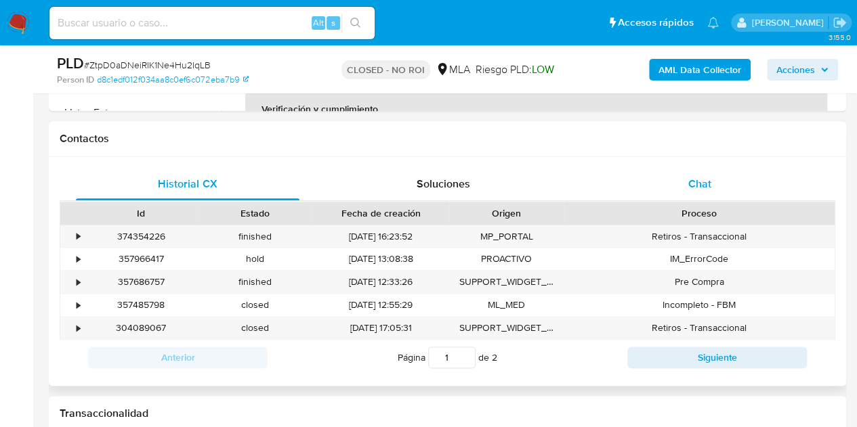
click at [734, 182] on div "Chat" at bounding box center [700, 184] width 224 height 33
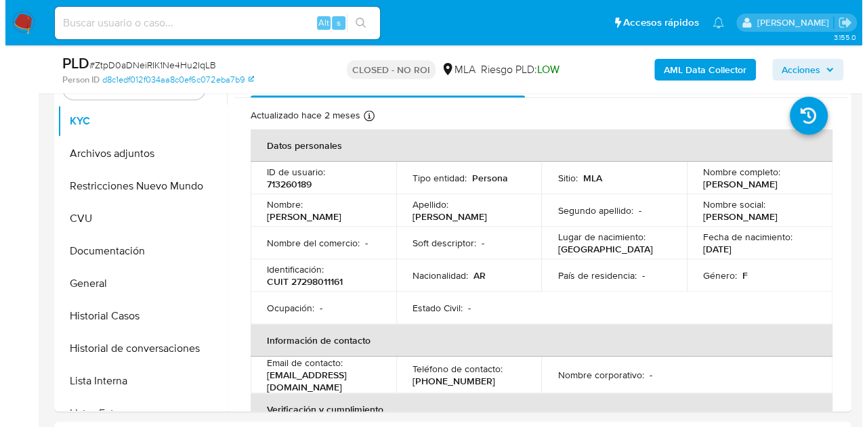
scroll to position [355, 0]
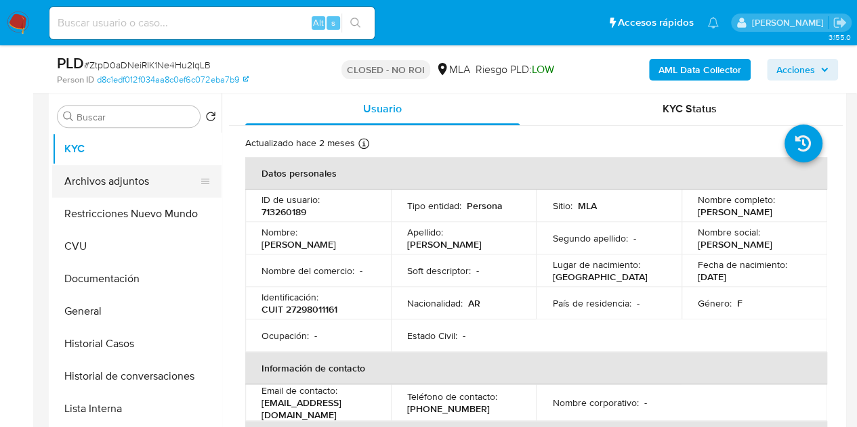
click at [133, 184] on button "Archivos adjuntos" at bounding box center [131, 181] width 159 height 33
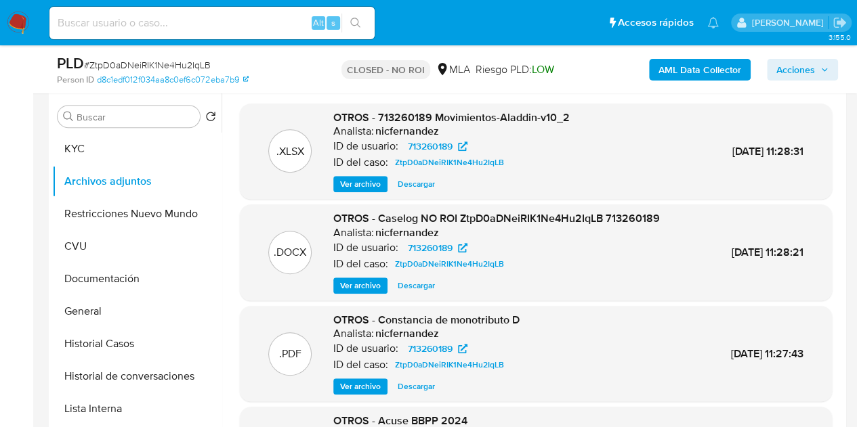
click at [347, 288] on span "Ver archivo" at bounding box center [360, 286] width 41 height 14
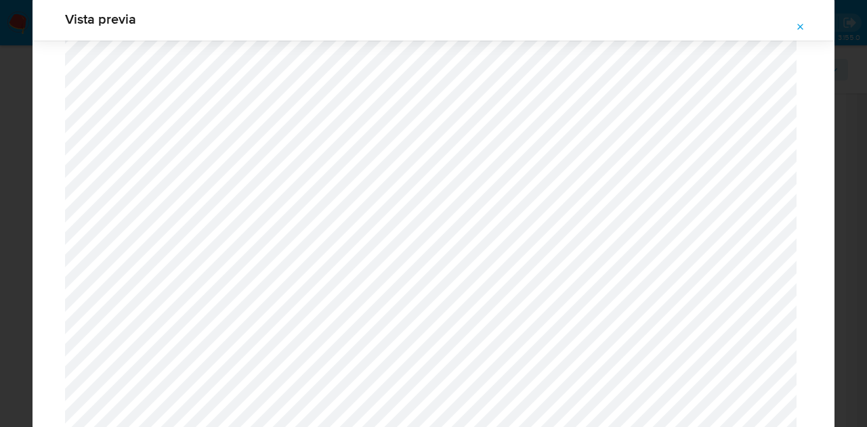
scroll to position [895, 0]
click at [798, 27] on icon "Attachment preview" at bounding box center [800, 27] width 11 height 11
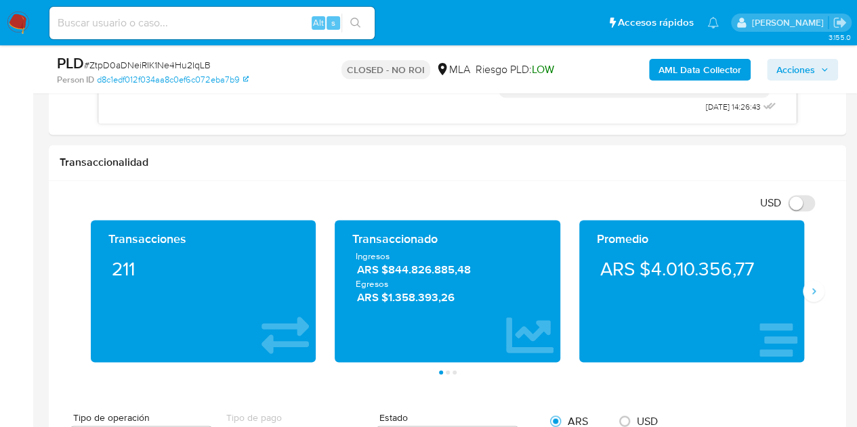
scroll to position [923, 0]
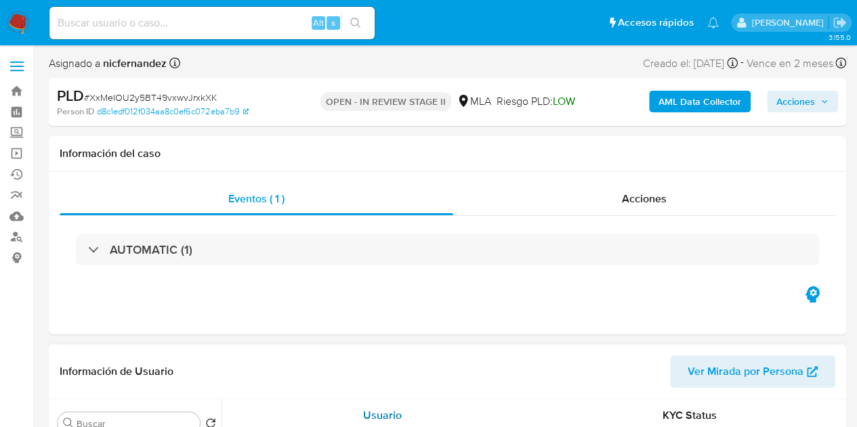
select select "10"
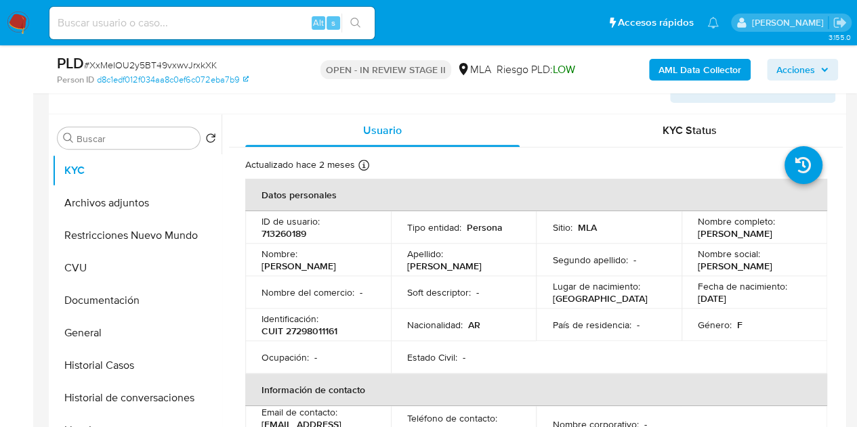
scroll to position [255, 0]
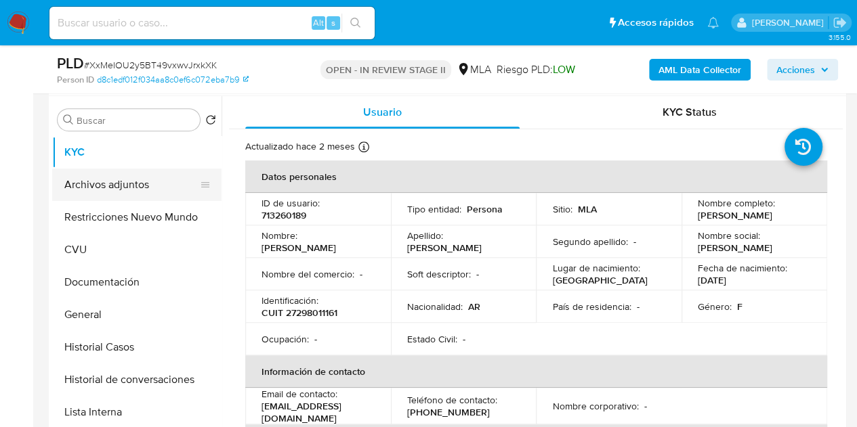
click at [108, 190] on button "Archivos adjuntos" at bounding box center [131, 185] width 159 height 33
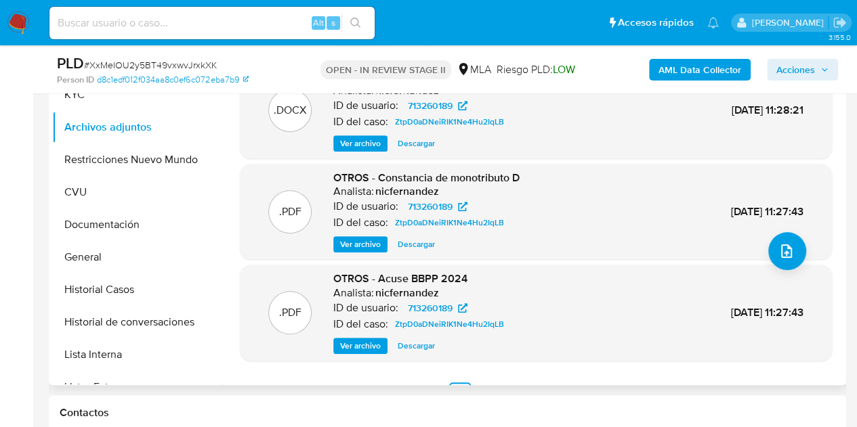
scroll to position [114, 0]
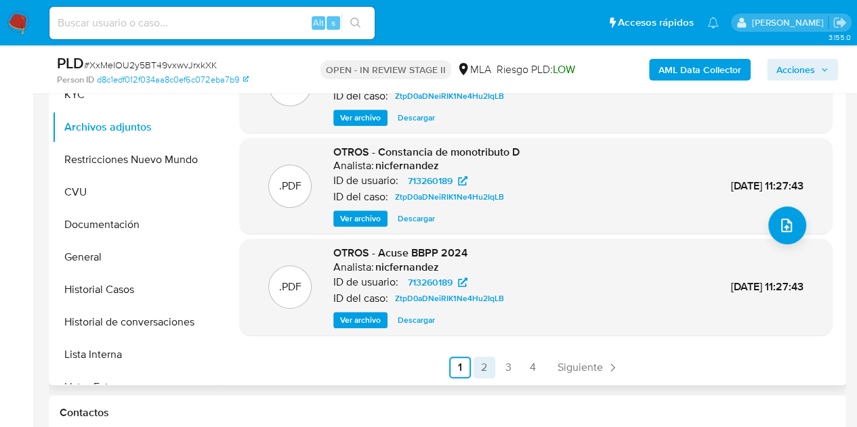
click at [482, 362] on link "2" at bounding box center [485, 368] width 22 height 22
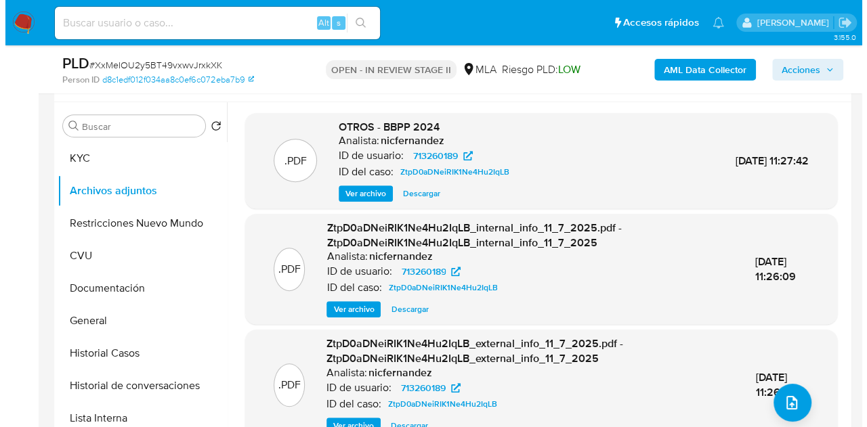
scroll to position [230, 0]
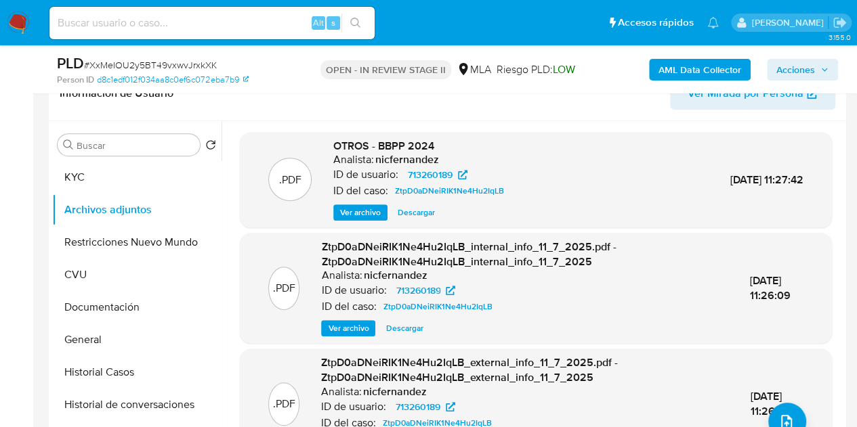
click at [339, 210] on button "Ver archivo" at bounding box center [360, 213] width 54 height 16
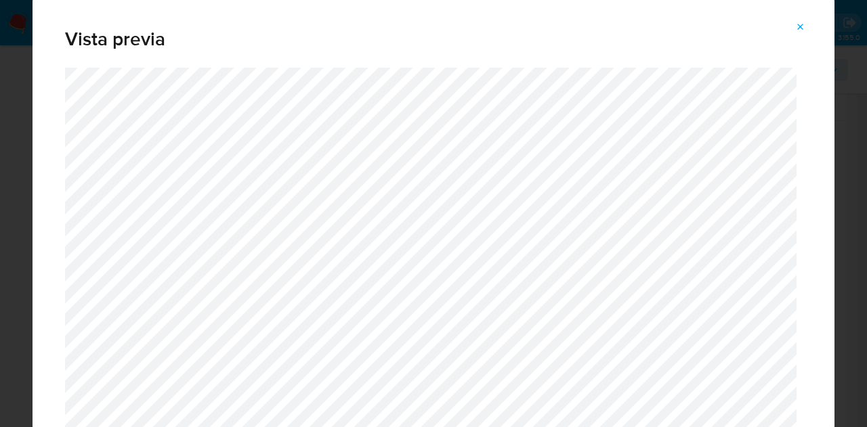
drag, startPoint x: 795, startPoint y: 25, endPoint x: 660, endPoint y: 81, distance: 146.4
click at [795, 26] on icon "Attachment preview" at bounding box center [800, 27] width 11 height 11
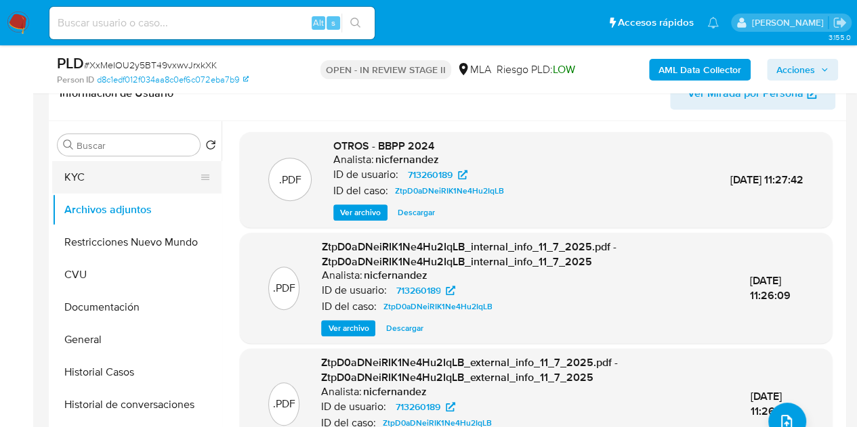
click at [110, 175] on button "KYC" at bounding box center [131, 177] width 159 height 33
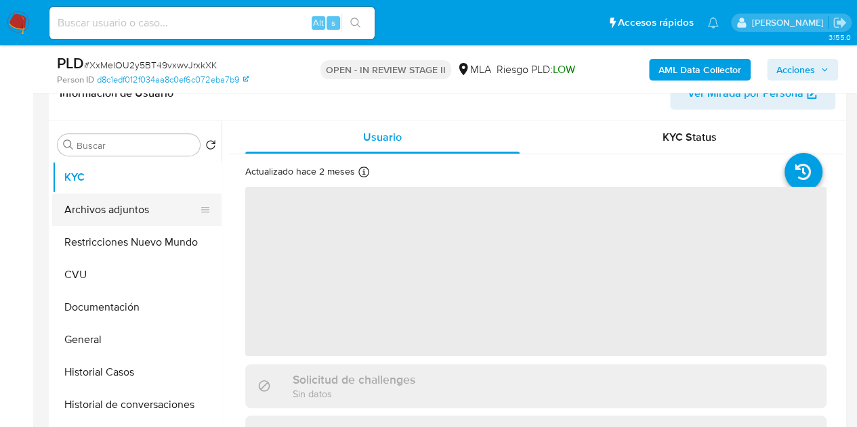
click at [114, 211] on button "Archivos adjuntos" at bounding box center [131, 210] width 159 height 33
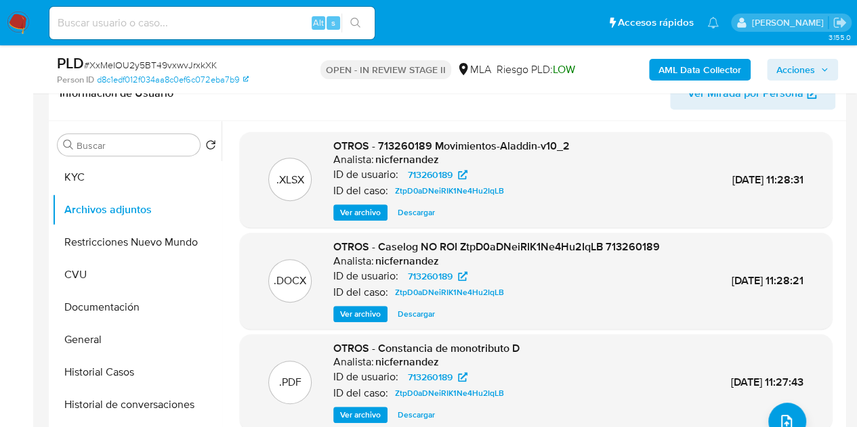
click at [356, 315] on span "Ver archivo" at bounding box center [360, 315] width 41 height 14
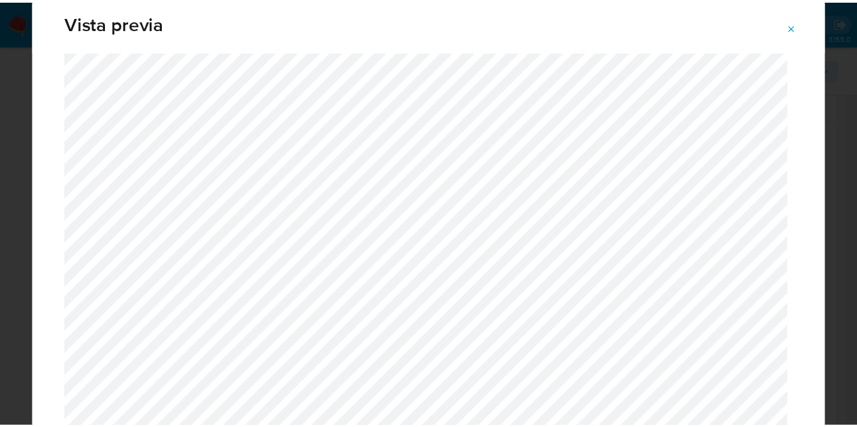
scroll to position [5, 0]
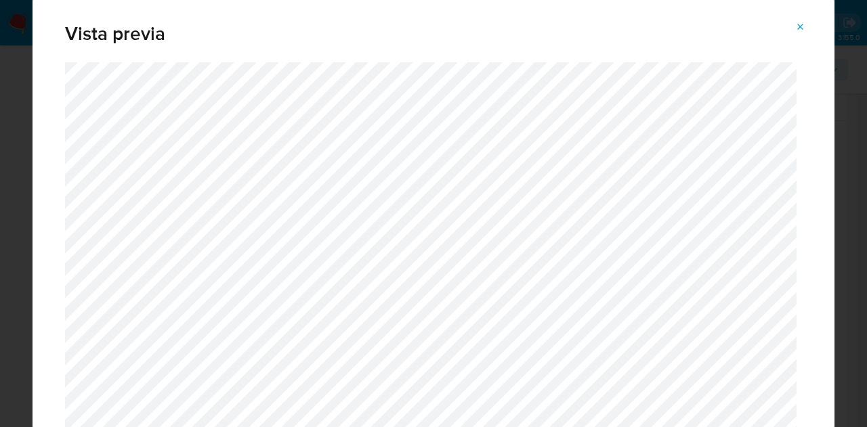
drag, startPoint x: 803, startPoint y: 26, endPoint x: 432, endPoint y: 293, distance: 457.2
click at [803, 26] on icon "Attachment preview" at bounding box center [800, 27] width 11 height 11
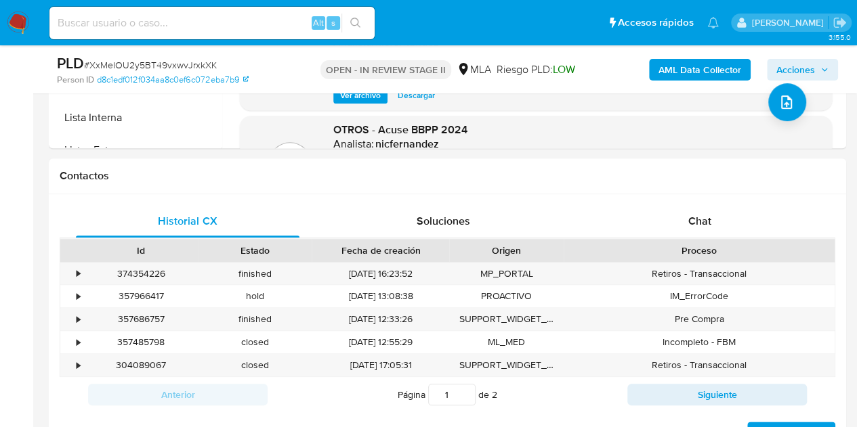
scroll to position [594, 0]
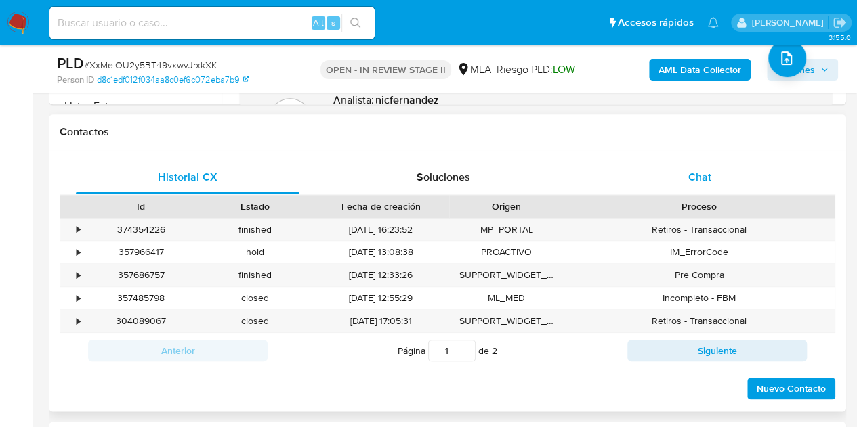
click at [729, 172] on div "Chat" at bounding box center [700, 177] width 224 height 33
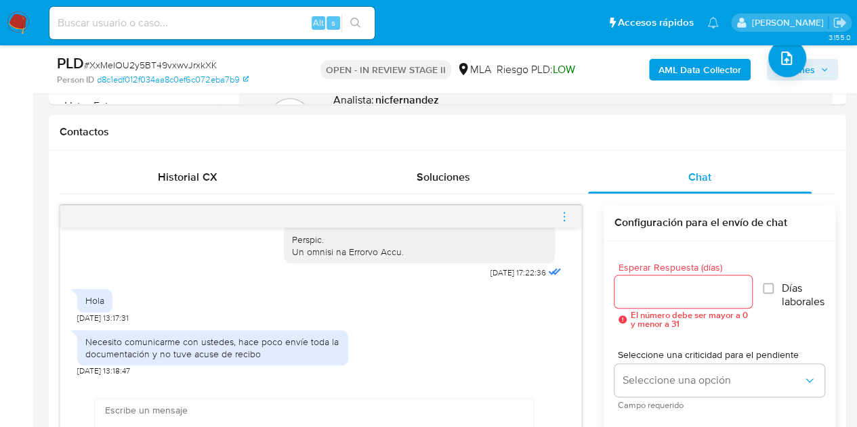
scroll to position [781, 0]
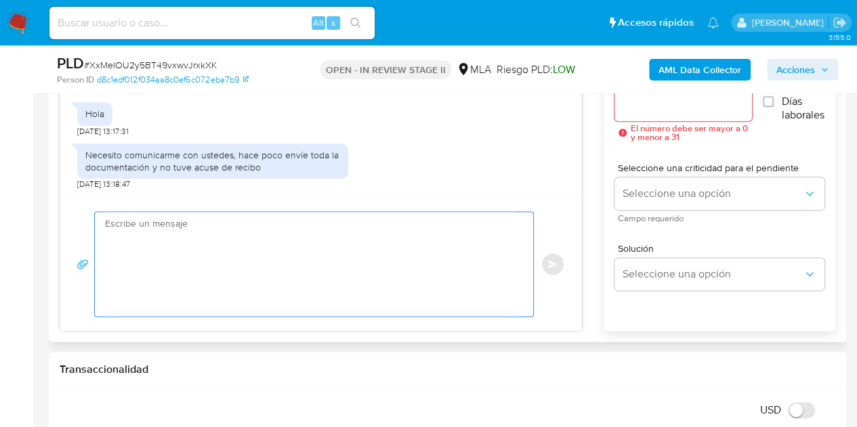
click at [368, 275] on textarea at bounding box center [310, 264] width 411 height 104
paste textarea "Hola, ¡Muchas gracias por tu respuesta! Confirmamos la recepción de la document…"
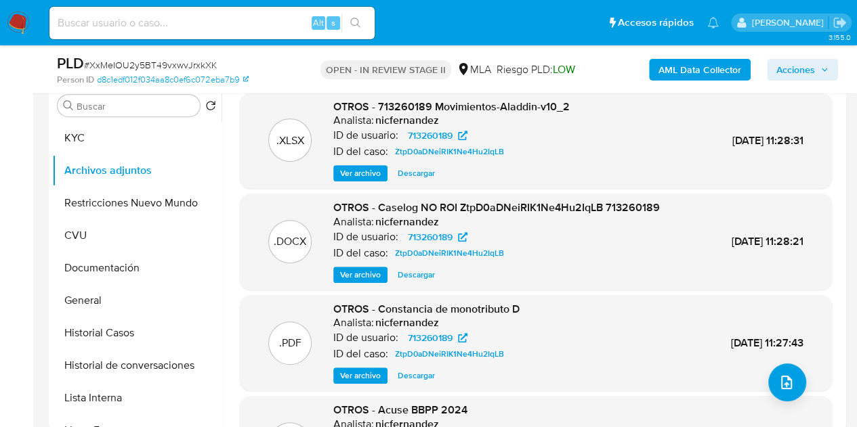
scroll to position [237, 0]
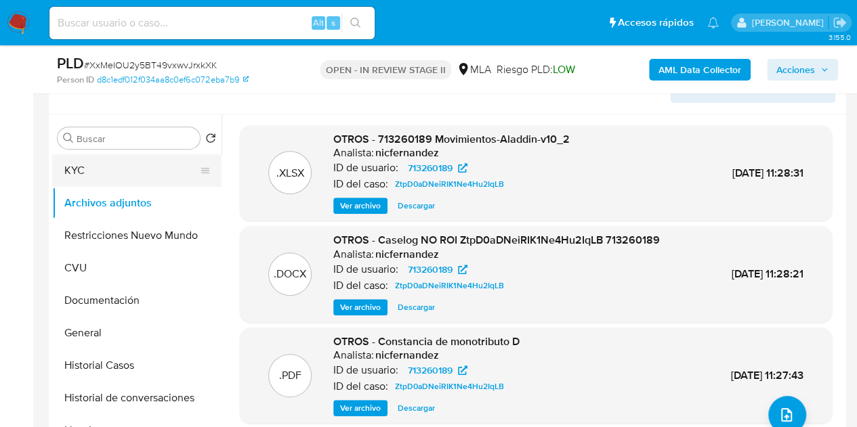
click at [96, 167] on button "KYC" at bounding box center [131, 170] width 159 height 33
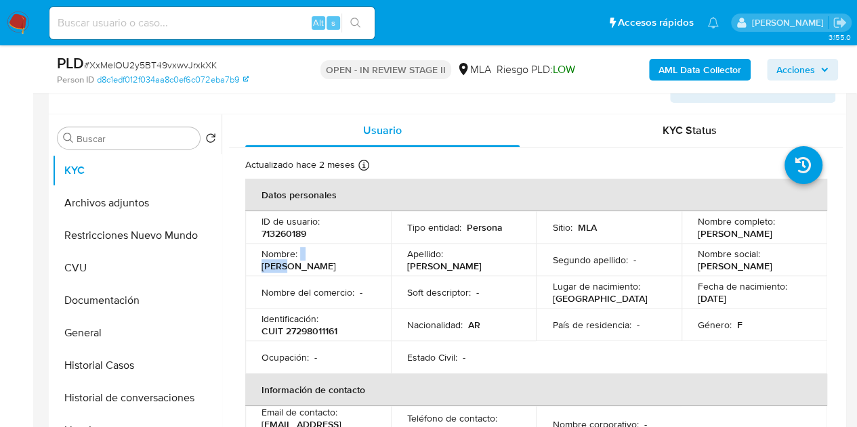
drag, startPoint x: 299, startPoint y: 261, endPoint x: 333, endPoint y: 262, distance: 33.9
click at [333, 262] on div "Nombre : Rocio" at bounding box center [317, 260] width 113 height 24
click at [325, 260] on p "[PERSON_NAME]" at bounding box center [298, 266] width 75 height 12
click at [321, 260] on p "[PERSON_NAME]" at bounding box center [298, 266] width 75 height 12
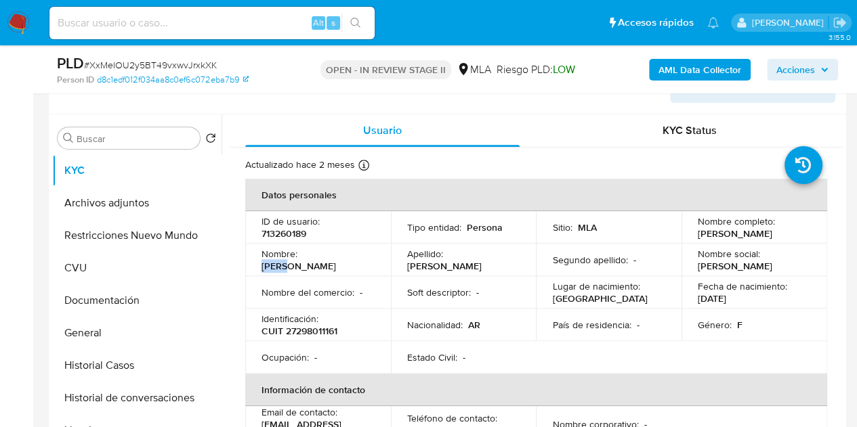
click at [321, 260] on p "[PERSON_NAME]" at bounding box center [298, 266] width 75 height 12
copy p "[PERSON_NAME]"
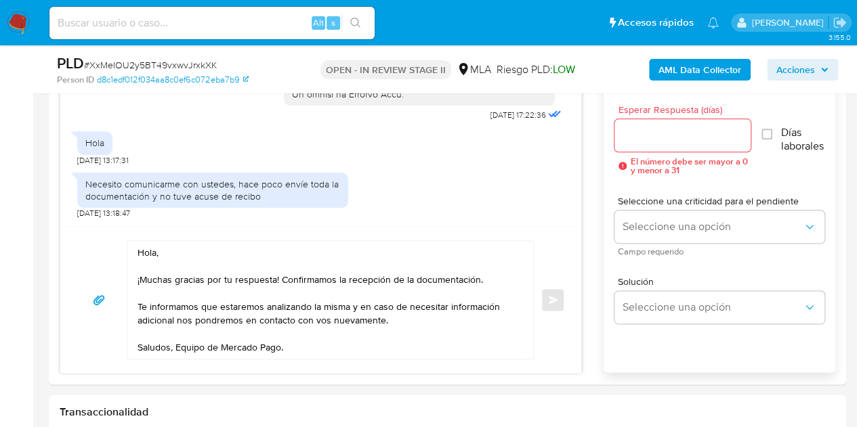
scroll to position [758, 0]
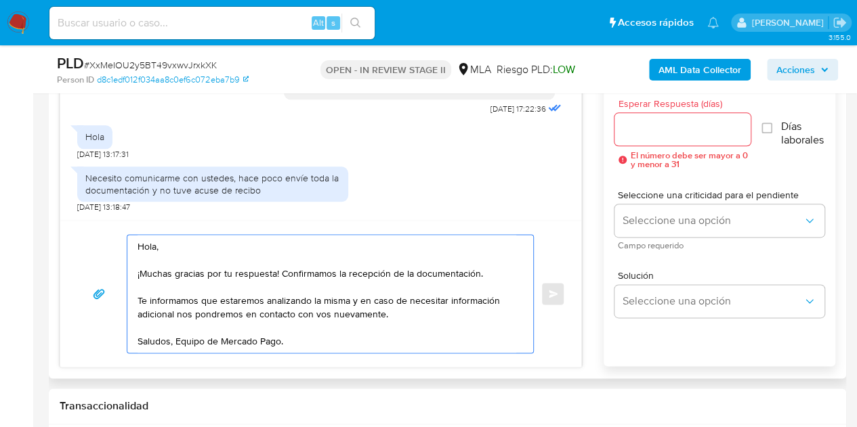
click at [155, 247] on textarea "Hola, ¡Muchas gracias por tu respuesta! Confirmamos la recepción de la document…" at bounding box center [327, 294] width 379 height 118
paste textarea "[PERSON_NAME]"
click at [201, 249] on textarea "Hola Rocio, ¡Muchas gracias por tu respuesta! Confirmamos la recepción de la do…" at bounding box center [327, 294] width 379 height 118
click at [268, 246] on textarea "[PERSON_NAME], ¡Muchas gracias por tu respuesta! Confirmamos la recepción de la…" at bounding box center [327, 294] width 379 height 118
click at [488, 272] on textarea "[PERSON_NAME], ¡Muchas gracias por tu respuesta! Confirmamos la recepción de la…" at bounding box center [327, 294] width 379 height 118
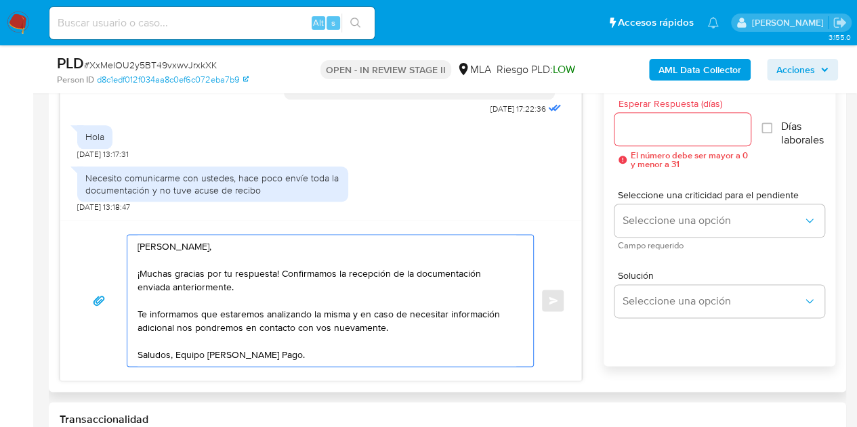
click at [360, 359] on textarea "Hola Rocío, ¡Muchas gracias por tu respuesta! Confirmamos la recepción de la do…" at bounding box center [327, 300] width 379 height 131
type textarea "Hola Rocío, ¡Muchas gracias por tu respuesta! Confirmamos la recepción de la do…"
click at [643, 131] on input "Esperar Respuesta (días)" at bounding box center [682, 130] width 137 height 18
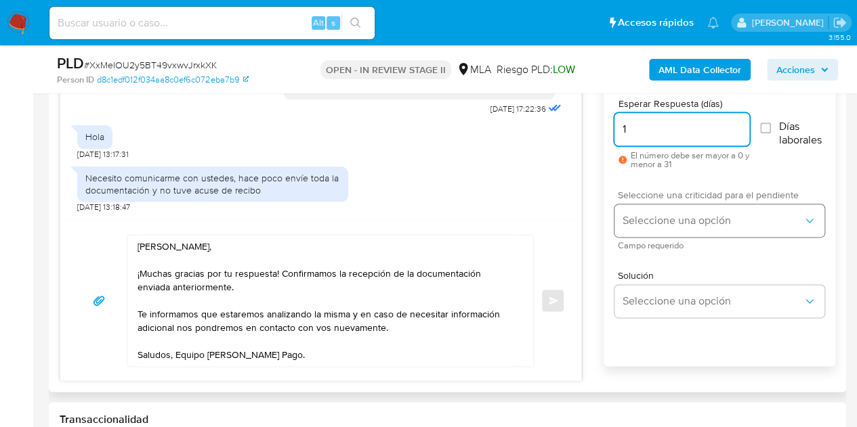
type input "1"
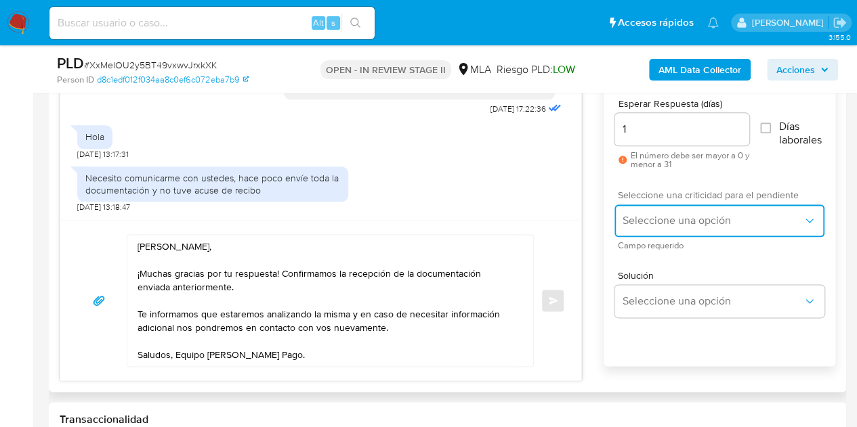
click at [657, 218] on span "Seleccione una opción" at bounding box center [713, 221] width 180 height 14
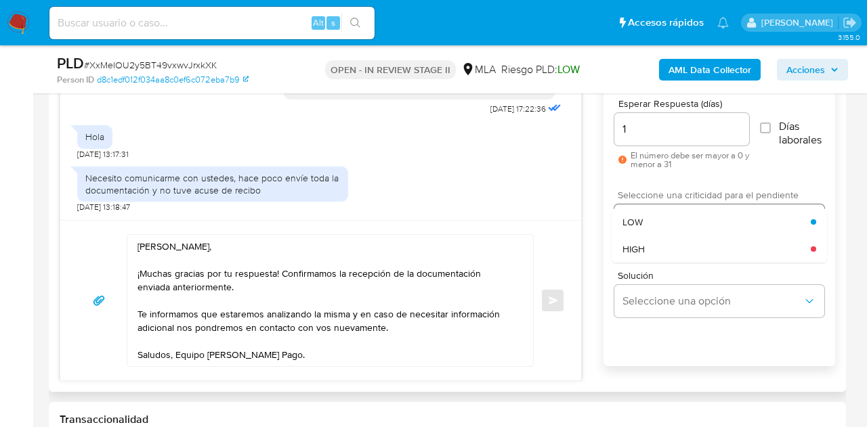
click at [658, 244] on div "HIGH" at bounding box center [717, 249] width 188 height 27
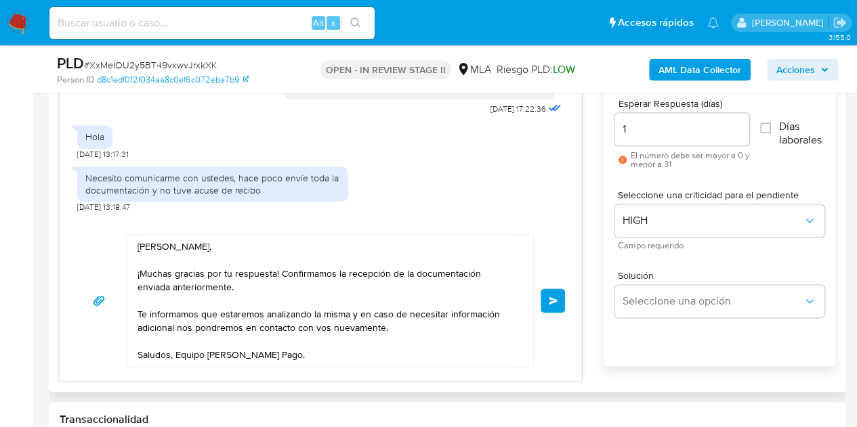
click at [569, 261] on div "Hola Rocío, ¡Muchas gracias por tu respuesta! Confirmamos la recepción de la do…" at bounding box center [320, 300] width 521 height 161
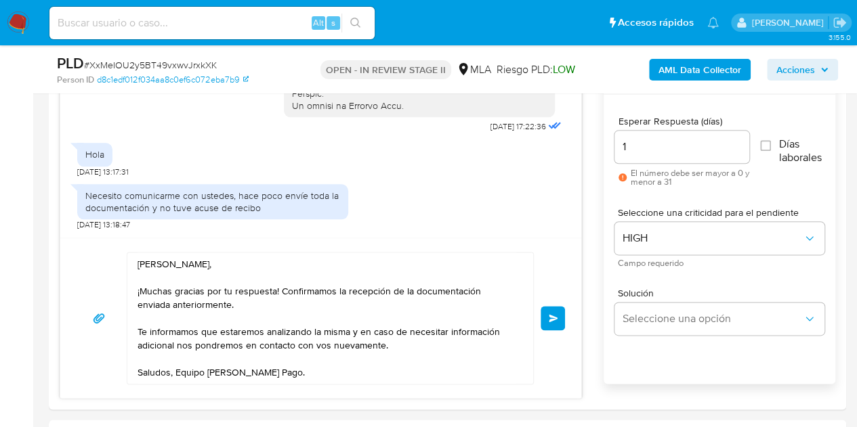
scroll to position [747, 0]
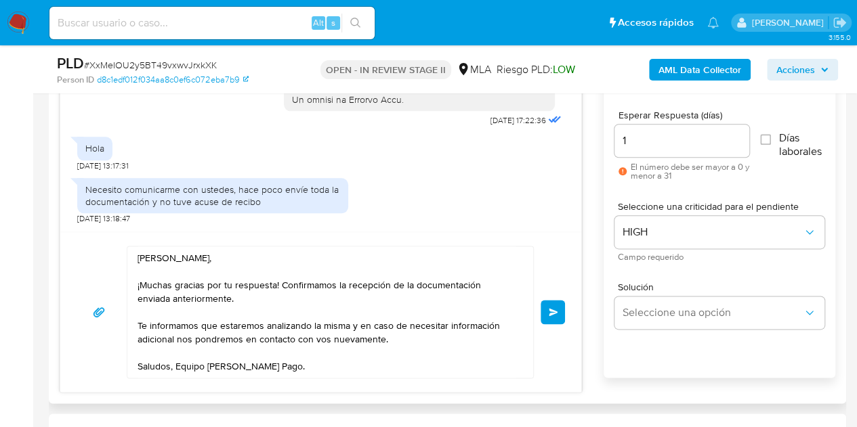
click at [429, 369] on textarea "Hola Rocío, ¡Muchas gracias por tu respuesta! Confirmamos la recepción de la do…" at bounding box center [327, 312] width 379 height 131
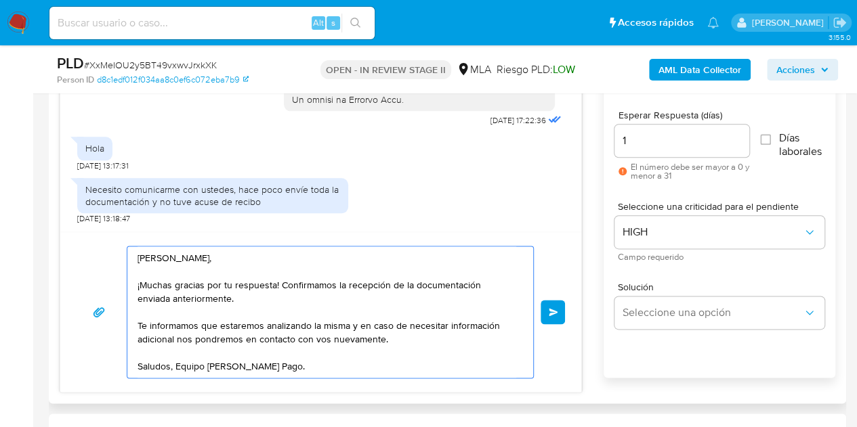
click at [561, 308] on button "Enviar" at bounding box center [553, 312] width 24 height 24
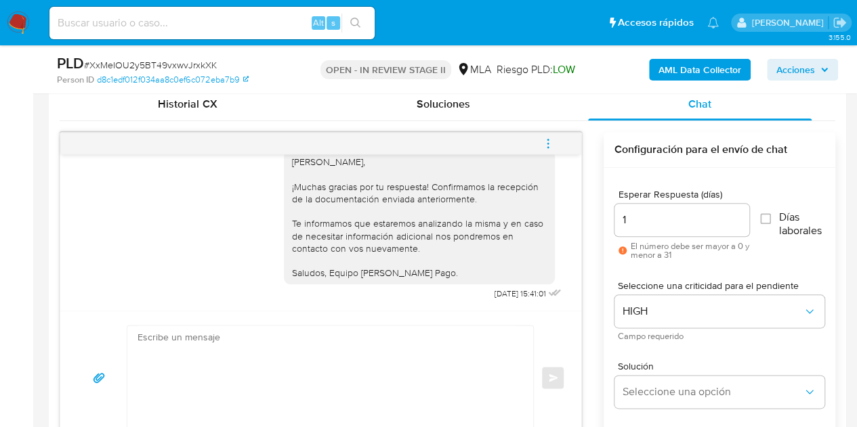
scroll to position [749, 0]
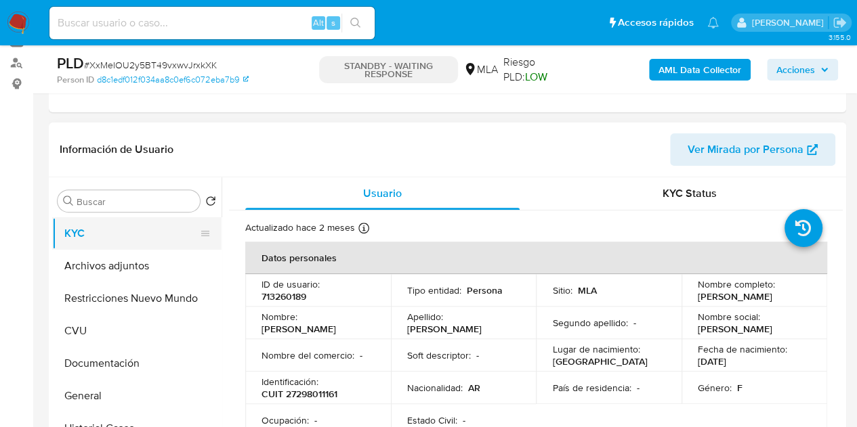
scroll to position [177, 0]
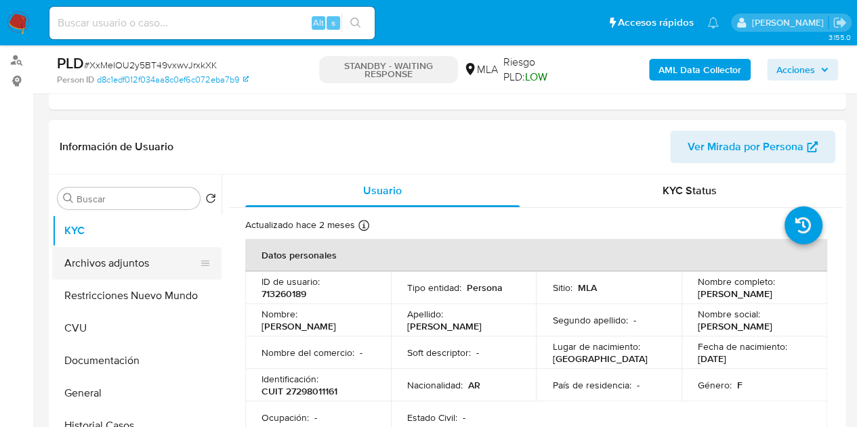
select select "10"
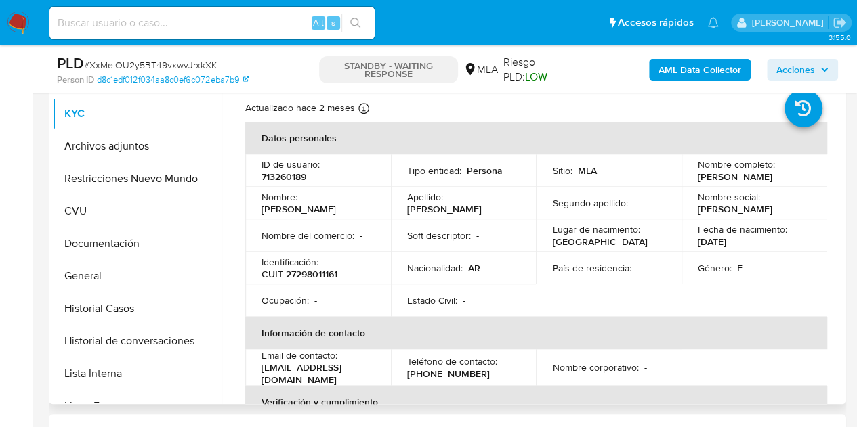
scroll to position [299, 0]
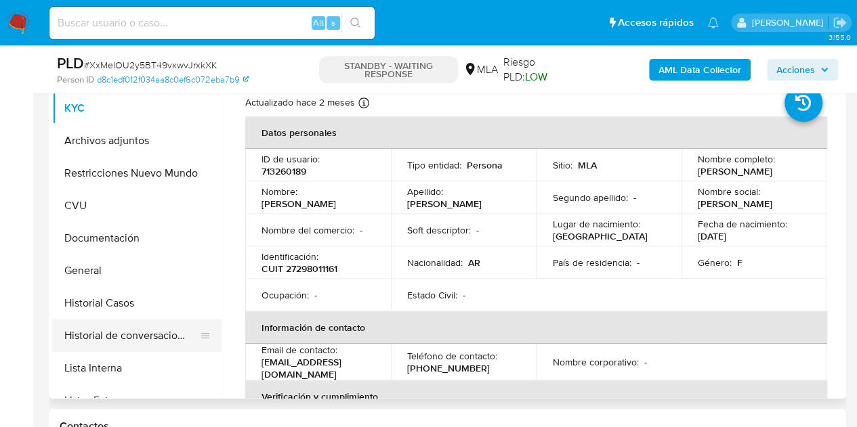
click at [108, 330] on button "Historial de conversaciones" at bounding box center [131, 336] width 159 height 33
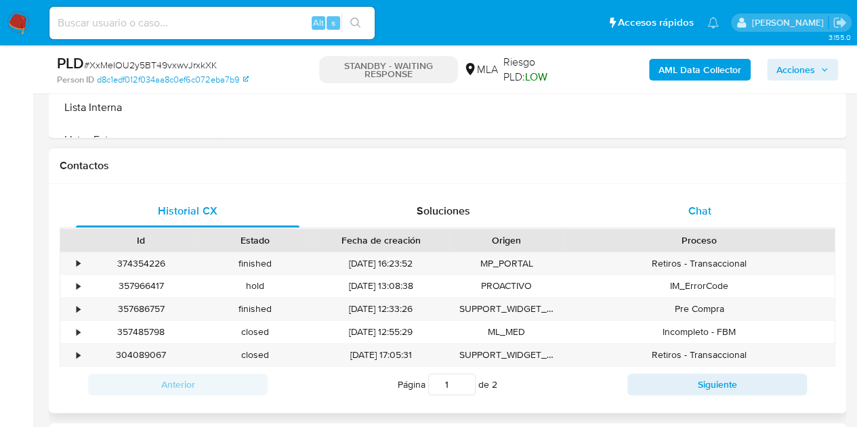
click at [742, 217] on div "Chat" at bounding box center [700, 211] width 224 height 33
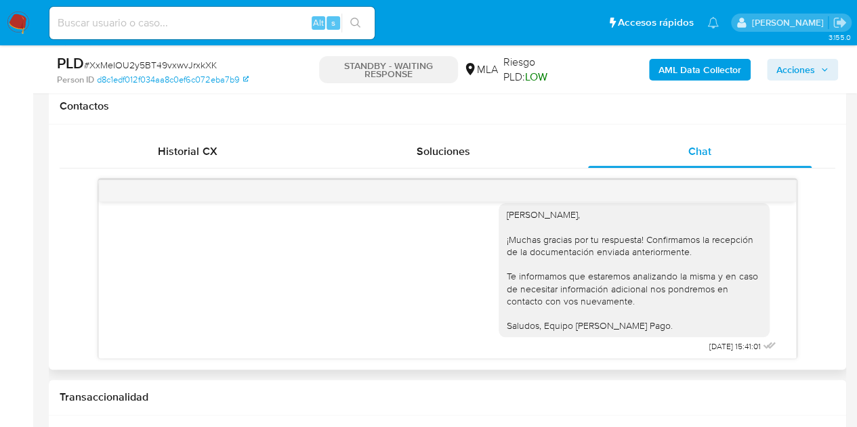
scroll to position [880, 0]
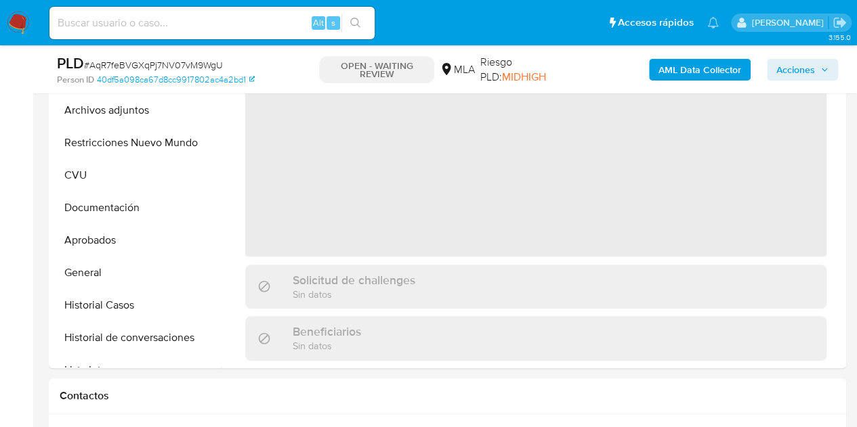
scroll to position [354, 0]
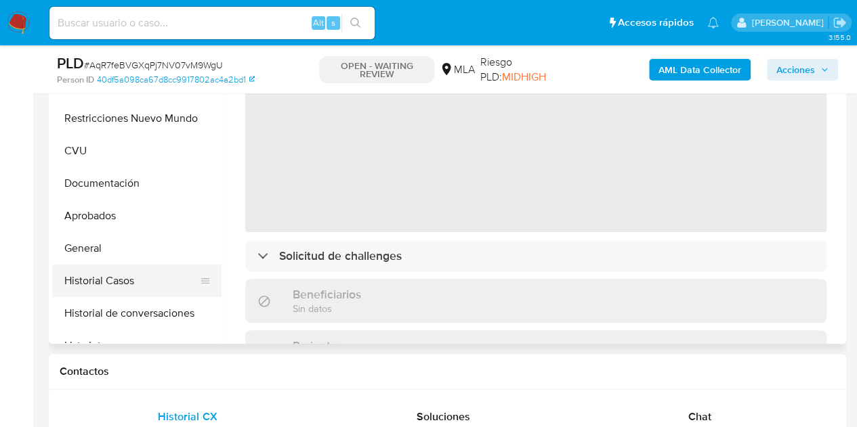
select select "10"
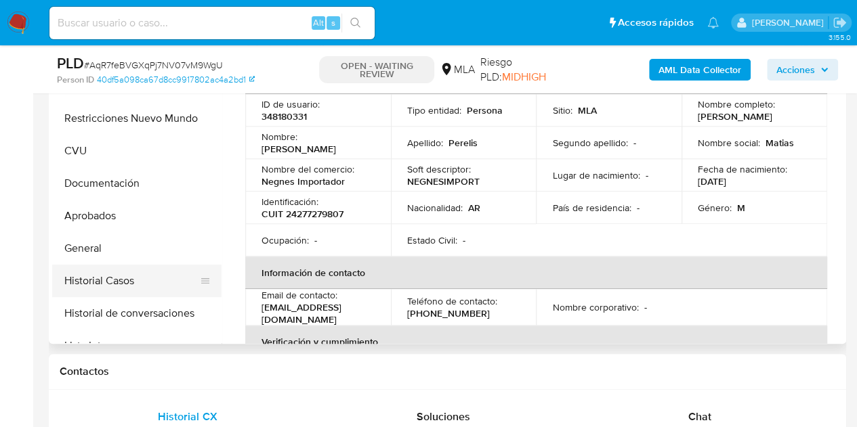
click at [131, 287] on button "Historial Casos" at bounding box center [131, 281] width 159 height 33
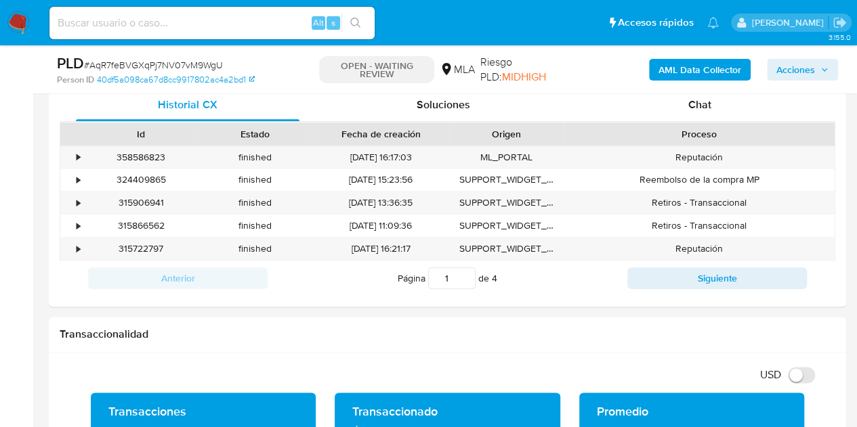
scroll to position [648, 0]
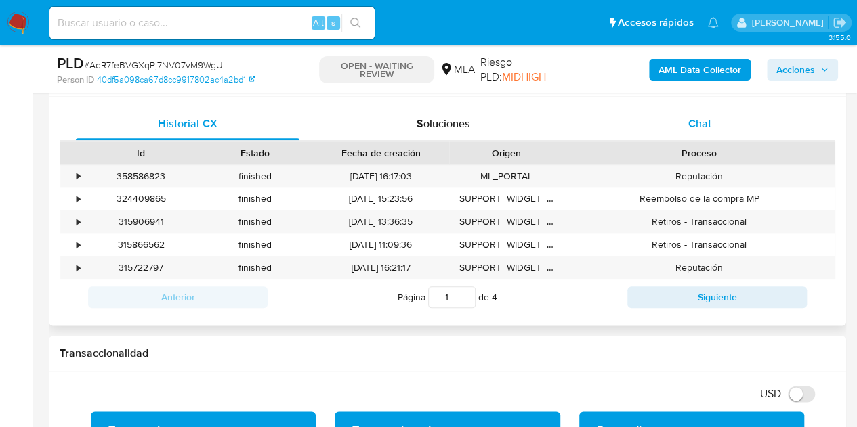
click at [703, 131] on div "Chat" at bounding box center [700, 124] width 224 height 33
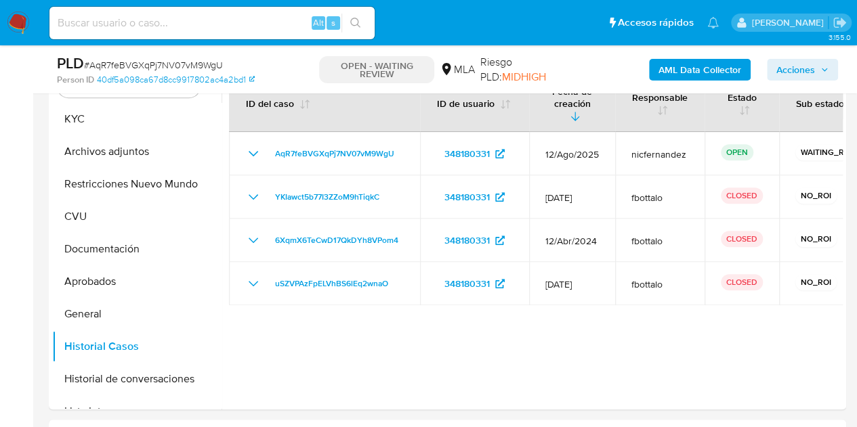
scroll to position [231, 0]
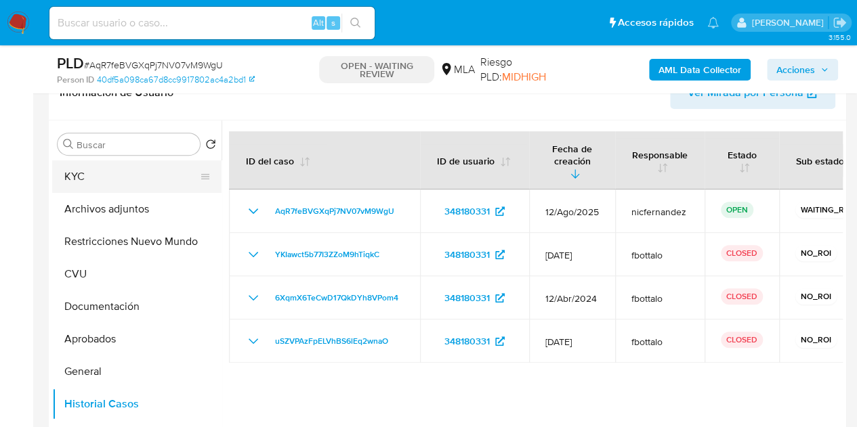
click at [108, 180] on button "KYC" at bounding box center [131, 177] width 159 height 33
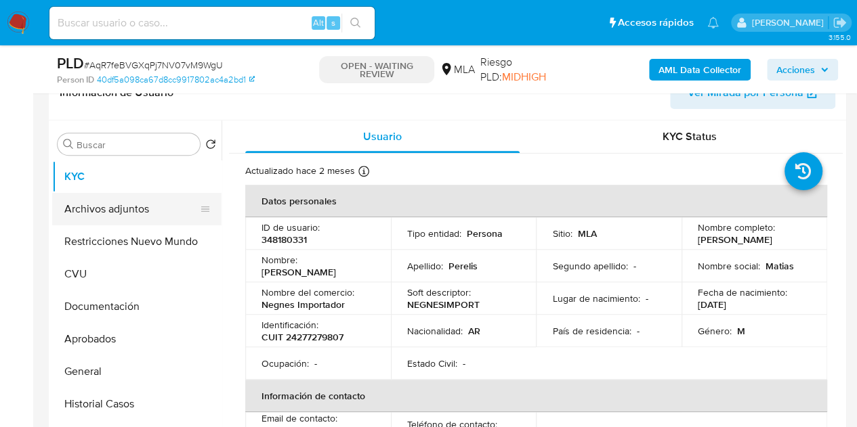
click at [81, 207] on button "Archivos adjuntos" at bounding box center [131, 209] width 159 height 33
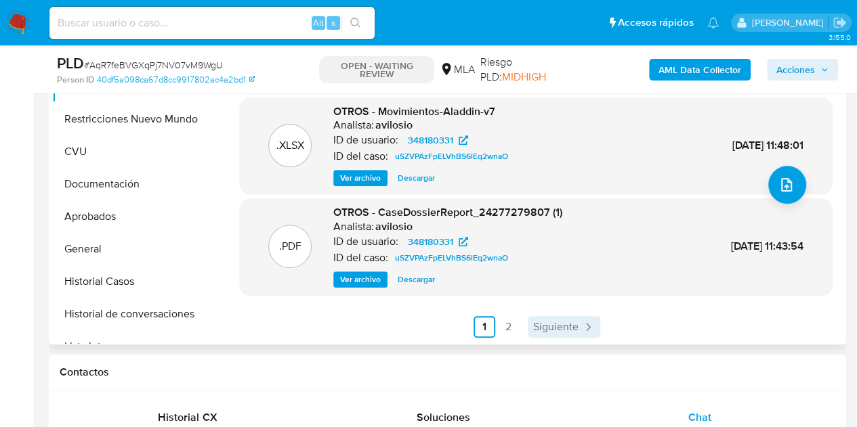
scroll to position [359, 0]
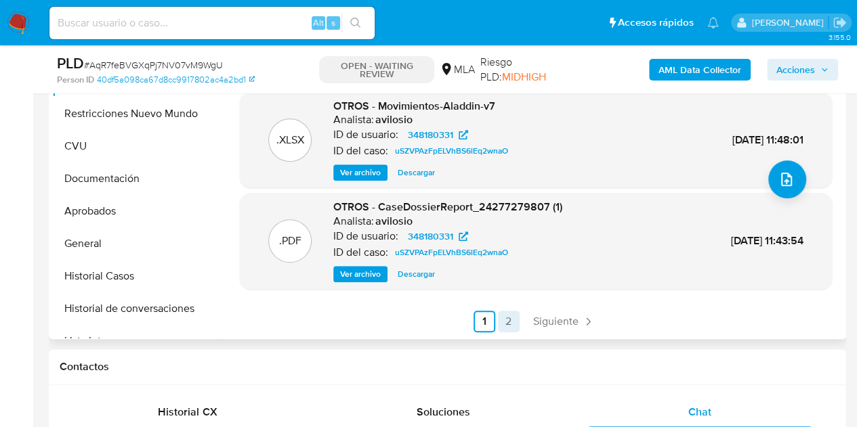
click at [509, 322] on link "2" at bounding box center [509, 322] width 22 height 22
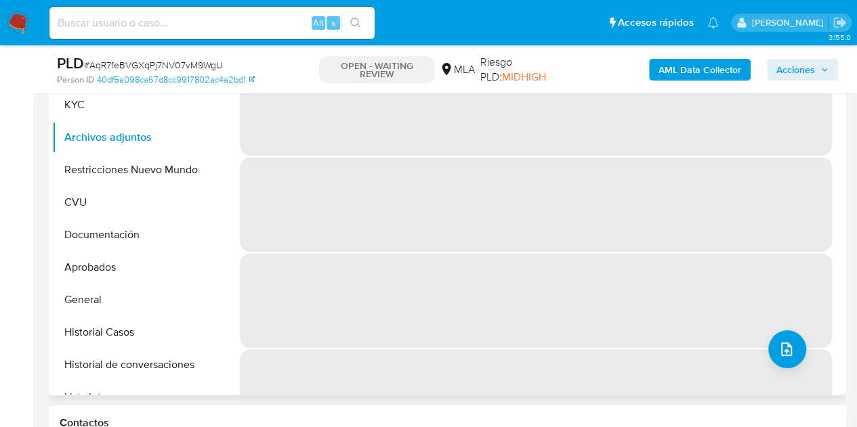
scroll to position [259, 0]
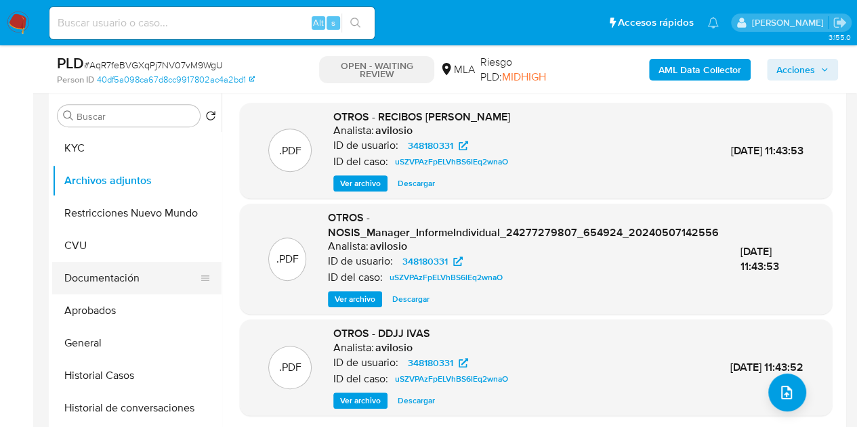
click at [118, 273] on button "Documentación" at bounding box center [131, 278] width 159 height 33
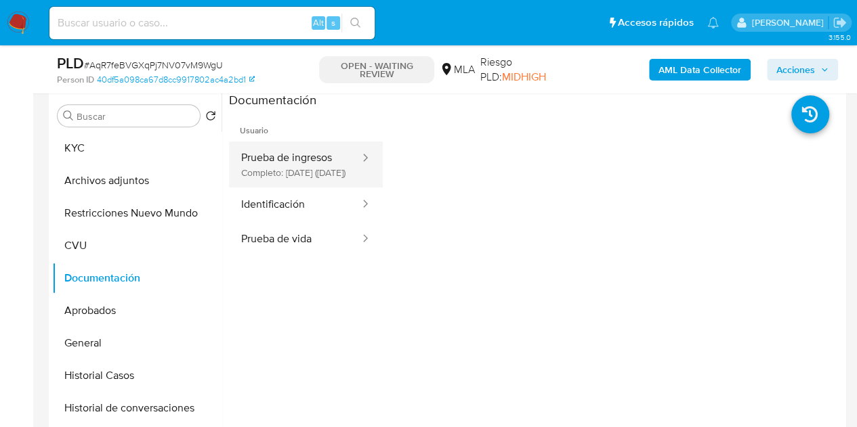
click at [304, 161] on button "Prueba de ingresos Completo: [DATE] ([DATE])" at bounding box center [295, 165] width 132 height 46
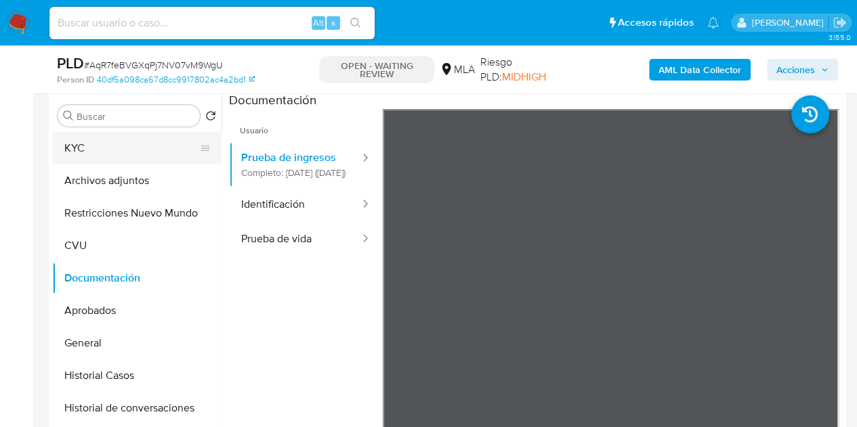
click at [141, 162] on button "KYC" at bounding box center [131, 148] width 159 height 33
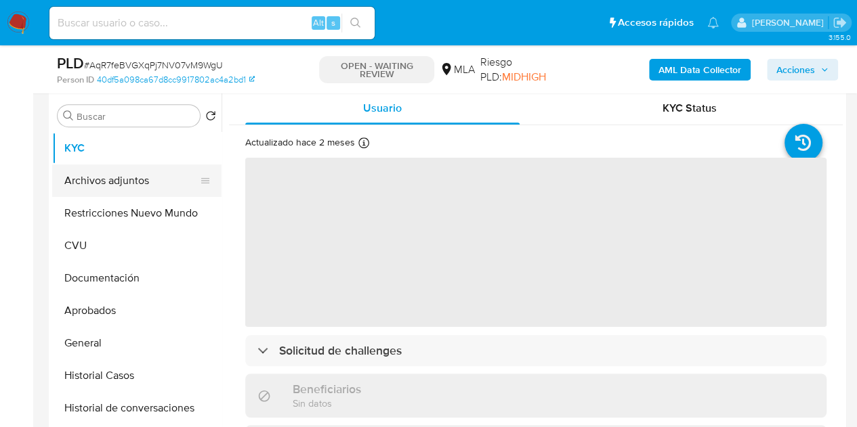
click at [128, 187] on button "Archivos adjuntos" at bounding box center [131, 181] width 159 height 33
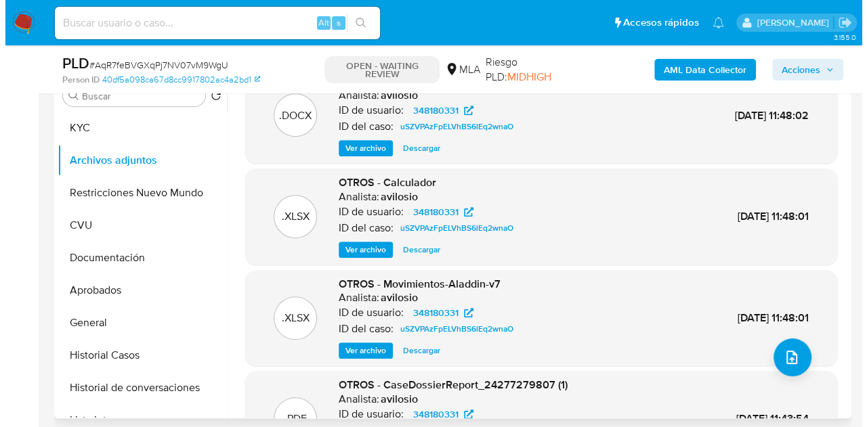
scroll to position [14, 0]
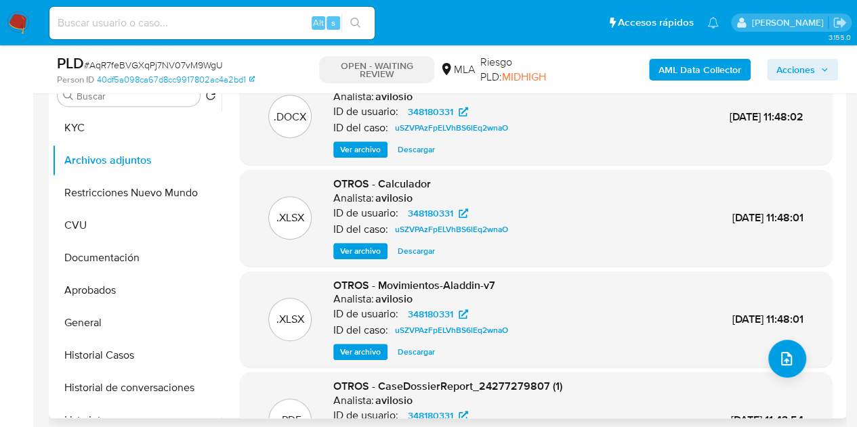
click at [354, 251] on span "Ver archivo" at bounding box center [360, 252] width 41 height 14
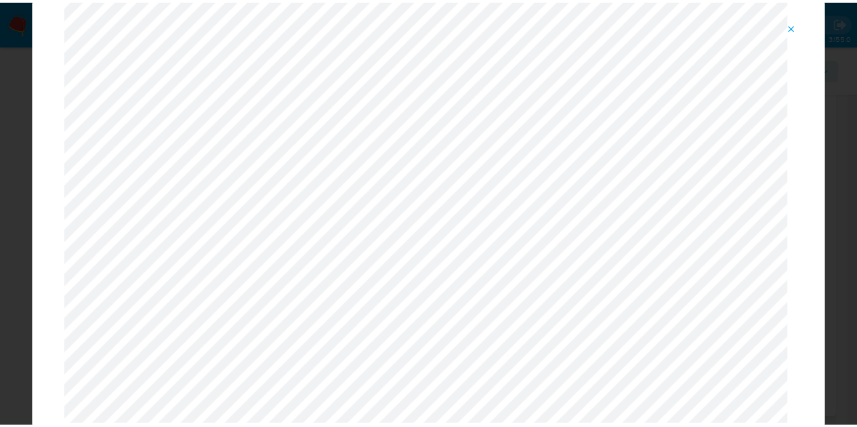
scroll to position [0, 0]
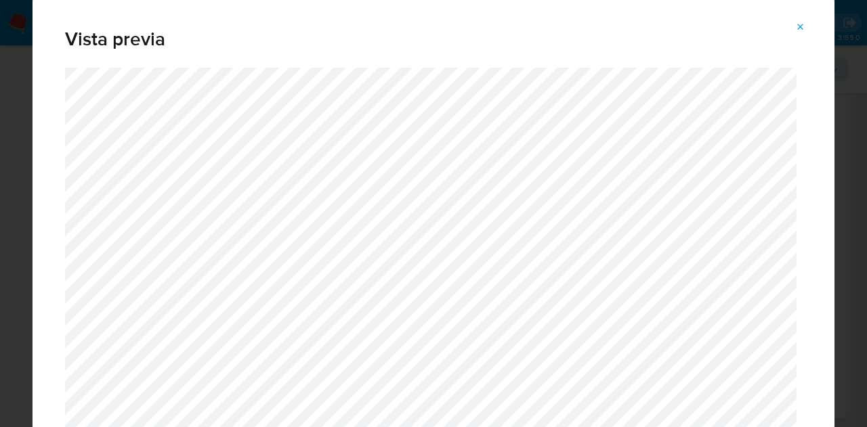
click at [801, 23] on icon "Attachment preview" at bounding box center [800, 27] width 11 height 11
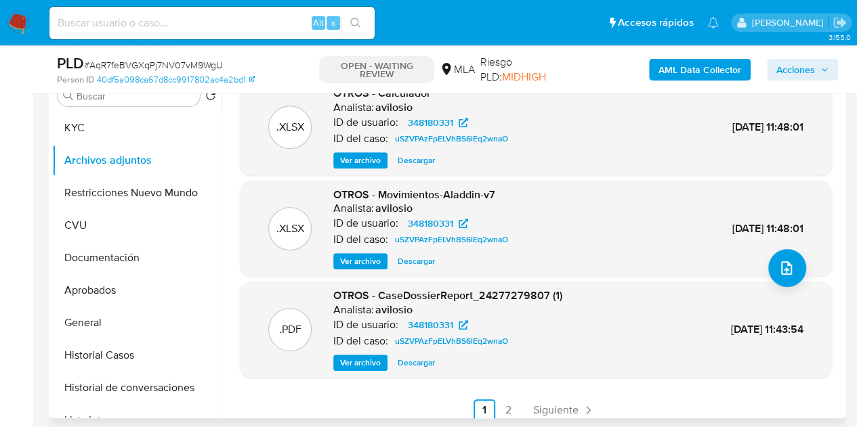
scroll to position [114, 0]
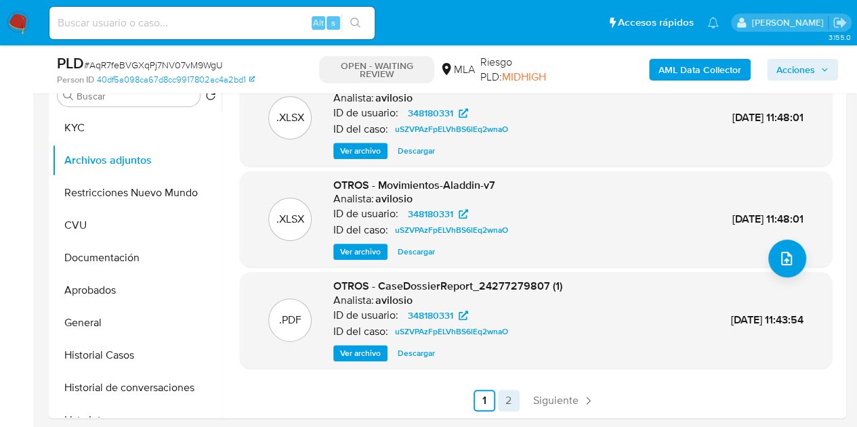
click at [503, 398] on link "2" at bounding box center [509, 401] width 22 height 22
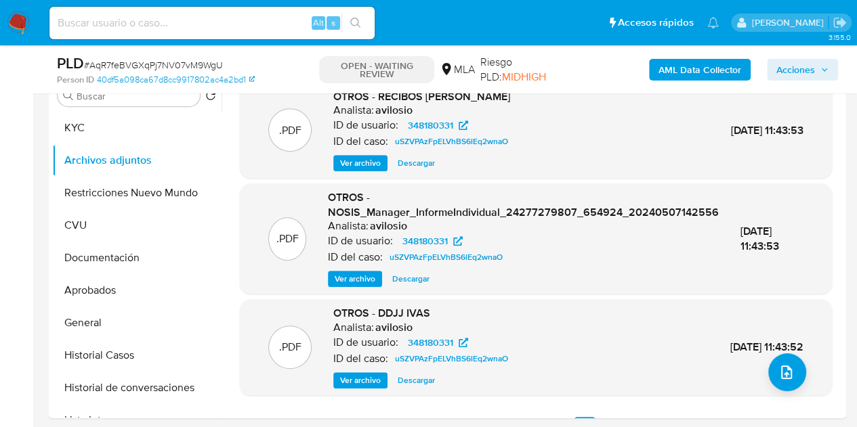
click at [345, 380] on span "Ver archivo" at bounding box center [360, 381] width 41 height 14
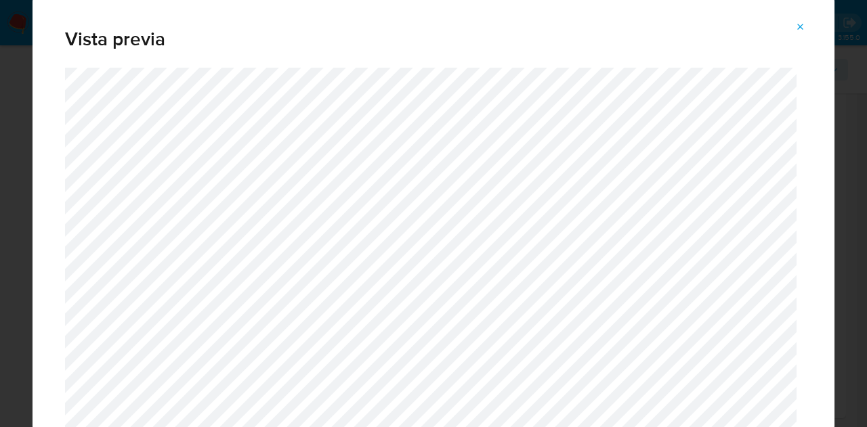
click at [801, 20] on span "Attachment preview" at bounding box center [800, 27] width 11 height 19
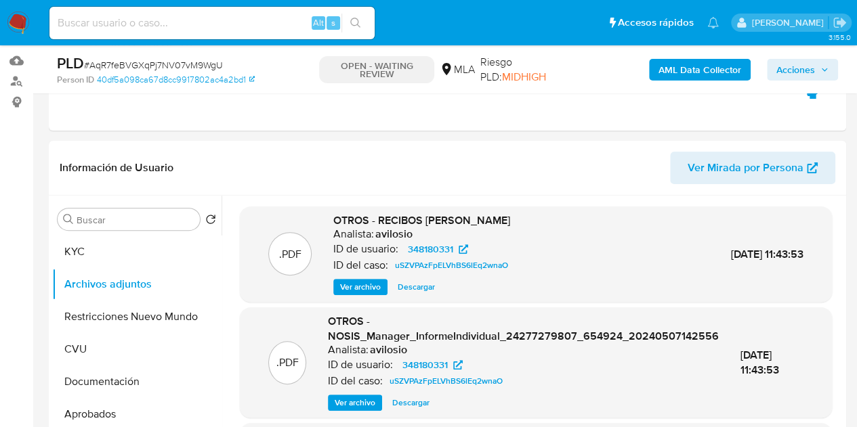
scroll to position [153, 0]
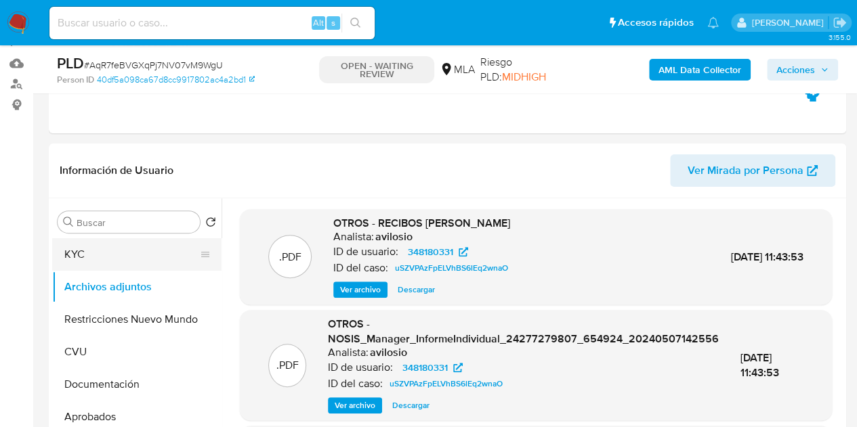
click at [130, 251] on button "KYC" at bounding box center [131, 254] width 159 height 33
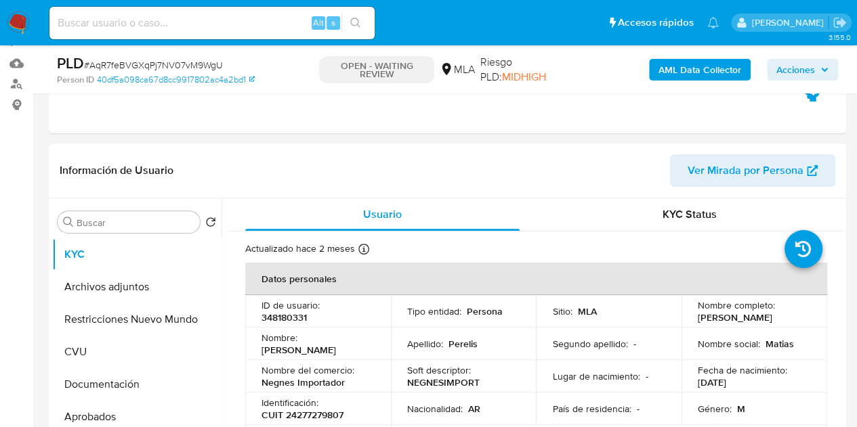
click at [320, 320] on div "ID de usuario : 348180331" at bounding box center [317, 311] width 113 height 24
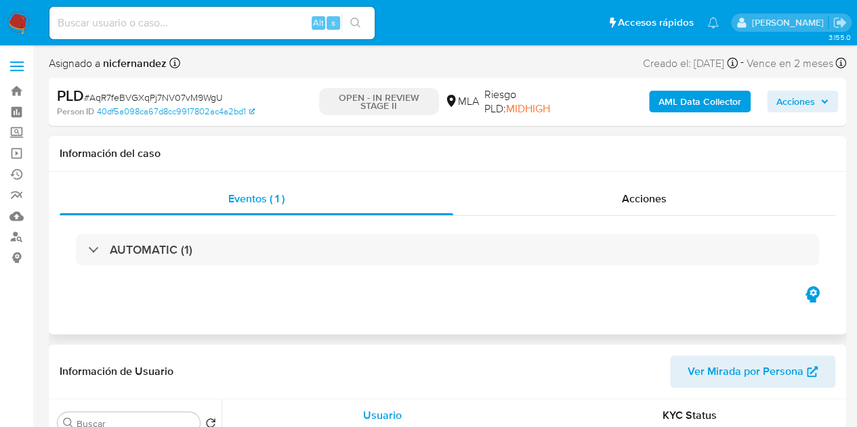
select select "10"
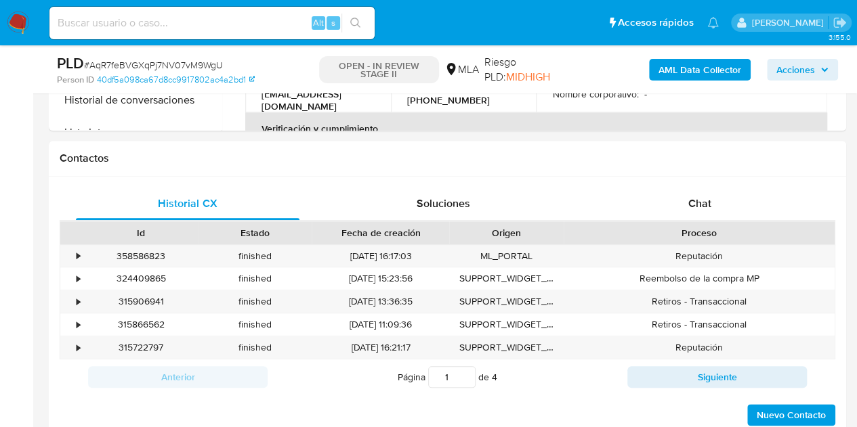
scroll to position [577, 0]
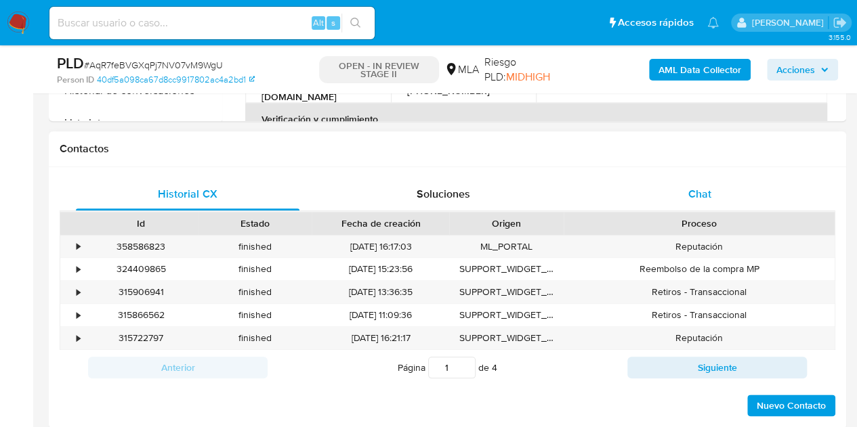
click at [677, 194] on div "Chat" at bounding box center [700, 194] width 224 height 33
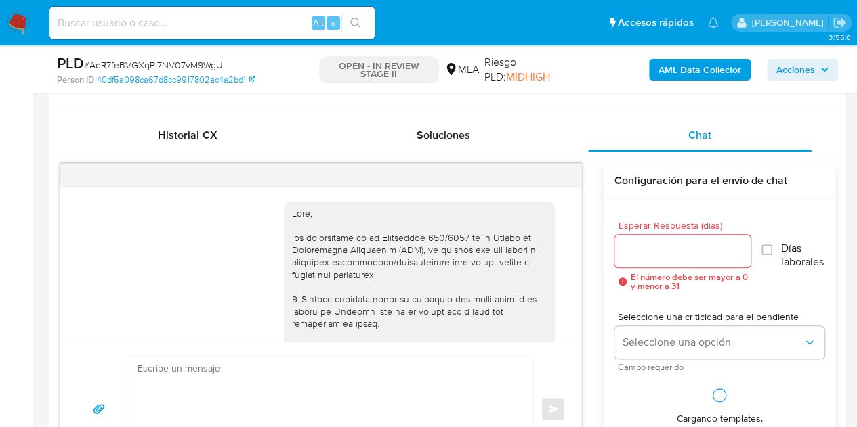
scroll to position [772, 0]
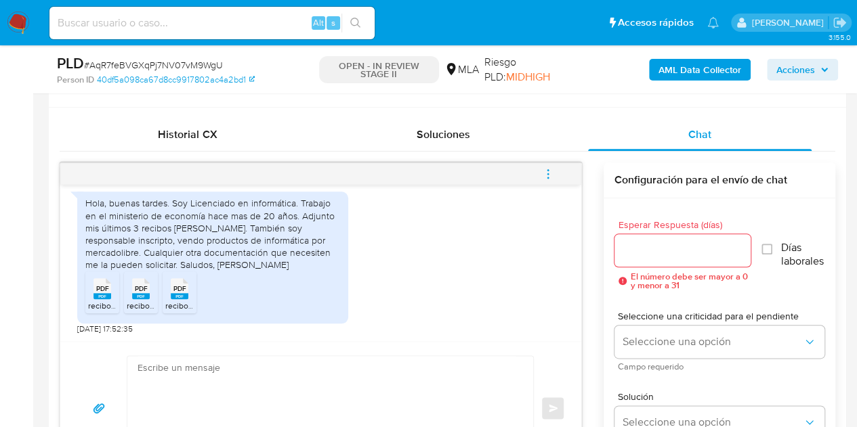
click at [96, 295] on rect at bounding box center [102, 296] width 18 height 6
click at [140, 292] on span "PDF" at bounding box center [141, 289] width 13 height 9
click at [175, 290] on span "PDF" at bounding box center [179, 289] width 13 height 9
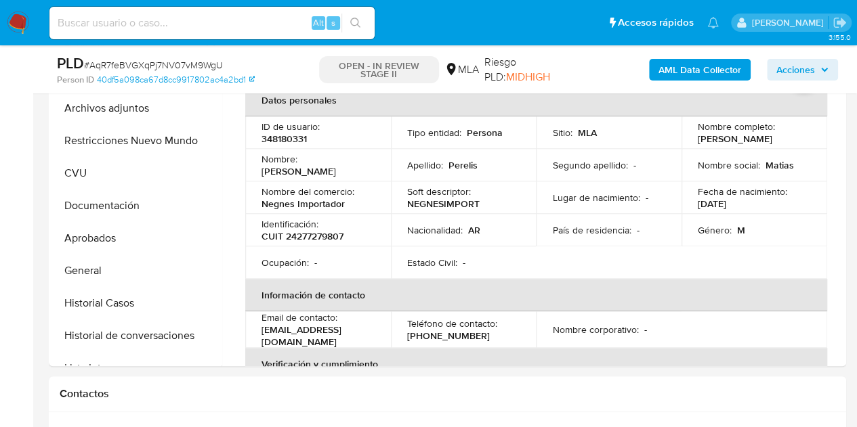
scroll to position [280, 0]
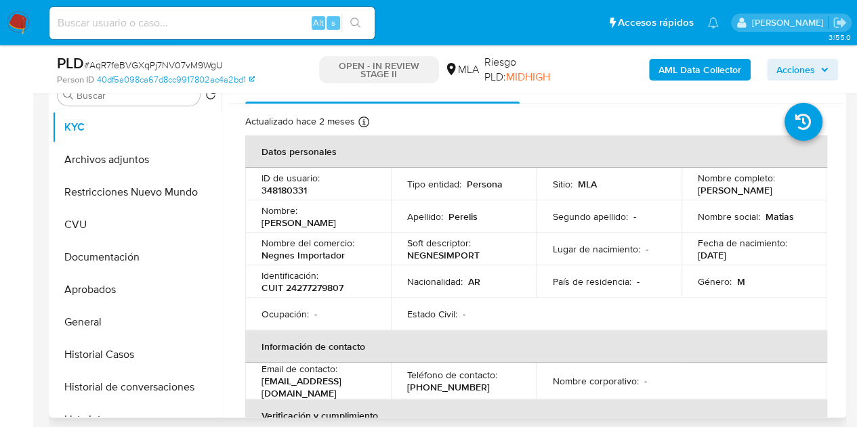
click at [370, 337] on th "Información de contacto" at bounding box center [536, 347] width 582 height 33
click at [111, 359] on button "Historial Casos" at bounding box center [131, 355] width 159 height 33
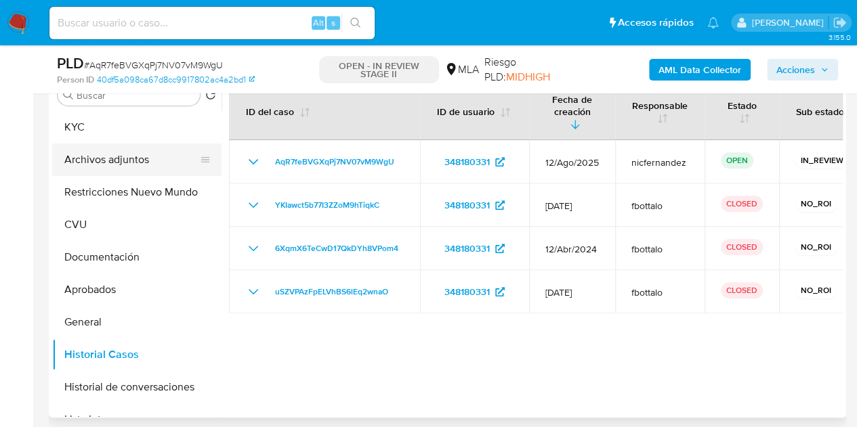
click at [126, 152] on button "Archivos adjuntos" at bounding box center [131, 160] width 159 height 33
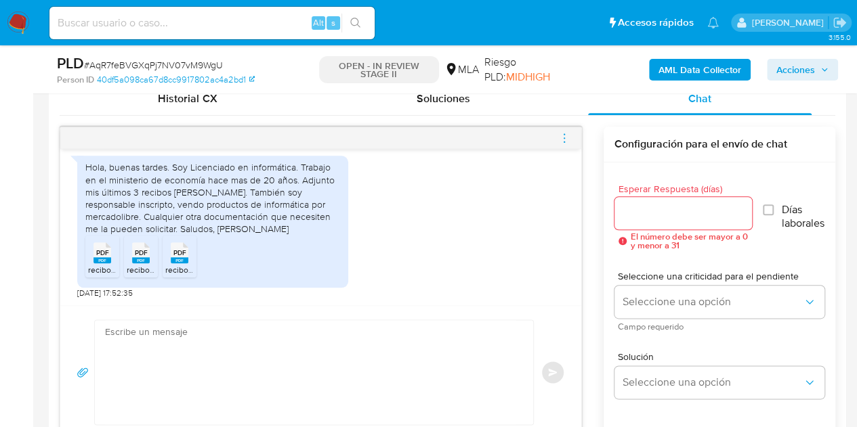
scroll to position [676, 0]
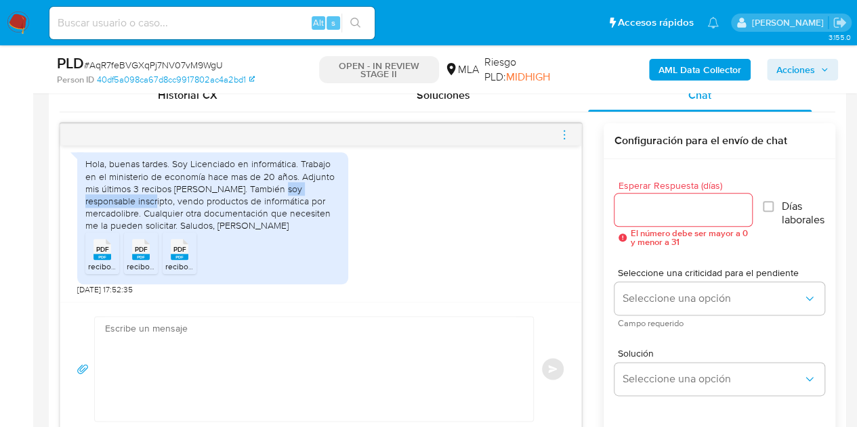
drag, startPoint x: 272, startPoint y: 188, endPoint x: 119, endPoint y: 200, distance: 154.3
click at [119, 200] on div "Hola, buenas tardes. Soy Licenciado en informática. Trabajo en el ministerio de…" at bounding box center [212, 195] width 255 height 74
copy div "responsable inscripto"
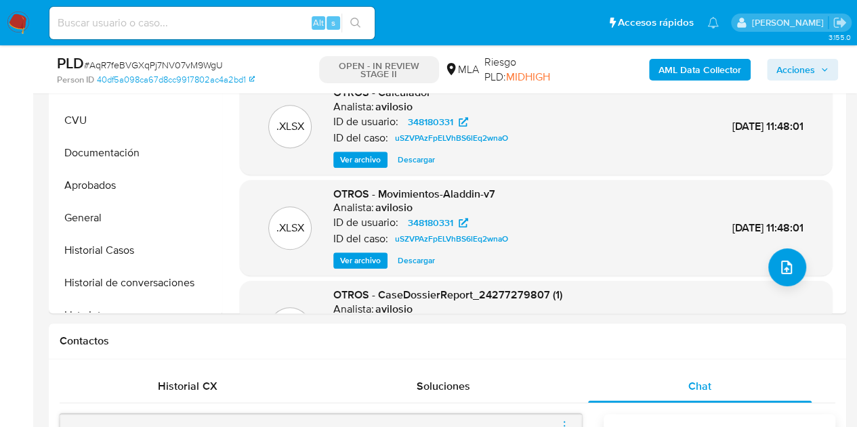
scroll to position [310, 0]
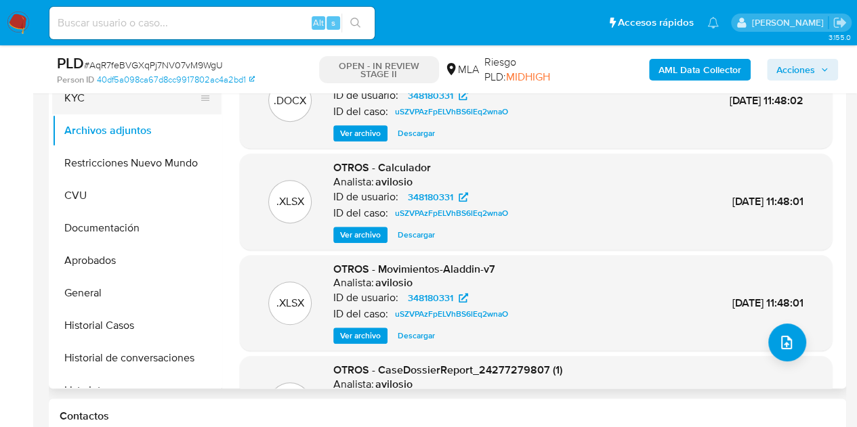
click at [135, 110] on button "KYC" at bounding box center [131, 98] width 159 height 33
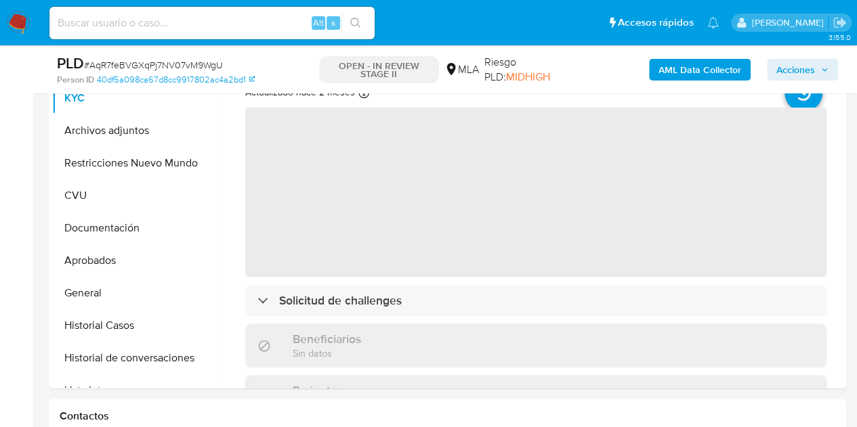
scroll to position [285, 0]
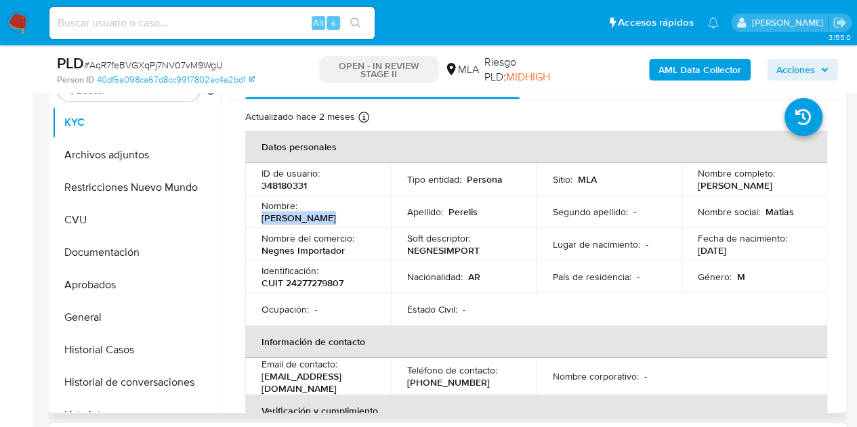
drag, startPoint x: 302, startPoint y: 211, endPoint x: 370, endPoint y: 208, distance: 67.8
click at [370, 208] on div "Nombre : Matias Adriel" at bounding box center [317, 212] width 113 height 24
copy p "Matias Adriel"
click at [129, 269] on button "Aprobados" at bounding box center [131, 285] width 159 height 33
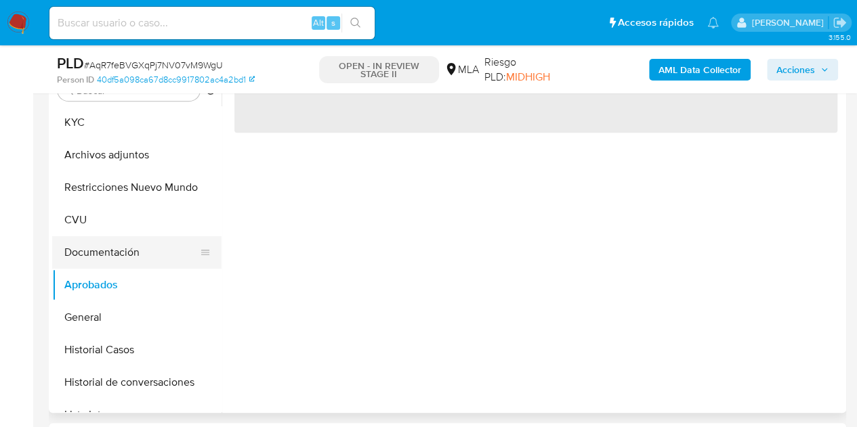
click at [128, 253] on button "Documentación" at bounding box center [131, 252] width 159 height 33
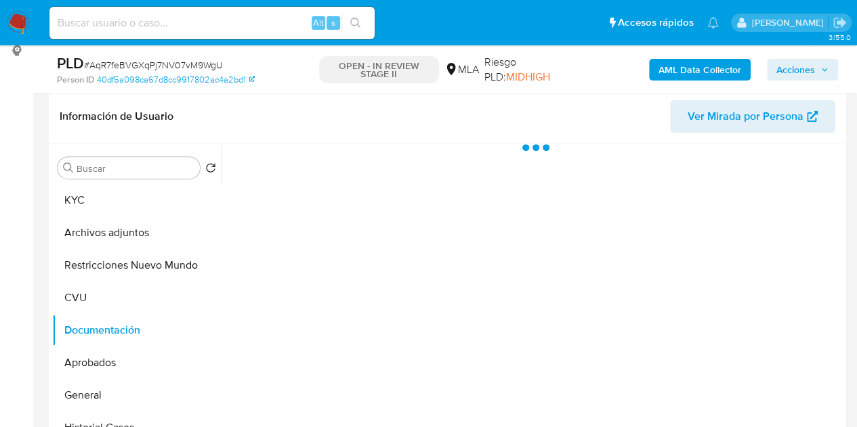
scroll to position [217, 0]
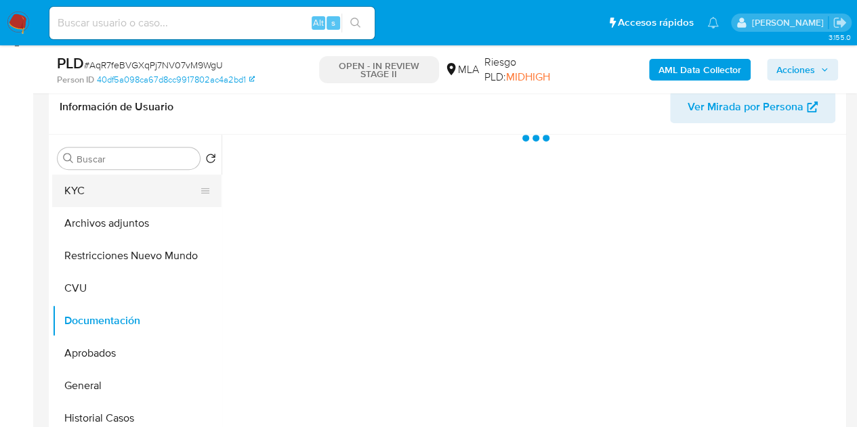
click at [110, 195] on button "KYC" at bounding box center [131, 191] width 159 height 33
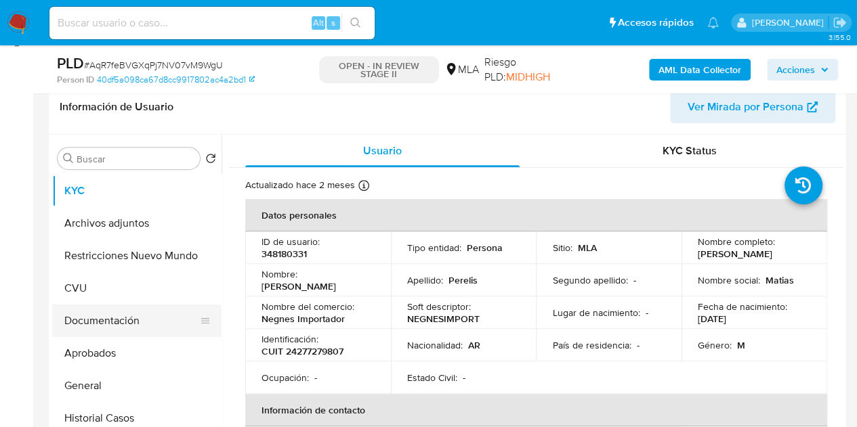
click at [142, 325] on button "Documentación" at bounding box center [131, 321] width 159 height 33
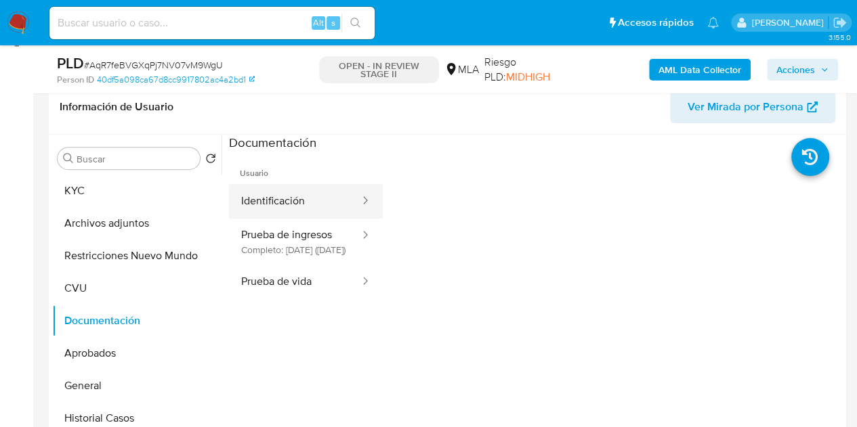
click at [298, 207] on button "Identificación" at bounding box center [295, 201] width 132 height 35
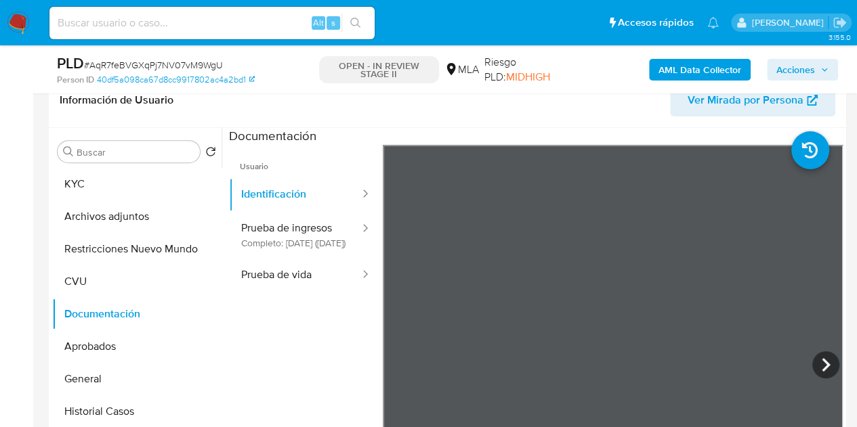
scroll to position [201, 0]
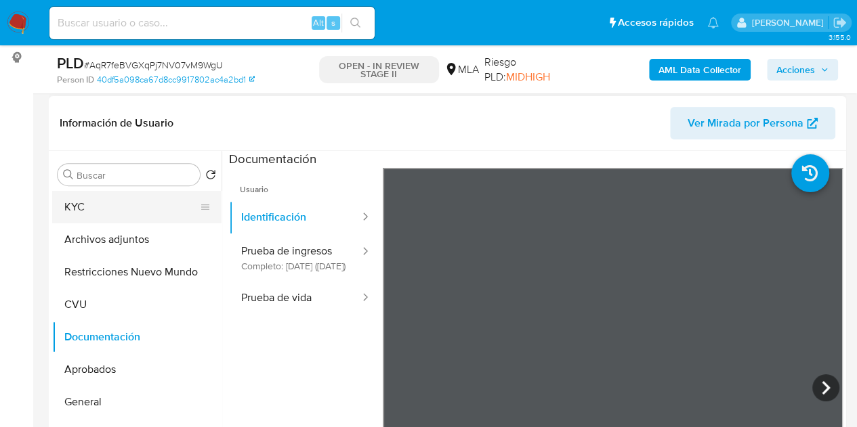
click at [152, 215] on button "KYC" at bounding box center [131, 207] width 159 height 33
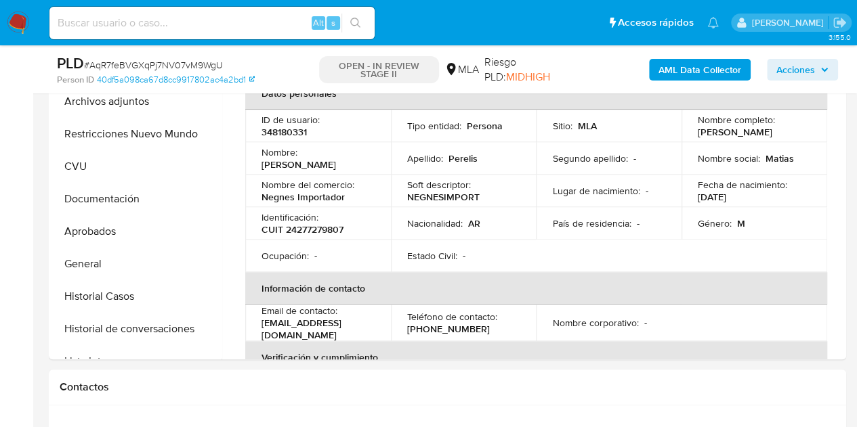
scroll to position [378, 0]
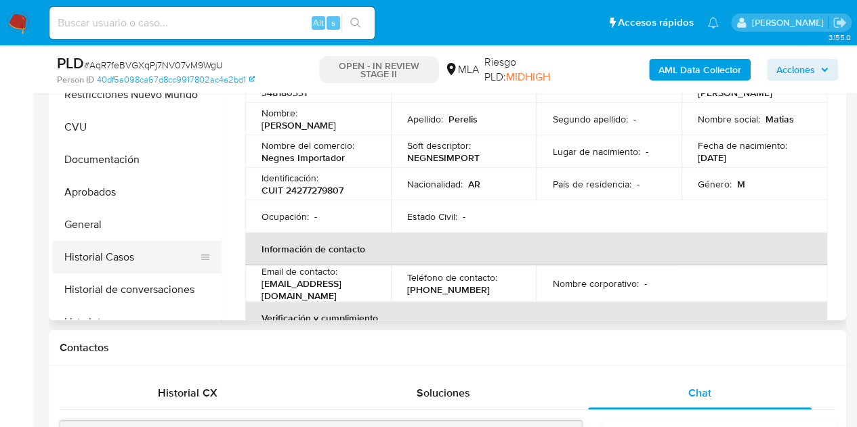
click at [123, 255] on button "Historial Casos" at bounding box center [131, 257] width 159 height 33
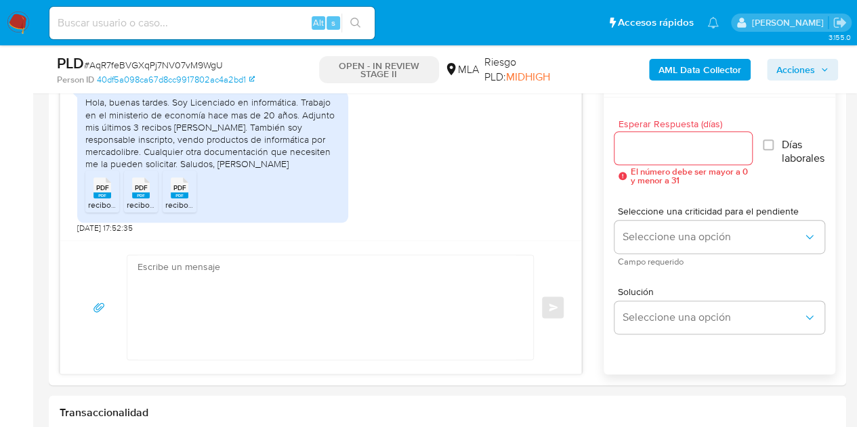
scroll to position [705, 0]
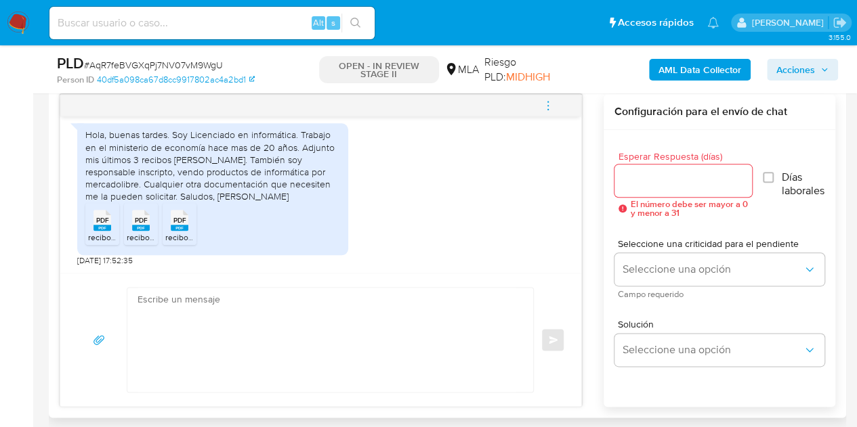
click at [442, 315] on textarea at bounding box center [327, 340] width 379 height 104
paste textarea "Hola Matías, Muchas gracias por tu respuesta y por la documentación enviada. Te…"
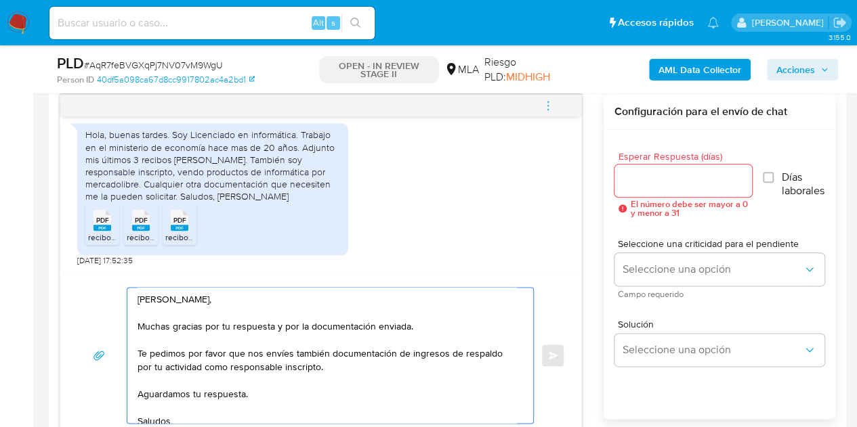
scroll to position [23, 0]
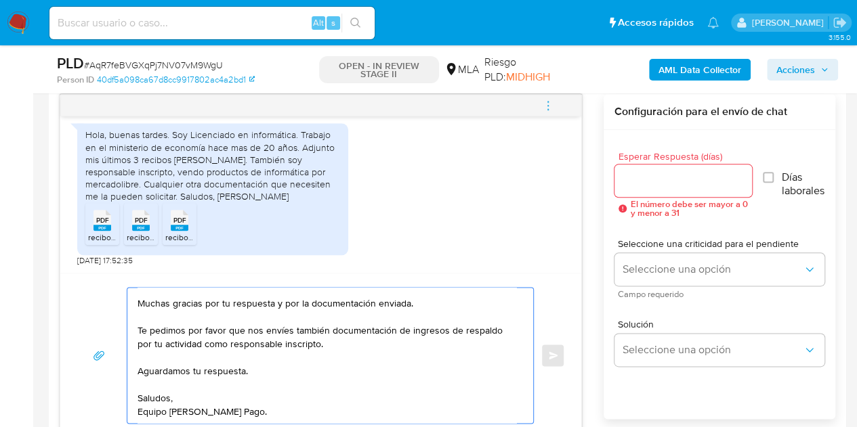
type textarea "Hola Matías, Muchas gracias por tu respuesta y por la documentación enviada. Te…"
click at [641, 184] on input "Esperar Respuesta (días)" at bounding box center [683, 181] width 138 height 18
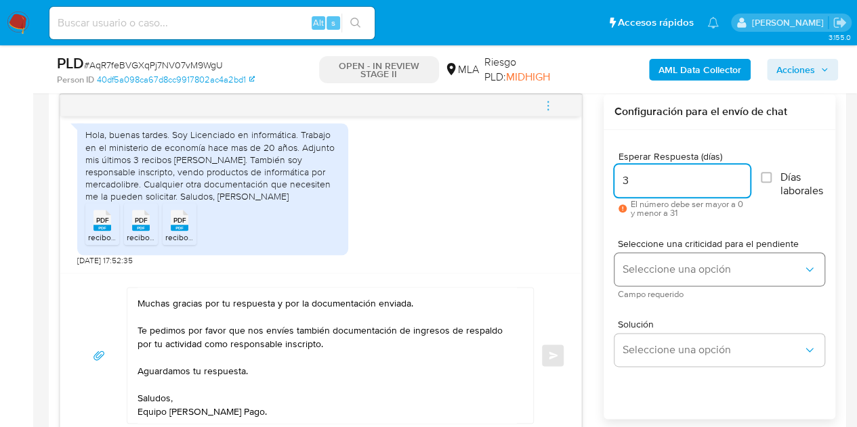
type input "3"
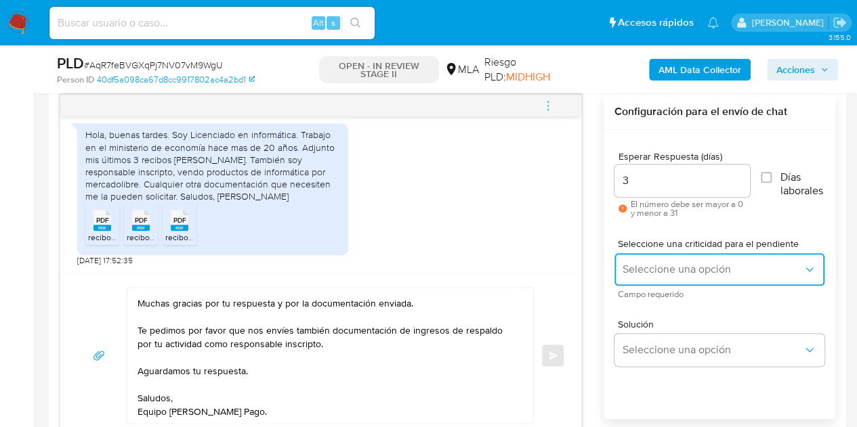
click at [668, 268] on span "Seleccione una opción" at bounding box center [713, 270] width 180 height 14
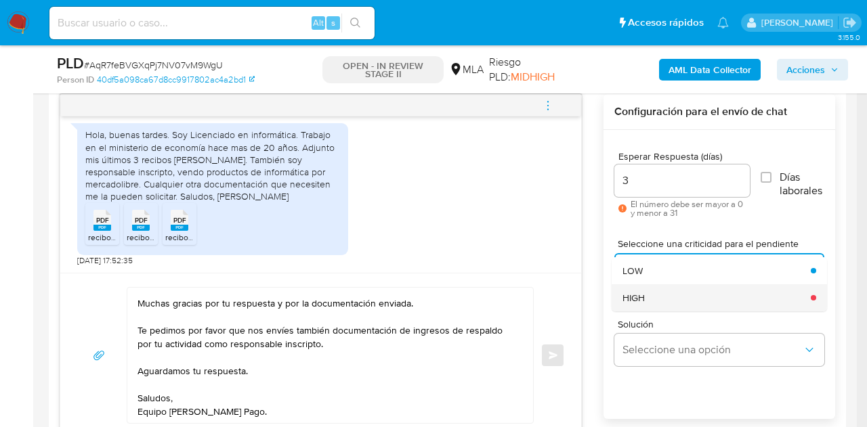
click at [659, 293] on div "HIGH" at bounding box center [713, 298] width 180 height 27
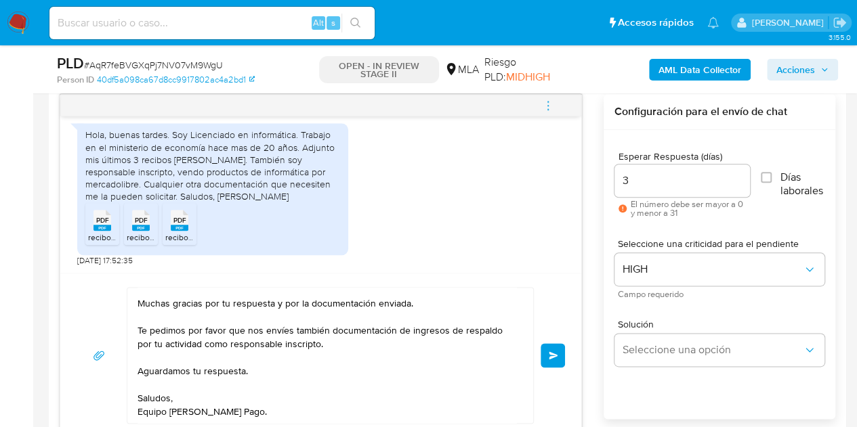
click at [573, 282] on div "Hola Matías, Muchas gracias por tu respuesta y por la documentación enviada. Te…" at bounding box center [320, 355] width 521 height 165
click at [561, 348] on button "Enviar" at bounding box center [553, 355] width 24 height 24
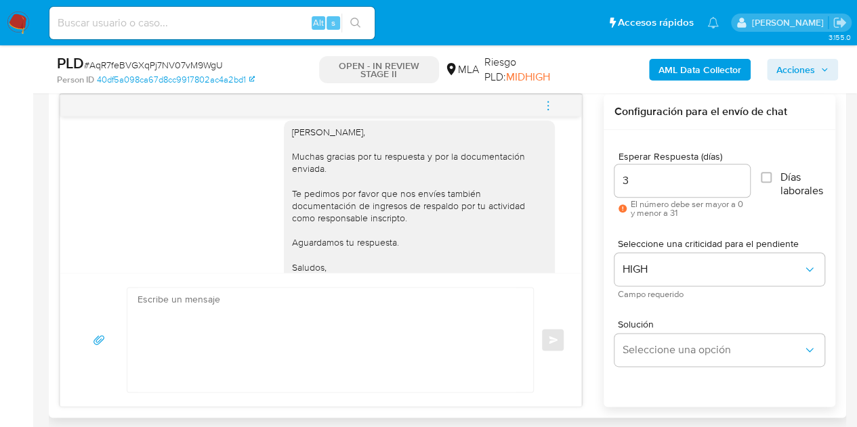
scroll to position [896, 0]
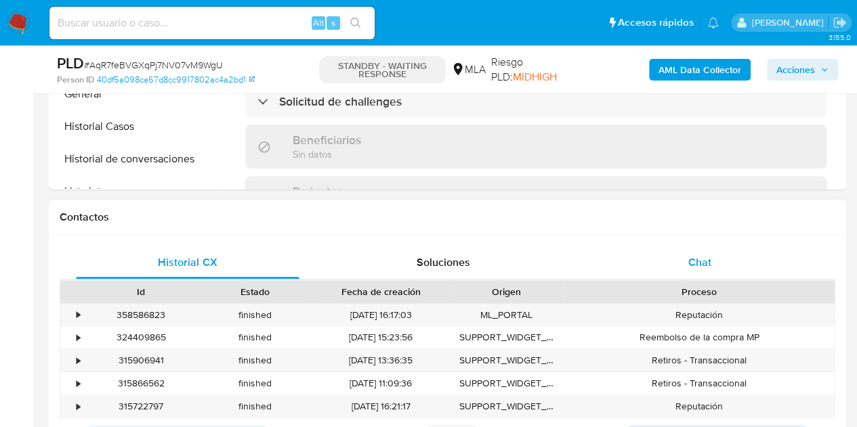
scroll to position [521, 0]
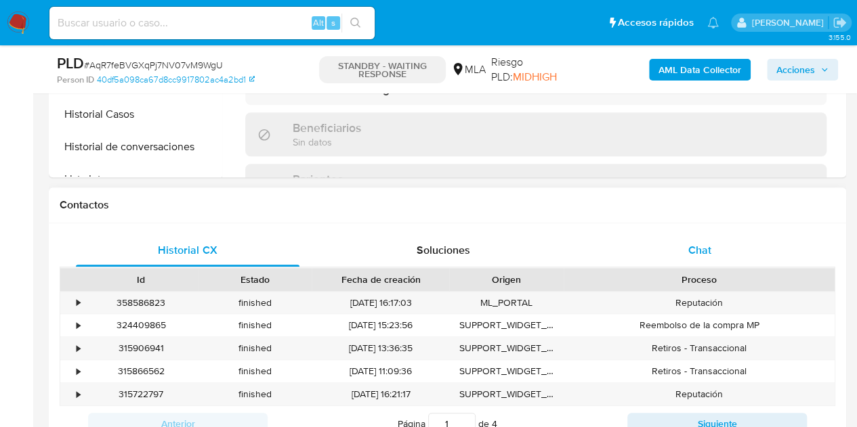
click at [707, 257] on span "Chat" at bounding box center [699, 251] width 23 height 16
select select "10"
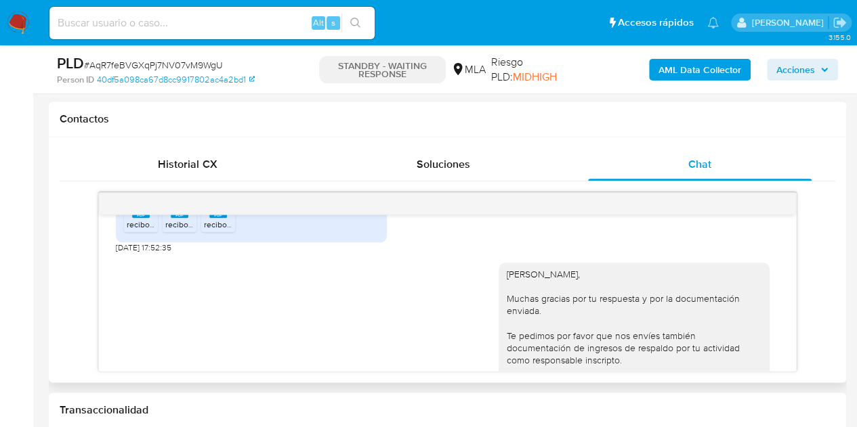
scroll to position [936, 0]
